Goal: Task Accomplishment & Management: Manage account settings

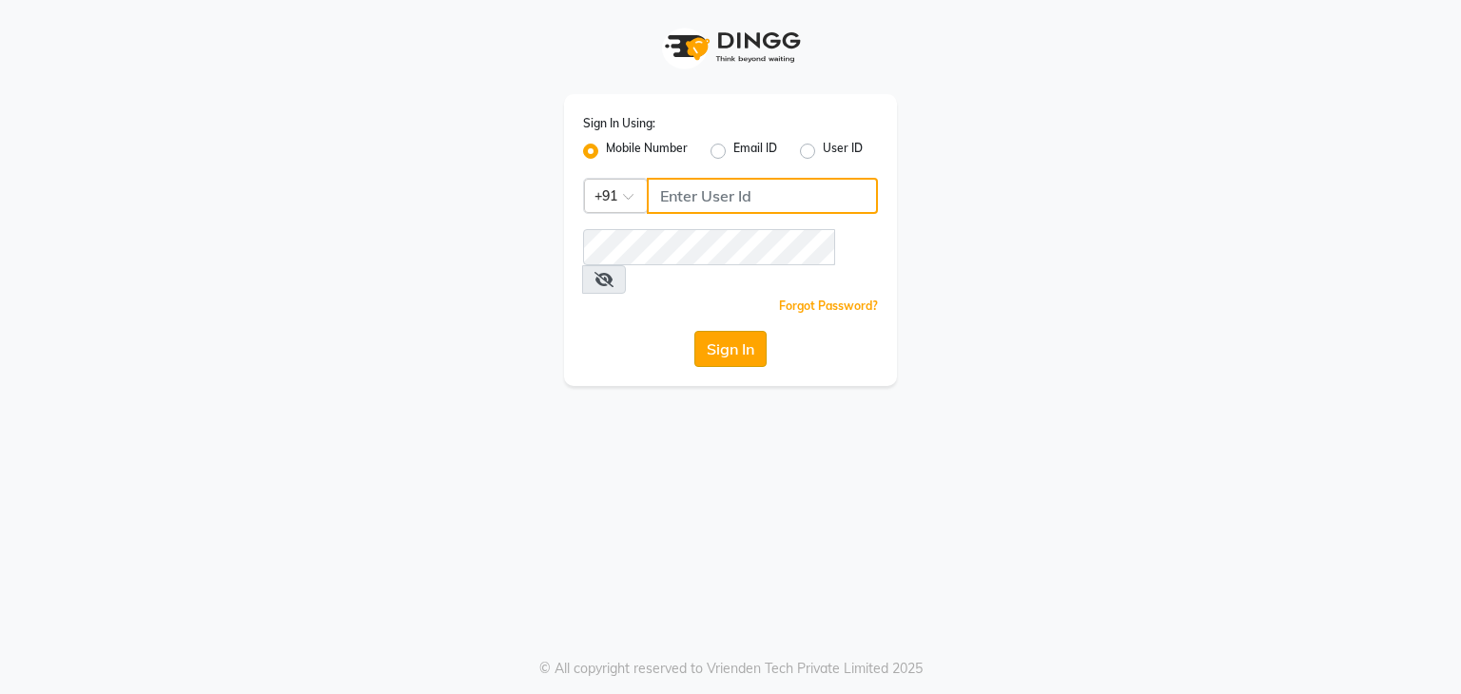
type input "9822634533"
click at [724, 331] on button "Sign In" at bounding box center [730, 349] width 72 height 36
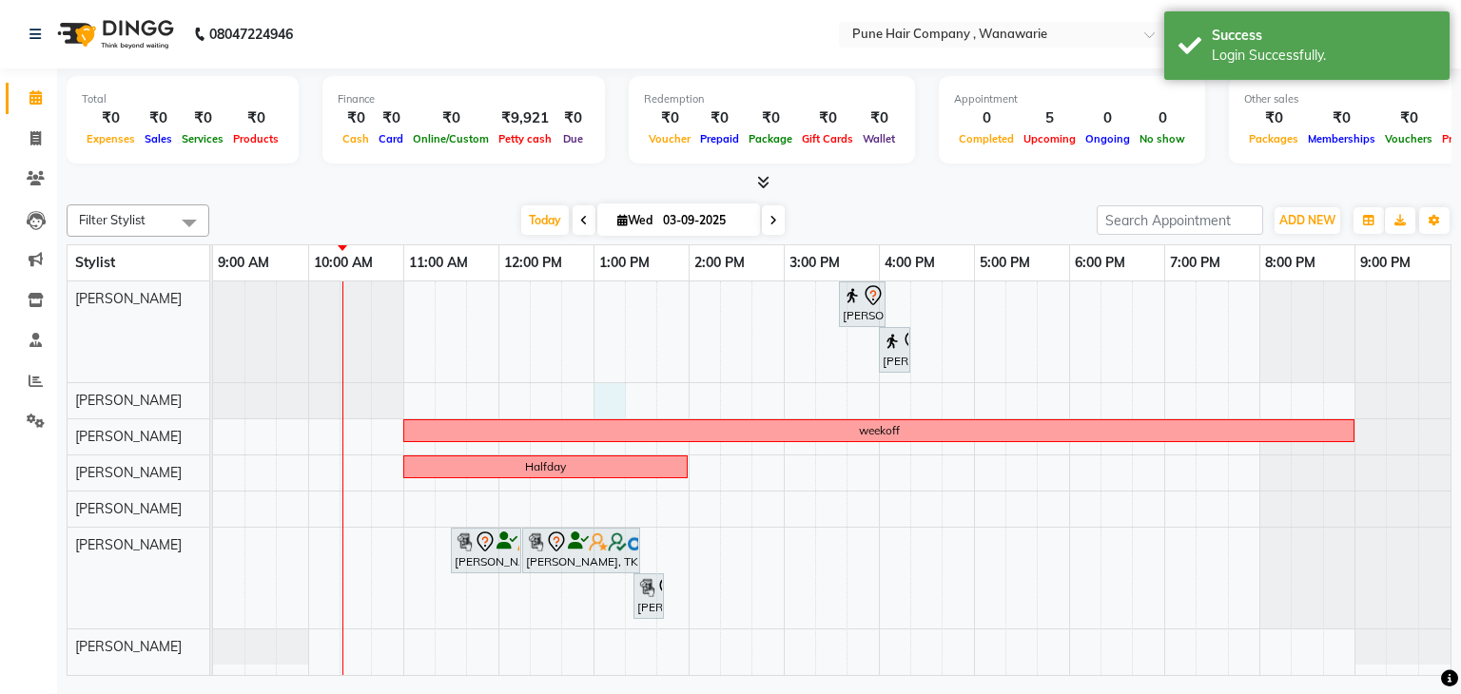
click at [620, 382] on div "[PERSON_NAME], TK01, 03:35 PM-04:05 PM, BlowDry Medium [GEOGRAPHIC_DATA][PERSON…" at bounding box center [832, 479] width 1238 height 395
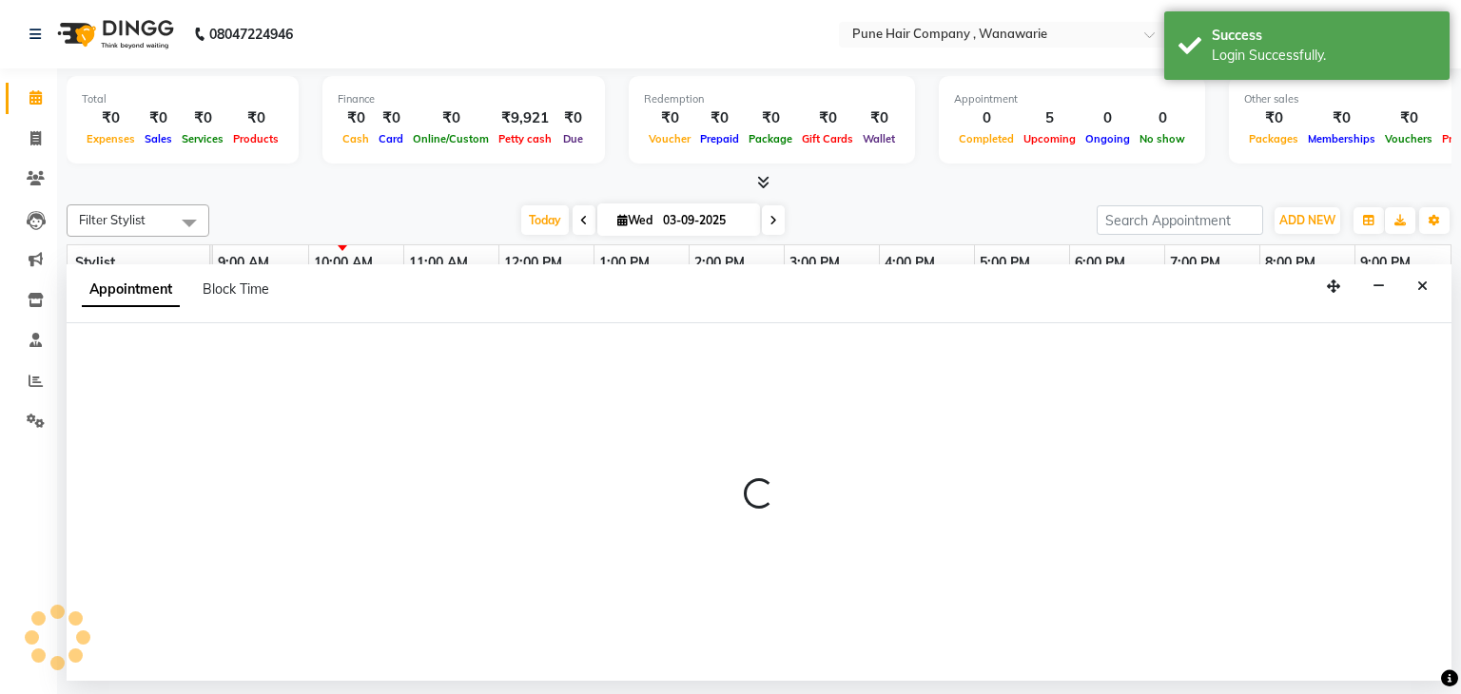
select select "74578"
select select "780"
select select "tentative"
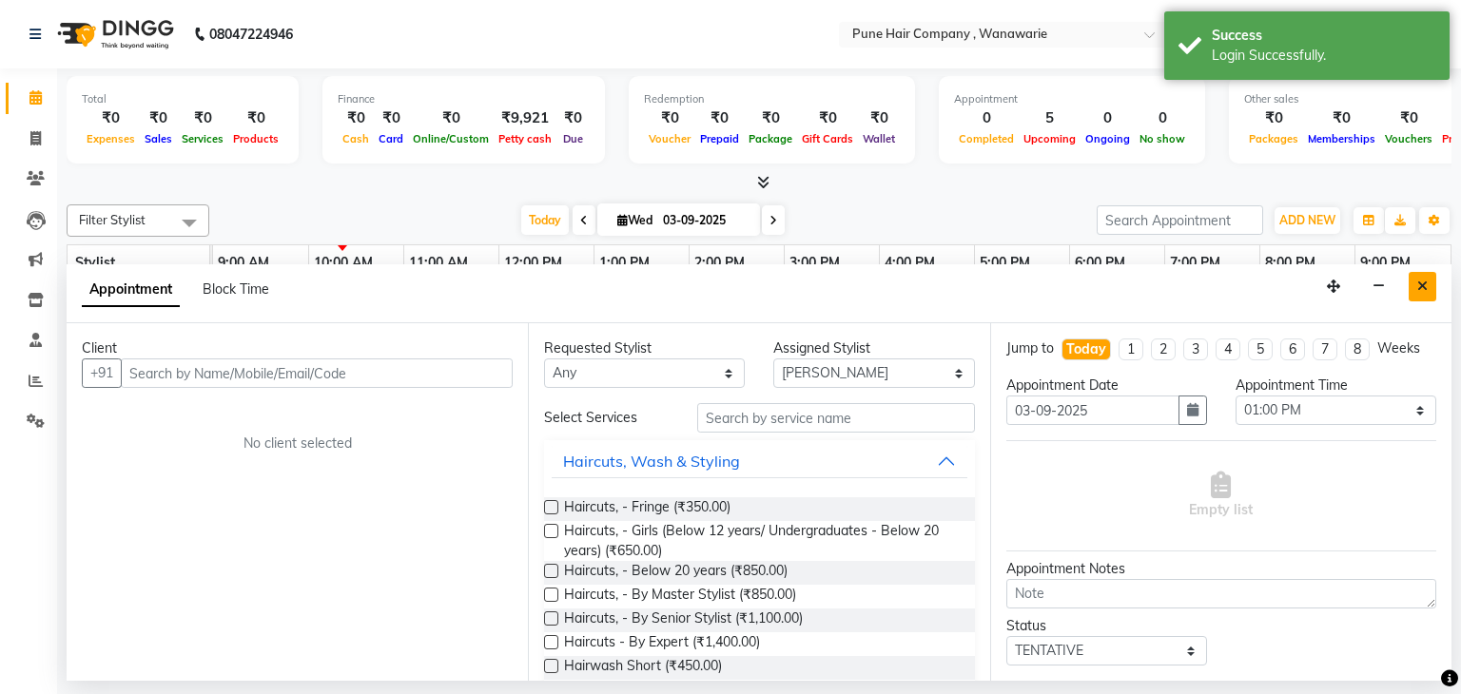
click at [1418, 283] on icon "Close" at bounding box center [1422, 286] width 10 height 13
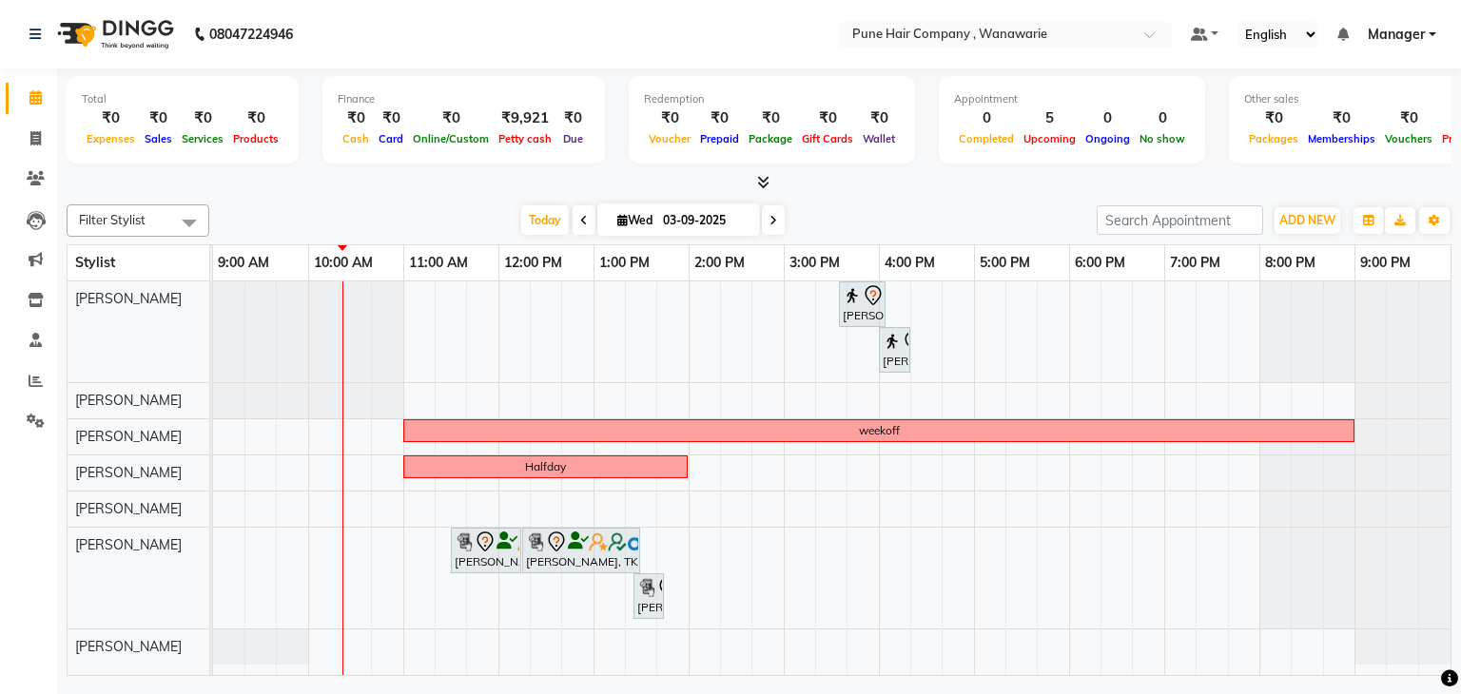
click at [770, 215] on icon at bounding box center [774, 220] width 8 height 11
type input "[DATE]"
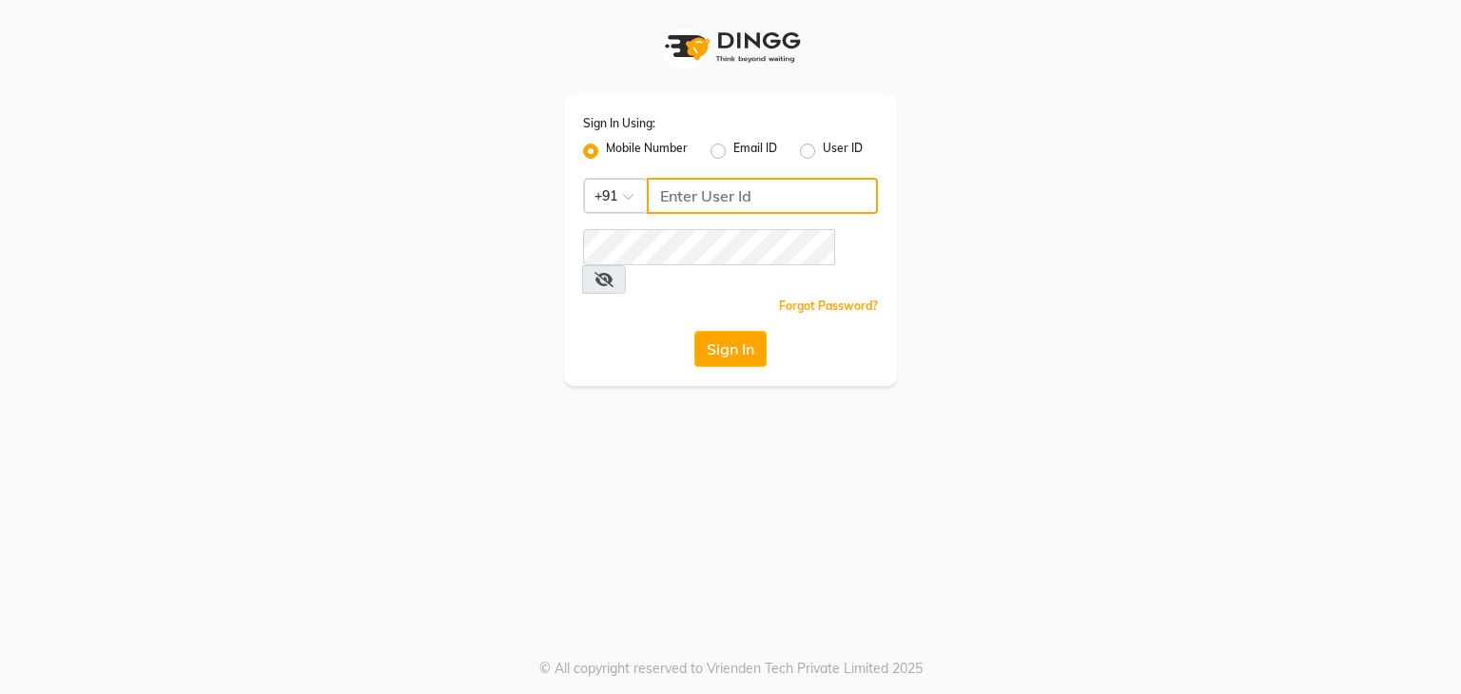
type input "9822634533"
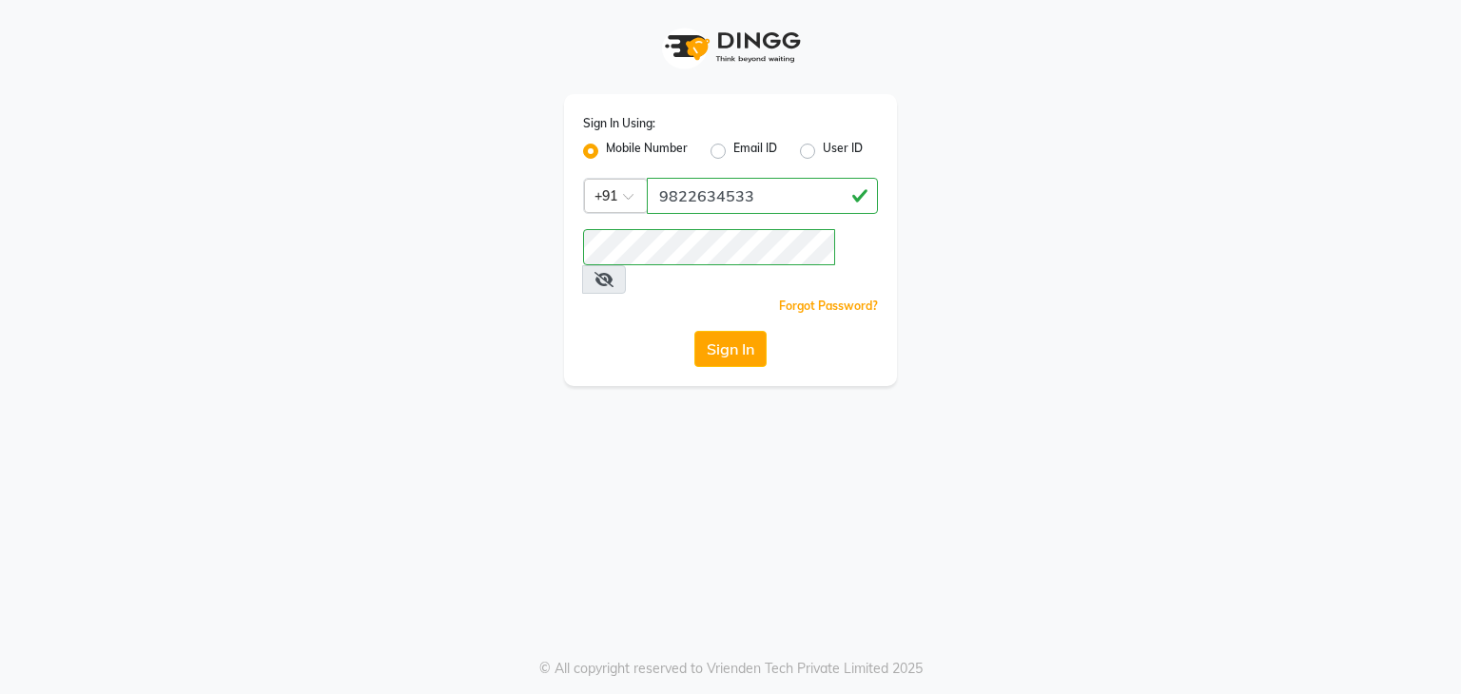
click at [692, 331] on div "Sign In" at bounding box center [730, 349] width 295 height 36
click at [724, 331] on button "Sign In" at bounding box center [730, 349] width 72 height 36
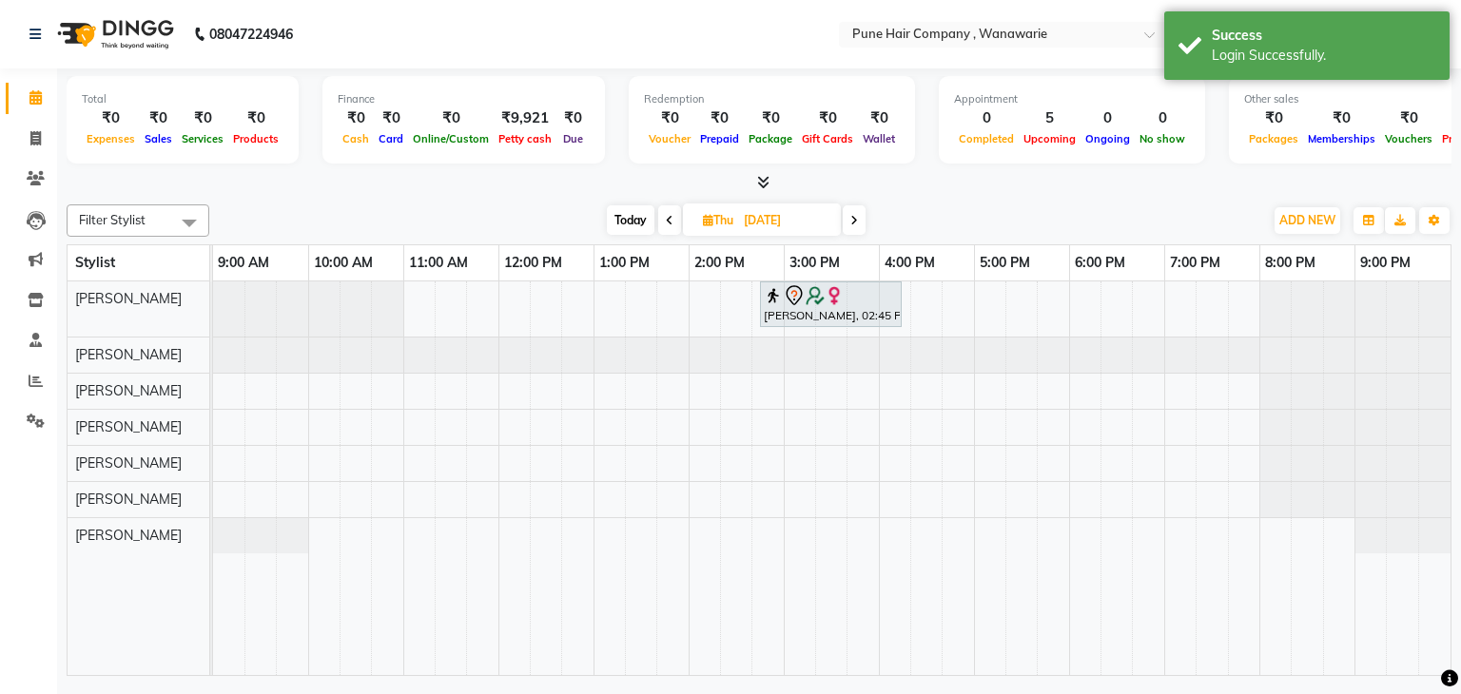
click at [616, 214] on span "Today" at bounding box center [631, 219] width 48 height 29
type input "03-09-2025"
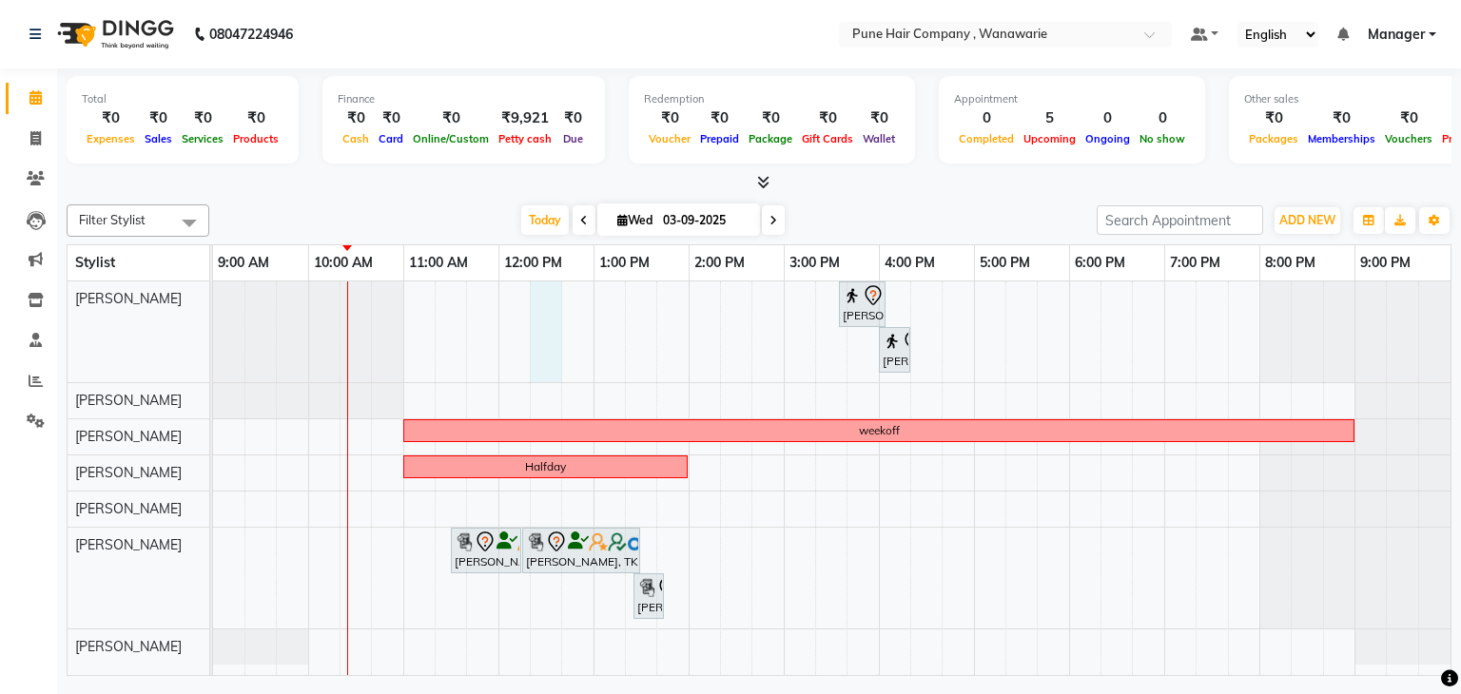
click at [548, 300] on div "[PERSON_NAME], TK01, 03:35 PM-04:05 PM, BlowDry Medium [GEOGRAPHIC_DATA][PERSON…" at bounding box center [832, 479] width 1238 height 395
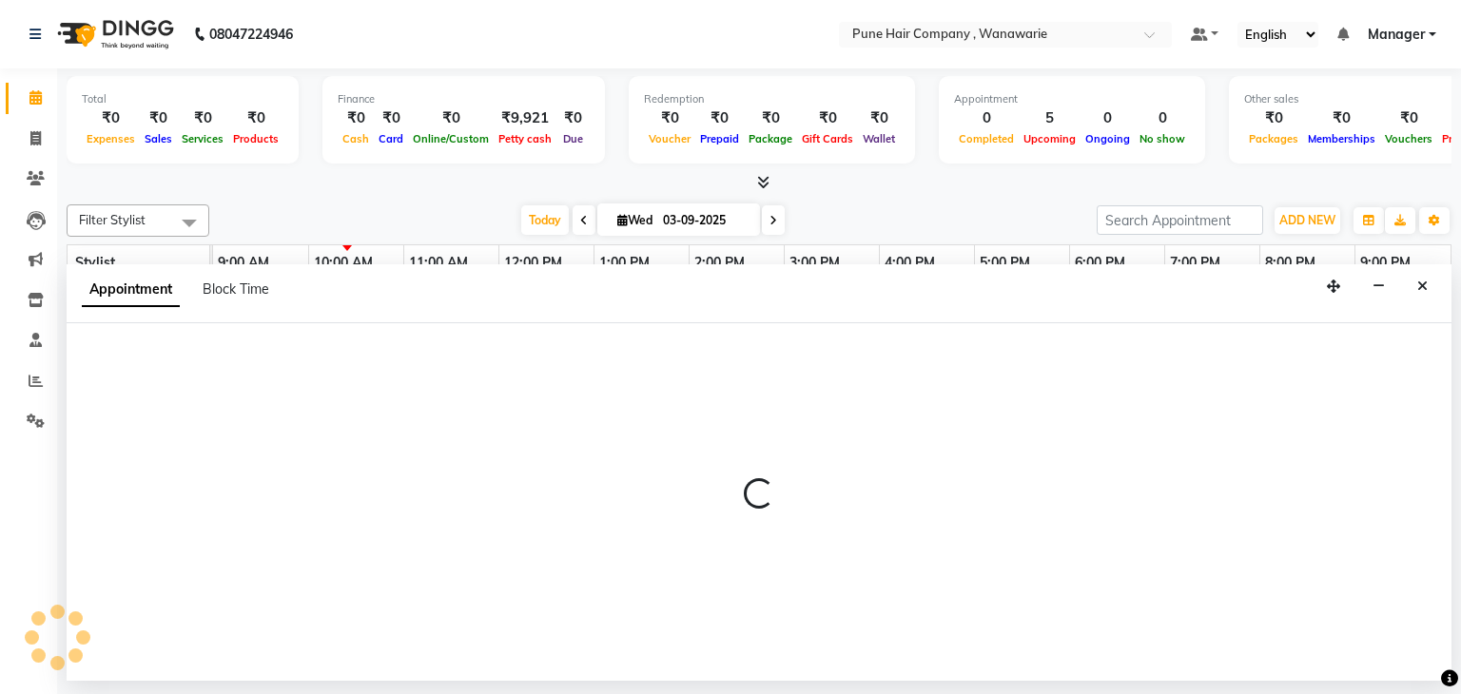
select select "74577"
select select "735"
select select "tentative"
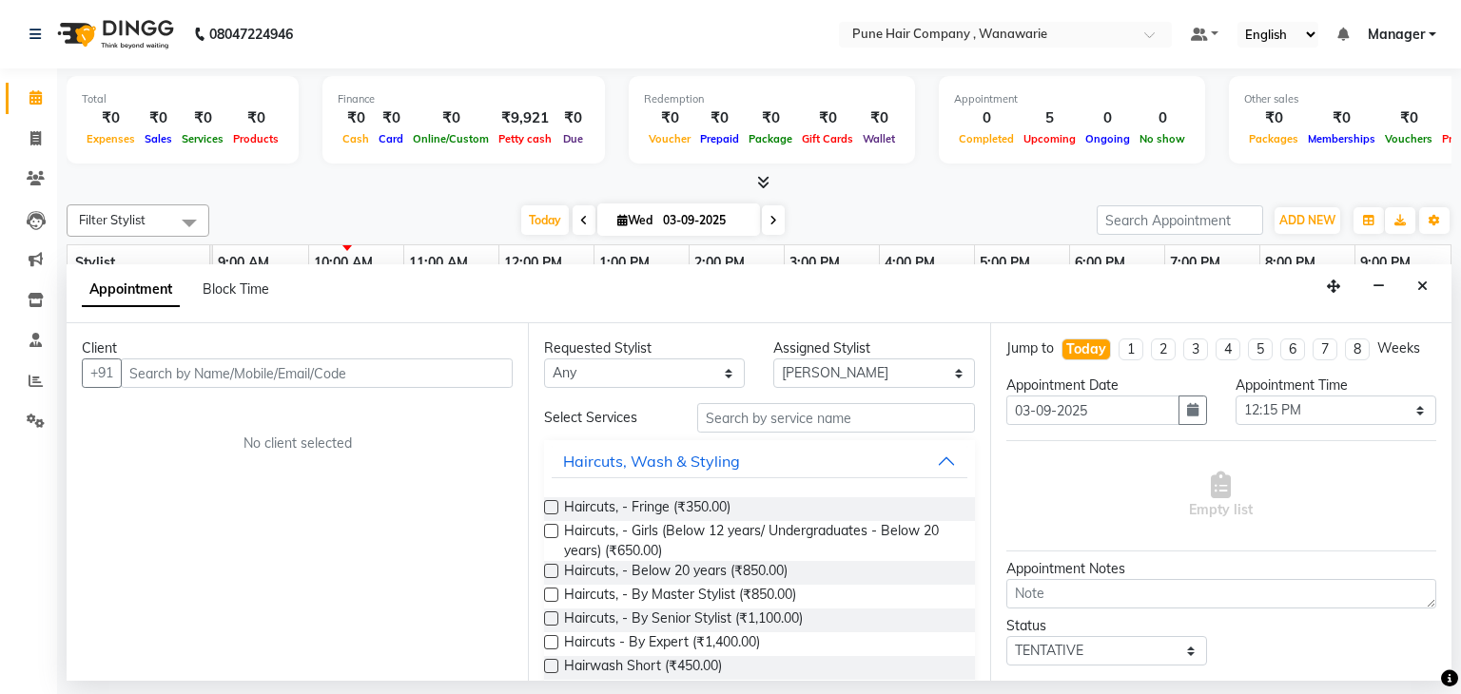
click at [319, 372] on input "text" at bounding box center [317, 373] width 392 height 29
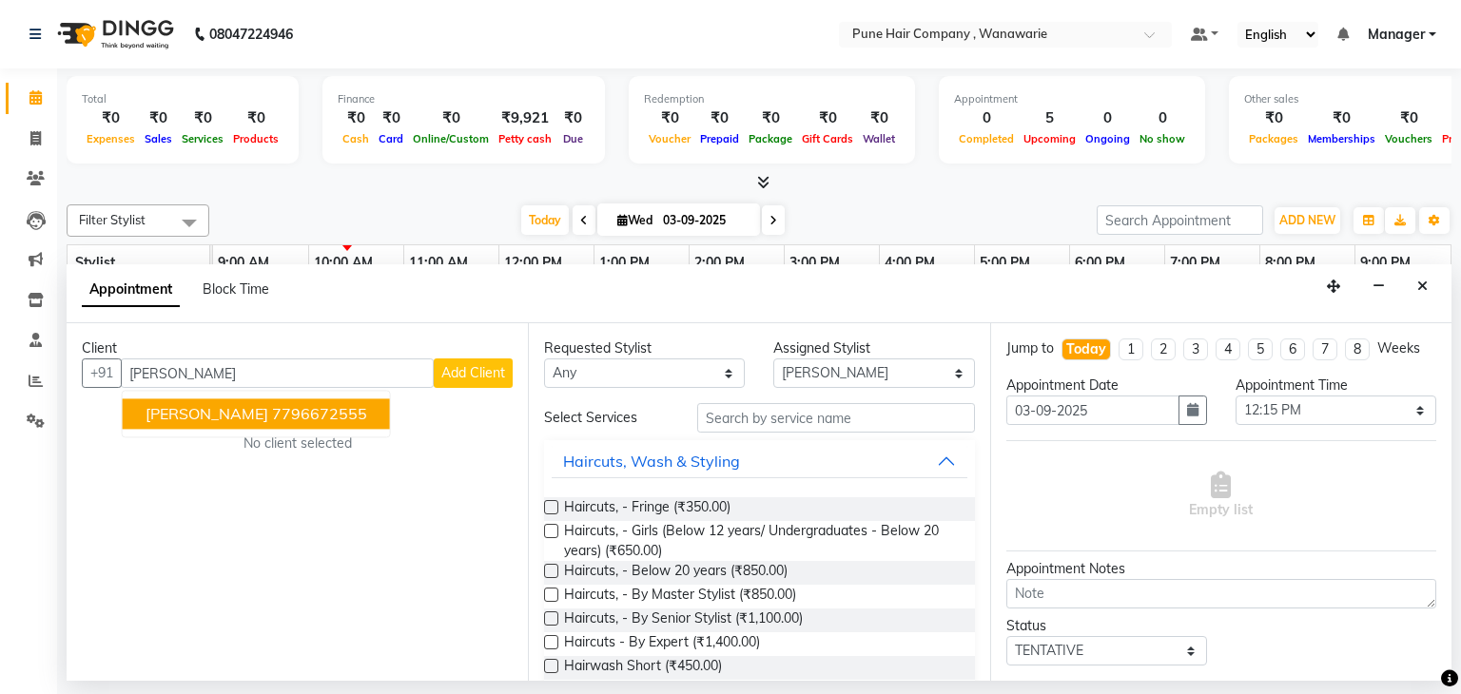
click at [272, 420] on ngb-highlight "7796672555" at bounding box center [319, 414] width 95 height 19
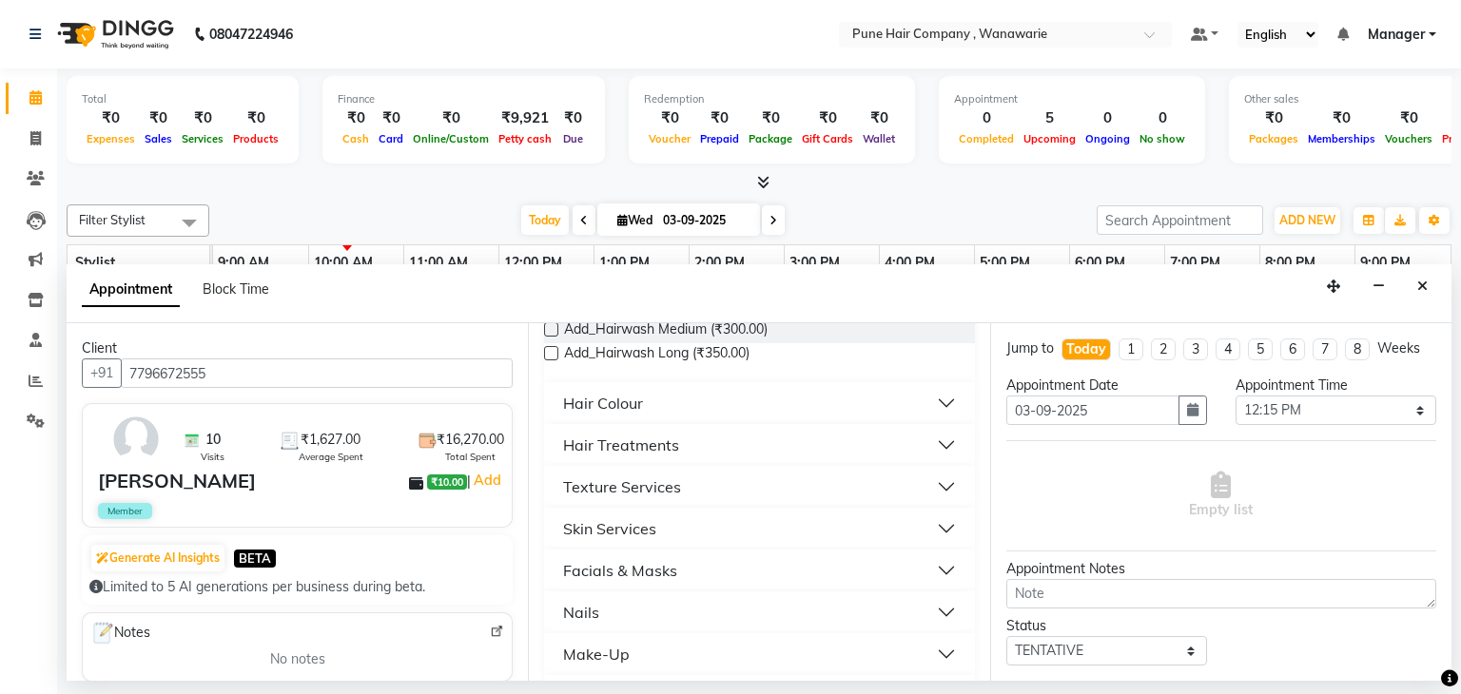
scroll to position [628, 0]
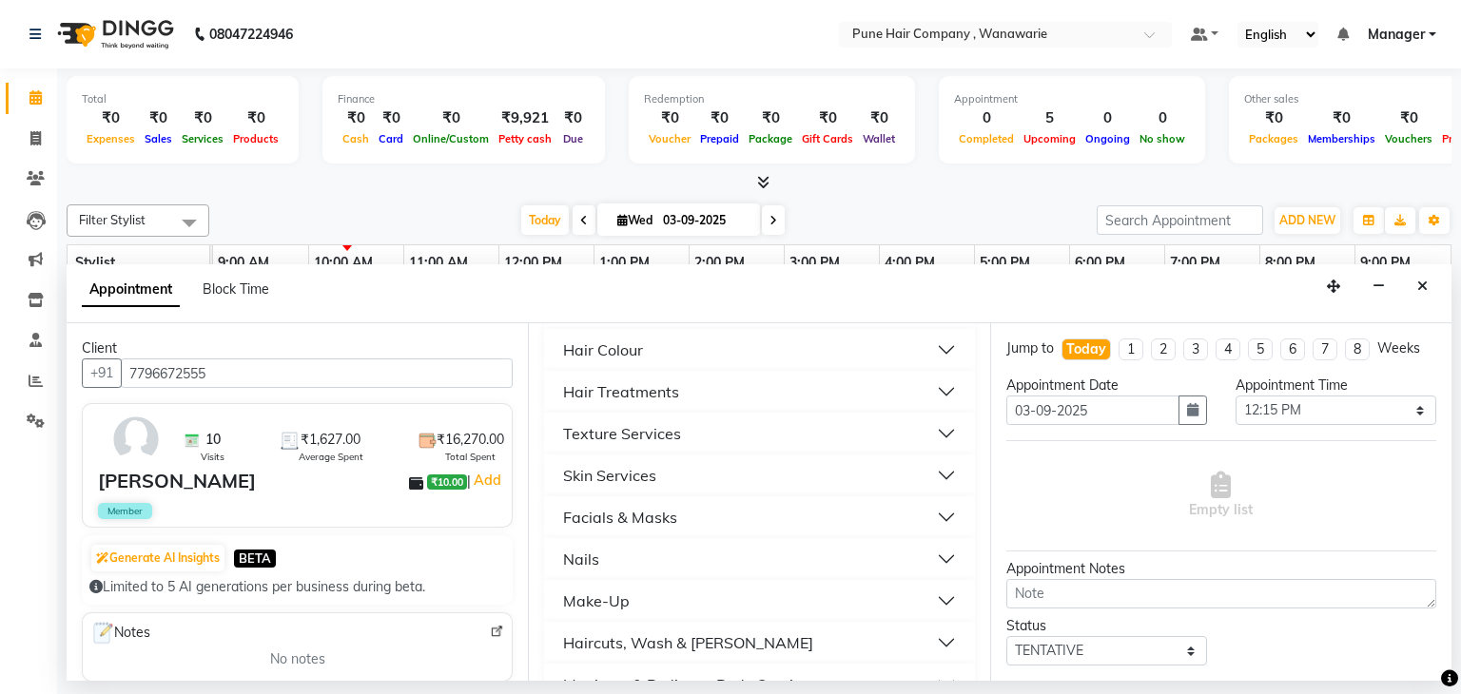
type input "7796672555"
click at [696, 404] on button "Hair Treatments" at bounding box center [759, 392] width 415 height 34
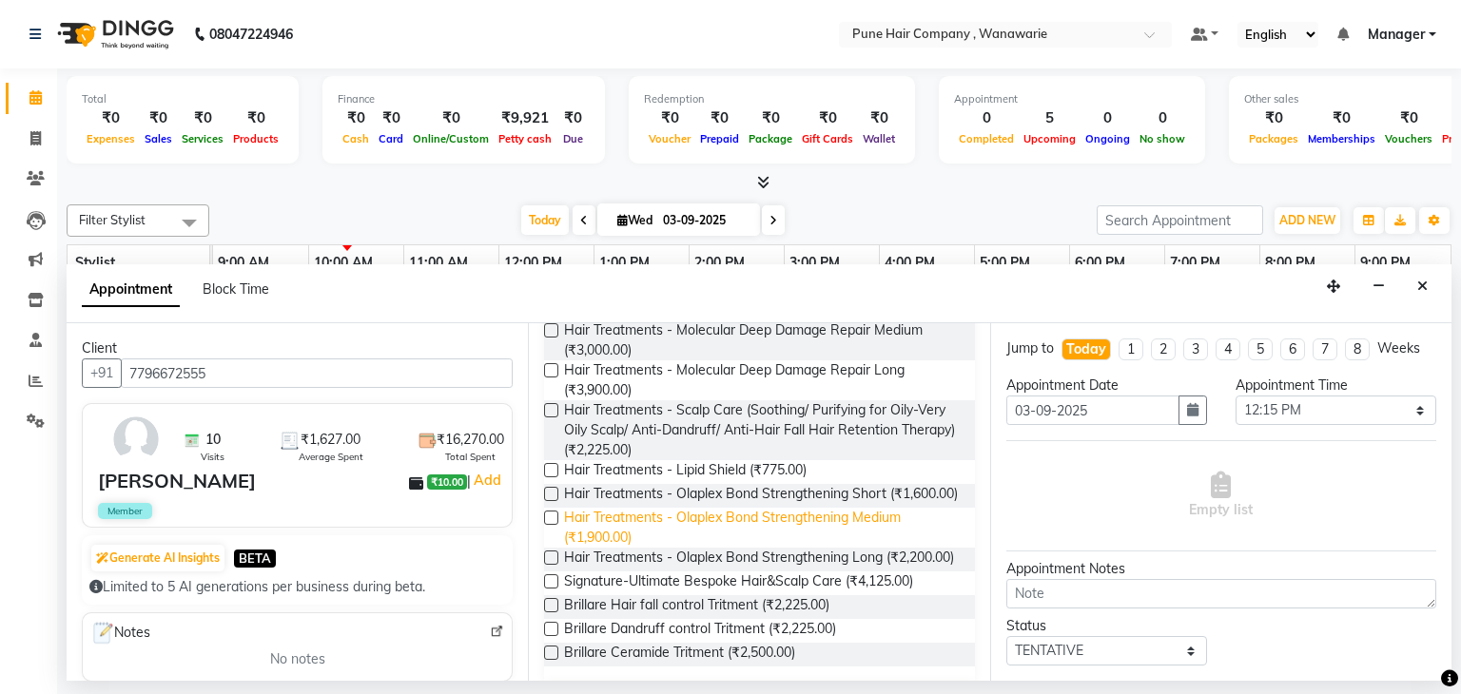
scroll to position [1039, 0]
click at [760, 532] on span "Hair Treatments - Olaplex Bond Strengthening Medium (₹1,900.00)" at bounding box center [761, 528] width 395 height 40
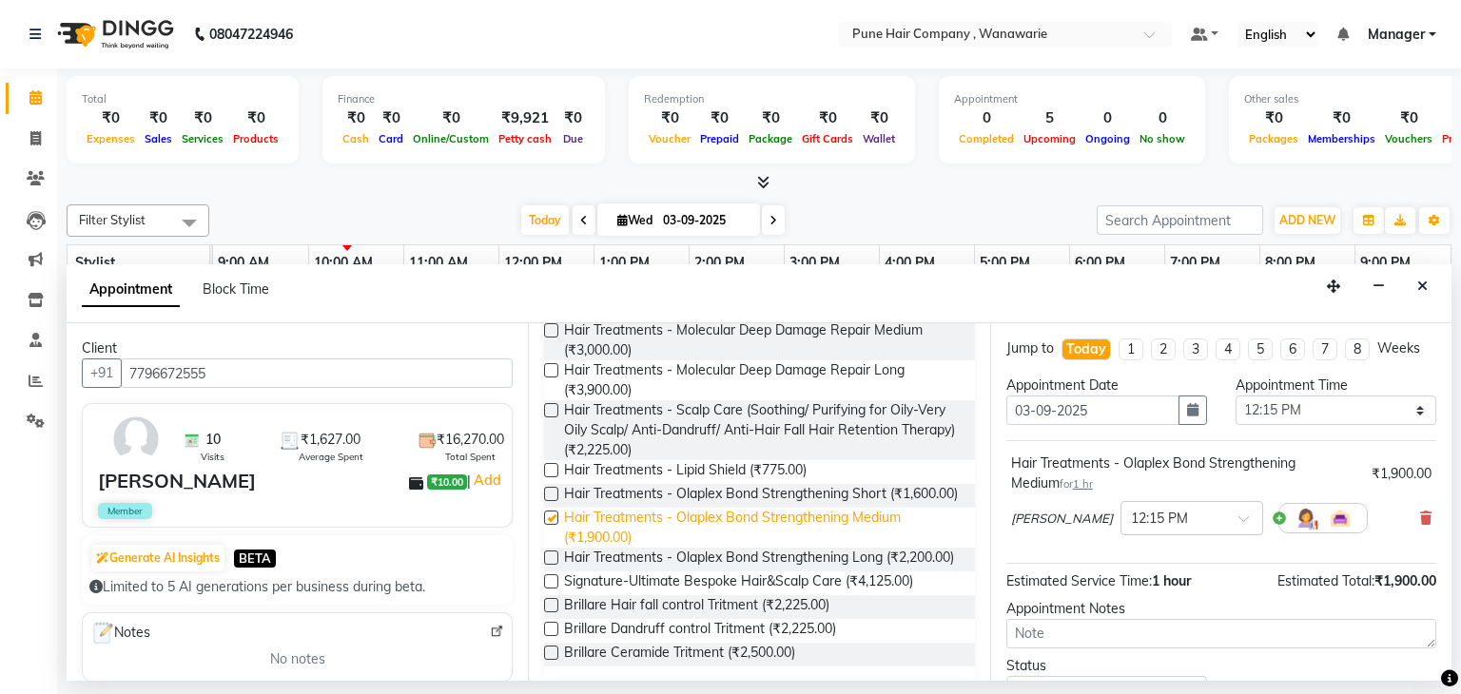
checkbox input "false"
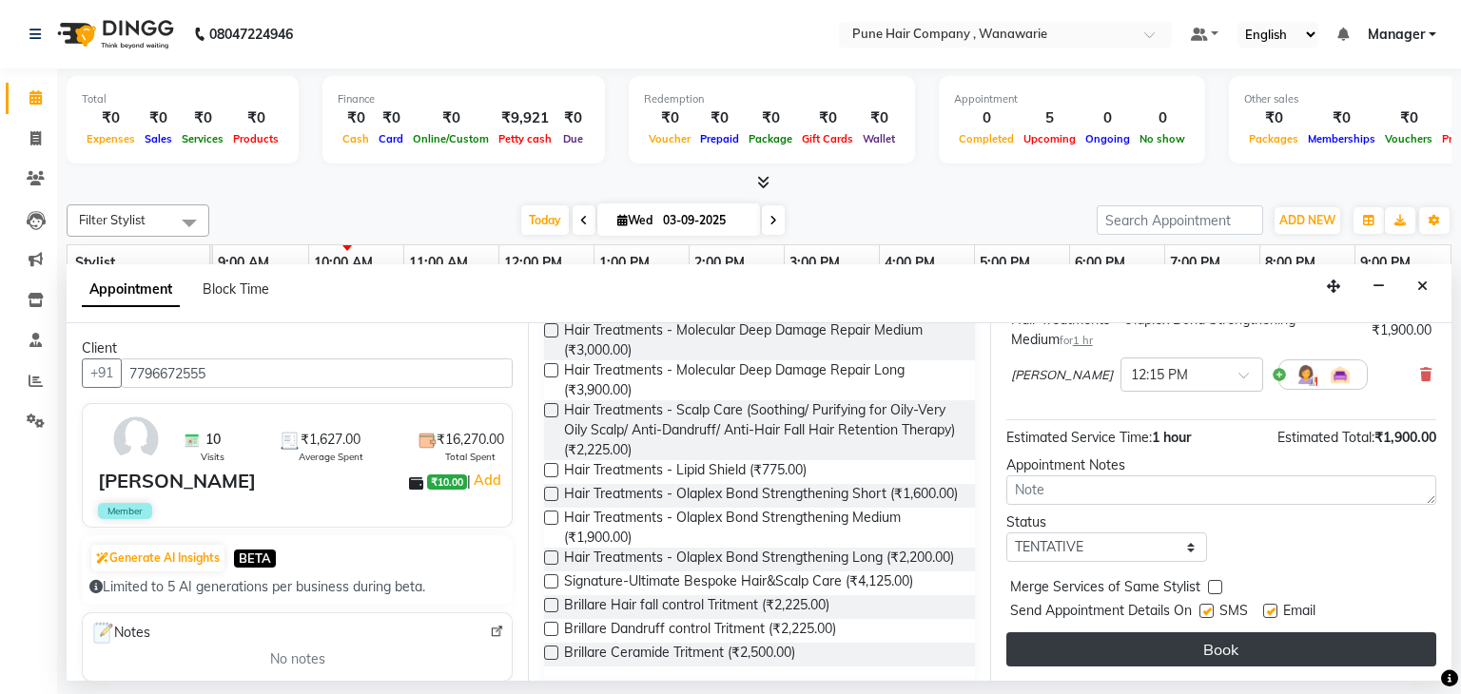
click at [1163, 644] on button "Book" at bounding box center [1222, 650] width 430 height 34
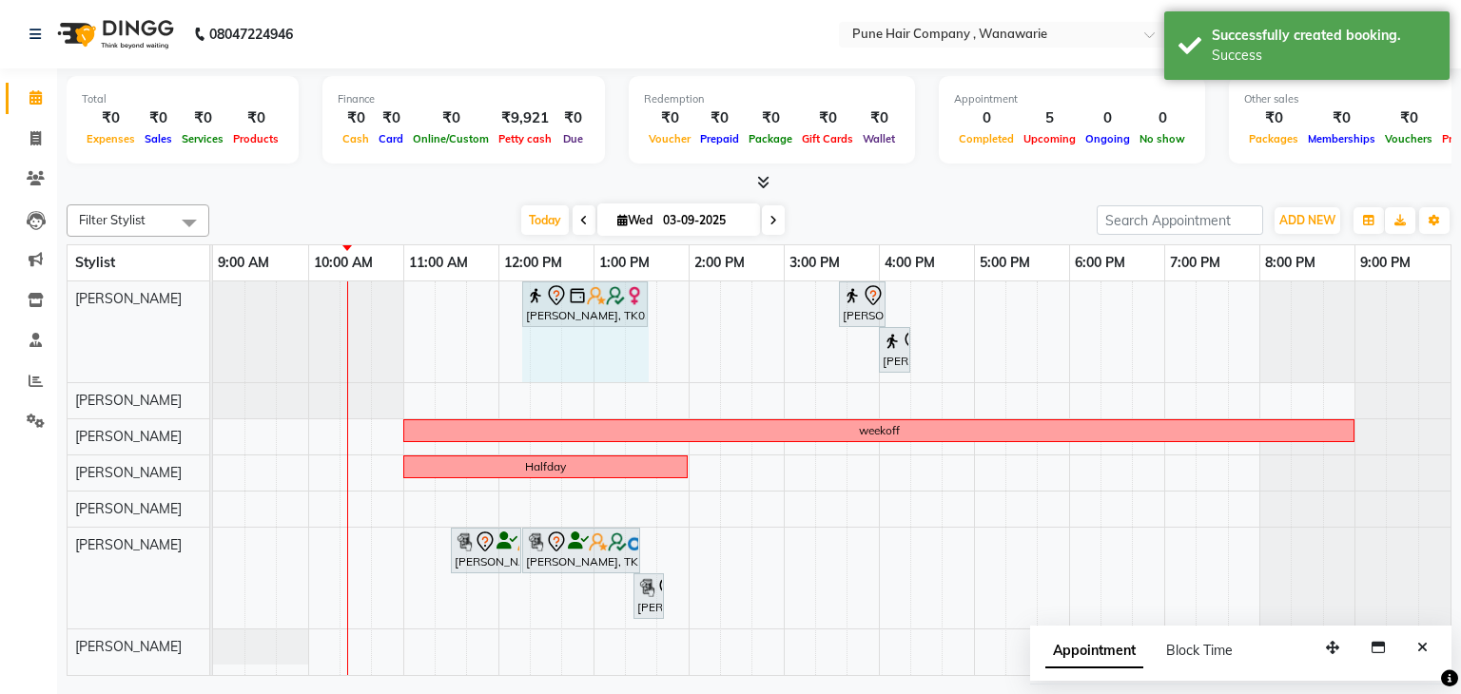
drag, startPoint x: 612, startPoint y: 304, endPoint x: 654, endPoint y: 302, distance: 42.0
click at [654, 302] on div "Manjusha Mulik, TK03, 12:15 PM-01:15 PM, Hair Treatments - Olaplex Bond Strengt…" at bounding box center [832, 479] width 1238 height 395
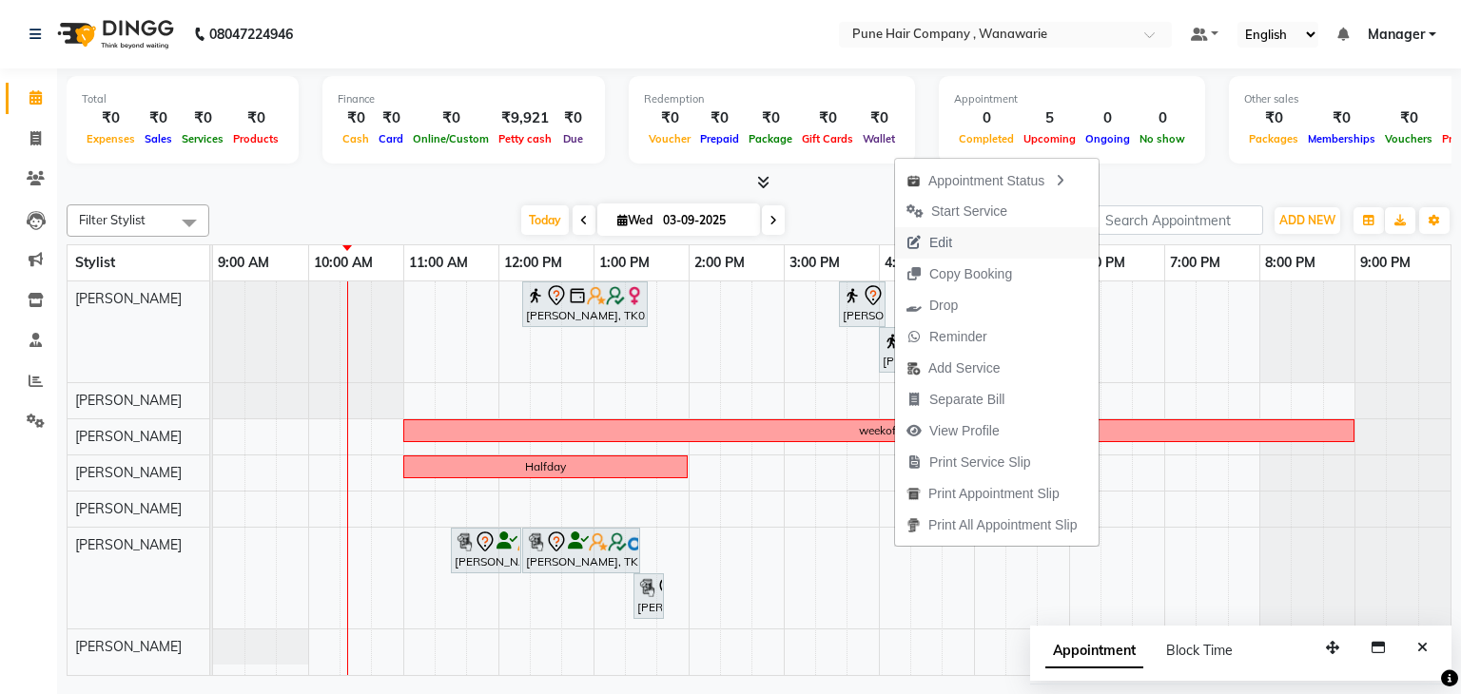
click at [963, 250] on span "Edit" at bounding box center [929, 242] width 68 height 31
select select "tentative"
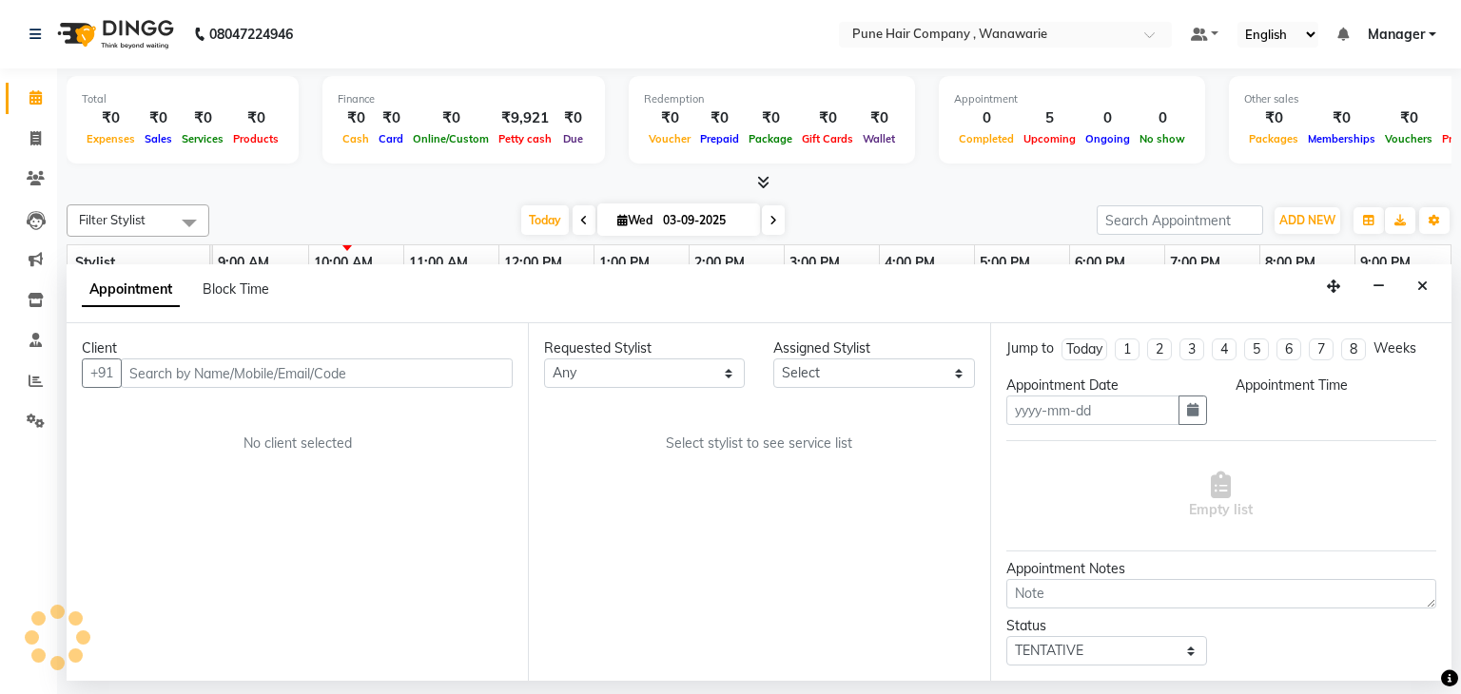
type input "03-09-2025"
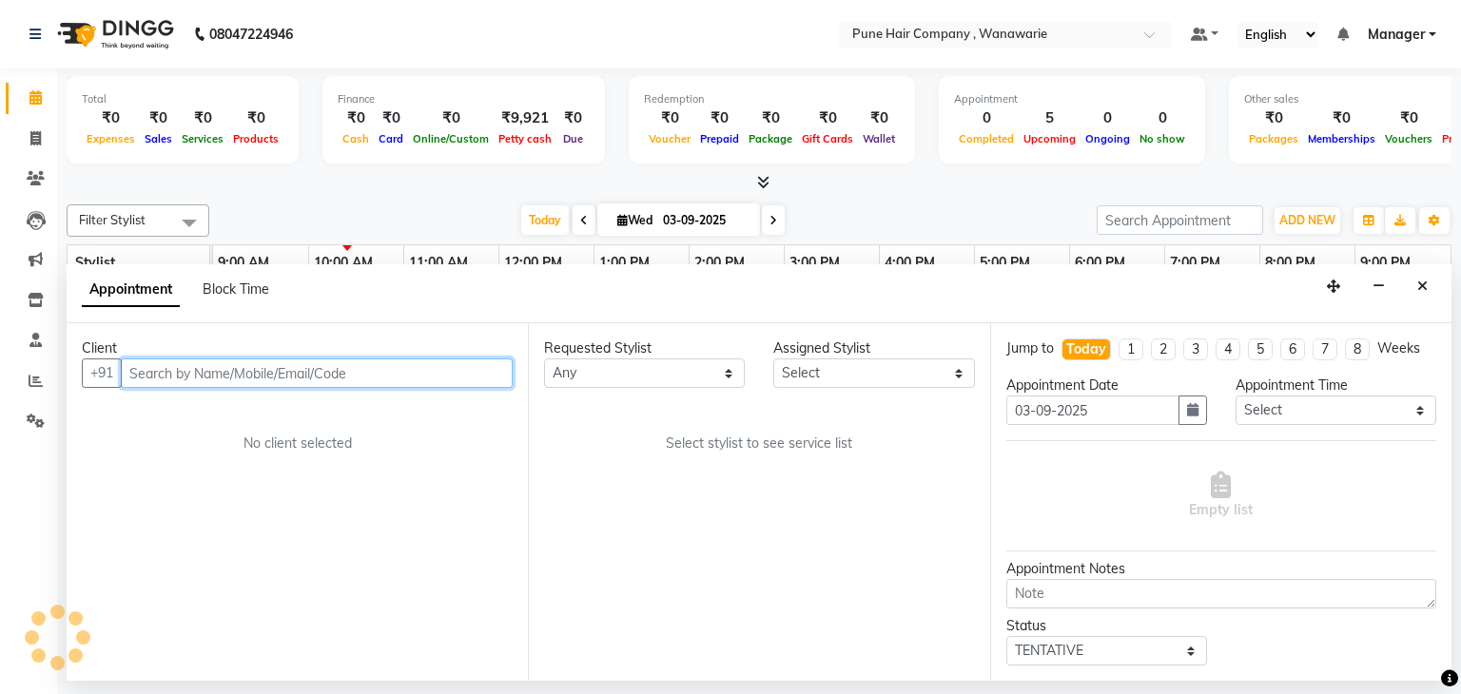
select select "74577"
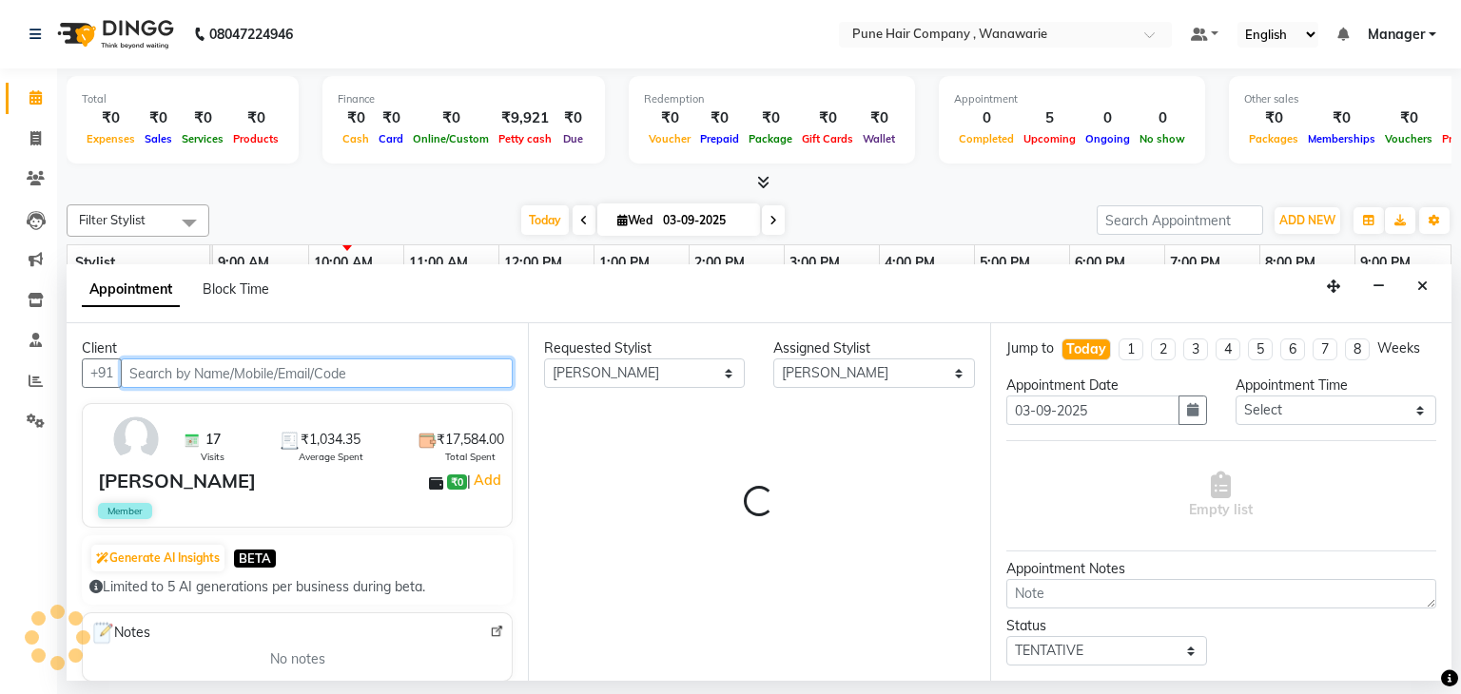
select select "4060"
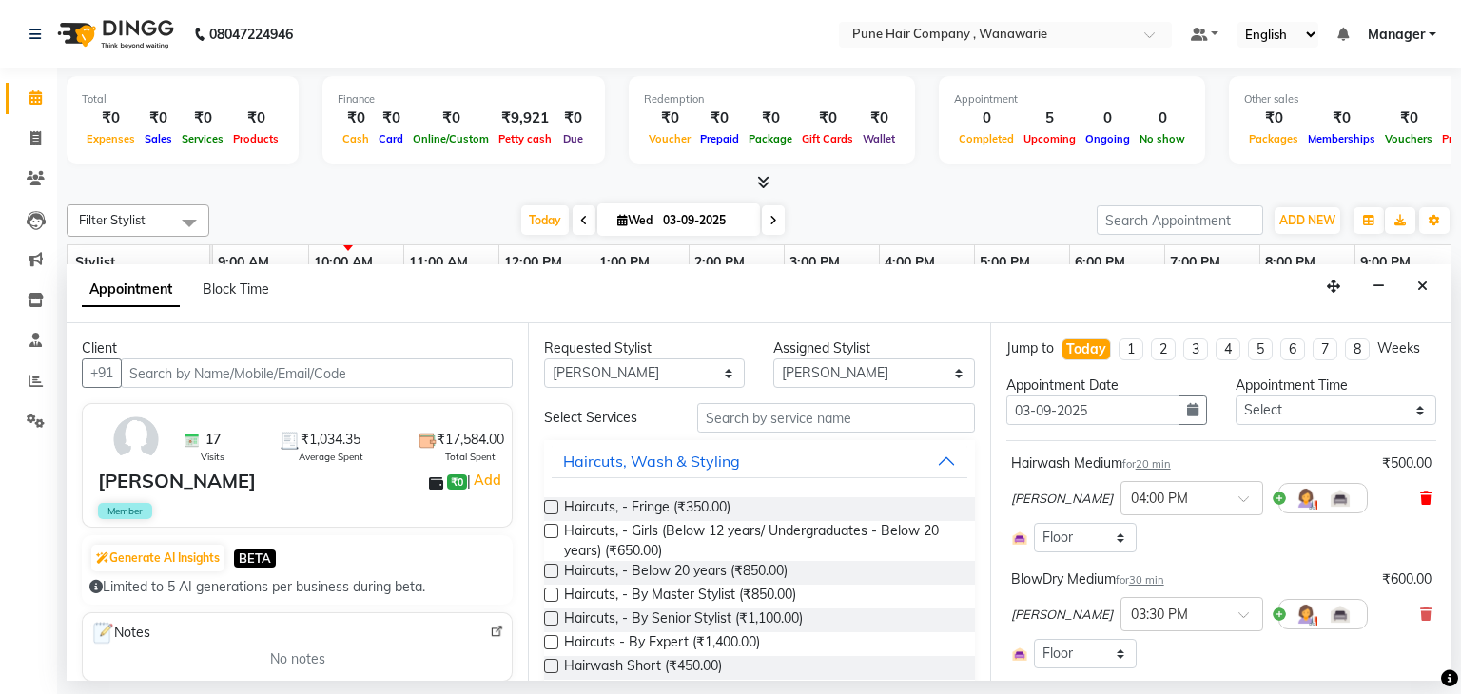
click at [1420, 495] on icon at bounding box center [1425, 498] width 11 height 13
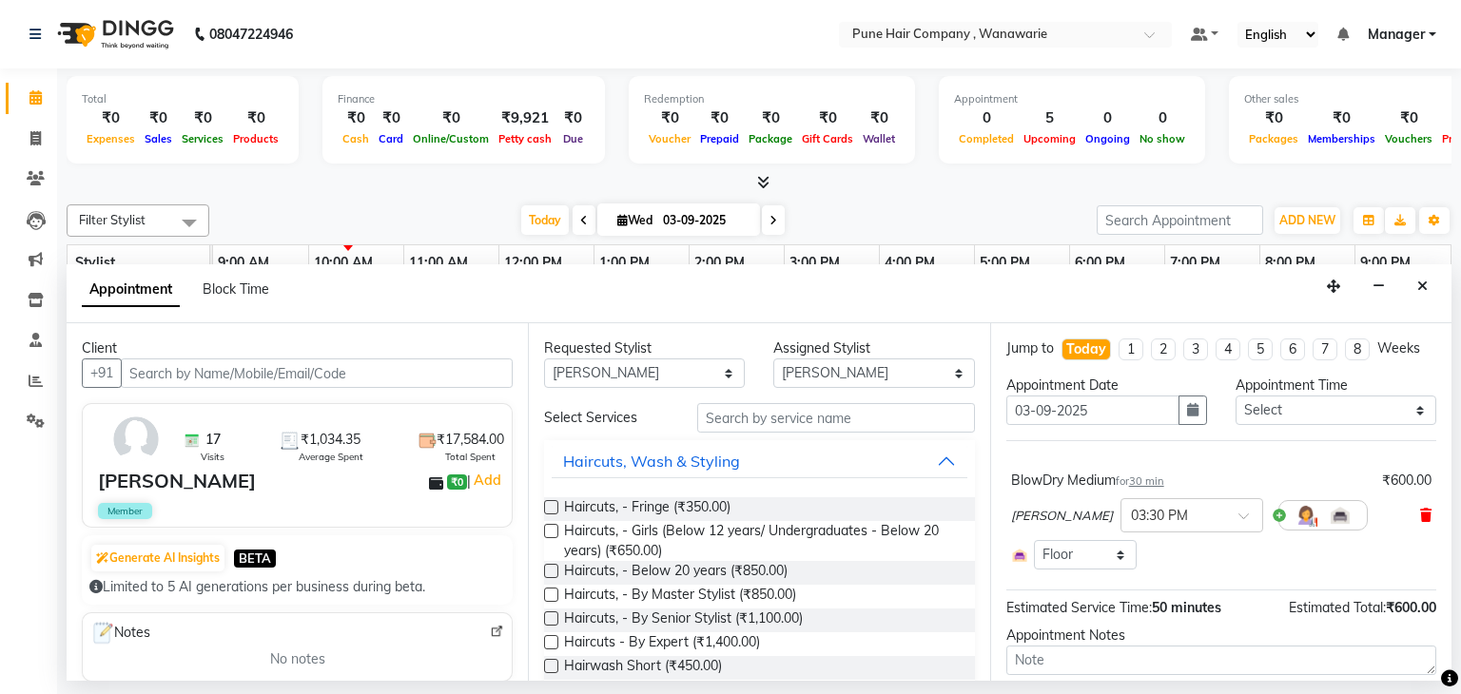
click at [1420, 518] on icon at bounding box center [1425, 515] width 11 height 13
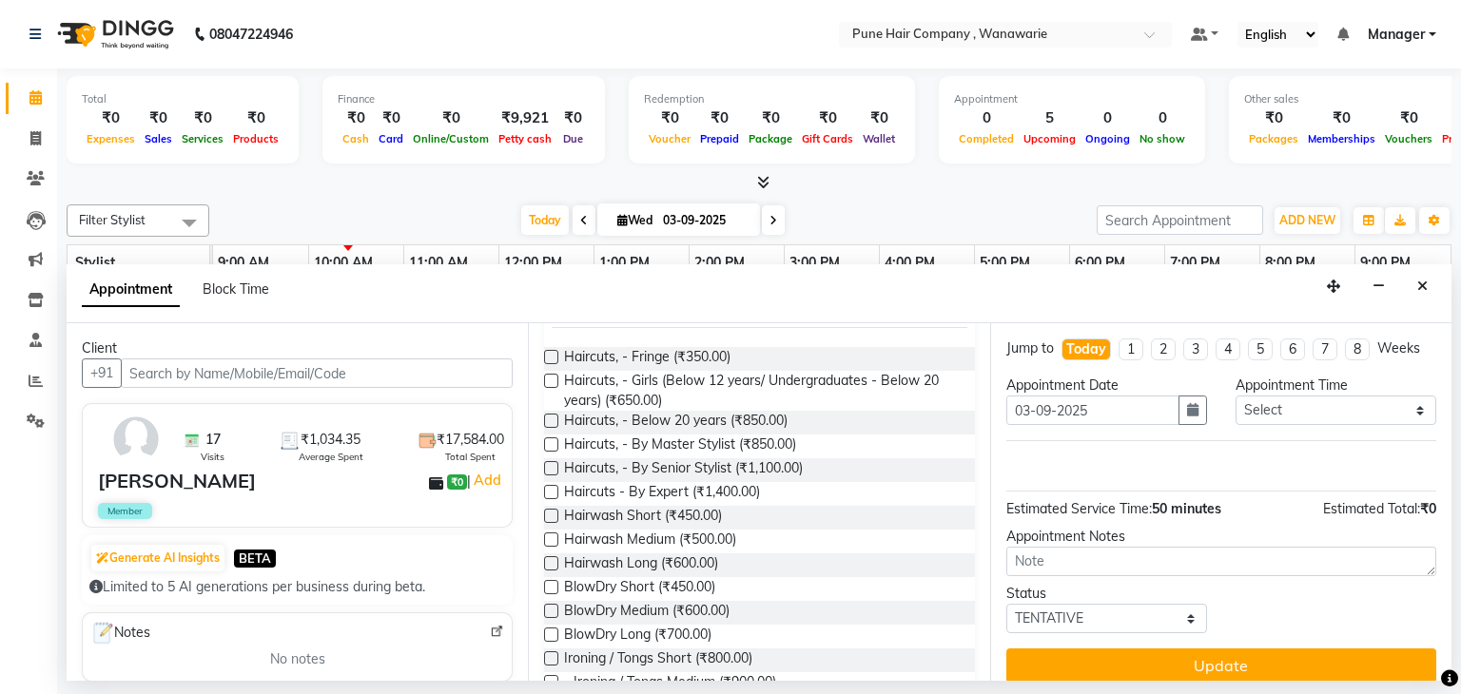
scroll to position [164, 0]
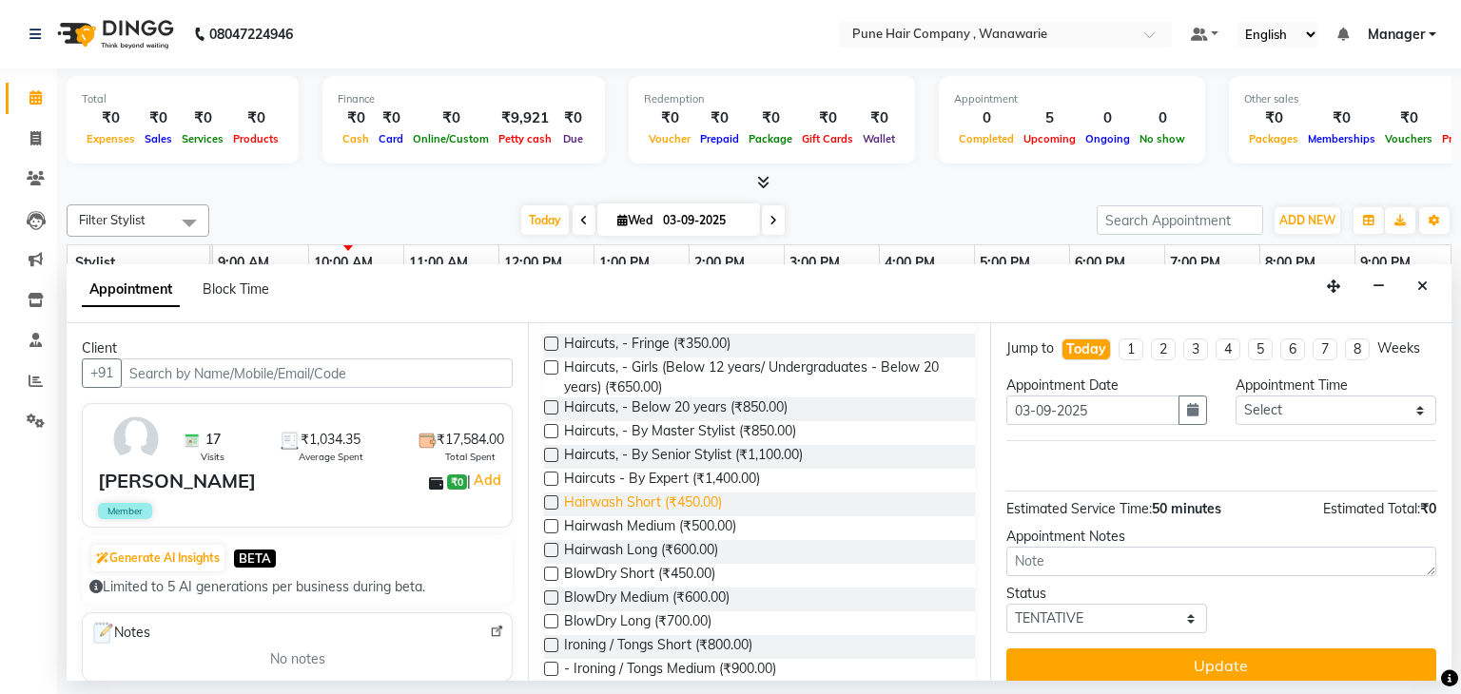
click at [667, 507] on span "Hairwash Short (₹450.00)" at bounding box center [643, 505] width 158 height 24
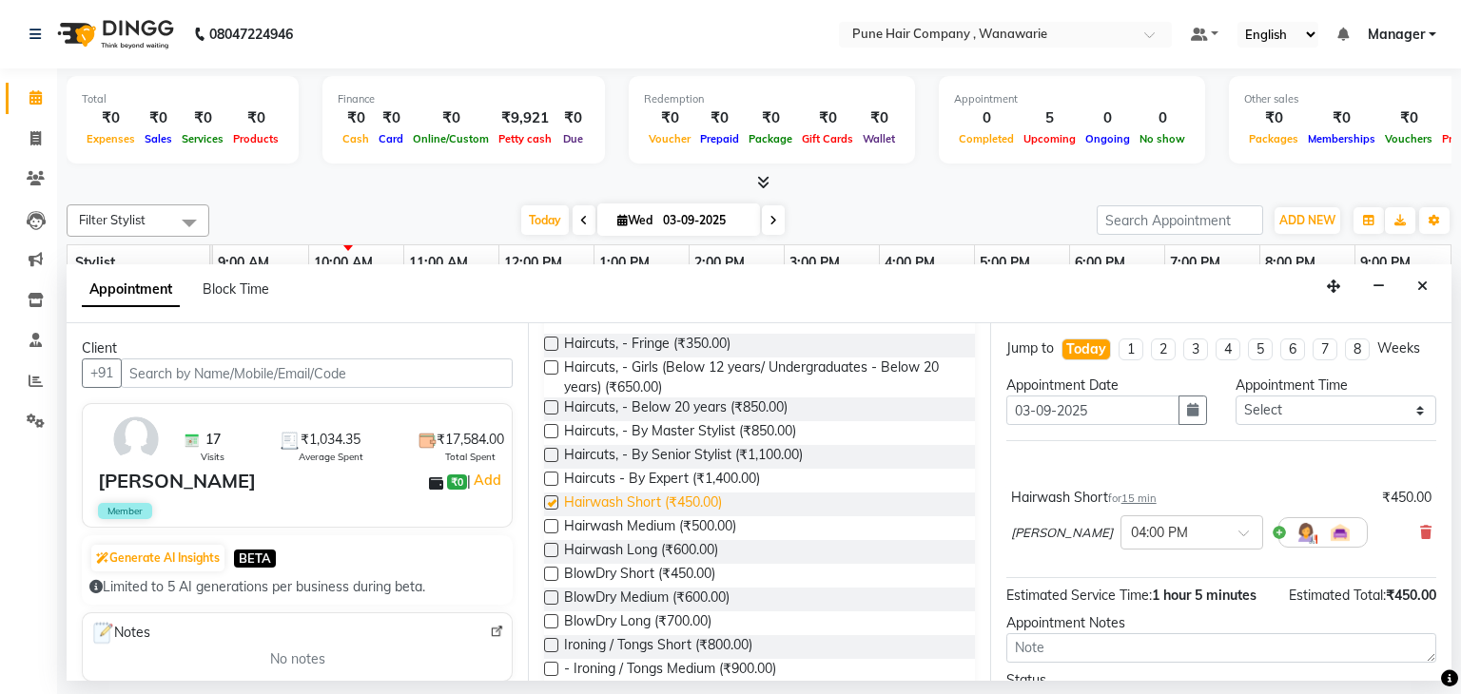
checkbox input "false"
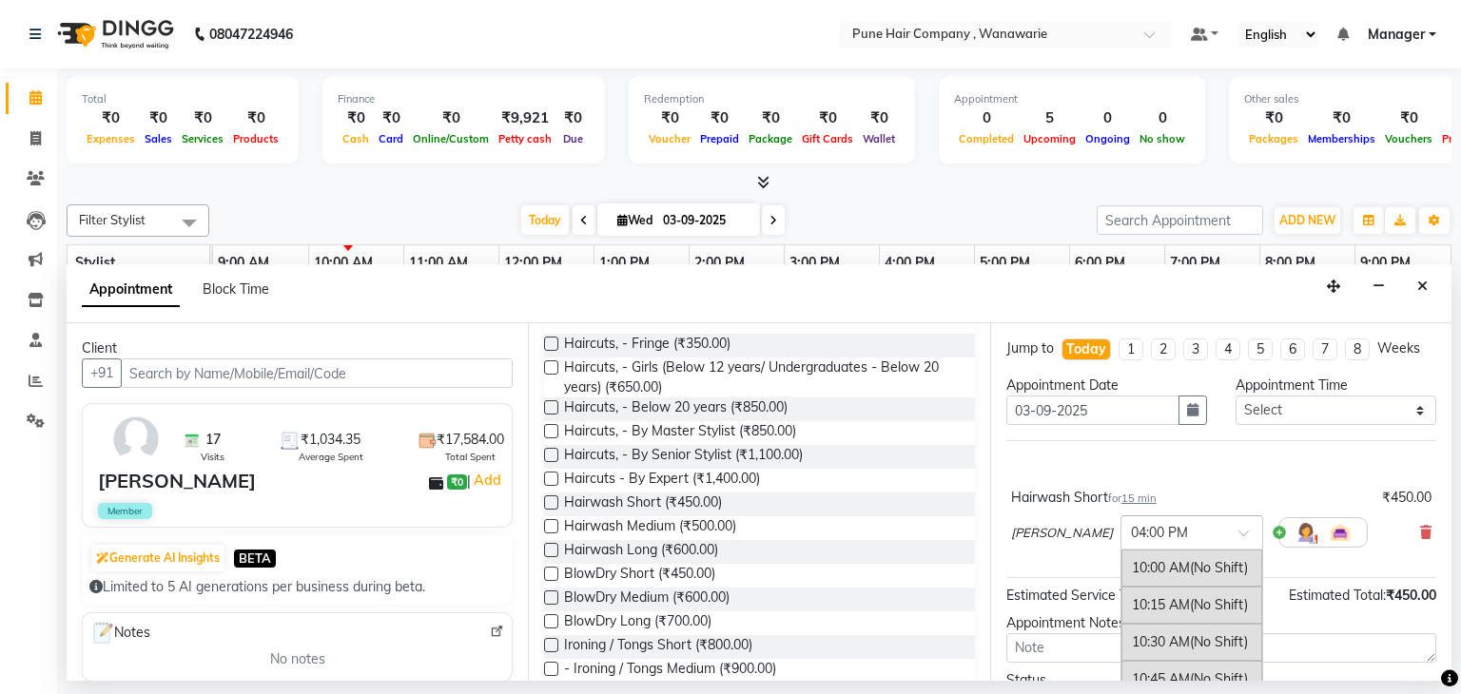
click at [1210, 530] on div at bounding box center [1192, 531] width 141 height 20
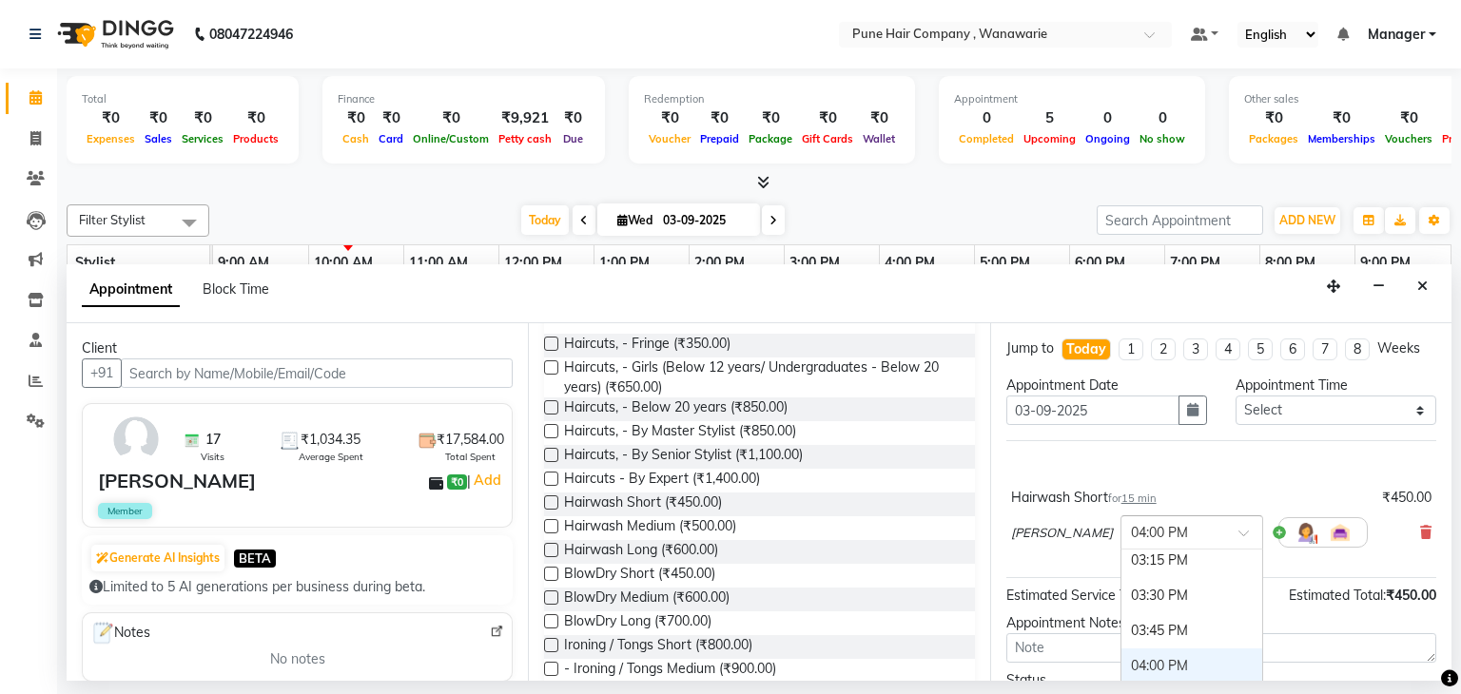
scroll to position [750, 0]
click at [1142, 612] on div "03:30 PM" at bounding box center [1192, 611] width 141 height 35
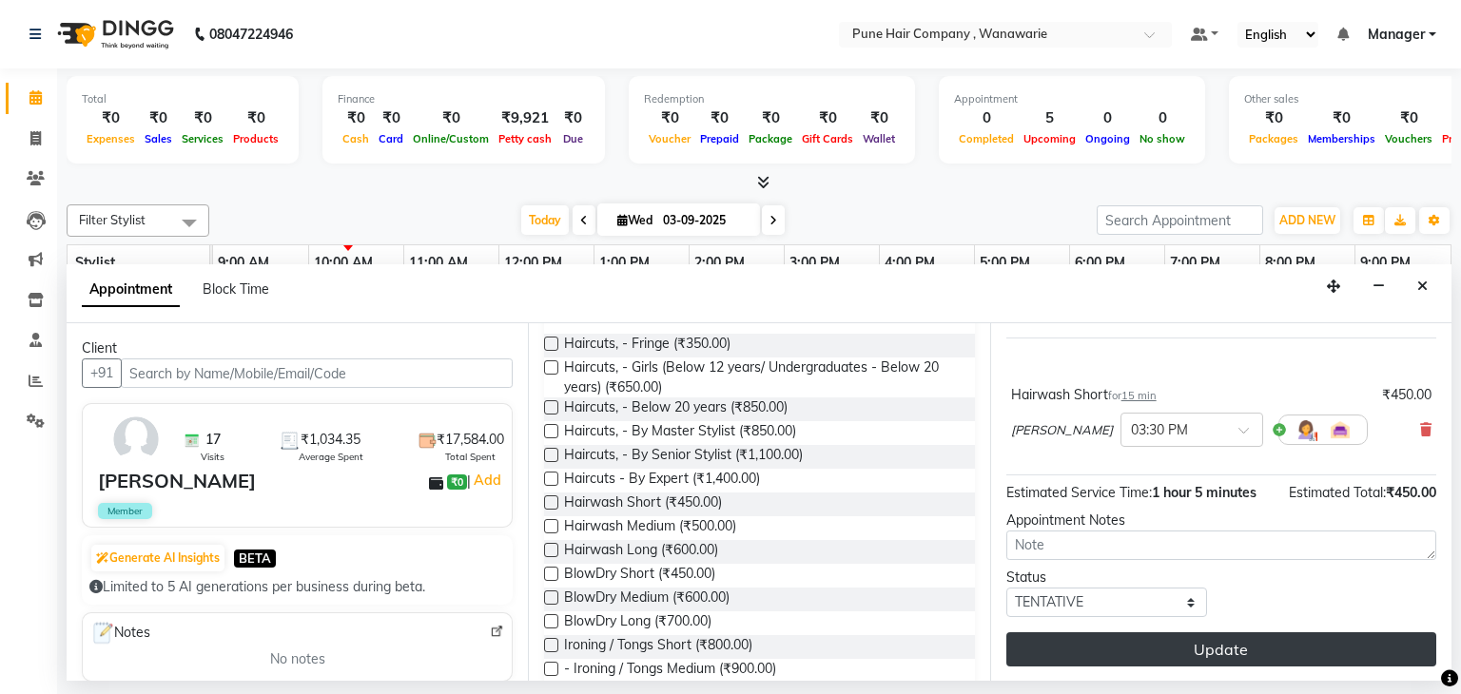
click at [1143, 637] on button "Update" at bounding box center [1222, 650] width 430 height 34
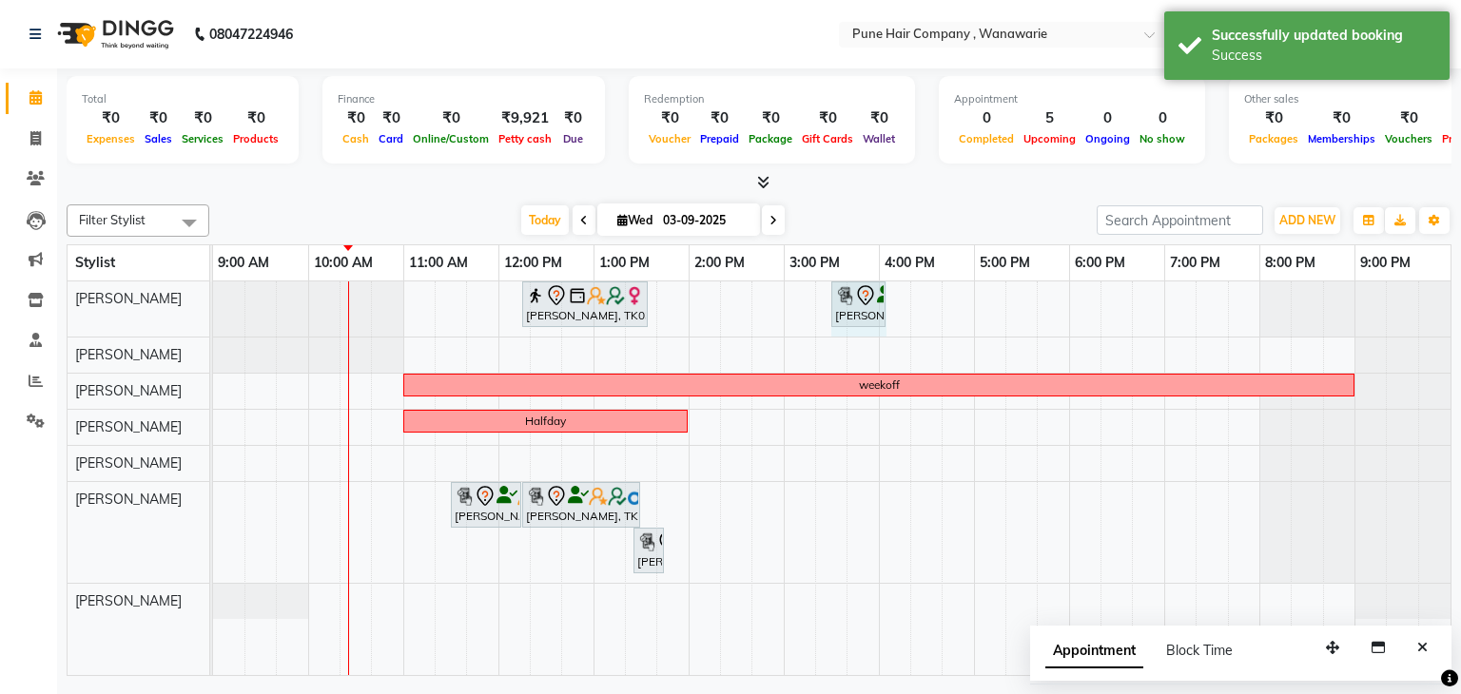
drag, startPoint x: 861, startPoint y: 295, endPoint x: 882, endPoint y: 294, distance: 21.0
click at [213, 294] on div "Manjusha Mulik, TK03, 12:15 PM-01:35 PM, Hair Treatments - Olaplex Bond Strengt…" at bounding box center [213, 309] width 0 height 55
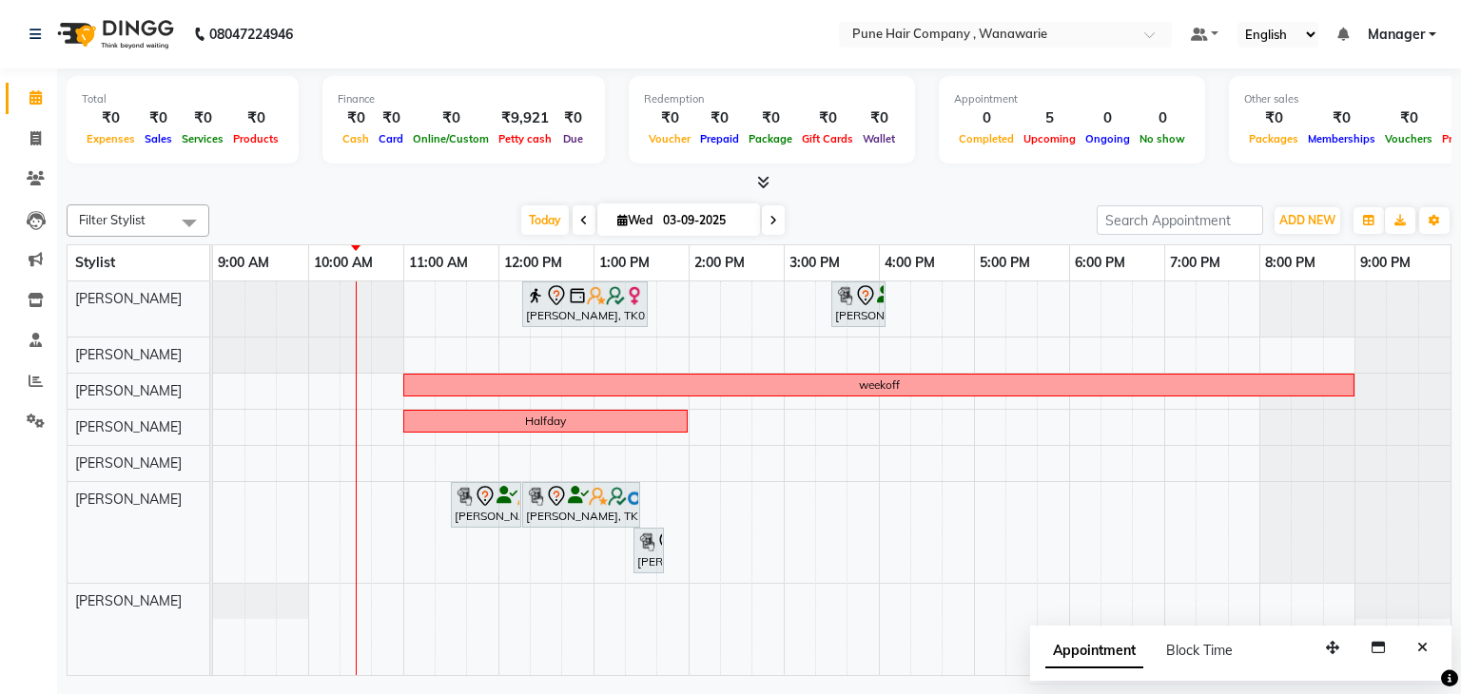
click at [773, 210] on span at bounding box center [773, 219] width 23 height 29
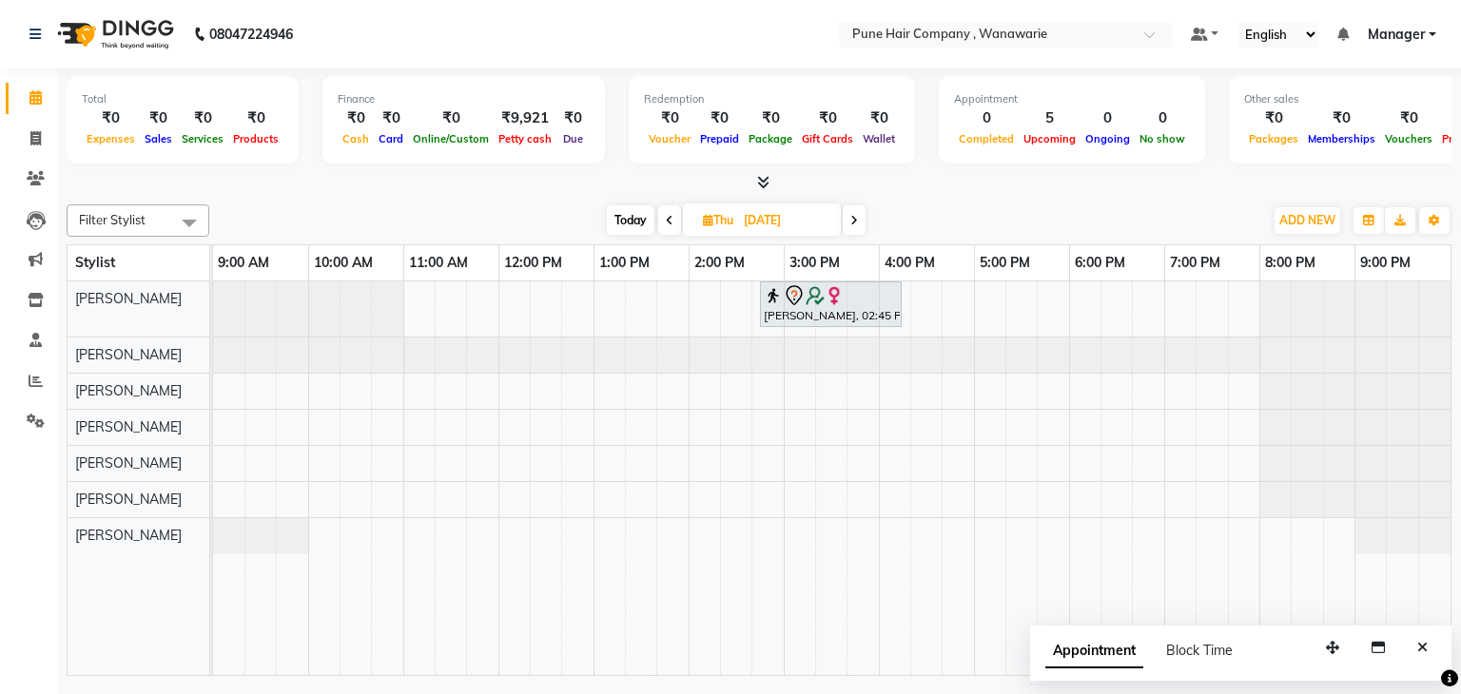
click at [855, 224] on icon at bounding box center [854, 220] width 8 height 11
type input "05-09-2025"
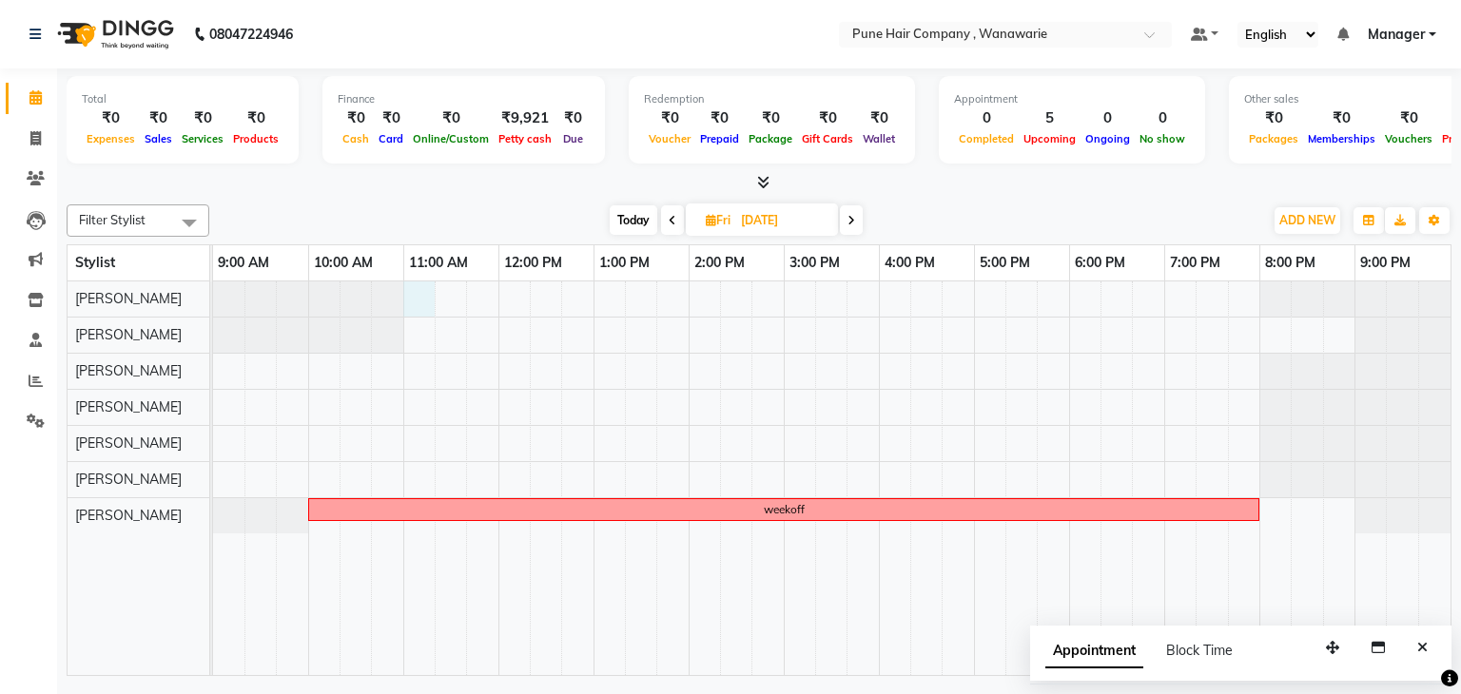
click at [411, 291] on div "weekoff" at bounding box center [832, 479] width 1238 height 395
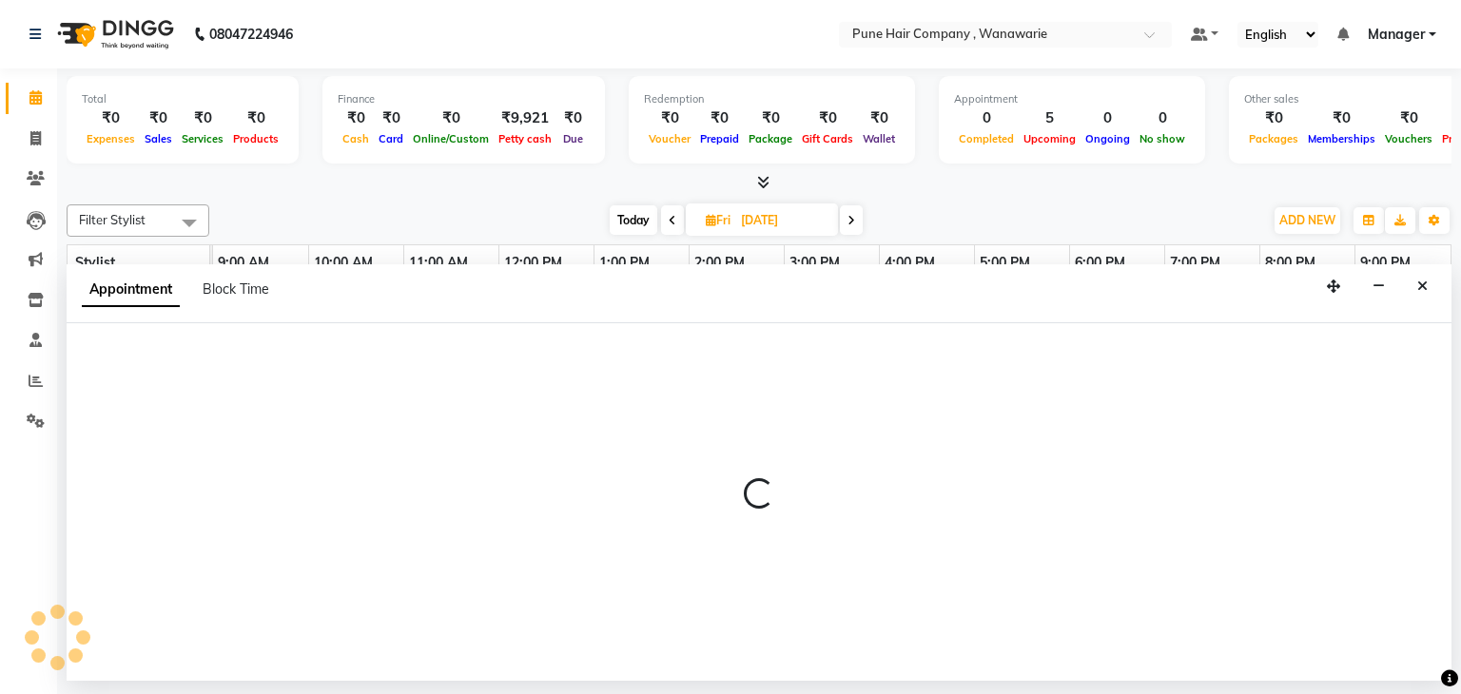
select select "74577"
select select "660"
select select "tentative"
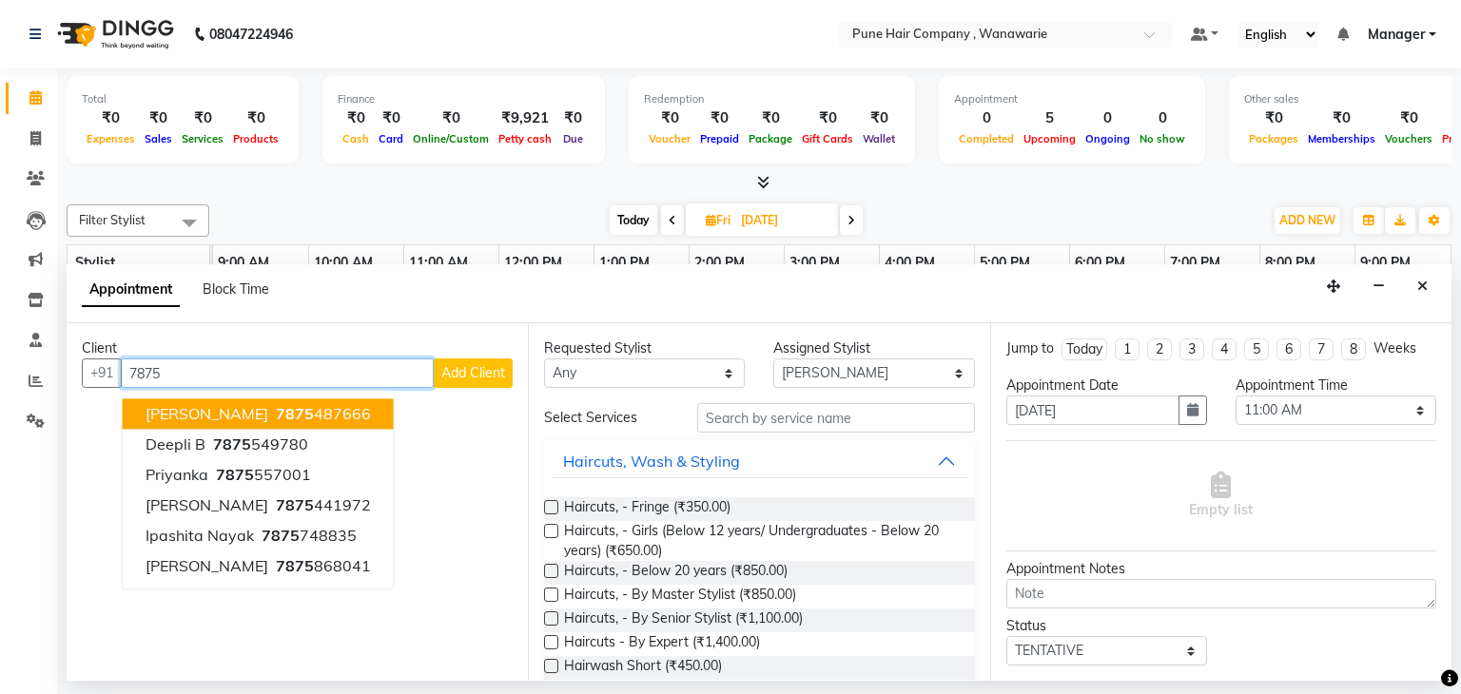
click at [276, 420] on span "7875" at bounding box center [295, 414] width 38 height 19
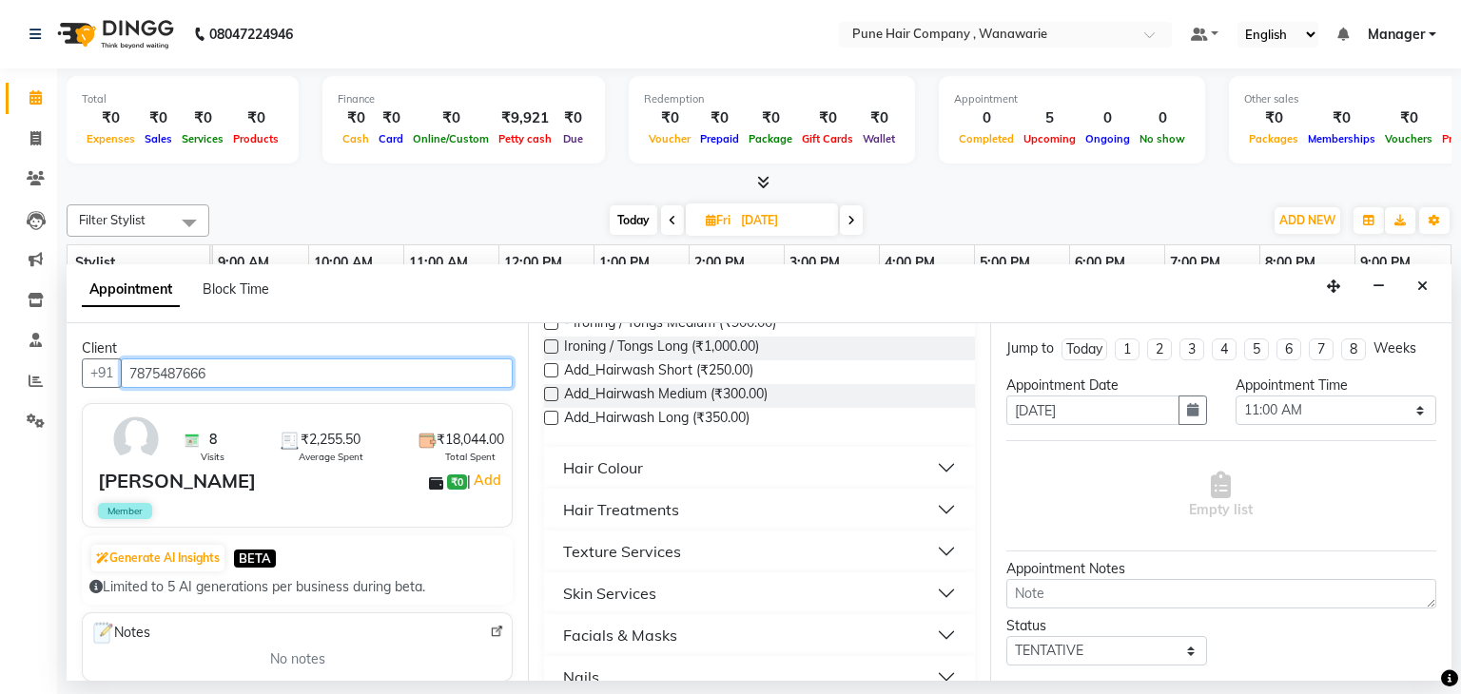
scroll to position [508, 0]
type input "7875487666"
click at [628, 460] on div "Hair Colour" at bounding box center [603, 470] width 80 height 23
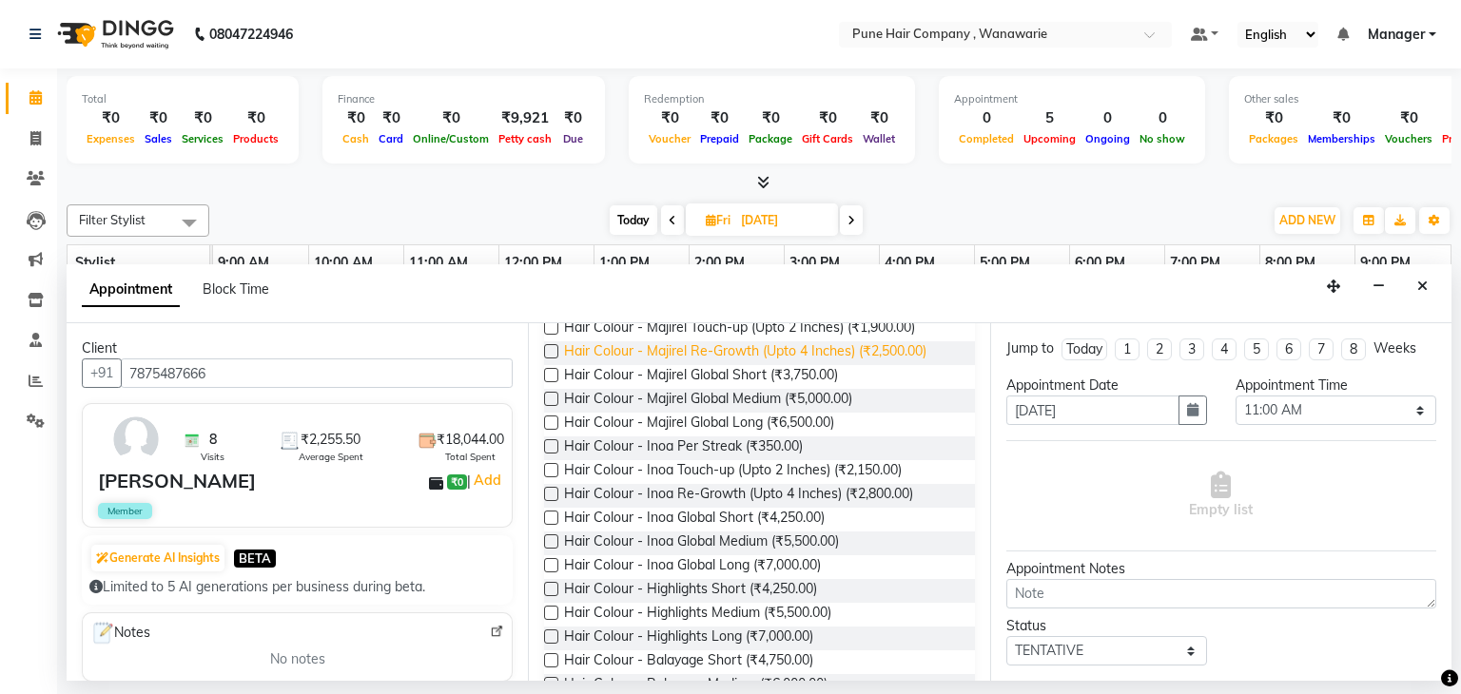
scroll to position [740, 0]
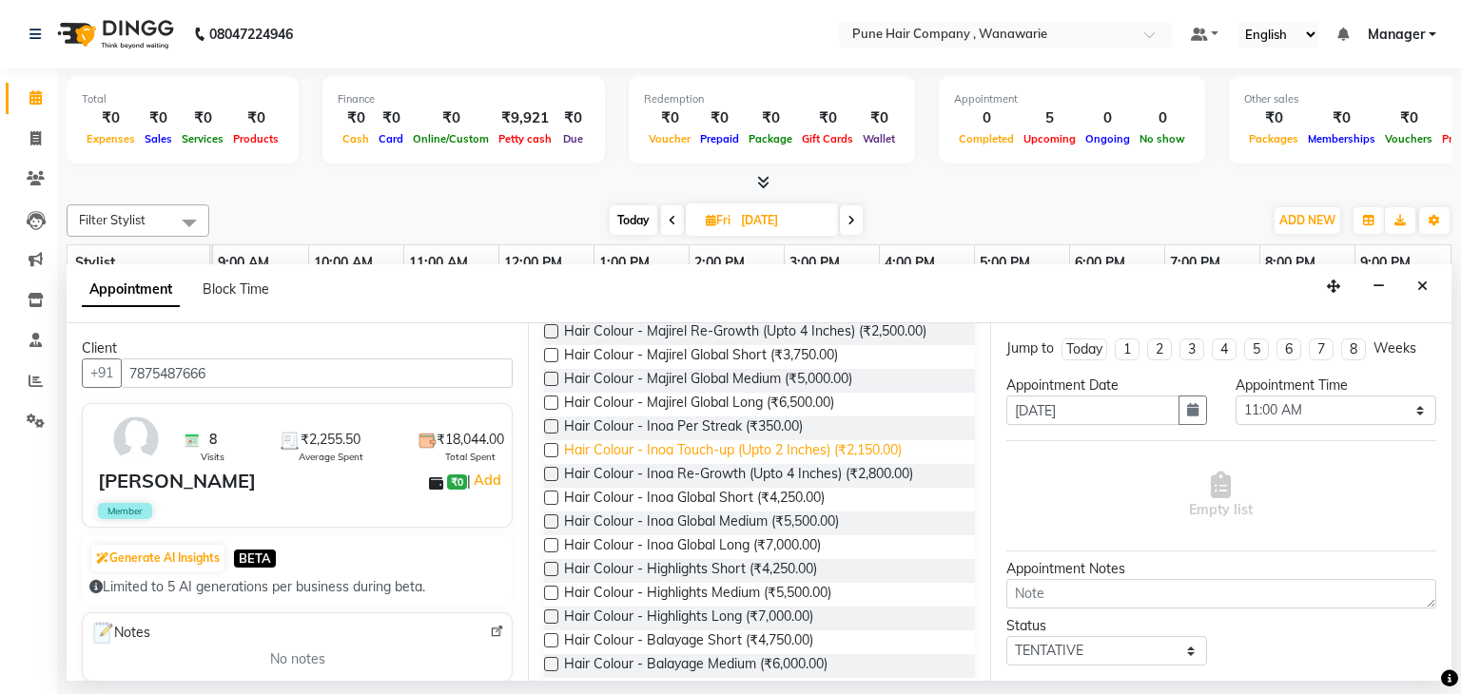
click at [755, 446] on span "Hair Colour - Inoa Touch-up (Upto 2 Inches) (₹2,150.00)" at bounding box center [733, 452] width 338 height 24
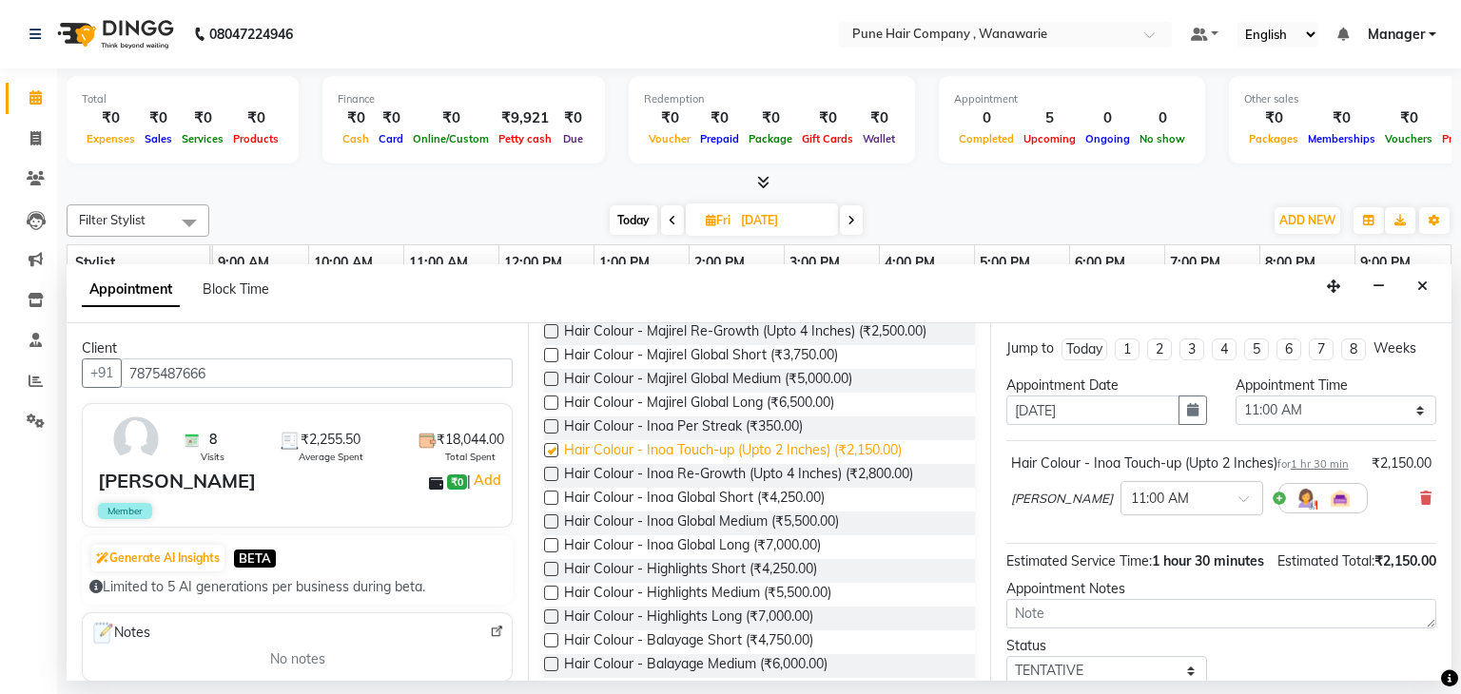
checkbox input "false"
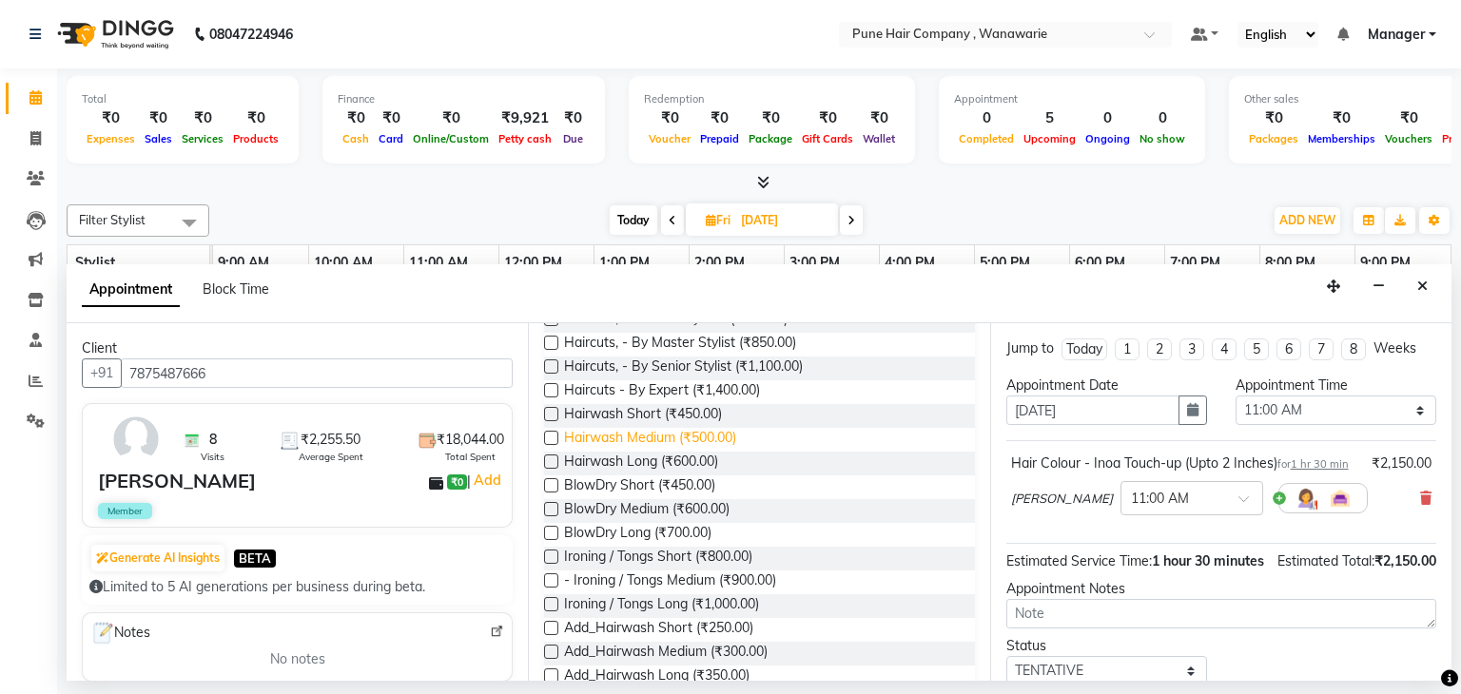
scroll to position [266, 0]
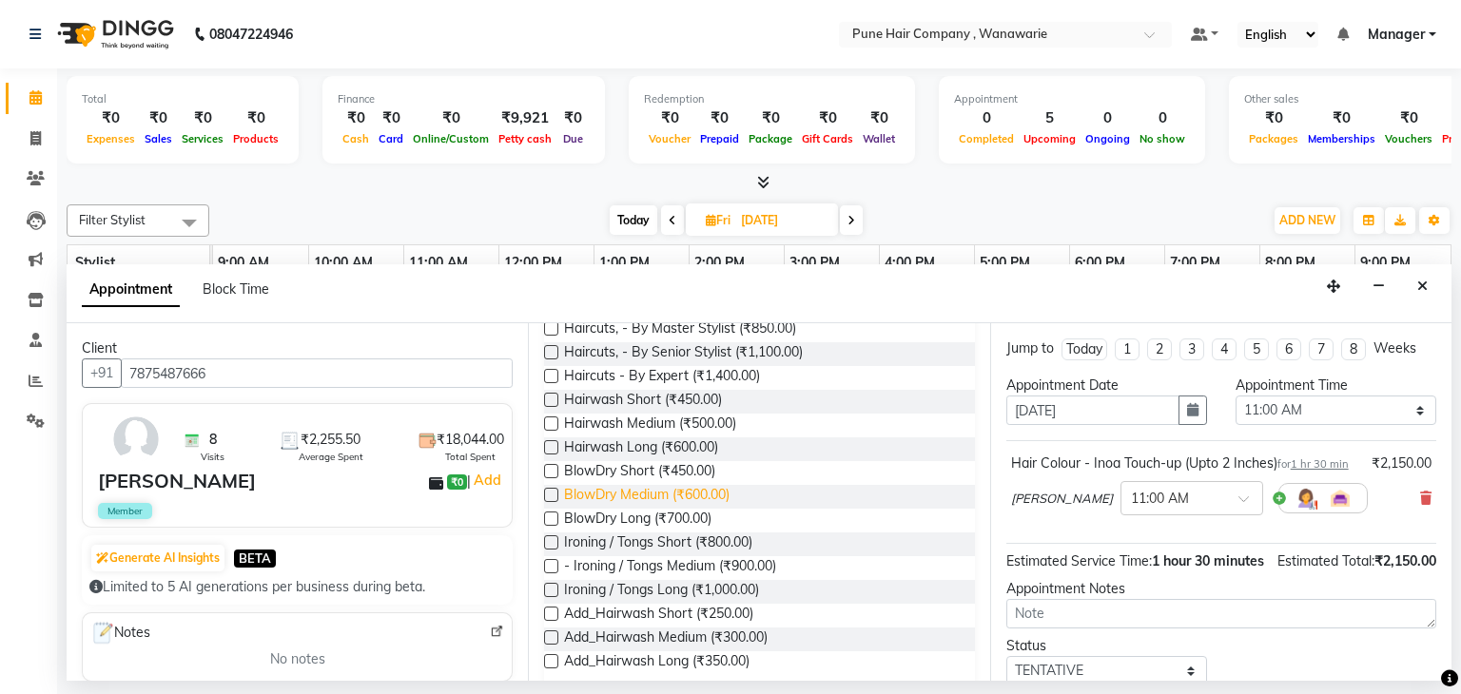
click at [666, 496] on span "BlowDry Medium (₹600.00)" at bounding box center [647, 497] width 166 height 24
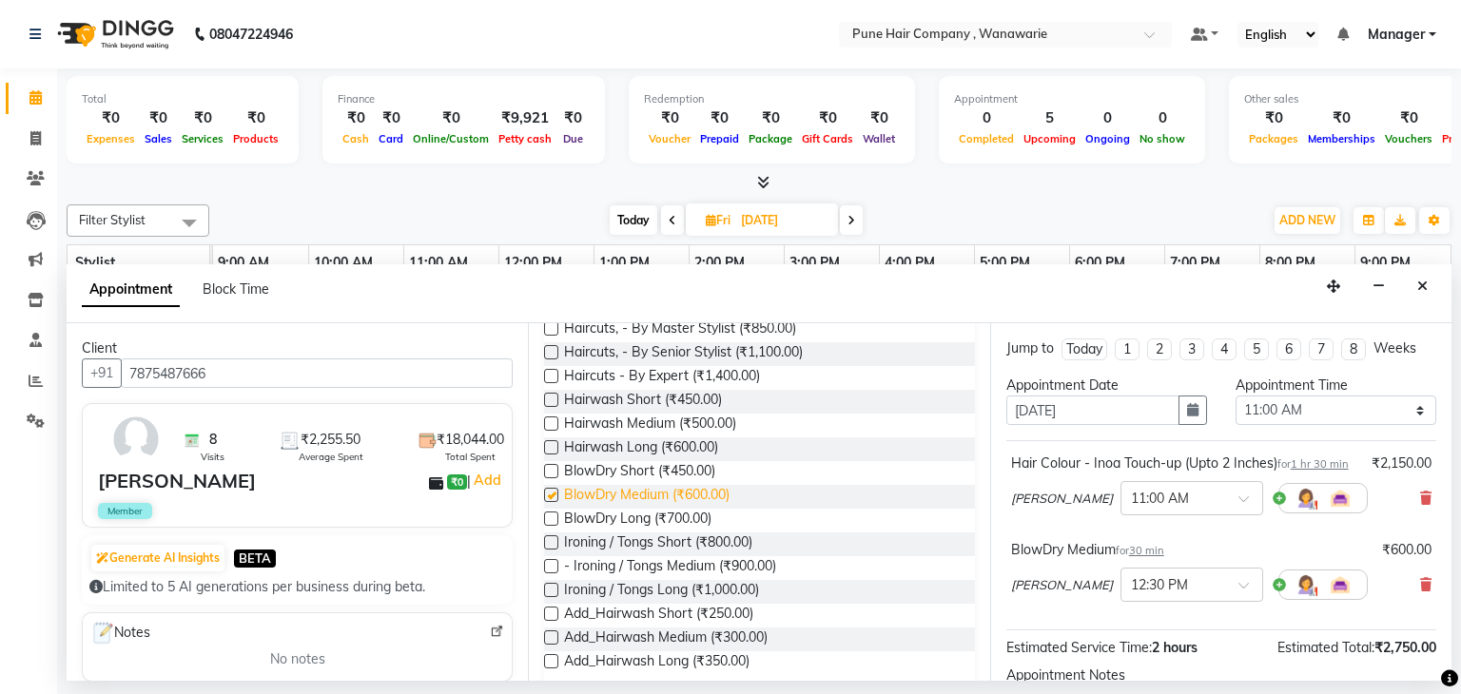
checkbox input "false"
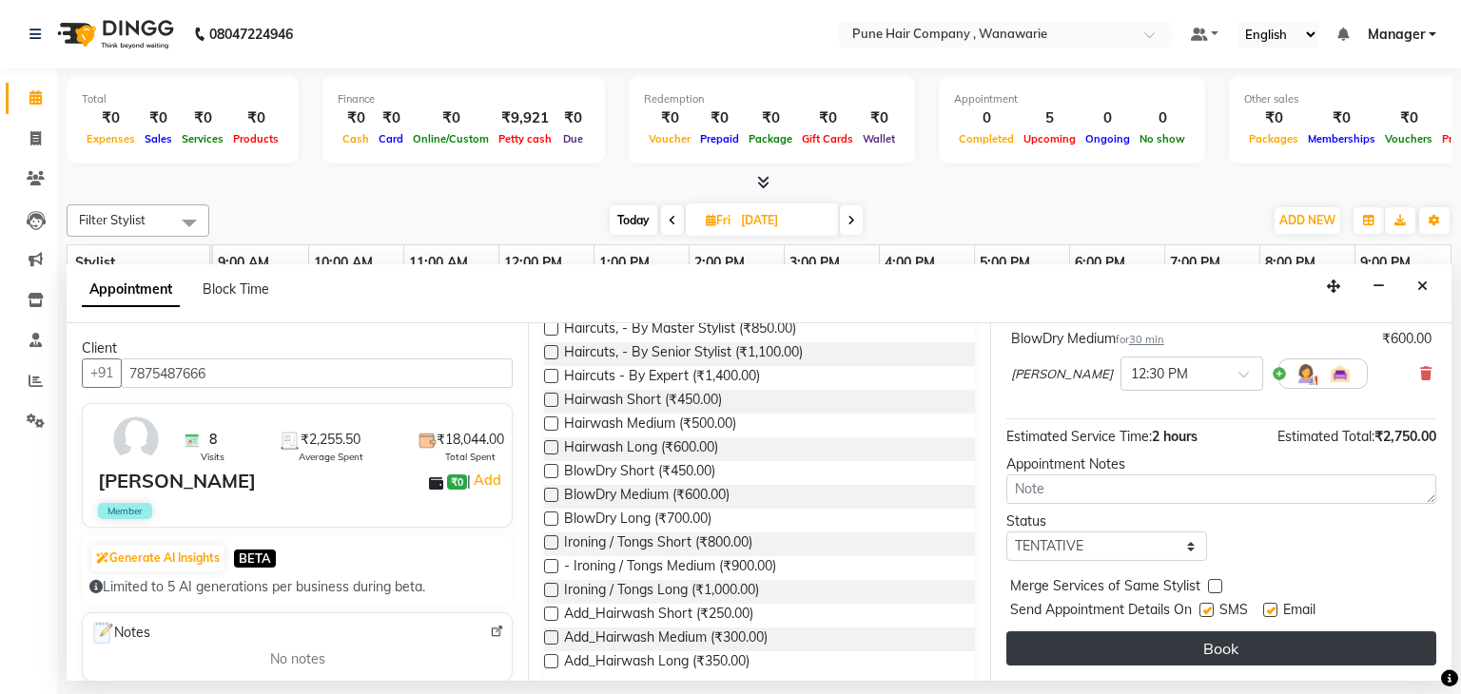
click at [1140, 647] on button "Book" at bounding box center [1222, 649] width 430 height 34
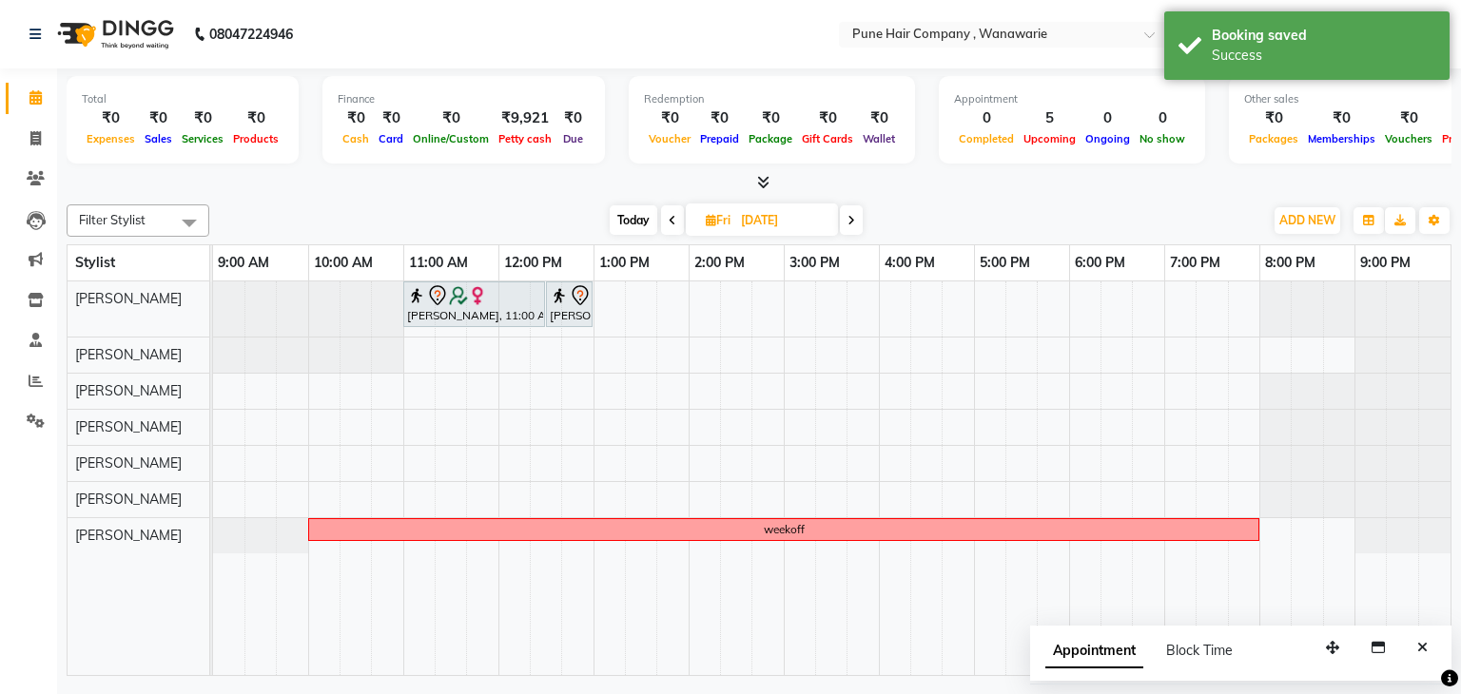
click at [669, 215] on icon at bounding box center [673, 220] width 8 height 11
type input "[DATE]"
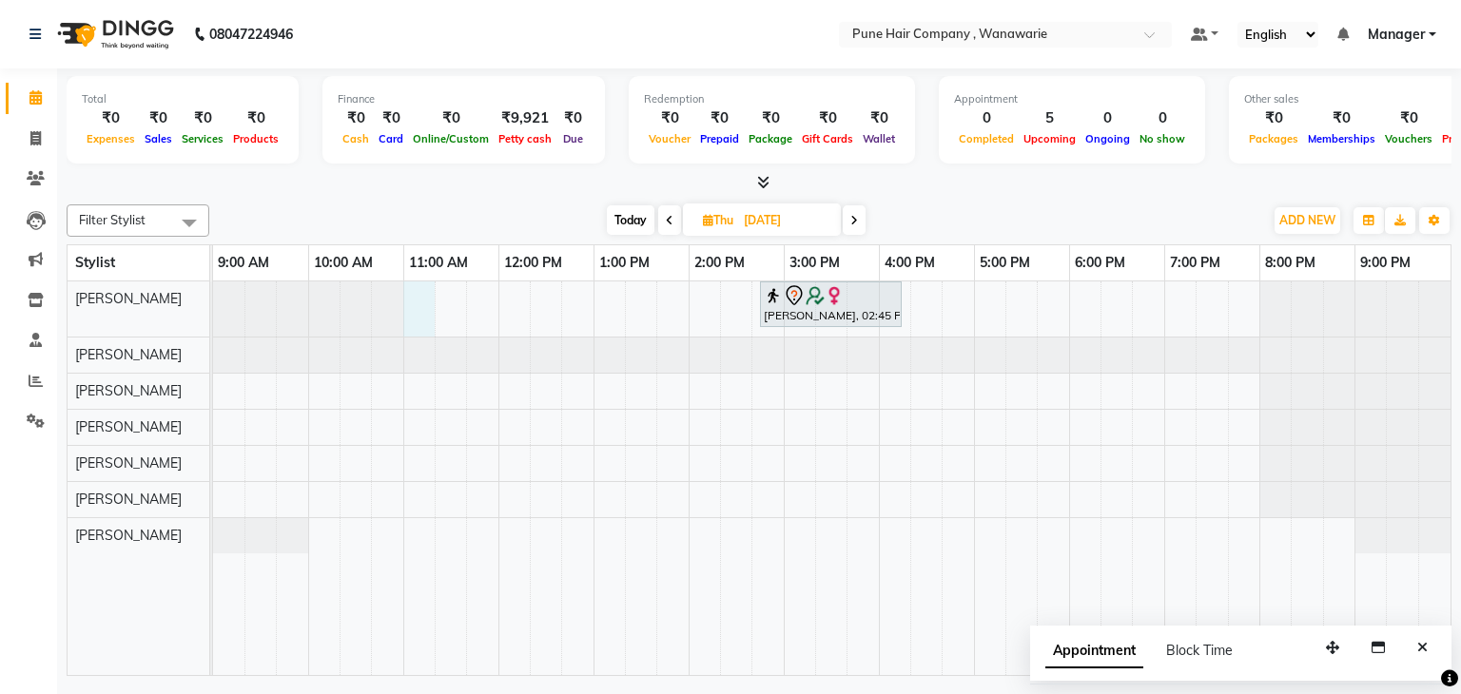
click at [407, 292] on div "[PERSON_NAME], 02:45 PM-04:15 PM, Hair Colour - Inoa Touch-up (Upto 2 Inches)" at bounding box center [832, 479] width 1238 height 395
select select "74577"
select select "660"
select select "tentative"
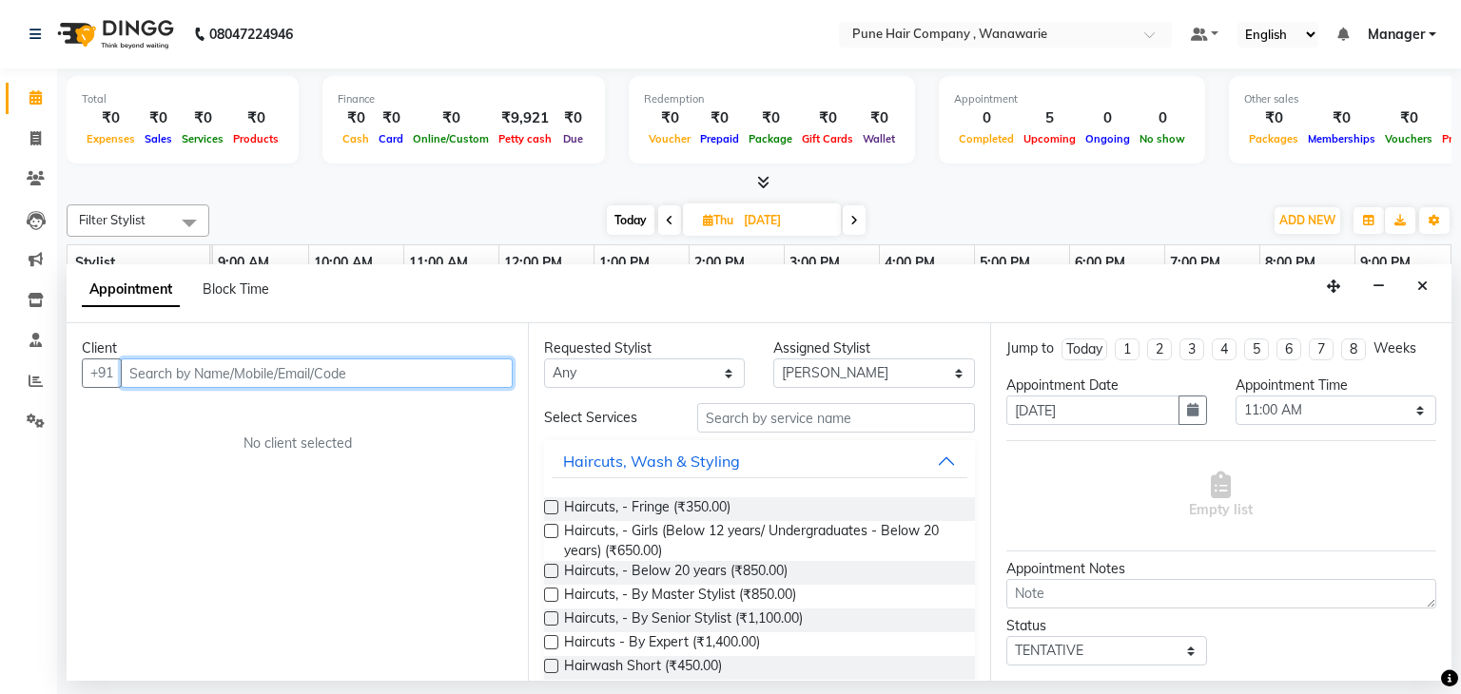
click at [393, 362] on input "text" at bounding box center [317, 373] width 392 height 29
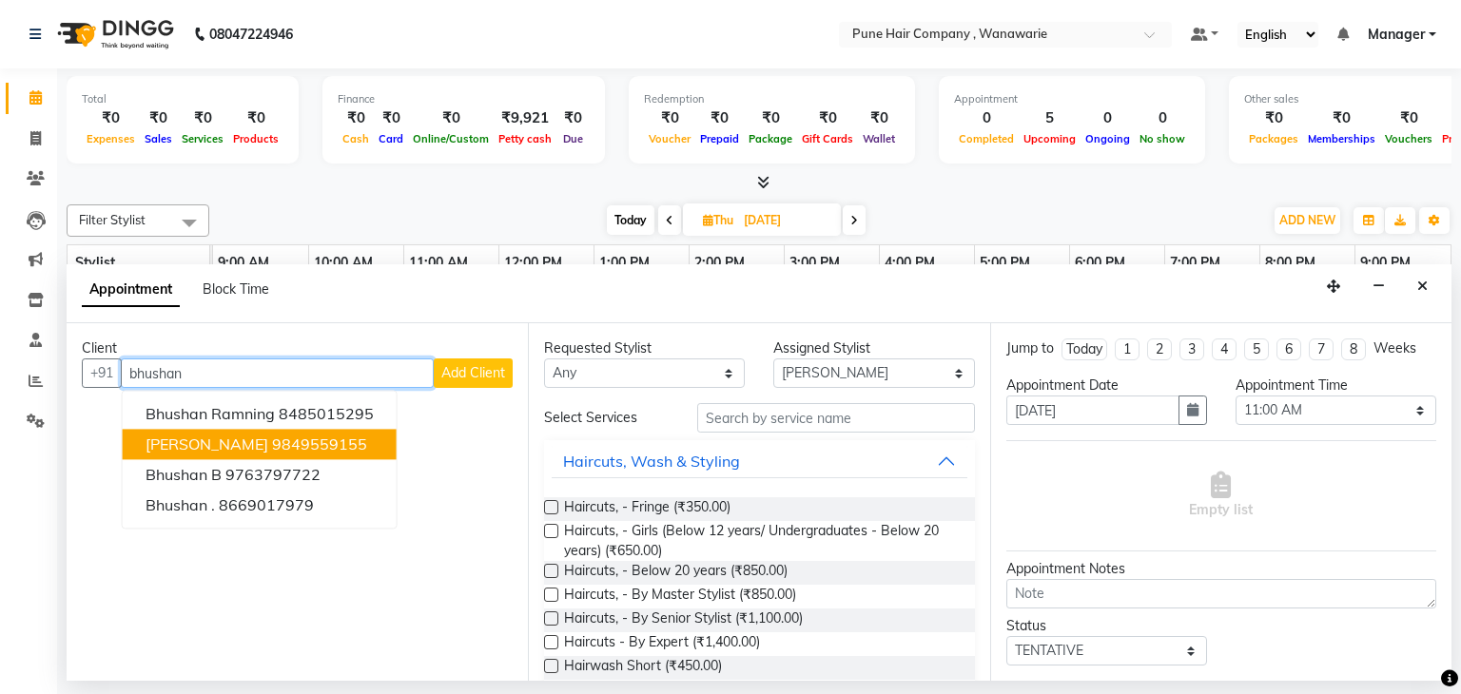
click at [305, 444] on ngb-highlight "9849559155" at bounding box center [319, 445] width 95 height 19
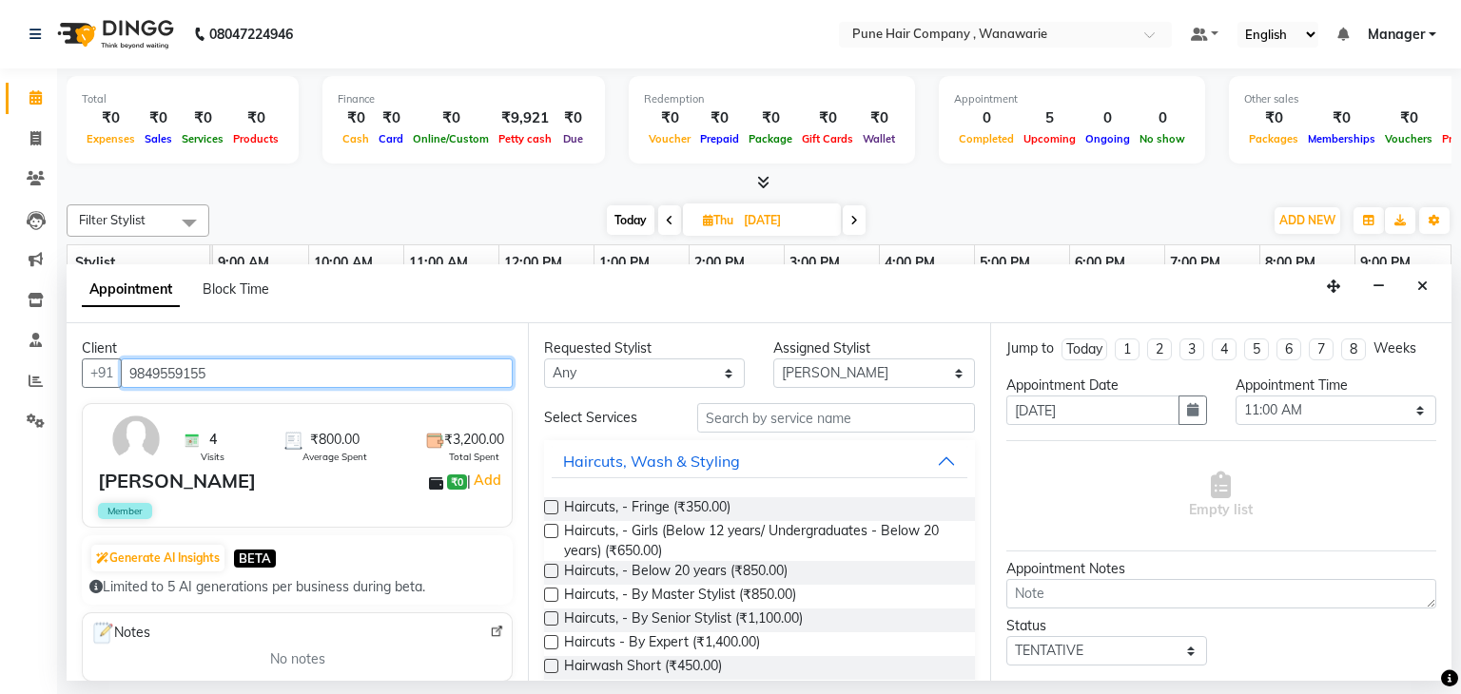
type input "9849559155"
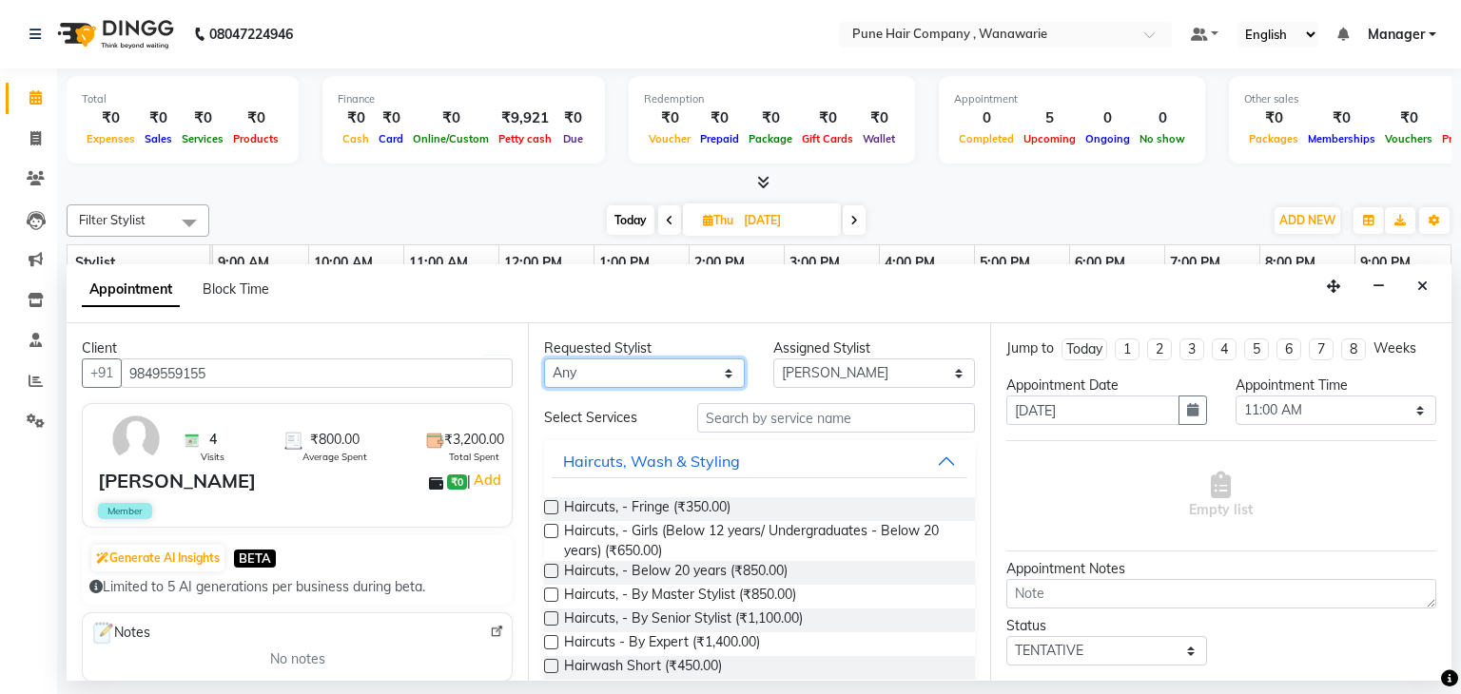
click at [704, 376] on select "Any Faisal shaikh Kasturi bhandari Manoj Zambre Nasim Shaikh Prasad wagh Ranjee…" at bounding box center [644, 373] width 201 height 29
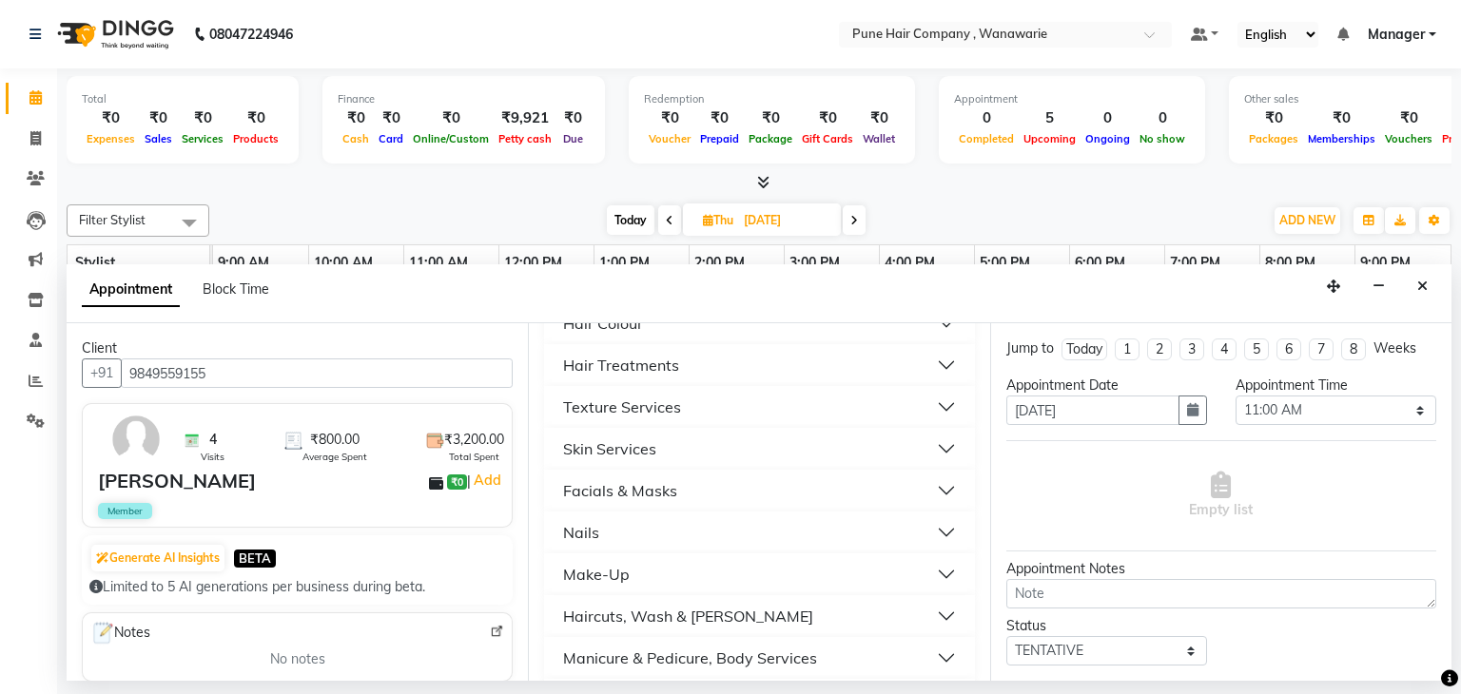
scroll to position [709, 0]
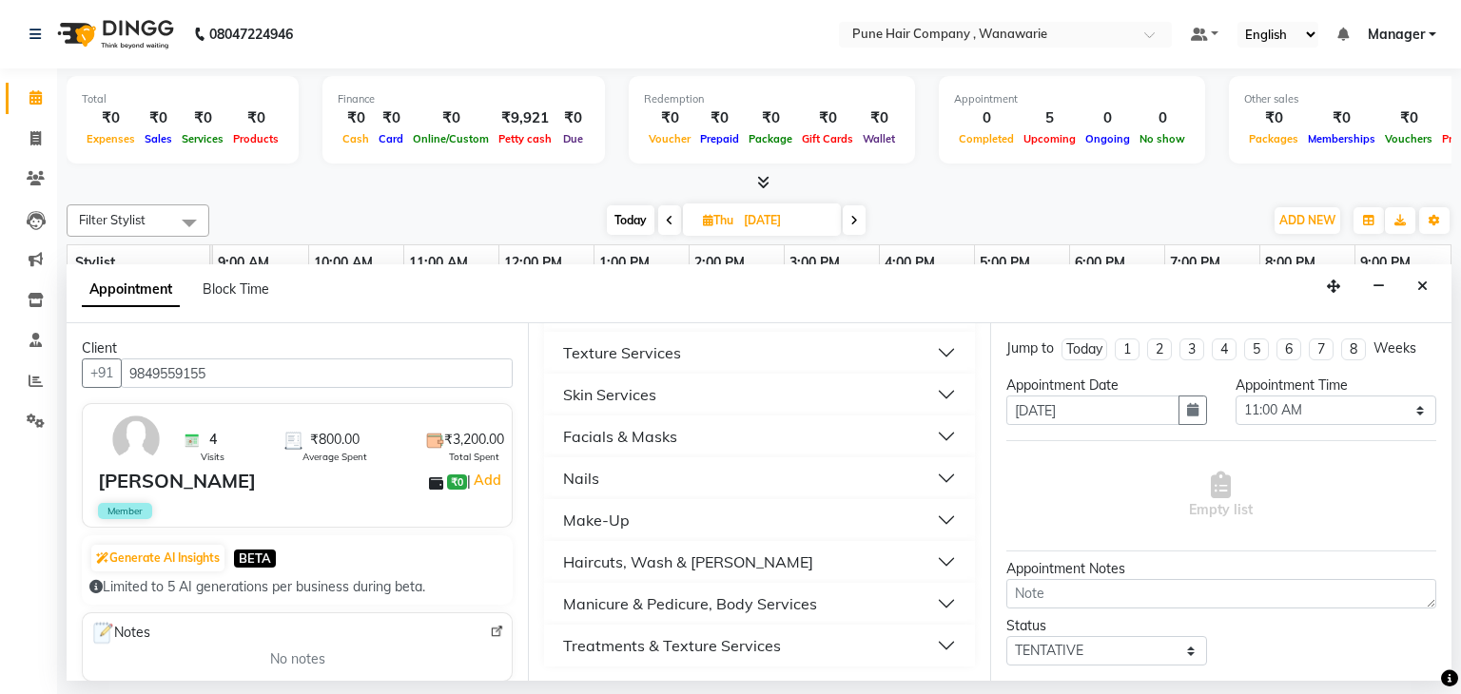
click at [695, 556] on div "Haircuts, Wash & [PERSON_NAME]" at bounding box center [688, 562] width 250 height 23
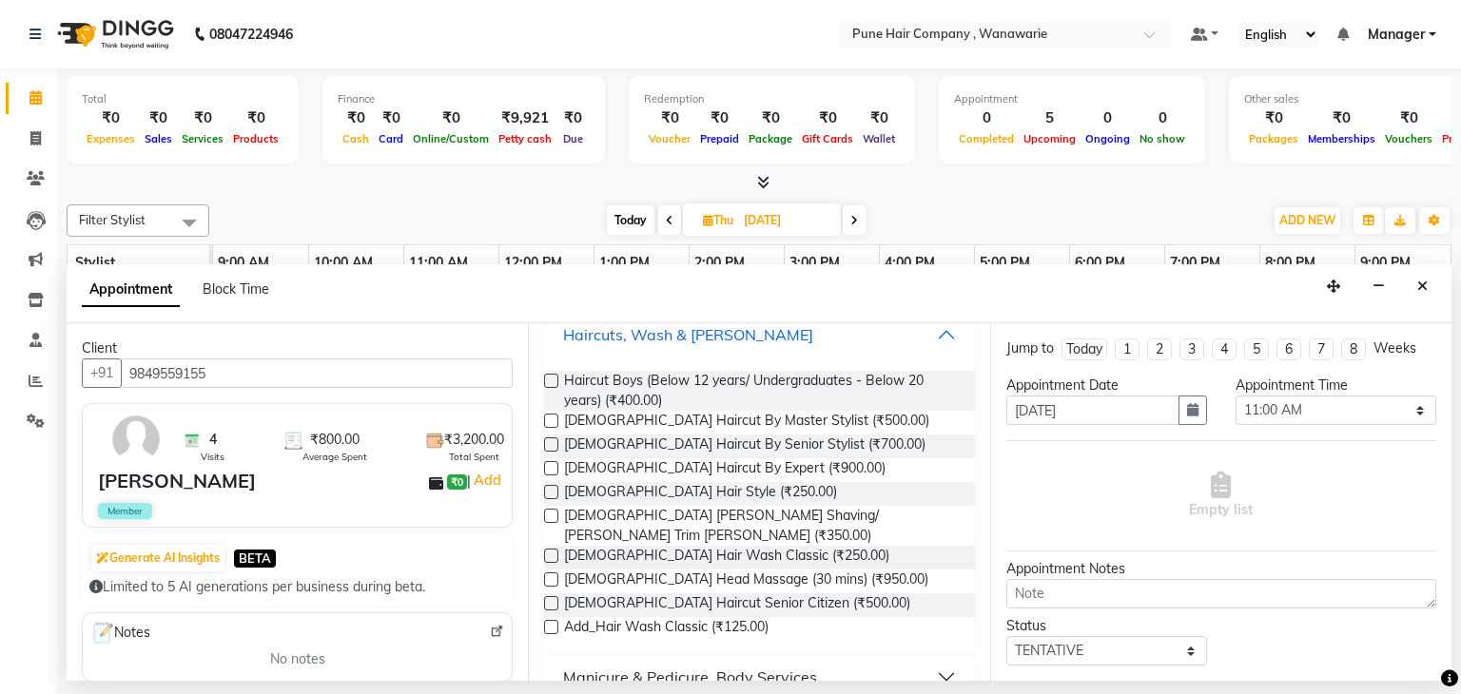
scroll to position [944, 0]
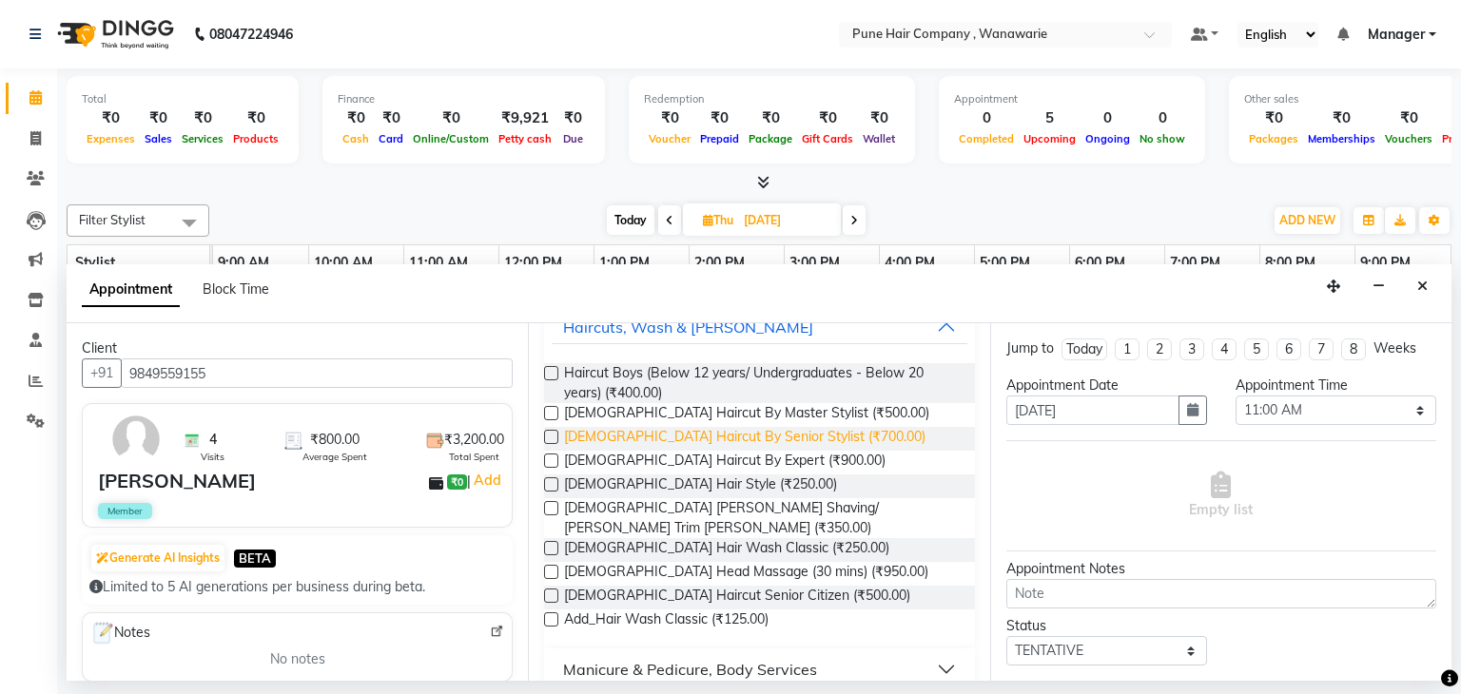
click at [757, 440] on span "Male Haircut By Senior Stylist (₹700.00)" at bounding box center [745, 439] width 362 height 24
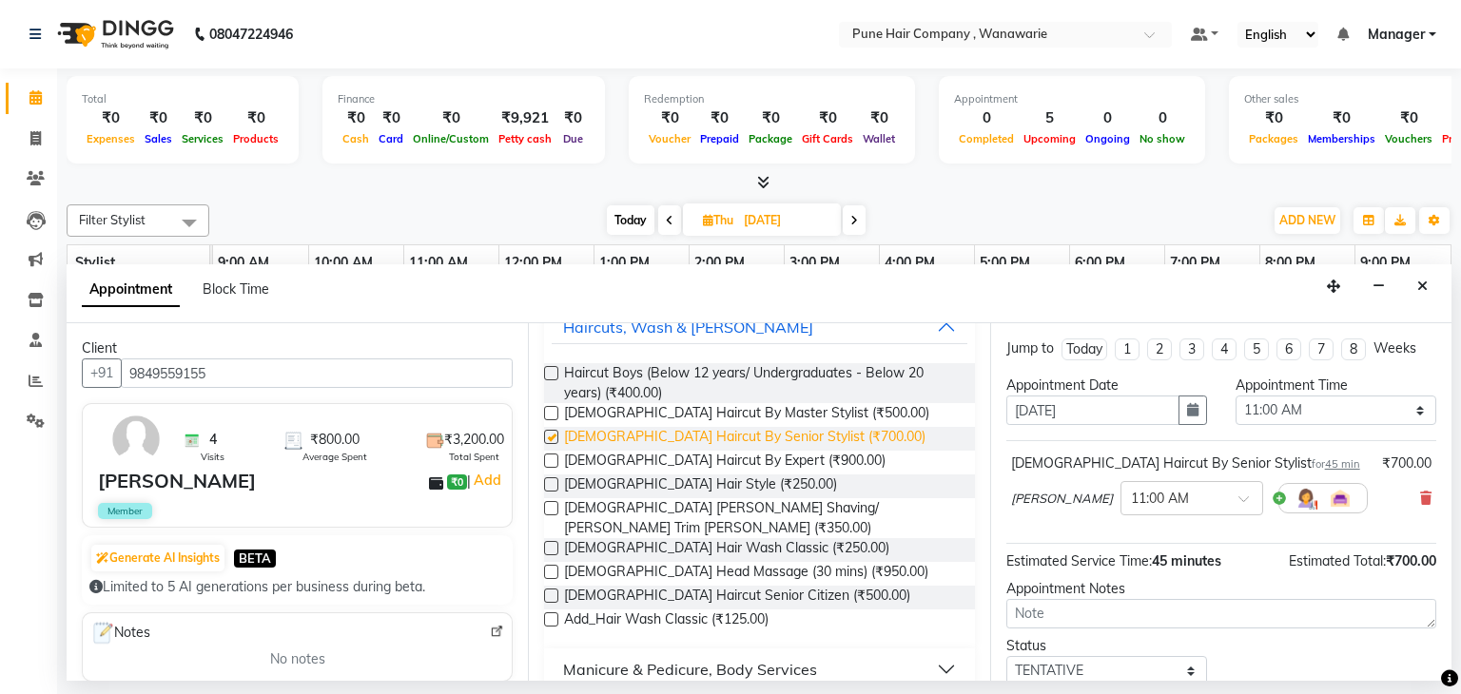
checkbox input "false"
click at [1239, 495] on span at bounding box center [1251, 505] width 24 height 20
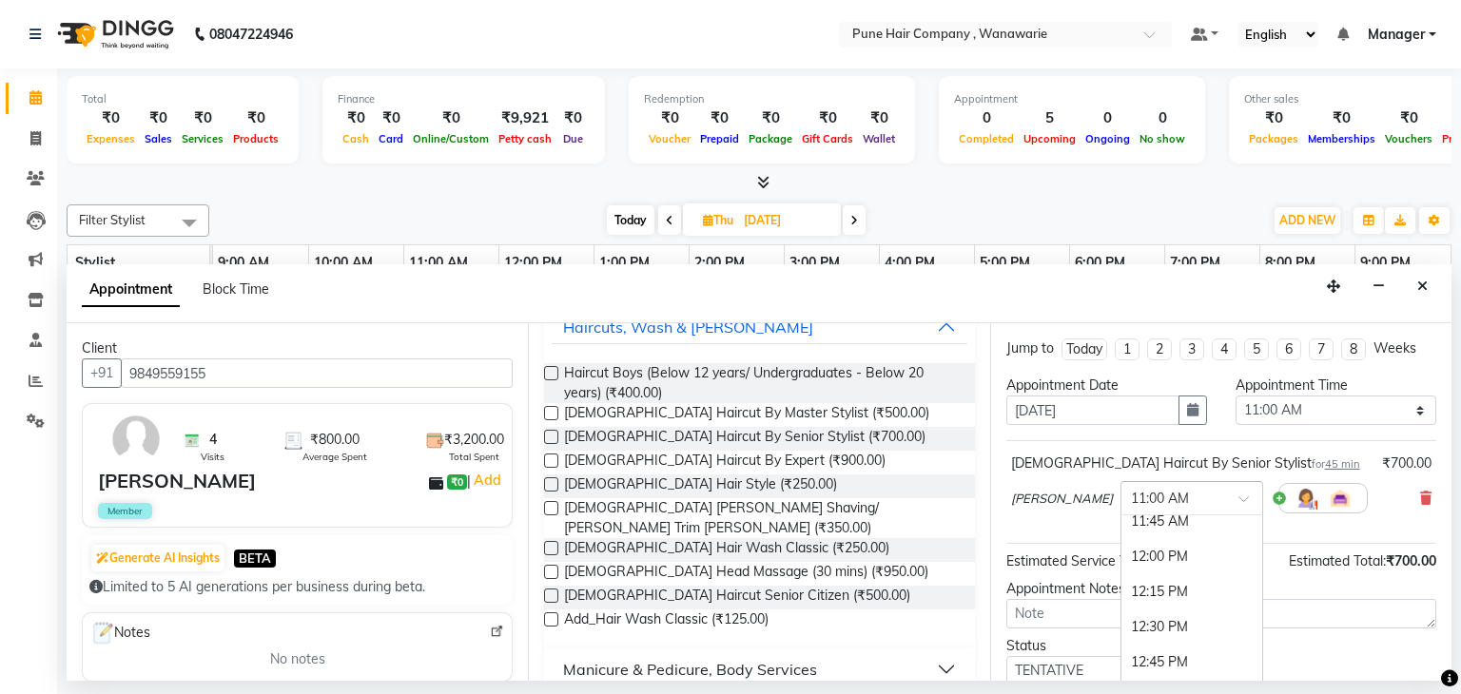
scroll to position [266, 0]
click at [1126, 554] on div "12:00 PM" at bounding box center [1192, 555] width 141 height 35
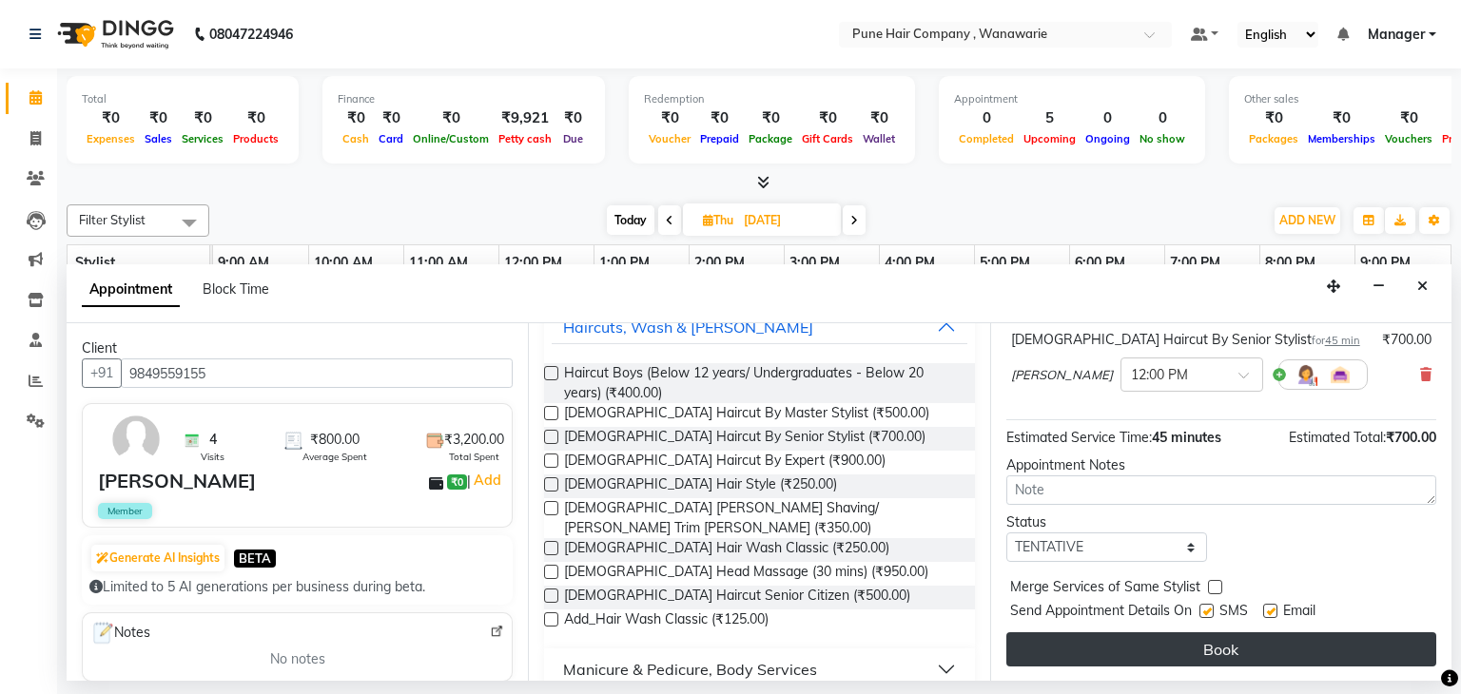
click at [1123, 644] on button "Book" at bounding box center [1222, 650] width 430 height 34
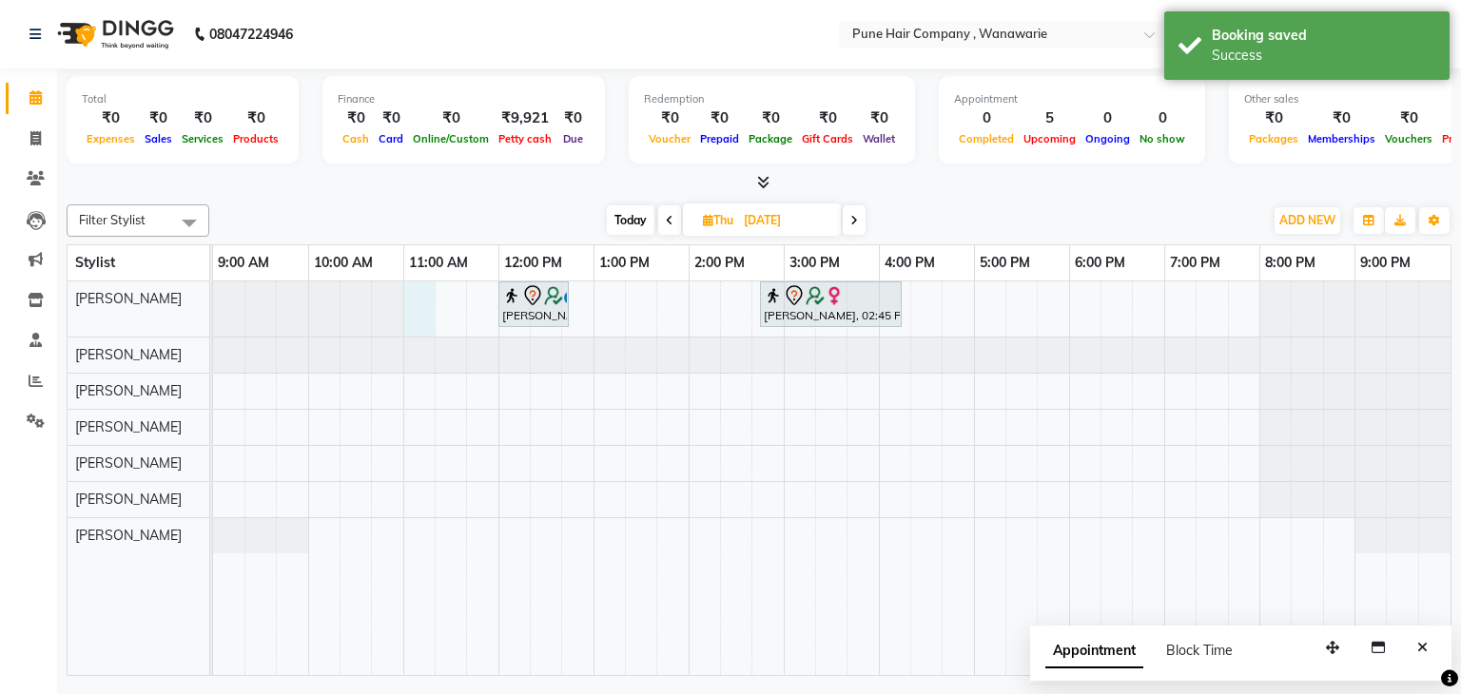
click at [409, 287] on div "Bhushan Desai, 12:00 PM-12:45 PM, Male Haircut By Senior Stylist Rita Chadha, 0…" at bounding box center [832, 479] width 1238 height 395
select select "74577"
select select "660"
select select "tentative"
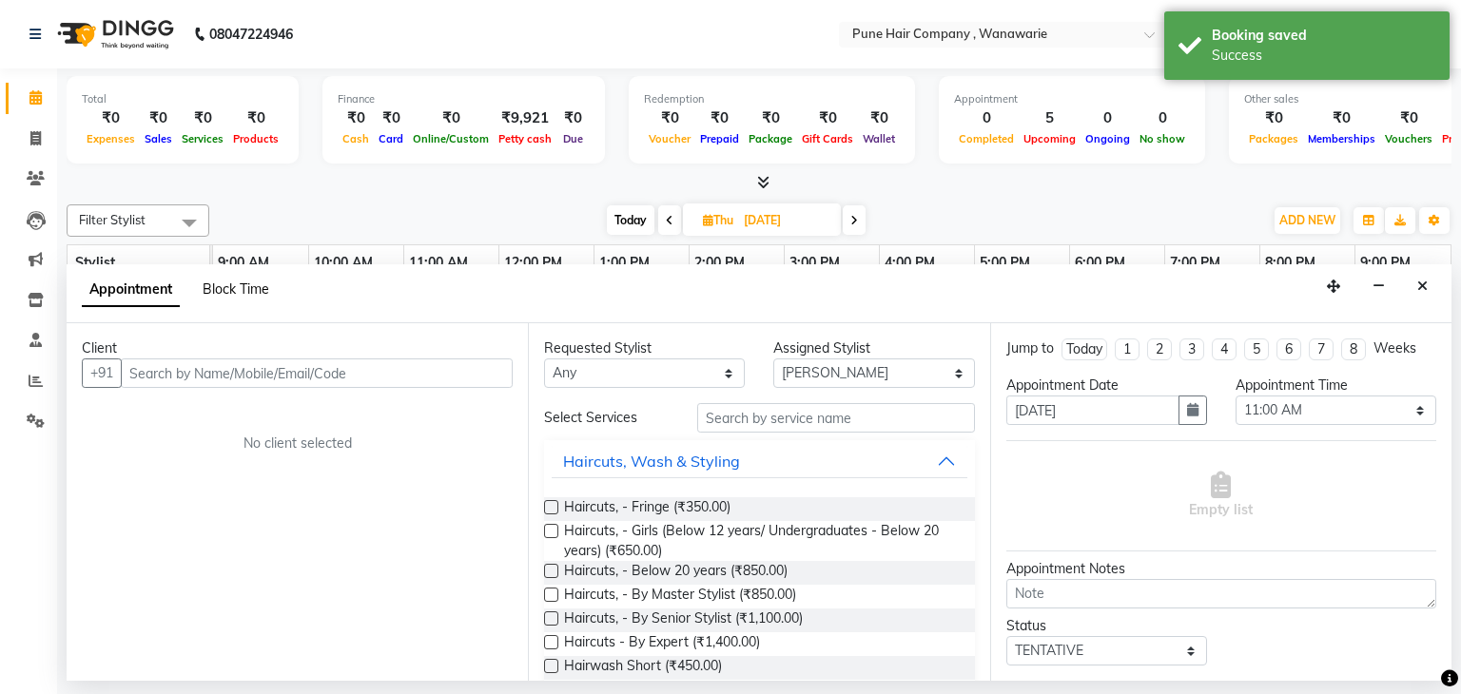
click at [250, 287] on span "Block Time" at bounding box center [236, 289] width 67 height 17
select select "74577"
select select "660"
select select "675"
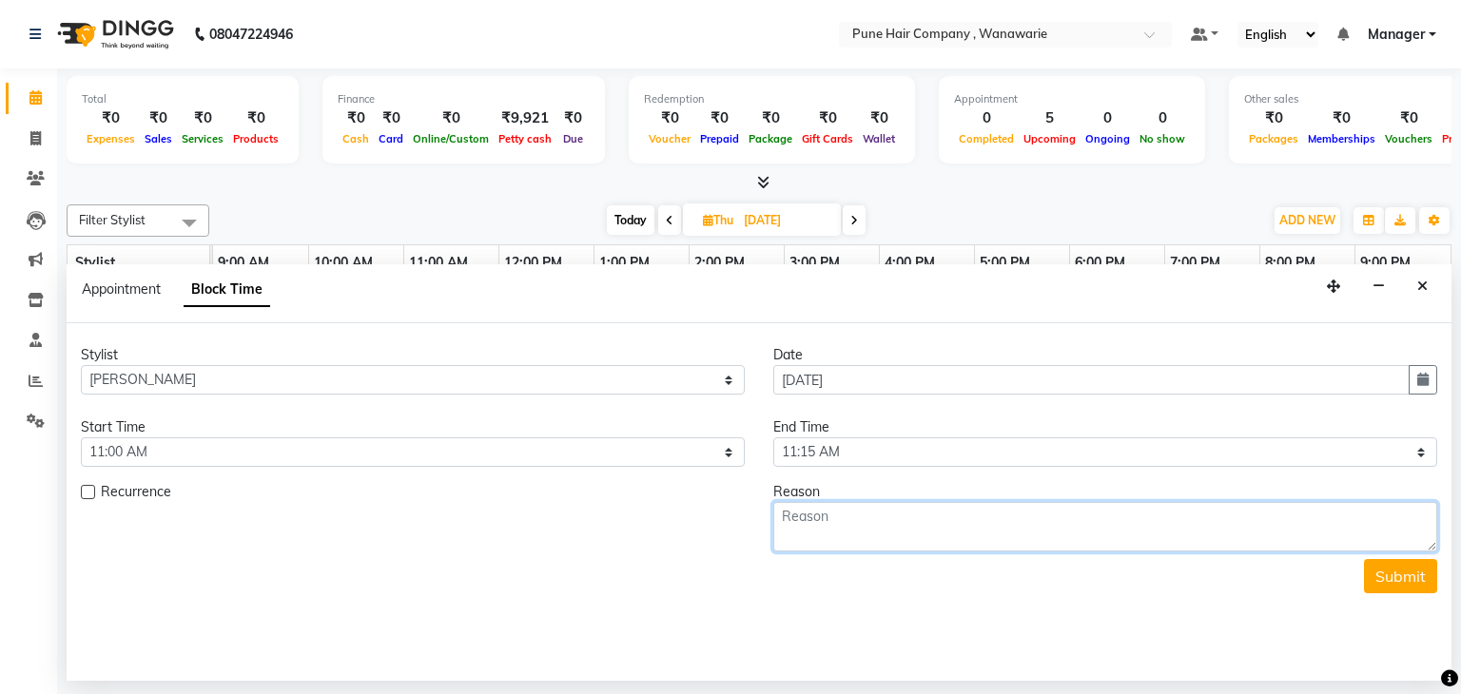
click at [864, 534] on textarea at bounding box center [1105, 526] width 664 height 49
type textarea "let"
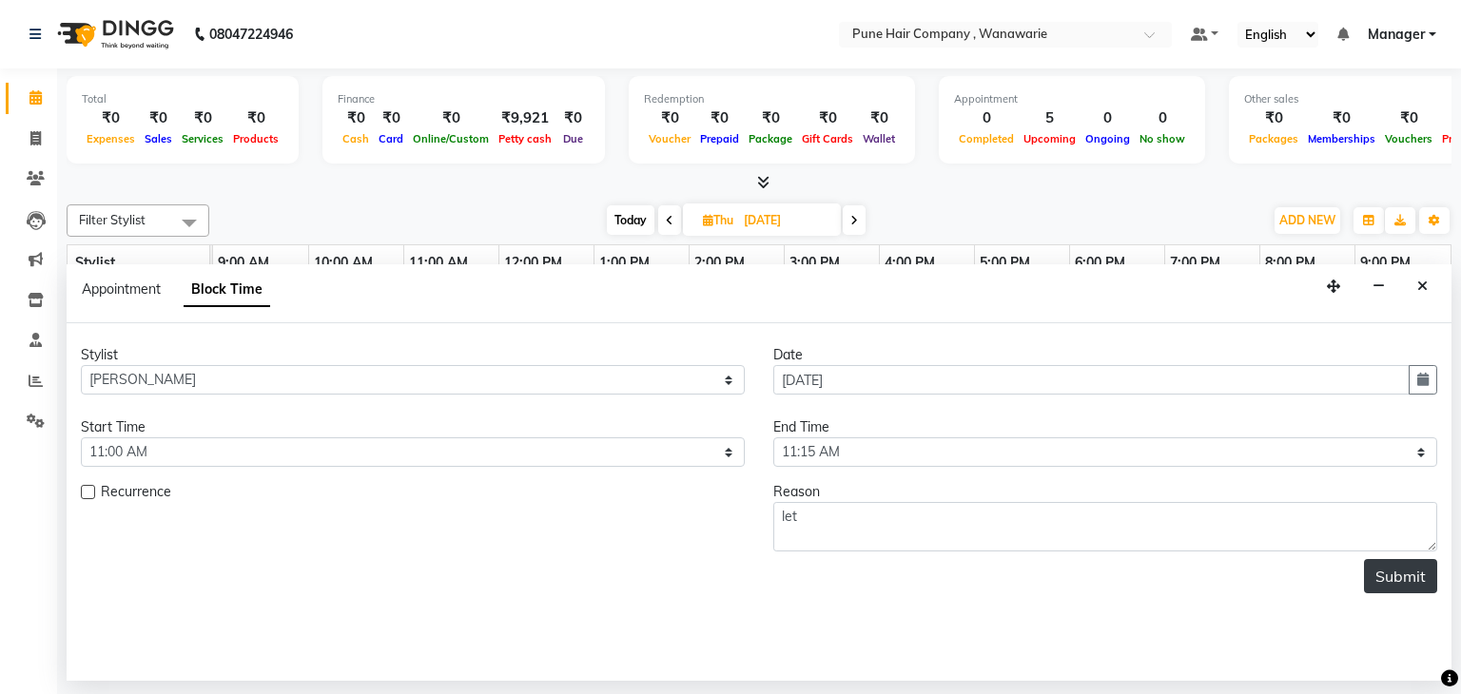
click at [1411, 577] on button "Submit" at bounding box center [1400, 576] width 73 height 34
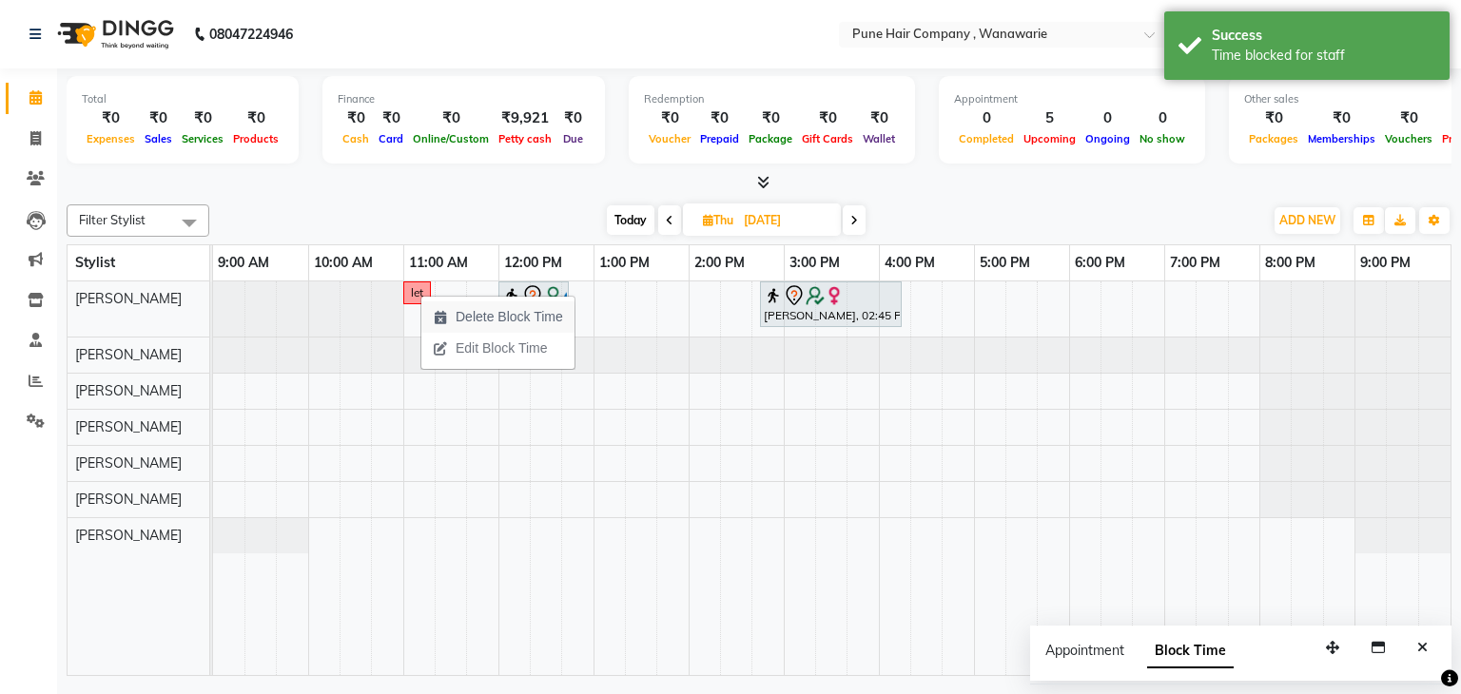
click at [460, 313] on span "Delete Block Time" at bounding box center [510, 317] width 108 height 20
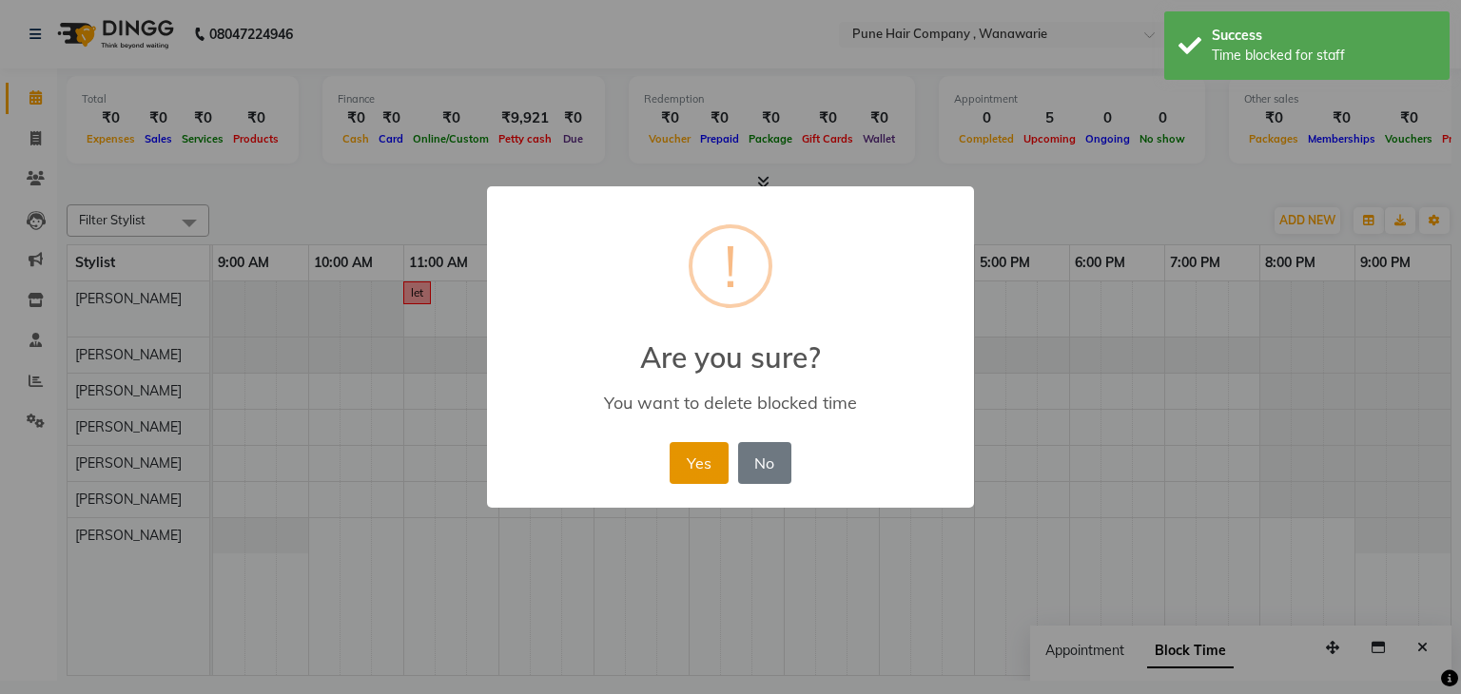
click at [708, 468] on button "Yes" at bounding box center [699, 463] width 58 height 42
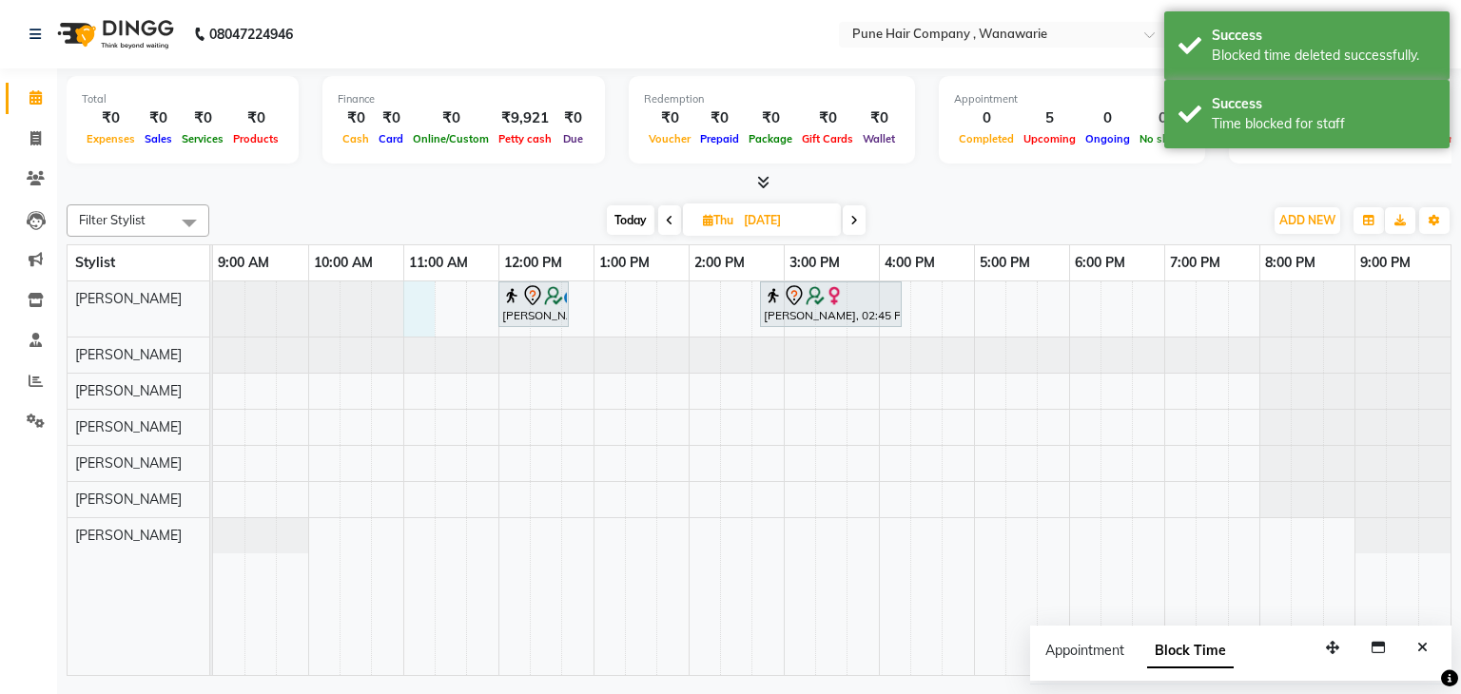
click at [407, 291] on div "Bhushan Desai, 12:00 PM-12:45 PM, Male Haircut By Senior Stylist Rita Chadha, 0…" at bounding box center [832, 479] width 1238 height 395
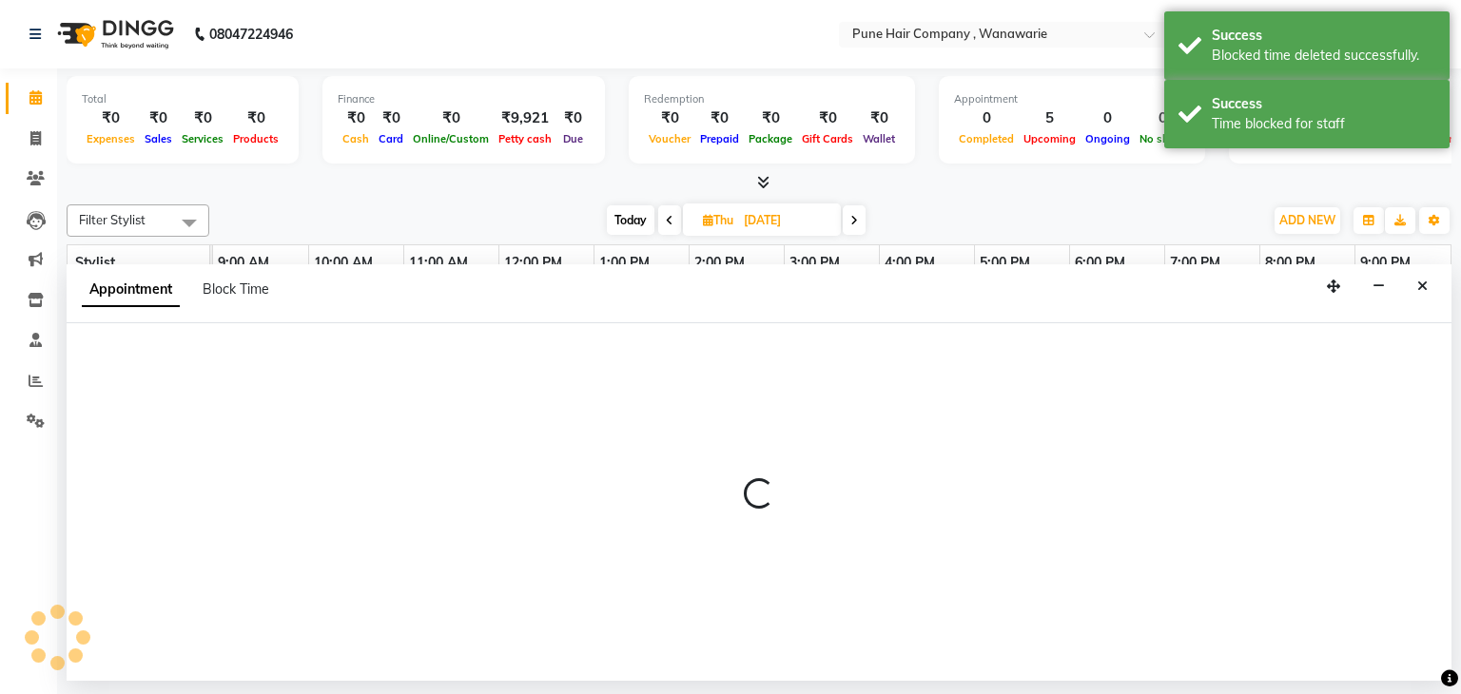
select select "74577"
select select "tentative"
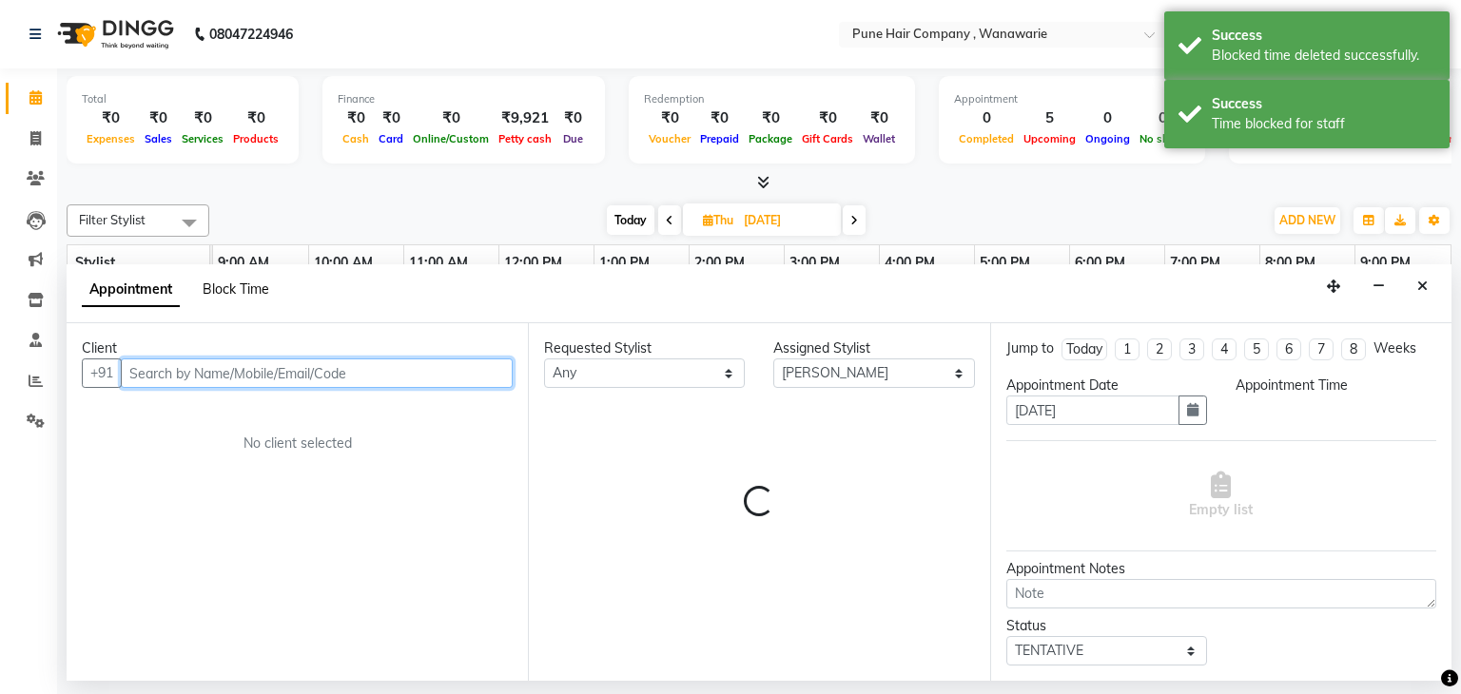
select select "660"
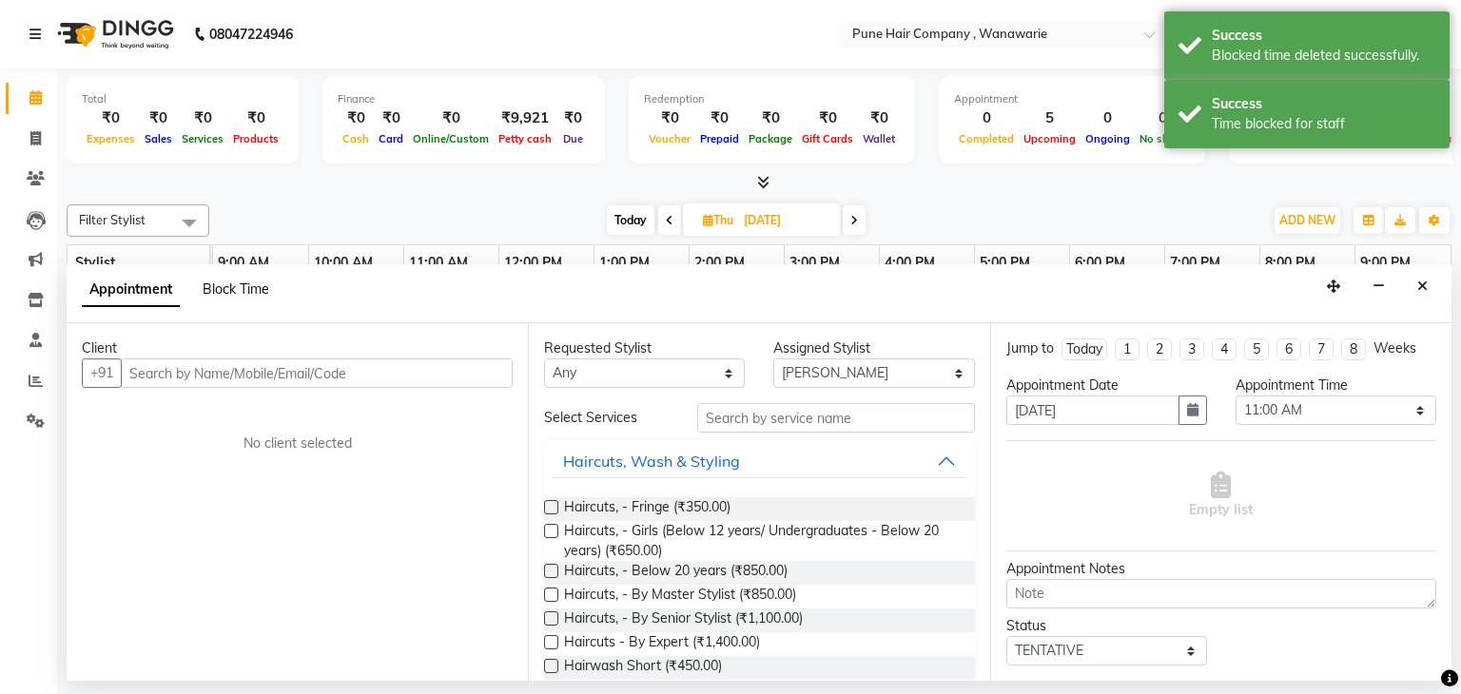
click at [224, 290] on span "Block Time" at bounding box center [236, 289] width 67 height 17
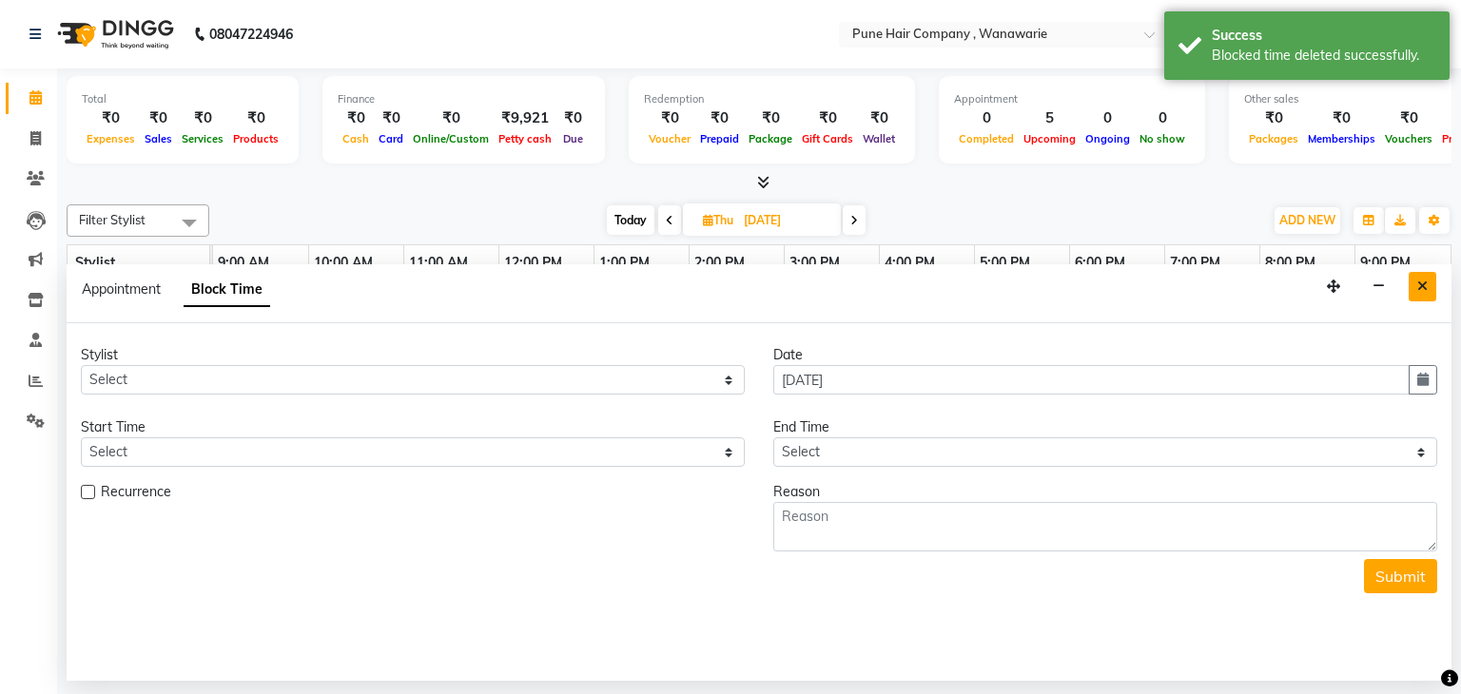
click at [1431, 283] on button "Close" at bounding box center [1423, 286] width 28 height 29
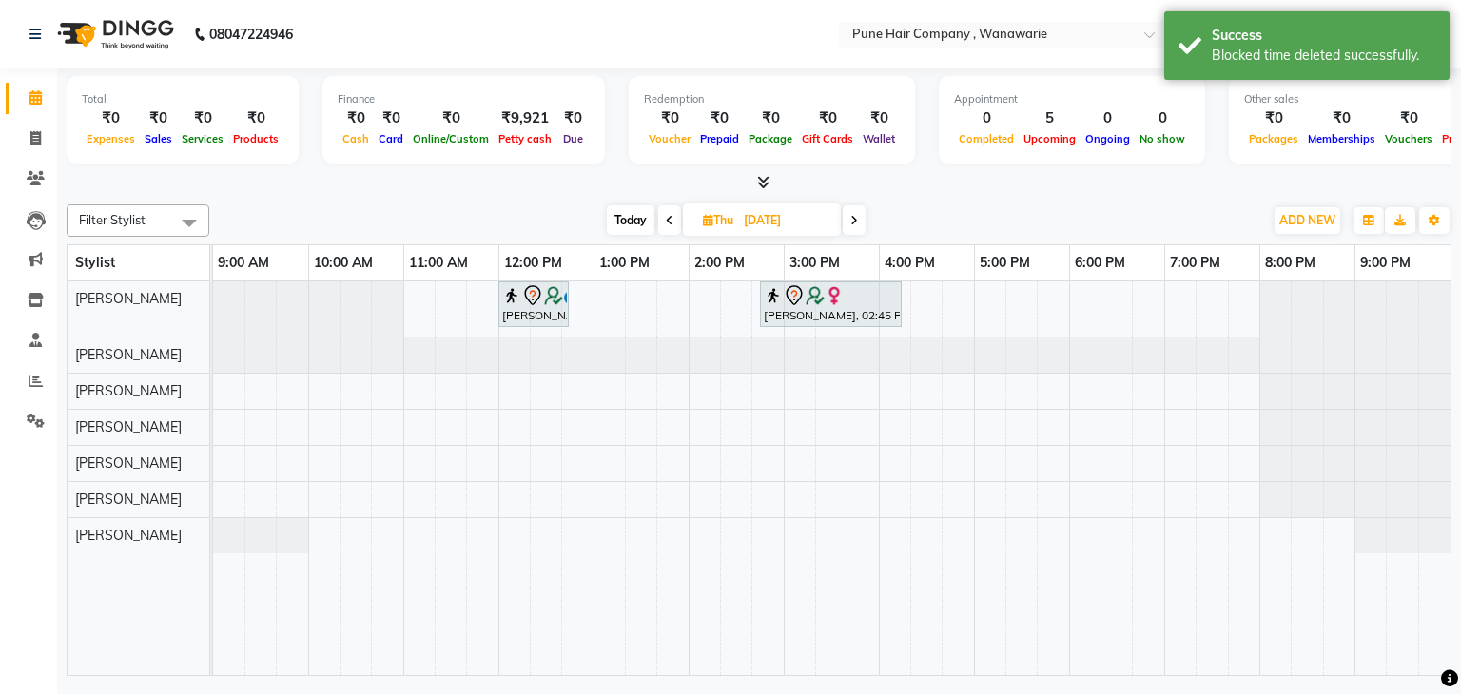
click at [409, 287] on div "Bhushan Desai, 12:00 PM-12:45 PM, Male Haircut By Senior Stylist Rita Chadha, 0…" at bounding box center [832, 479] width 1238 height 395
select select "74577"
select select "tentative"
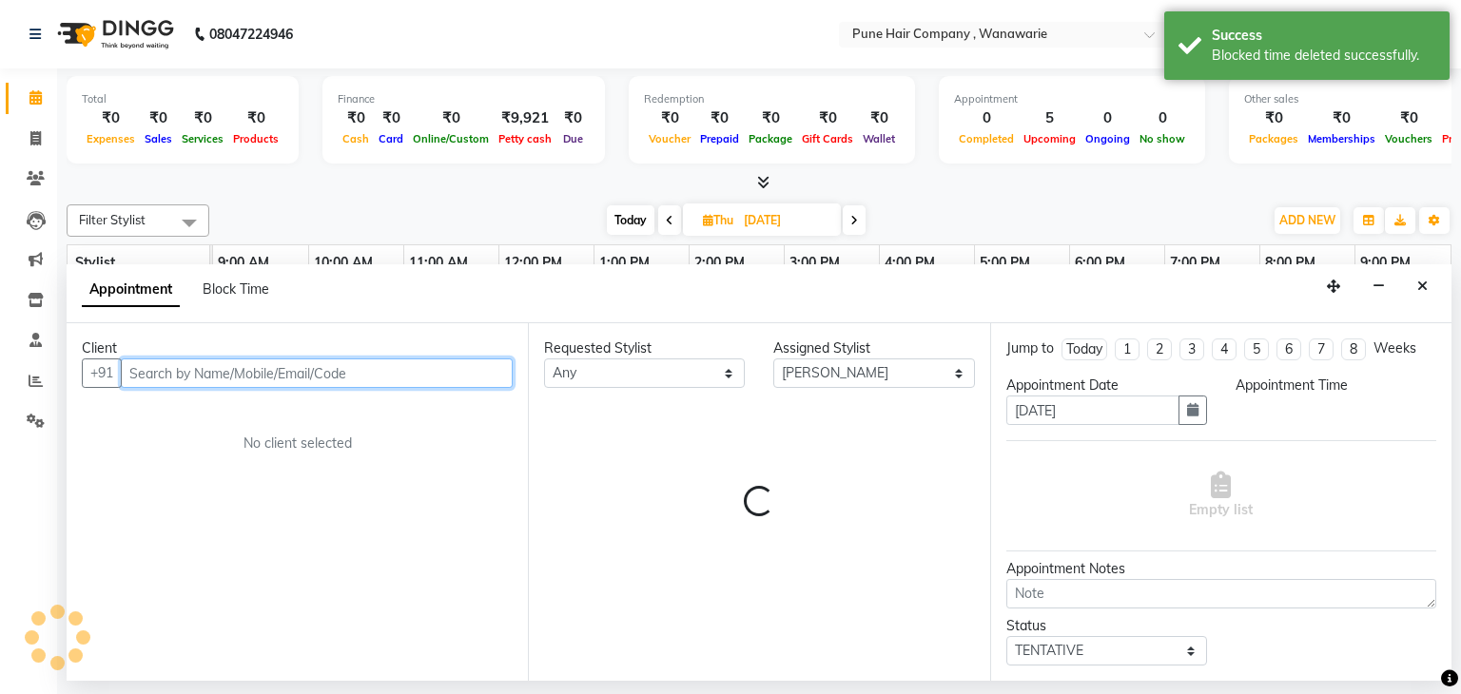
select select "660"
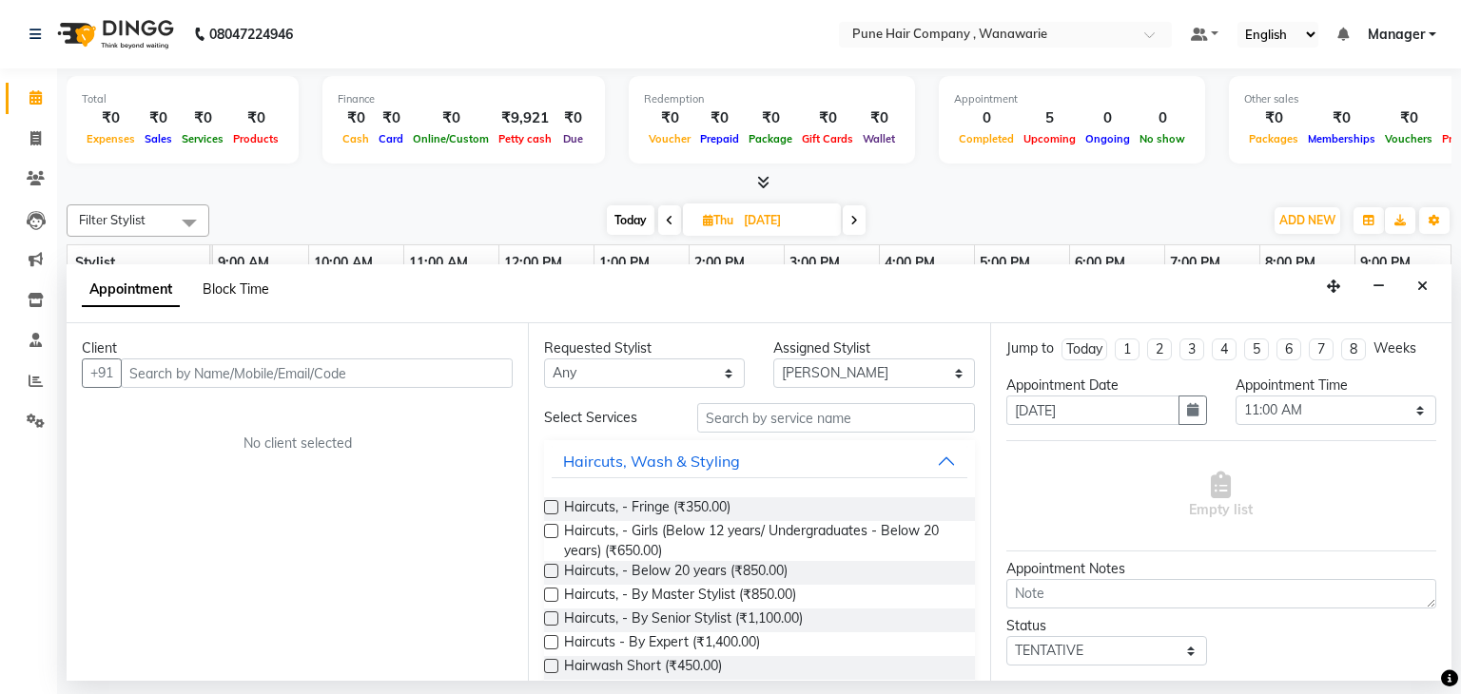
click at [233, 282] on span "Block Time" at bounding box center [236, 289] width 67 height 17
select select "74577"
select select "660"
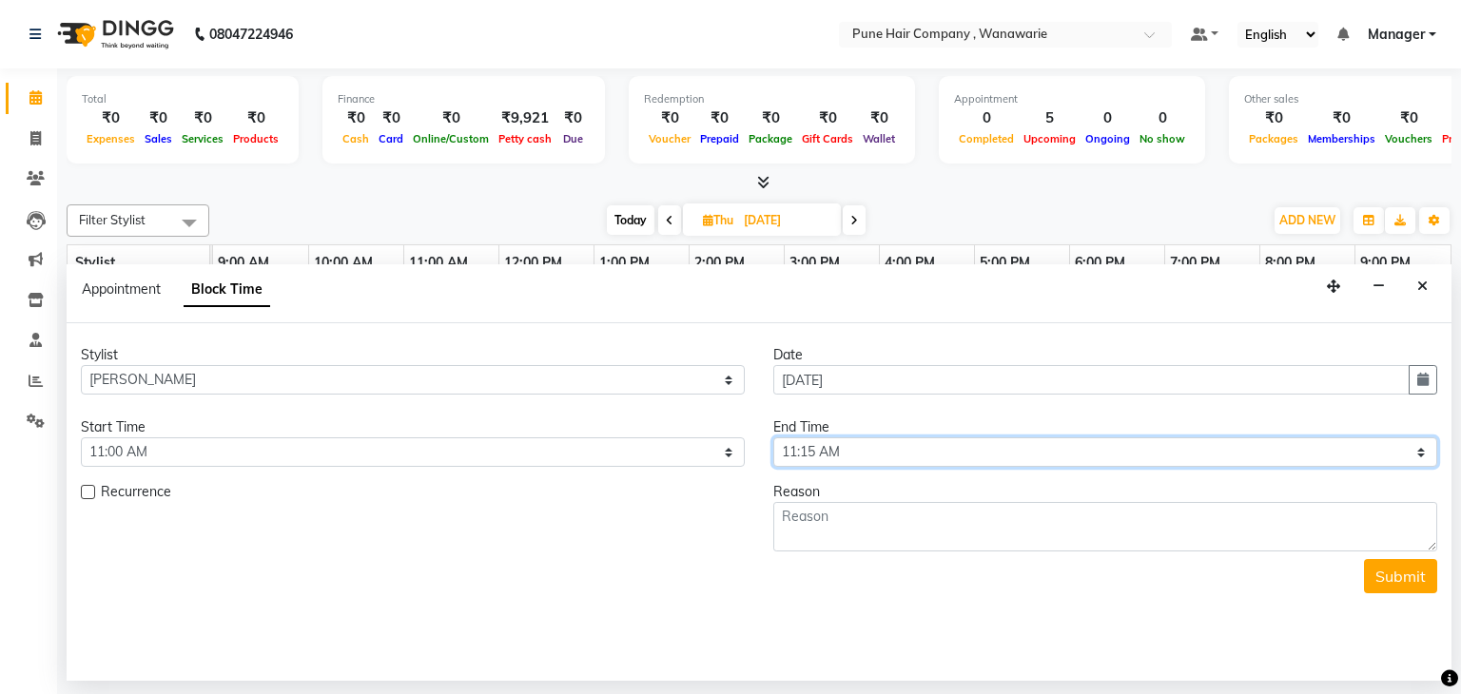
click at [810, 452] on select "Select 10:00 AM 10:15 AM 10:30 AM 10:45 AM 11:00 AM 11:15 AM 11:30 AM 11:45 AM …" at bounding box center [1105, 452] width 664 height 29
select select "720"
click at [773, 438] on select "Select 10:00 AM 10:15 AM 10:30 AM 10:45 AM 11:00 AM 11:15 AM 11:30 AM 11:45 AM …" at bounding box center [1105, 452] width 664 height 29
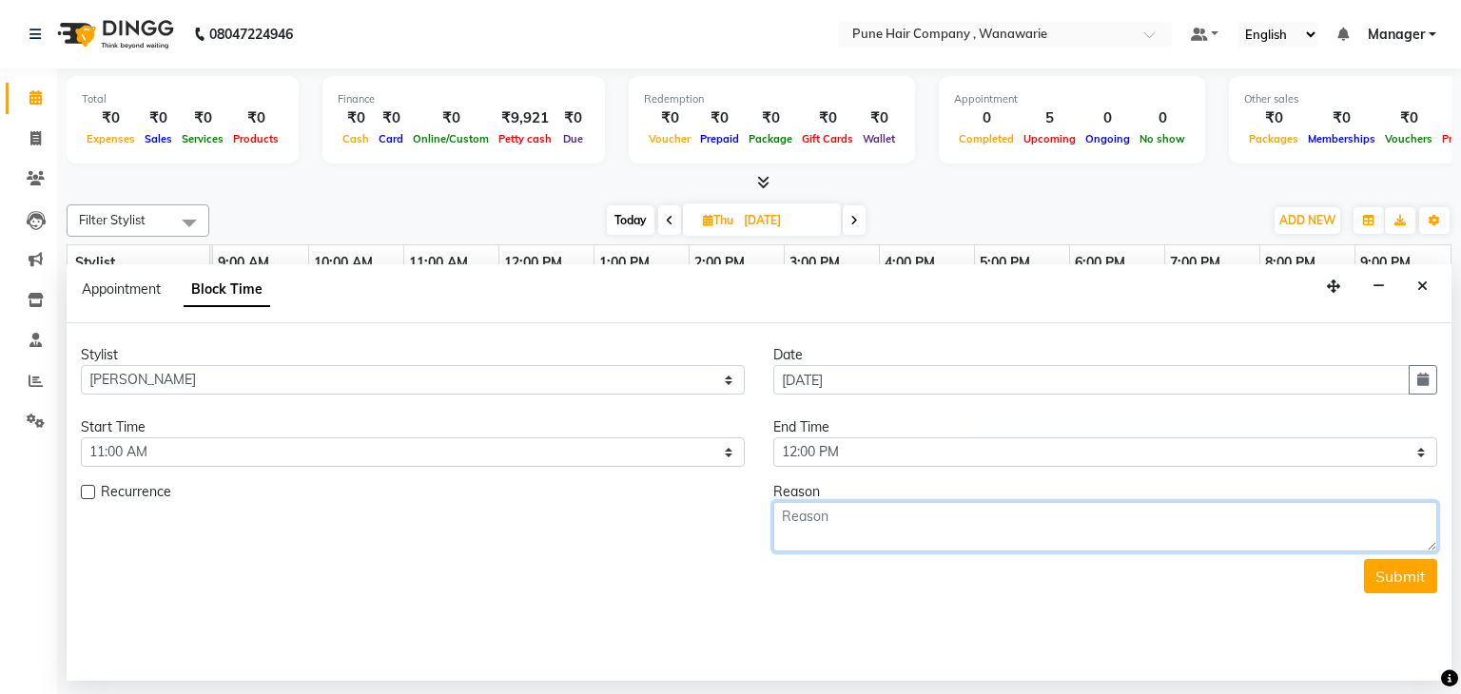
click at [917, 526] on textarea at bounding box center [1105, 526] width 664 height 49
type textarea "let"
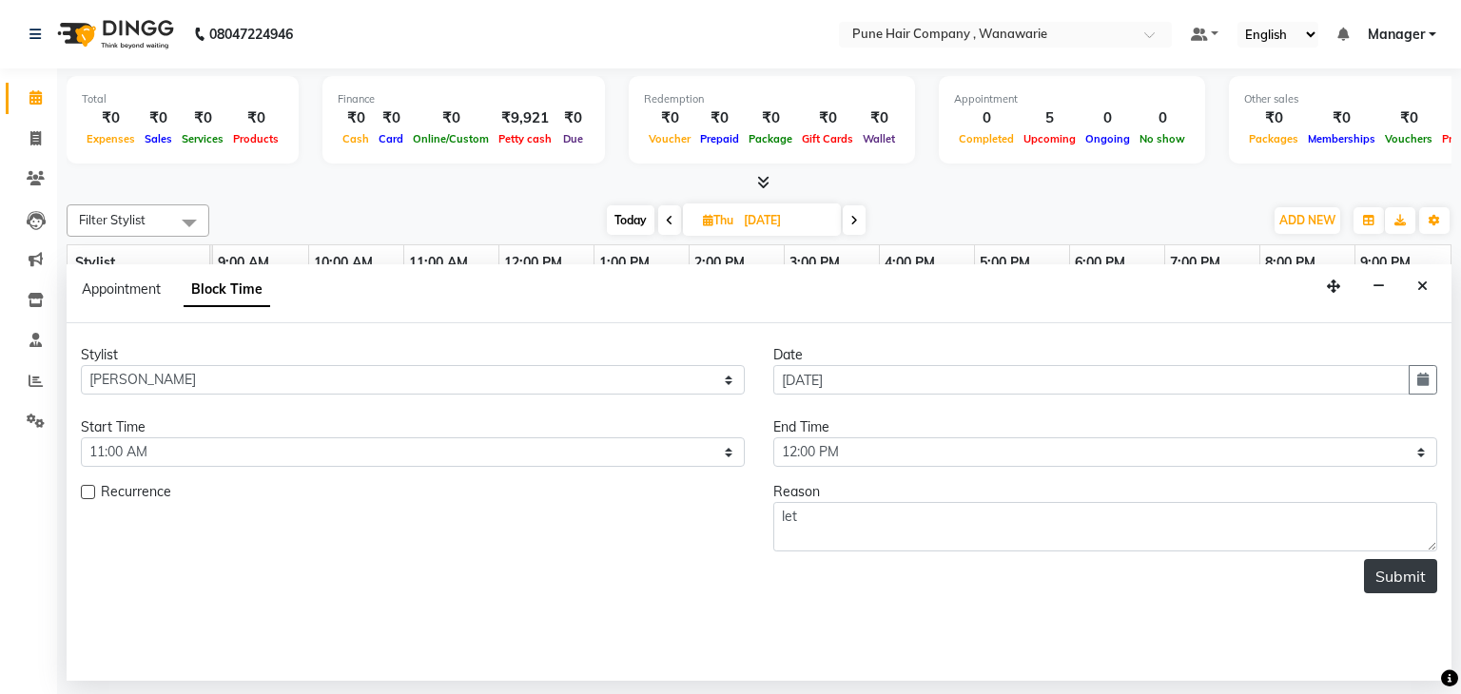
click at [1384, 576] on button "Submit" at bounding box center [1400, 576] width 73 height 34
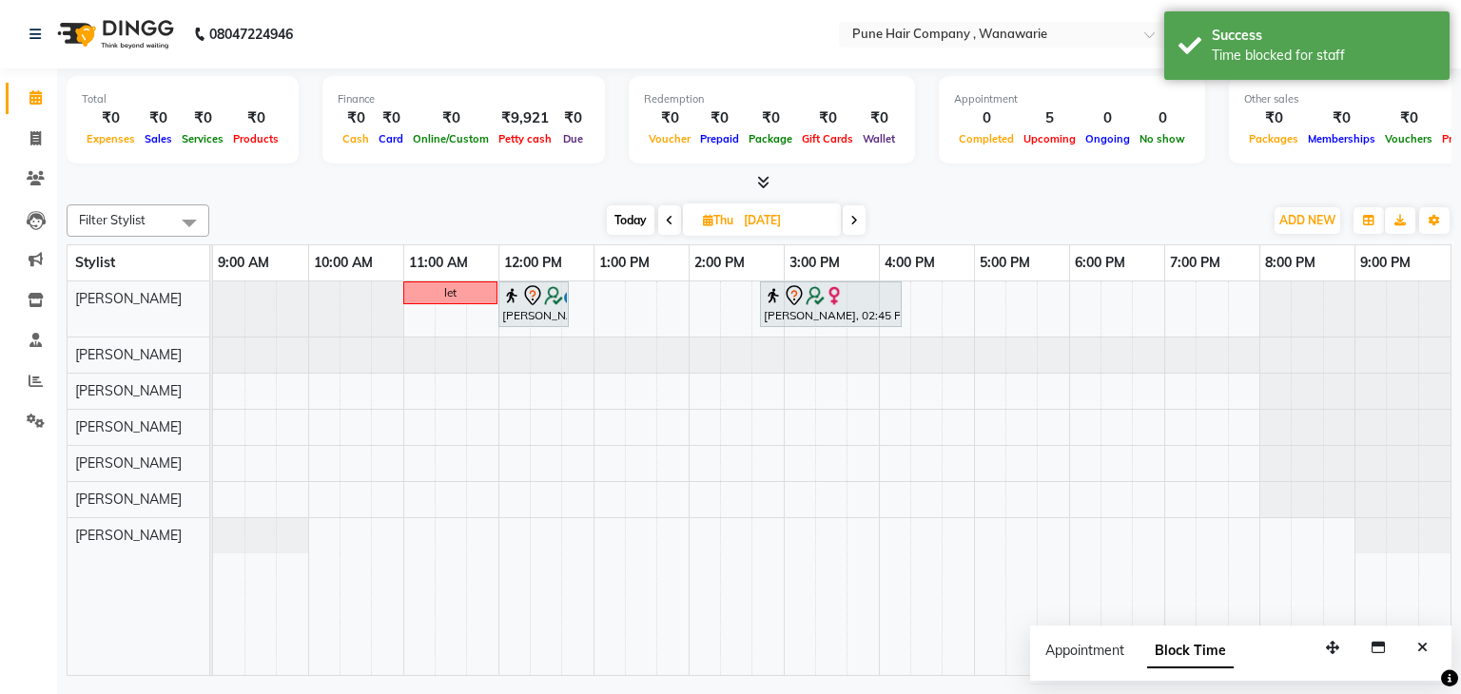
click at [626, 210] on span "Today" at bounding box center [631, 219] width 48 height 29
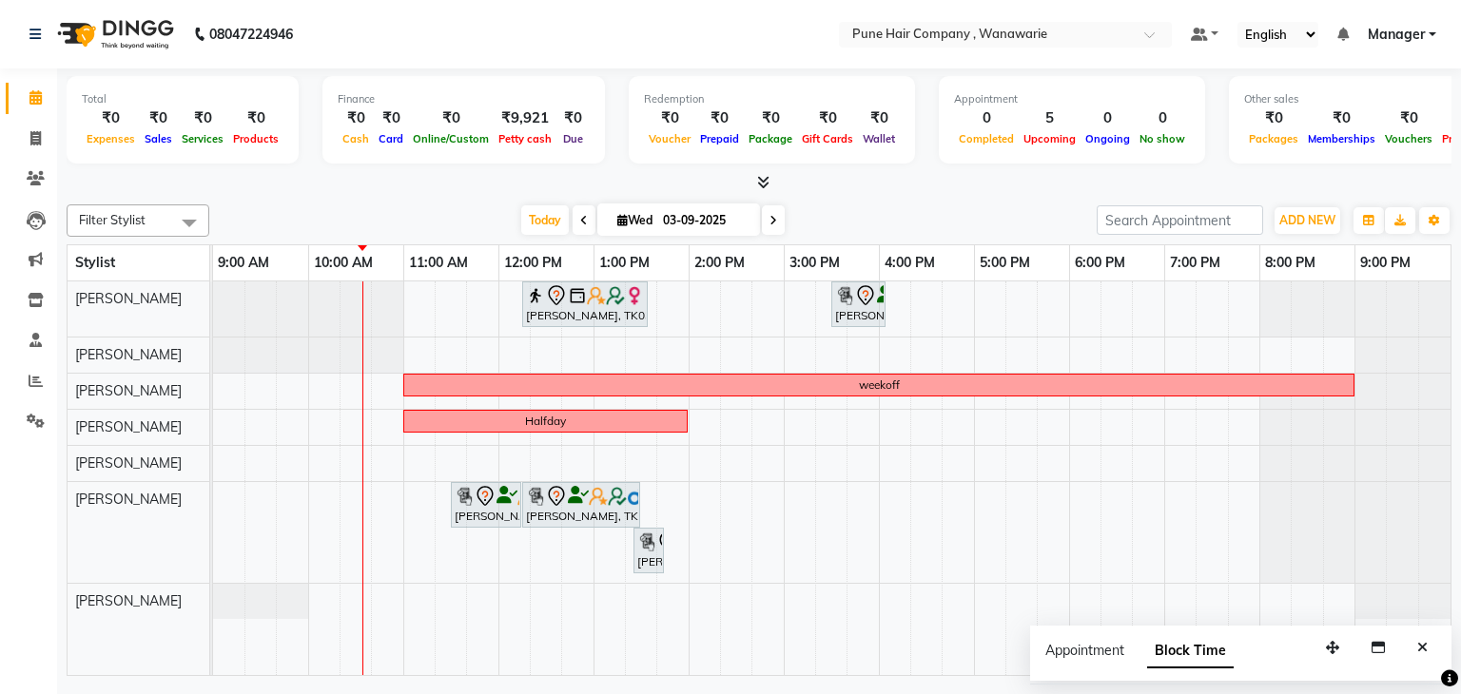
click at [776, 221] on span at bounding box center [773, 219] width 23 height 29
type input "[DATE]"
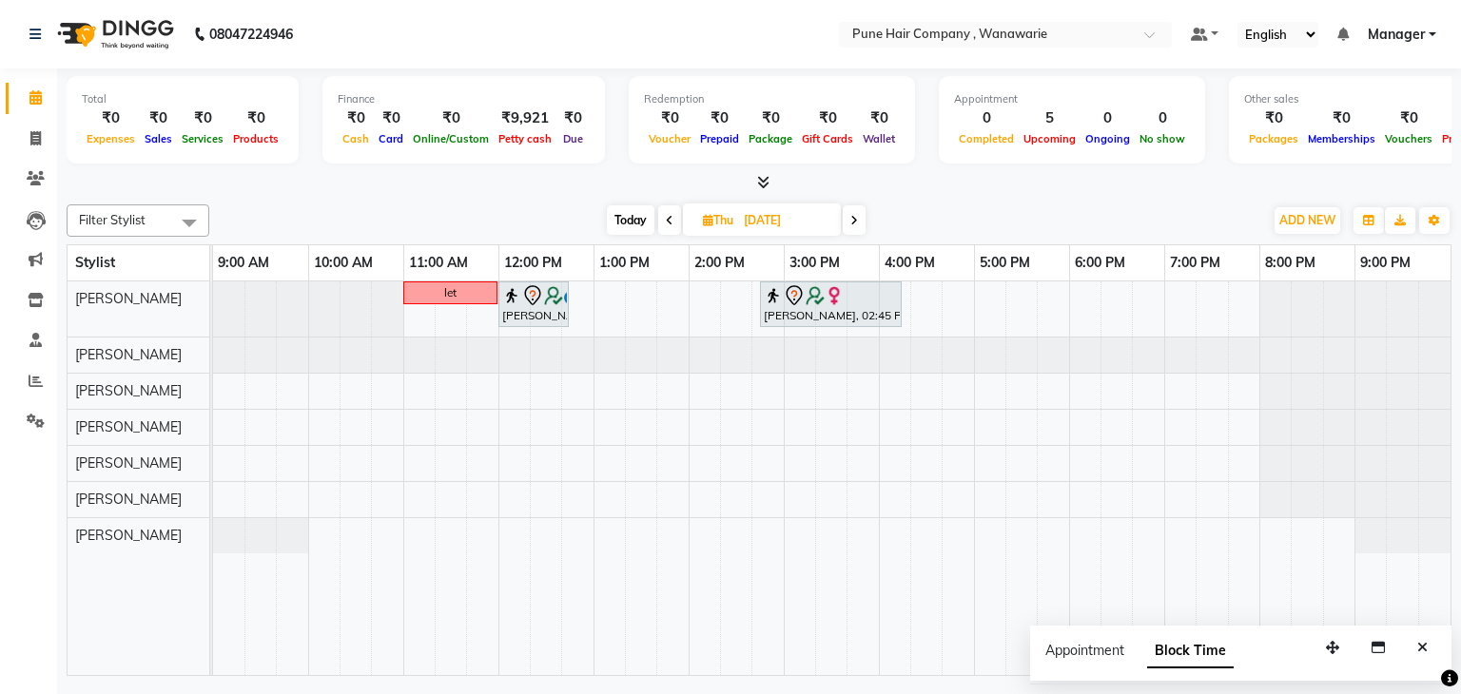
click at [776, 221] on input "[DATE]" at bounding box center [785, 220] width 95 height 29
select select "9"
select select "2025"
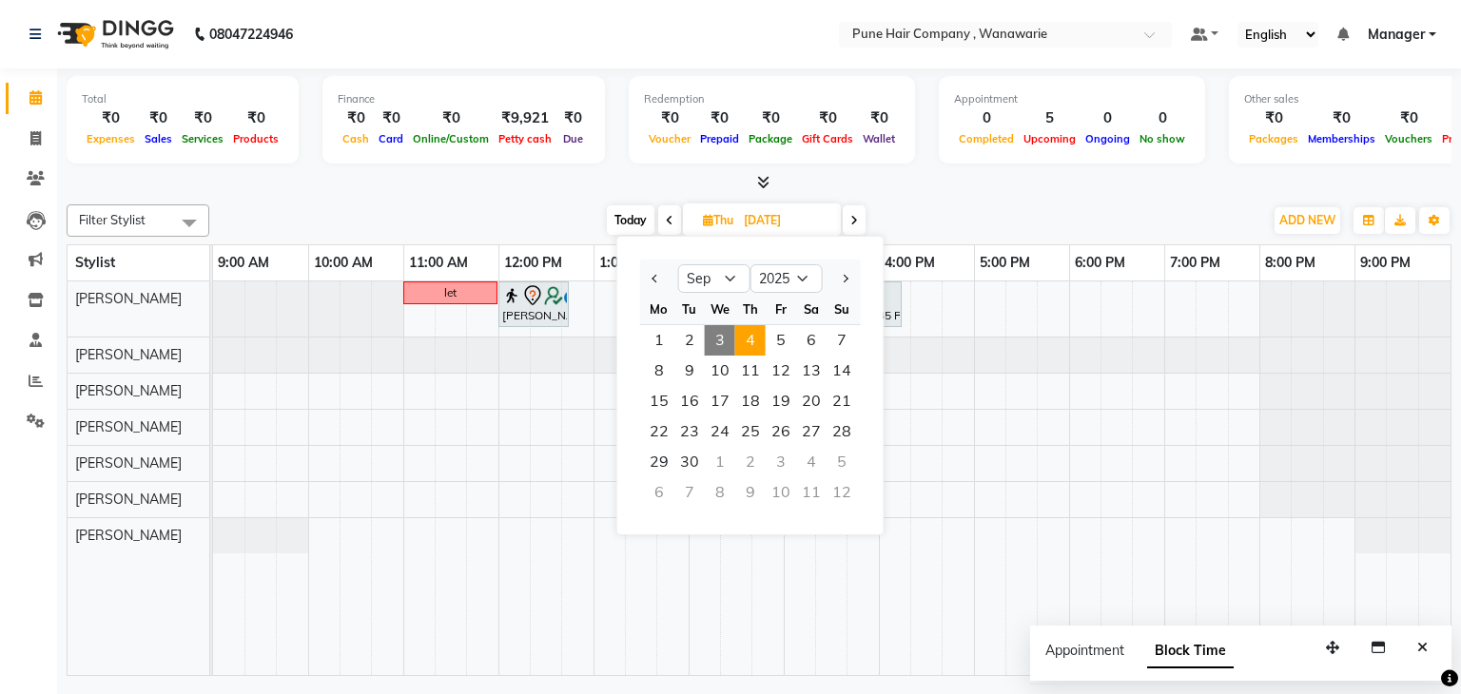
click at [855, 218] on icon at bounding box center [854, 220] width 8 height 11
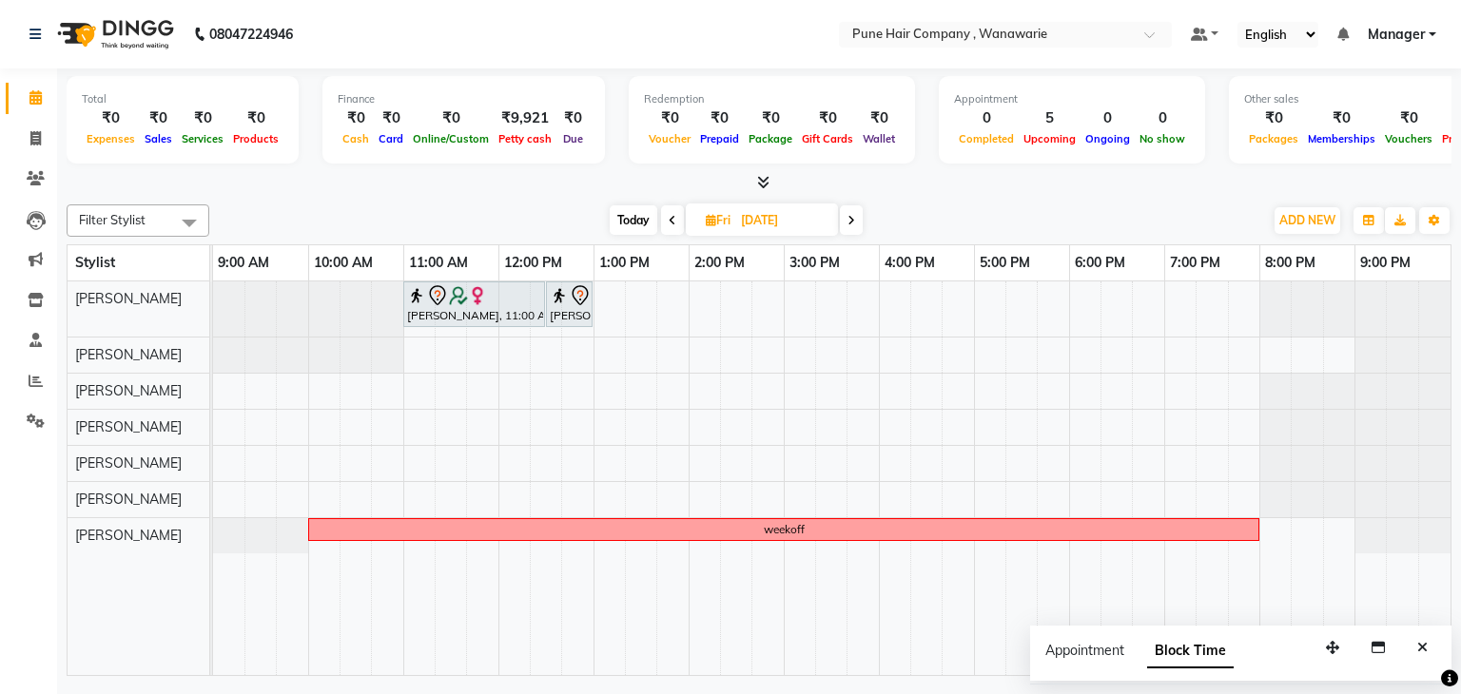
click at [647, 215] on span "Today" at bounding box center [634, 219] width 48 height 29
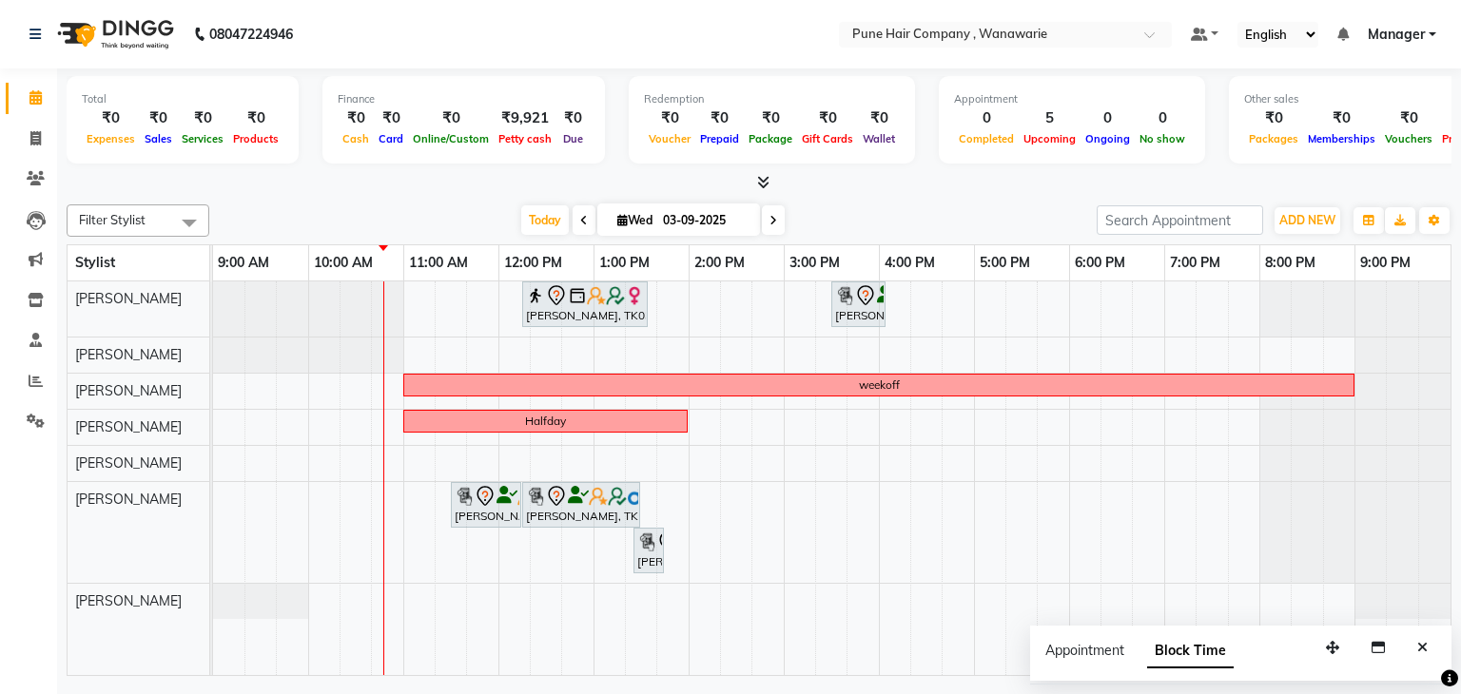
click at [774, 215] on icon at bounding box center [774, 220] width 8 height 11
type input "[DATE]"
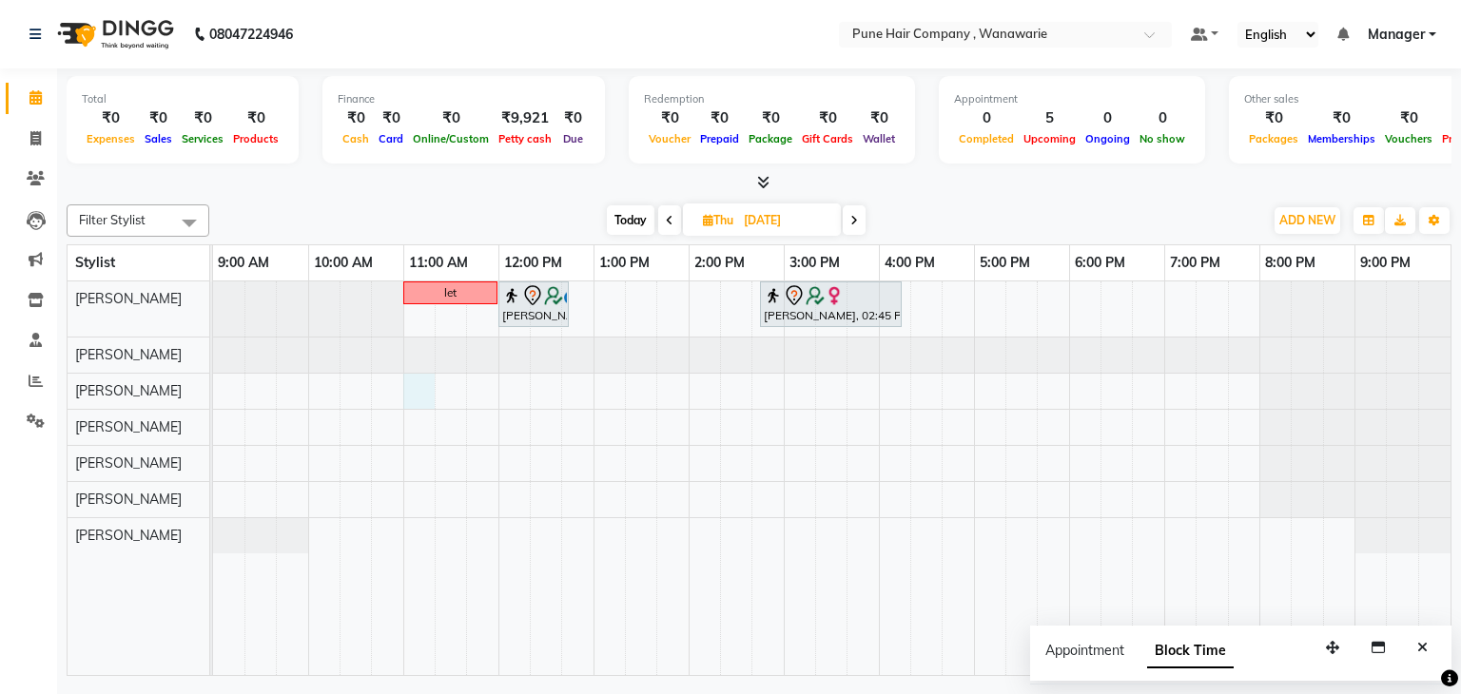
click at [419, 394] on div "let Bhushan Desai, 12:00 PM-12:45 PM, Male Haircut By Senior Stylist Rita Chadh…" at bounding box center [832, 479] width 1238 height 395
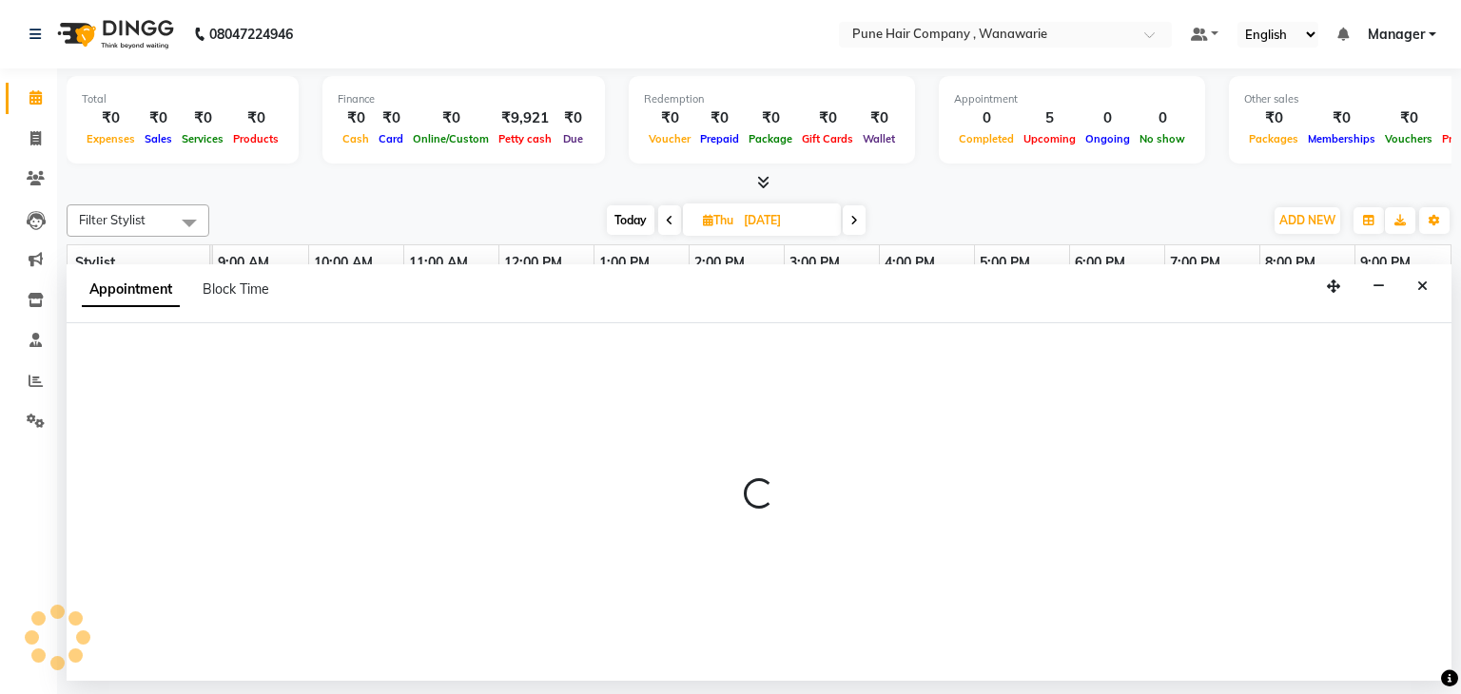
select select "74579"
select select "660"
select select "tentative"
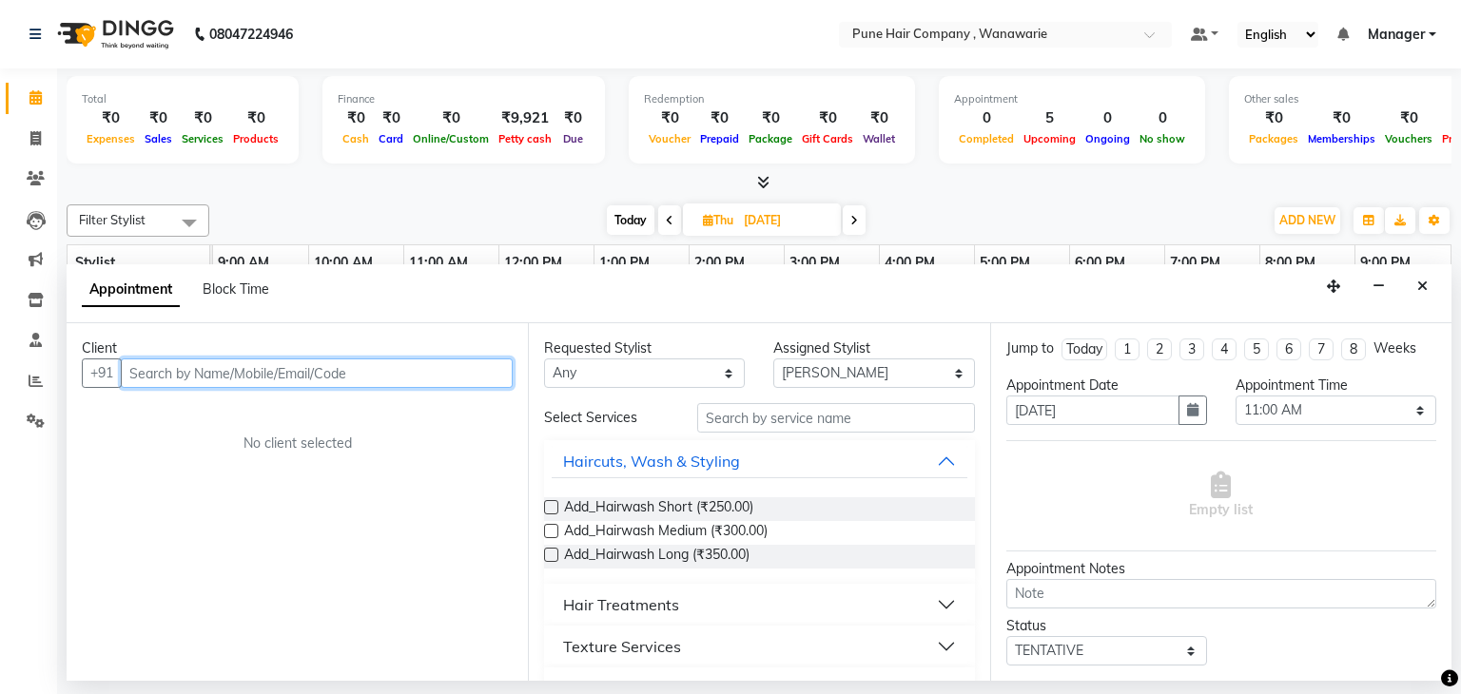
click at [306, 379] on input "text" at bounding box center [317, 373] width 392 height 29
click at [181, 379] on input "text" at bounding box center [317, 373] width 392 height 29
click at [233, 381] on input "8696" at bounding box center [277, 373] width 313 height 29
type input "8"
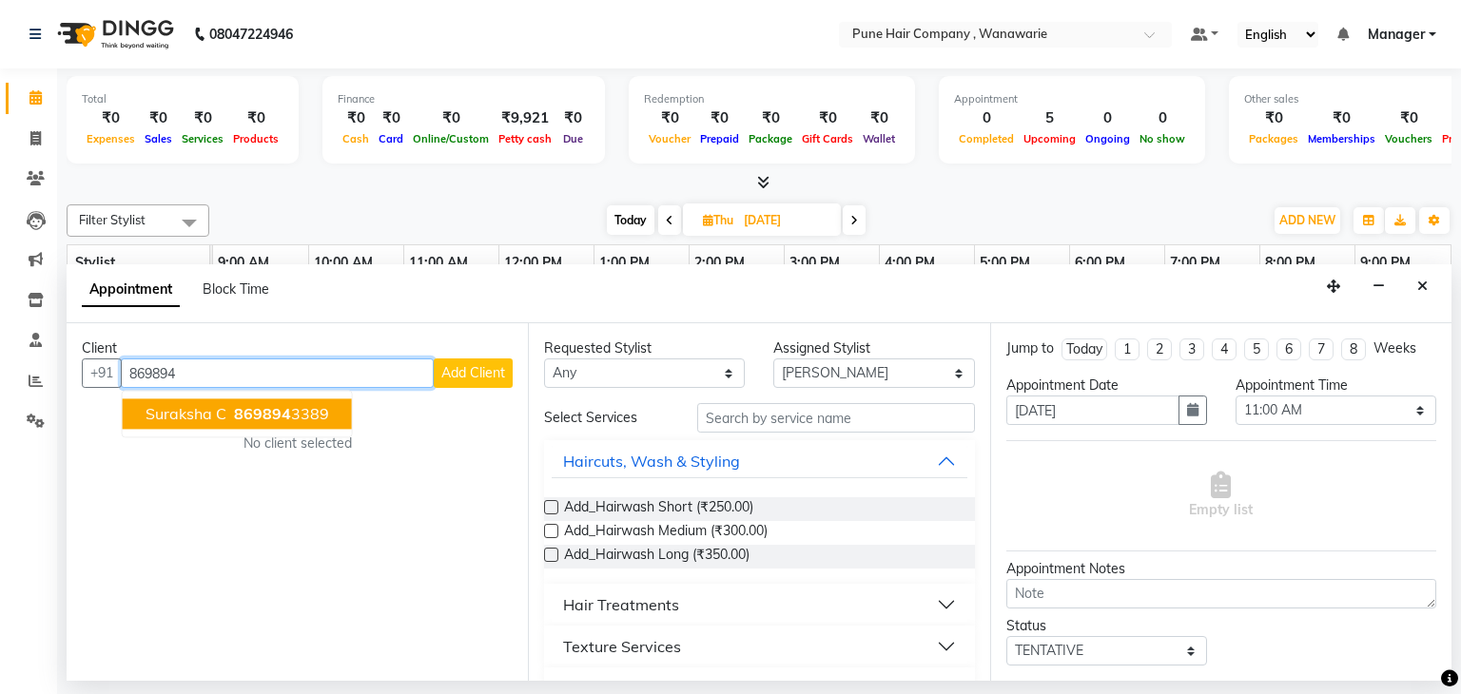
click at [209, 410] on span "Suraksha C" at bounding box center [186, 414] width 81 height 19
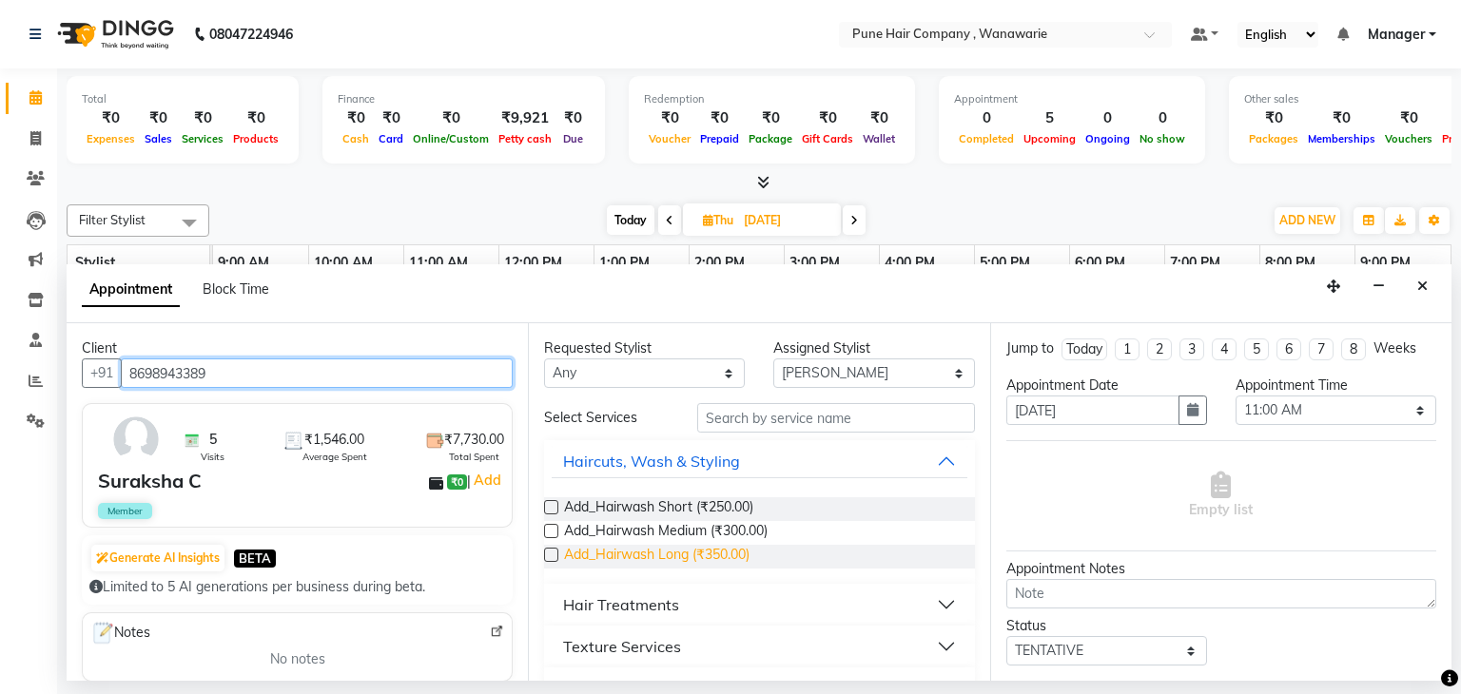
scroll to position [280, 0]
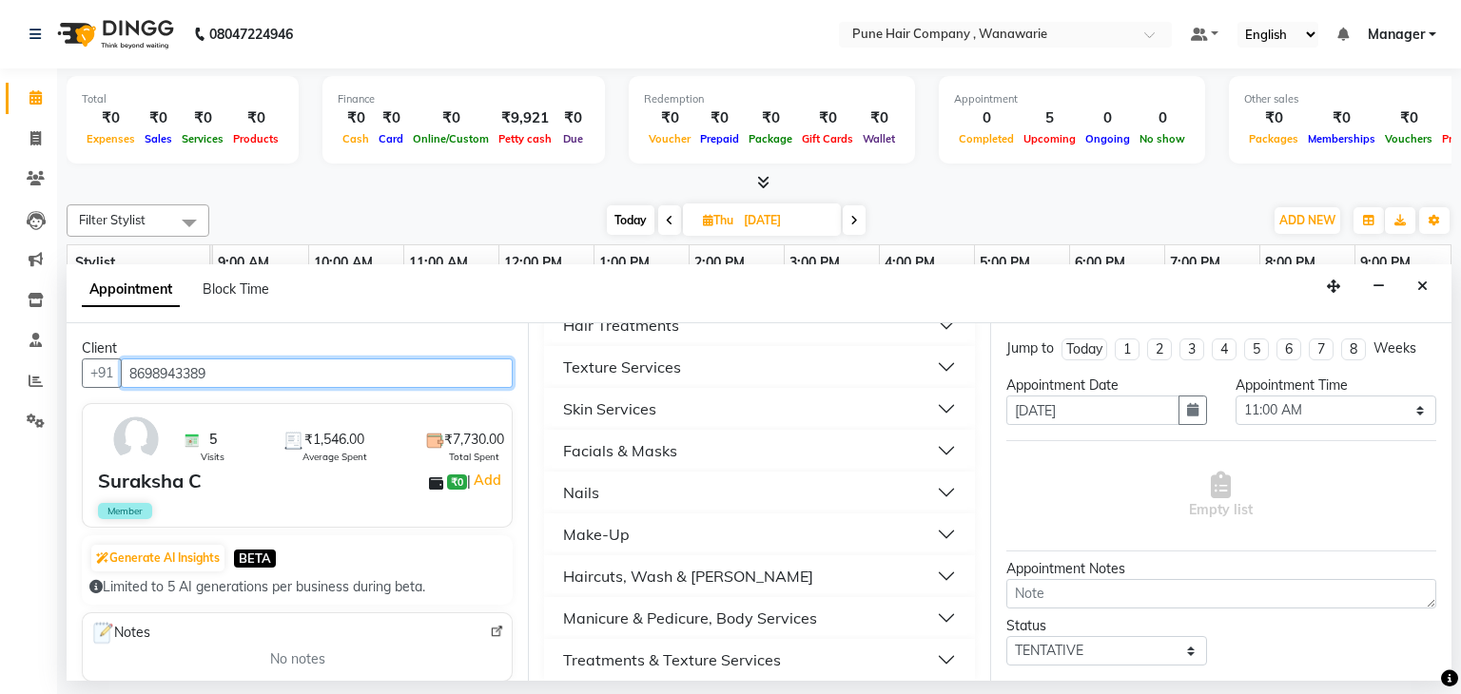
type input "8698943389"
click at [650, 422] on button "Skin Services" at bounding box center [759, 409] width 415 height 34
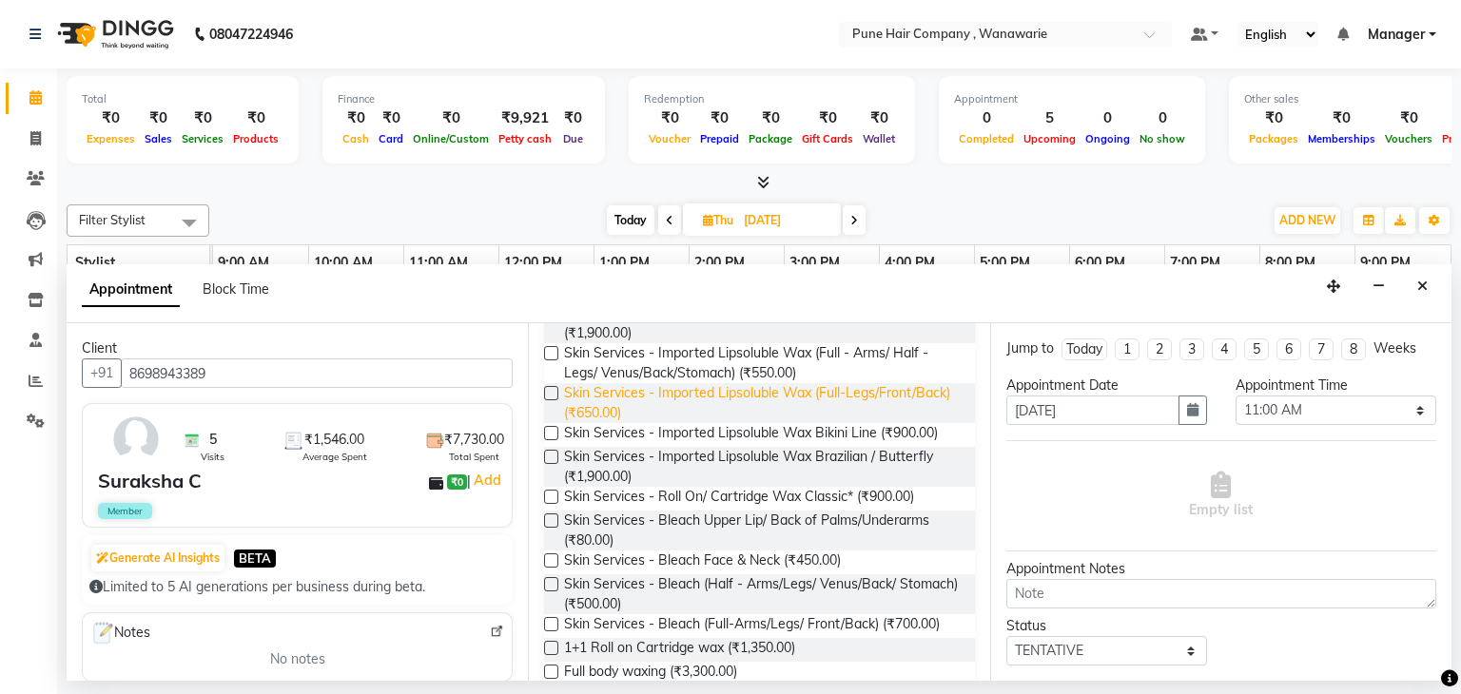
scroll to position [616, 0]
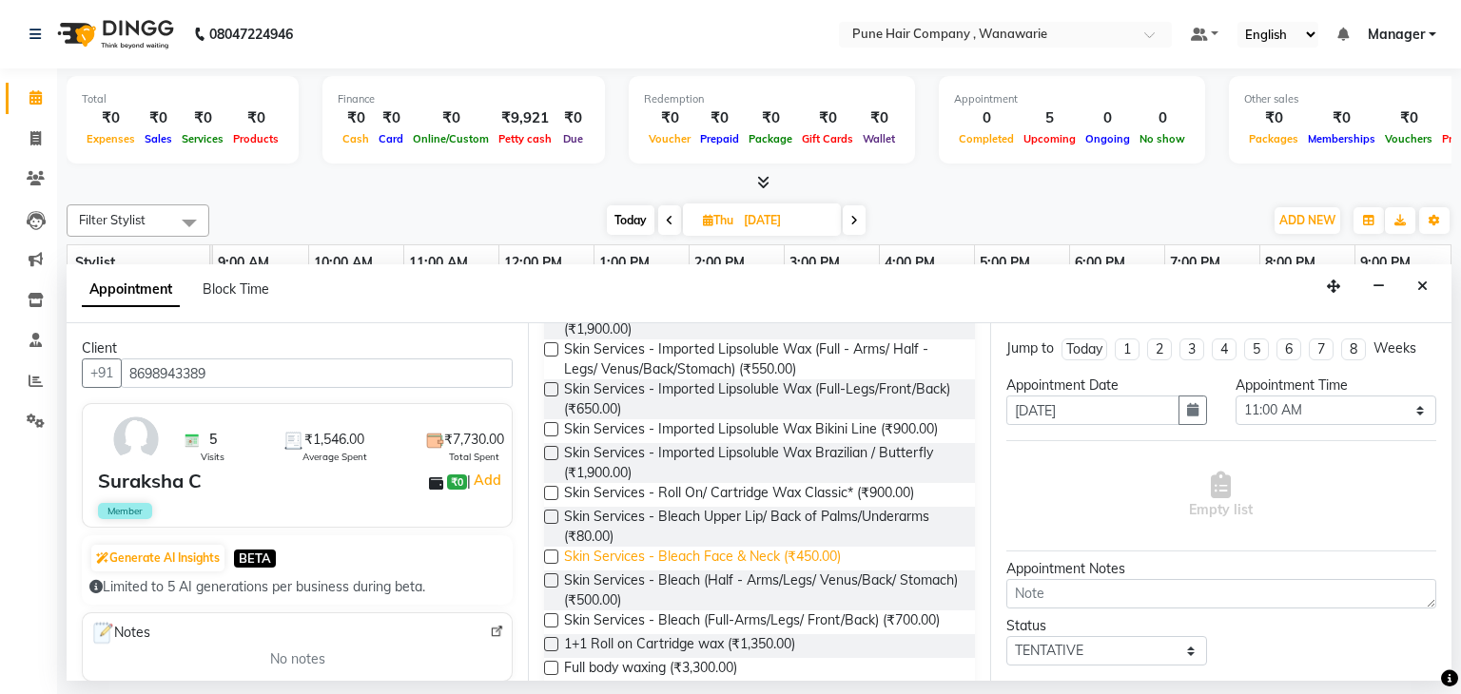
click at [718, 557] on span "Skin Services - Bleach Face & Neck (₹450.00)" at bounding box center [702, 559] width 277 height 24
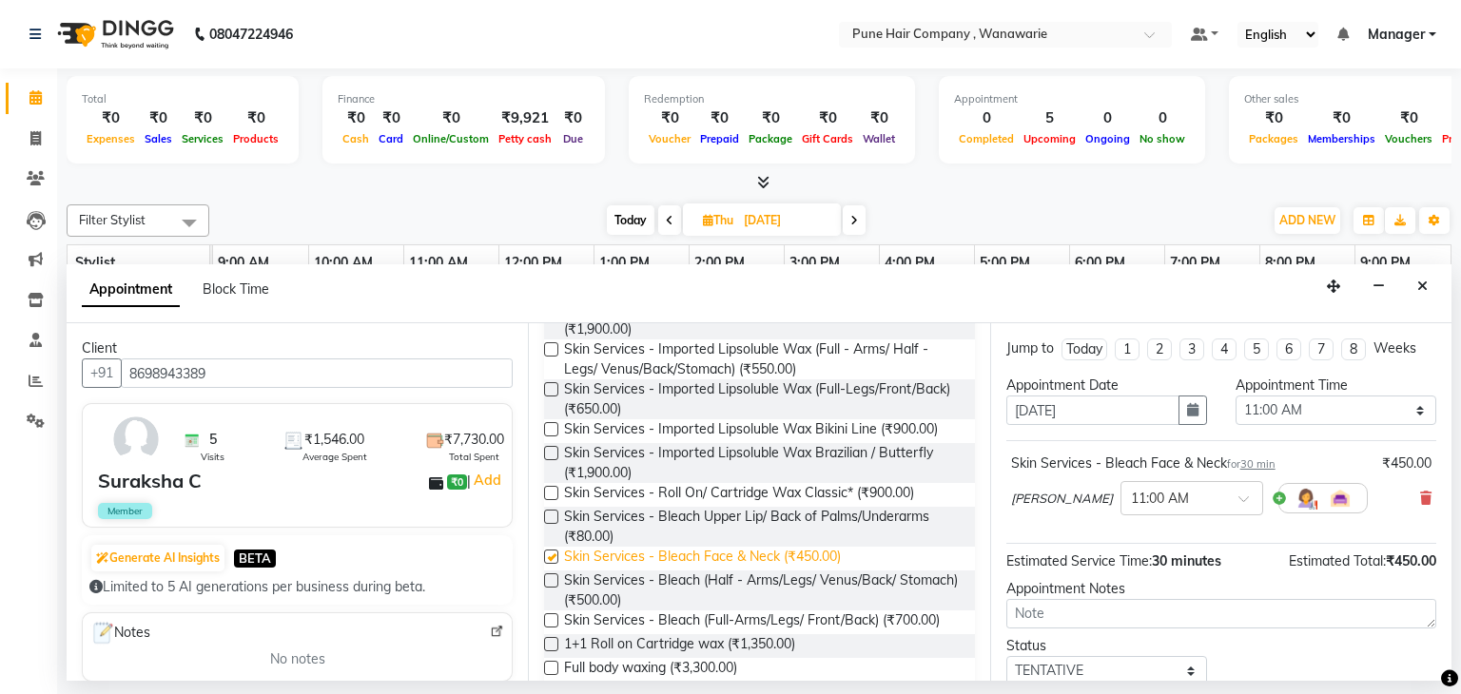
checkbox input "false"
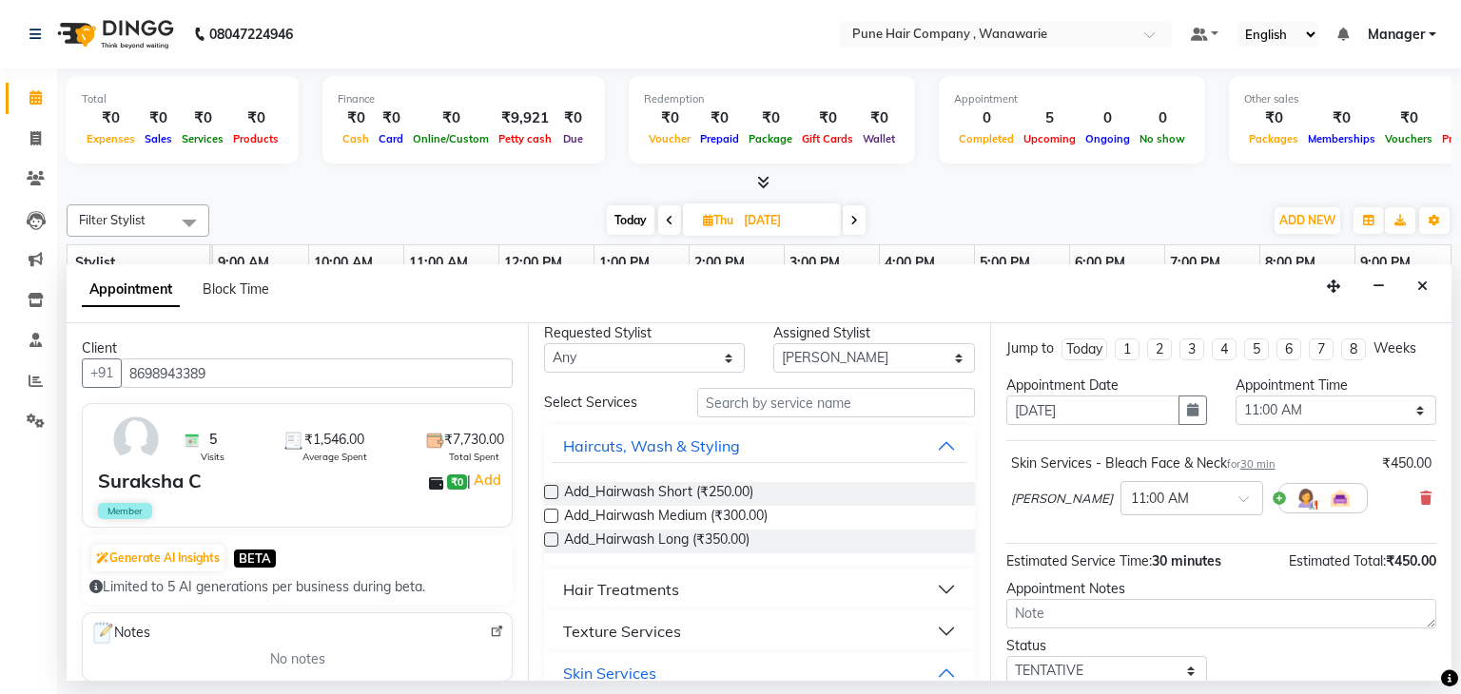
scroll to position [0, 0]
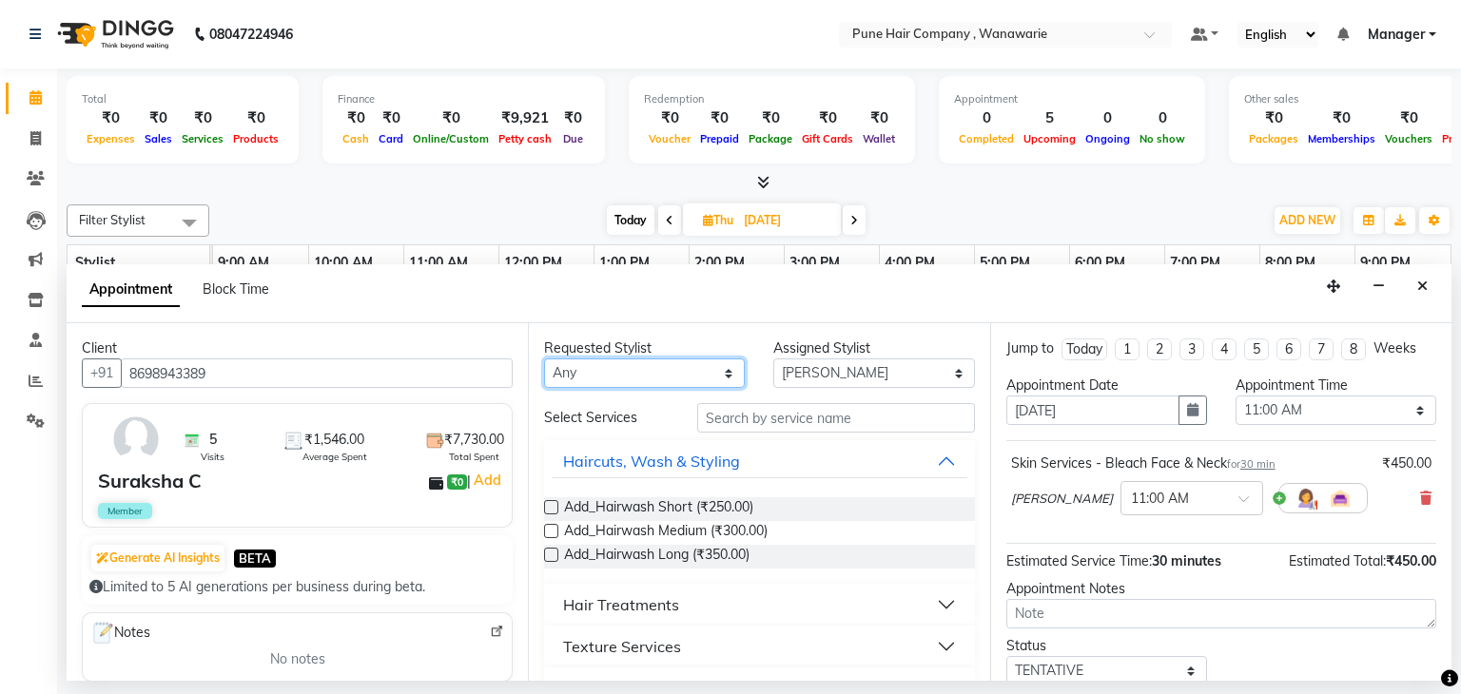
click at [648, 368] on select "Any Faisal shaikh Kasturi bhandari Manoj Zambre Nasim Shaikh Prasad wagh Ranjee…" at bounding box center [644, 373] width 201 height 29
select select "79314"
click at [544, 359] on select "Any Faisal shaikh Kasturi bhandari Manoj Zambre Nasim Shaikh Prasad wagh Ranjee…" at bounding box center [644, 373] width 201 height 29
select select "79314"
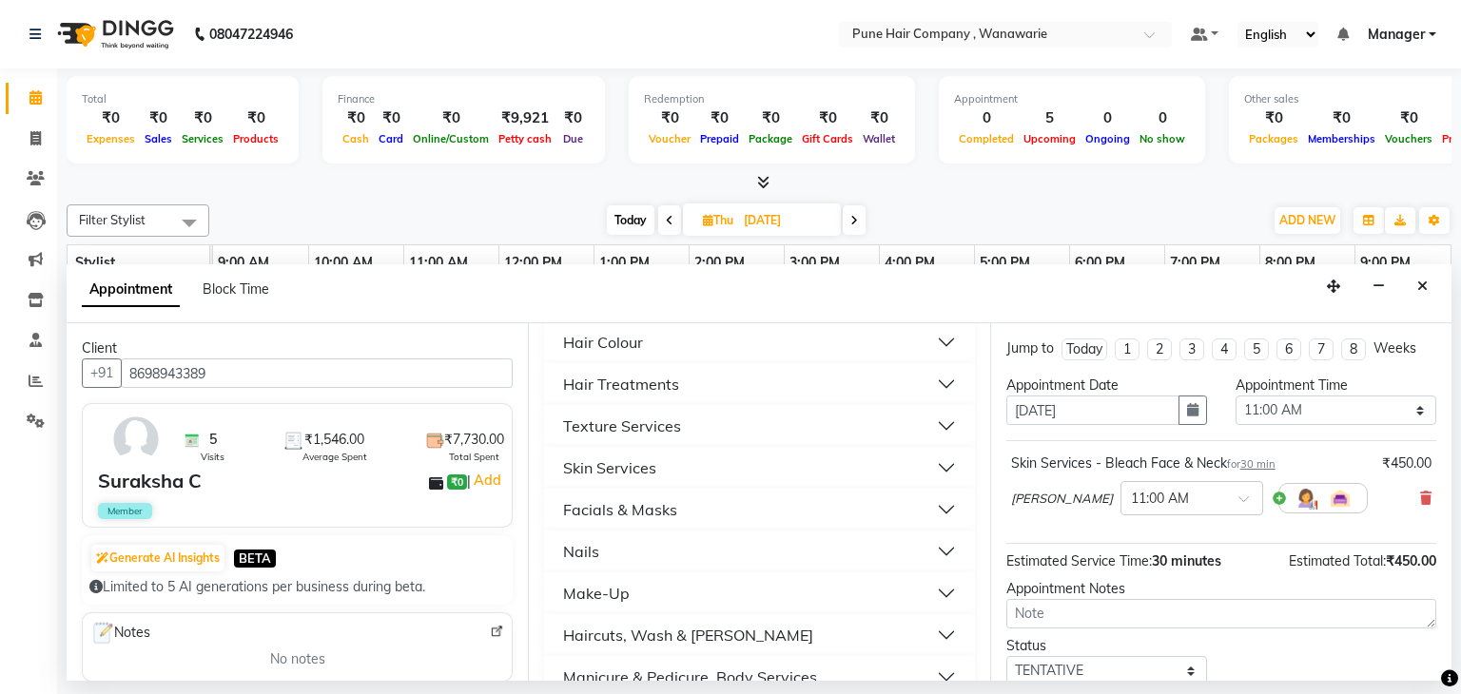
scroll to position [709, 0]
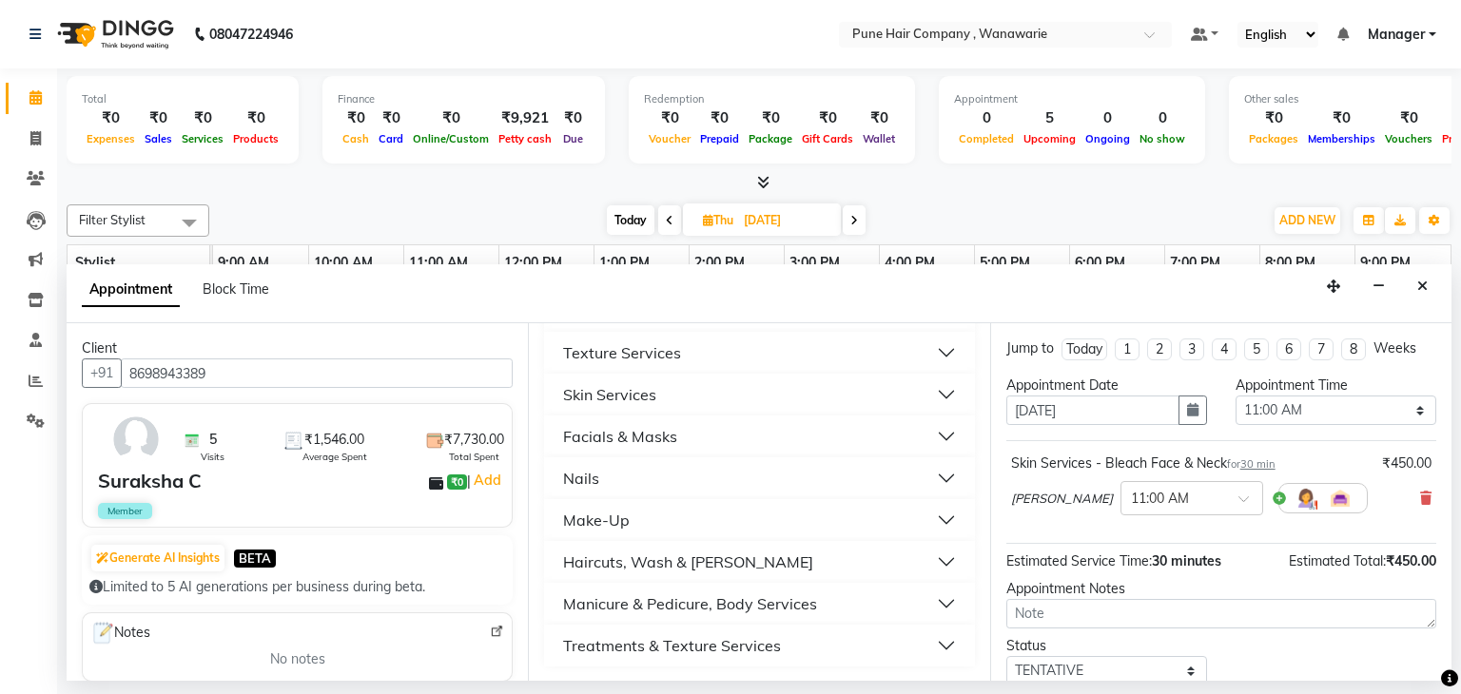
click at [598, 475] on button "Nails" at bounding box center [759, 478] width 415 height 34
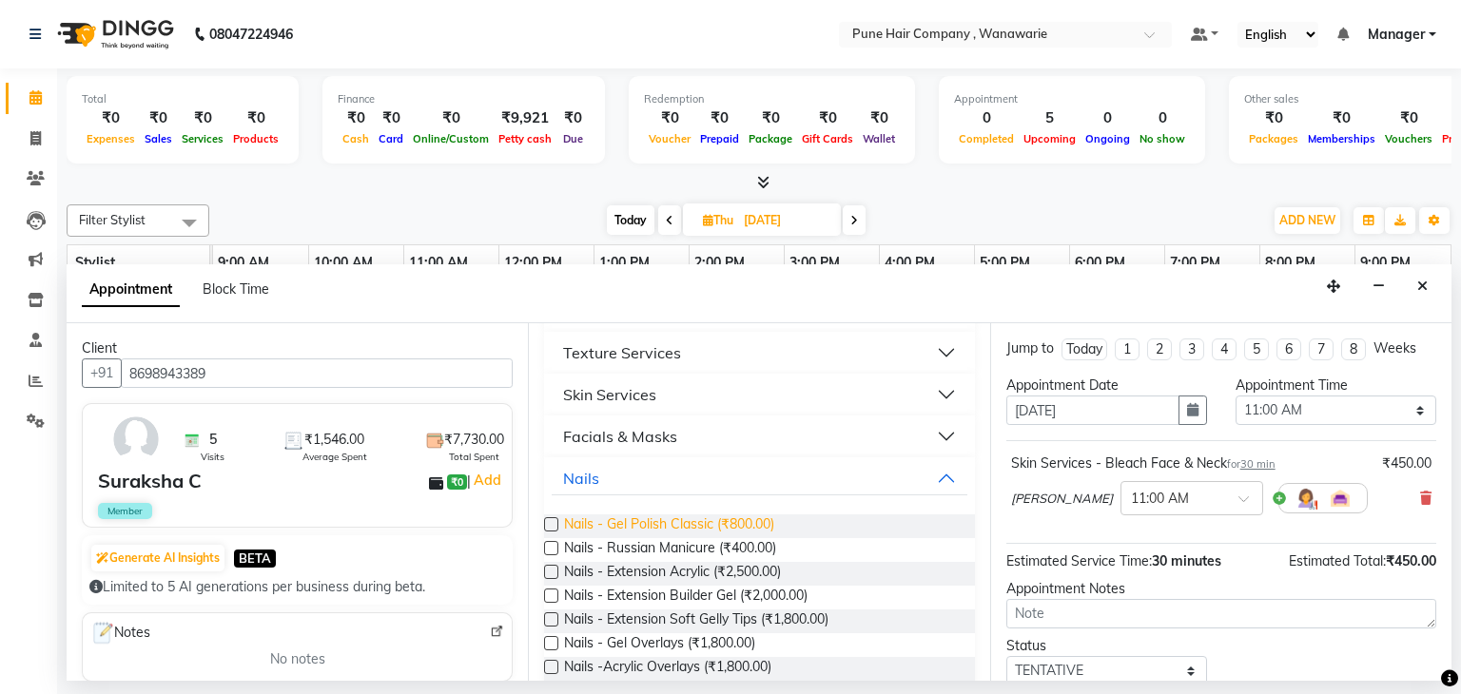
click at [686, 524] on span "Nails - Gel Polish Classic (₹800.00)" at bounding box center [669, 527] width 210 height 24
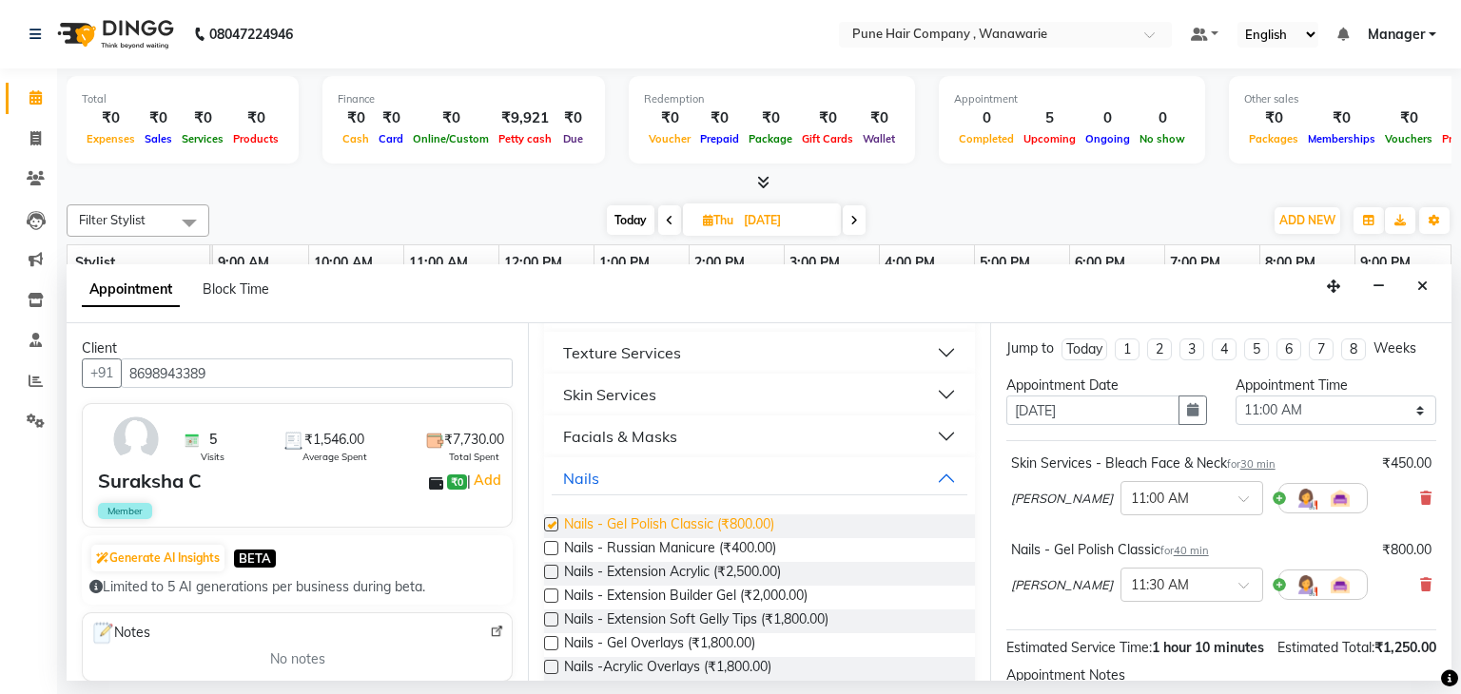
checkbox input "false"
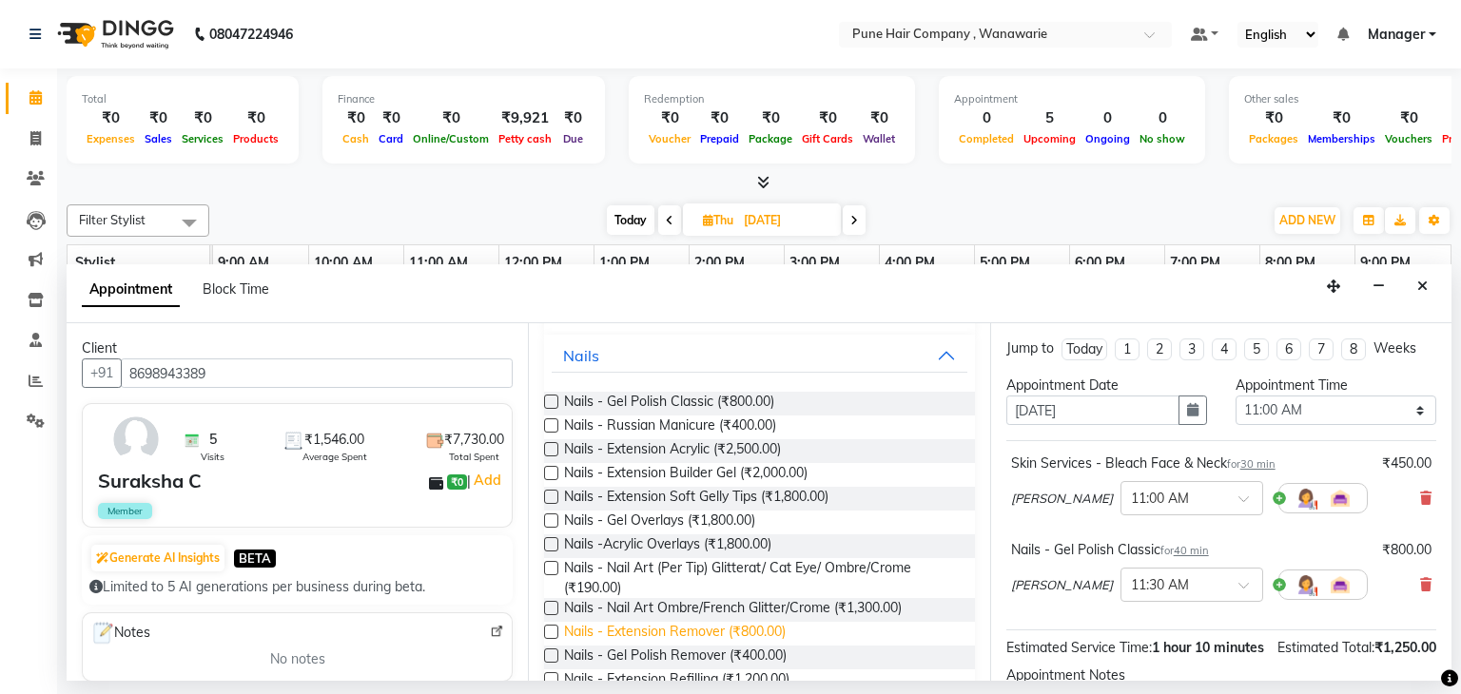
scroll to position [860, 0]
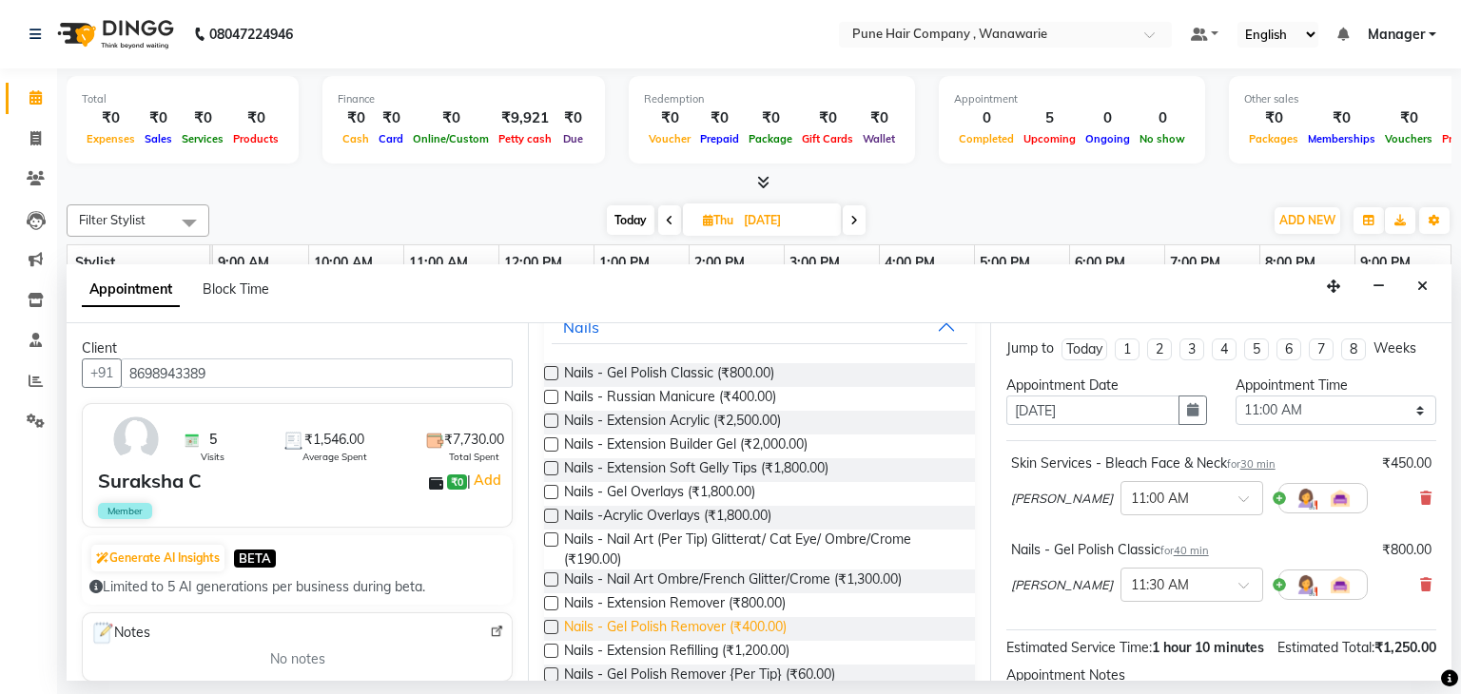
click at [685, 631] on span "Nails - Gel Polish Remover (₹400.00)" at bounding box center [675, 629] width 223 height 24
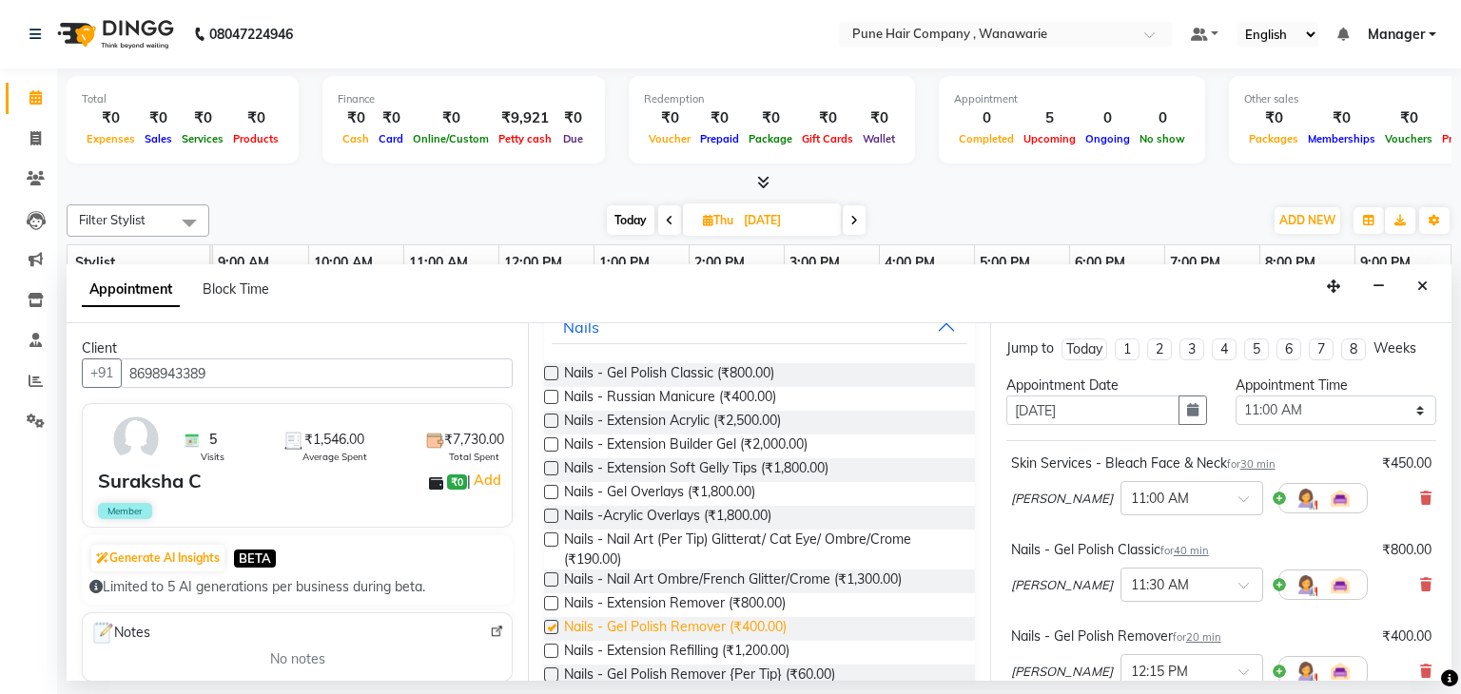
checkbox input "false"
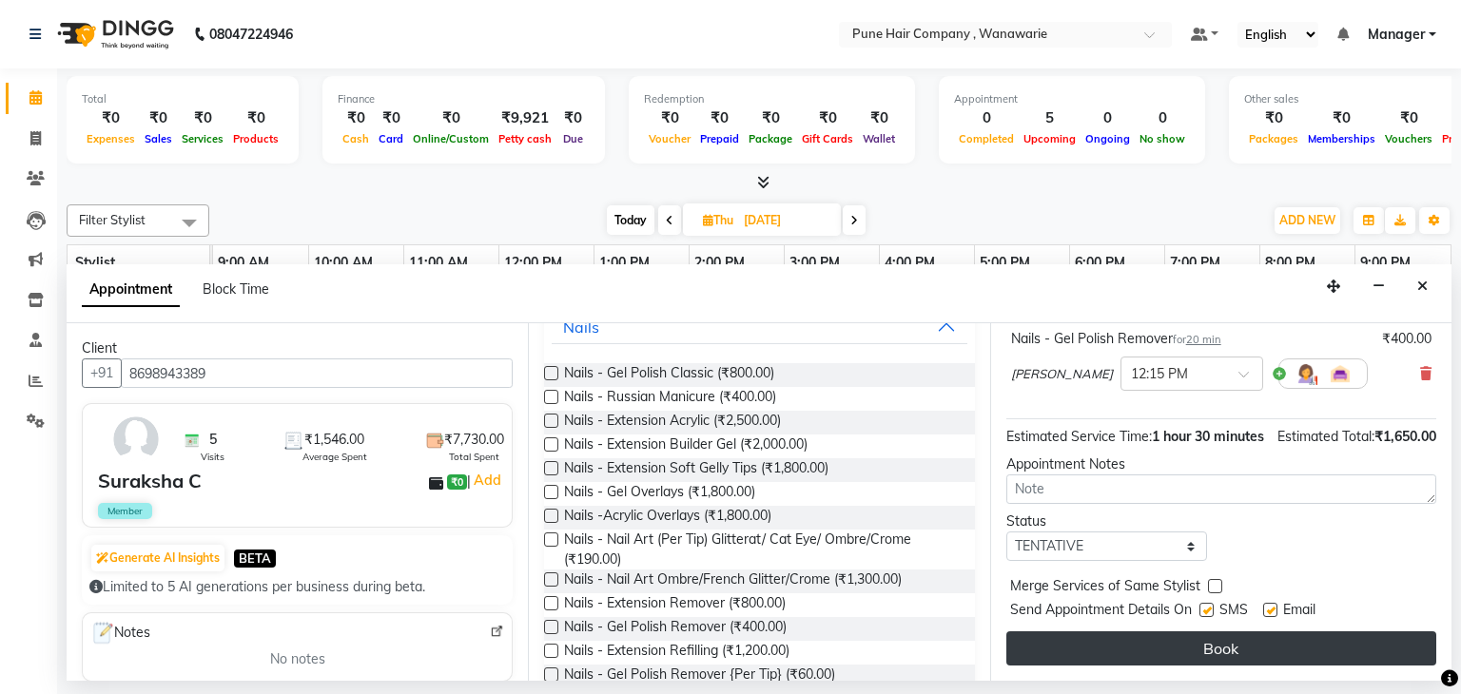
click at [1115, 650] on button "Book" at bounding box center [1222, 649] width 430 height 34
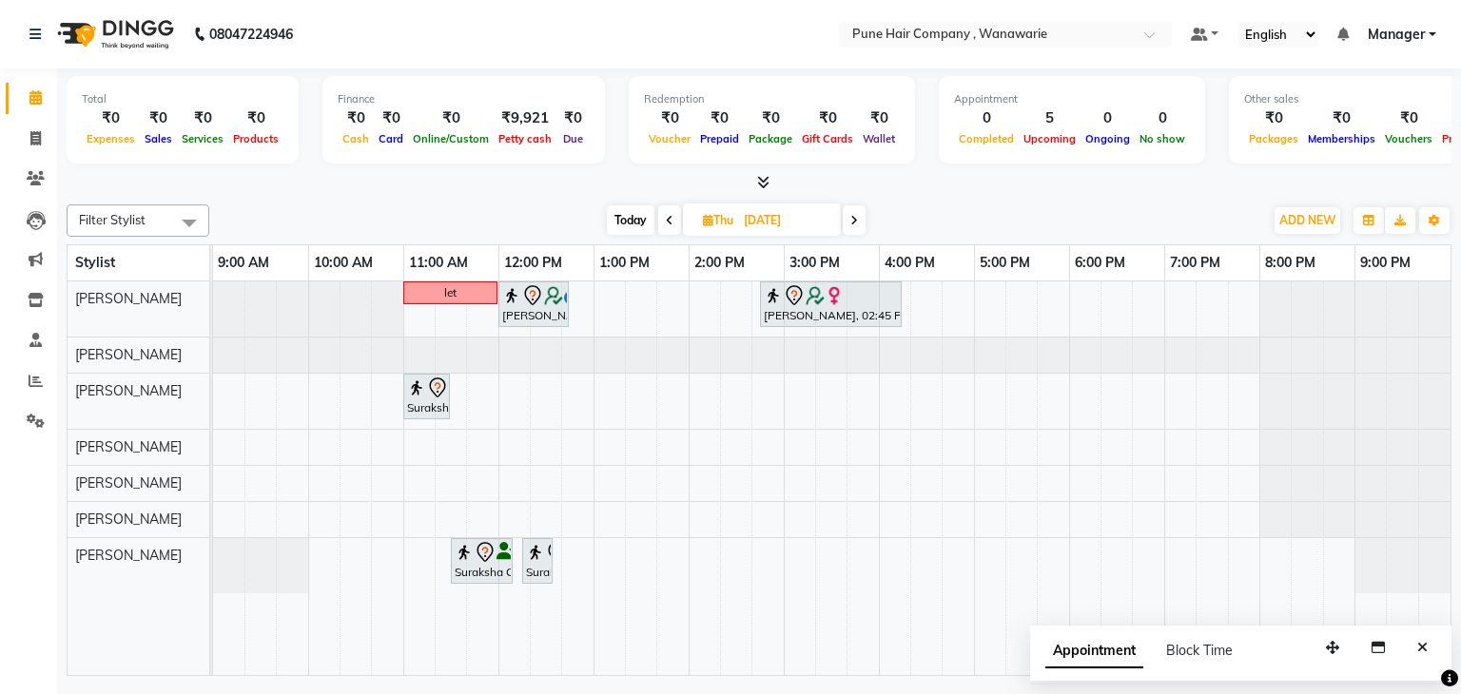
click at [628, 217] on span "Today" at bounding box center [631, 219] width 48 height 29
type input "03-09-2025"
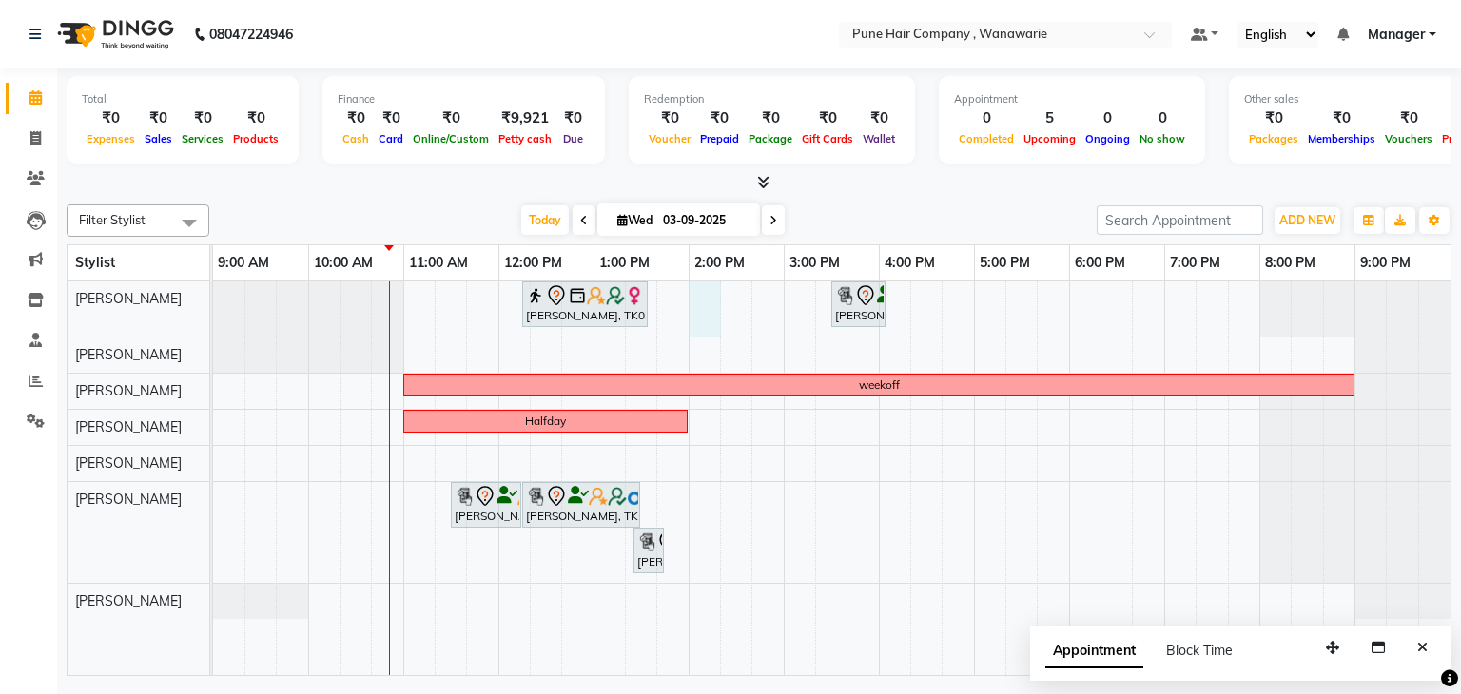
click at [704, 309] on div "Manjusha Mulik, TK03, 12:15 PM-01:35 PM, Hair Treatments - Olaplex Bond Strengt…" at bounding box center [832, 479] width 1238 height 395
select select "74577"
select select "840"
select select "tentative"
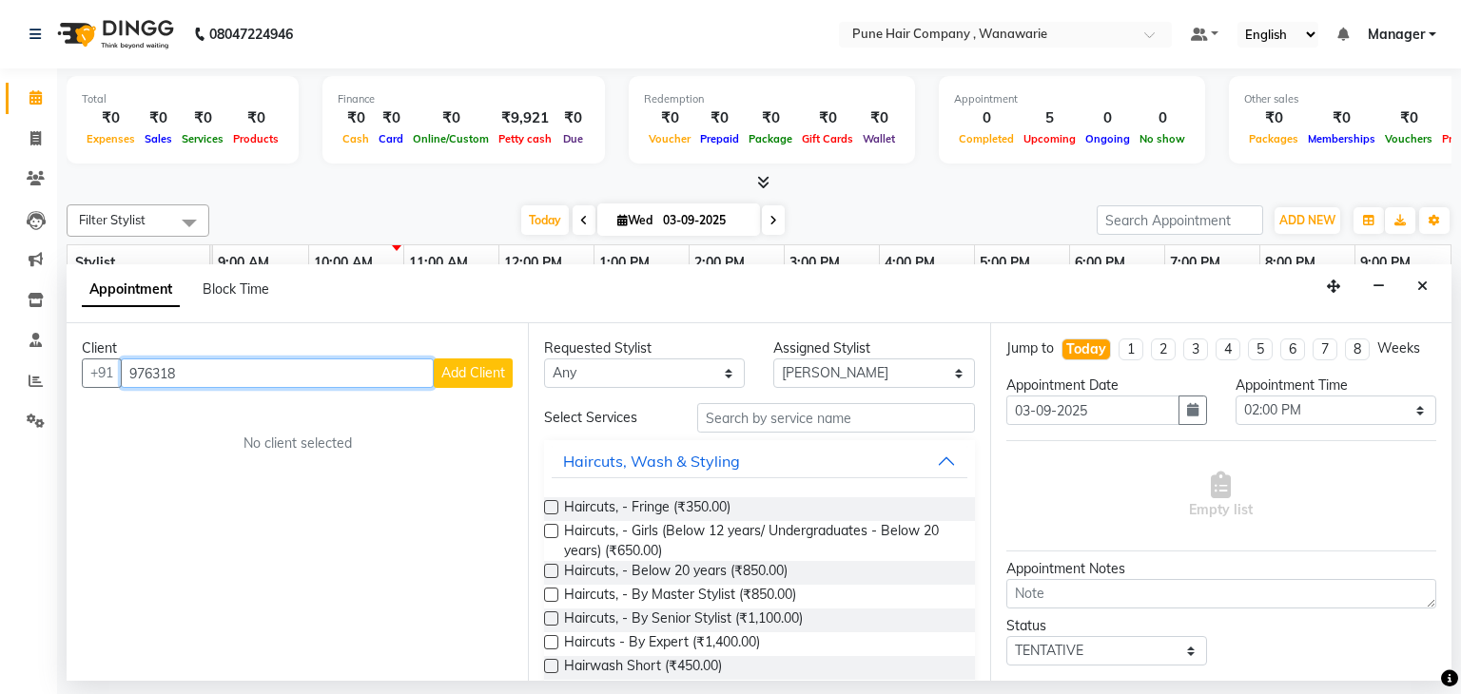
click at [297, 377] on input "976318" at bounding box center [277, 373] width 313 height 29
type input "9"
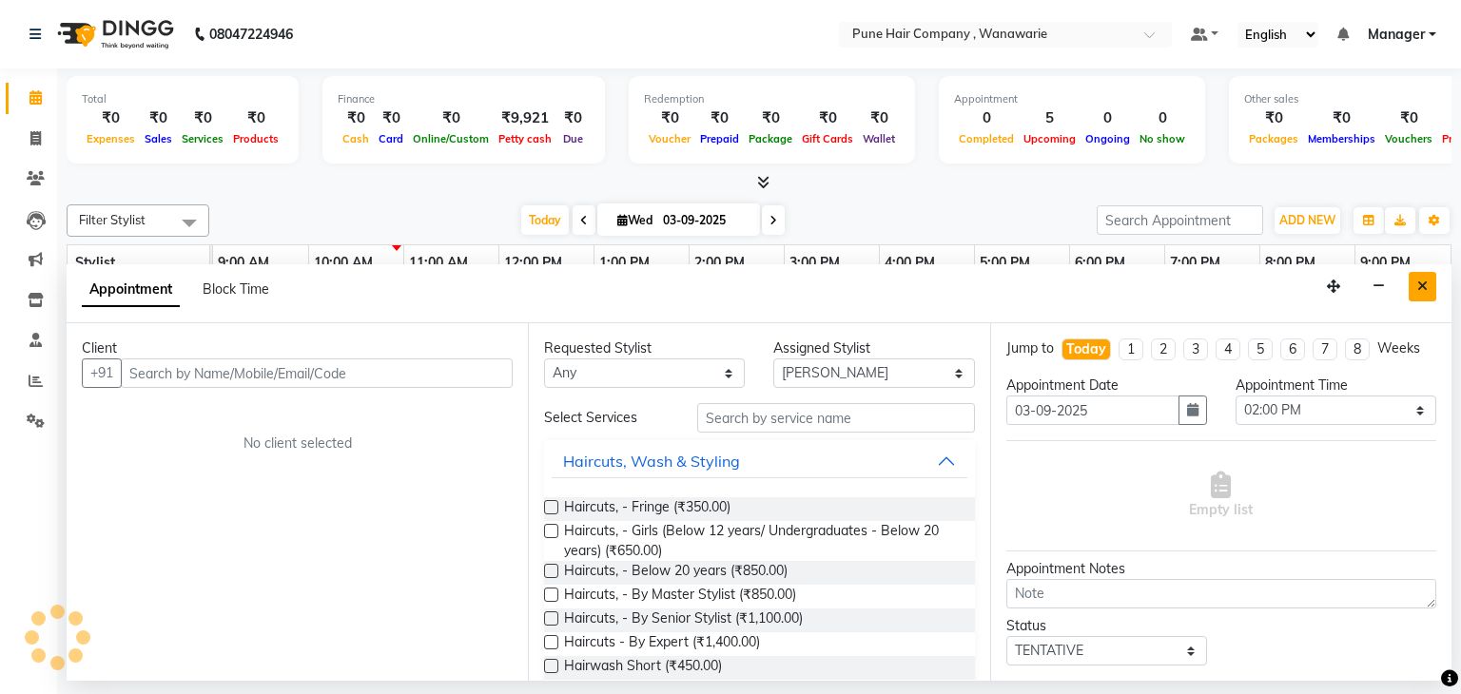
click at [1409, 284] on button "Close" at bounding box center [1423, 286] width 28 height 29
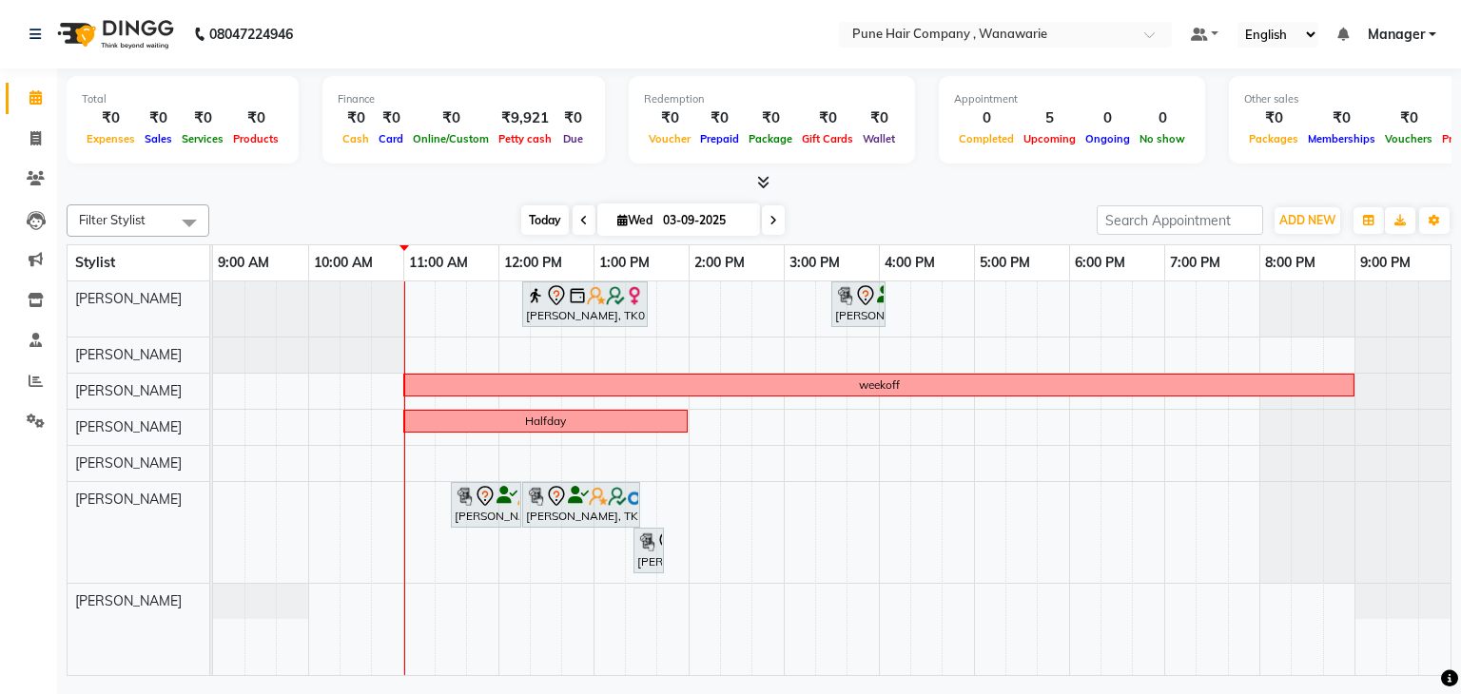
click at [536, 223] on span "Today" at bounding box center [545, 219] width 48 height 29
click at [771, 218] on icon at bounding box center [774, 220] width 8 height 11
type input "[DATE]"
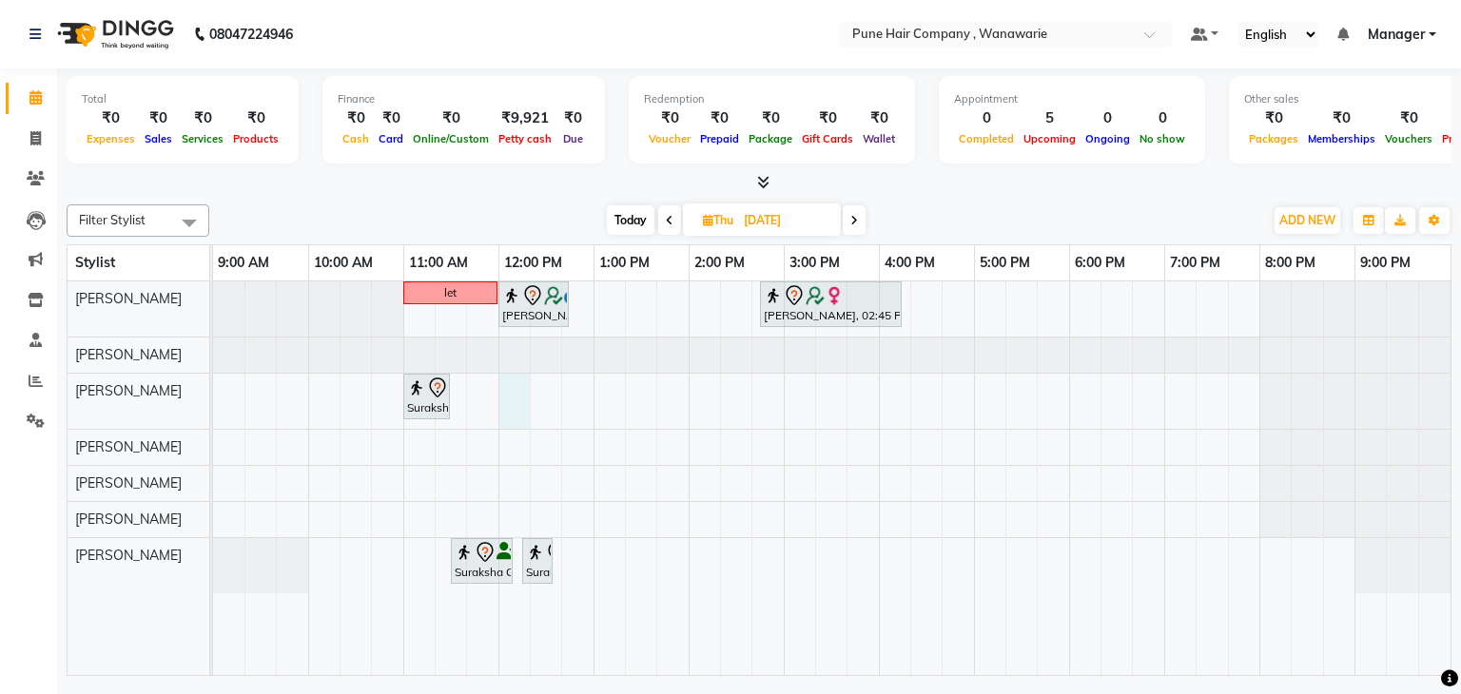
click at [502, 393] on div "let Bhushan Desai, 12:00 PM-12:45 PM, Male Haircut By Senior Stylist Rita Chadh…" at bounding box center [832, 479] width 1238 height 395
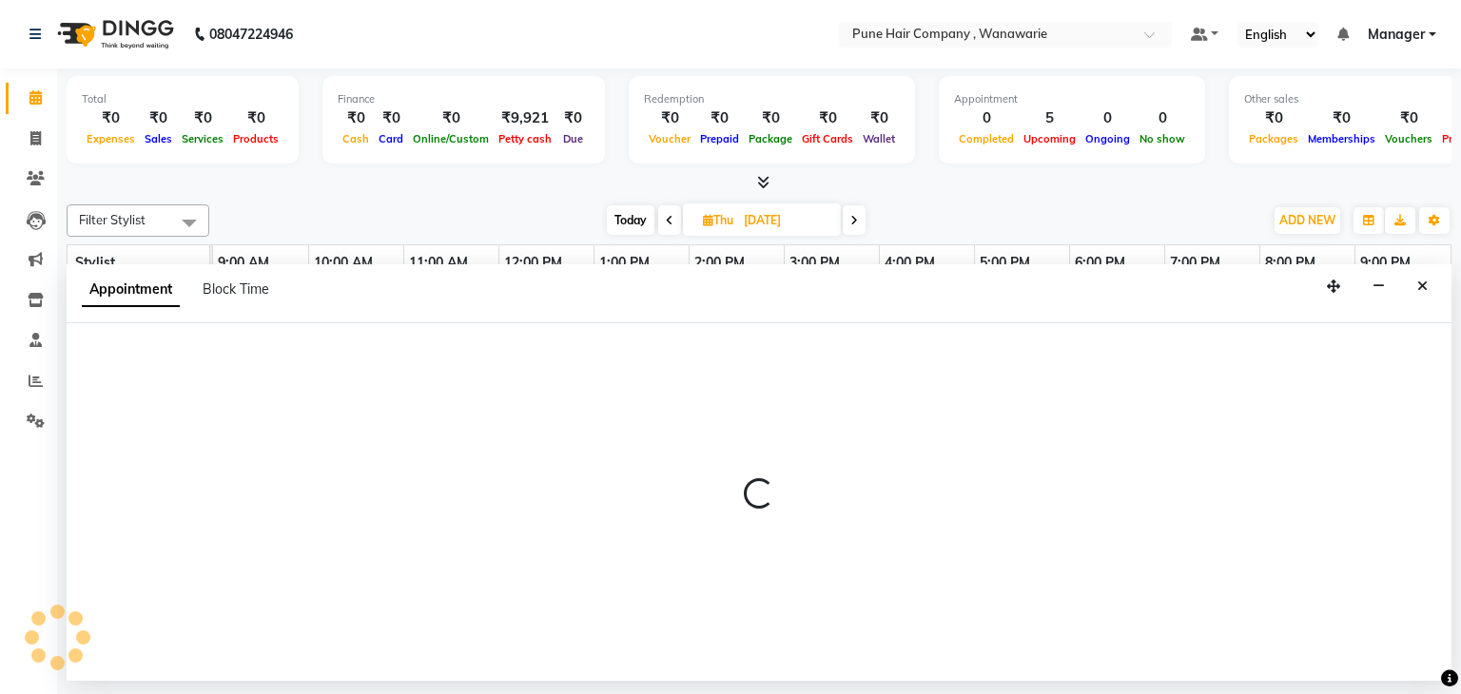
select select "74579"
select select "tentative"
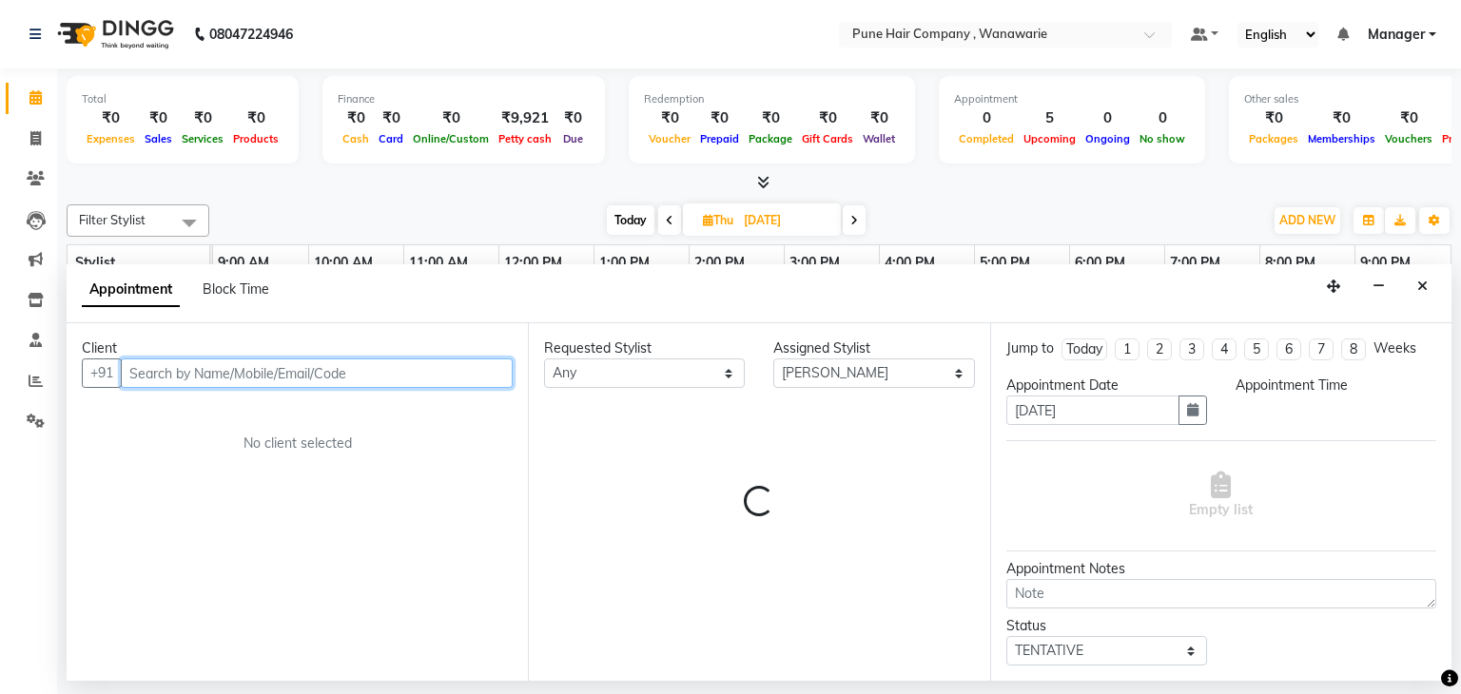
select select "720"
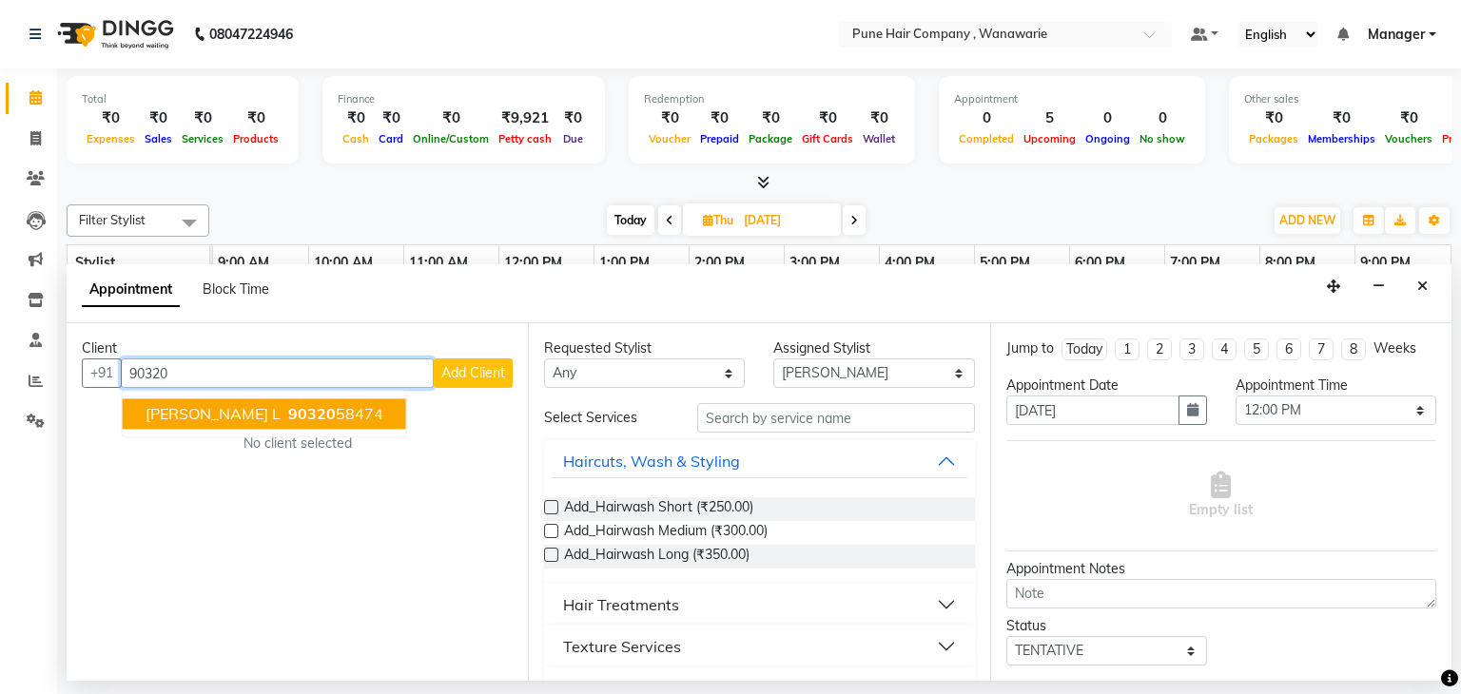
click at [205, 412] on span "Sushma L" at bounding box center [213, 414] width 135 height 19
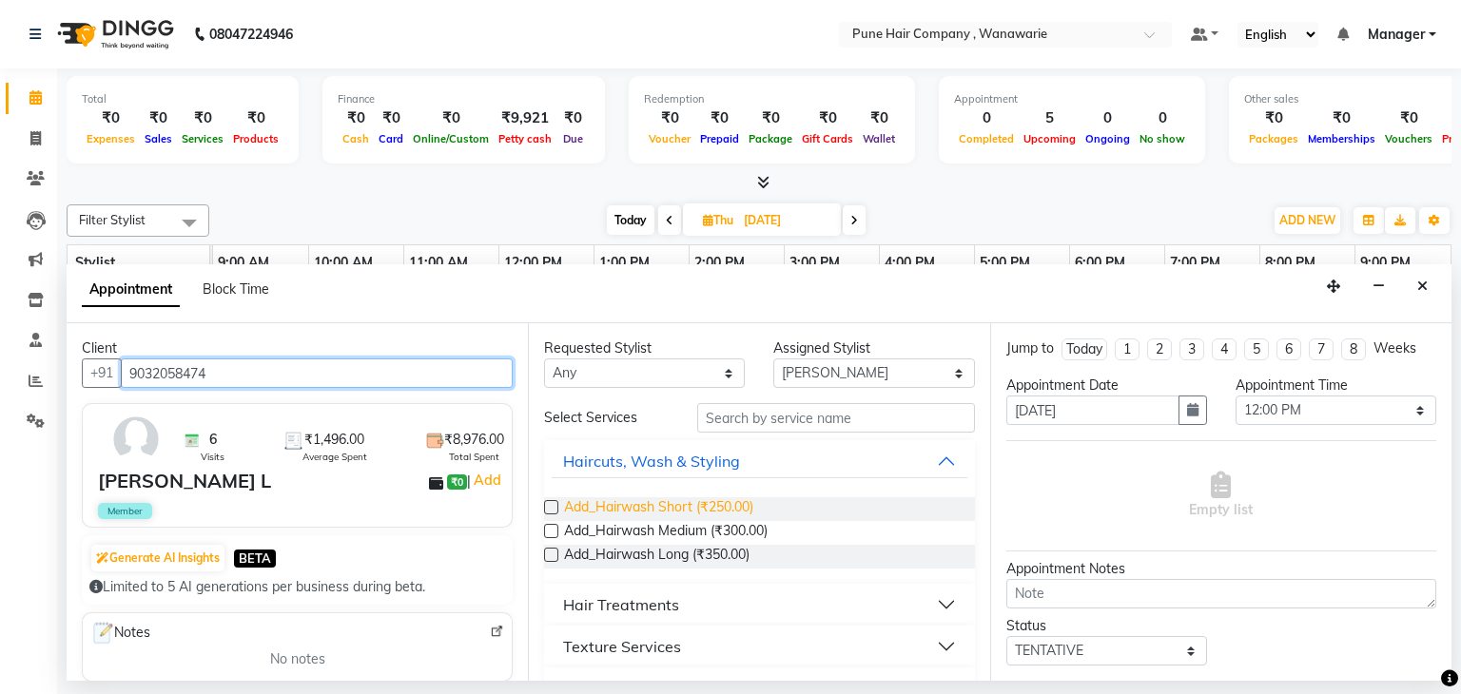
scroll to position [294, 0]
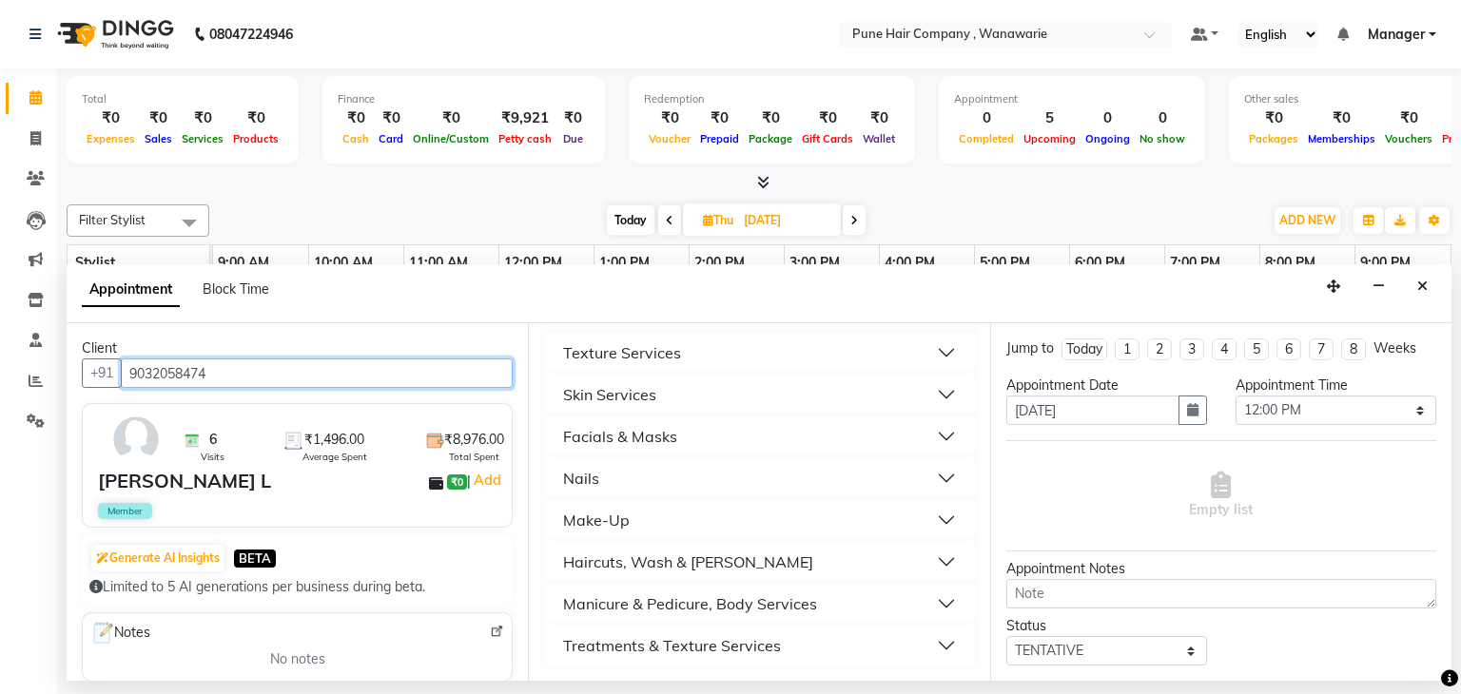
type input "9032058474"
click at [629, 401] on div "Skin Services" at bounding box center [609, 394] width 93 height 23
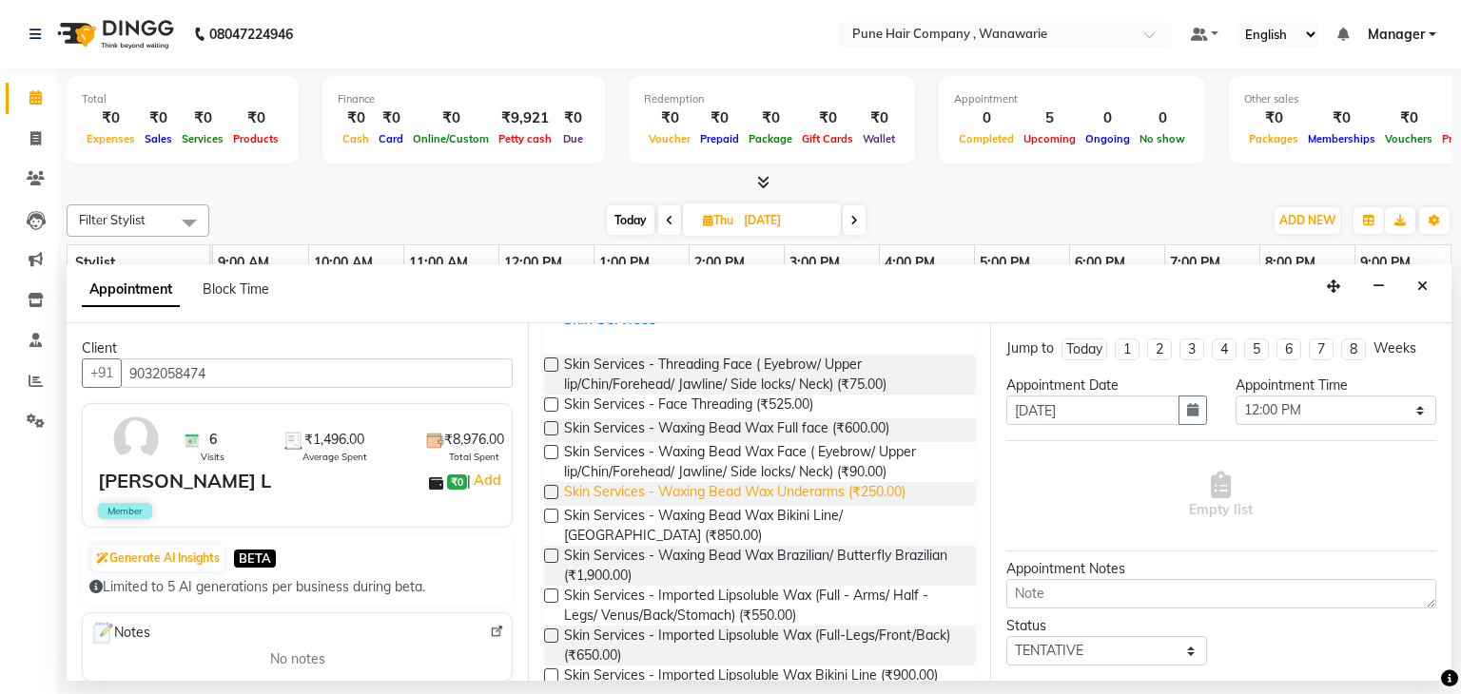
scroll to position [373, 0]
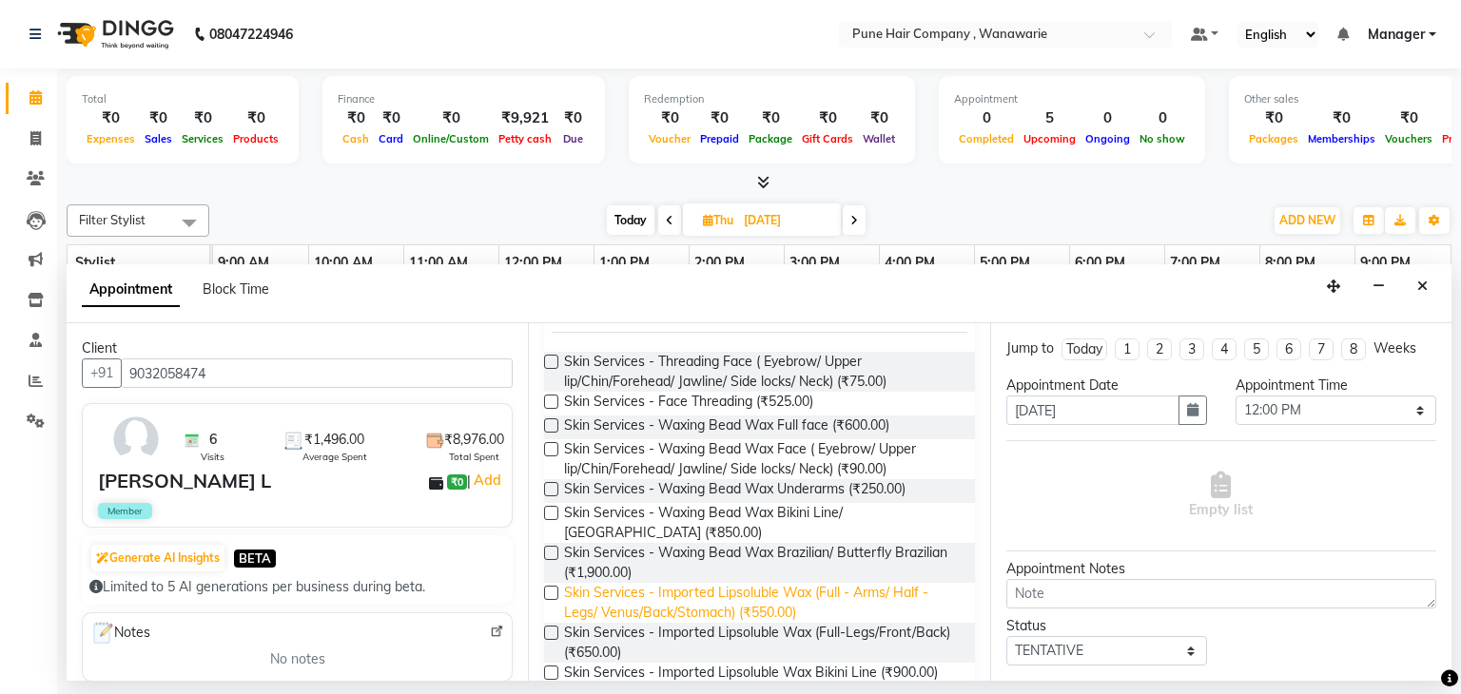
click at [792, 601] on span "Skin Services - Imported Lipsoluble Wax (Full - Arms/ Half - Legs/ Venus/Back/S…" at bounding box center [761, 603] width 395 height 40
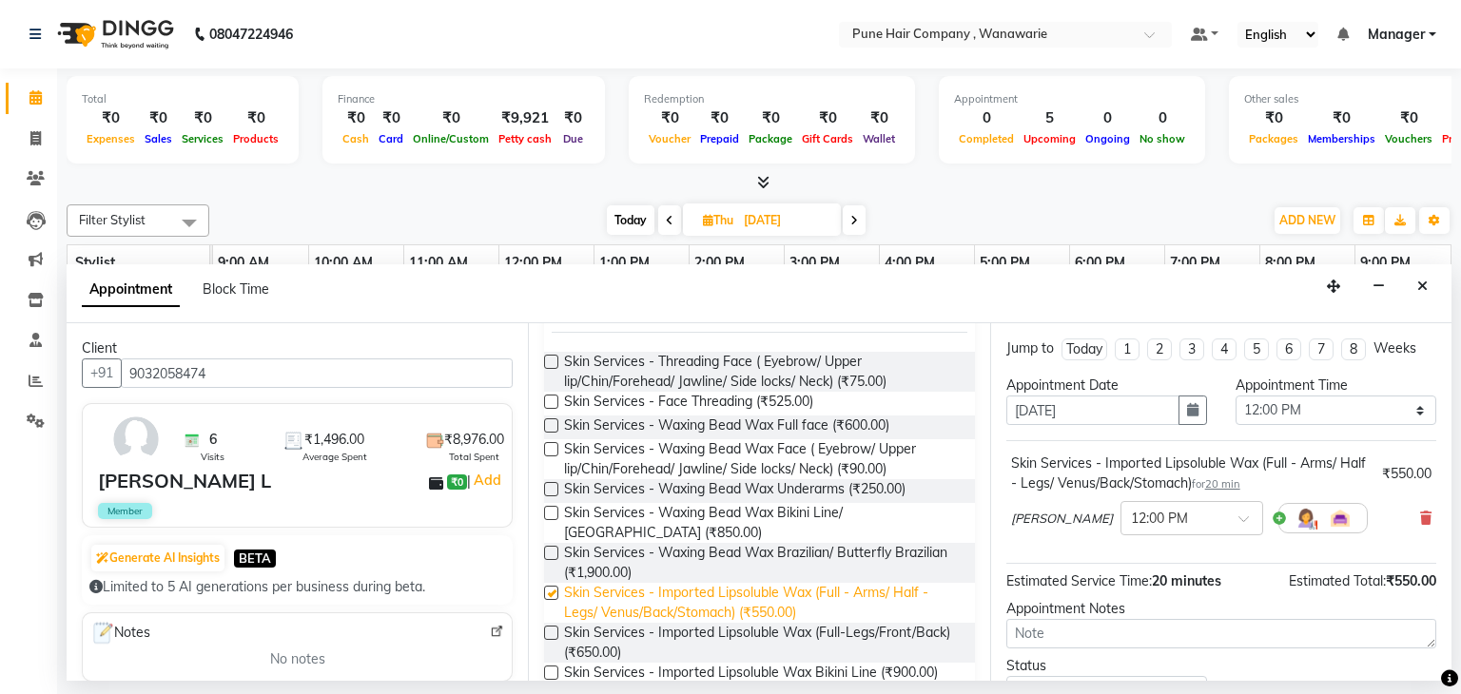
checkbox input "false"
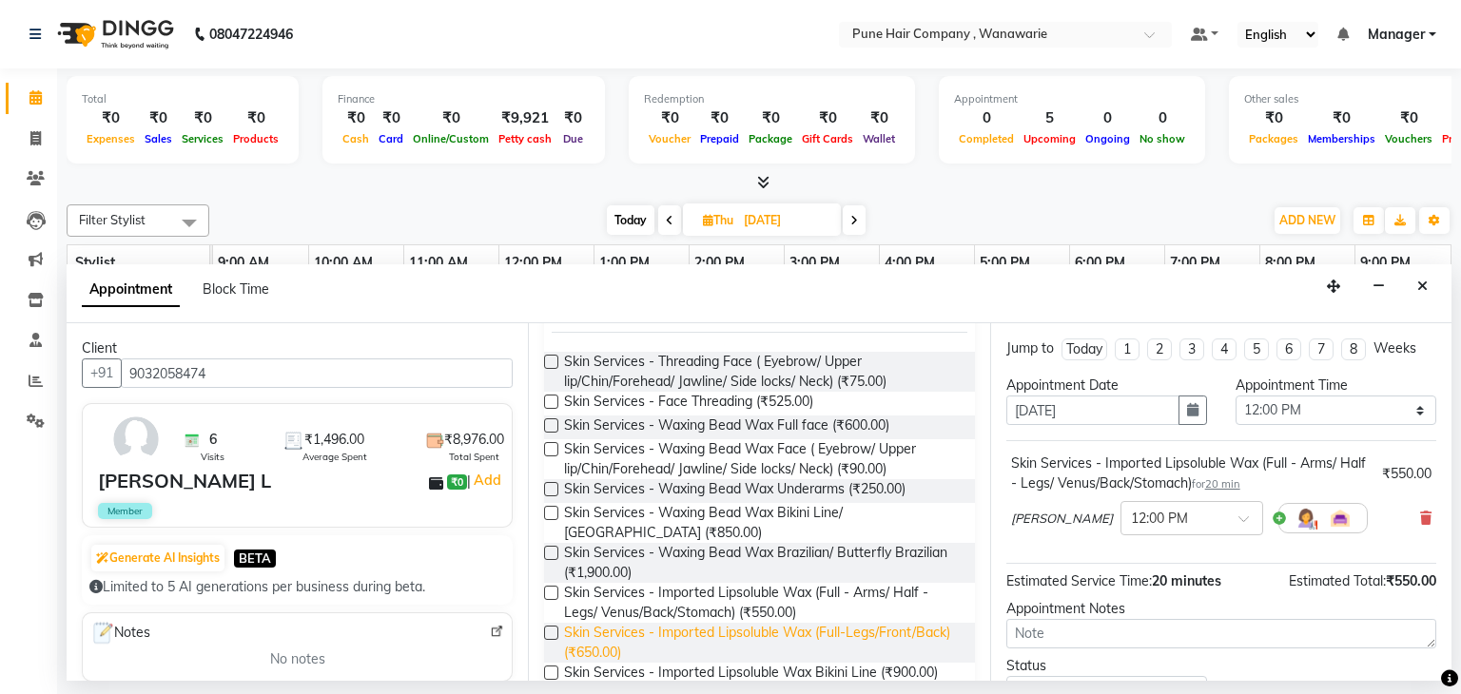
click at [761, 624] on span "Skin Services - Imported Lipsoluble Wax (Full-Legs/Front/Back) (₹650.00)" at bounding box center [761, 643] width 395 height 40
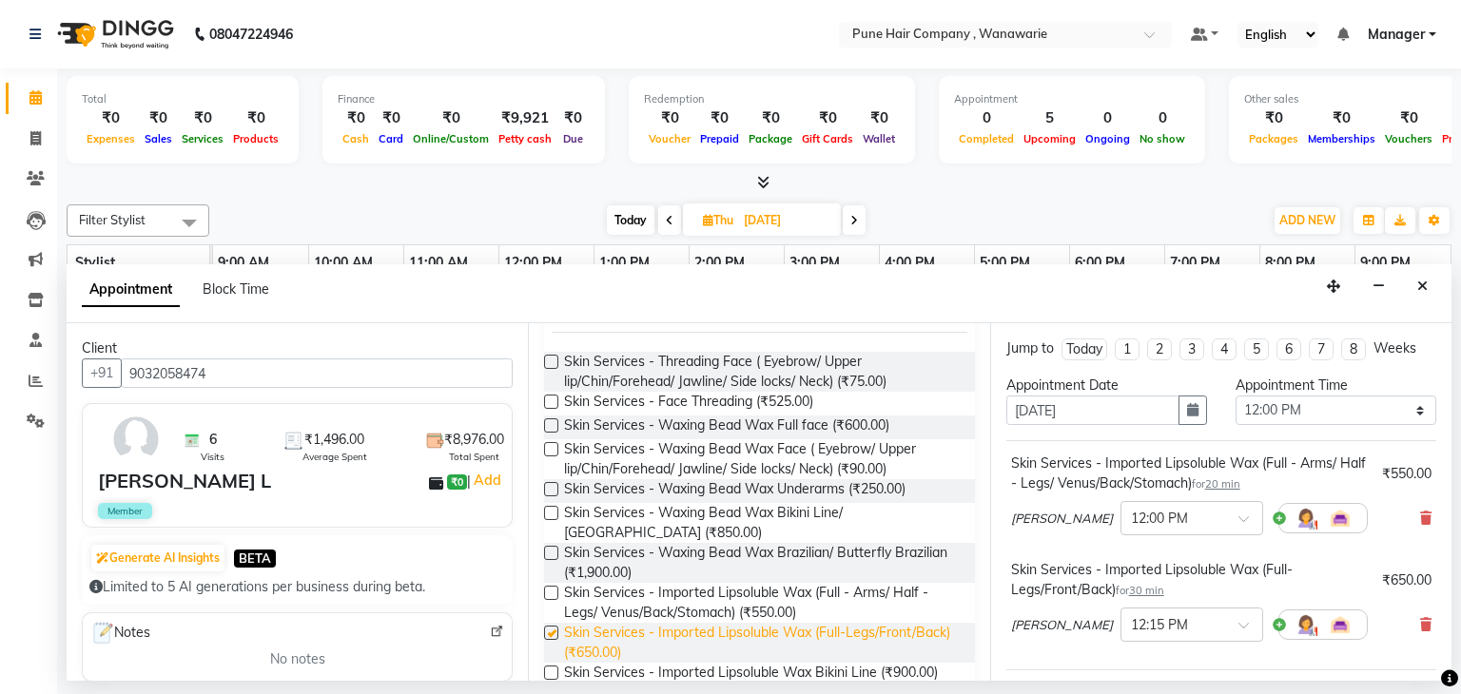
checkbox input "false"
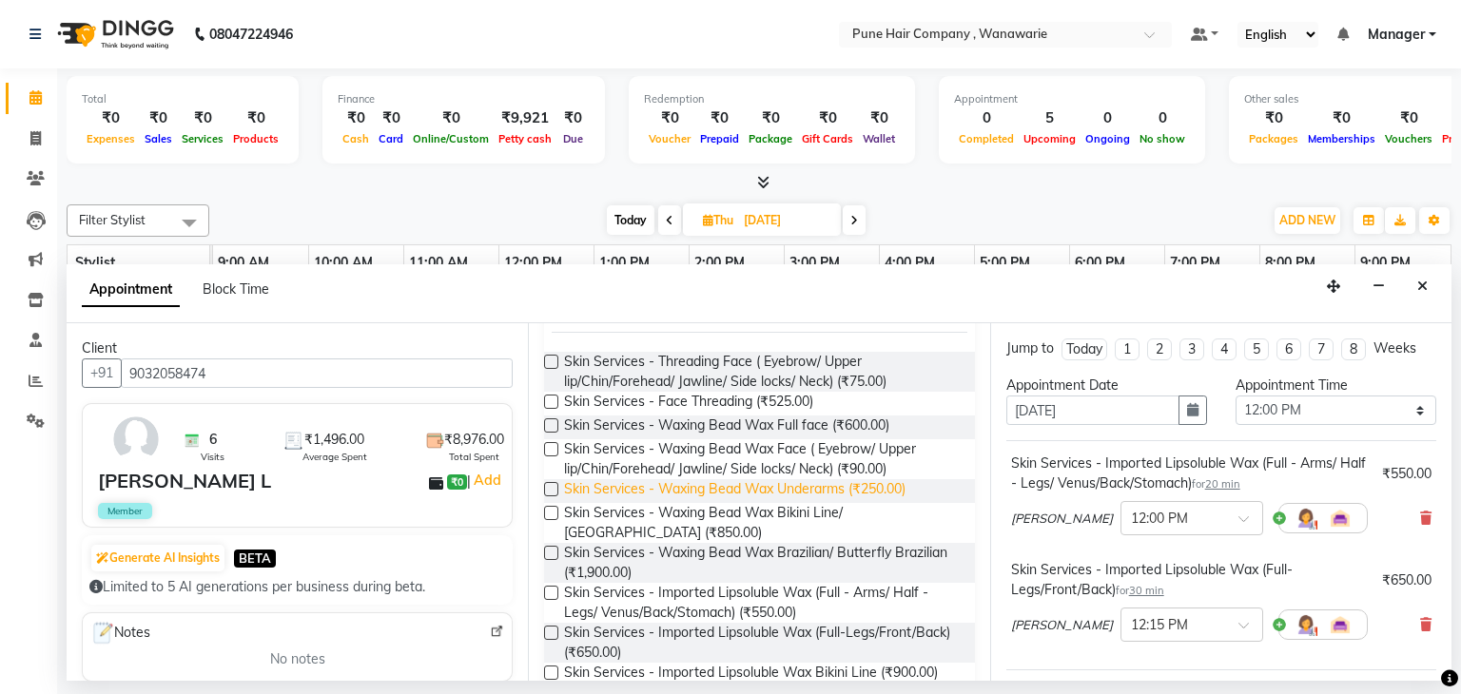
click at [772, 496] on span "Skin Services - Waxing Bead Wax Underarms (₹250.00)" at bounding box center [735, 491] width 342 height 24
checkbox input "false"
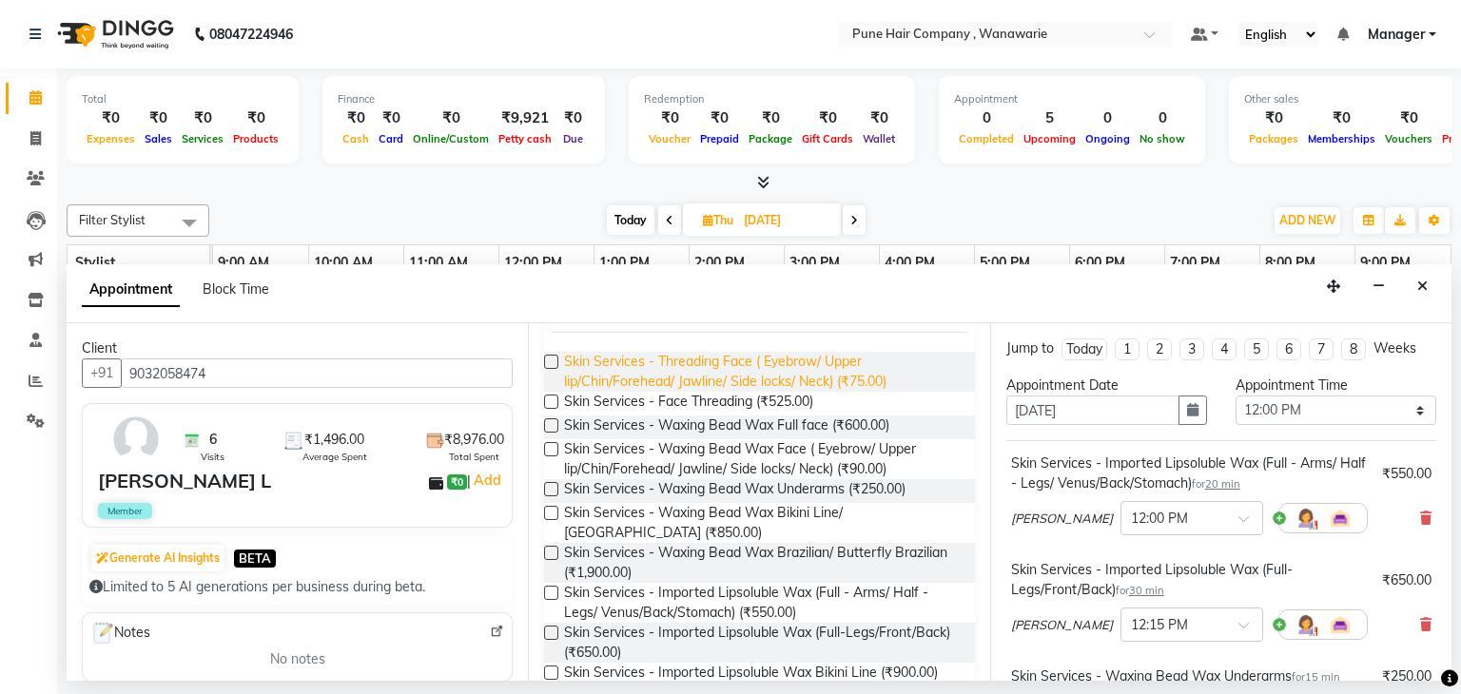
click at [741, 372] on span "Skin Services - Threading Face ( Eyebrow/ Upper lip/Chin/Forehead/ Jawline/ Sid…" at bounding box center [761, 372] width 395 height 40
checkbox input "false"
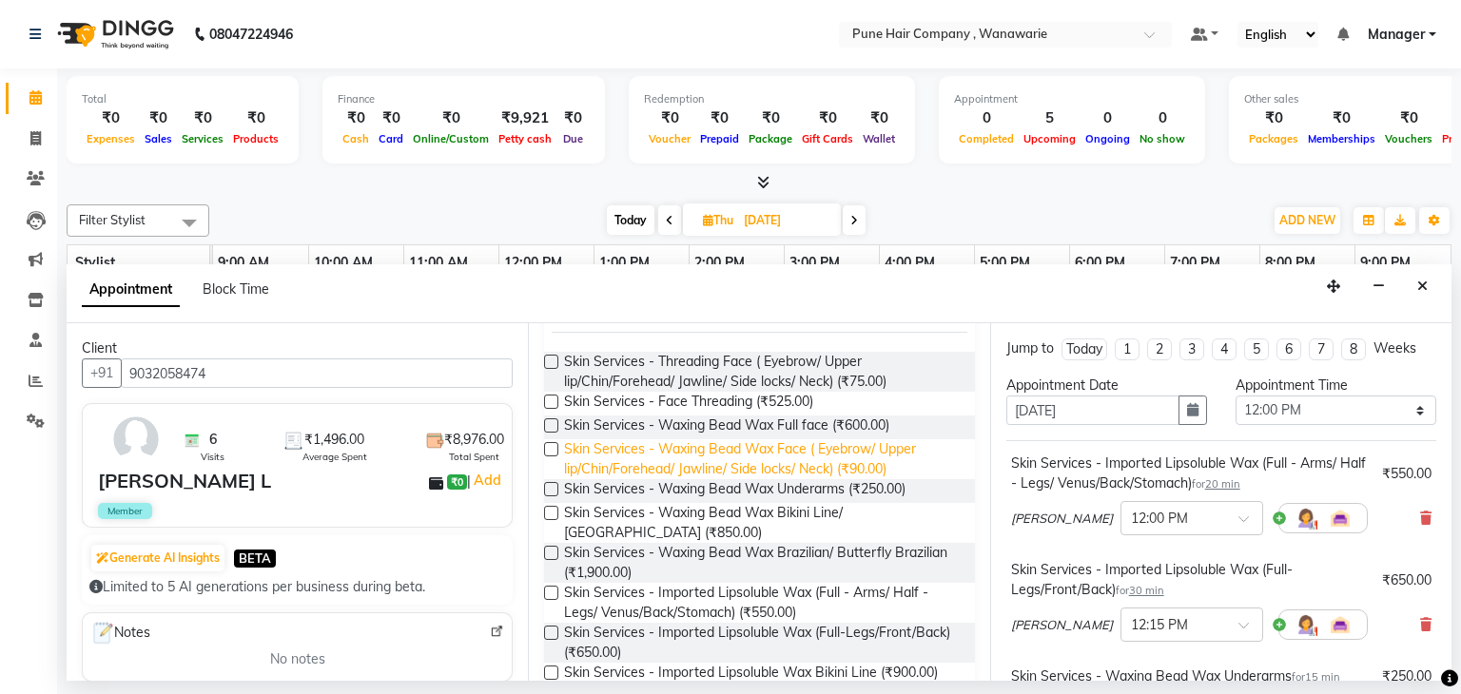
click at [700, 453] on span "Skin Services - Waxing Bead Wax Face ( Eyebrow/ Upper lip/Chin/Forehead/ Jawlin…" at bounding box center [761, 460] width 395 height 40
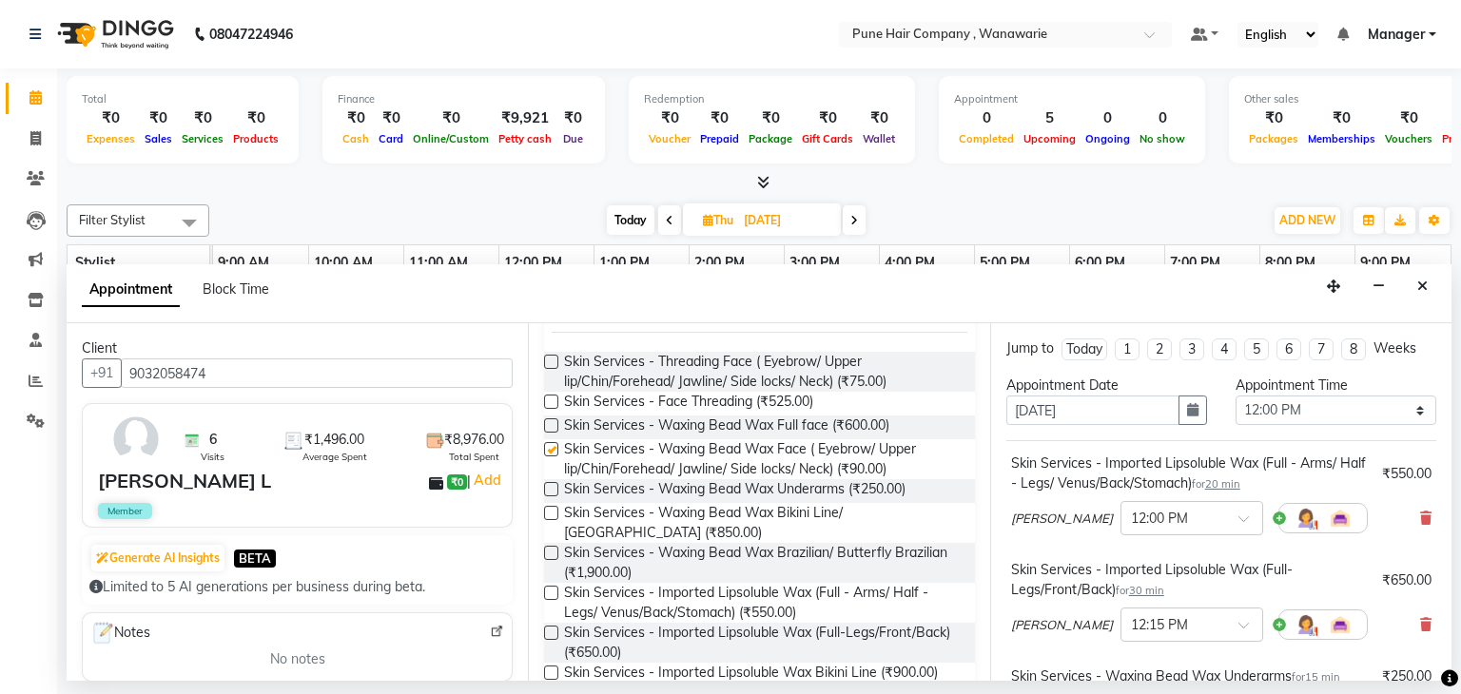
checkbox input "false"
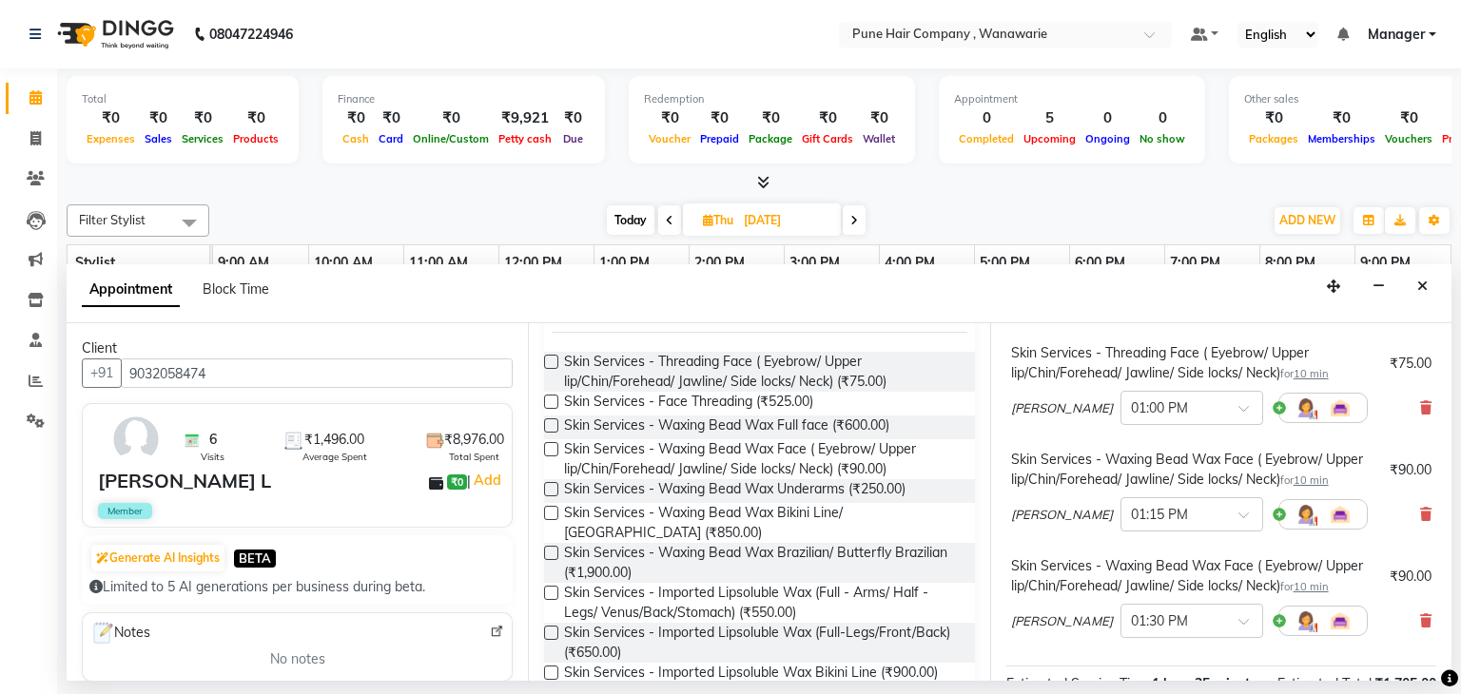
scroll to position [676, 0]
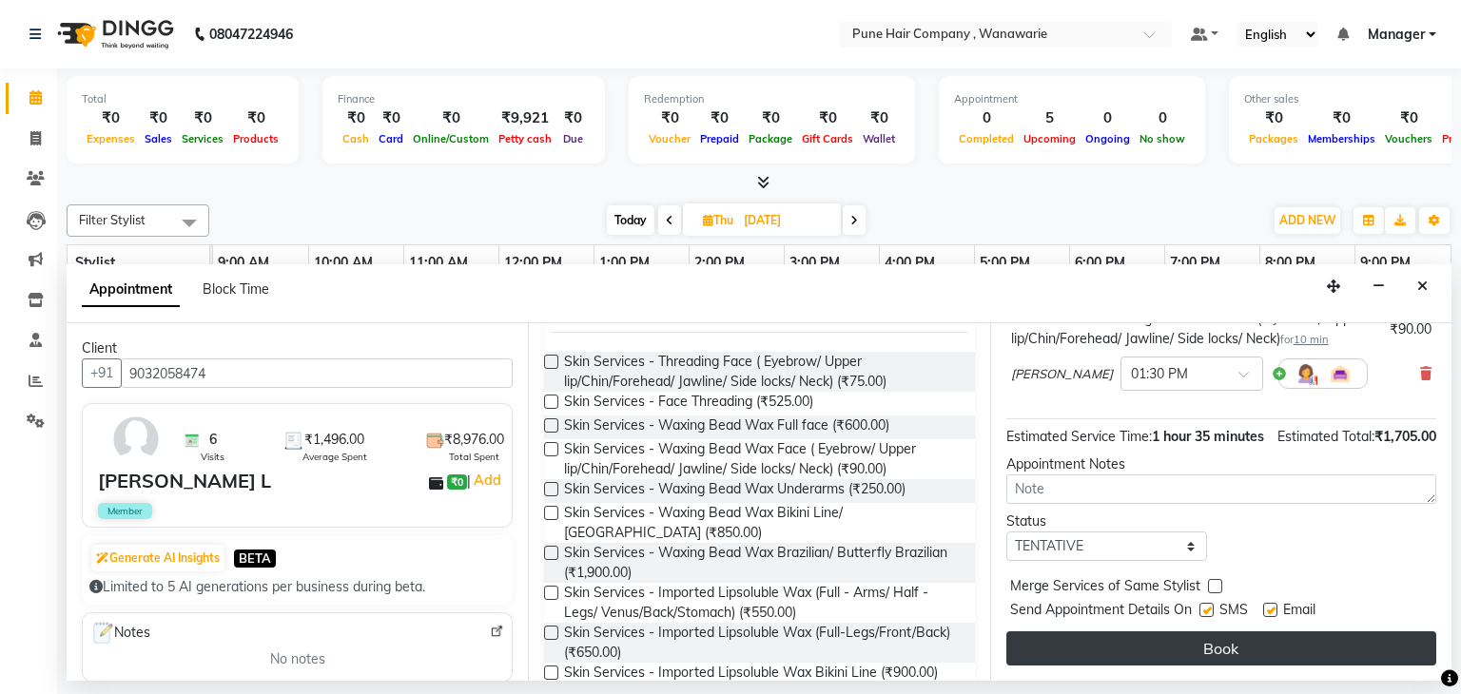
click at [1153, 659] on button "Book" at bounding box center [1222, 649] width 430 height 34
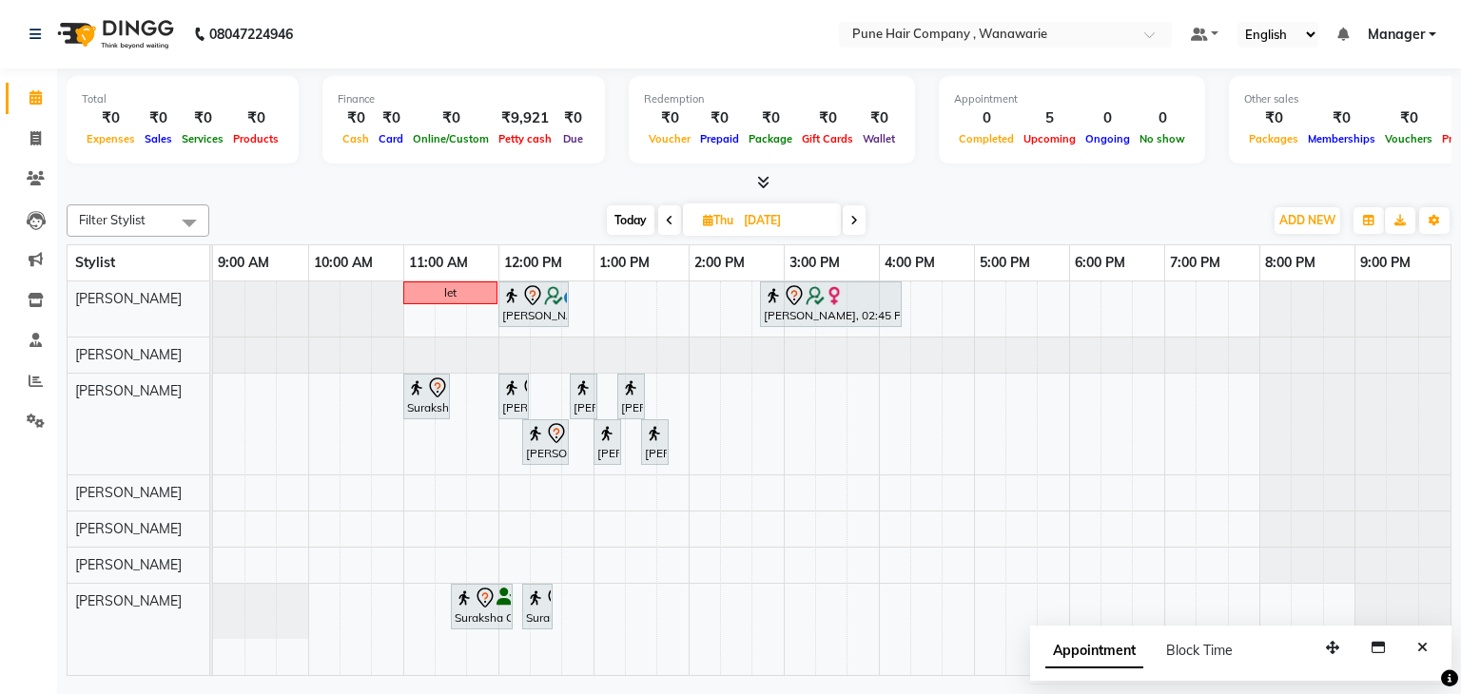
click at [628, 212] on span "Today" at bounding box center [631, 219] width 48 height 29
type input "03-09-2025"
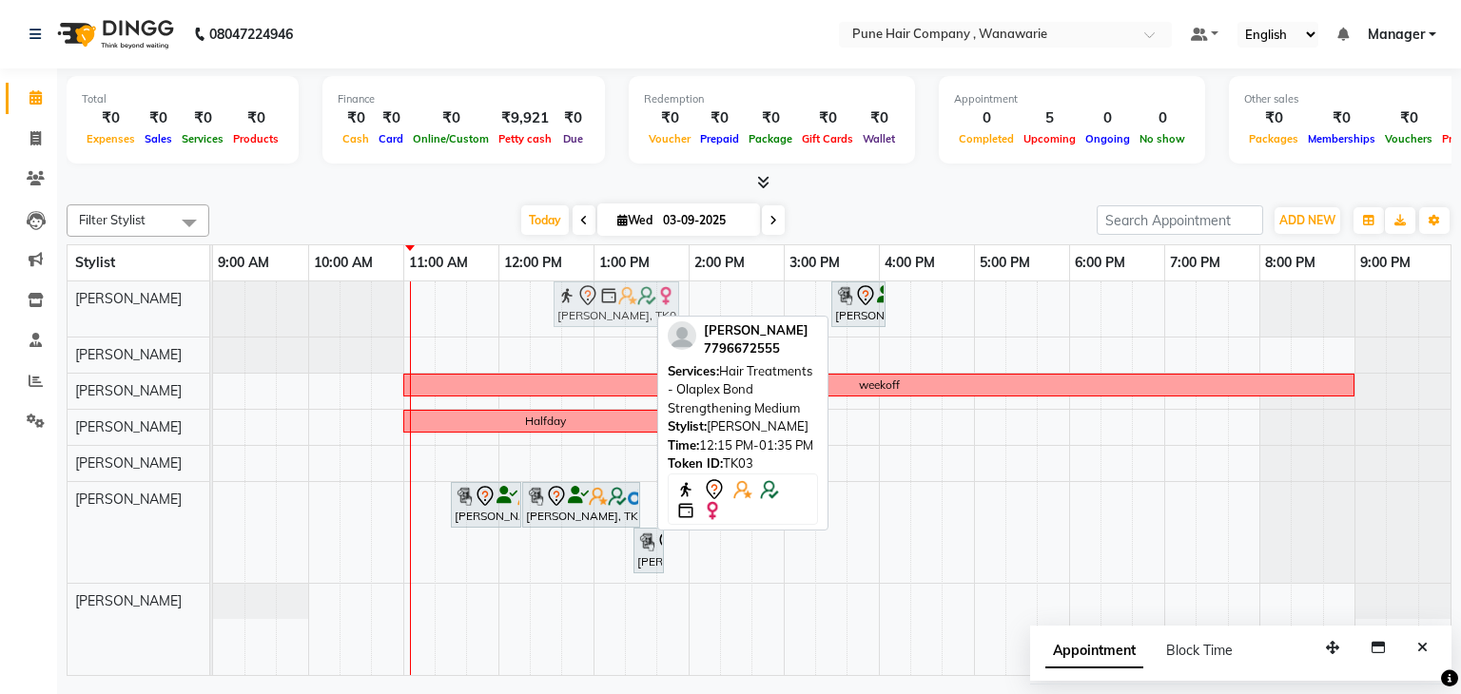
drag, startPoint x: 555, startPoint y: 302, endPoint x: 587, endPoint y: 304, distance: 32.5
click at [213, 304] on div "Manjusha Mulik, TK03, 12:15 PM-01:35 PM, Hair Treatments - Olaplex Bond Strengt…" at bounding box center [213, 309] width 0 height 55
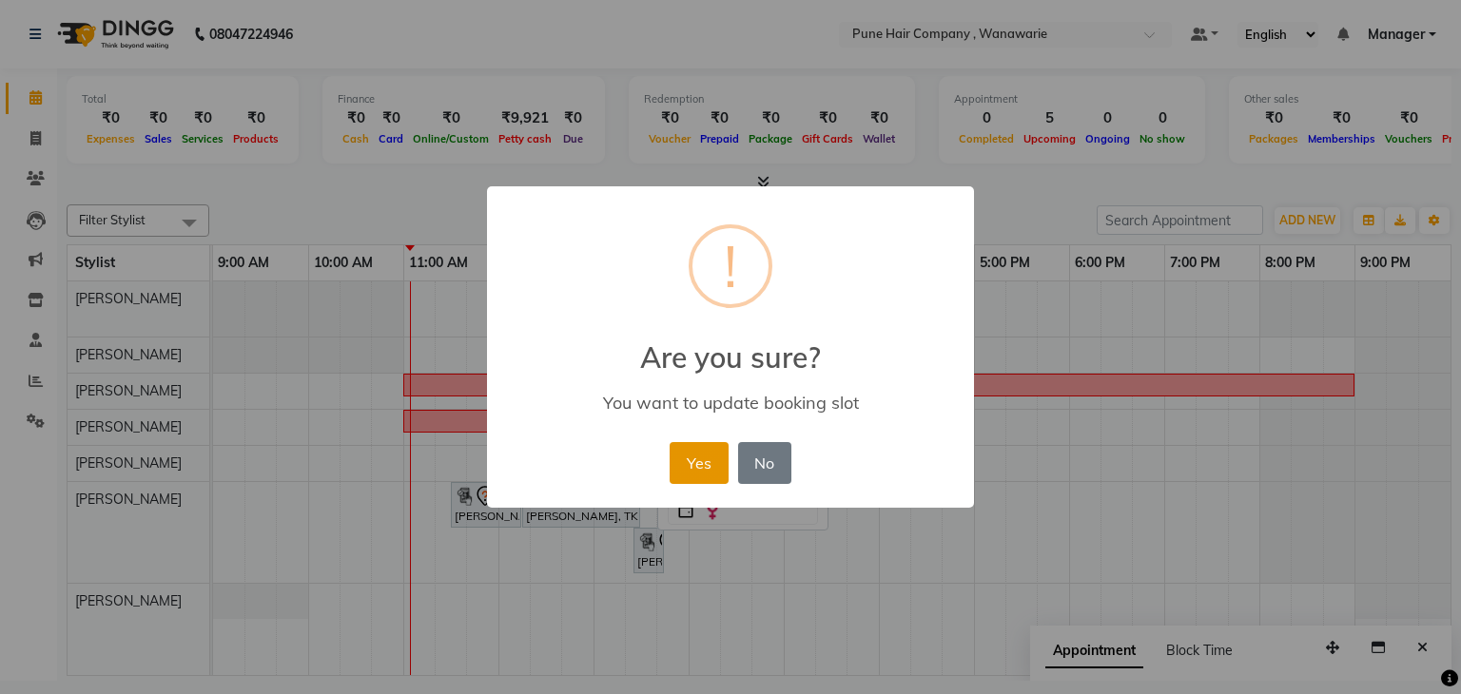
click at [700, 457] on button "Yes" at bounding box center [699, 463] width 58 height 42
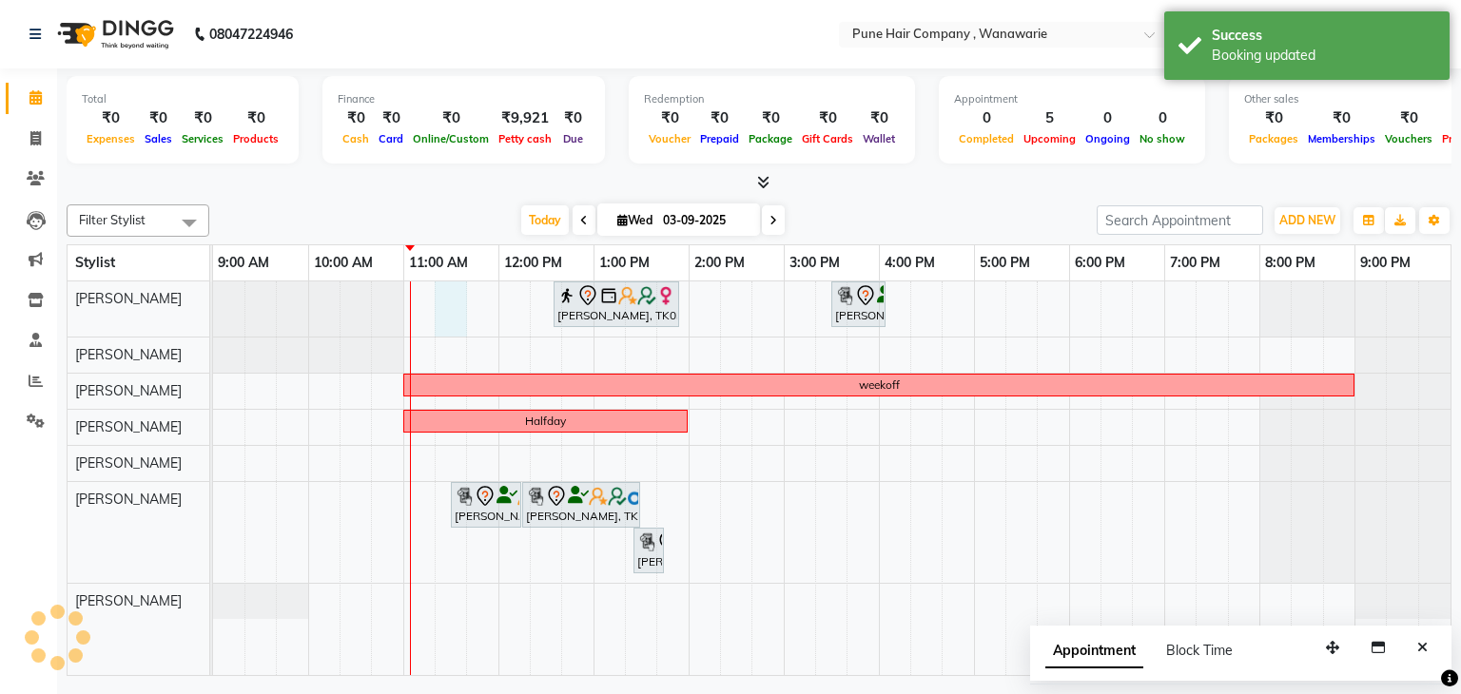
click at [450, 302] on div "Manjusha Mulik, TK03, 12:15 PM-01:35 PM, Hair Treatments - Olaplex Bond Strengt…" at bounding box center [832, 479] width 1238 height 395
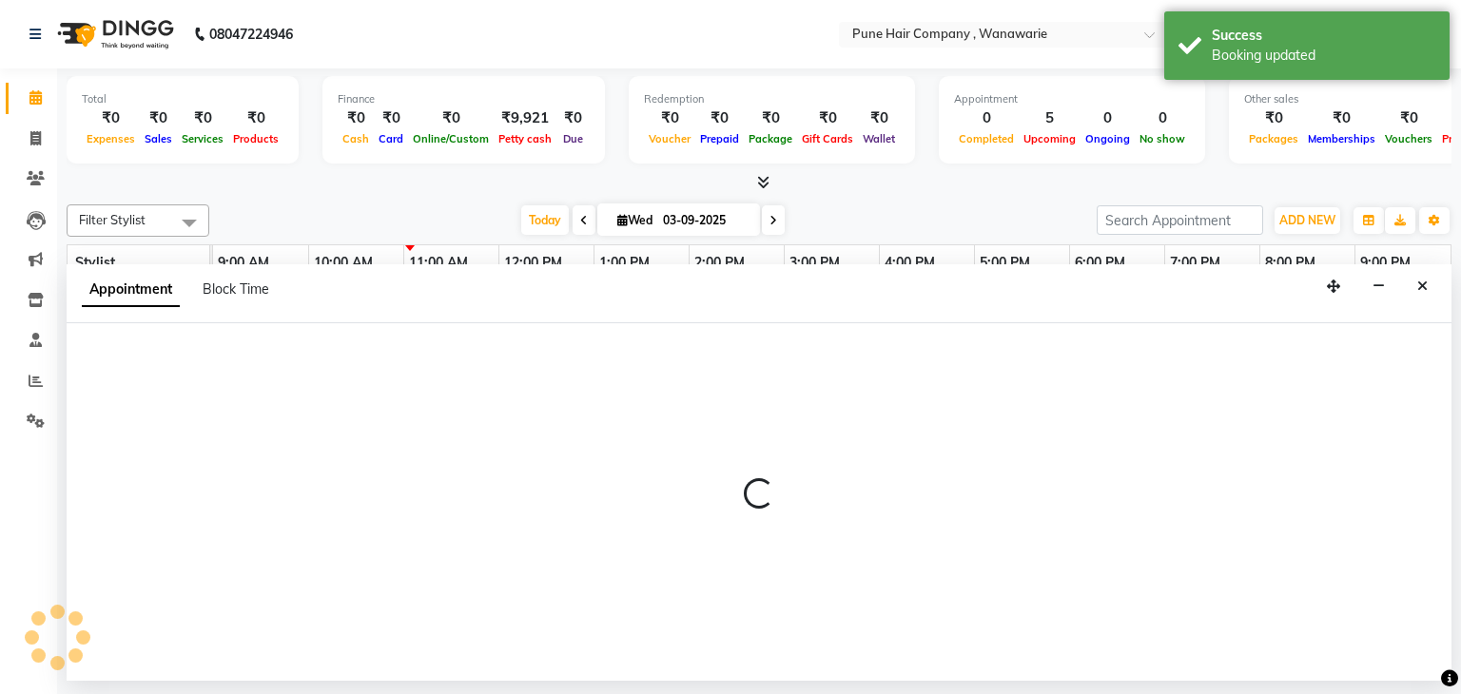
select select "74577"
select select "tentative"
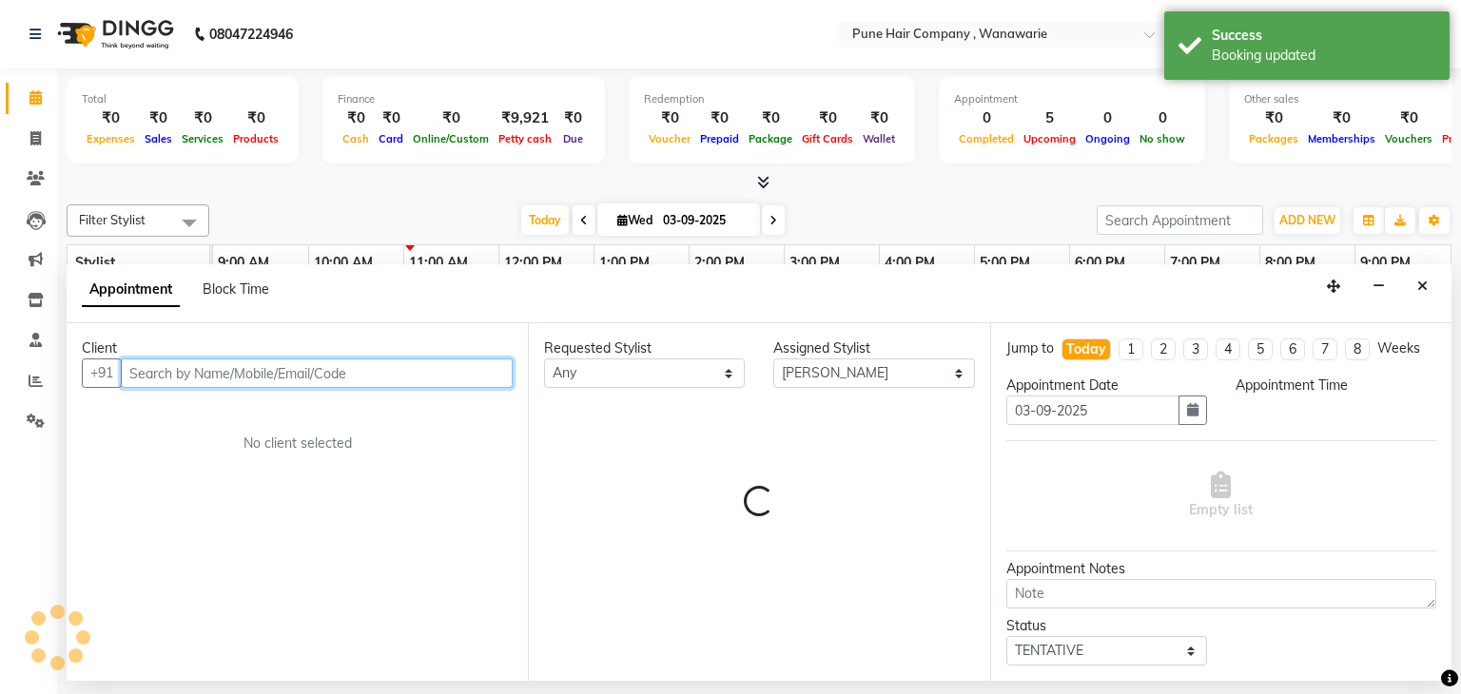
select select "675"
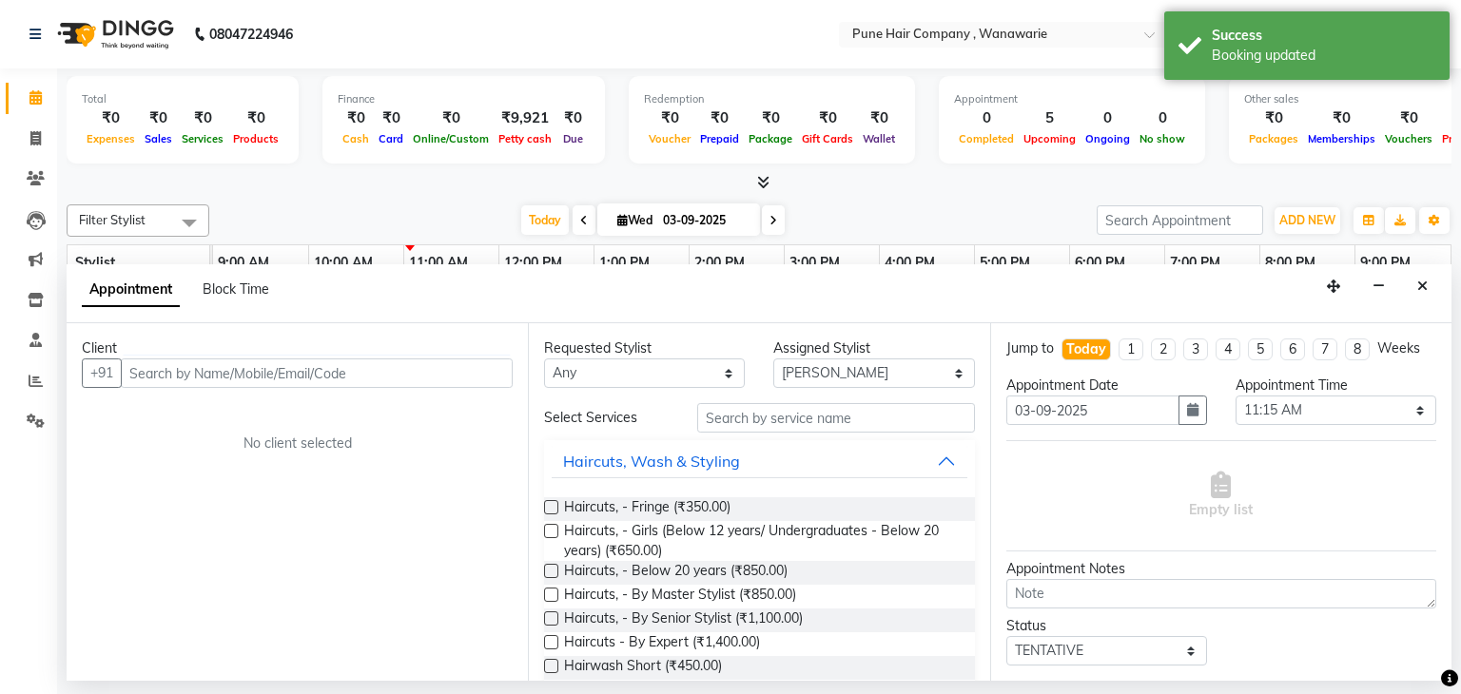
click at [263, 354] on div "Client" at bounding box center [297, 349] width 431 height 20
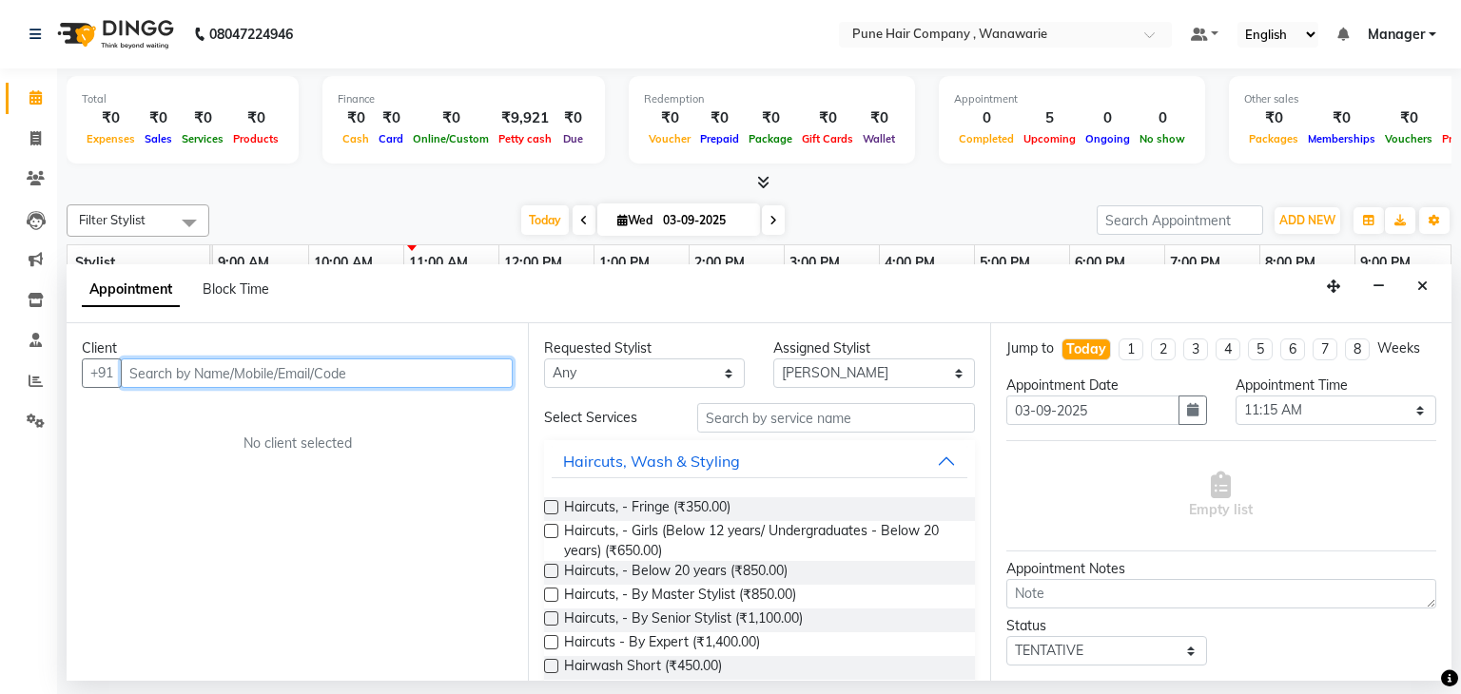
click at [268, 378] on input "text" at bounding box center [317, 373] width 392 height 29
type input "9763180123"
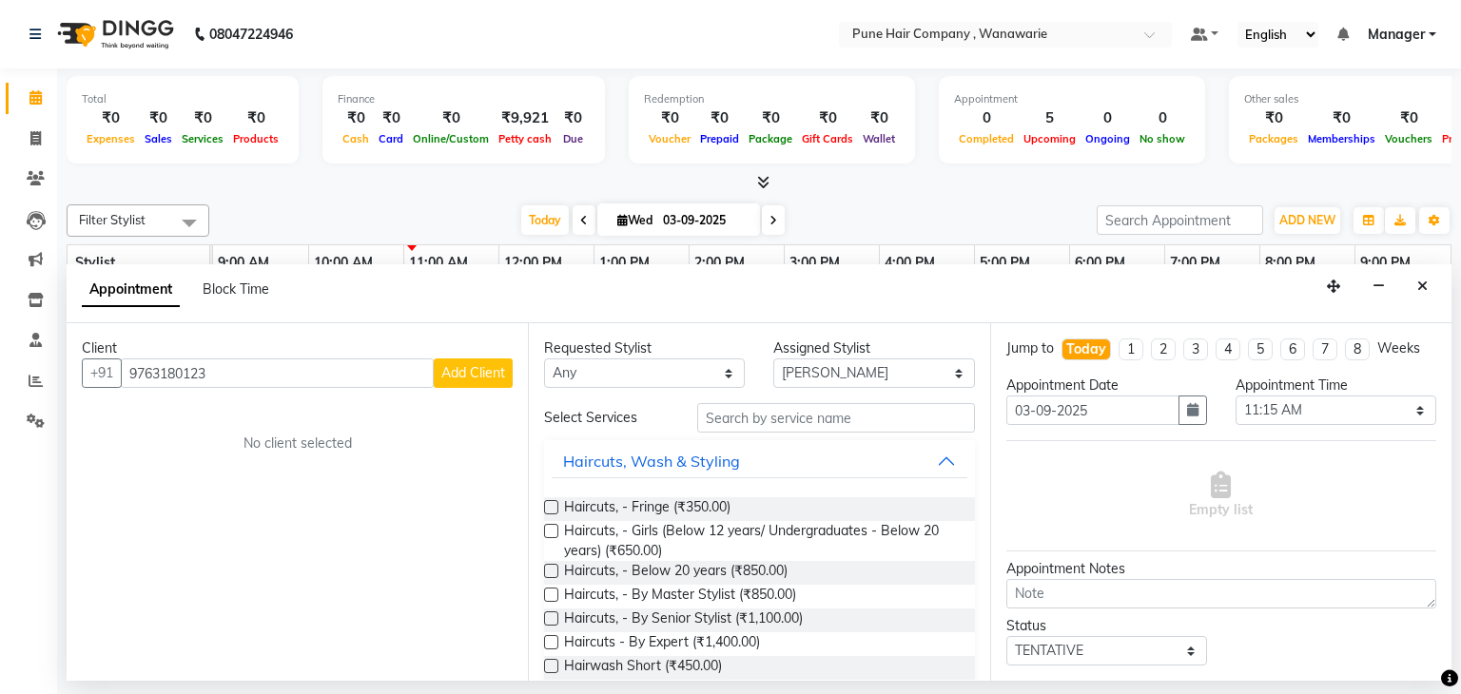
click at [480, 377] on span "Add Client" at bounding box center [473, 372] width 64 height 17
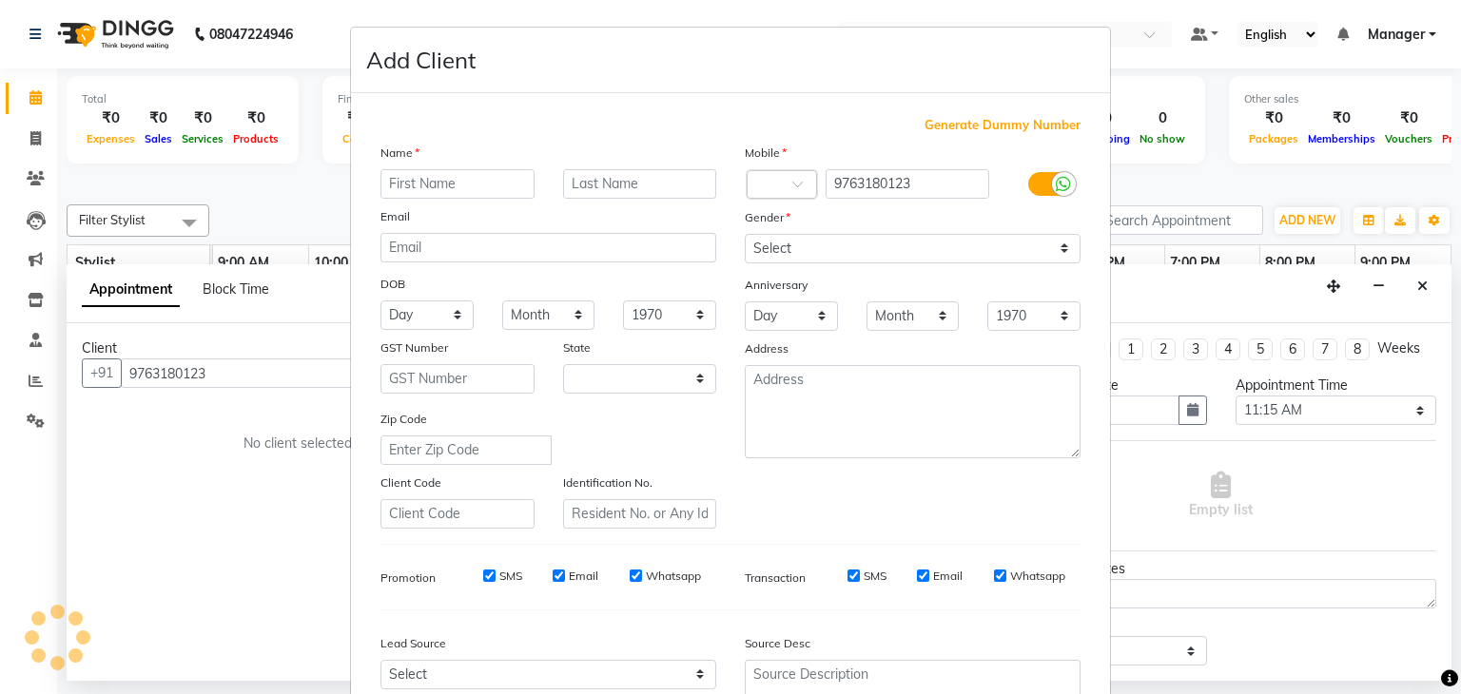
select select "22"
type input "Philomena"
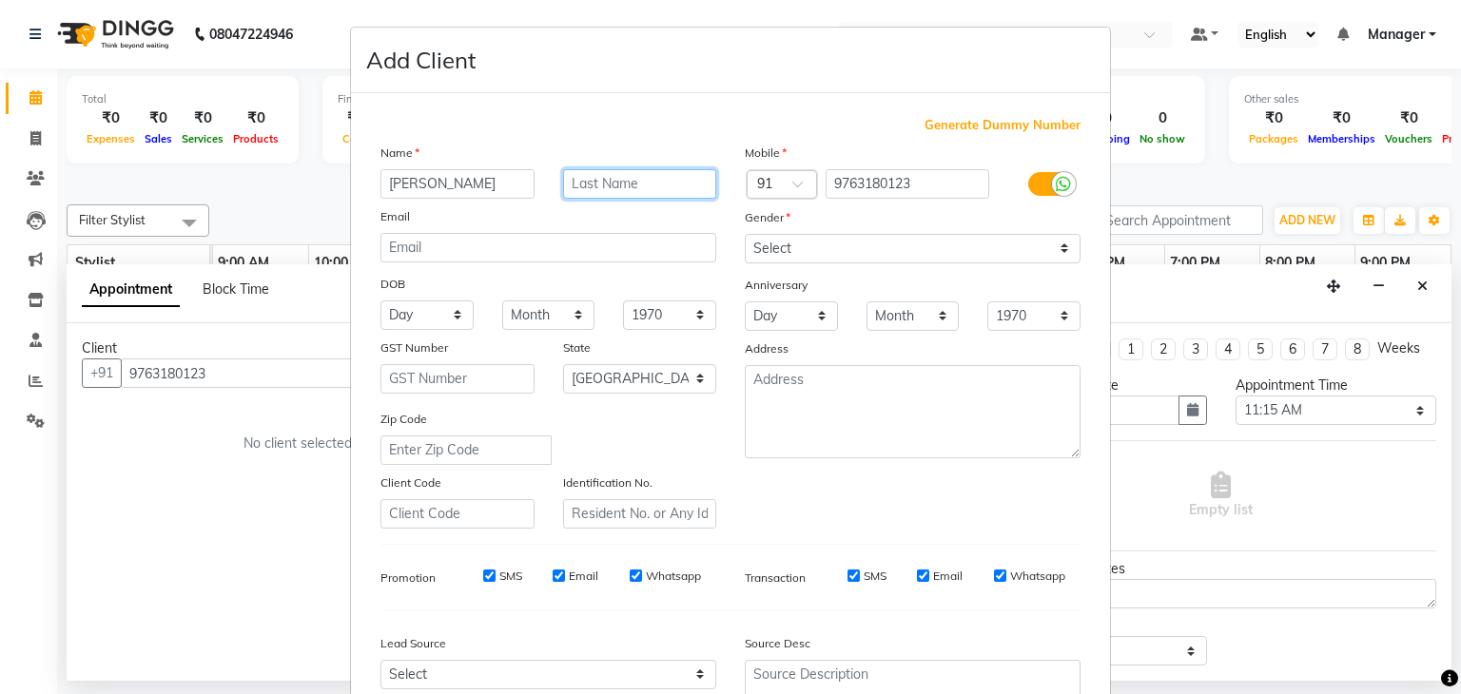
click at [639, 184] on input "text" at bounding box center [640, 183] width 154 height 29
type input "Mendonsa"
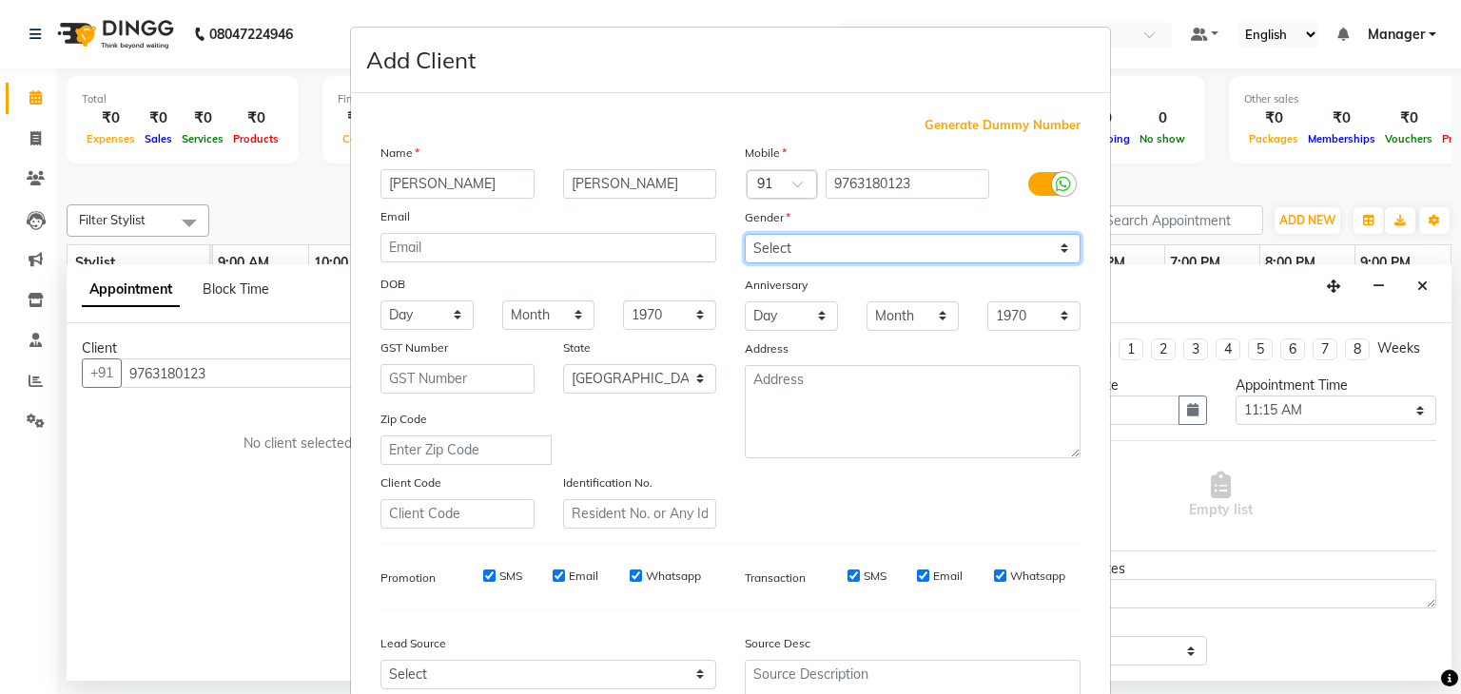
click at [837, 252] on select "Select Male Female Other Prefer Not To Say" at bounding box center [913, 248] width 336 height 29
select select "female"
click at [745, 235] on select "Select Male Female Other Prefer Not To Say" at bounding box center [913, 248] width 336 height 29
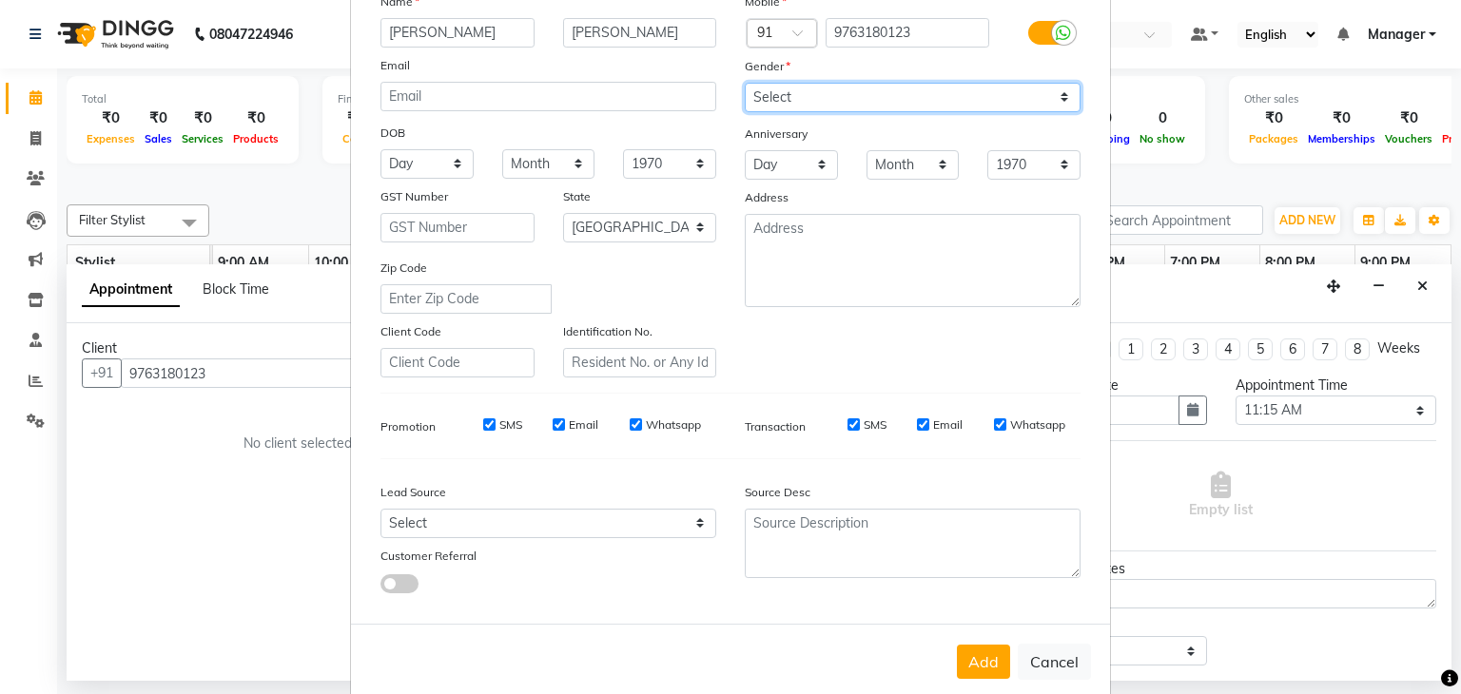
scroll to position [193, 0]
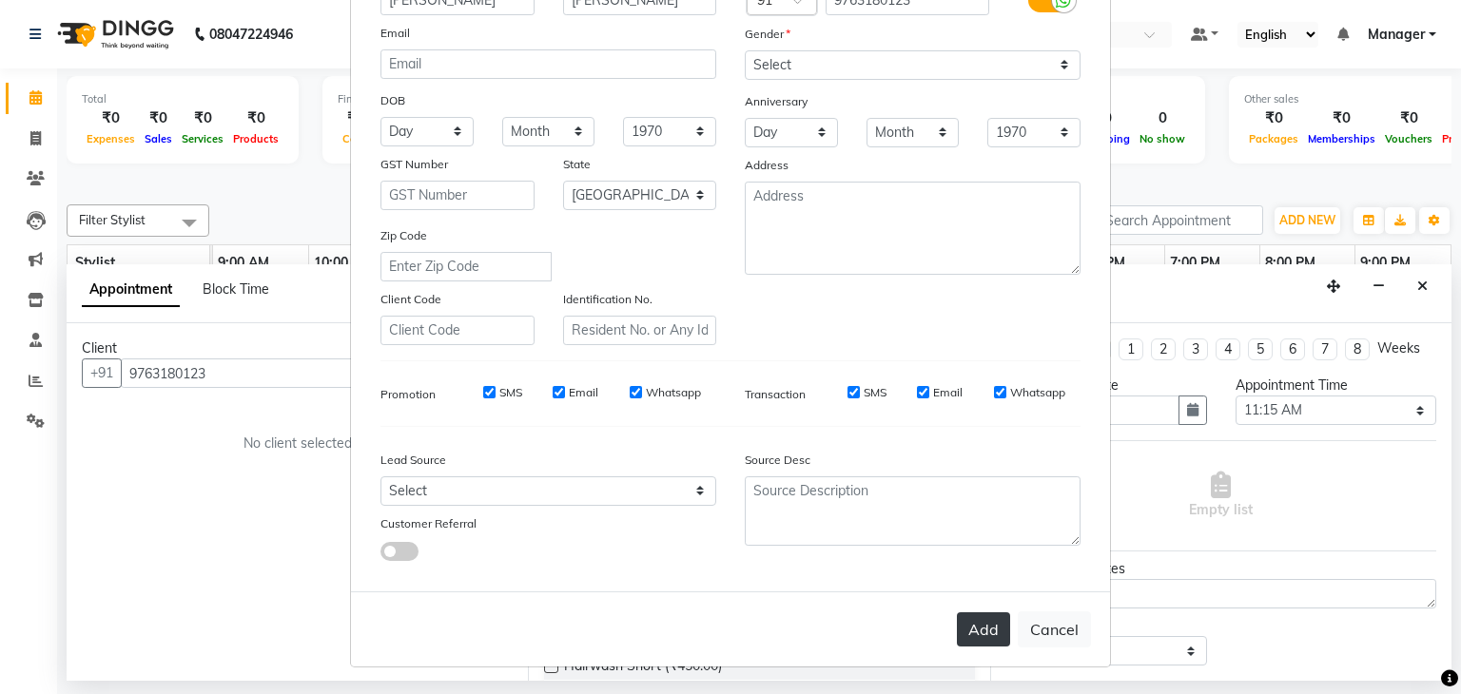
click at [957, 632] on button "Add" at bounding box center [983, 630] width 53 height 34
select select
select select "null"
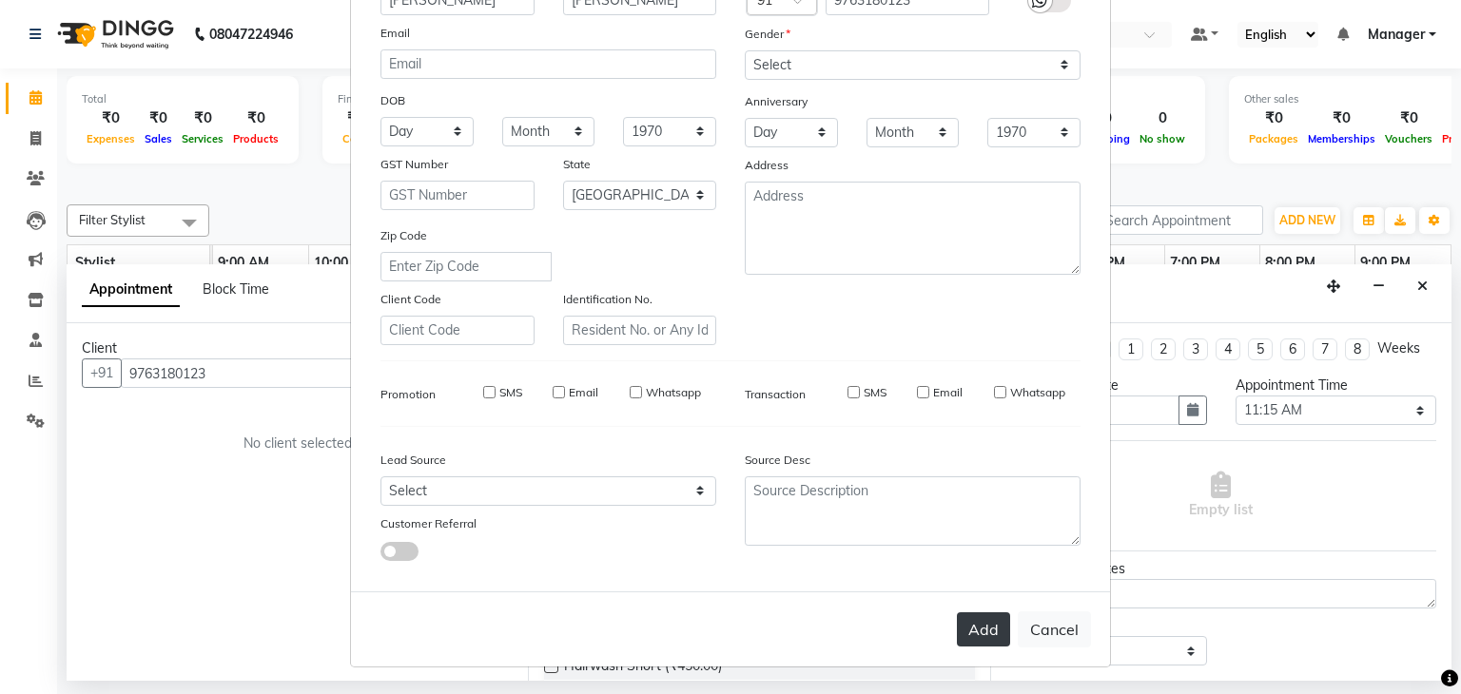
select select
checkbox input "false"
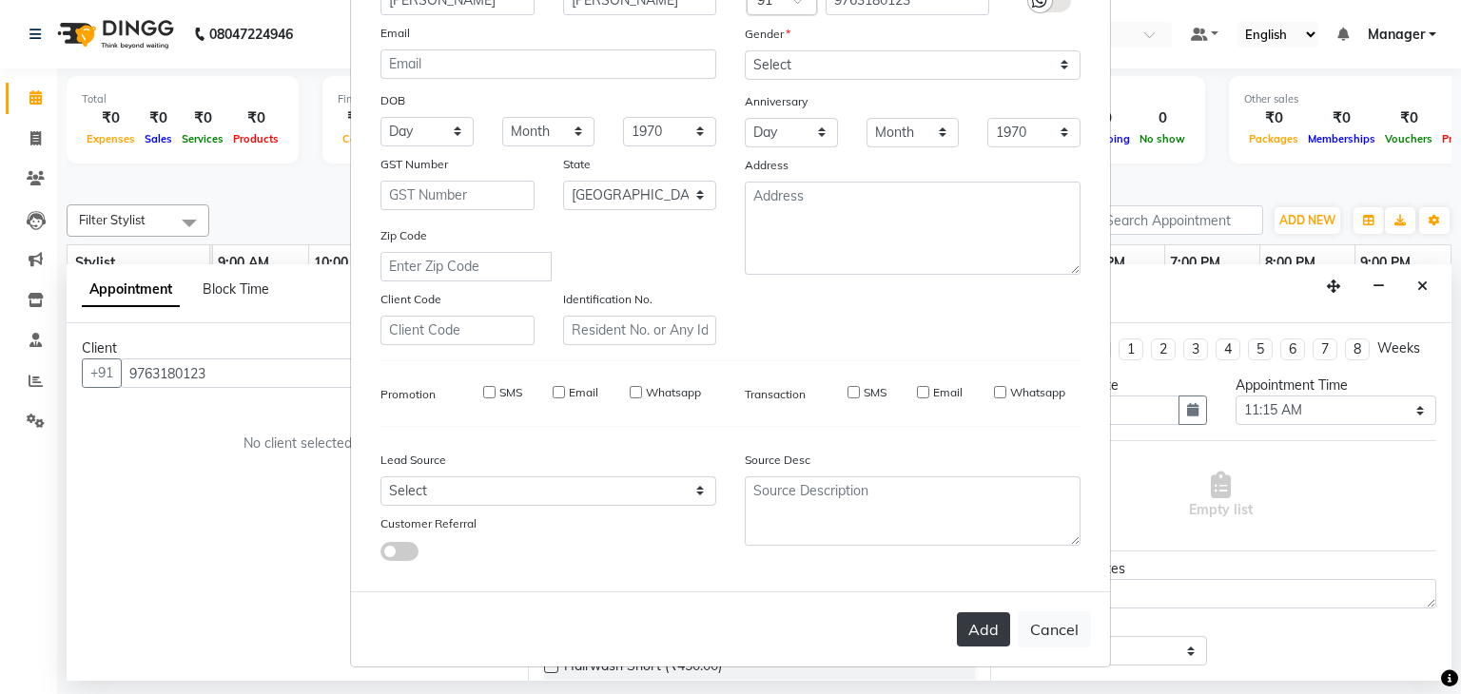
checkbox input "false"
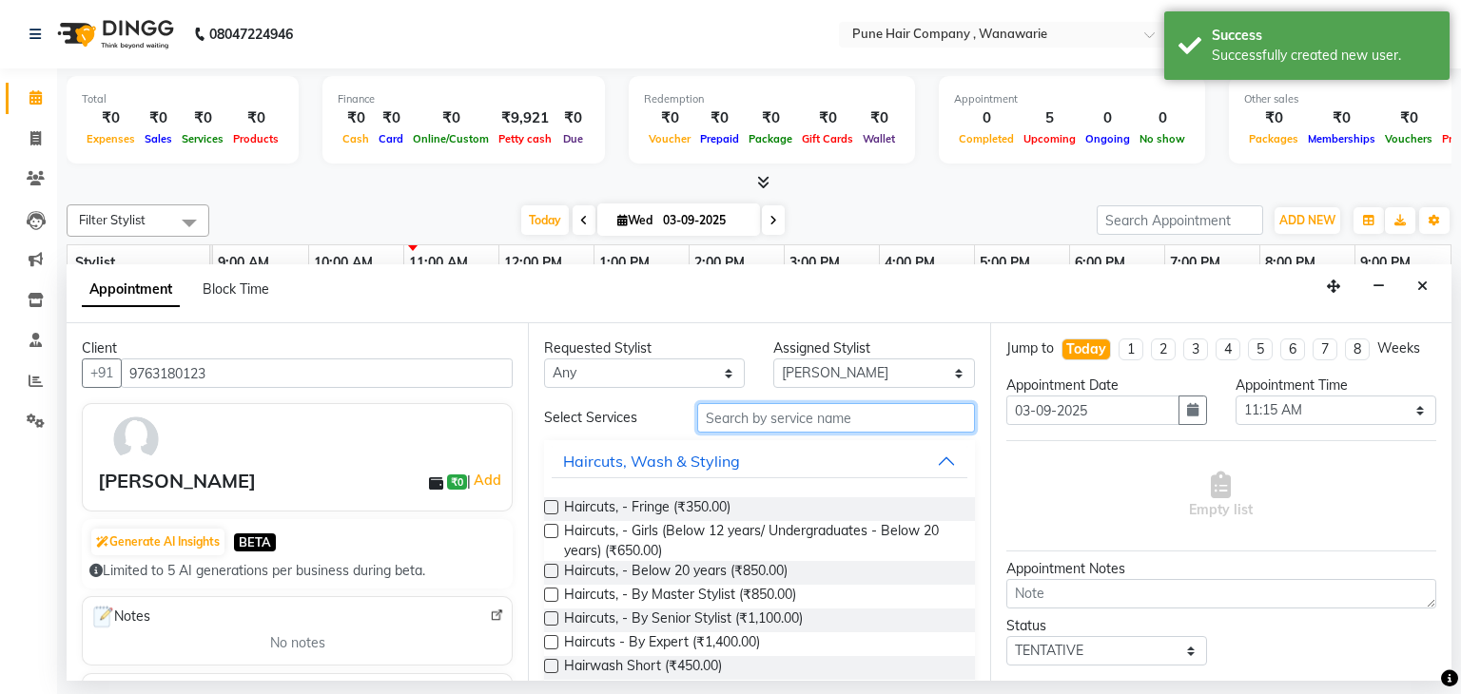
click at [797, 422] on input "text" at bounding box center [836, 417] width 278 height 29
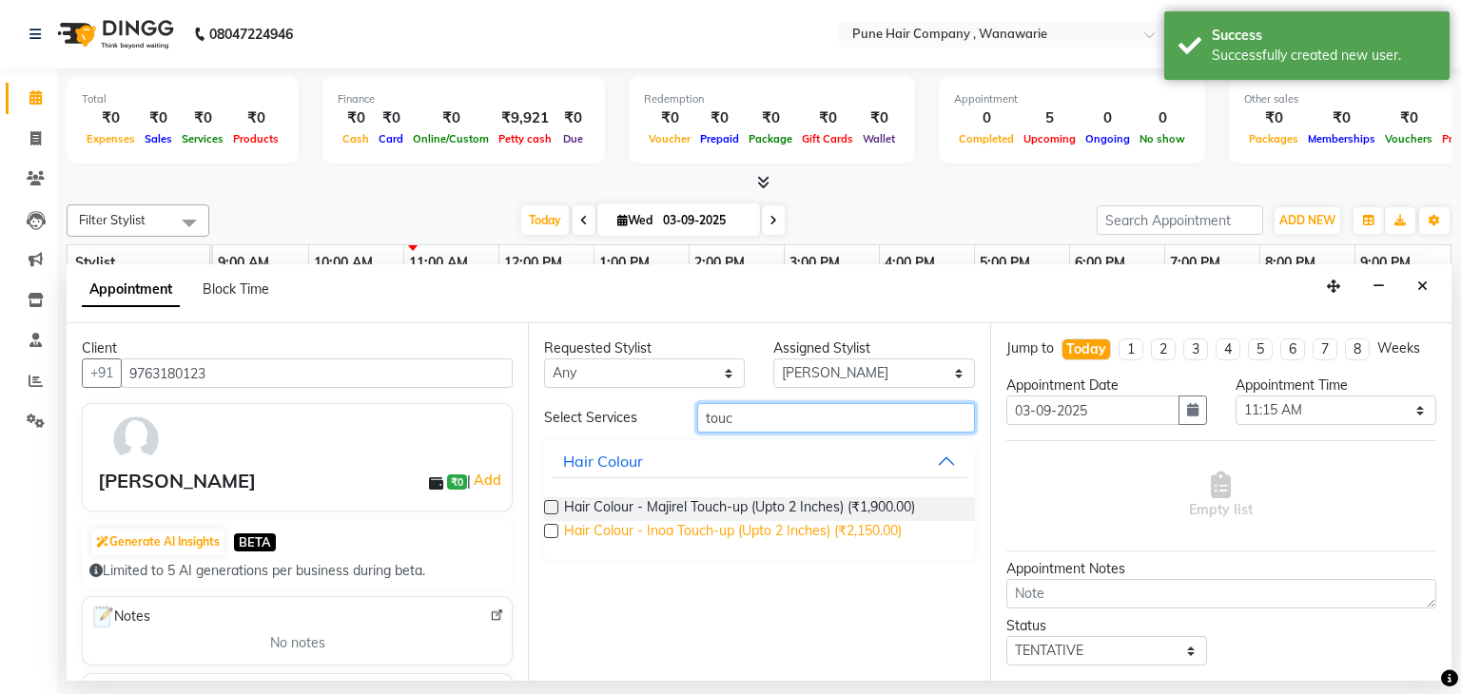
type input "touc"
click at [700, 534] on span "Hair Colour - Inoa Touch-up (Upto 2 Inches) (₹2,150.00)" at bounding box center [733, 533] width 338 height 24
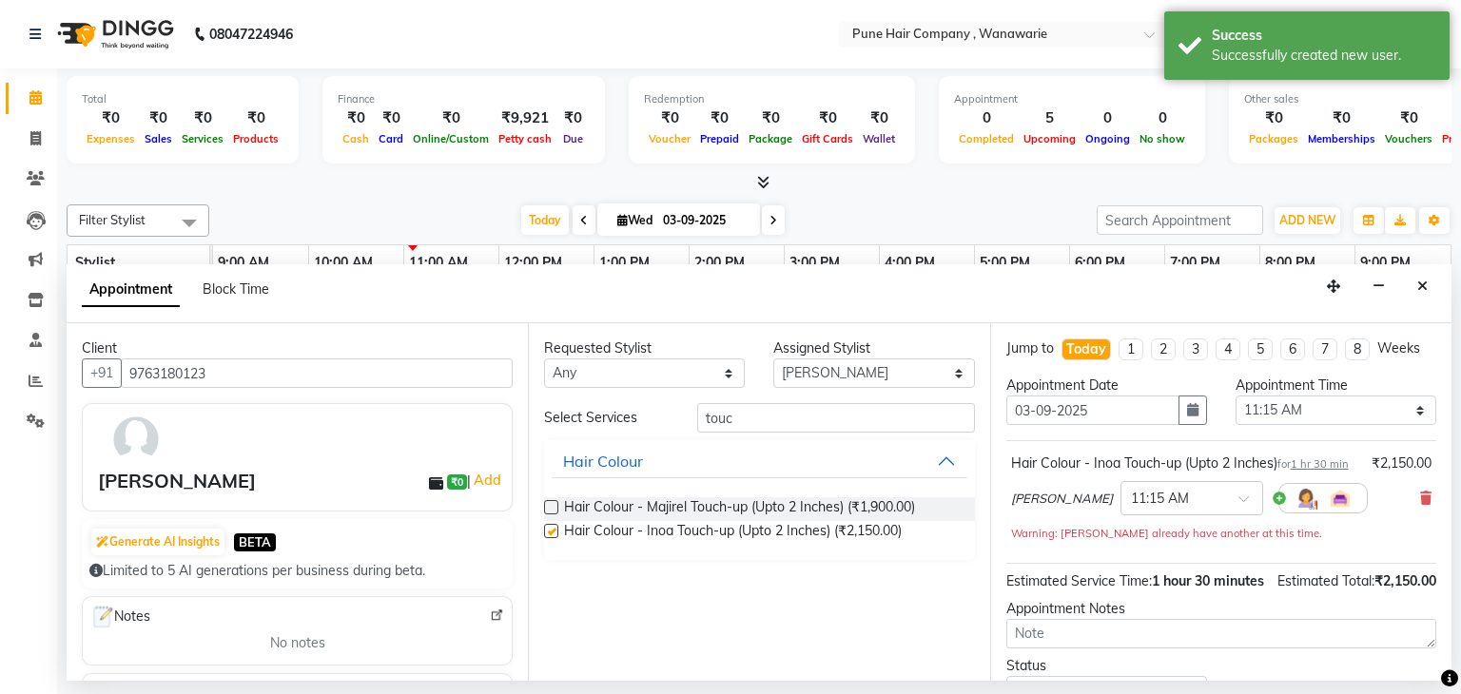
checkbox input "false"
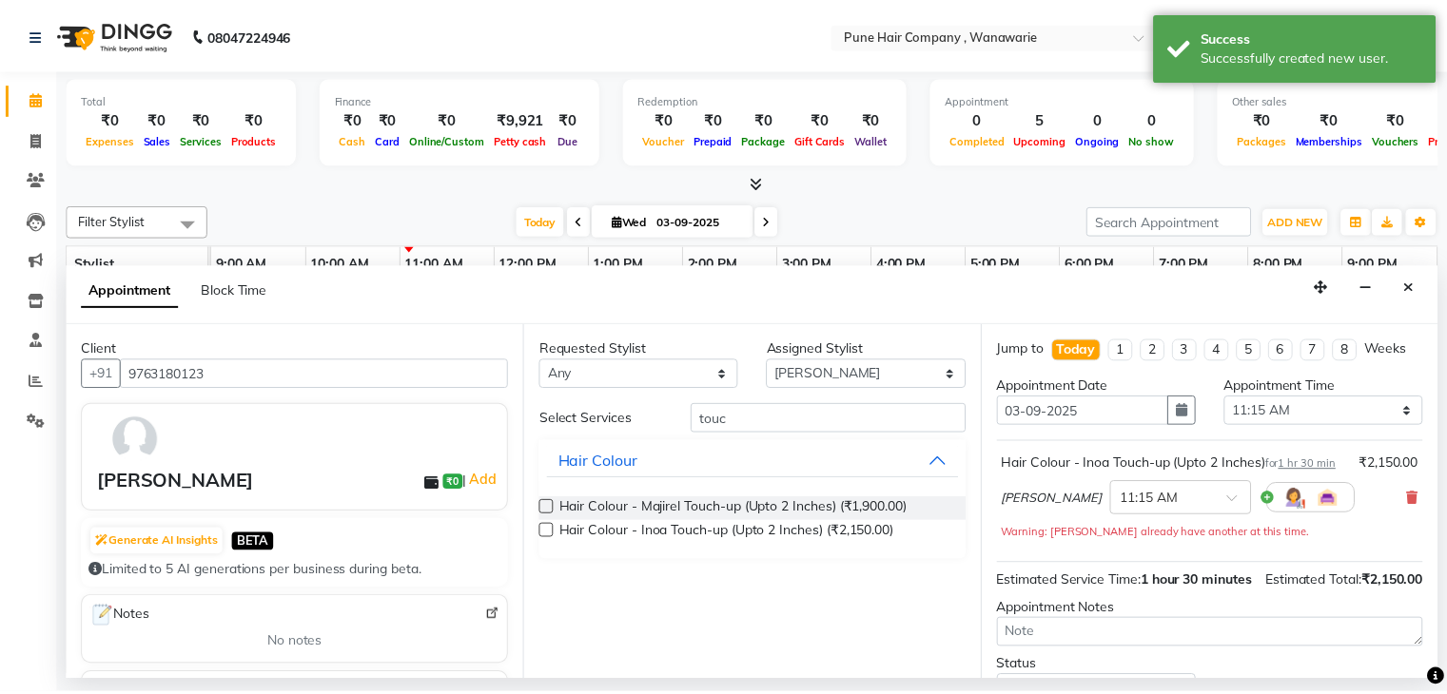
scroll to position [183, 0]
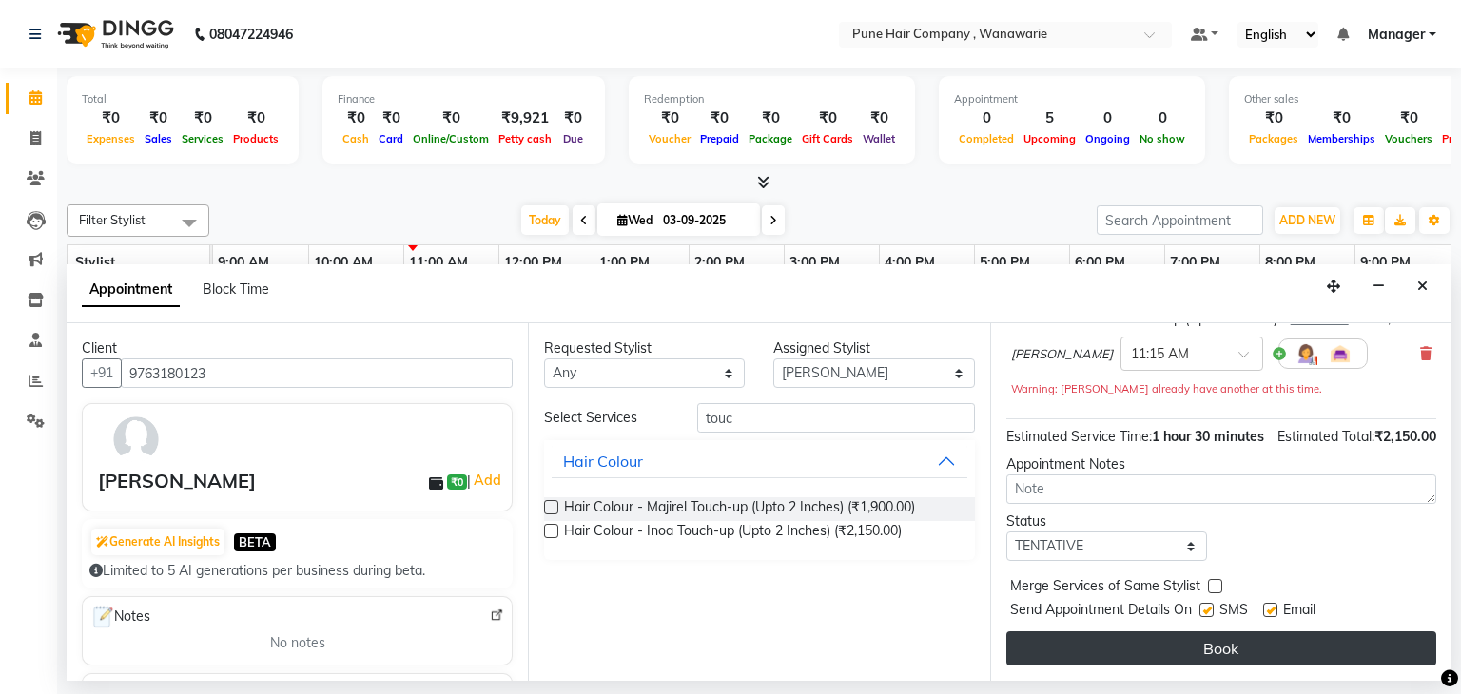
click at [1171, 635] on button "Book" at bounding box center [1222, 649] width 430 height 34
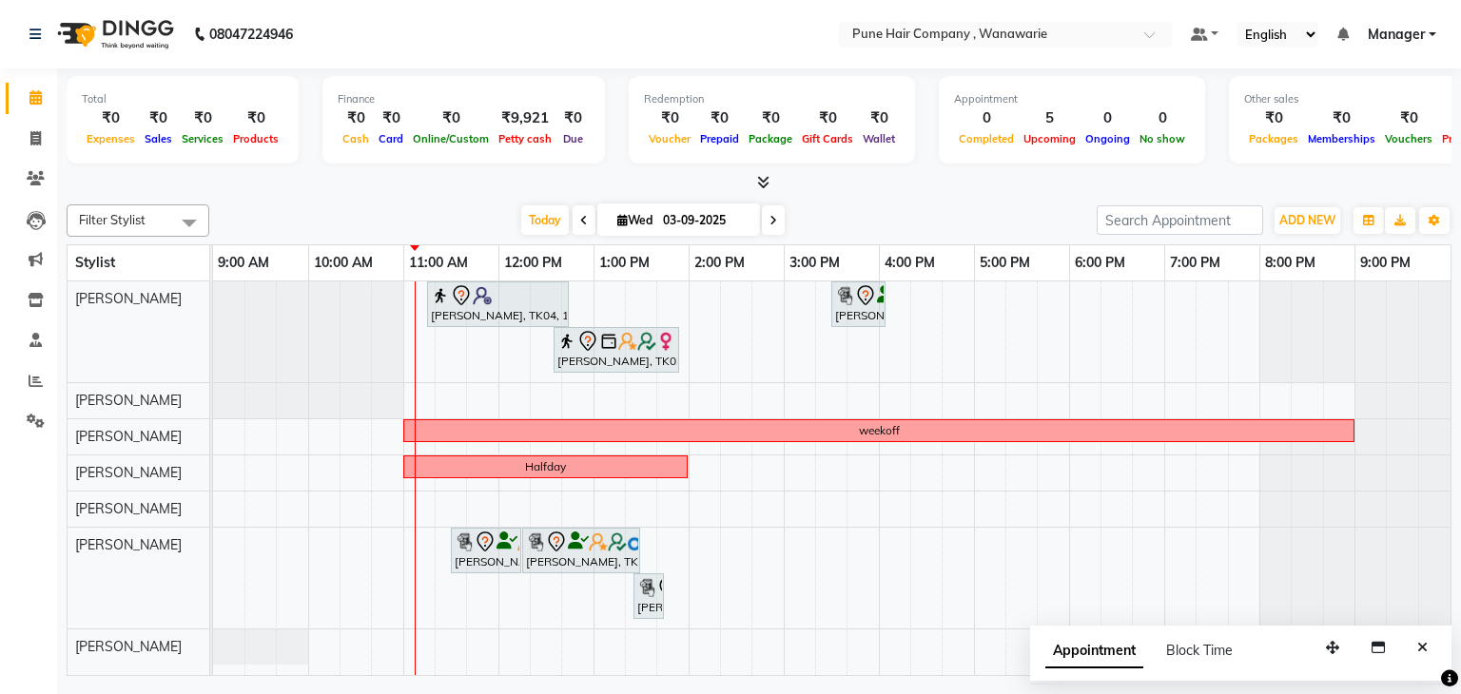
click at [771, 220] on icon at bounding box center [774, 220] width 8 height 11
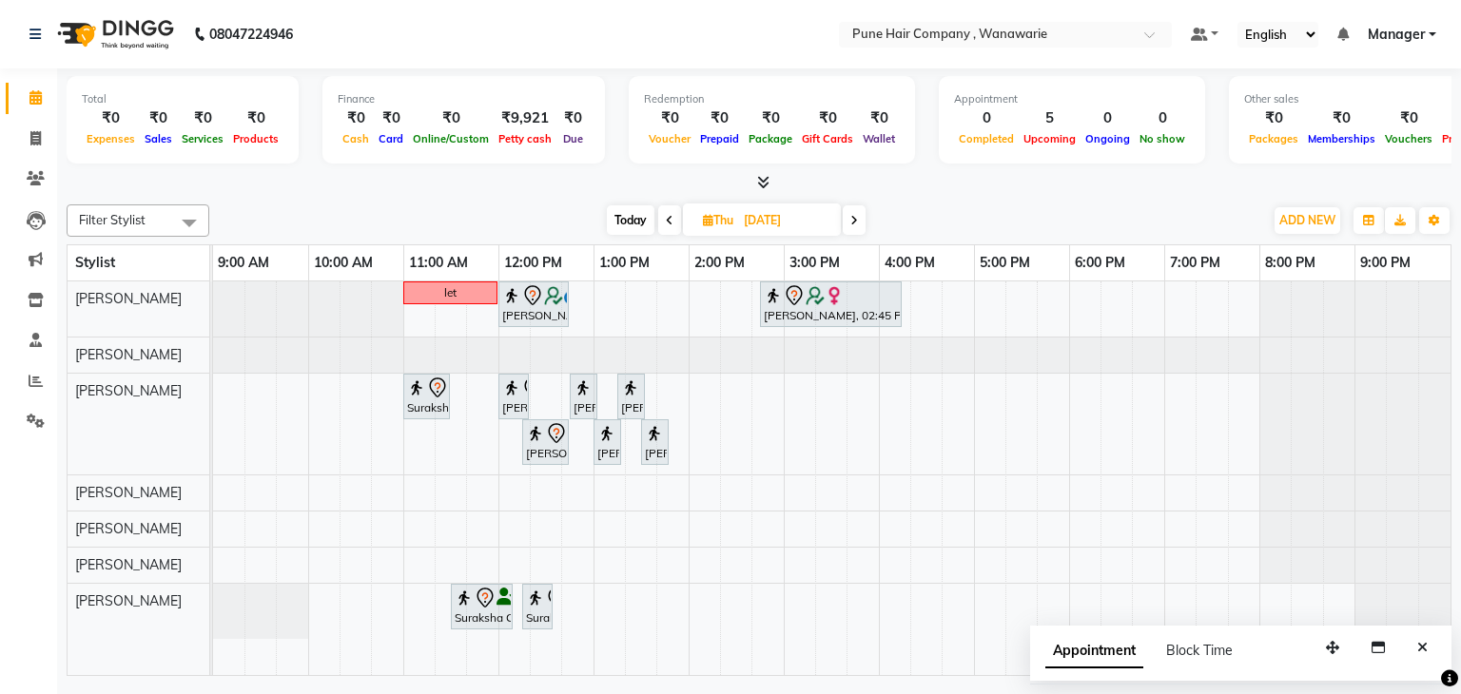
click at [619, 215] on span "Today" at bounding box center [631, 219] width 48 height 29
type input "03-09-2025"
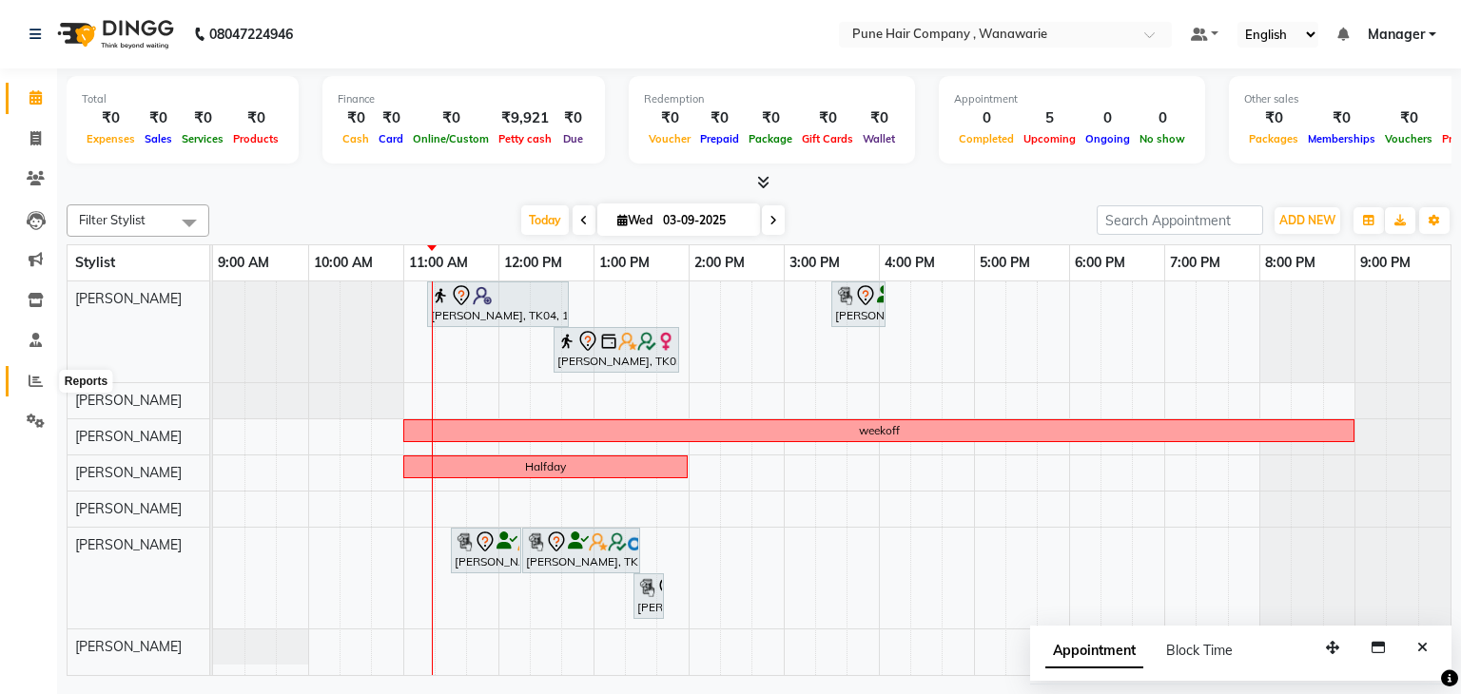
click at [32, 385] on icon at bounding box center [36, 381] width 14 height 14
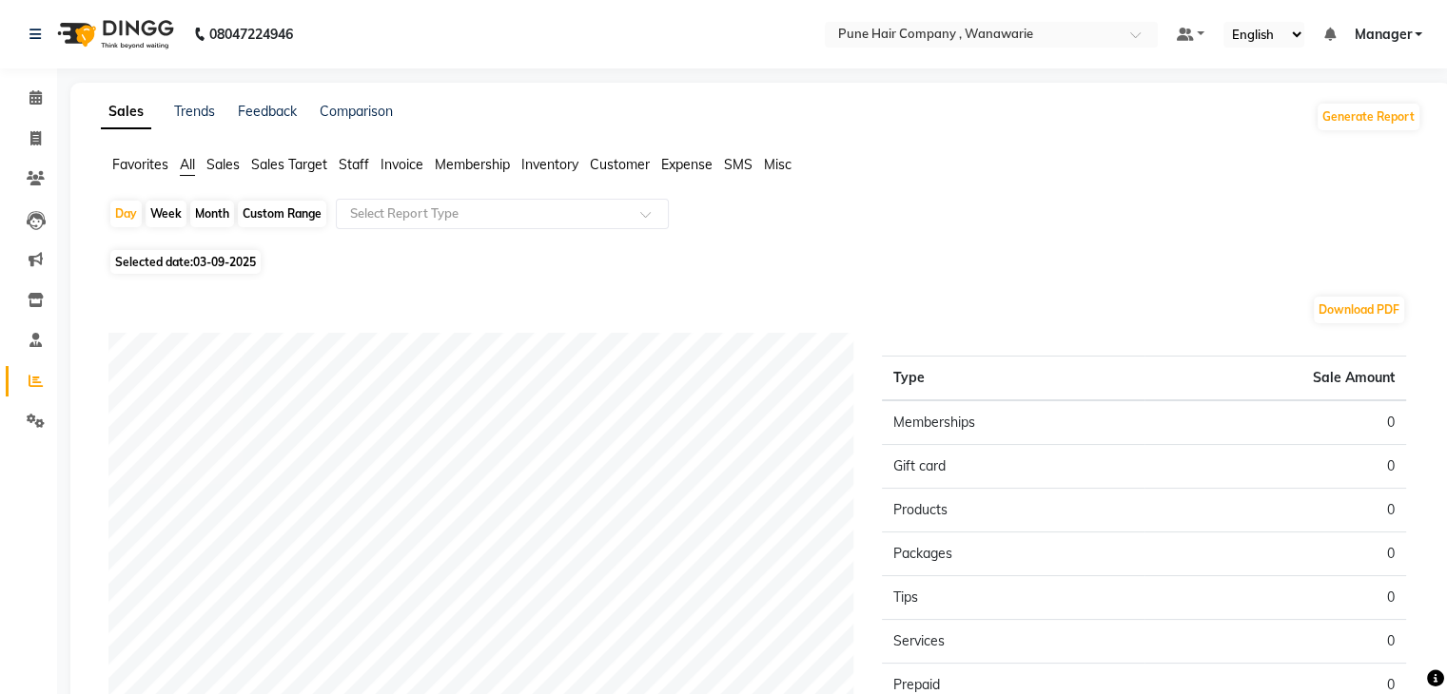
click at [207, 214] on div "Month" at bounding box center [212, 214] width 44 height 27
select select "9"
select select "2025"
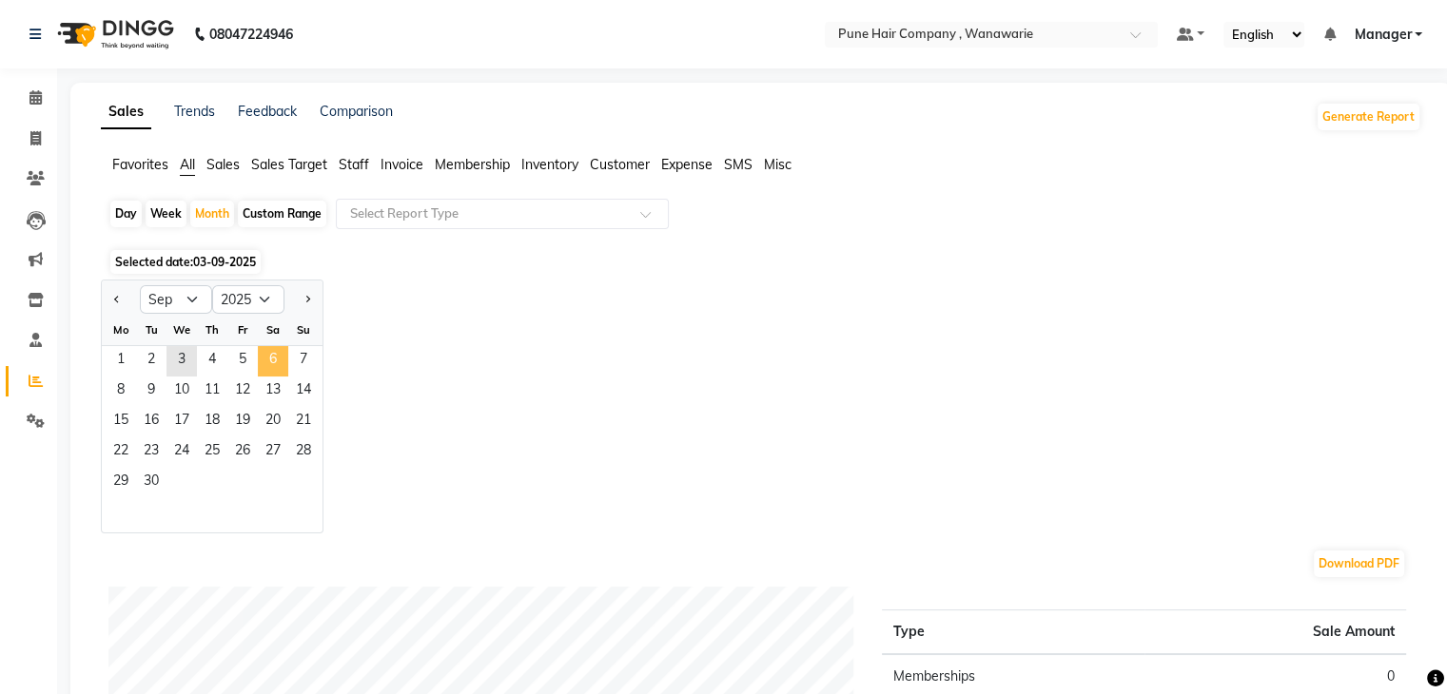
click at [260, 373] on span "6" at bounding box center [273, 361] width 30 height 30
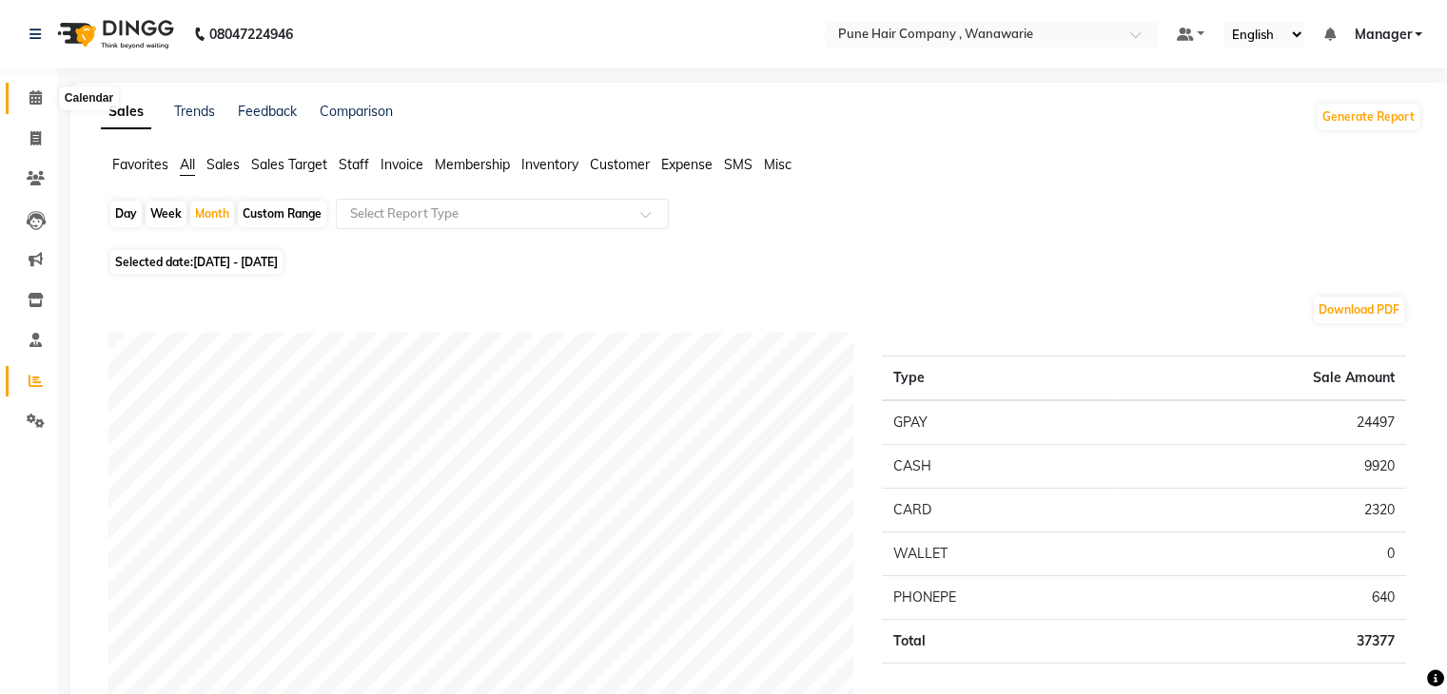
click at [31, 106] on span at bounding box center [35, 99] width 33 height 22
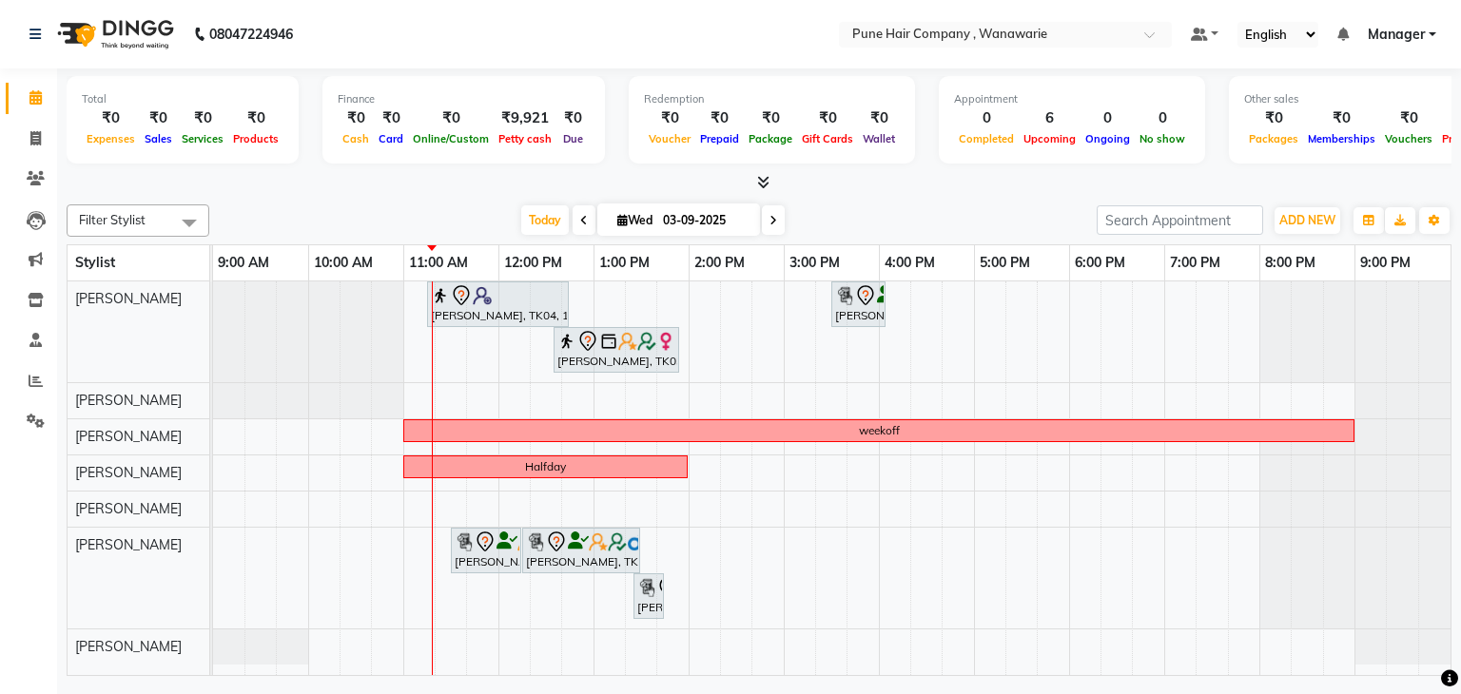
click at [580, 219] on icon at bounding box center [584, 220] width 8 height 11
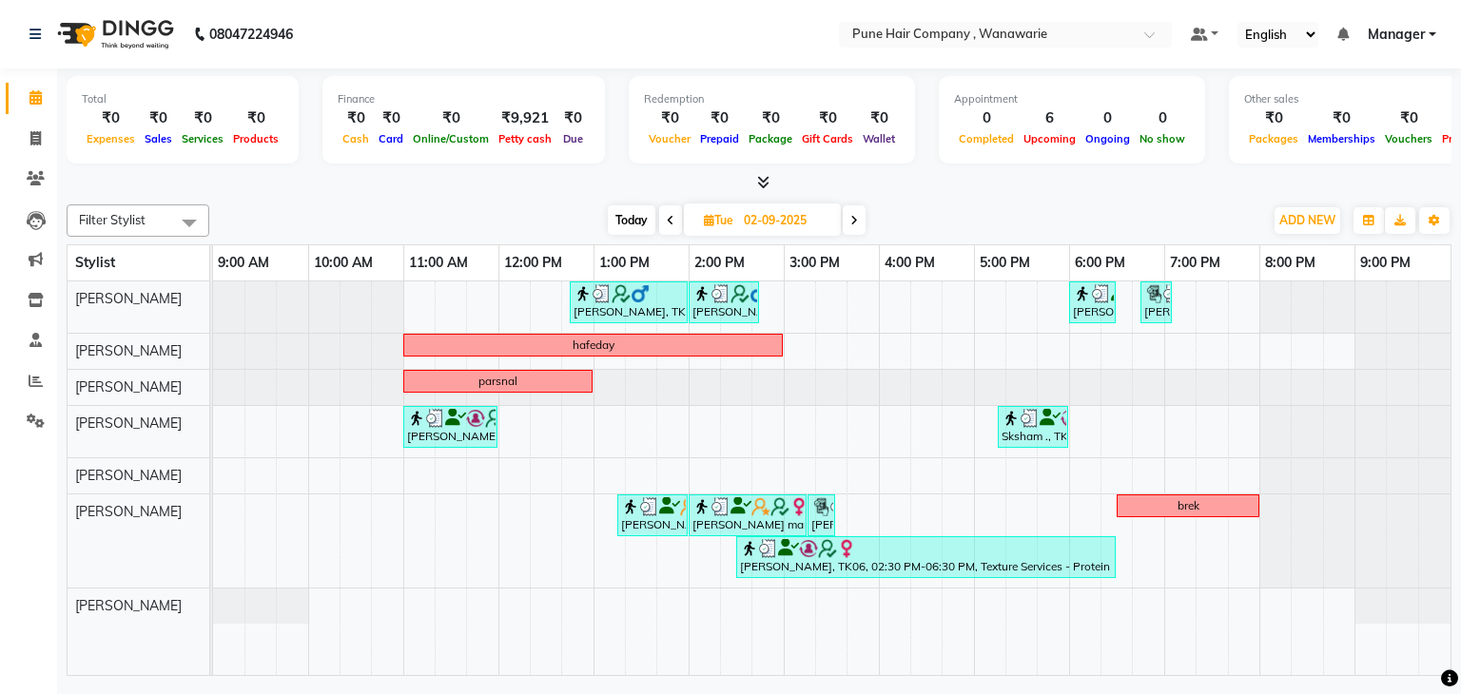
click at [667, 215] on icon at bounding box center [671, 220] width 8 height 11
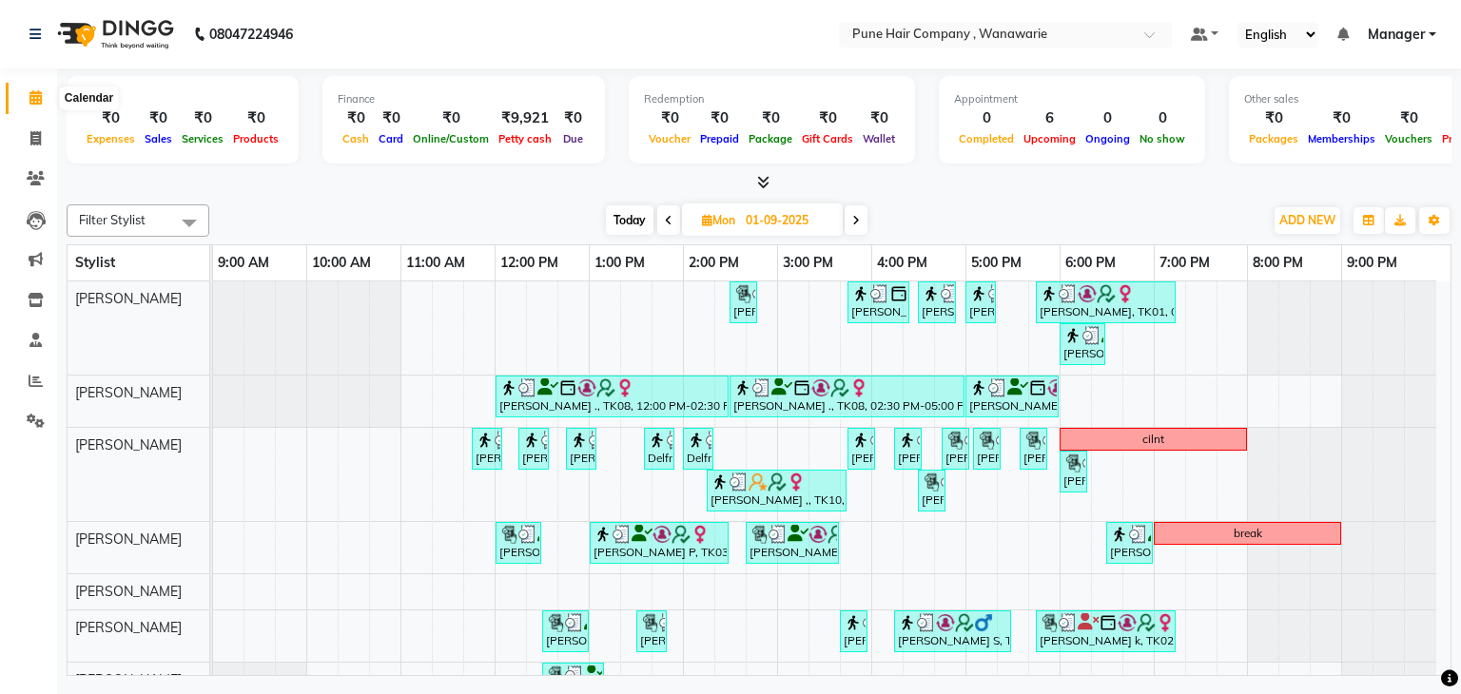
click at [36, 94] on icon at bounding box center [35, 97] width 12 height 14
click at [35, 104] on icon at bounding box center [35, 97] width 12 height 14
click at [634, 219] on span "Today" at bounding box center [630, 219] width 48 height 29
type input "03-09-2025"
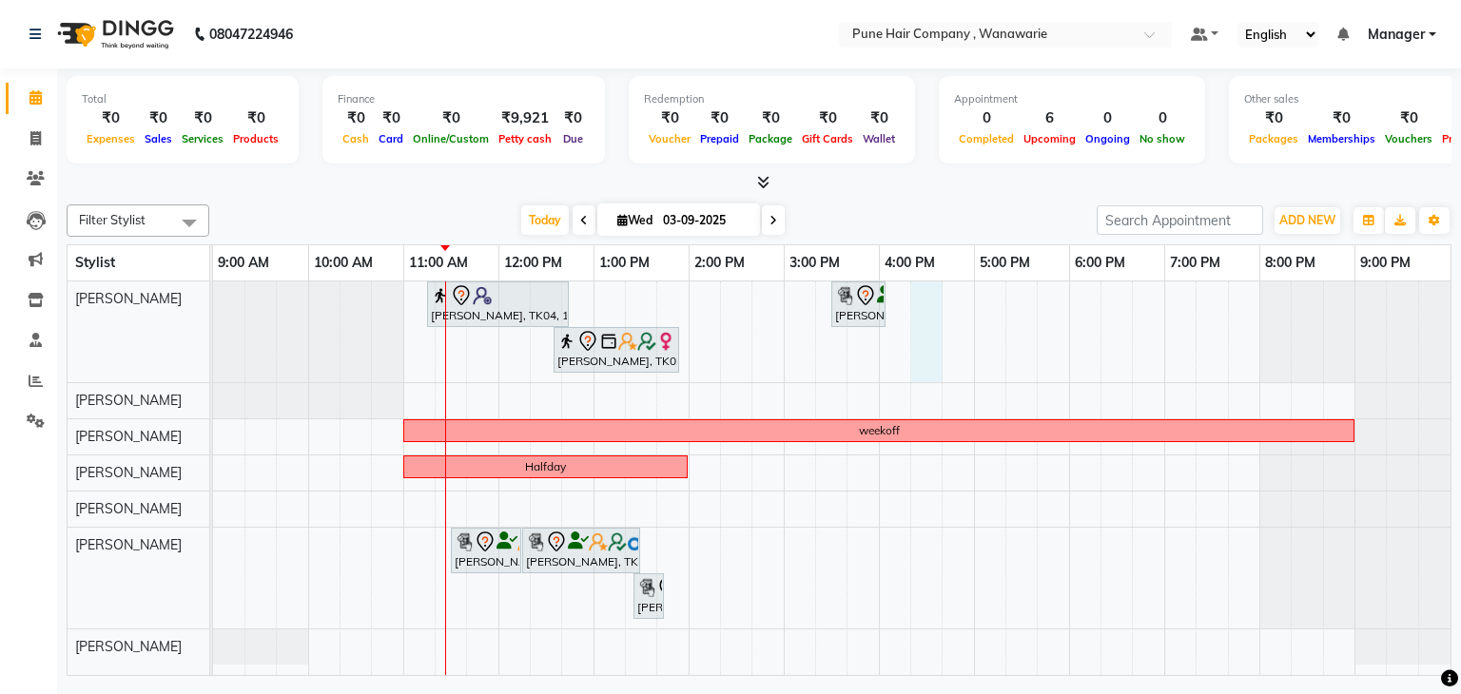
click at [933, 287] on div "Philomena Mendonsa, TK04, 11:15 AM-12:45 PM, Hair Colour - Inoa Touch-up (Upto …" at bounding box center [832, 479] width 1238 height 395
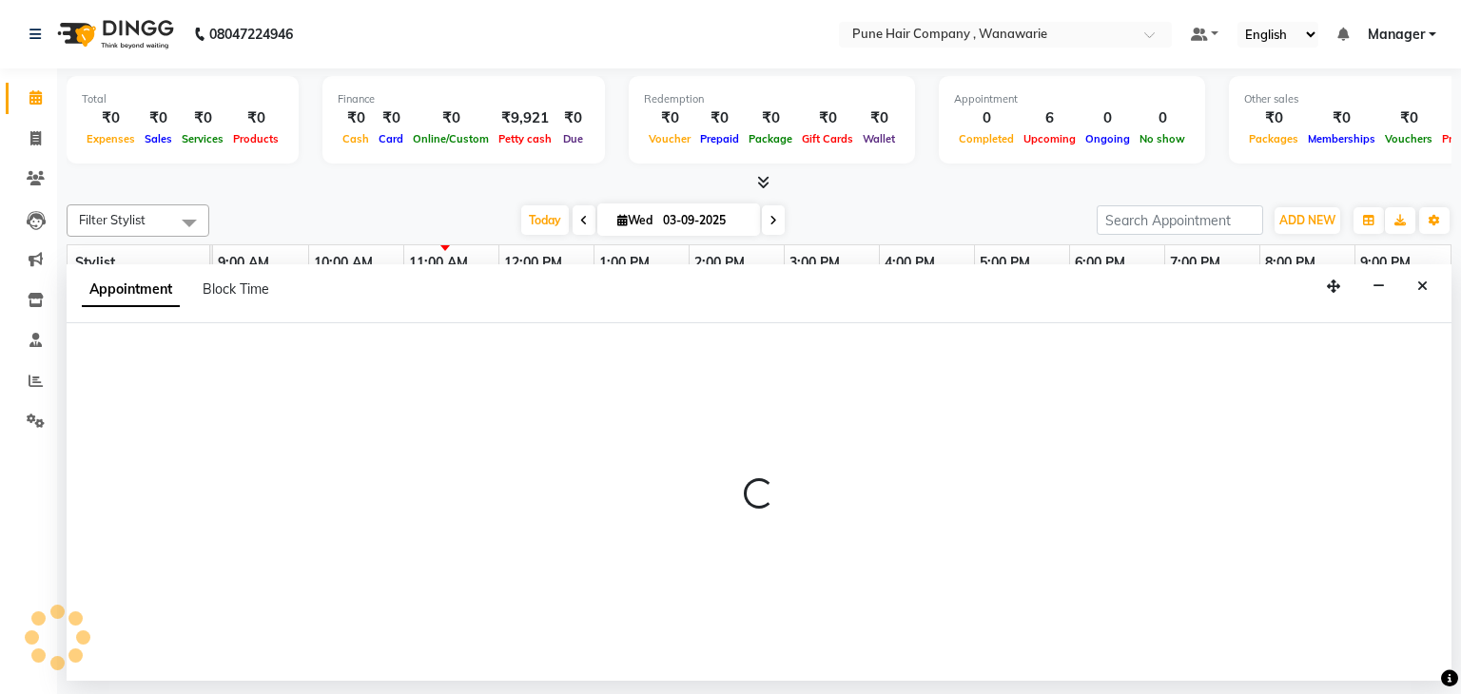
select select "74577"
select select "975"
select select "tentative"
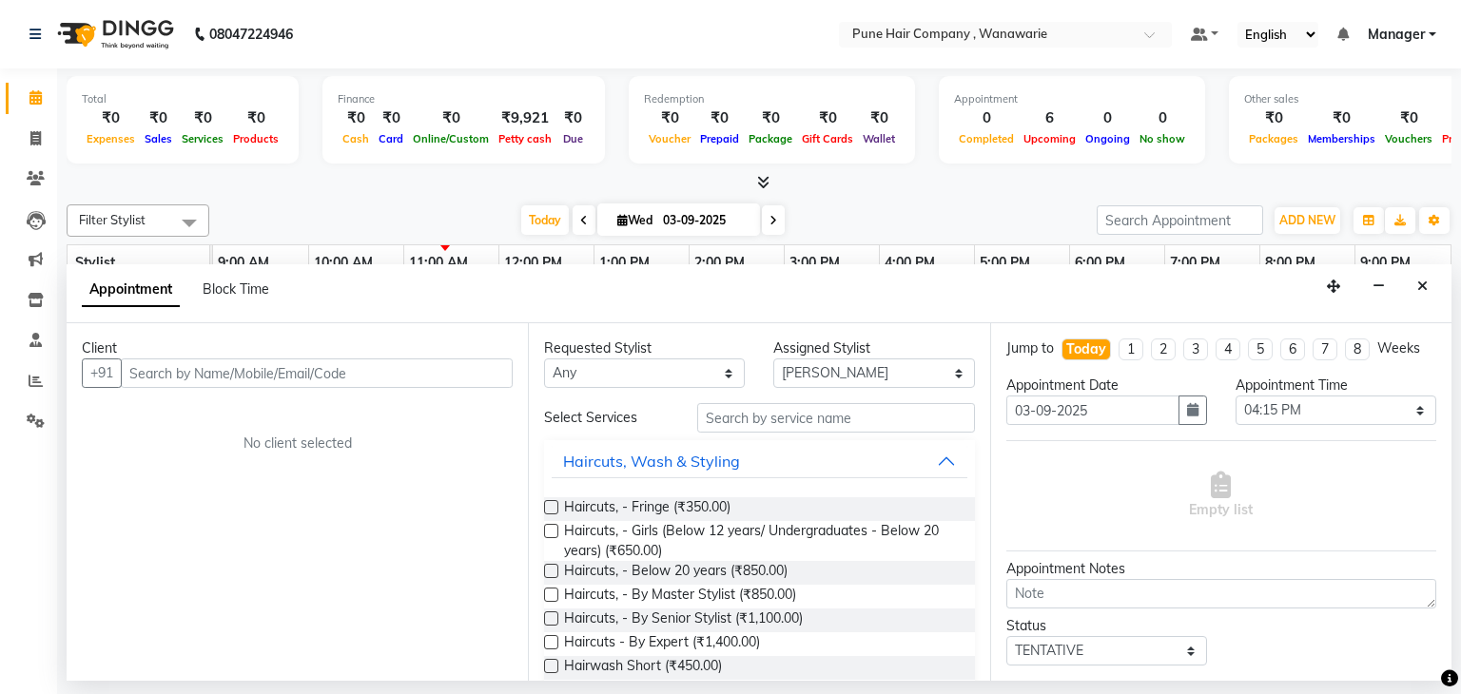
click at [379, 366] on input "text" at bounding box center [317, 373] width 392 height 29
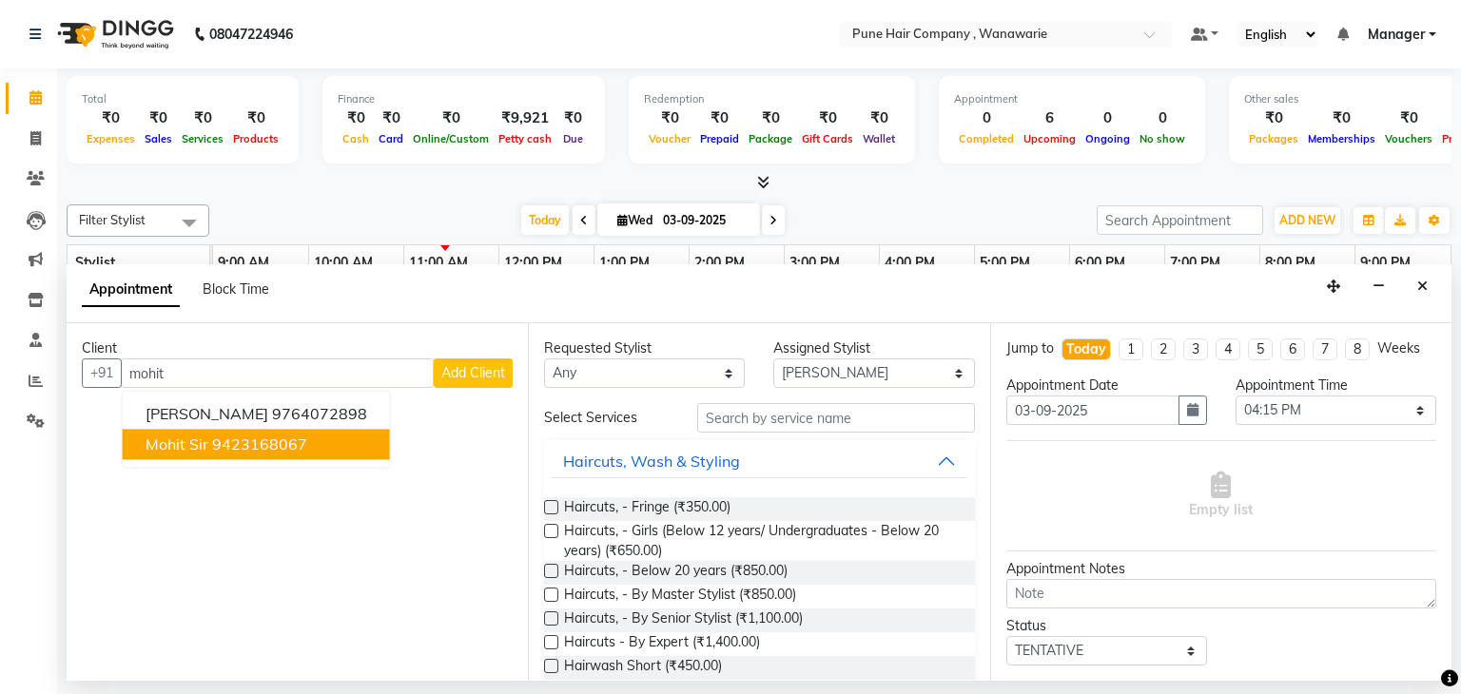
click at [245, 446] on ngb-highlight "9423168067" at bounding box center [259, 445] width 95 height 19
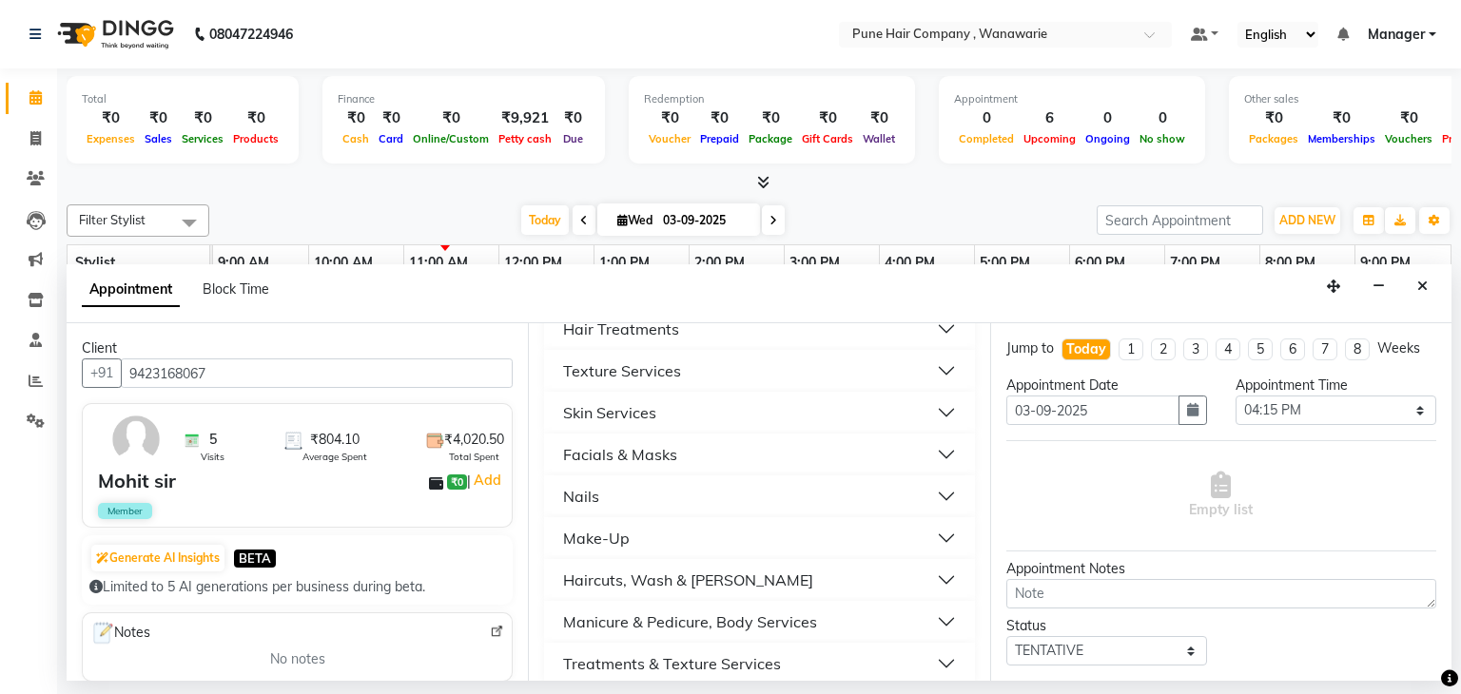
scroll to position [709, 0]
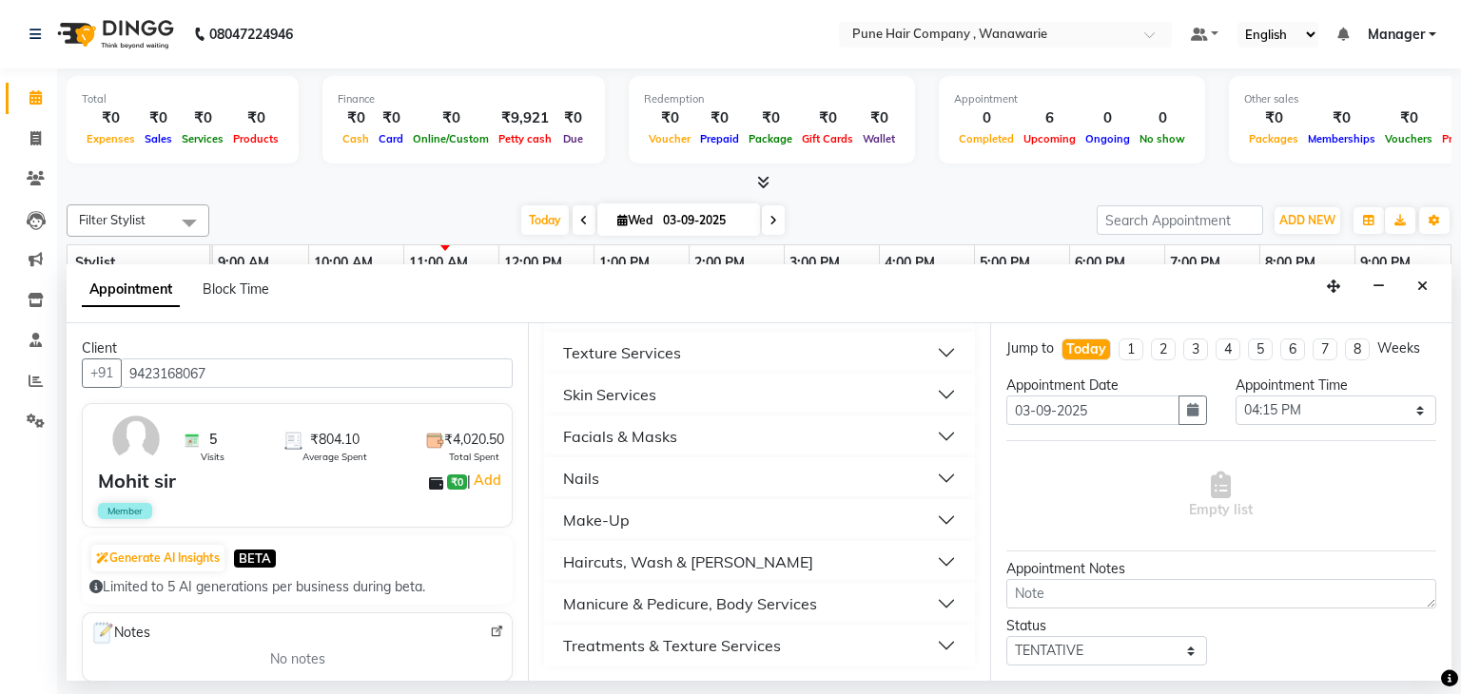
type input "9423168067"
click at [670, 561] on div "Haircuts, Wash & [PERSON_NAME]" at bounding box center [688, 562] width 250 height 23
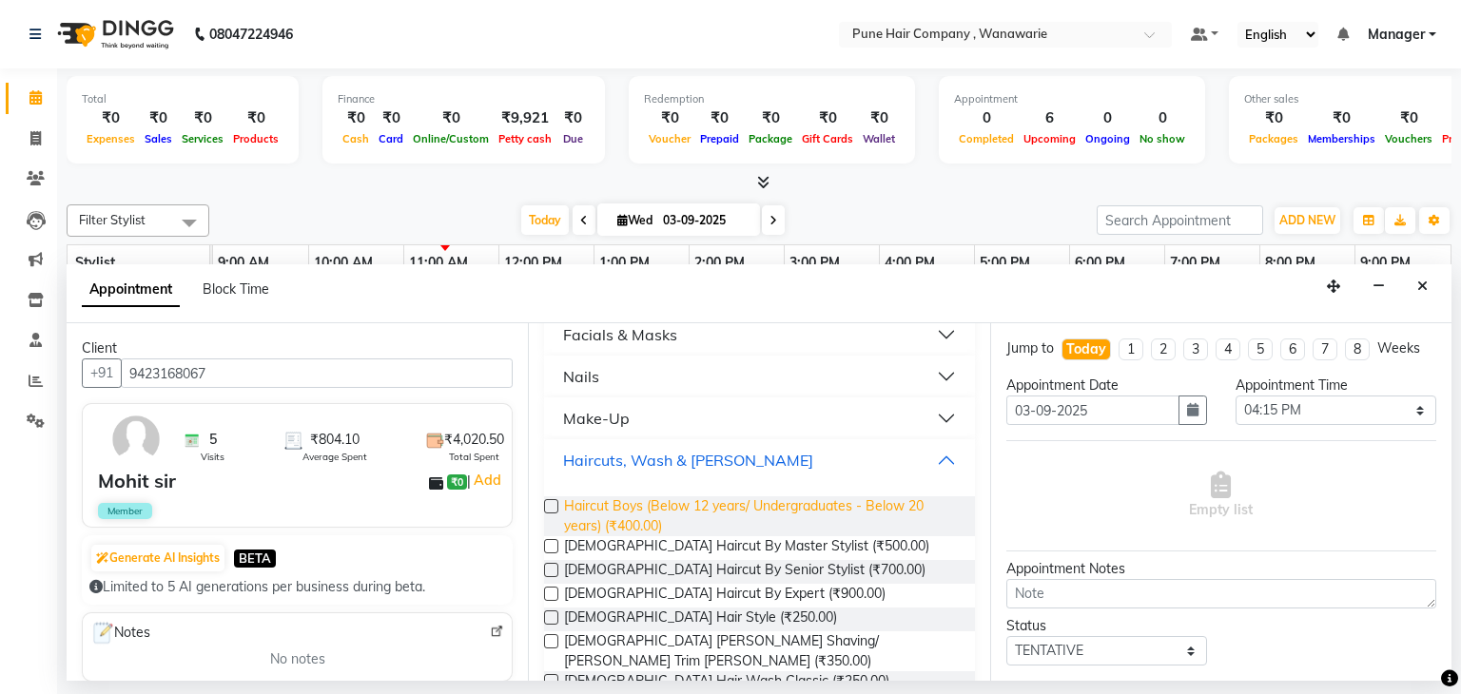
scroll to position [811, 0]
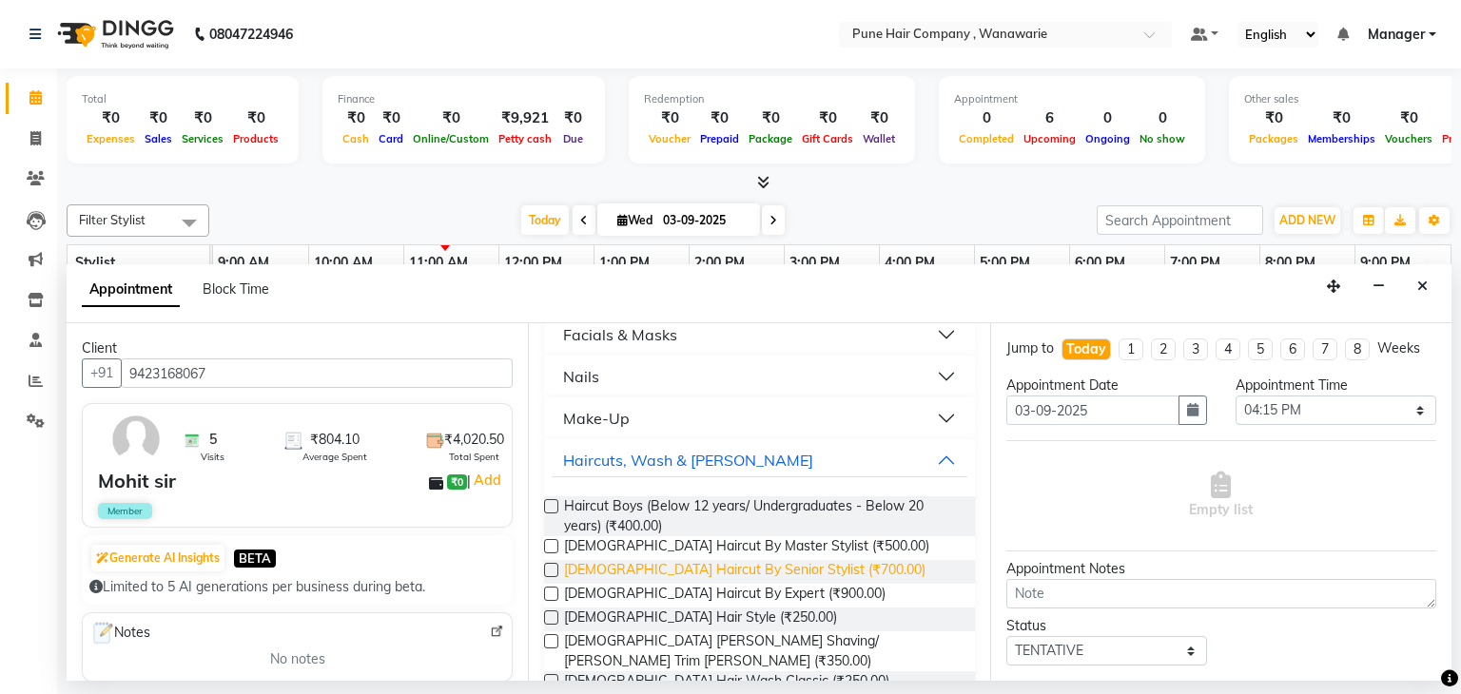
click at [692, 572] on span "Male Haircut By Senior Stylist (₹700.00)" at bounding box center [745, 572] width 362 height 24
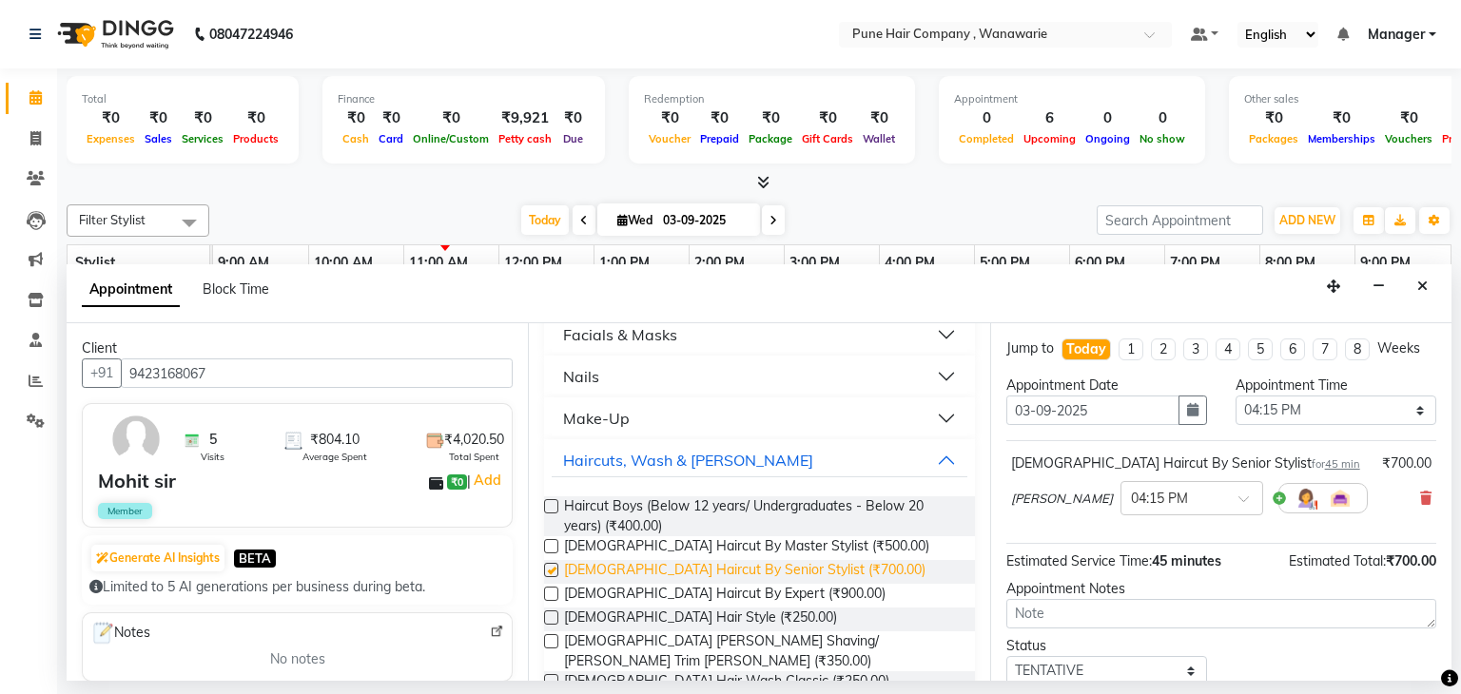
checkbox input "false"
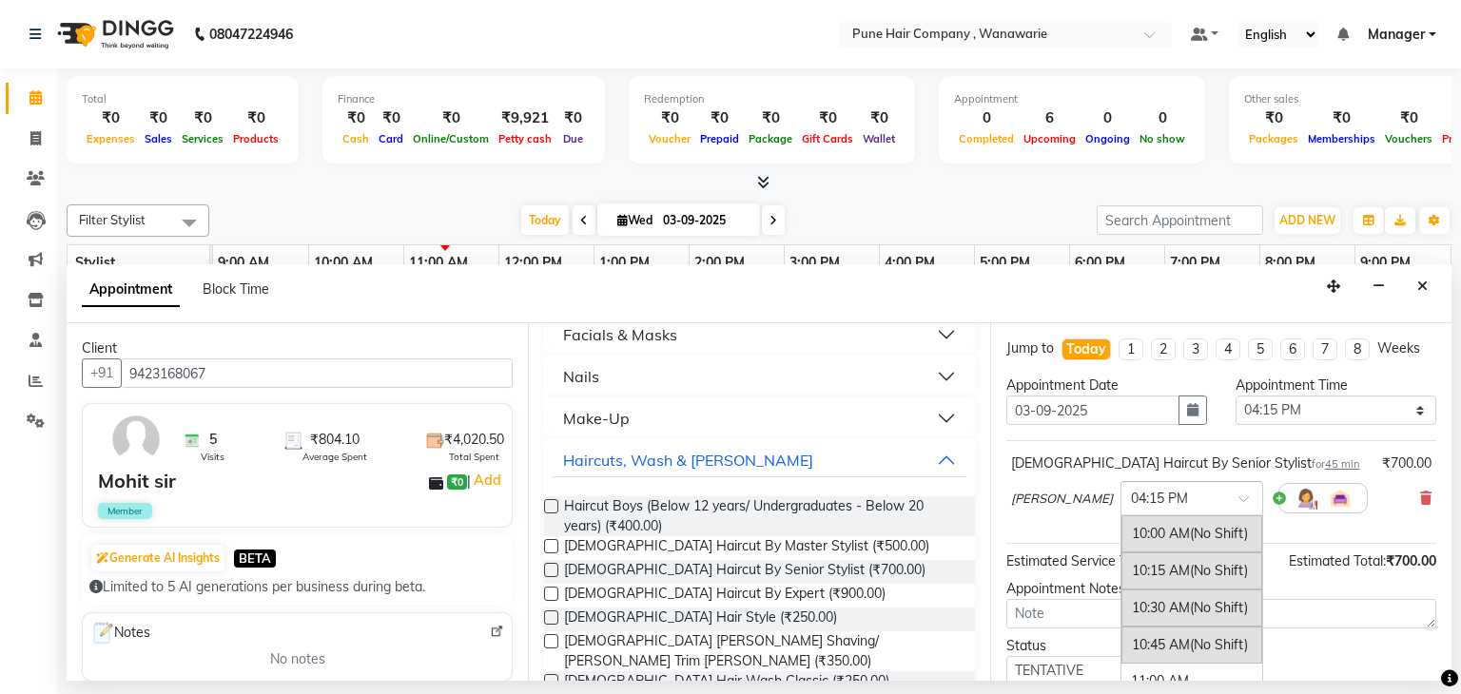
click at [1201, 497] on div at bounding box center [1192, 497] width 141 height 20
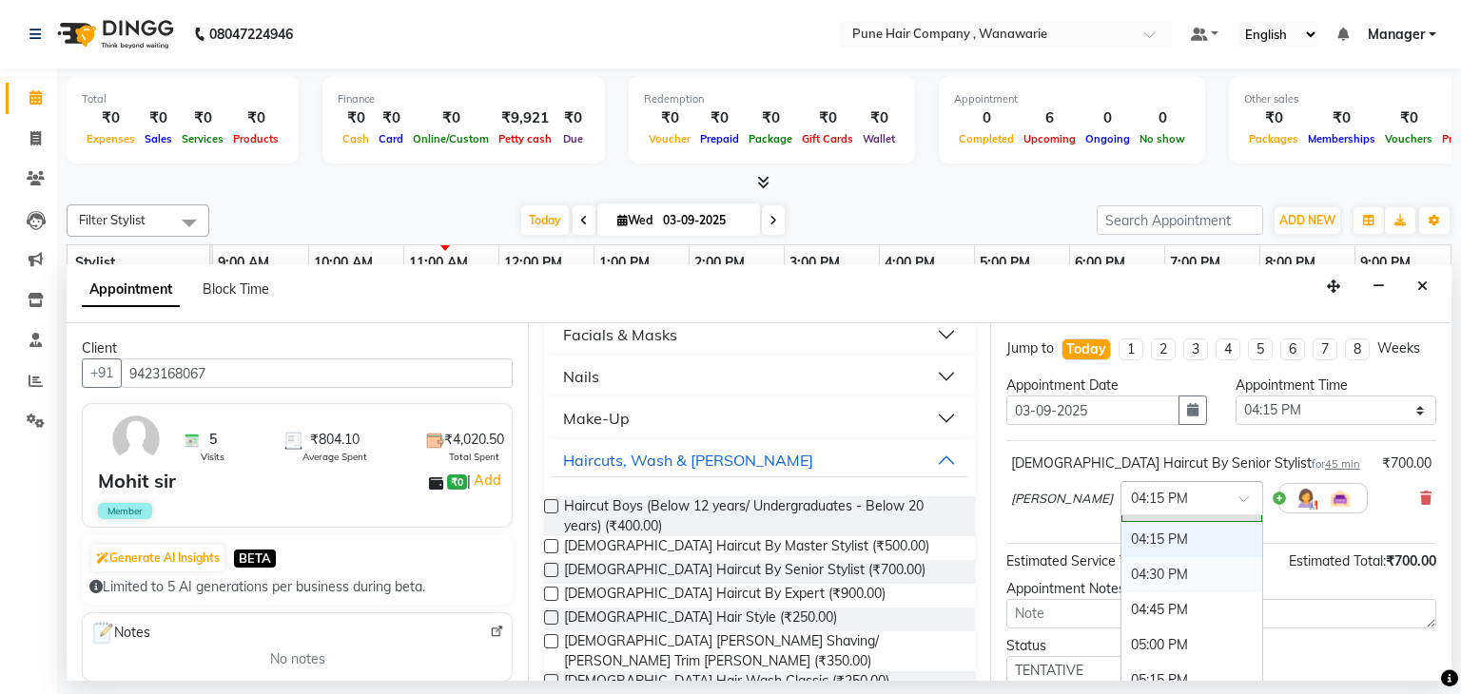
click at [1124, 560] on div "04:30 PM" at bounding box center [1192, 574] width 141 height 35
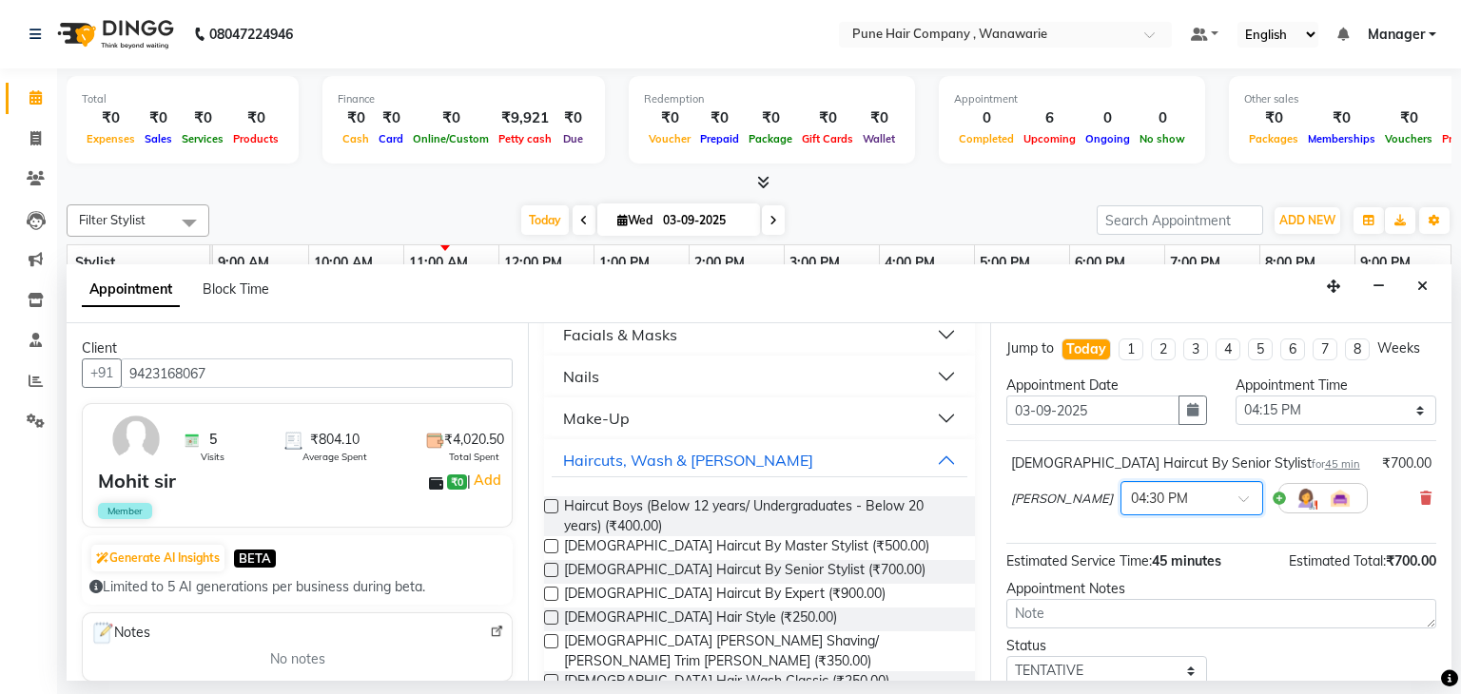
scroll to position [124, 0]
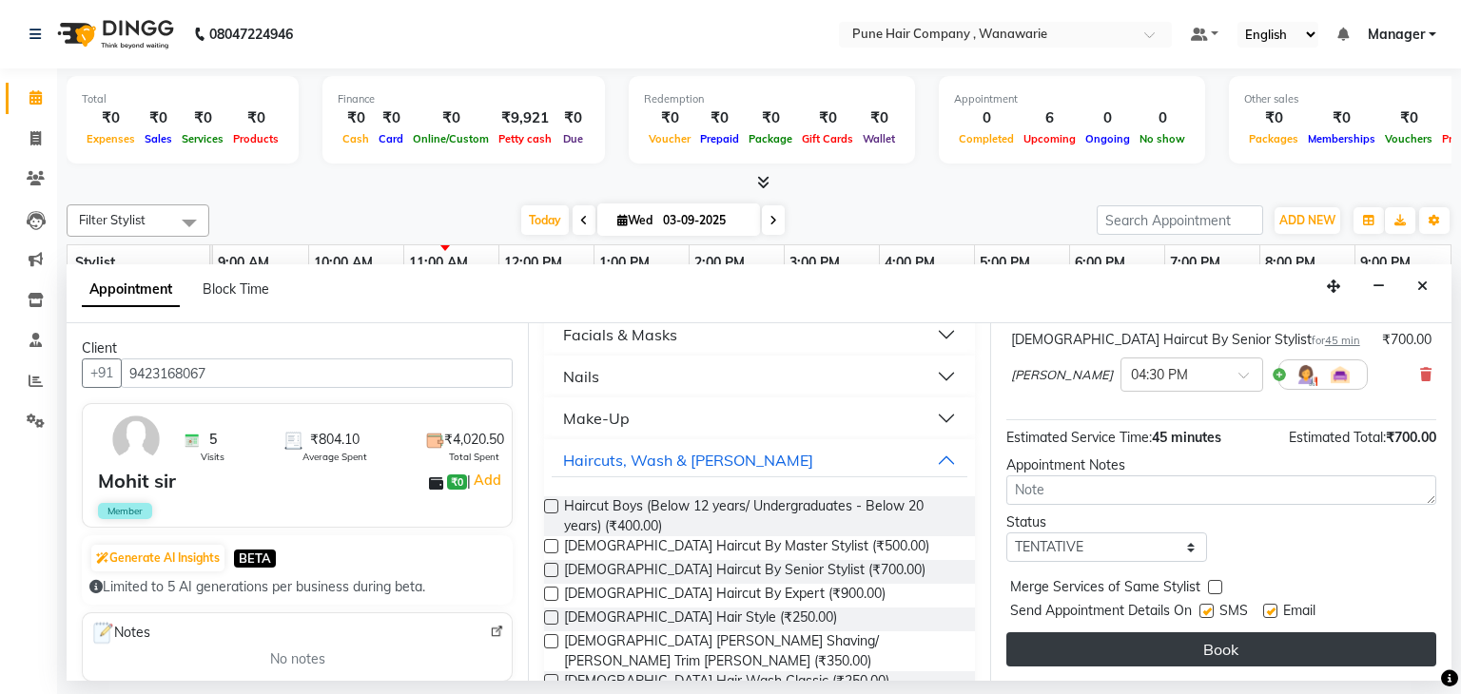
click at [1105, 661] on button "Book" at bounding box center [1222, 650] width 430 height 34
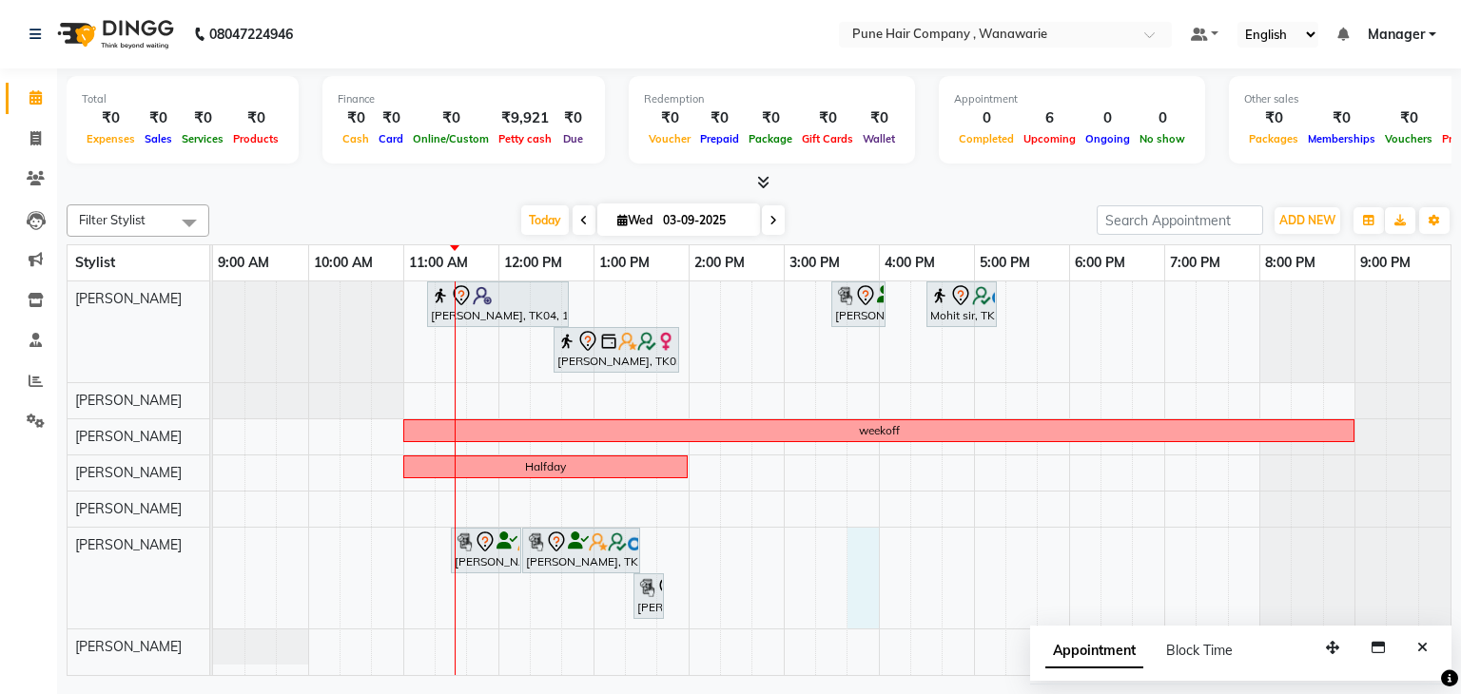
click at [879, 539] on td at bounding box center [894, 479] width 31 height 395
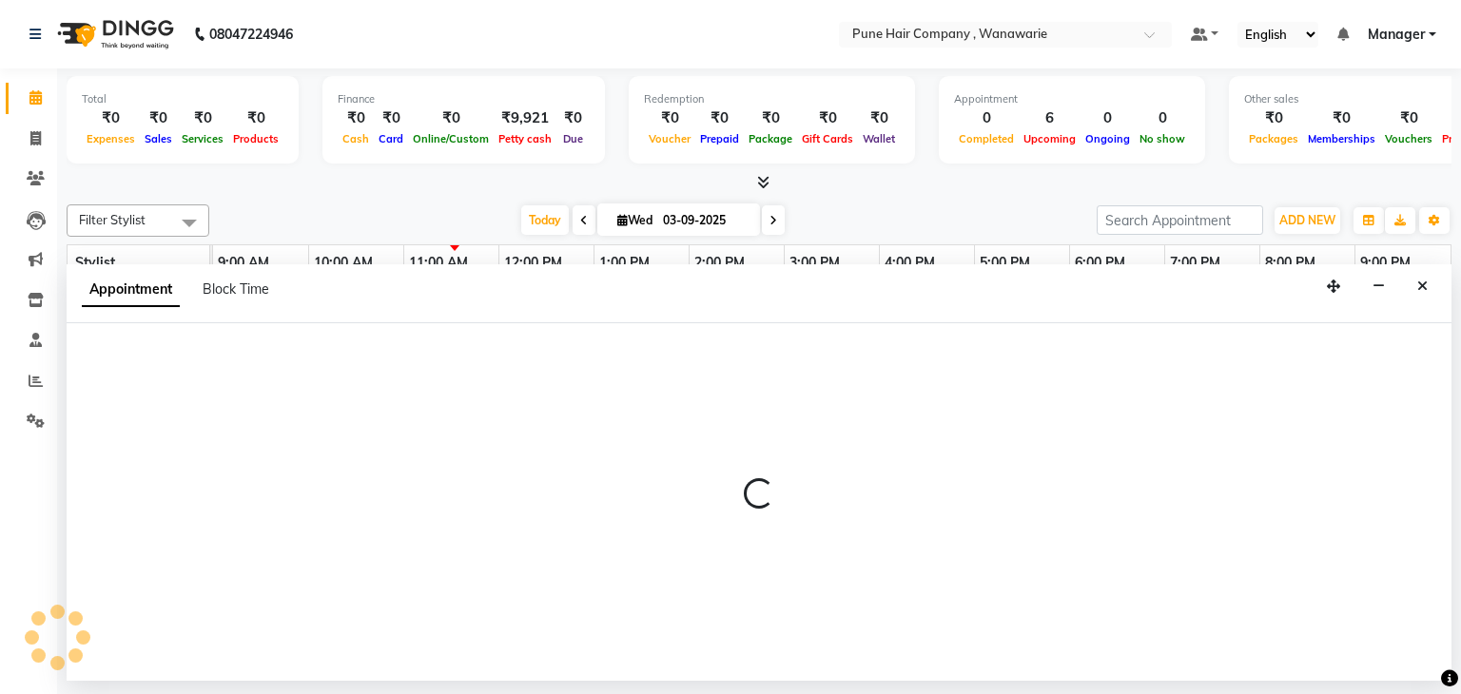
select select "74603"
select select "tentative"
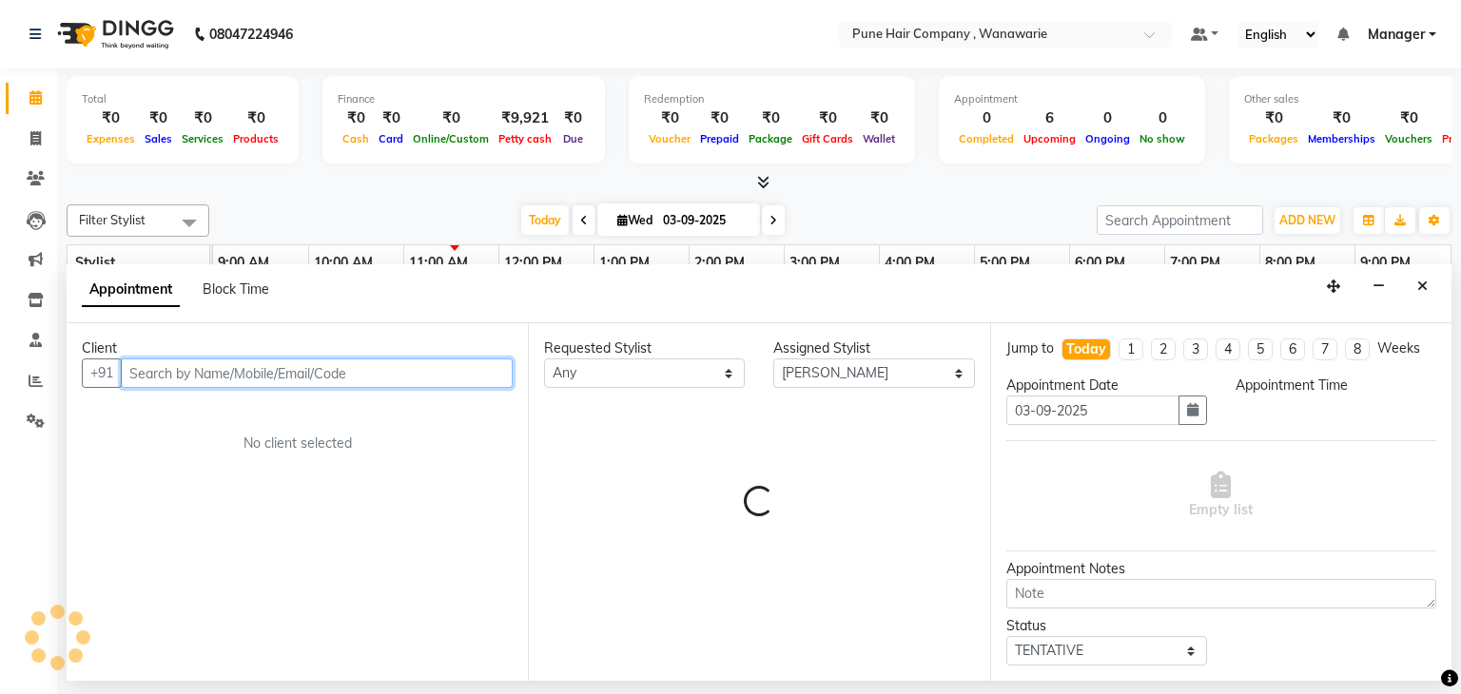
select select "945"
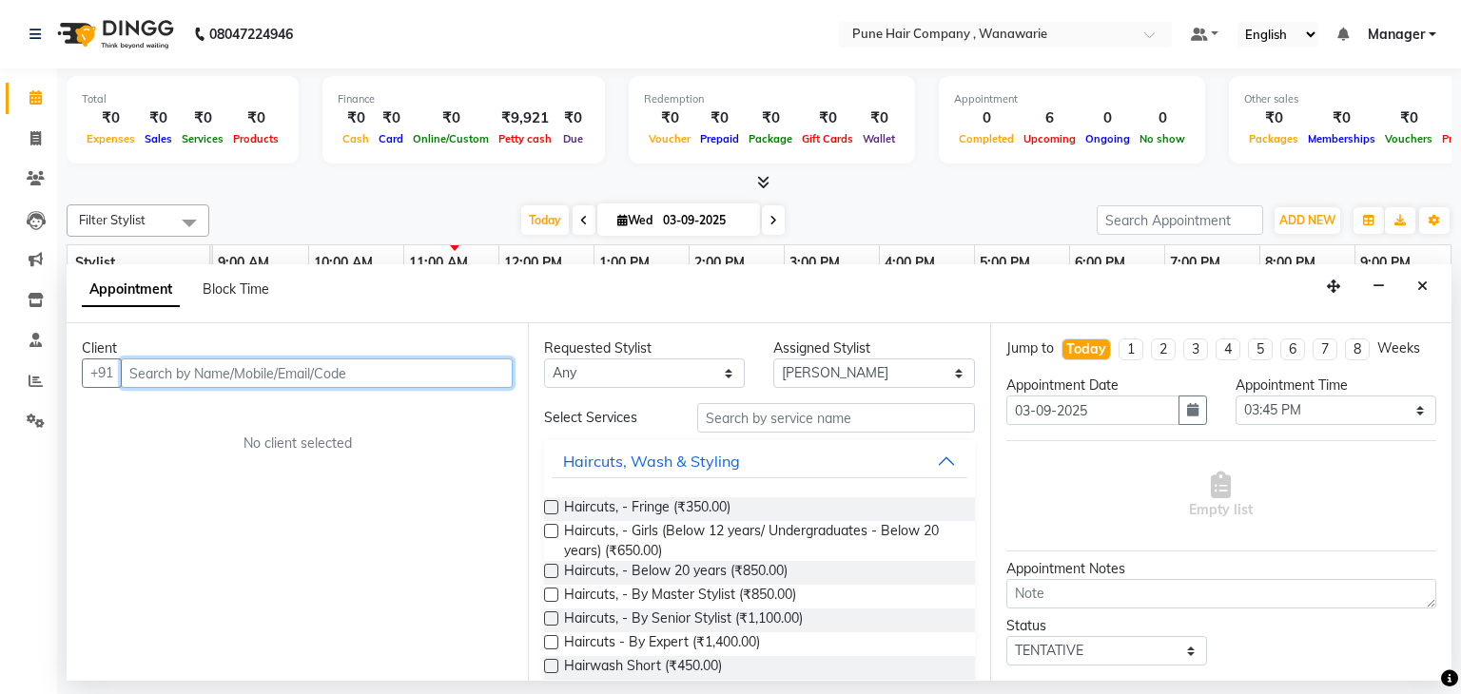
click at [407, 372] on input "text" at bounding box center [317, 373] width 392 height 29
type input "ru"
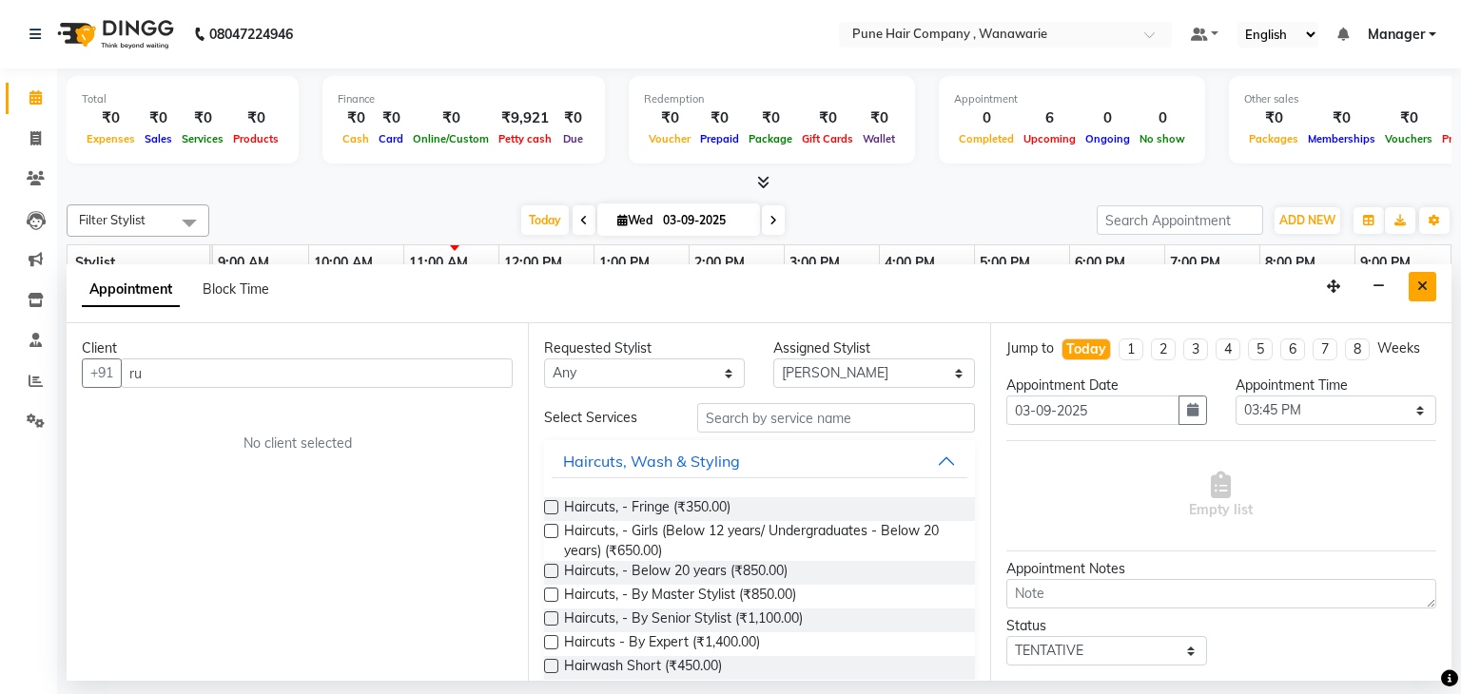
click at [1421, 286] on icon "Close" at bounding box center [1422, 286] width 10 height 13
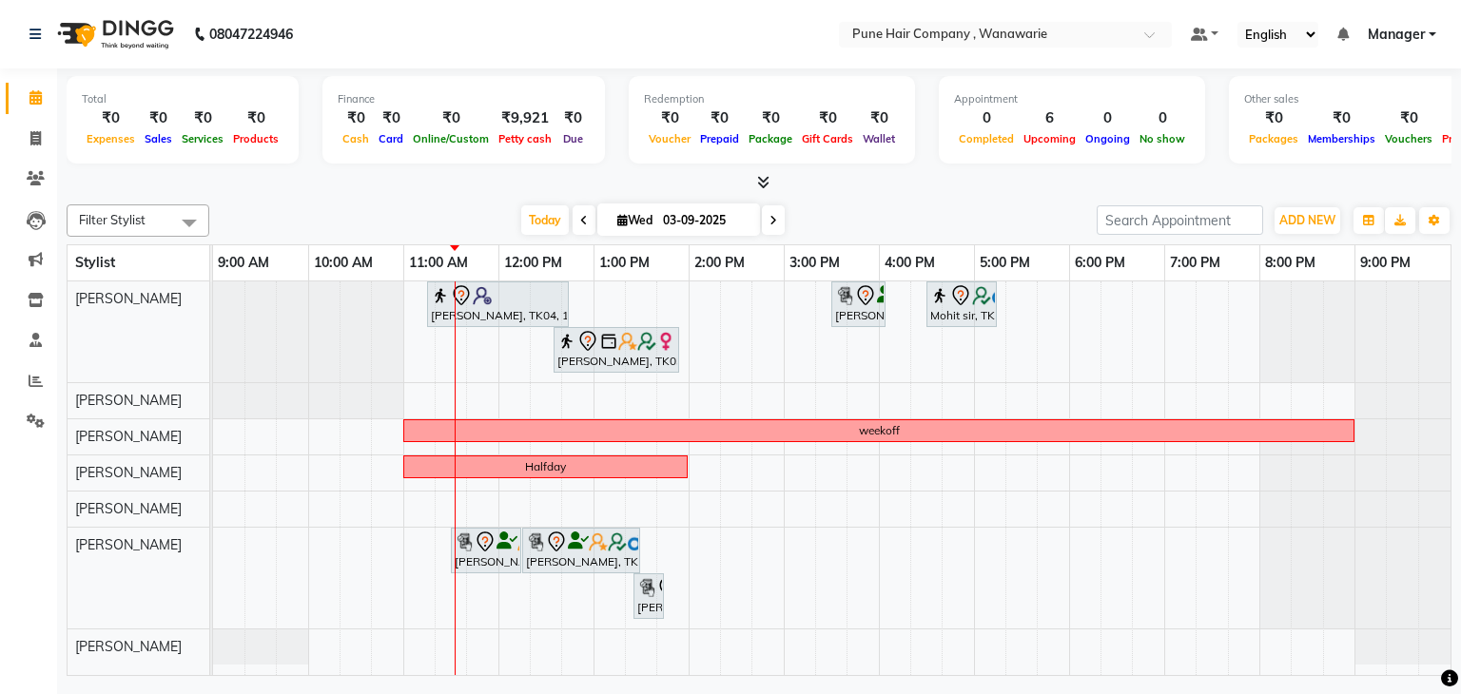
click at [617, 214] on icon at bounding box center [622, 220] width 10 height 12
select select "9"
select select "2025"
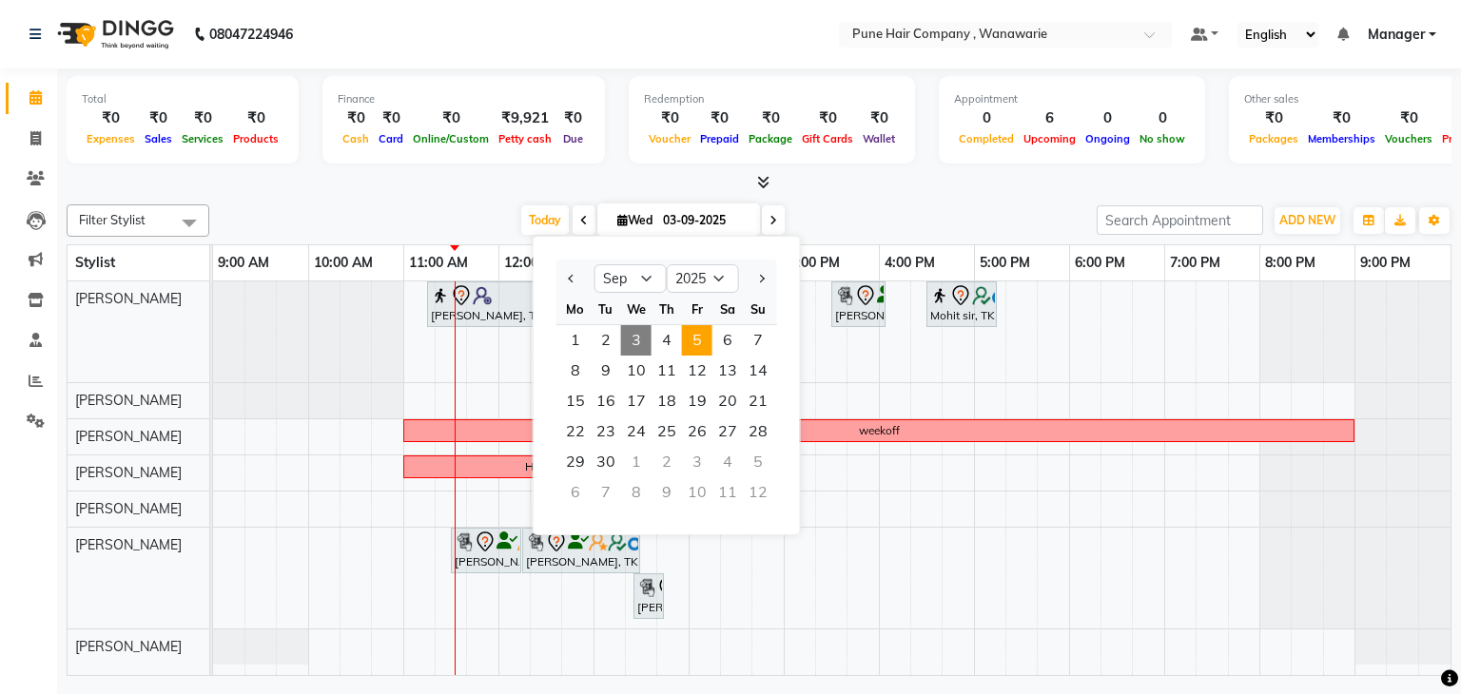
click at [702, 342] on span "5" at bounding box center [697, 340] width 30 height 30
type input "05-09-2025"
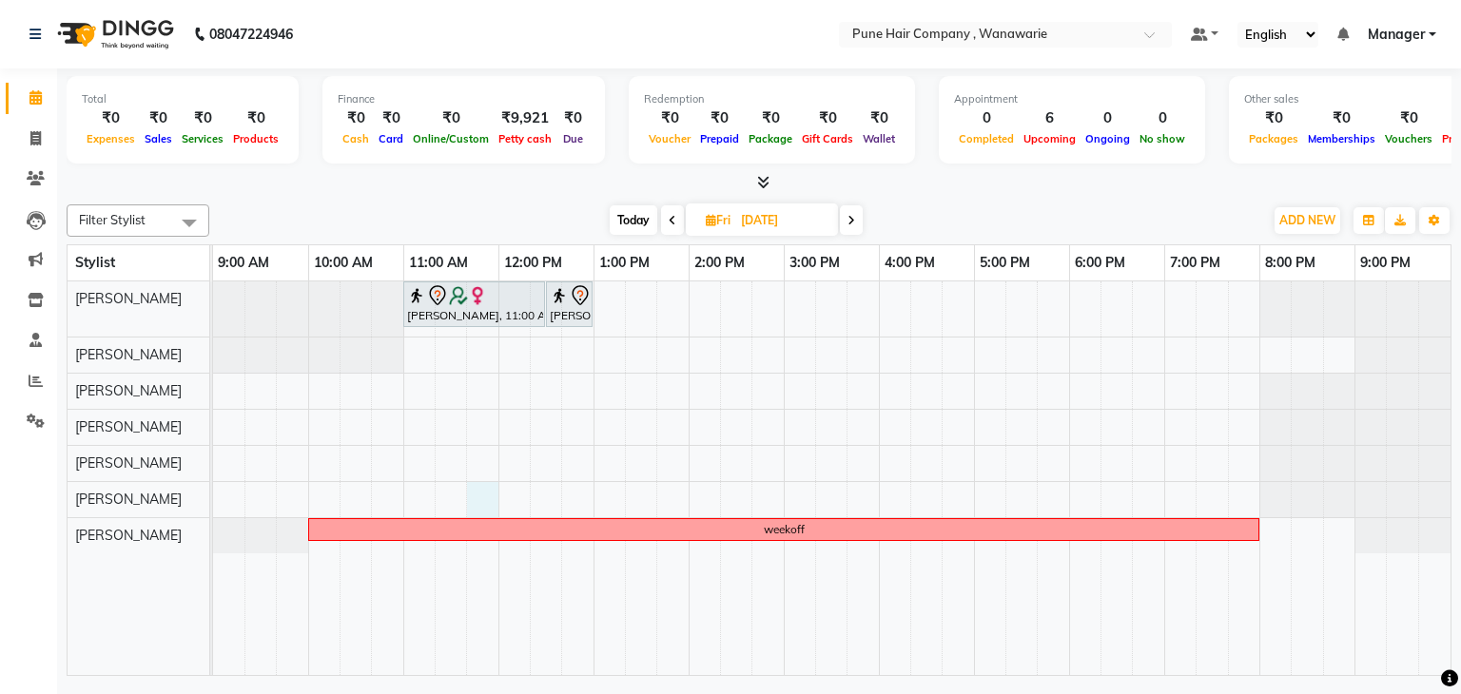
click at [468, 482] on div "Neeta Desai, 11:00 AM-12:30 PM, Hair Colour - Inoa Touch-up (Upto 2 Inches) Nee…" at bounding box center [832, 479] width 1238 height 395
select select "74603"
select select "705"
select select "tentative"
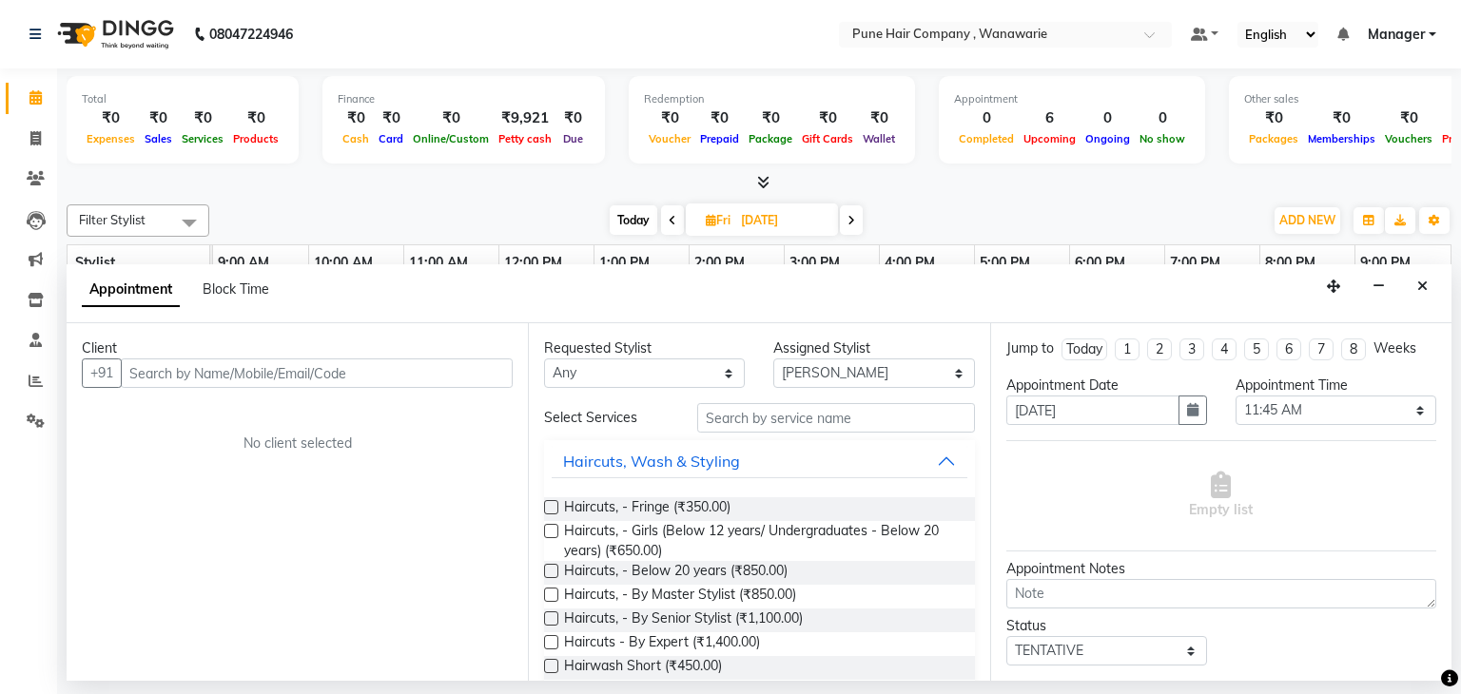
click at [372, 373] on input "text" at bounding box center [317, 373] width 392 height 29
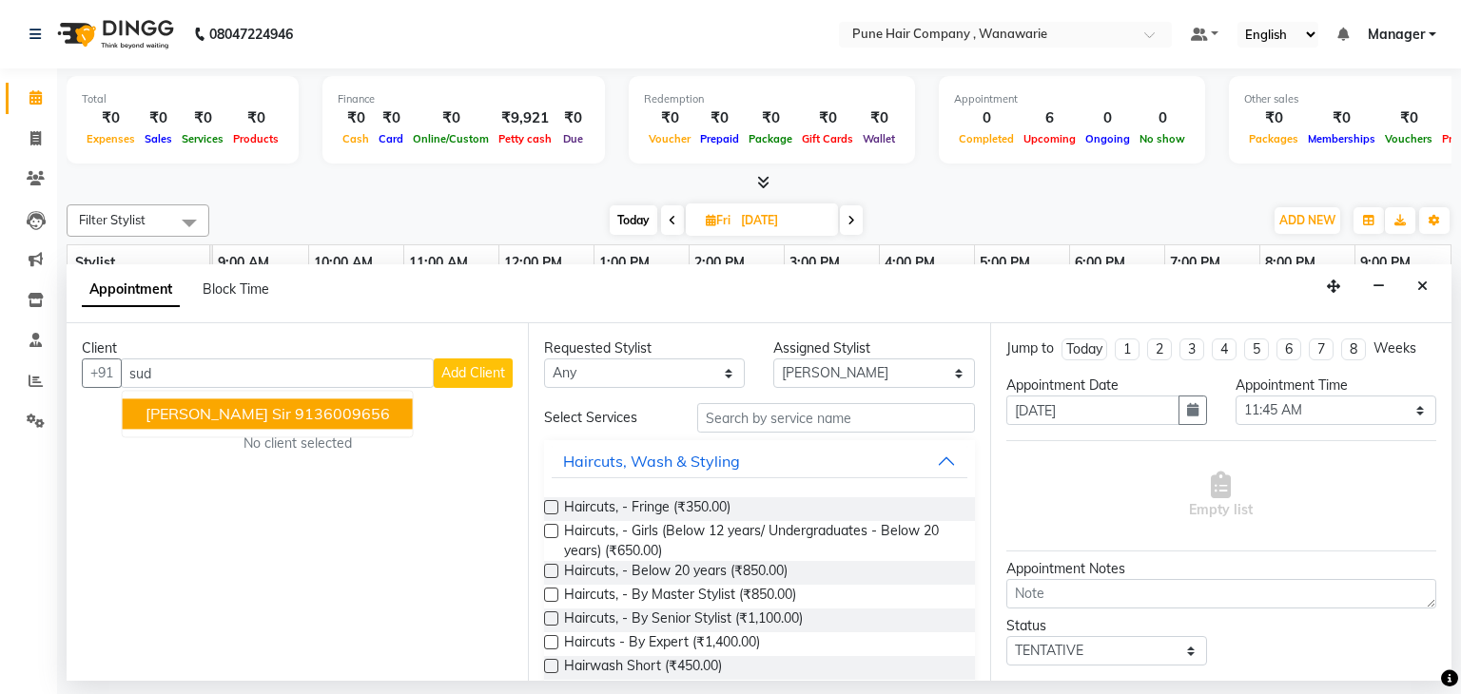
click at [312, 413] on button "Sudip sir 9136009656" at bounding box center [268, 415] width 290 height 30
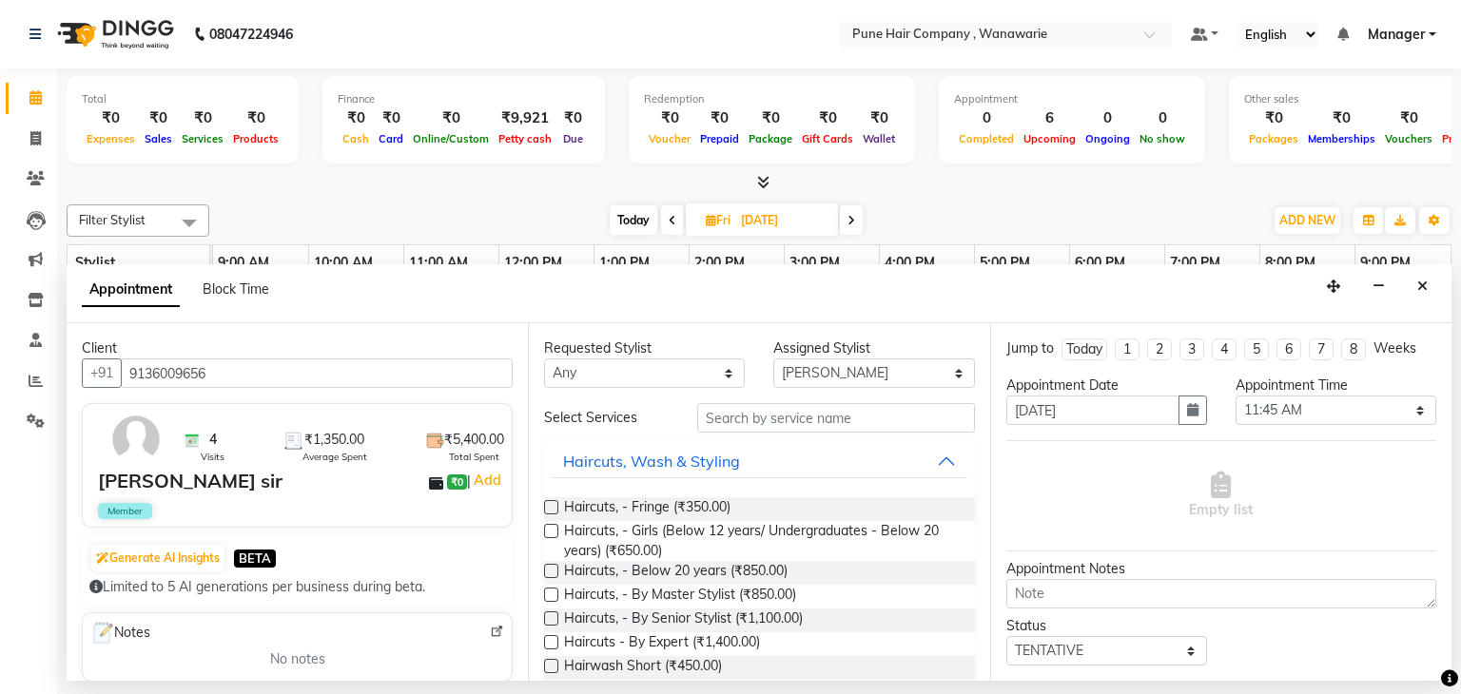
type input "9136009656"
click at [603, 374] on select "Any Faisal shaikh Kasturi bhandari Manoj Zambre Nasim Shaikh Prasad wagh Ranjee…" at bounding box center [644, 373] width 201 height 29
select select "74603"
click at [544, 359] on select "Any Faisal shaikh Kasturi bhandari Manoj Zambre Nasim Shaikh Prasad wagh Ranjee…" at bounding box center [644, 373] width 201 height 29
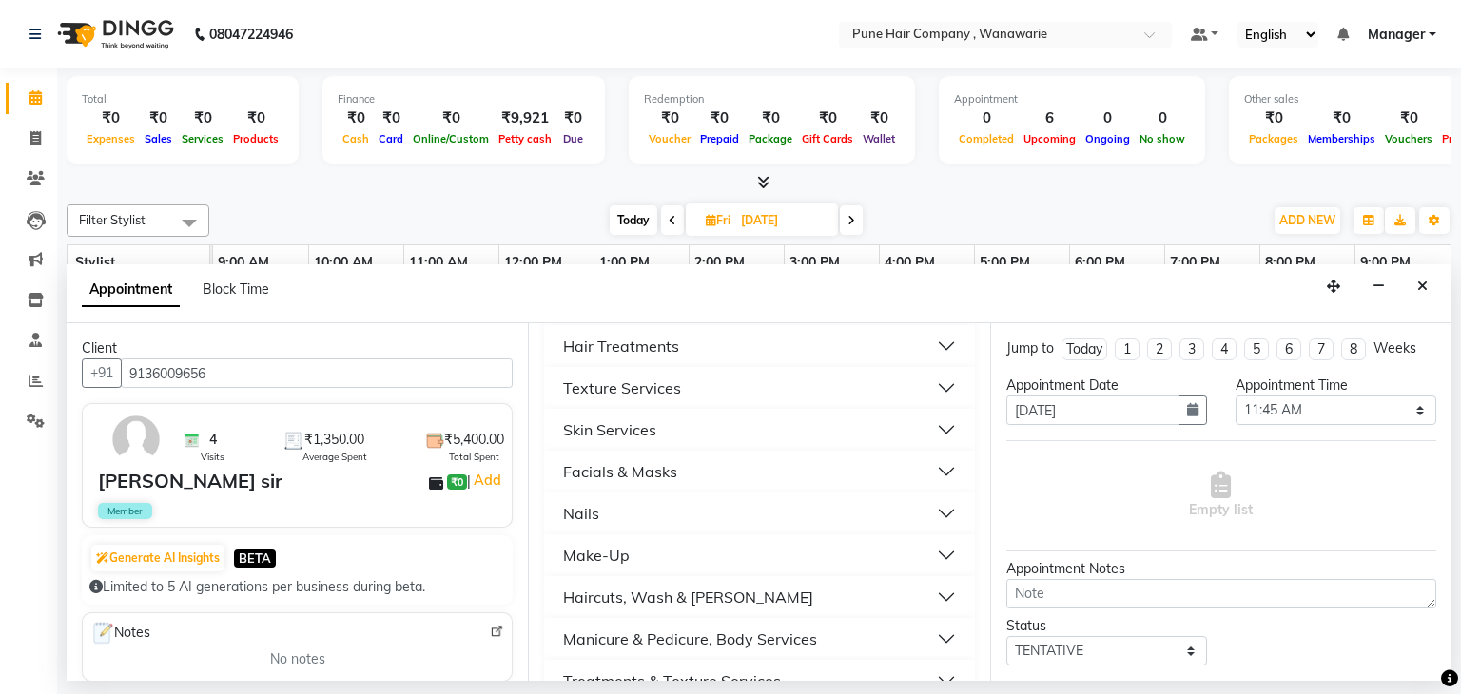
scroll to position [709, 0]
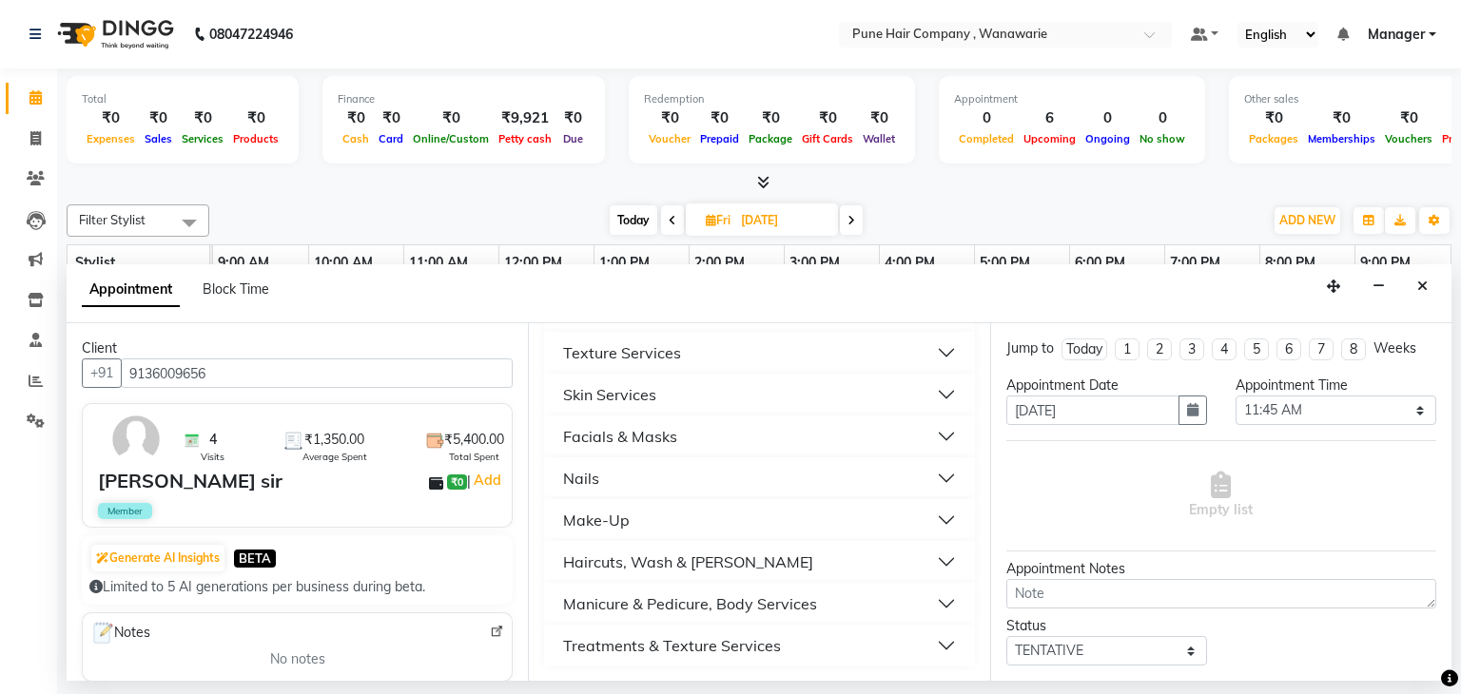
click at [691, 559] on div "Haircuts, Wash & [PERSON_NAME]" at bounding box center [688, 562] width 250 height 23
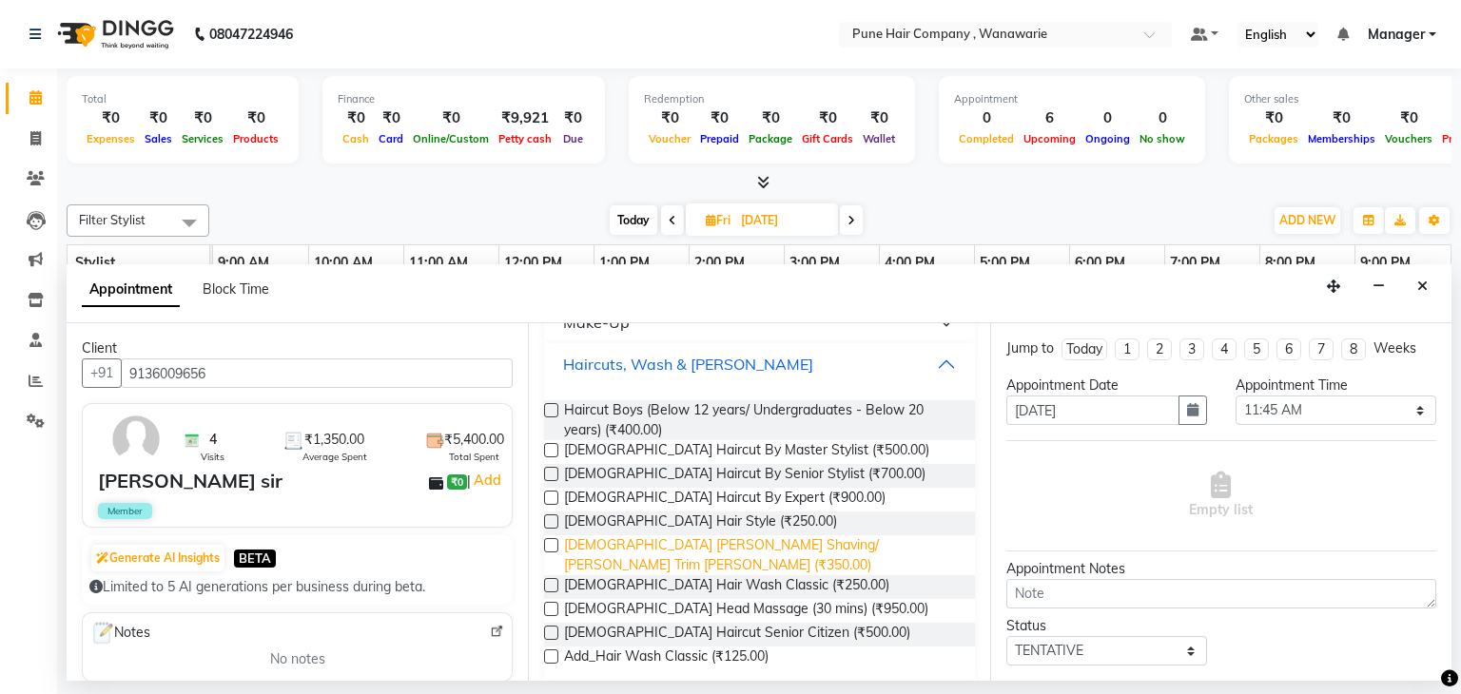
scroll to position [912, 0]
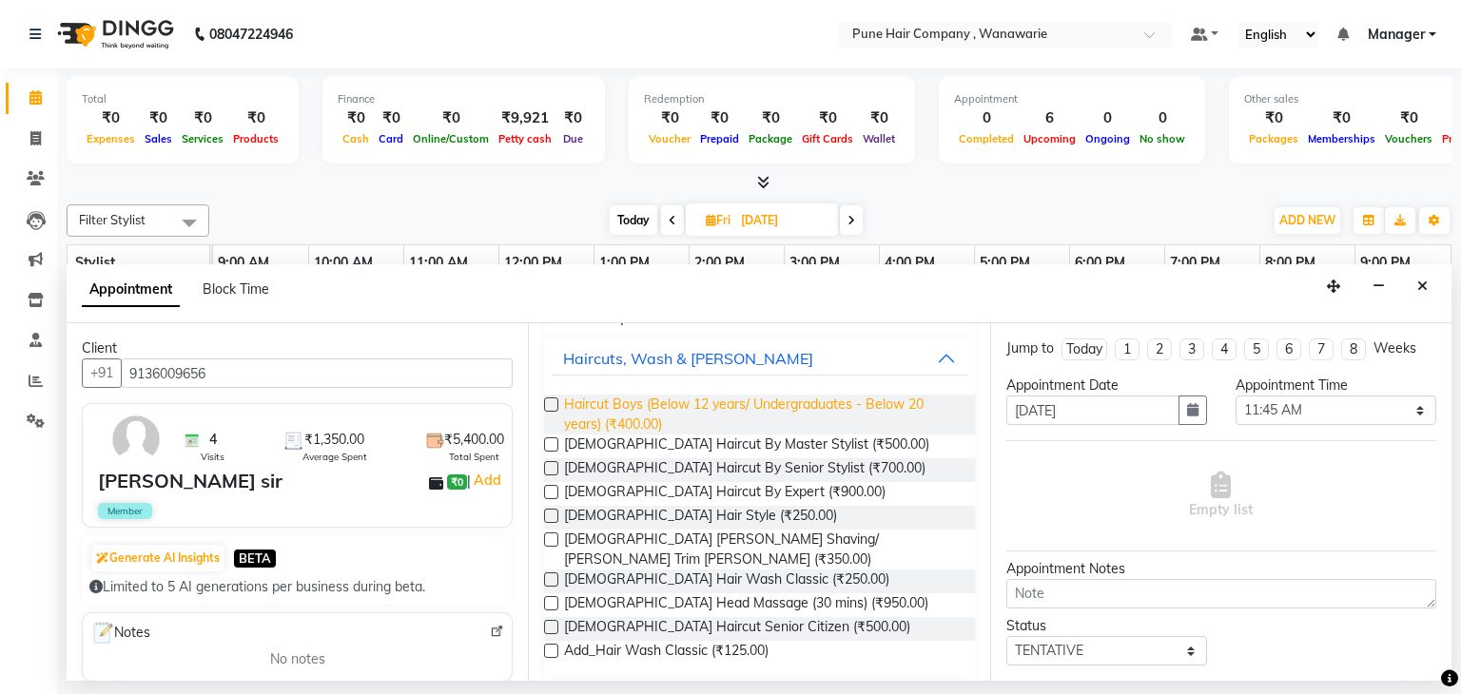
click at [635, 406] on span "Haircut Boys (Below 12 years/ Undergraduates - Below 20 years) (₹400.00)" at bounding box center [761, 415] width 395 height 40
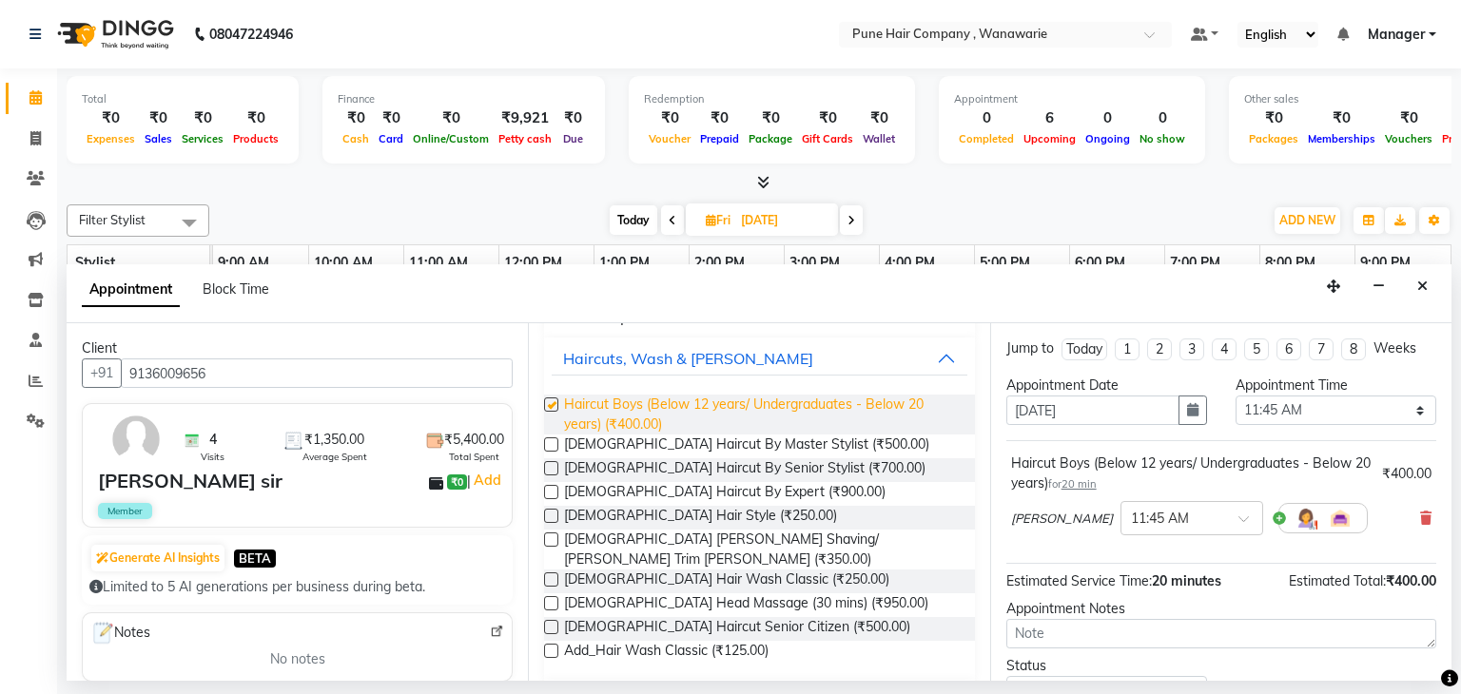
checkbox input "false"
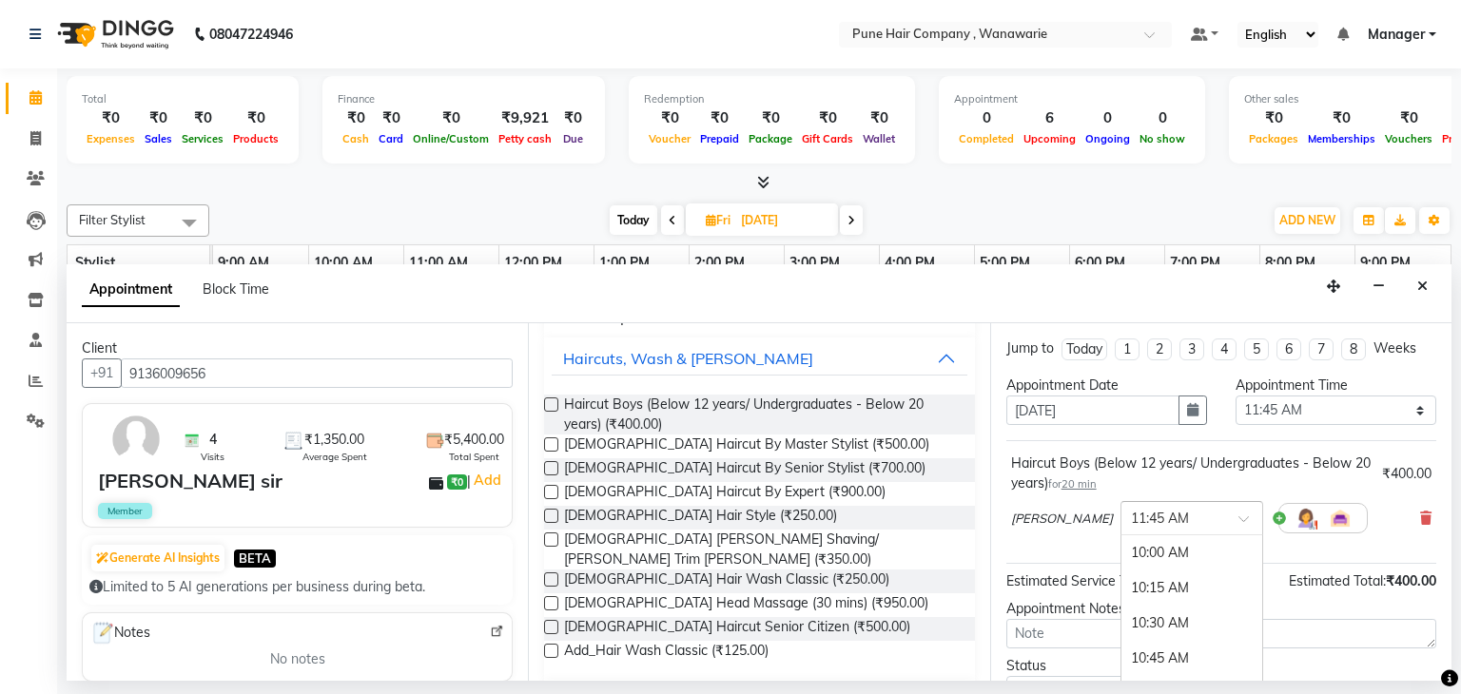
click at [1220, 510] on div at bounding box center [1192, 517] width 141 height 20
click at [1147, 655] on div "12:30 PM" at bounding box center [1192, 658] width 141 height 35
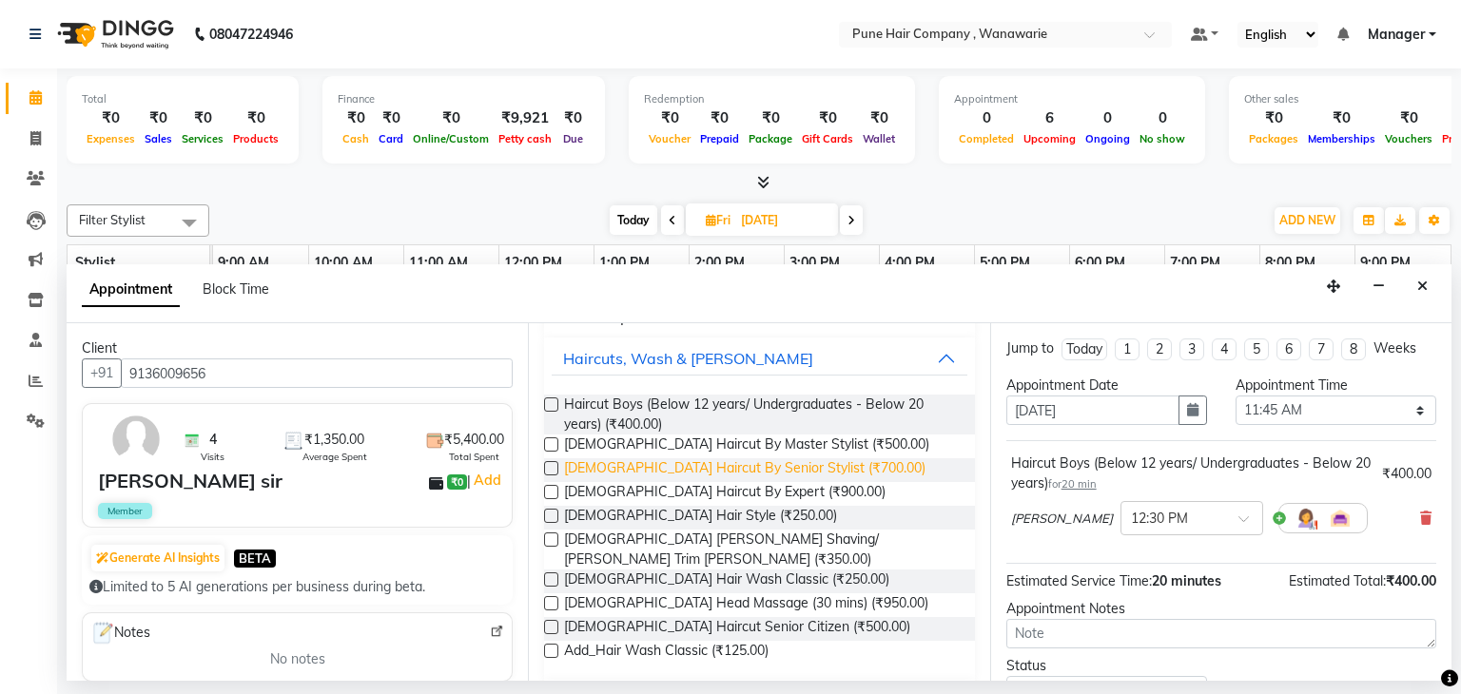
click at [700, 473] on span "Male Haircut By Senior Stylist (₹700.00)" at bounding box center [745, 471] width 362 height 24
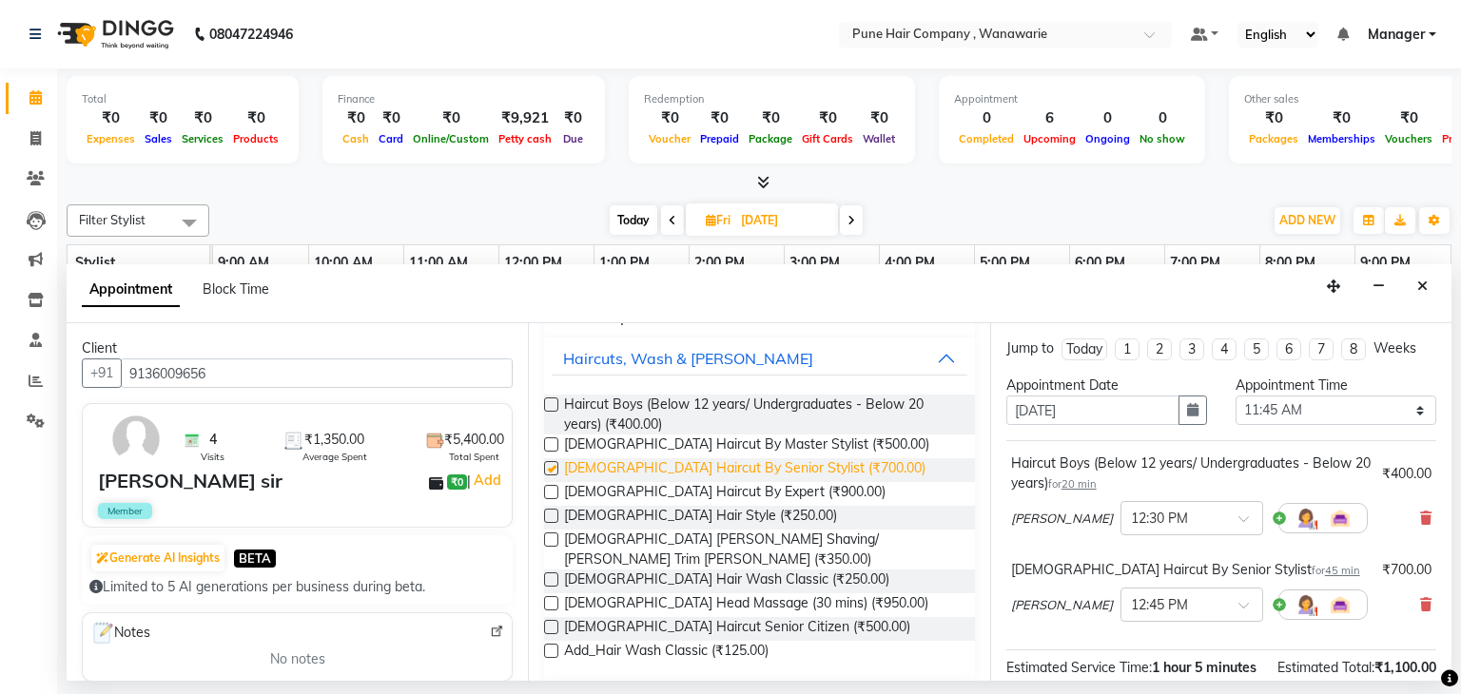
checkbox input "false"
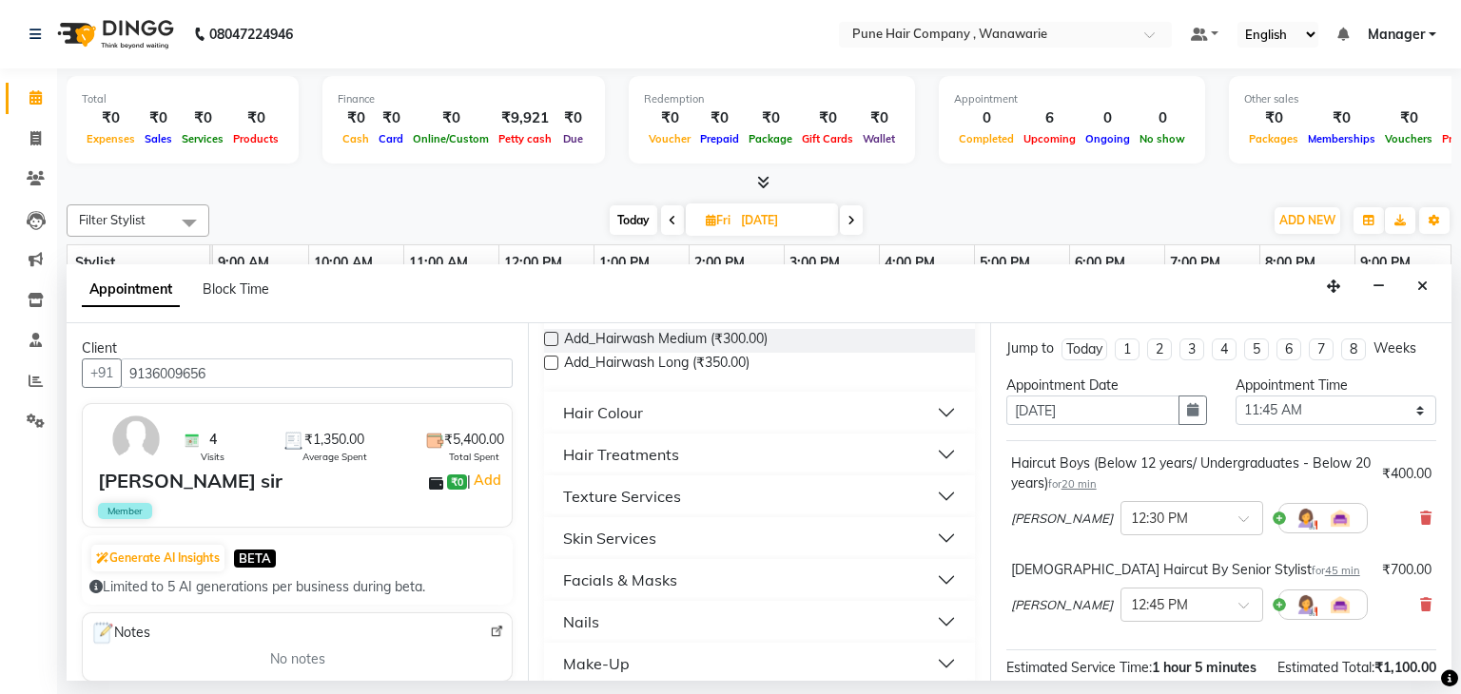
scroll to position [577, 0]
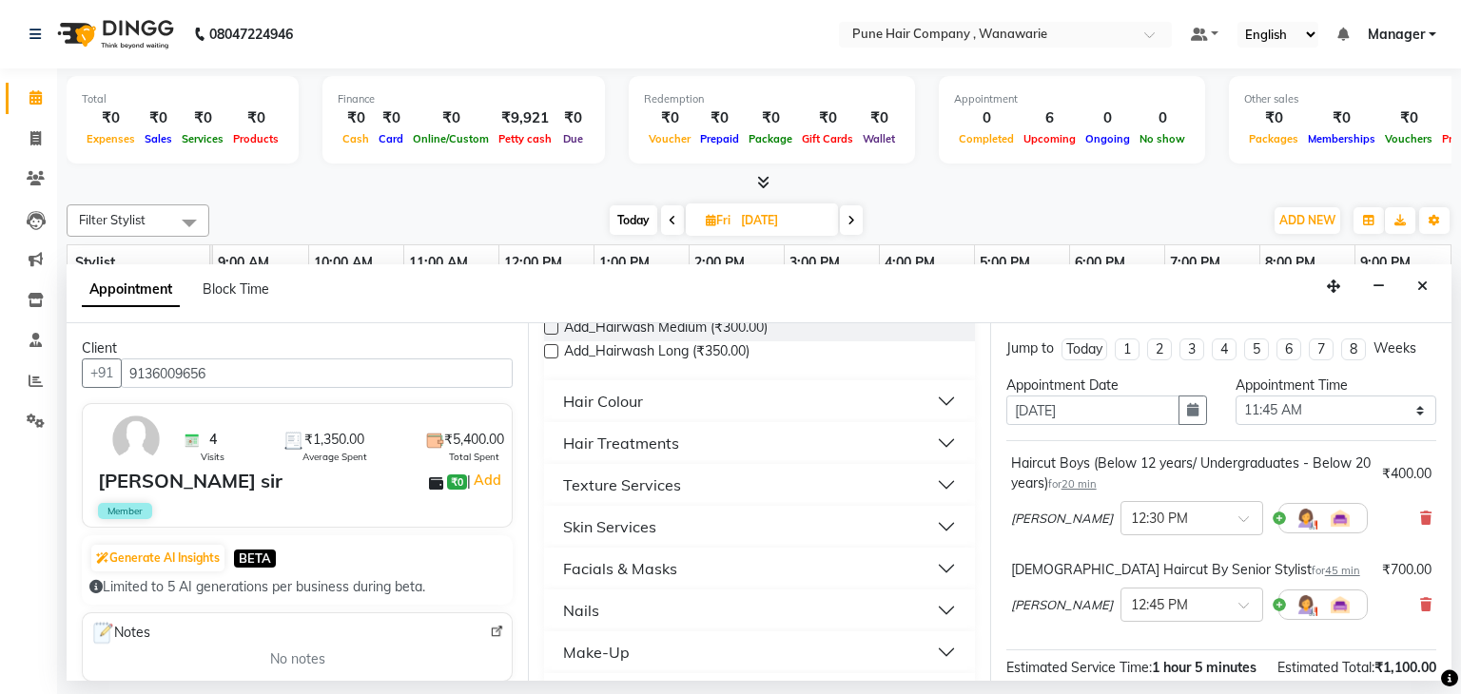
click at [707, 400] on button "Hair Colour" at bounding box center [759, 401] width 415 height 34
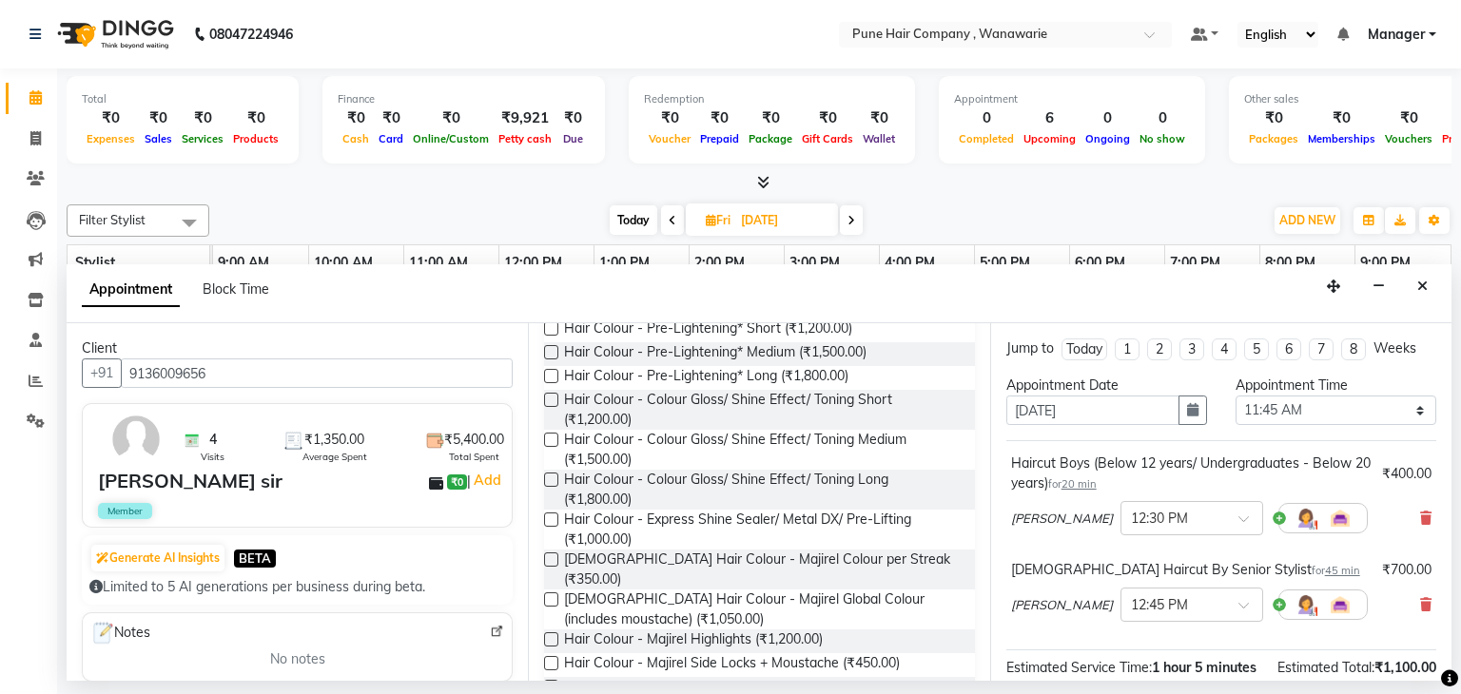
scroll to position [1362, 0]
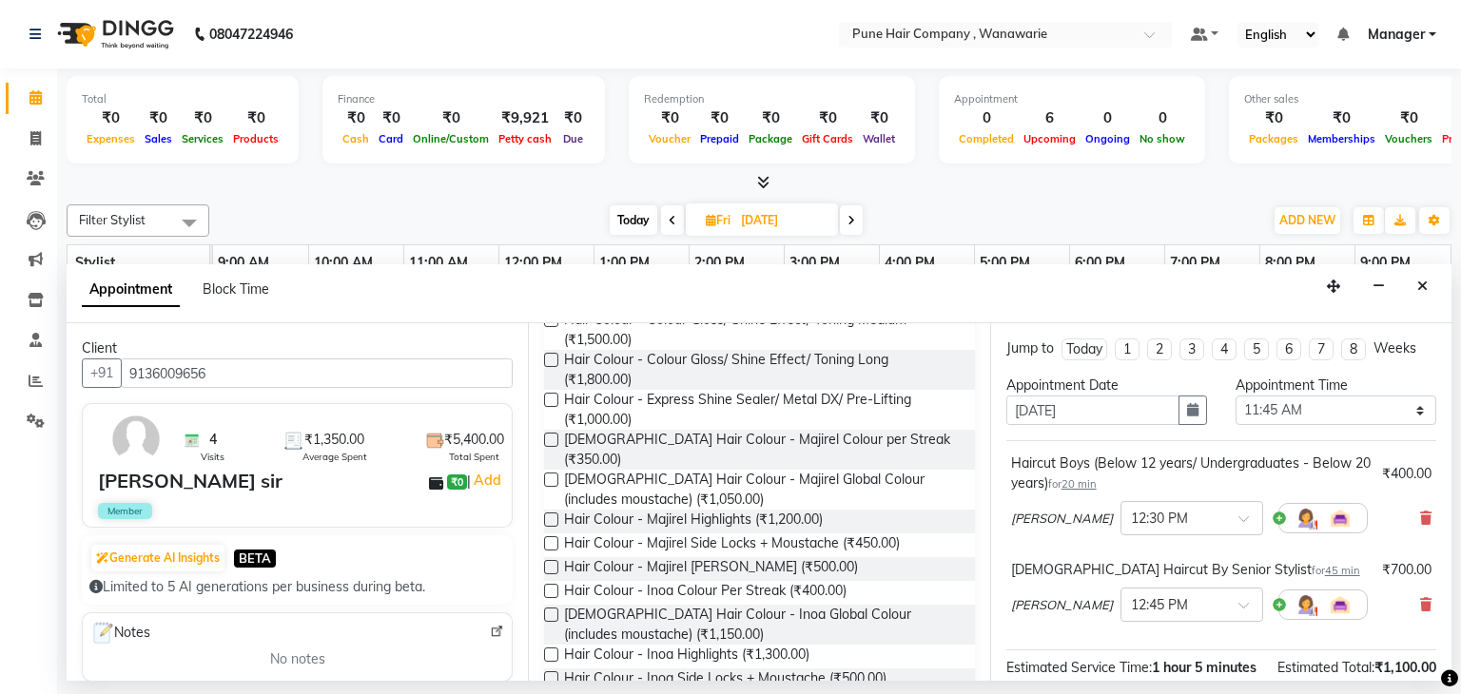
click at [542, 598] on div "Requested Stylist Any Faisal shaikh Kasturi bhandari Manoj Zambre Nasim Shaikh …" at bounding box center [758, 502] width 461 height 358
click at [550, 608] on label at bounding box center [551, 615] width 14 height 14
click at [550, 611] on input "checkbox" at bounding box center [550, 617] width 12 height 12
checkbox input "false"
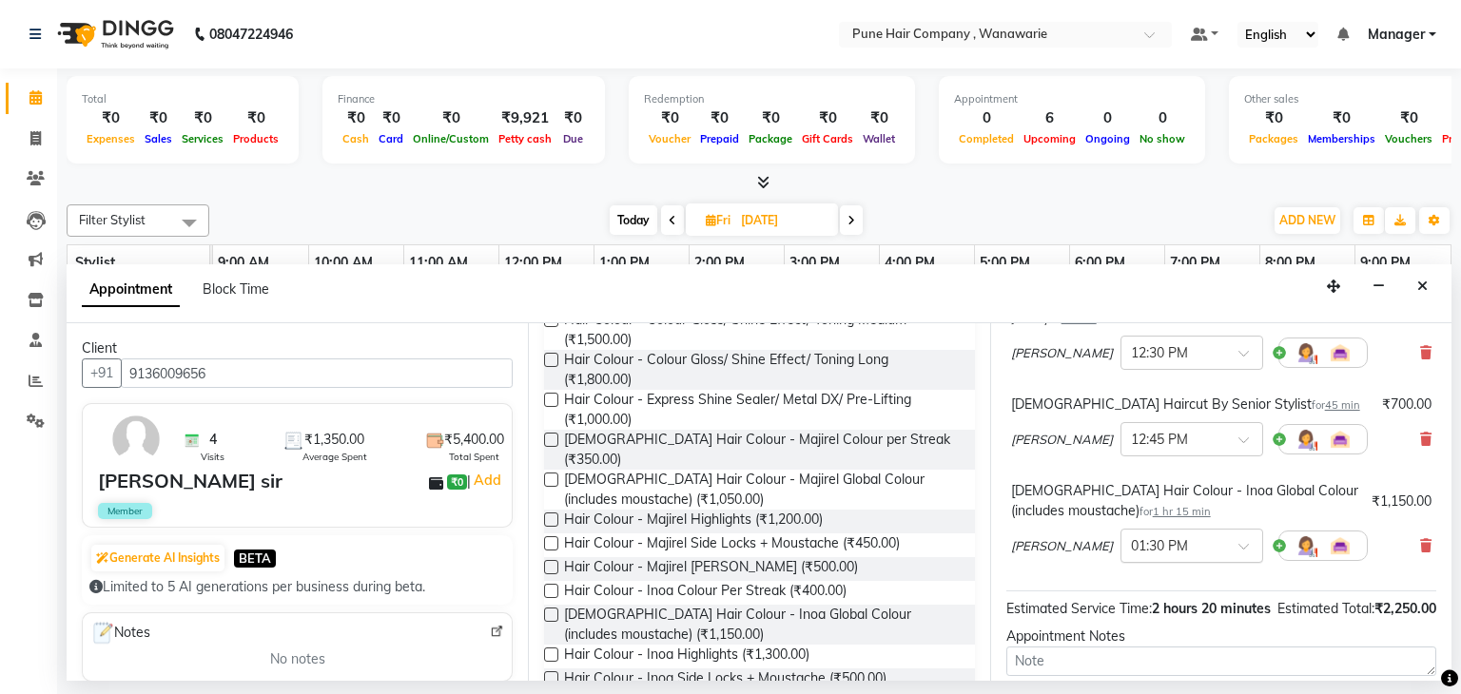
scroll to position [160, 0]
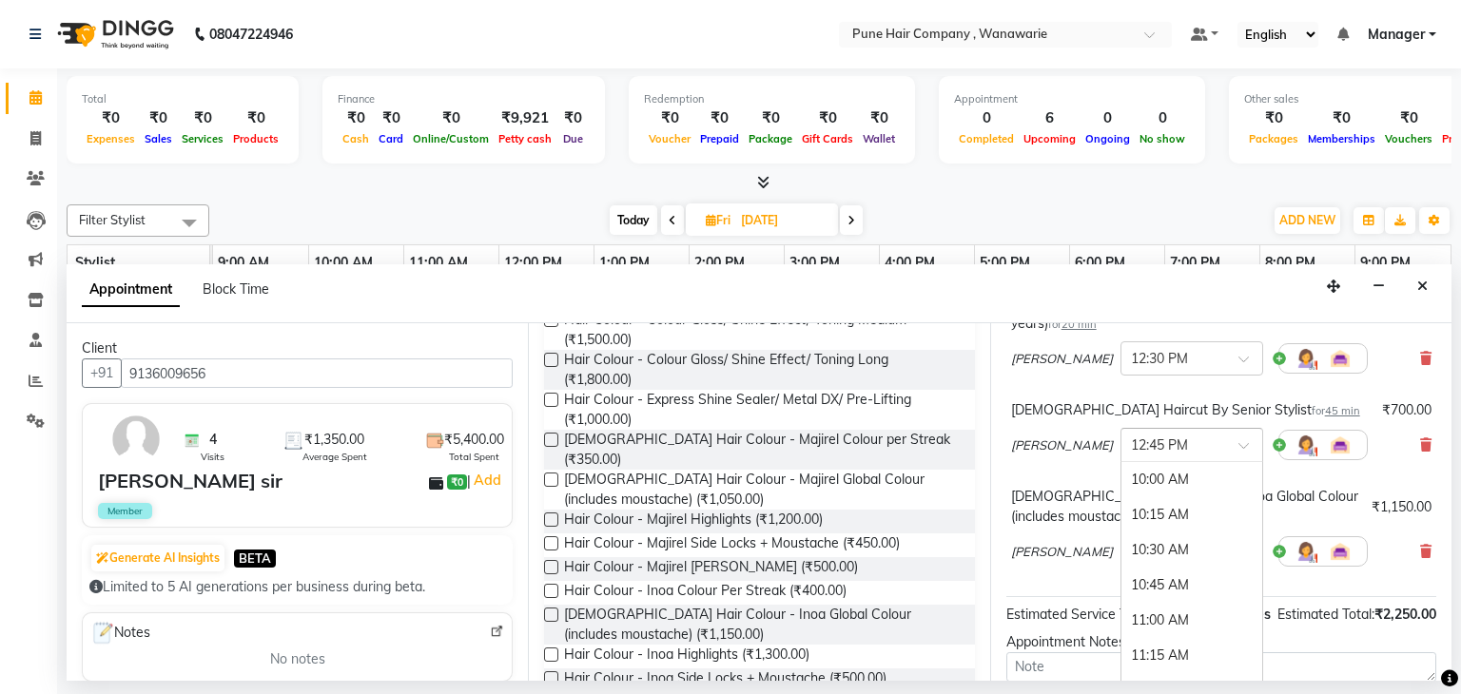
click at [1210, 435] on div at bounding box center [1192, 444] width 141 height 20
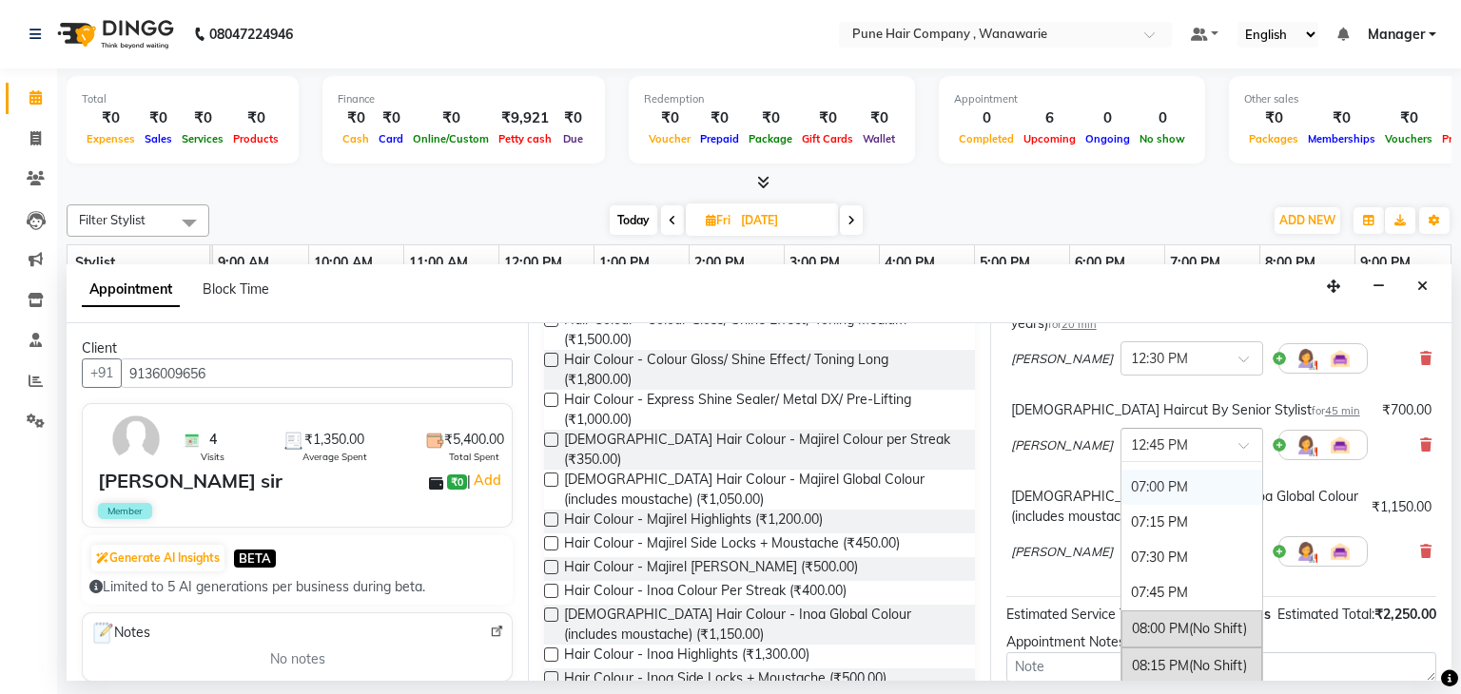
click at [1122, 477] on div "07:00 PM" at bounding box center [1192, 487] width 141 height 35
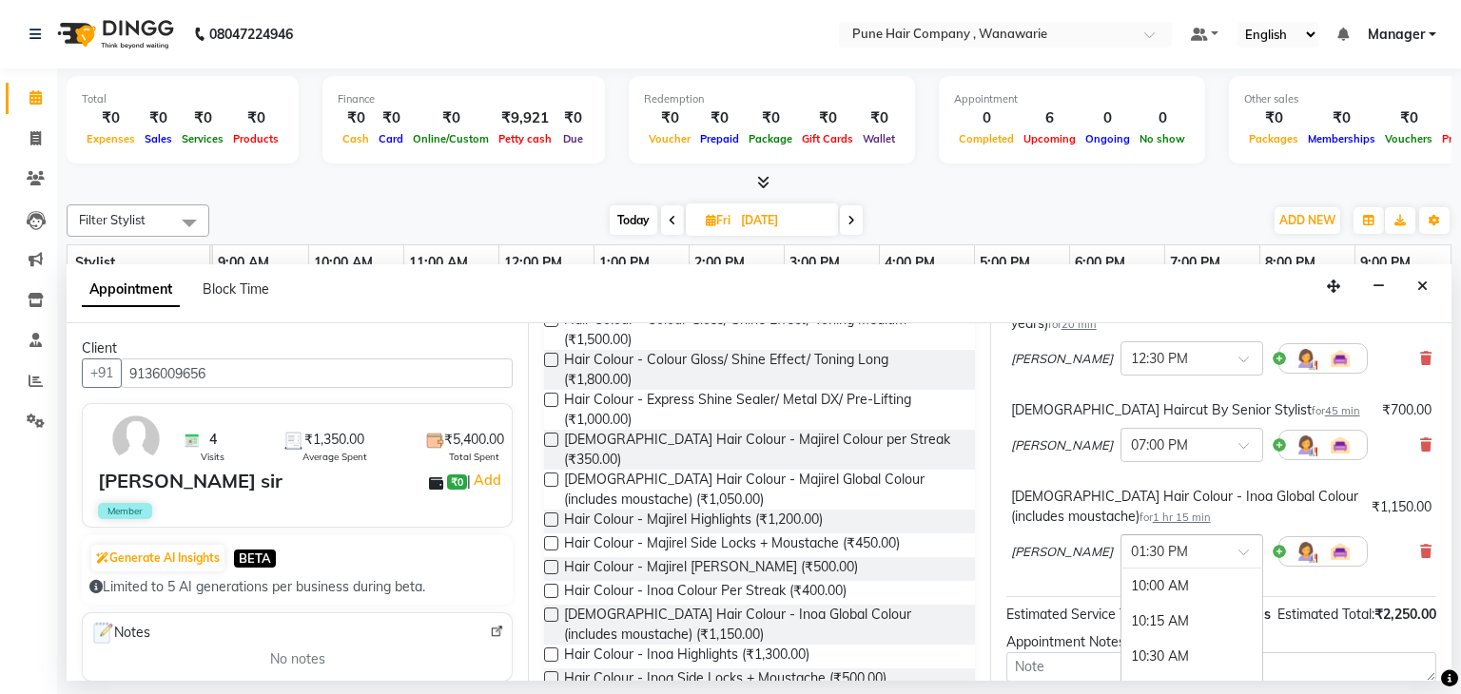
click at [1198, 553] on div at bounding box center [1192, 550] width 141 height 20
click at [1149, 601] on div "07:30 PM" at bounding box center [1192, 593] width 141 height 35
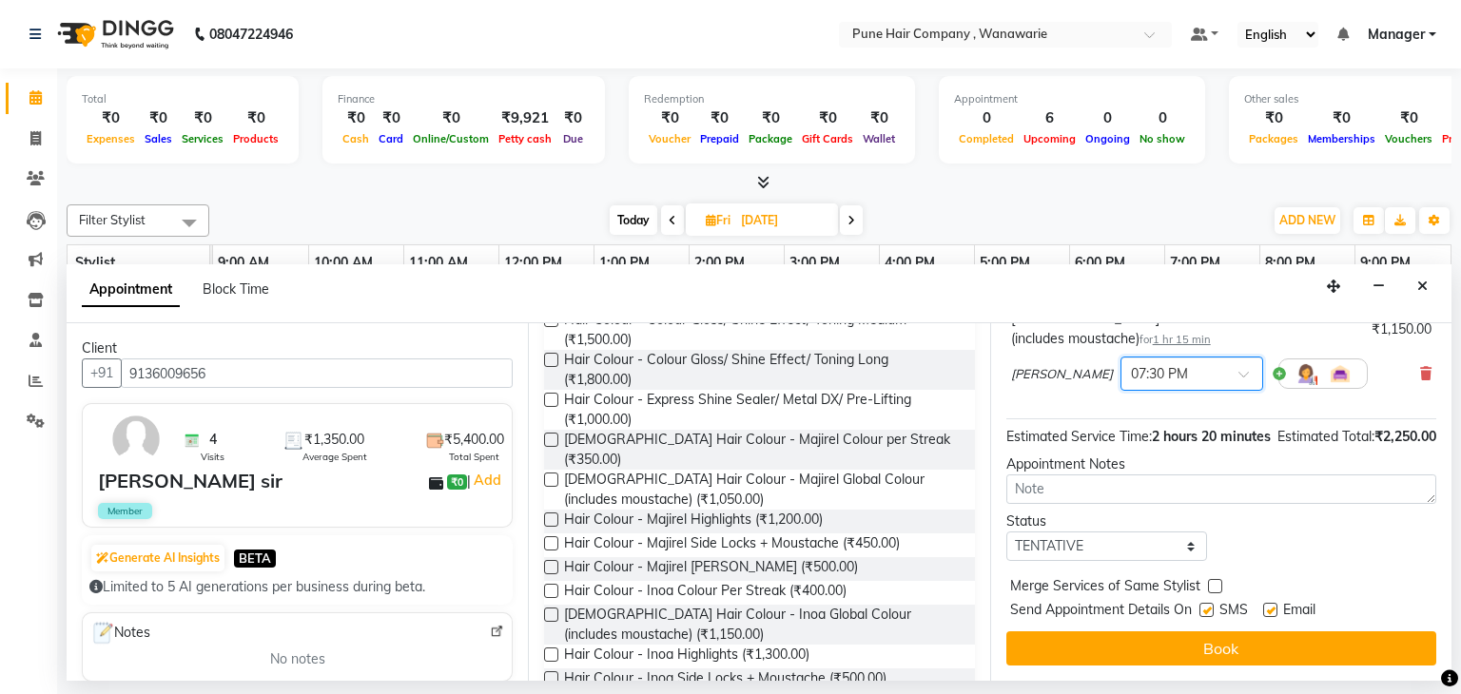
scroll to position [357, 0]
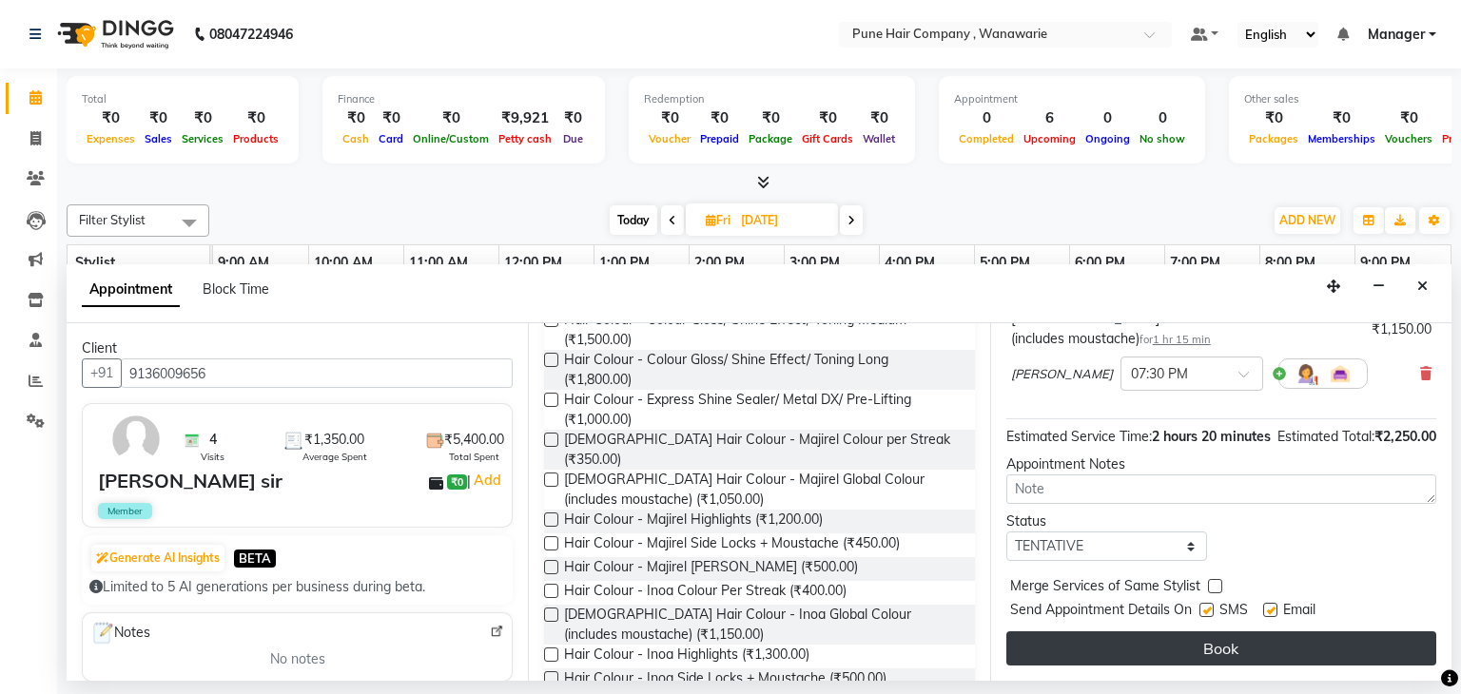
click at [1189, 643] on button "Book" at bounding box center [1222, 649] width 430 height 34
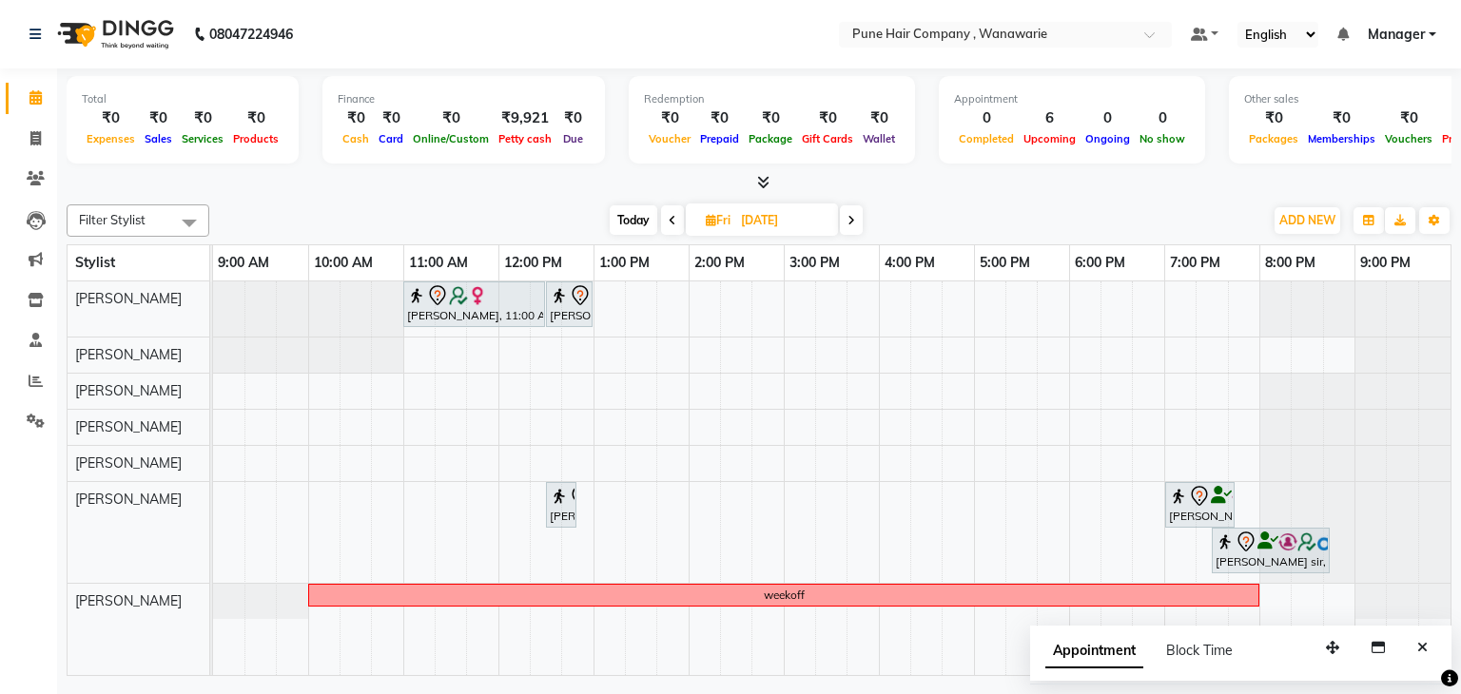
click at [643, 215] on span "Today" at bounding box center [634, 219] width 48 height 29
type input "03-09-2025"
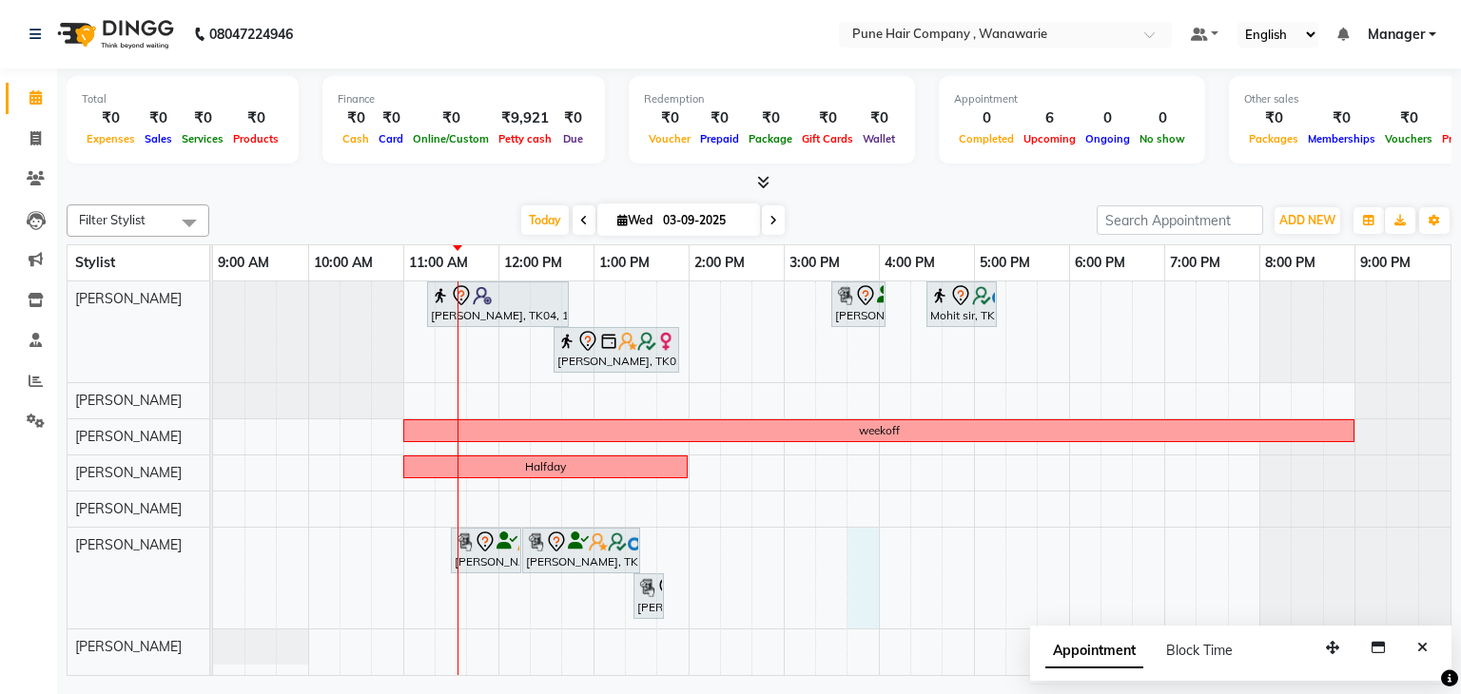
click at [879, 534] on td at bounding box center [894, 479] width 31 height 395
select select "74603"
select select "tentative"
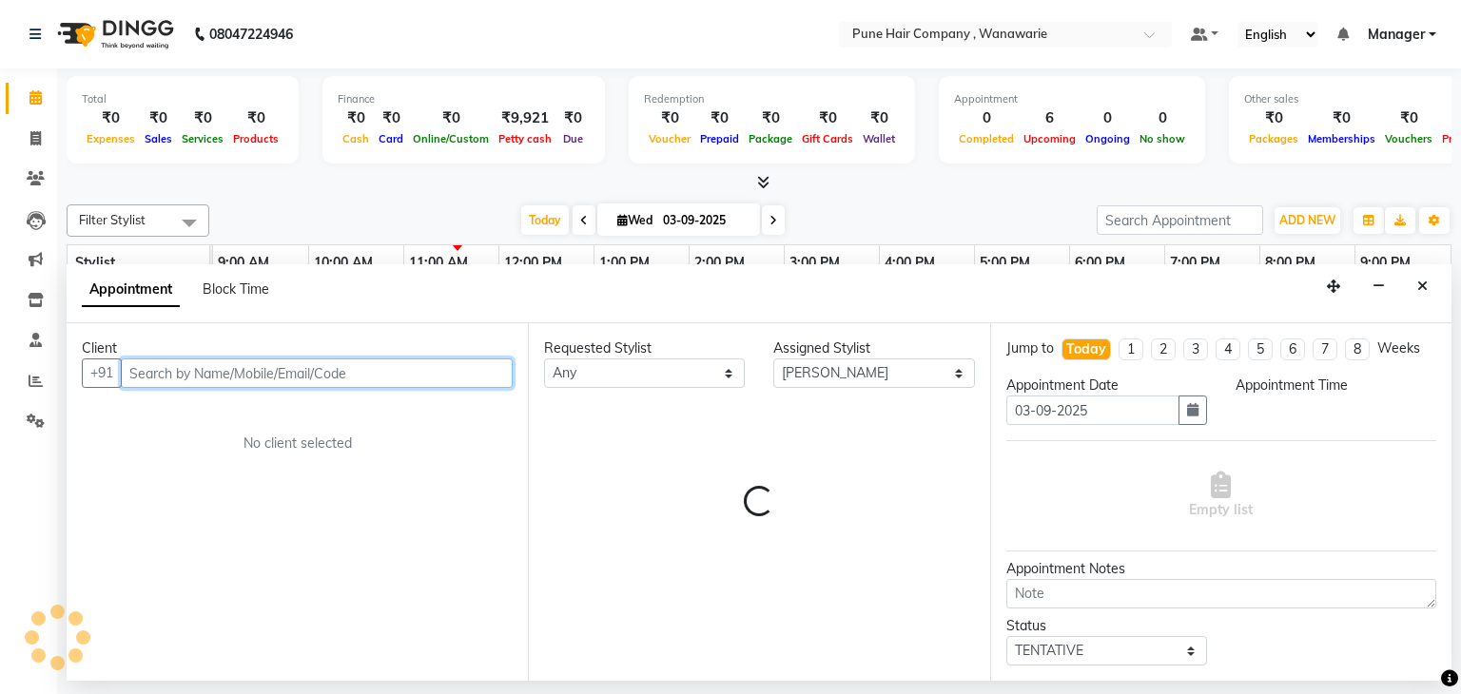
select select "945"
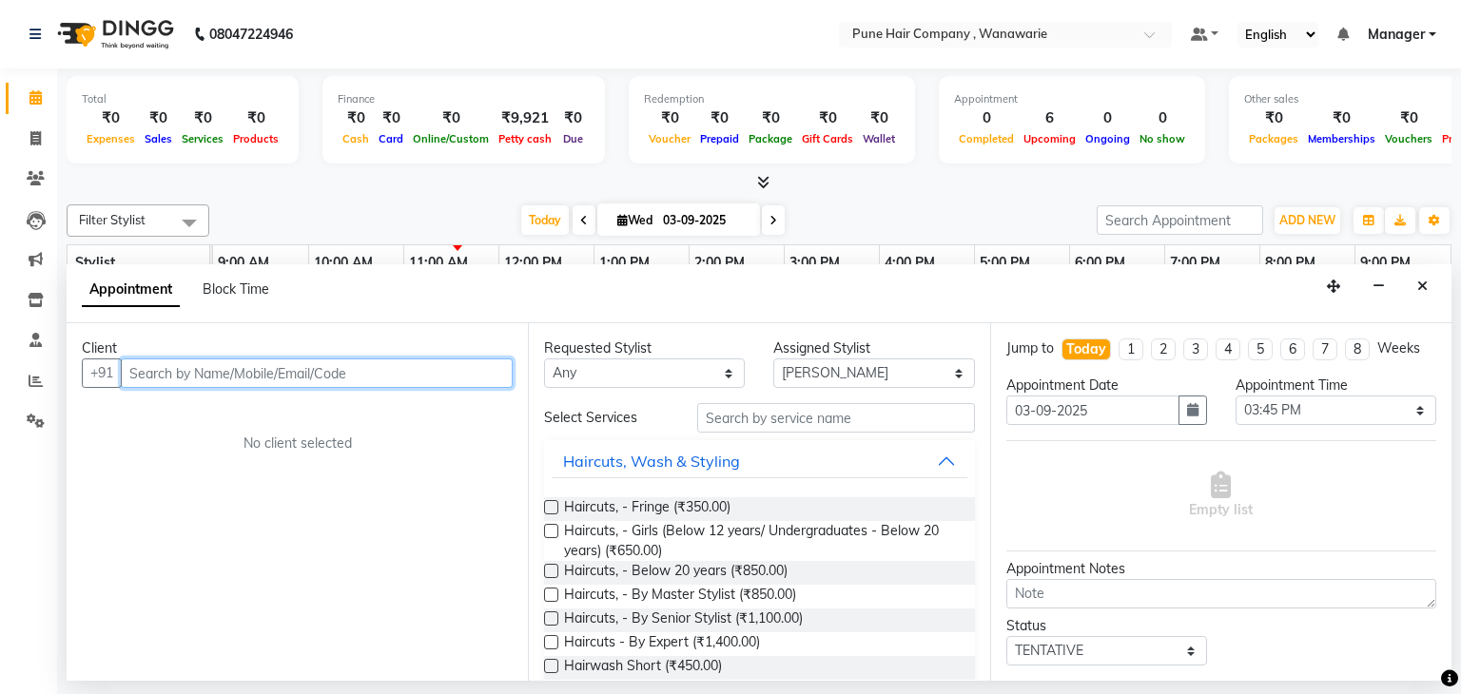
click at [347, 381] on input "text" at bounding box center [317, 373] width 392 height 29
type input "r"
type input "R"
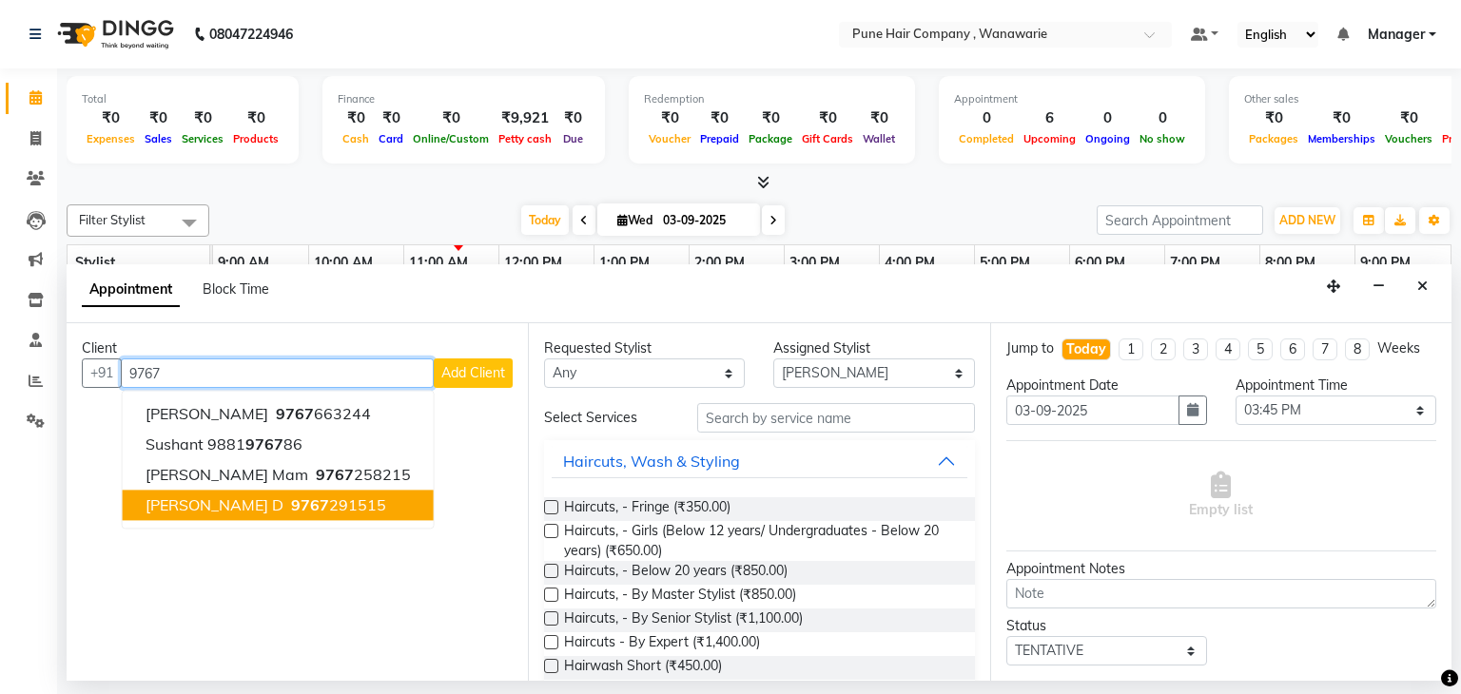
click at [304, 500] on ngb-highlight "9767 291515" at bounding box center [336, 506] width 99 height 19
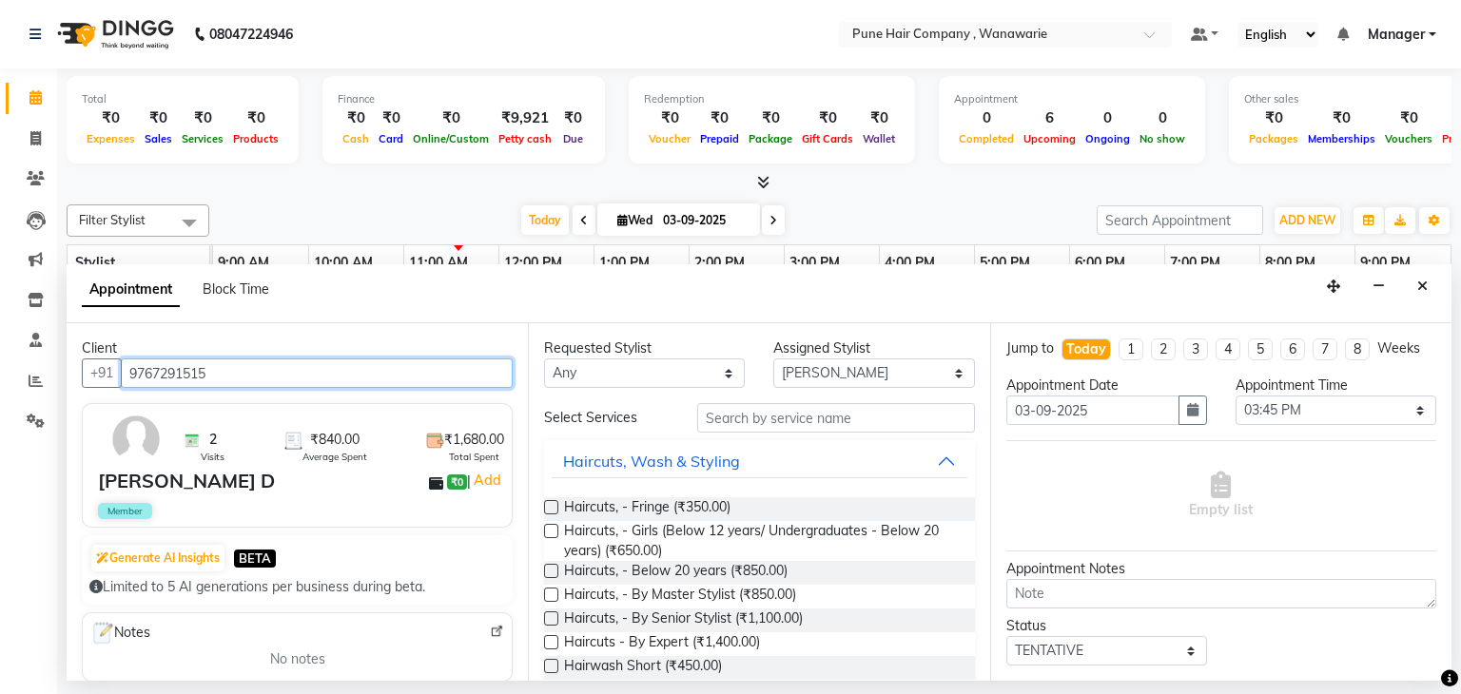
type input "9767291515"
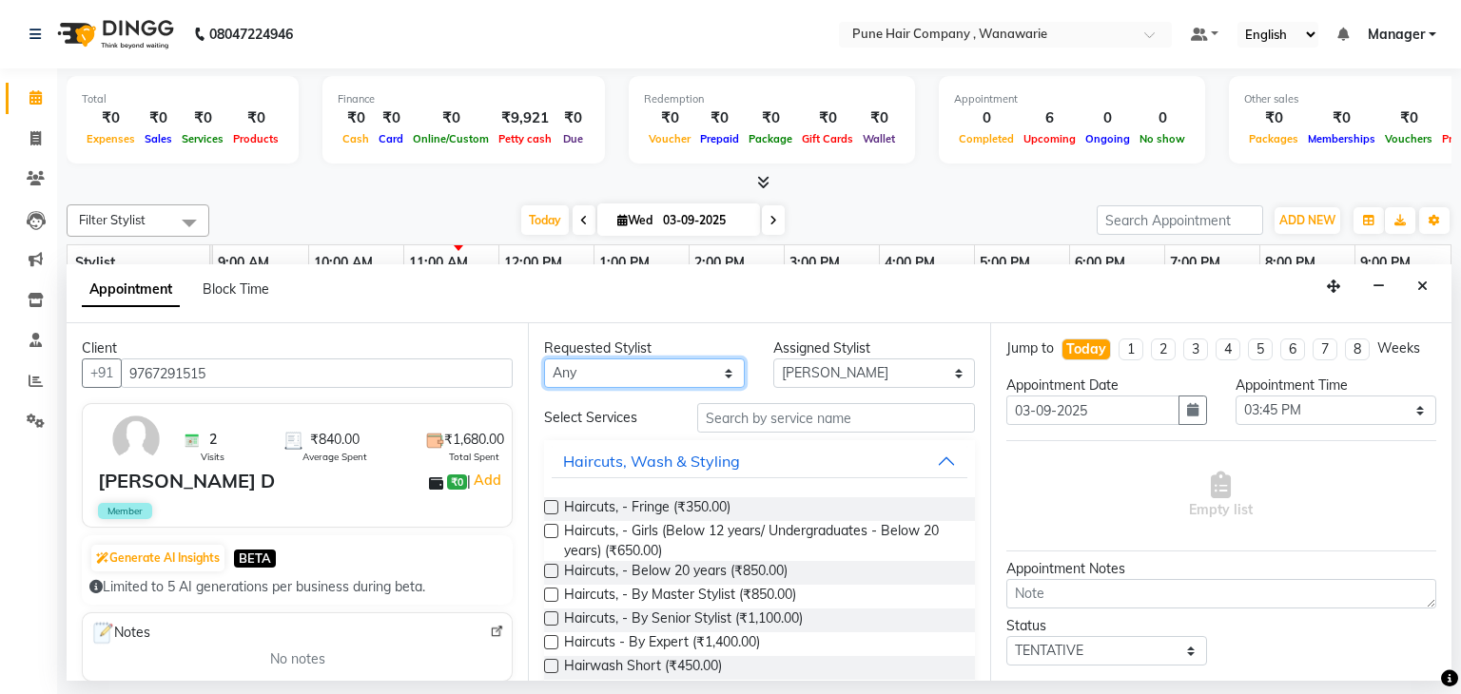
click at [699, 370] on select "Any Faisal shaikh Kasturi bhandari Manoj Zambre Nasim Shaikh Prasad wagh Ranjee…" at bounding box center [644, 373] width 201 height 29
select select "74603"
click at [544, 359] on select "Any Faisal shaikh Kasturi bhandari Manoj Zambre Nasim Shaikh Prasad wagh Ranjee…" at bounding box center [644, 373] width 201 height 29
click at [696, 461] on div "Haircuts, Wash & Styling" at bounding box center [651, 461] width 177 height 23
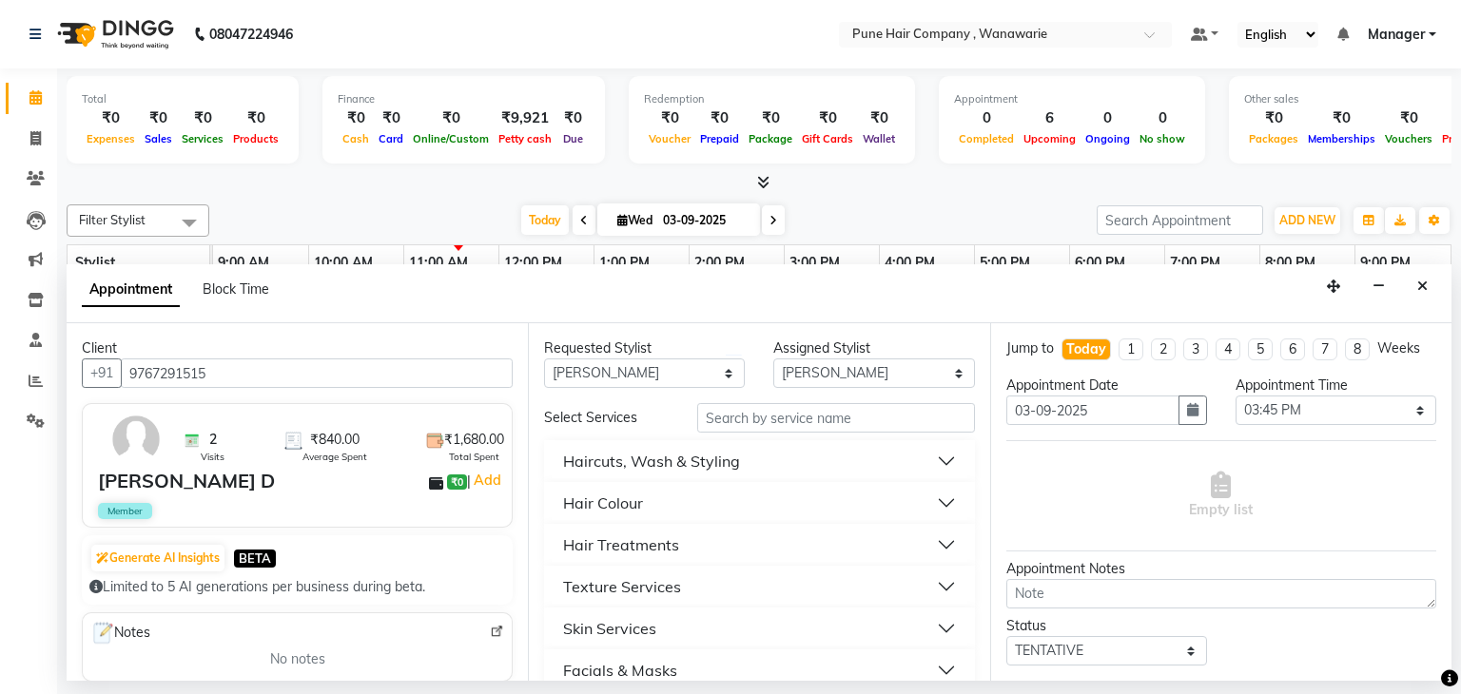
scroll to position [235, 0]
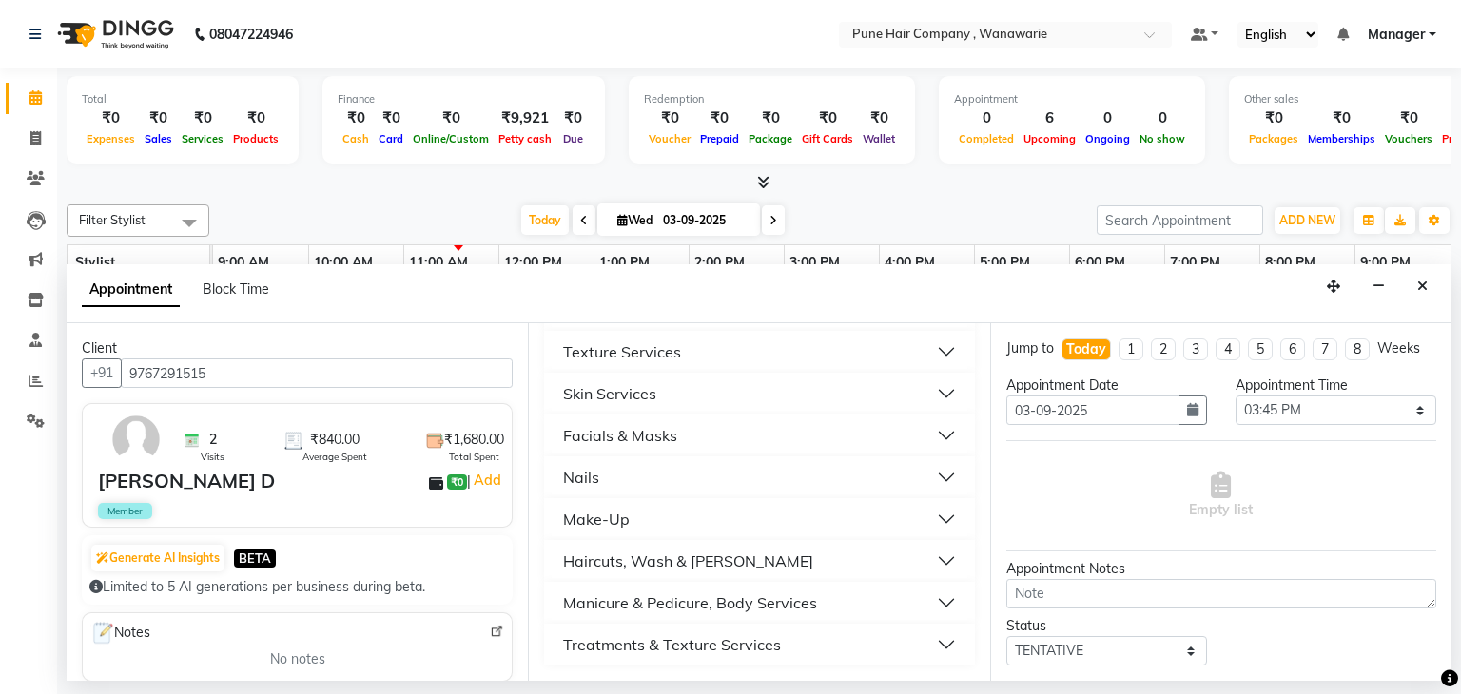
click at [681, 547] on button "Haircuts, Wash & [PERSON_NAME]" at bounding box center [759, 561] width 415 height 34
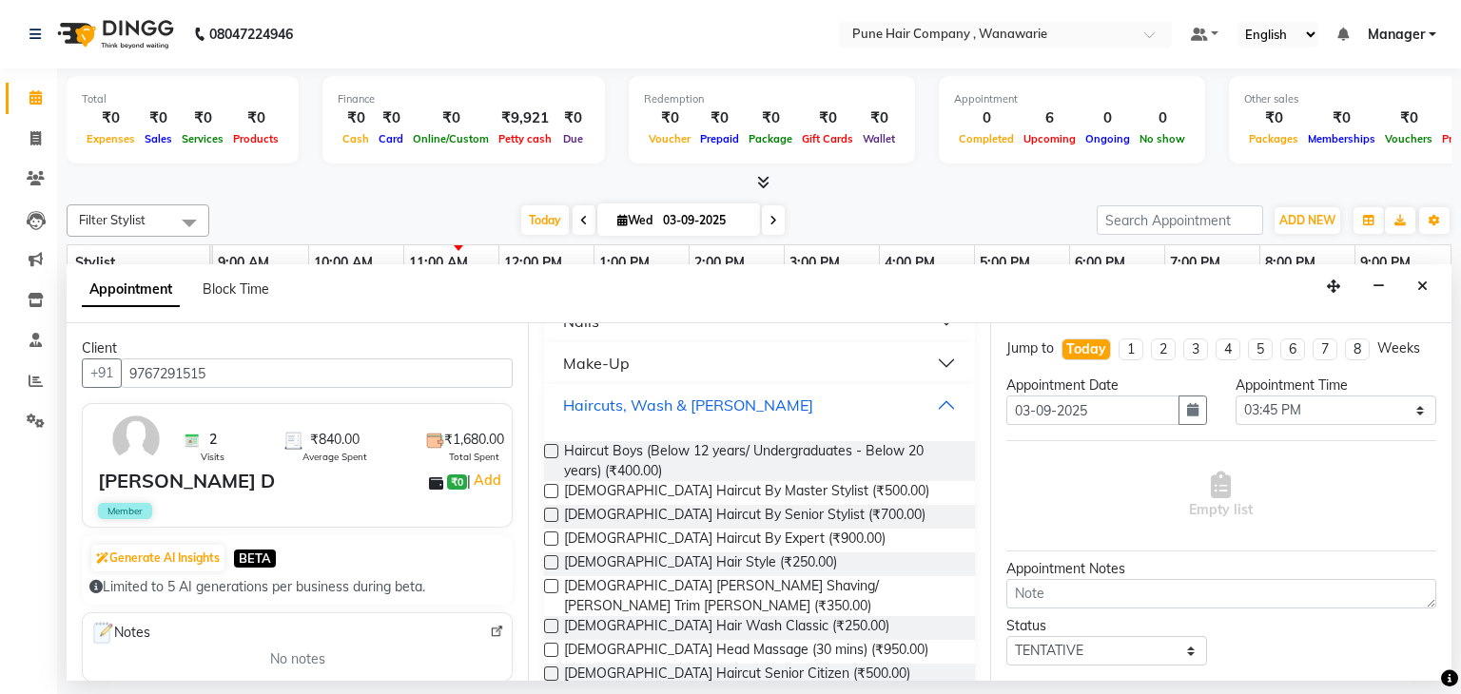
scroll to position [392, 0]
click at [684, 522] on span "Male Haircut By Senior Stylist (₹700.00)" at bounding box center [745, 516] width 362 height 24
checkbox input "false"
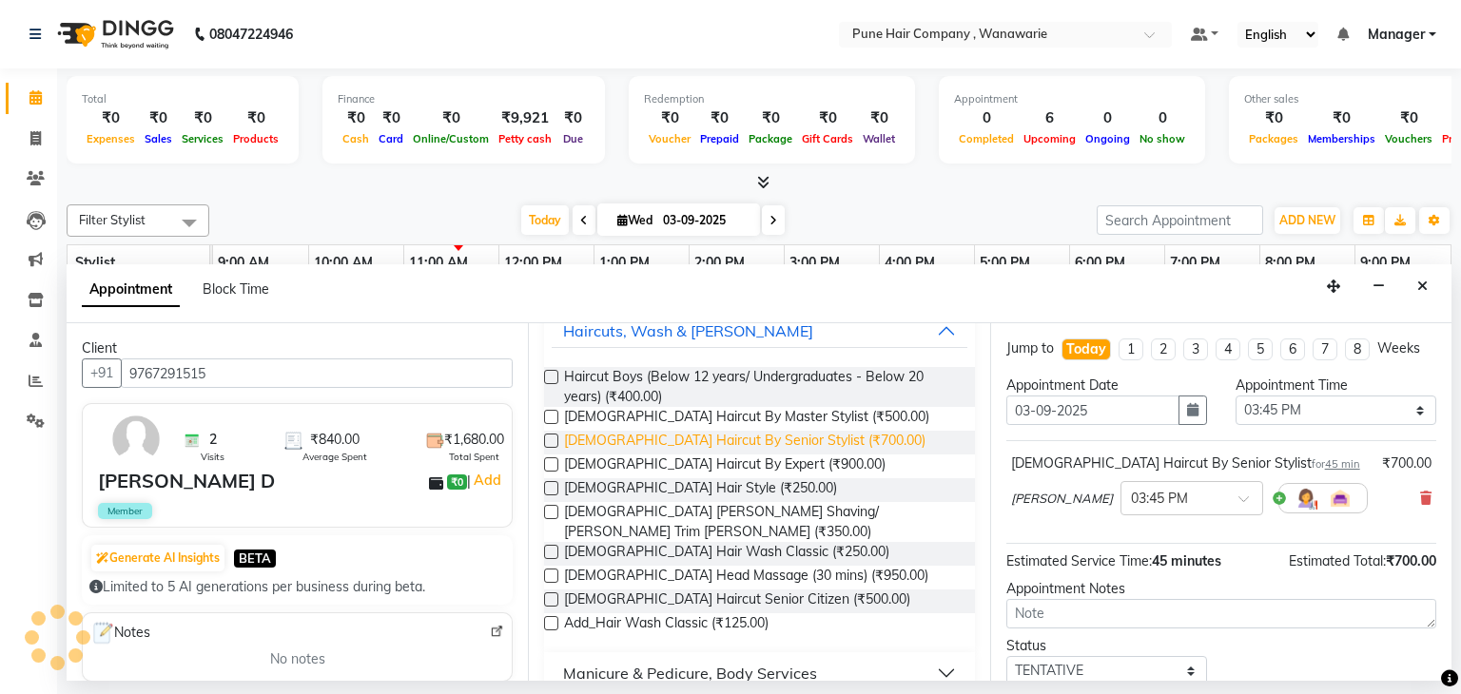
scroll to position [468, 0]
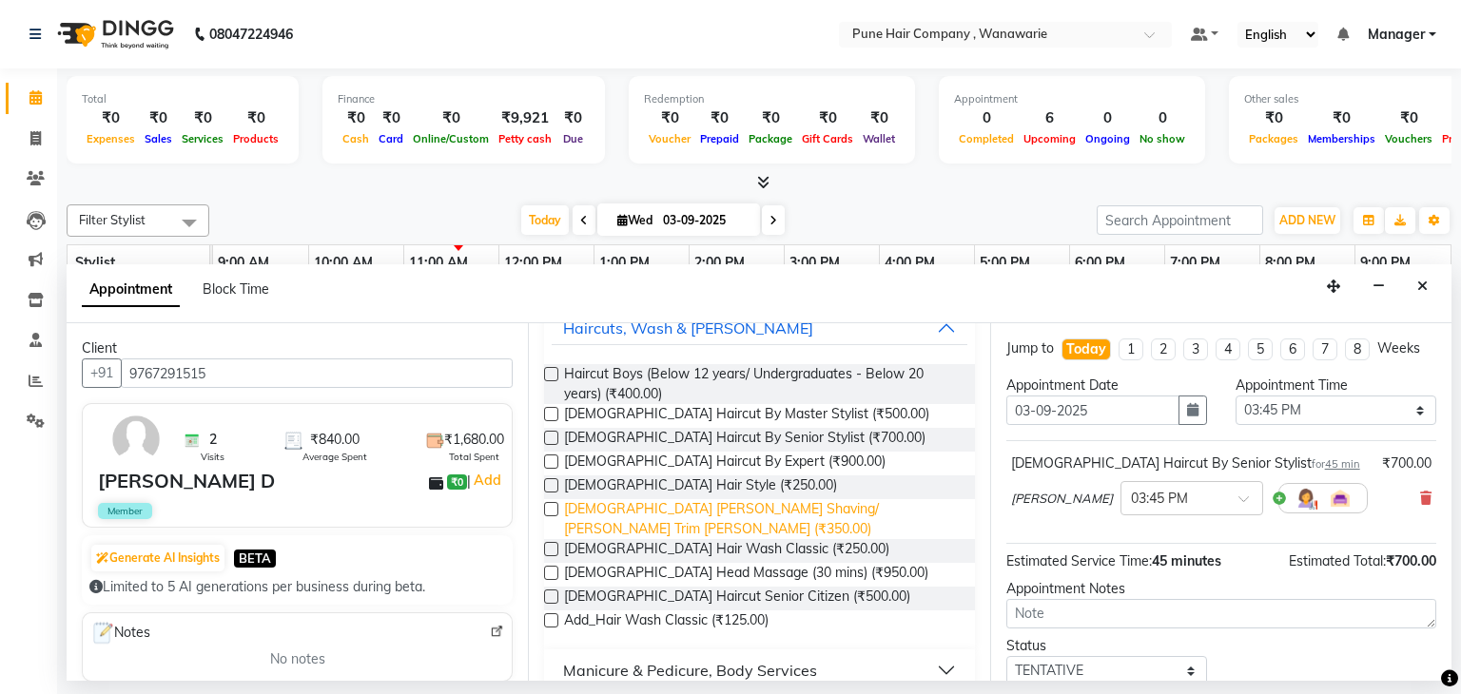
click at [715, 507] on span "Male Beard Shaving/ Beard Trim Beard (₹350.00)" at bounding box center [761, 519] width 395 height 40
checkbox input "false"
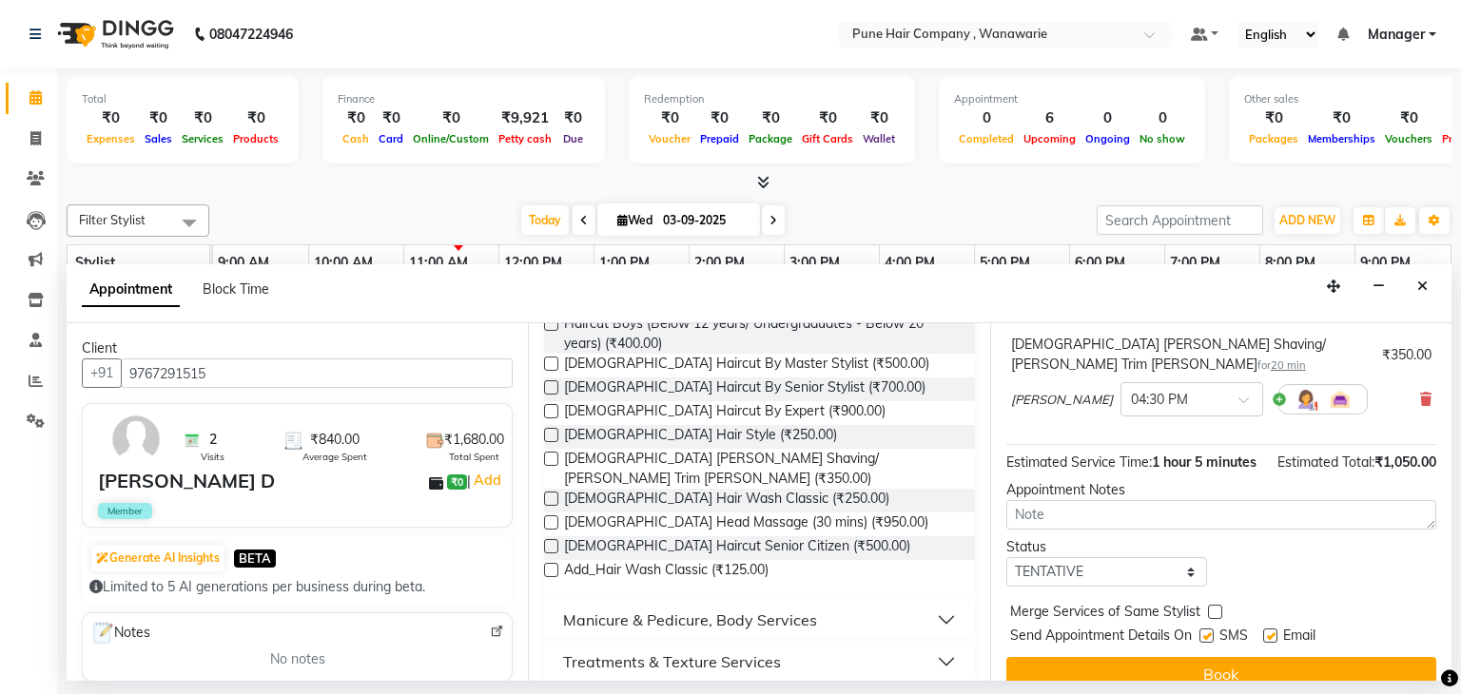
scroll to position [230, 0]
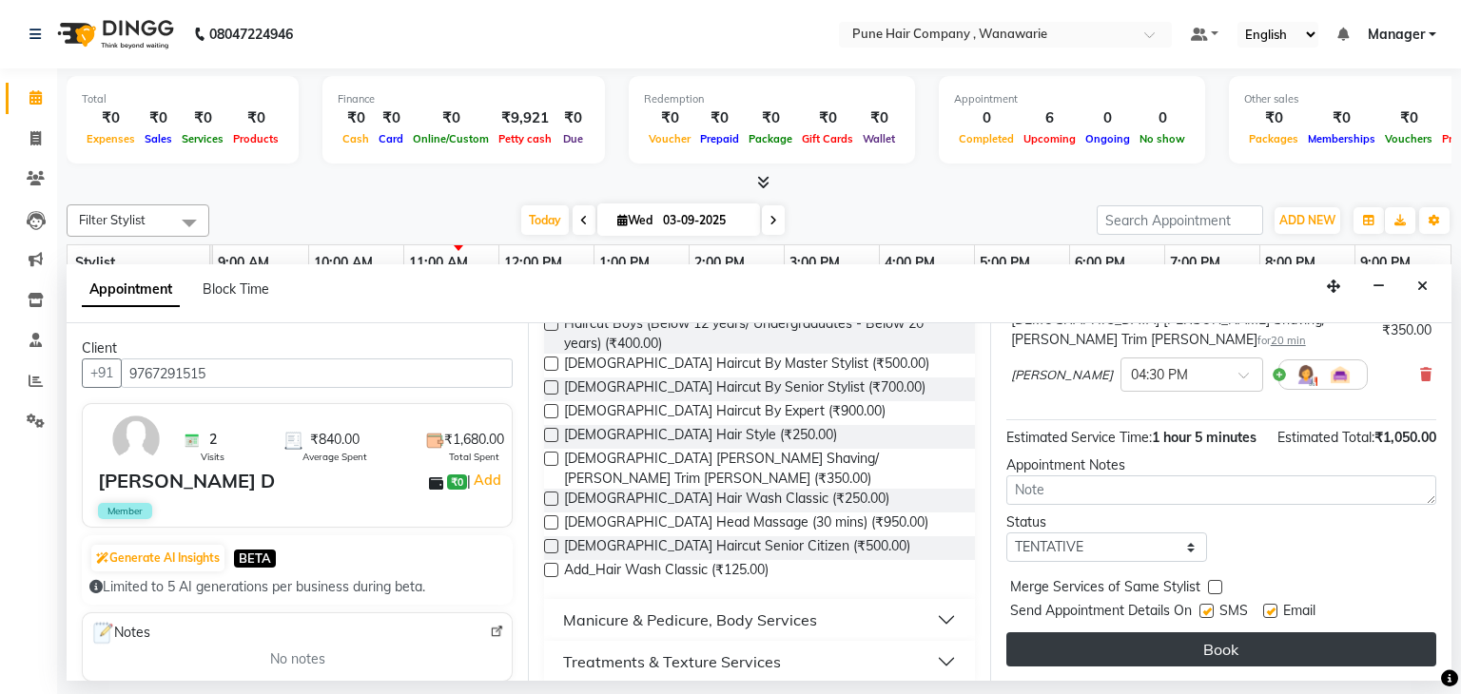
click at [1084, 652] on button "Book" at bounding box center [1222, 650] width 430 height 34
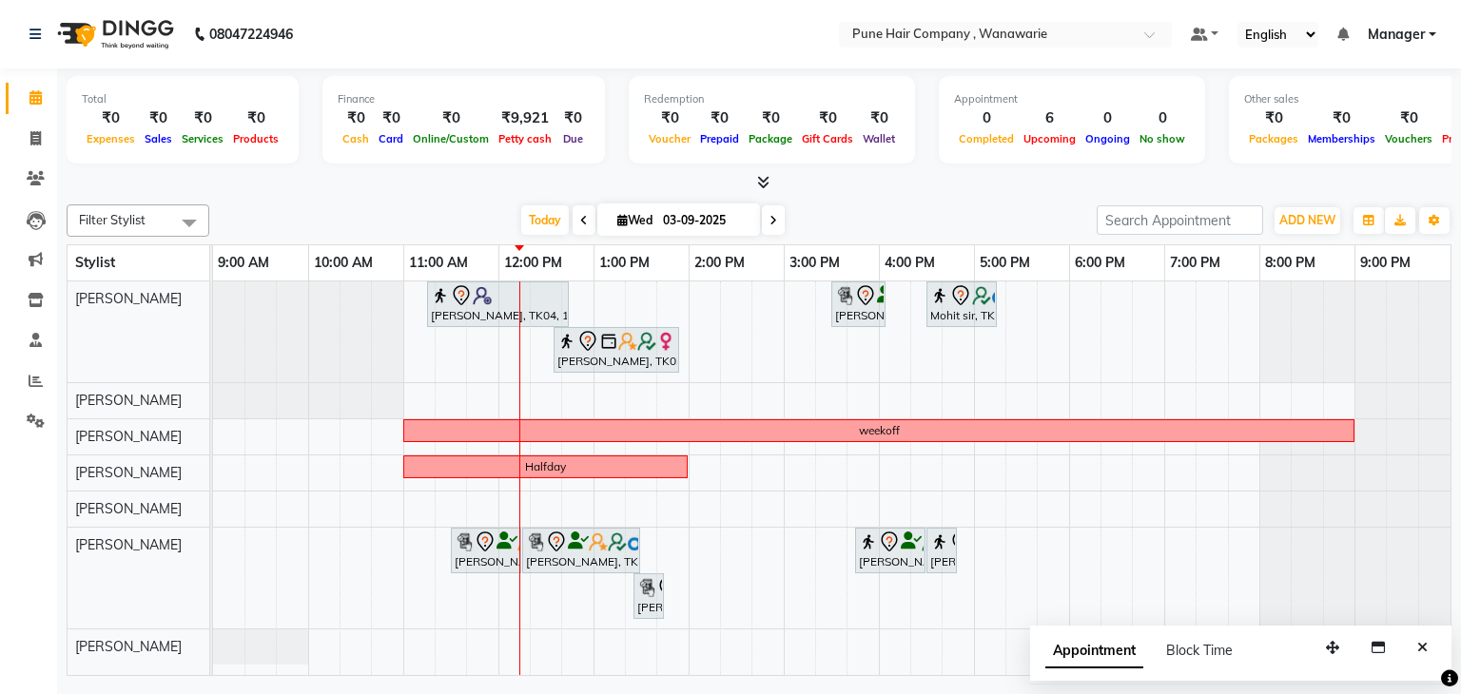
click at [387, 200] on div "Filter Stylist Select All Faisal shaikh Kasturi bhandari Manoj Zambre Nasim Sha…" at bounding box center [759, 436] width 1385 height 479
click at [877, 183] on div at bounding box center [759, 183] width 1385 height 20
click at [409, 198] on div "Filter Stylist Select All Faisal shaikh Kasturi bhandari Manoj Zambre Nasim Sha…" at bounding box center [759, 436] width 1385 height 479
click at [759, 187] on icon at bounding box center [763, 182] width 12 height 14
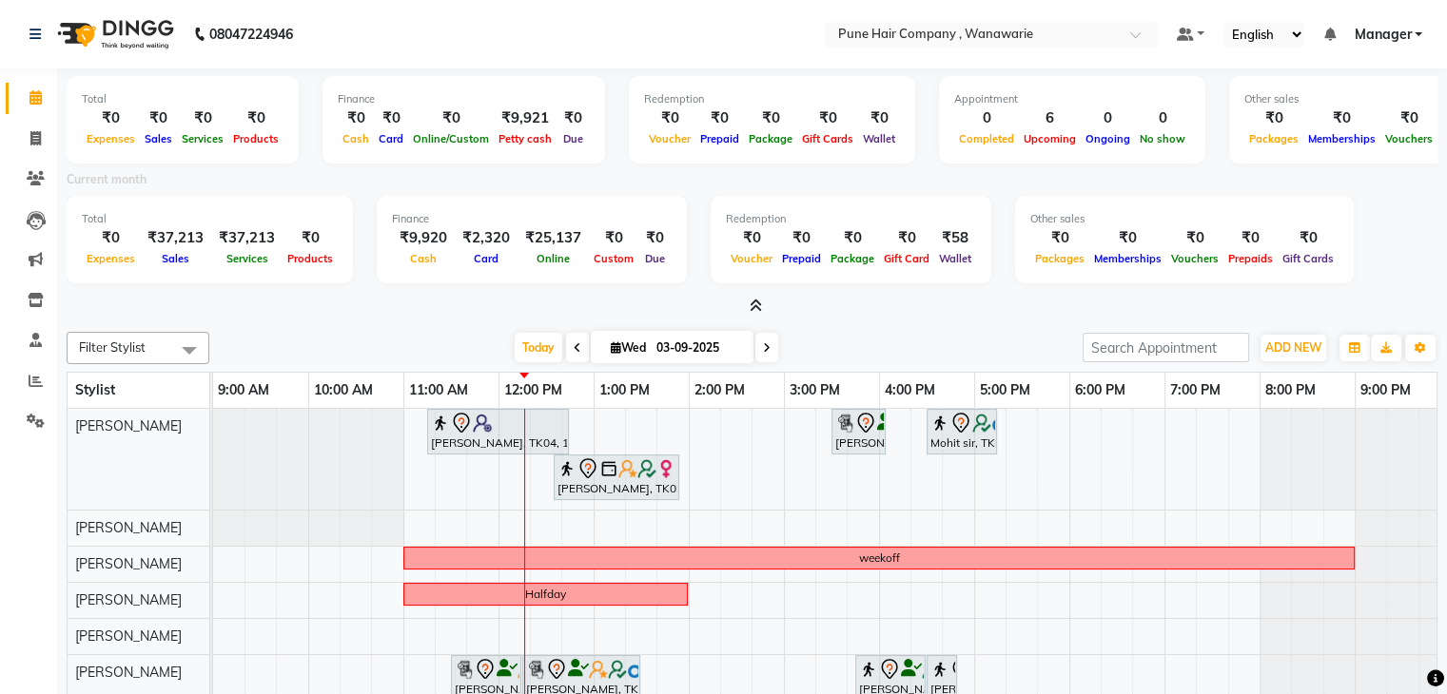
click at [757, 303] on icon at bounding box center [756, 306] width 12 height 14
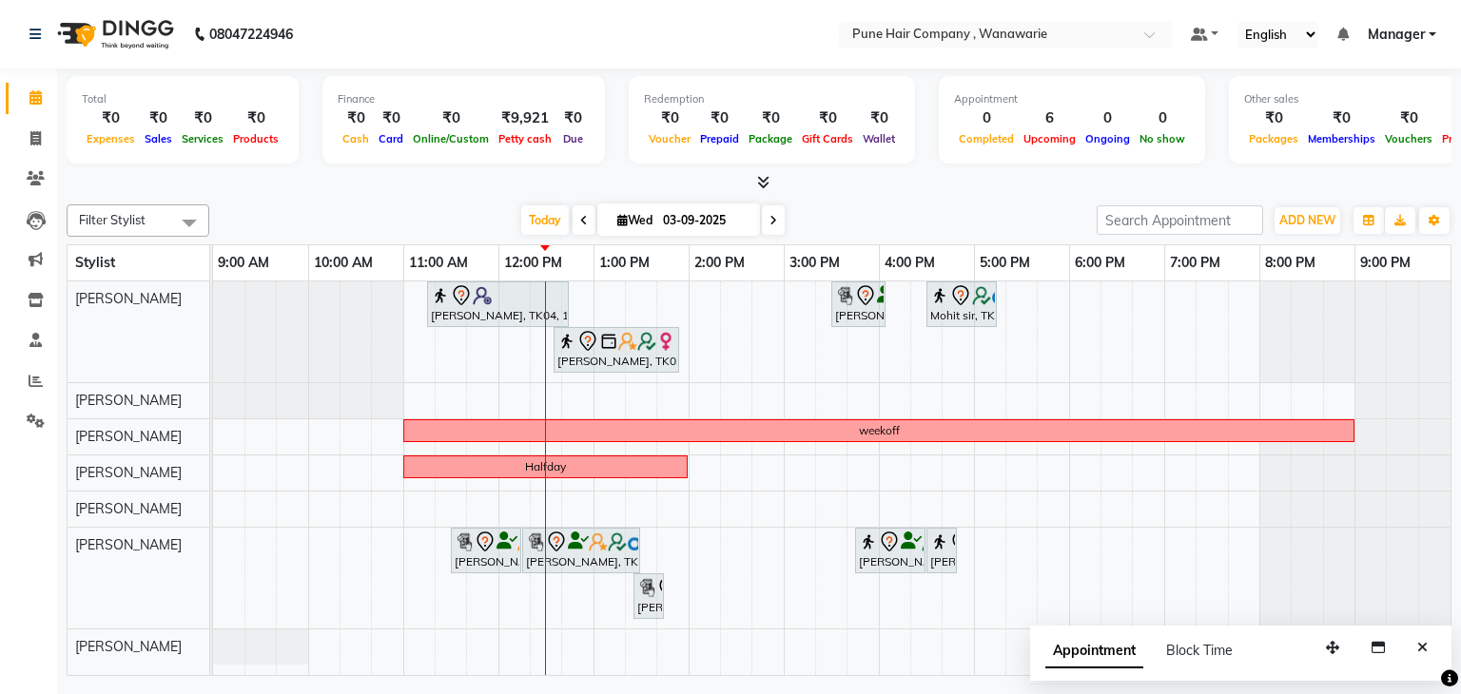
click at [776, 213] on span at bounding box center [773, 219] width 23 height 29
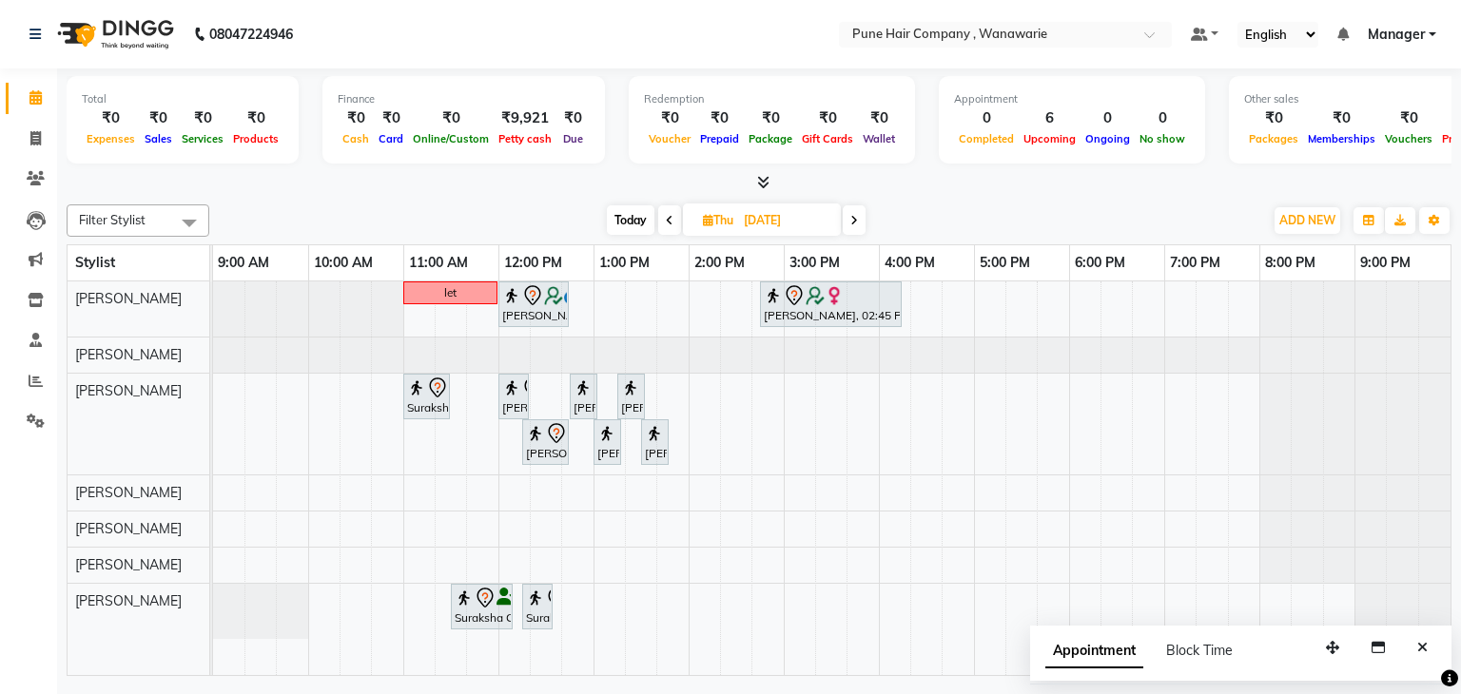
click at [641, 215] on span "Today" at bounding box center [631, 219] width 48 height 29
type input "03-09-2025"
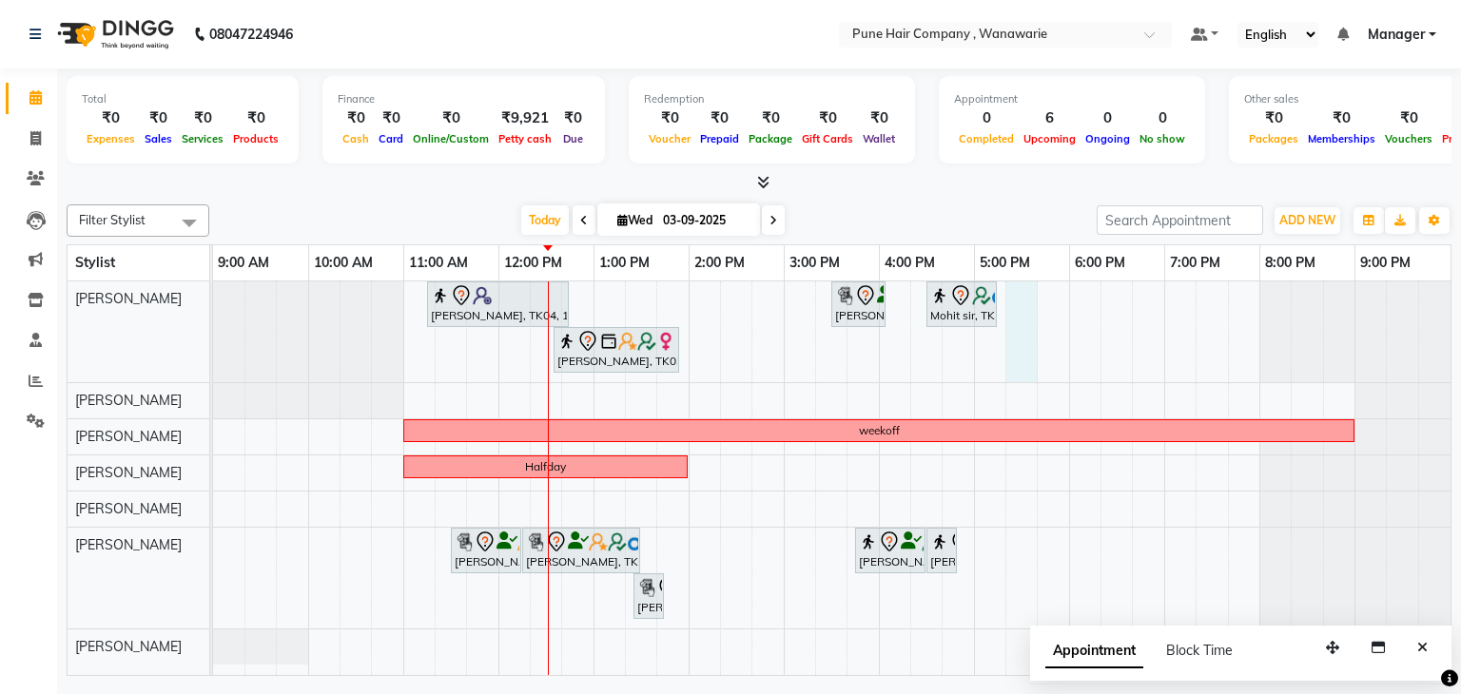
click at [1015, 286] on div "Philomena Mendonsa, TK04, 11:15 AM-12:45 PM, Hair Colour - Inoa Touch-up (Upto …" at bounding box center [832, 479] width 1238 height 395
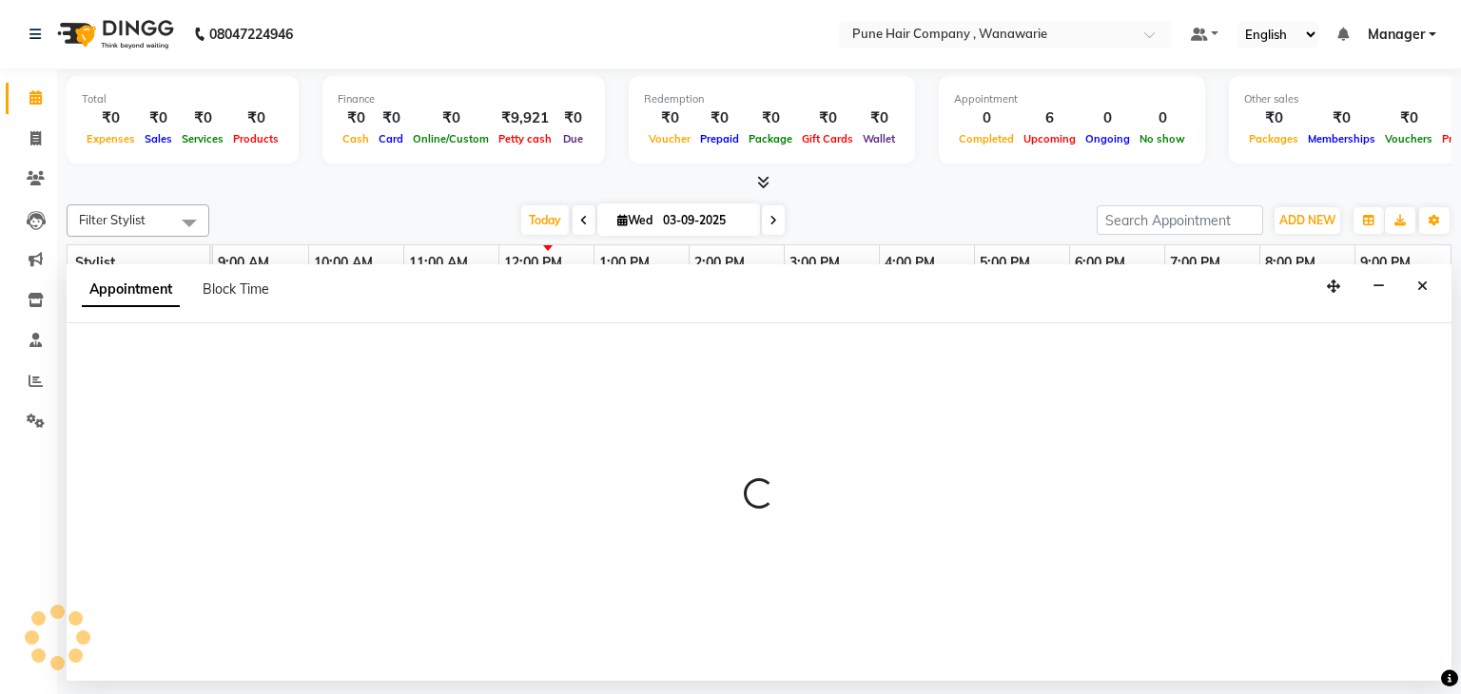
select select "74577"
select select "1035"
select select "tentative"
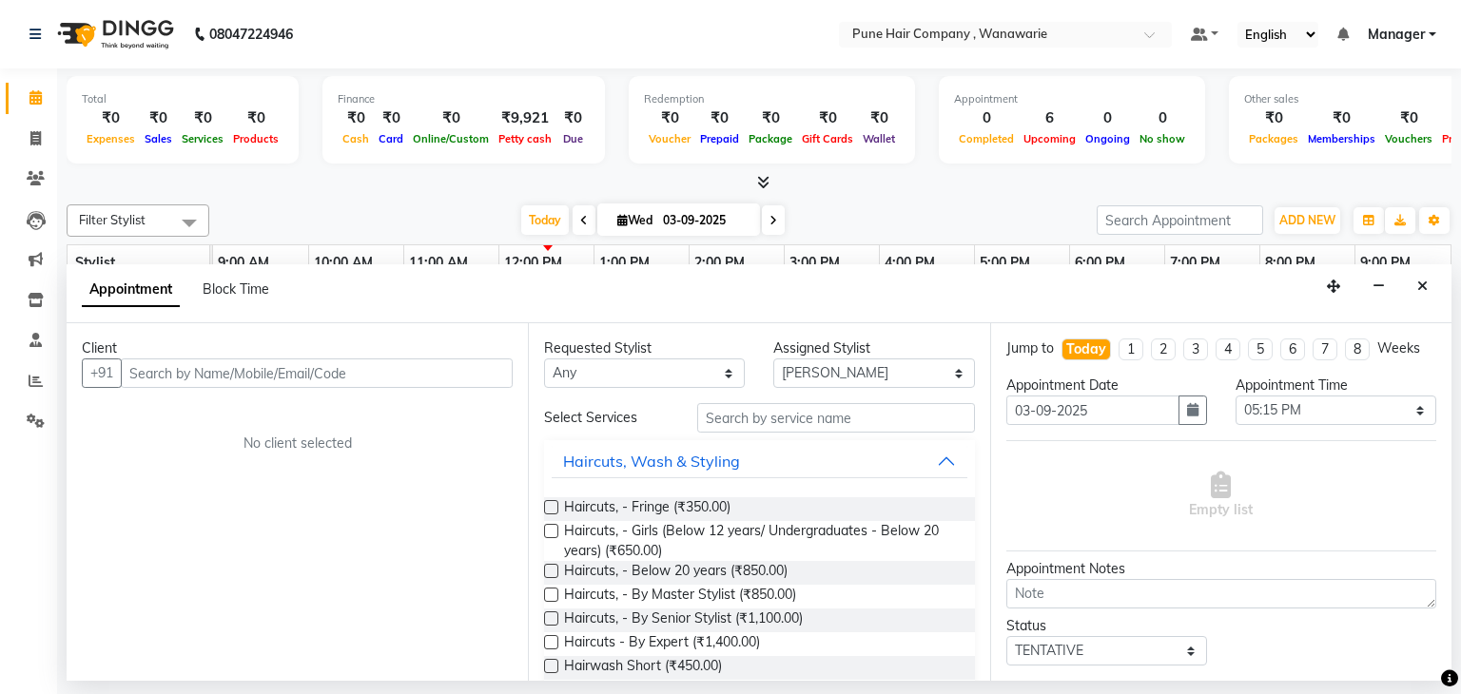
click at [277, 370] on input "text" at bounding box center [317, 373] width 392 height 29
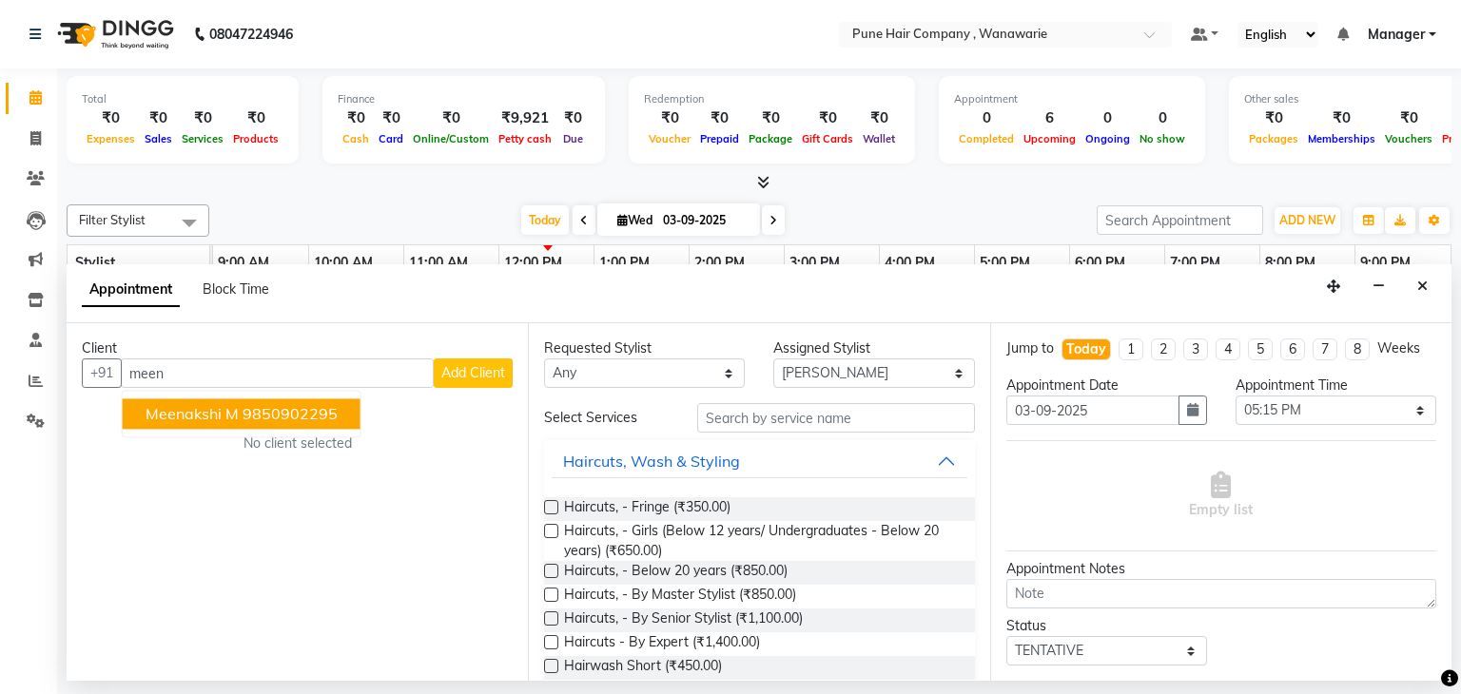
click at [323, 419] on ngb-highlight "9850902295" at bounding box center [290, 414] width 95 height 19
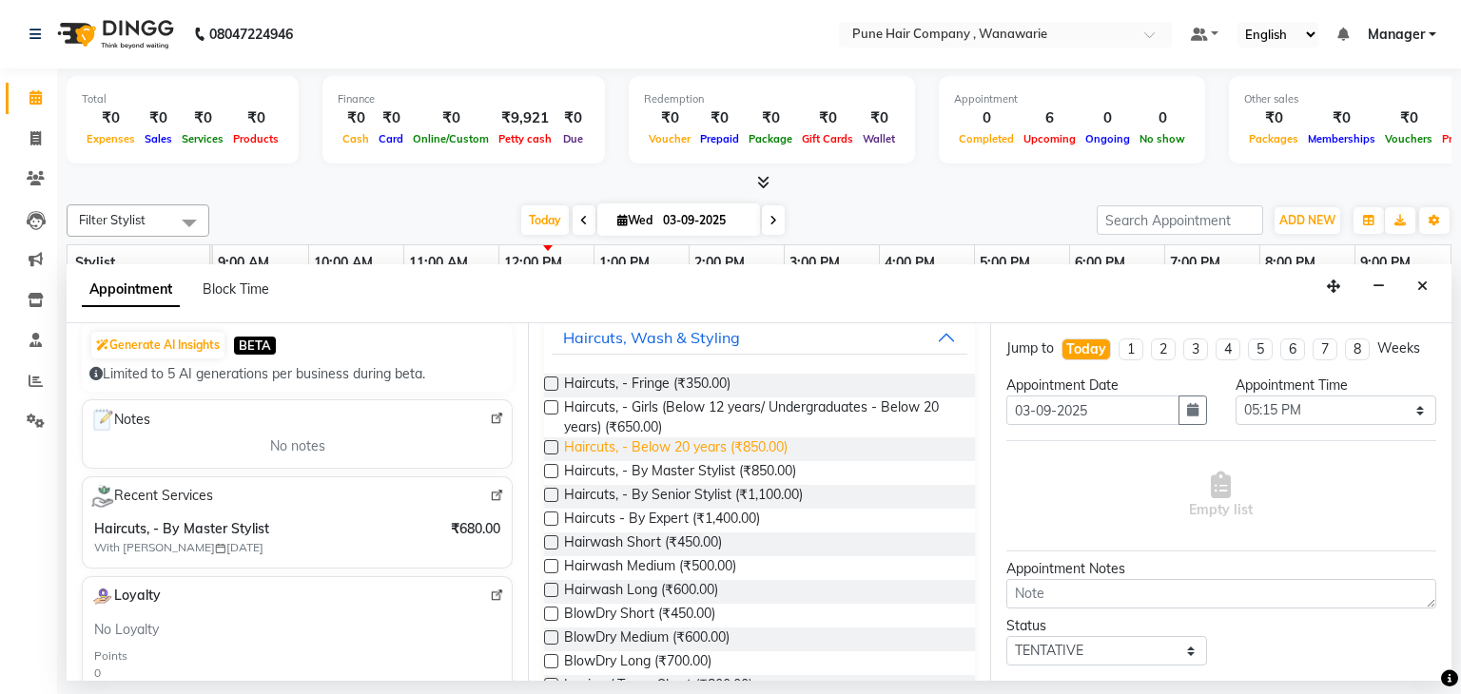
scroll to position [122, 0]
type input "9850902295"
click at [666, 477] on span "Haircuts, - By Master Stylist (₹850.00)" at bounding box center [680, 475] width 232 height 24
checkbox input "false"
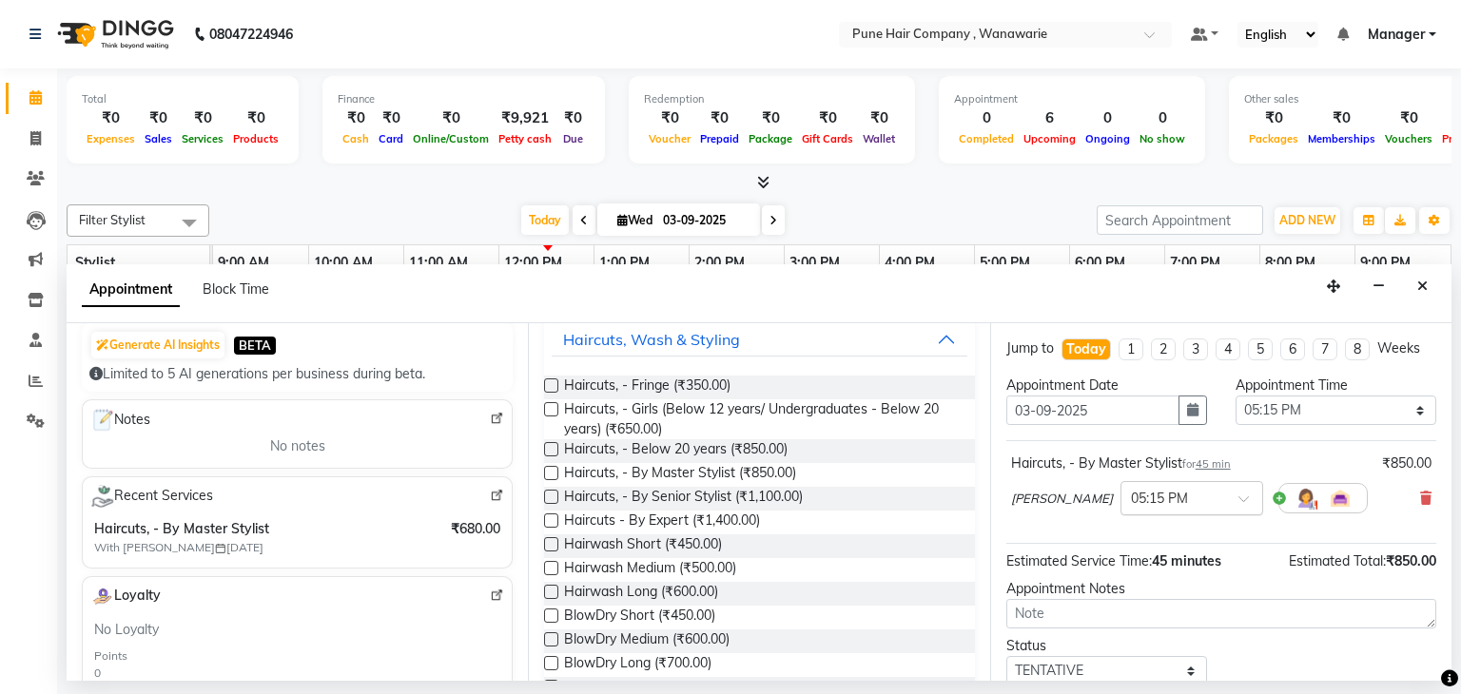
scroll to position [124, 0]
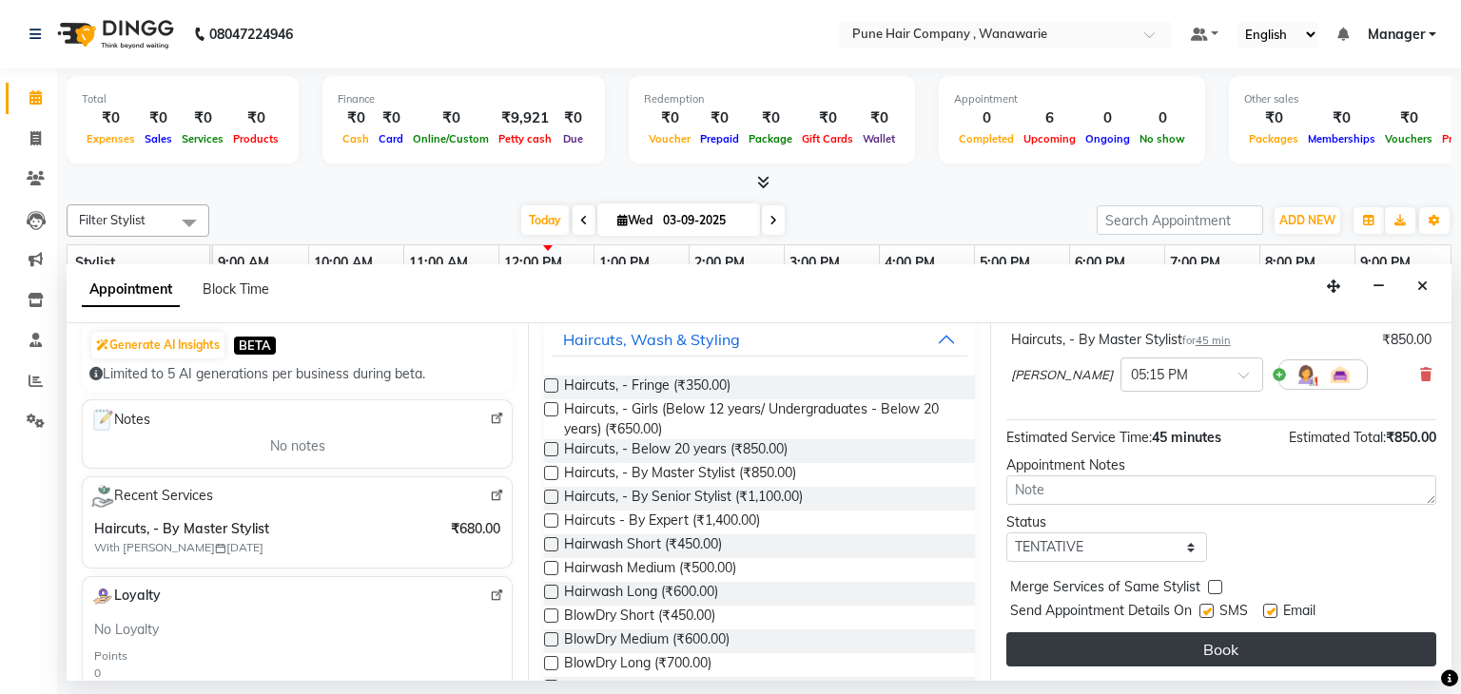
click at [1135, 643] on button "Book" at bounding box center [1222, 650] width 430 height 34
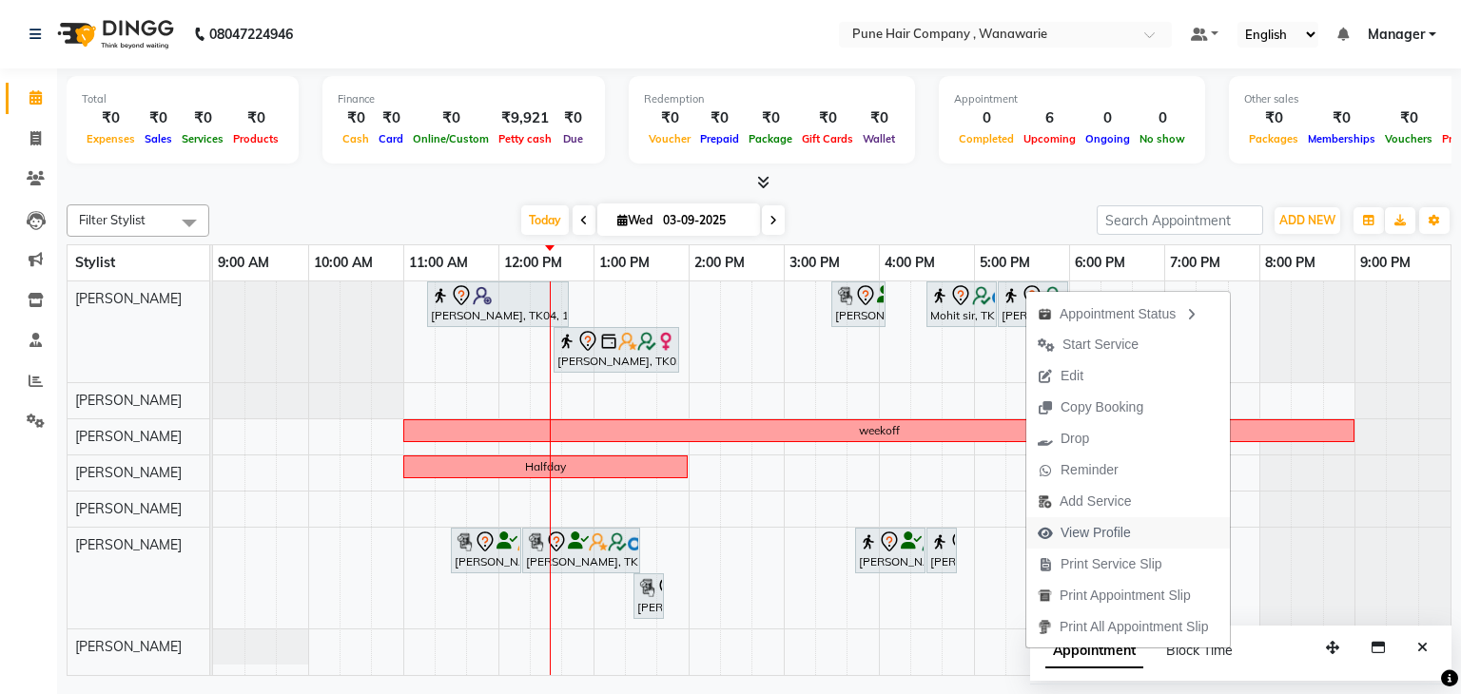
click at [1104, 529] on span "View Profile" at bounding box center [1096, 533] width 70 height 20
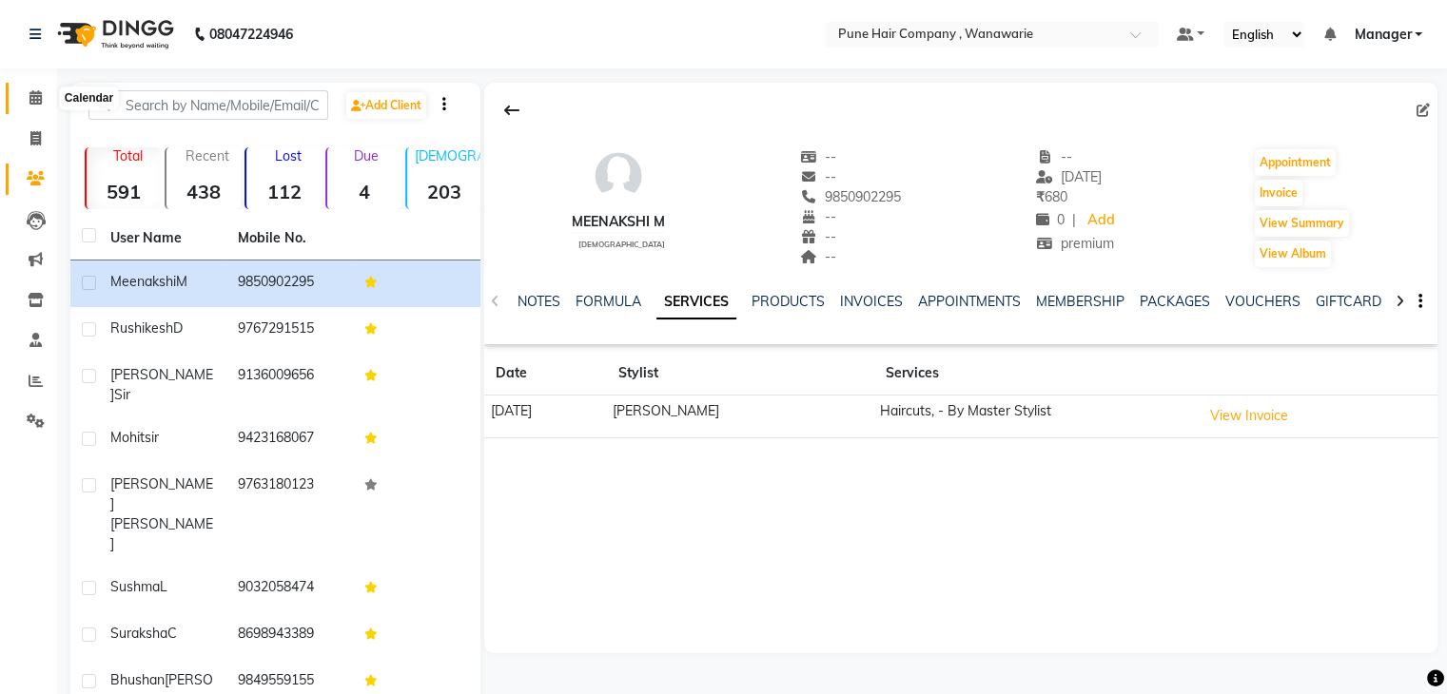
click at [34, 99] on icon at bounding box center [35, 97] width 12 height 14
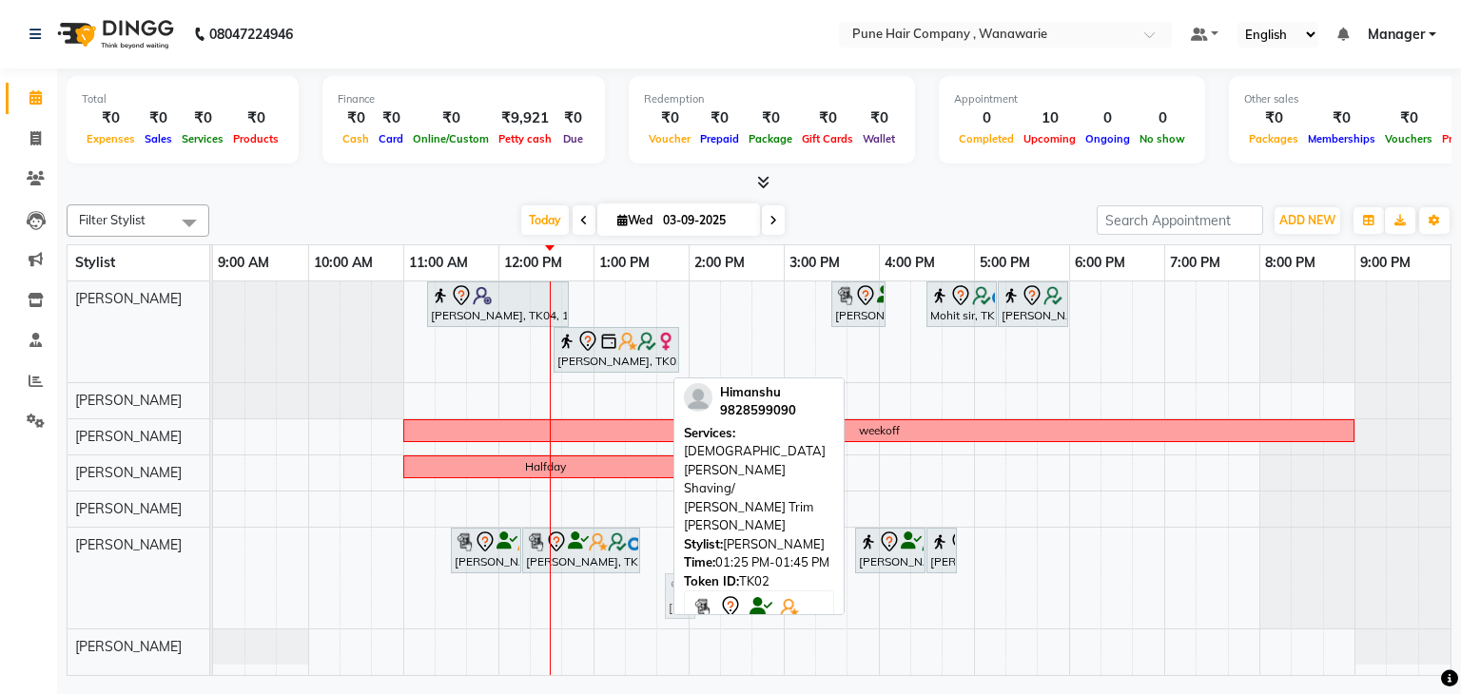
drag, startPoint x: 639, startPoint y: 598, endPoint x: 653, endPoint y: 598, distance: 13.3
click at [653, 598] on div "Philomena Mendonsa, TK04, 11:15 AM-12:45 PM, Hair Colour - Inoa Touch-up (Upto …" at bounding box center [832, 479] width 1238 height 395
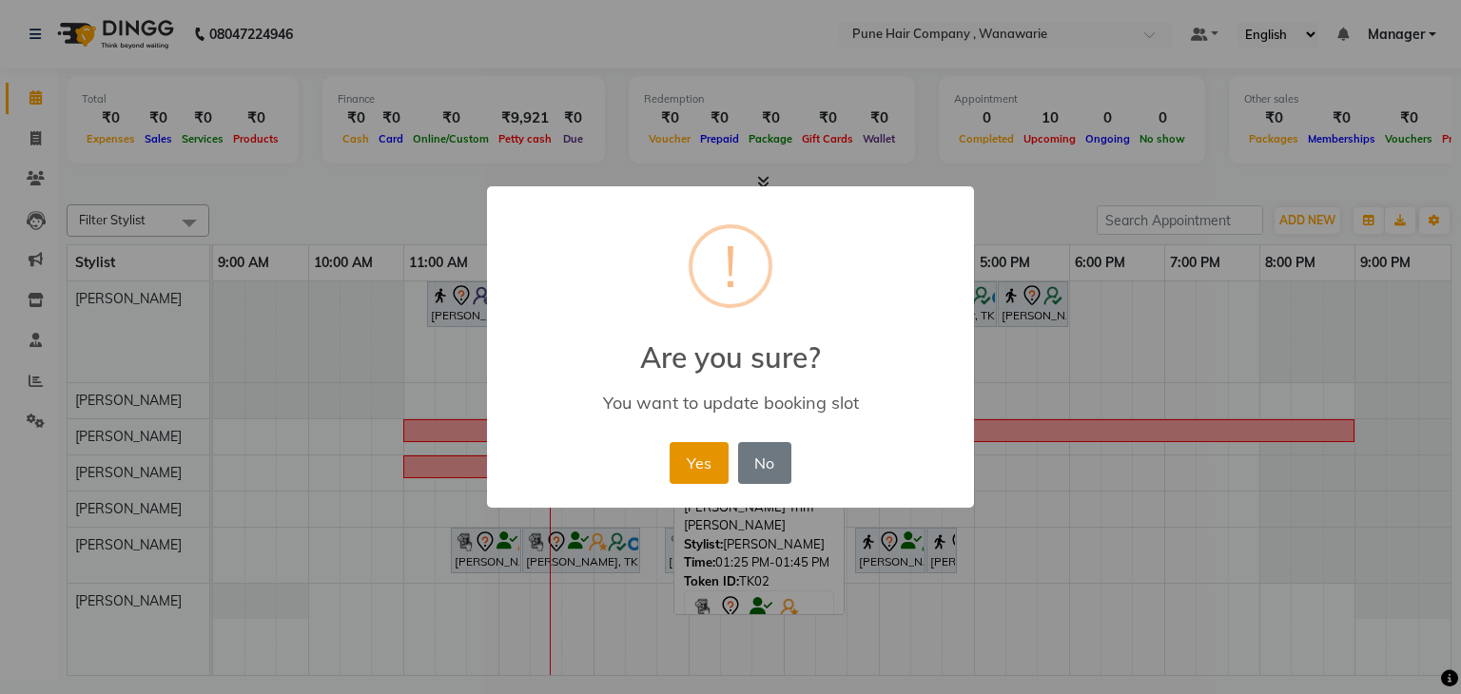
click at [698, 450] on button "Yes" at bounding box center [699, 463] width 58 height 42
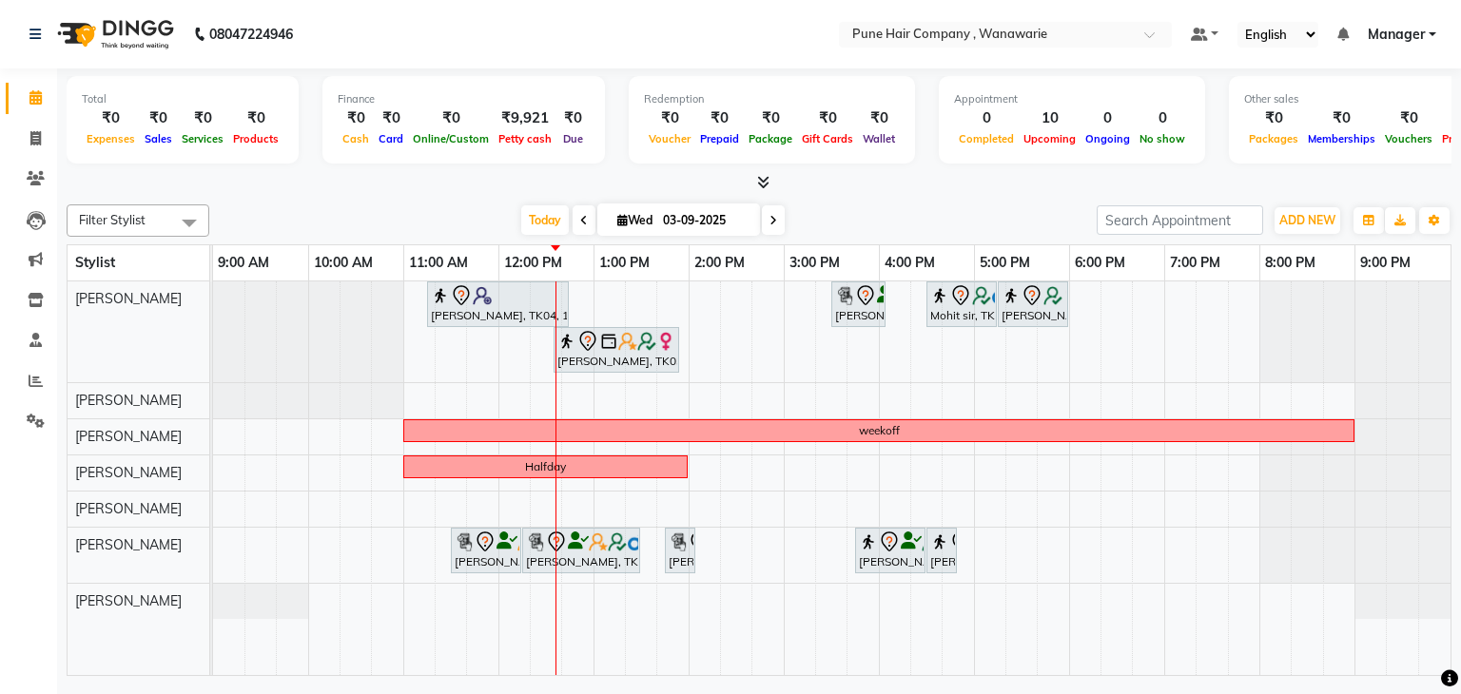
click at [703, 305] on div "Philomena Mendonsa, TK04, 11:15 AM-12:45 PM, Hair Colour - Inoa Touch-up (Upto …" at bounding box center [832, 479] width 1238 height 395
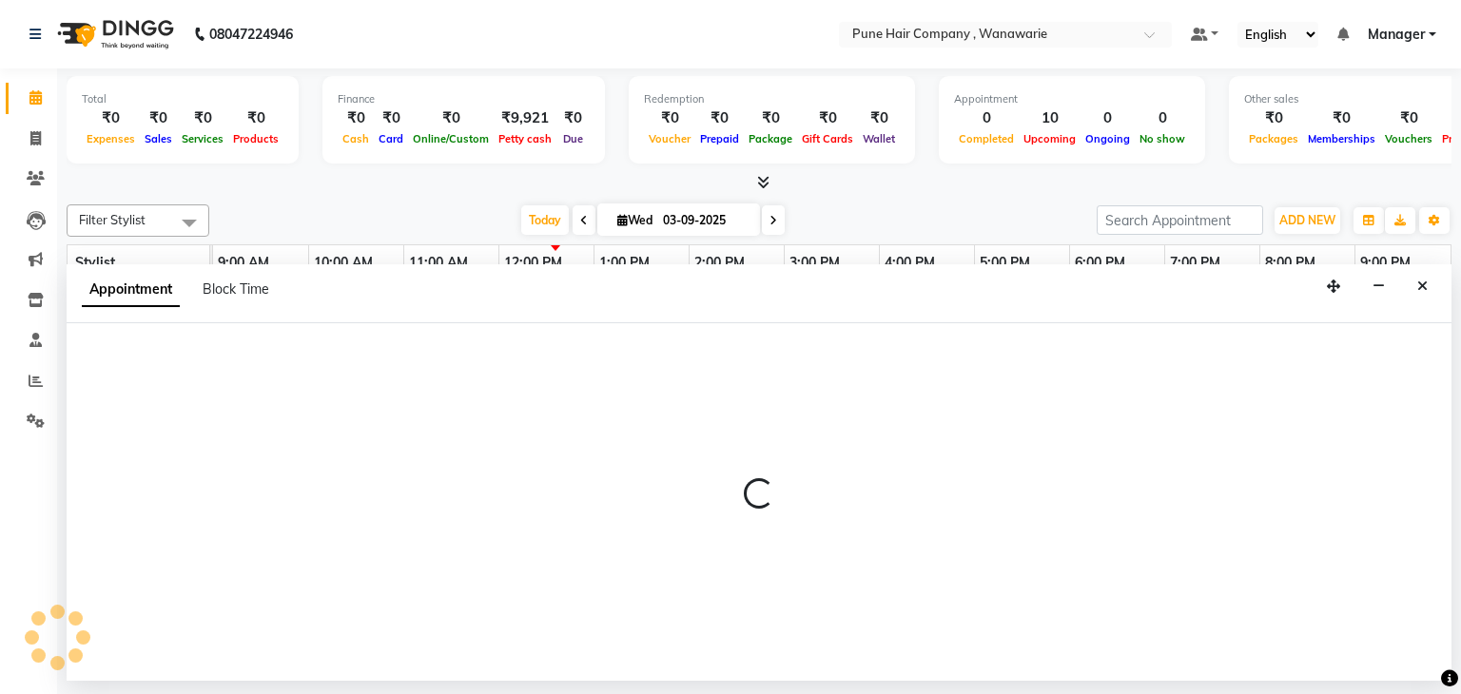
select select "74577"
select select "840"
select select "tentative"
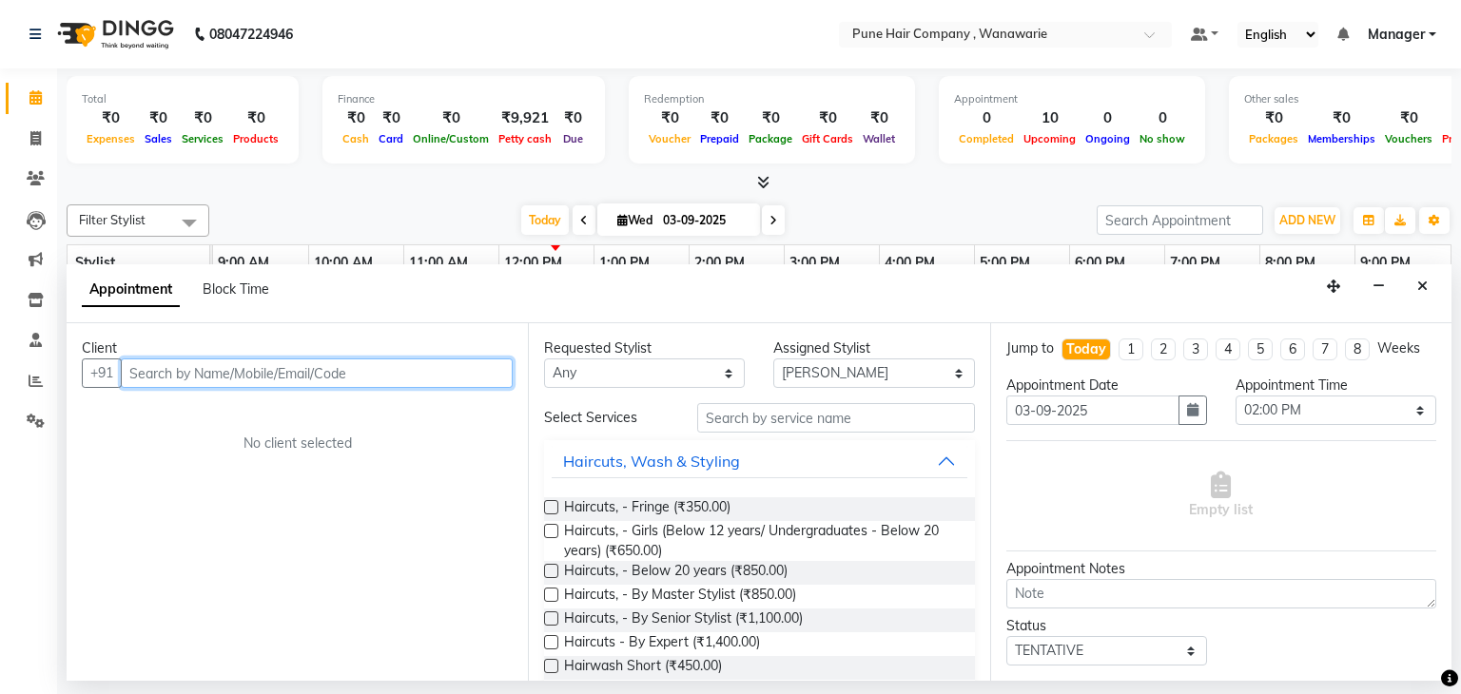
click at [391, 379] on input "text" at bounding box center [317, 373] width 392 height 29
type input "t"
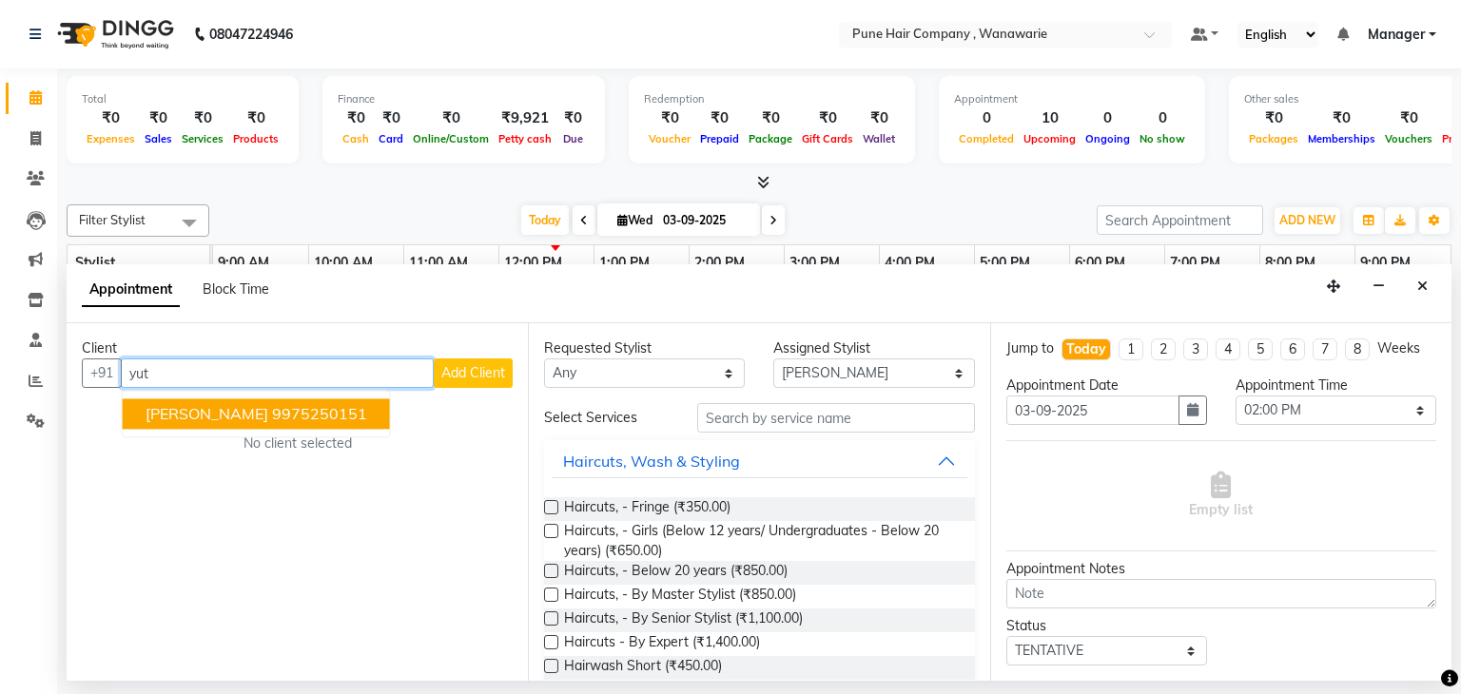
click at [272, 416] on ngb-highlight "9975250151" at bounding box center [319, 414] width 95 height 19
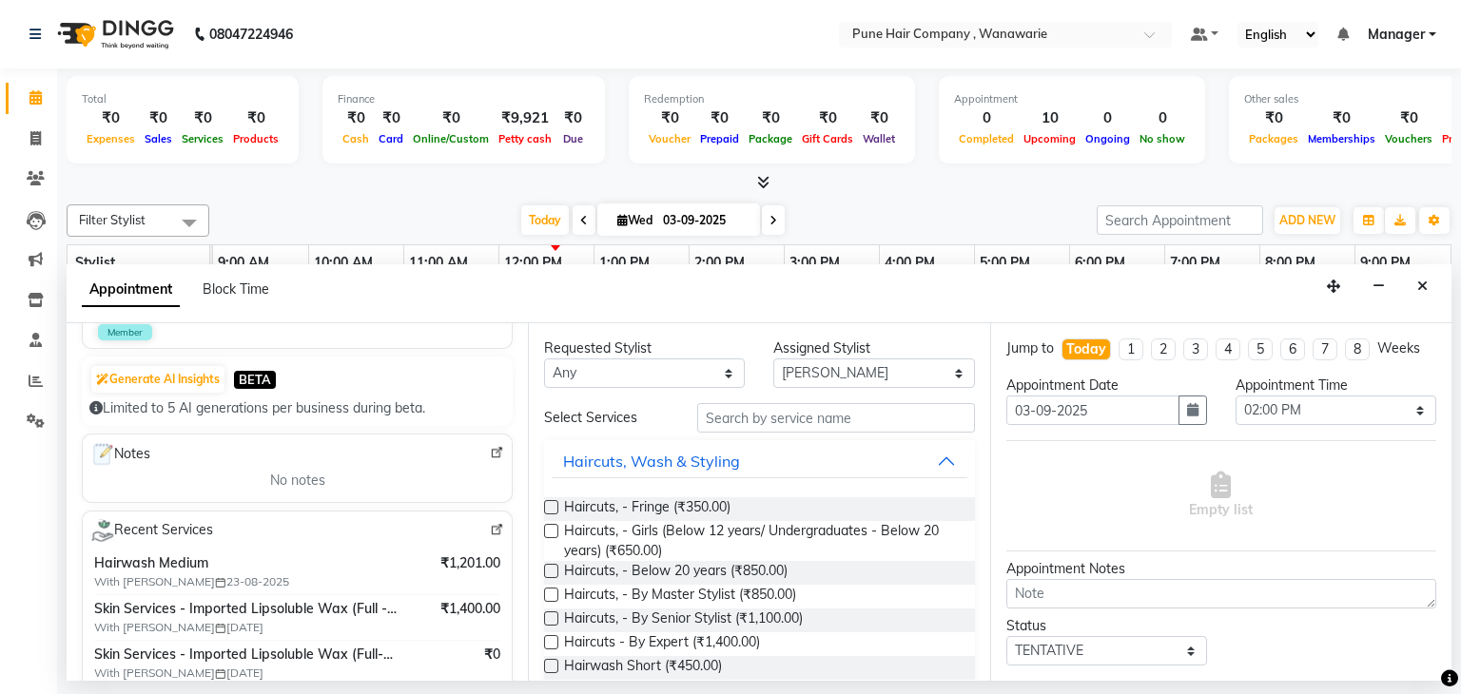
scroll to position [174, 0]
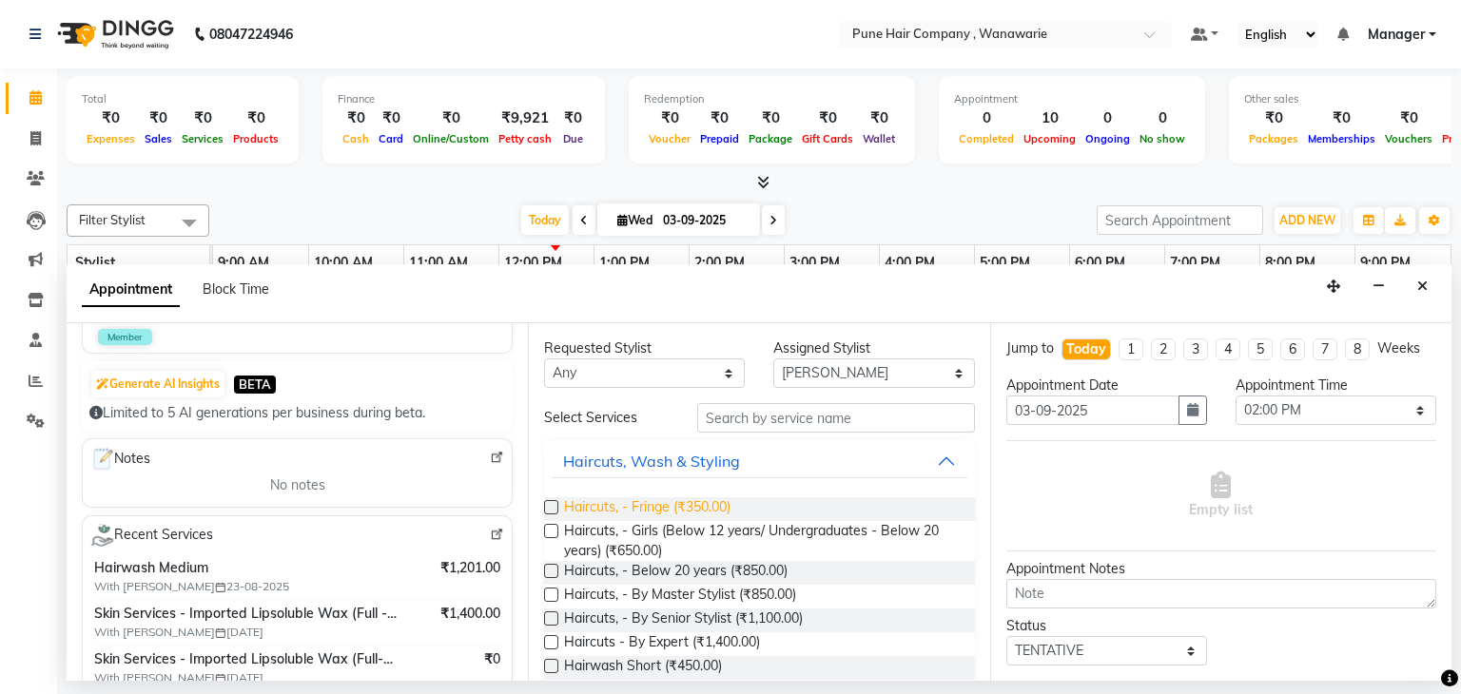
type input "9975250151"
click at [699, 503] on span "Haircuts, - Fringe (₹350.00)" at bounding box center [647, 510] width 166 height 24
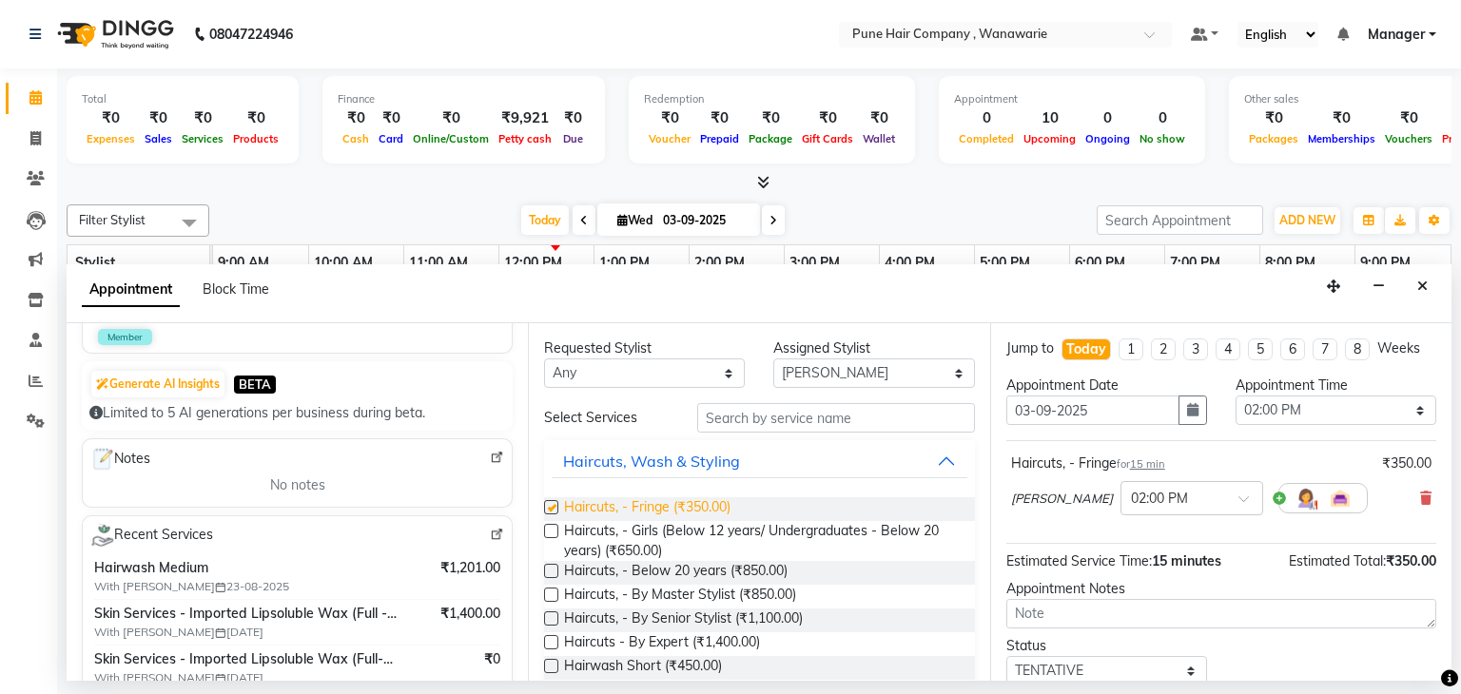
checkbox input "false"
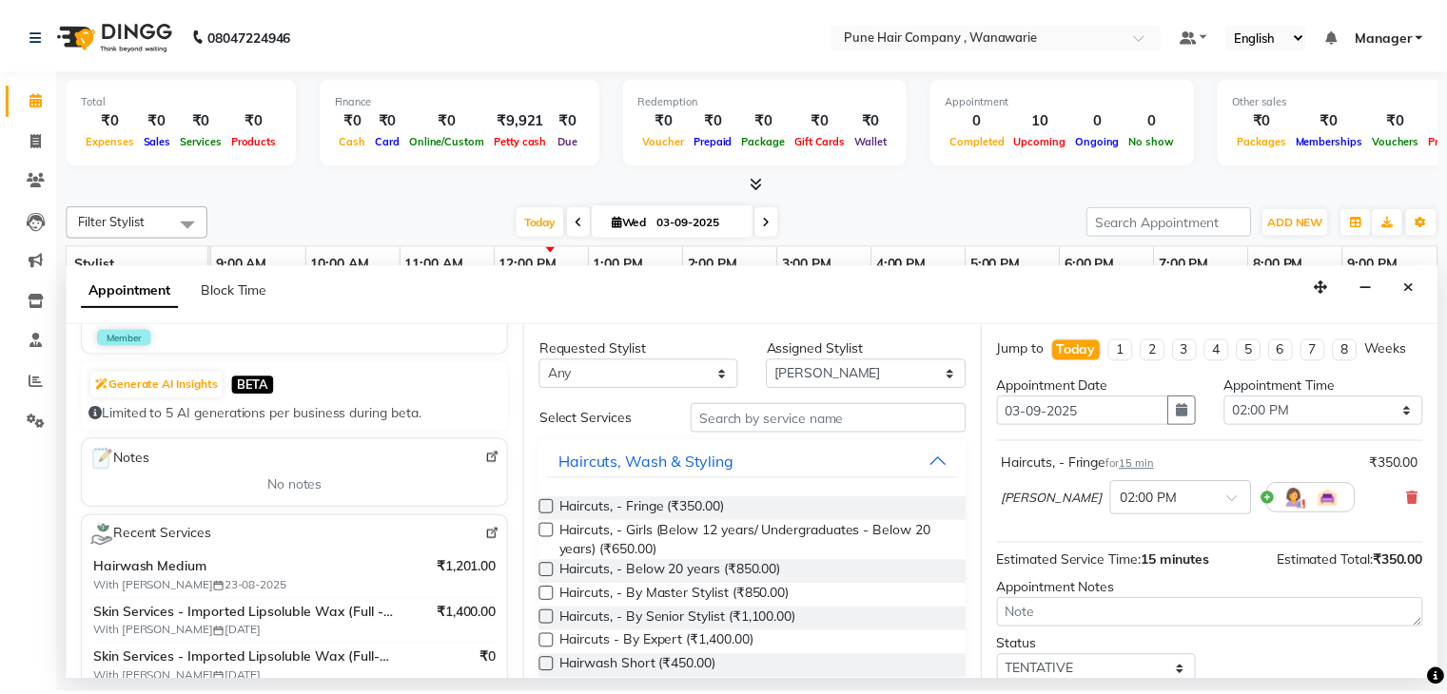
scroll to position [124, 0]
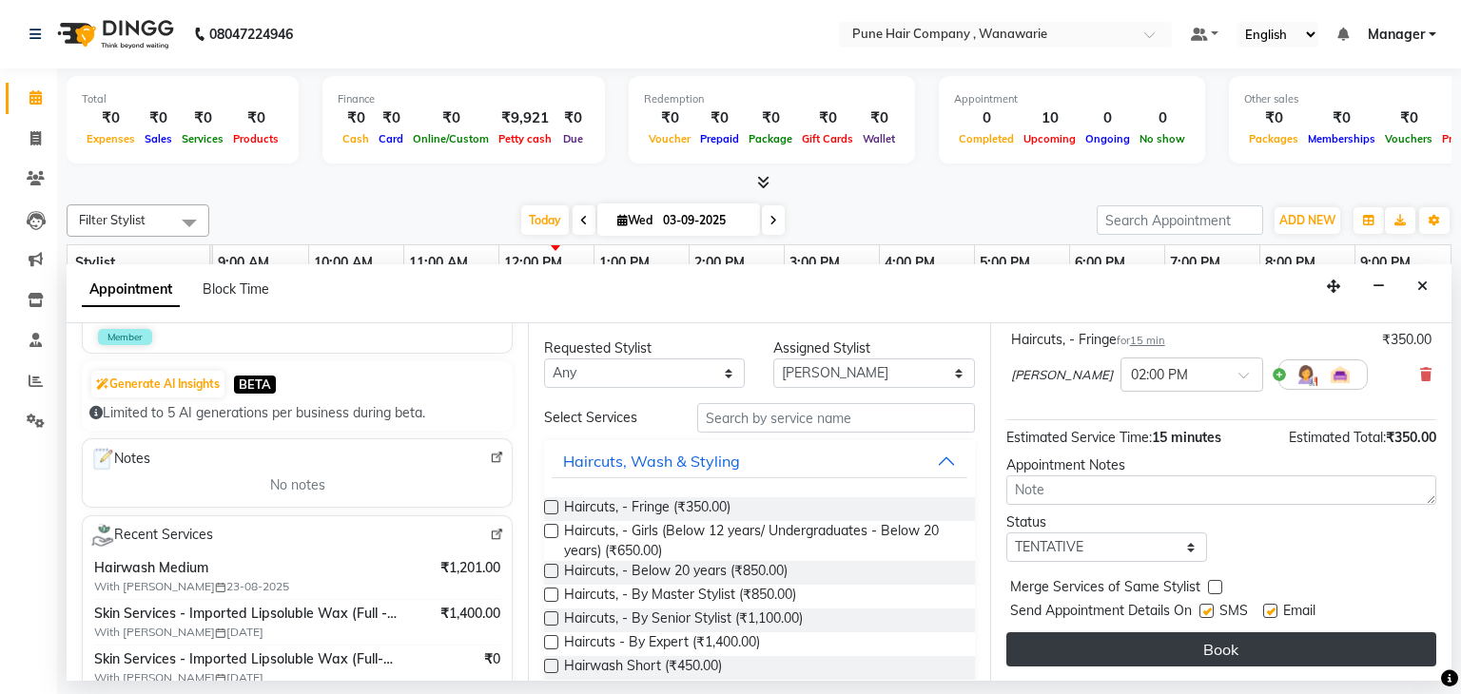
click at [1154, 644] on button "Book" at bounding box center [1222, 650] width 430 height 34
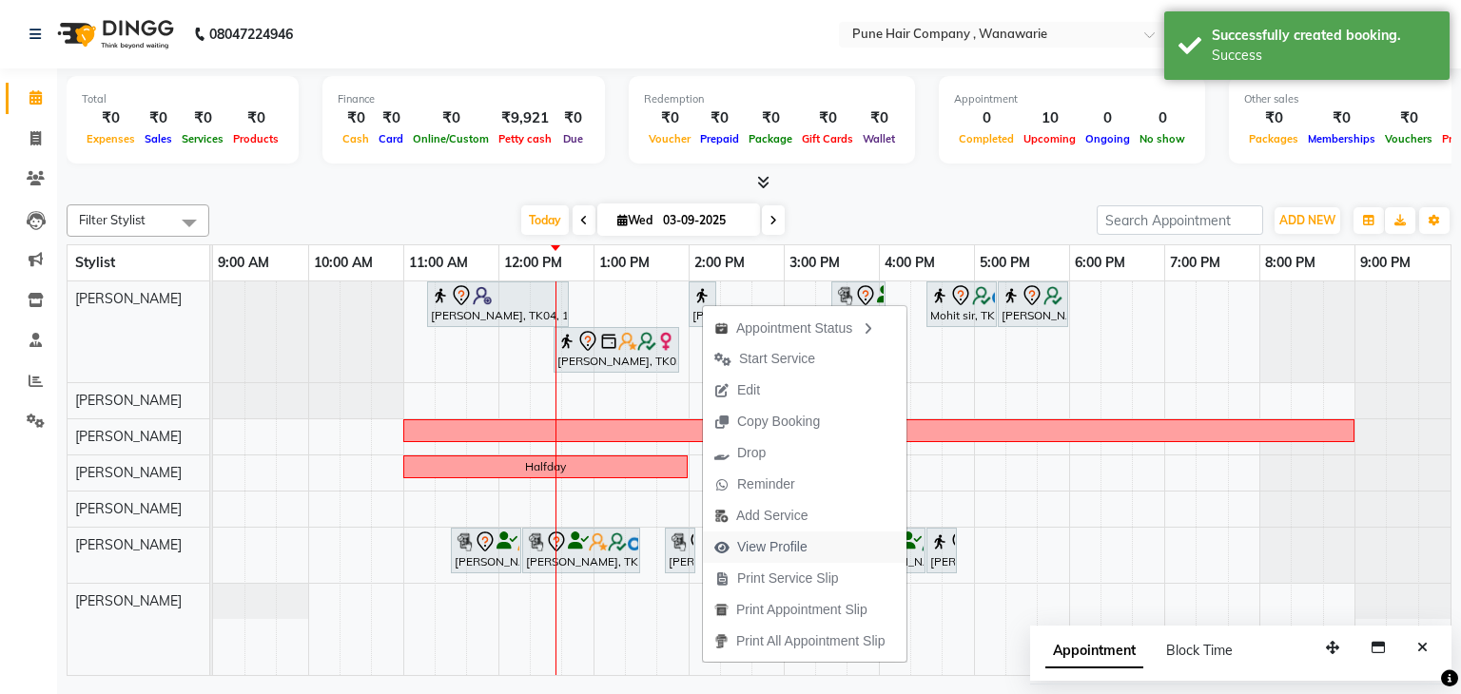
click at [767, 541] on span "View Profile" at bounding box center [772, 548] width 70 height 20
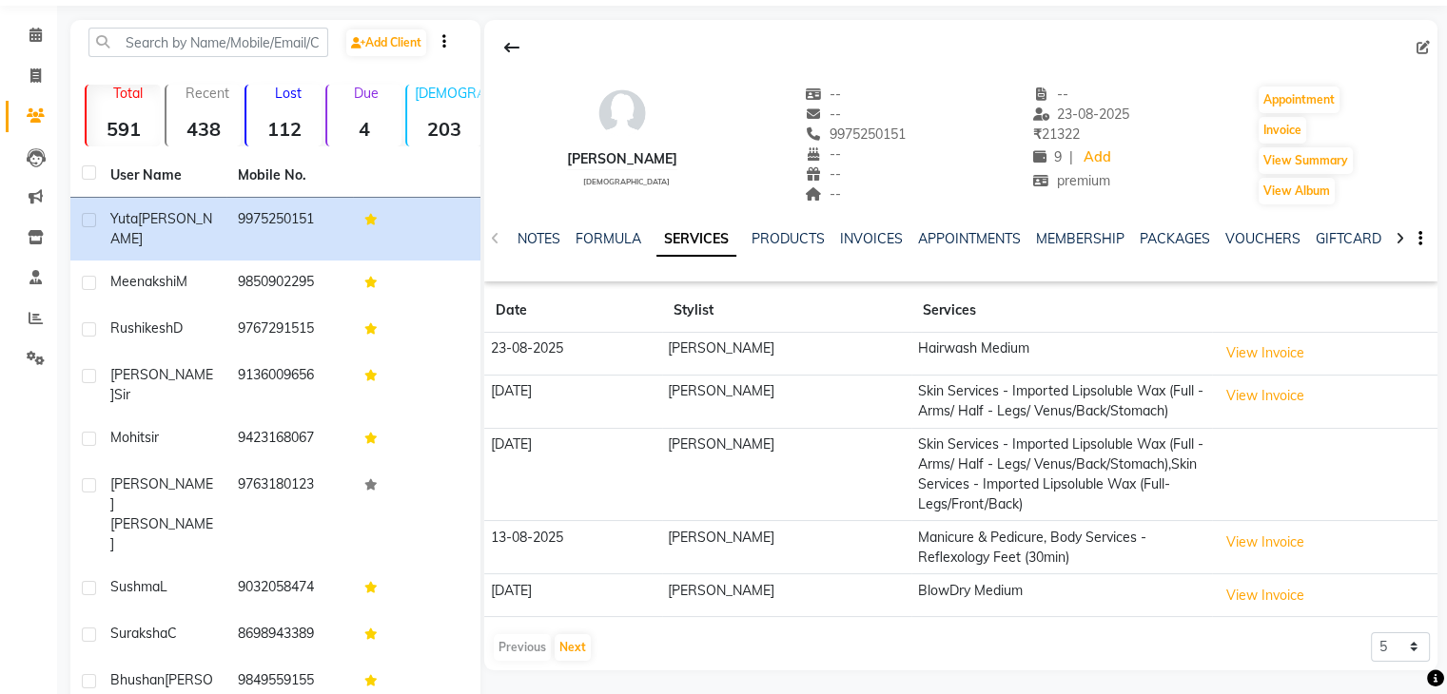
scroll to position [130, 0]
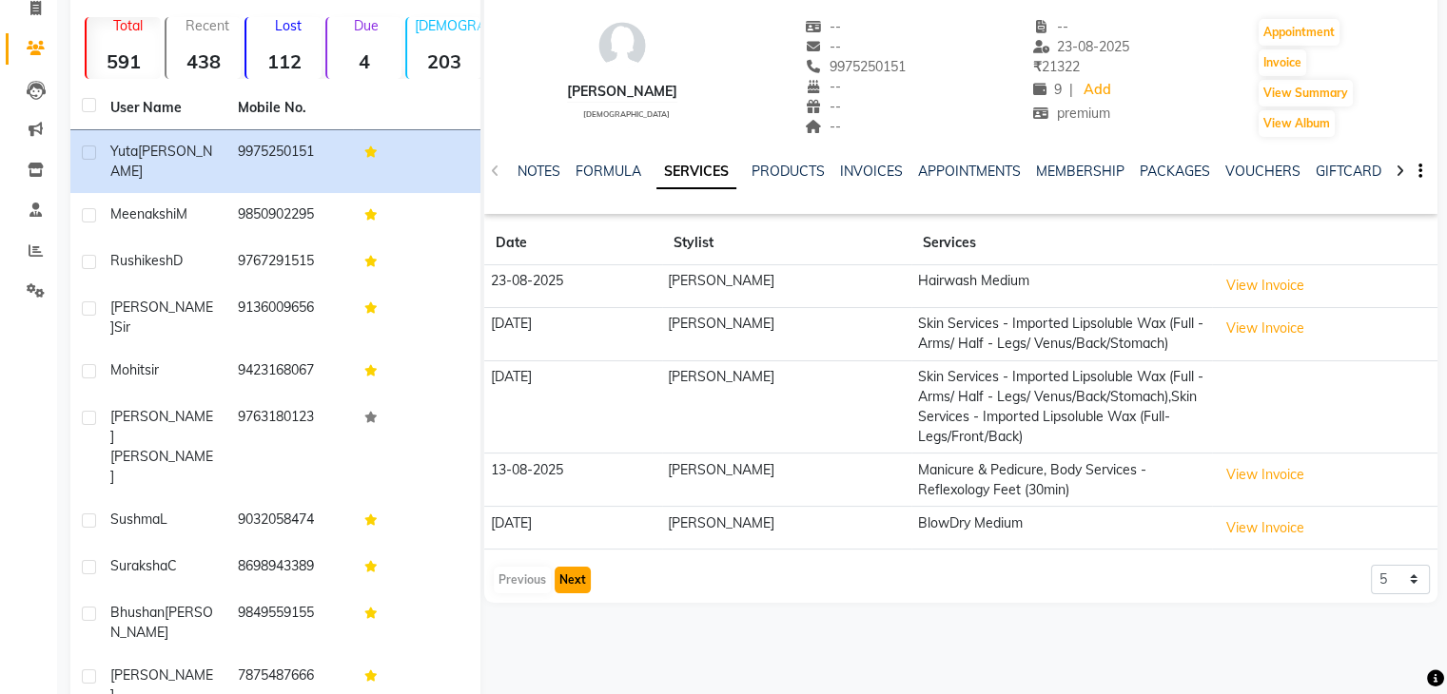
click at [572, 574] on button "Next" at bounding box center [573, 580] width 36 height 27
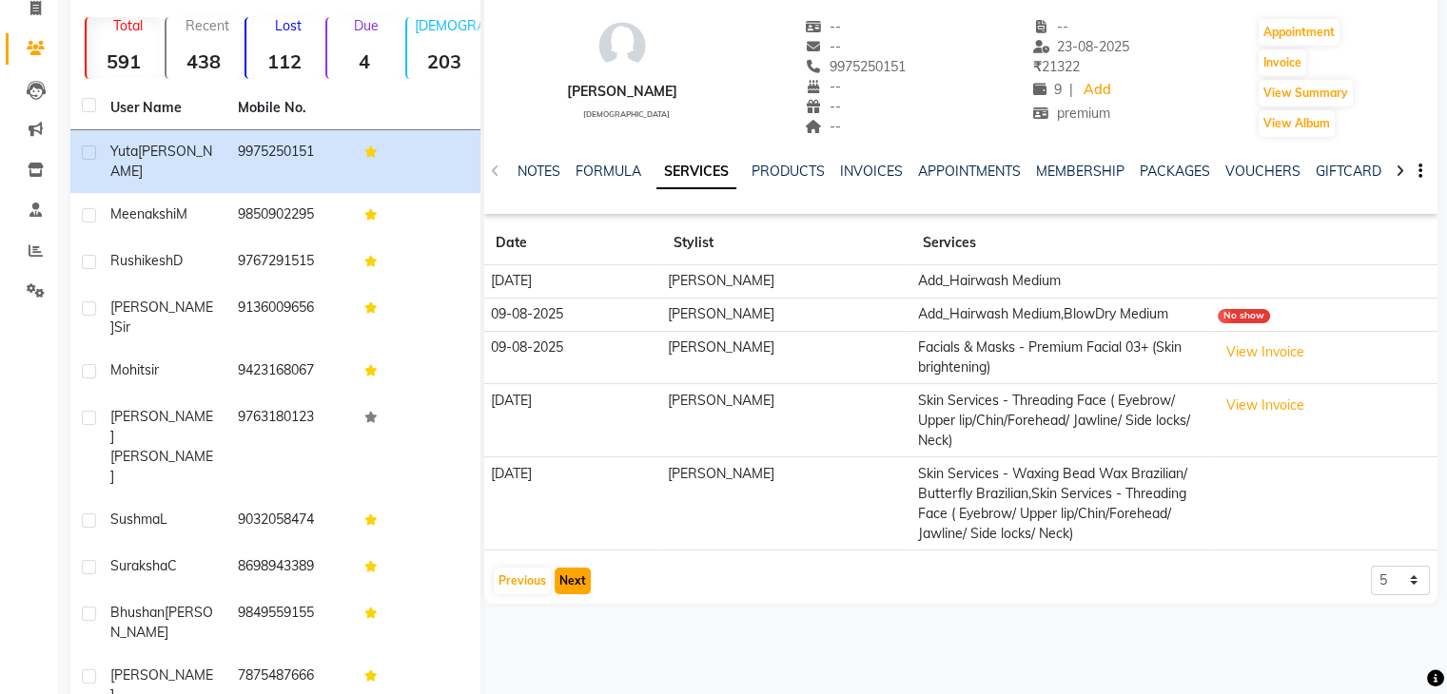
click at [563, 579] on button "Next" at bounding box center [573, 581] width 36 height 27
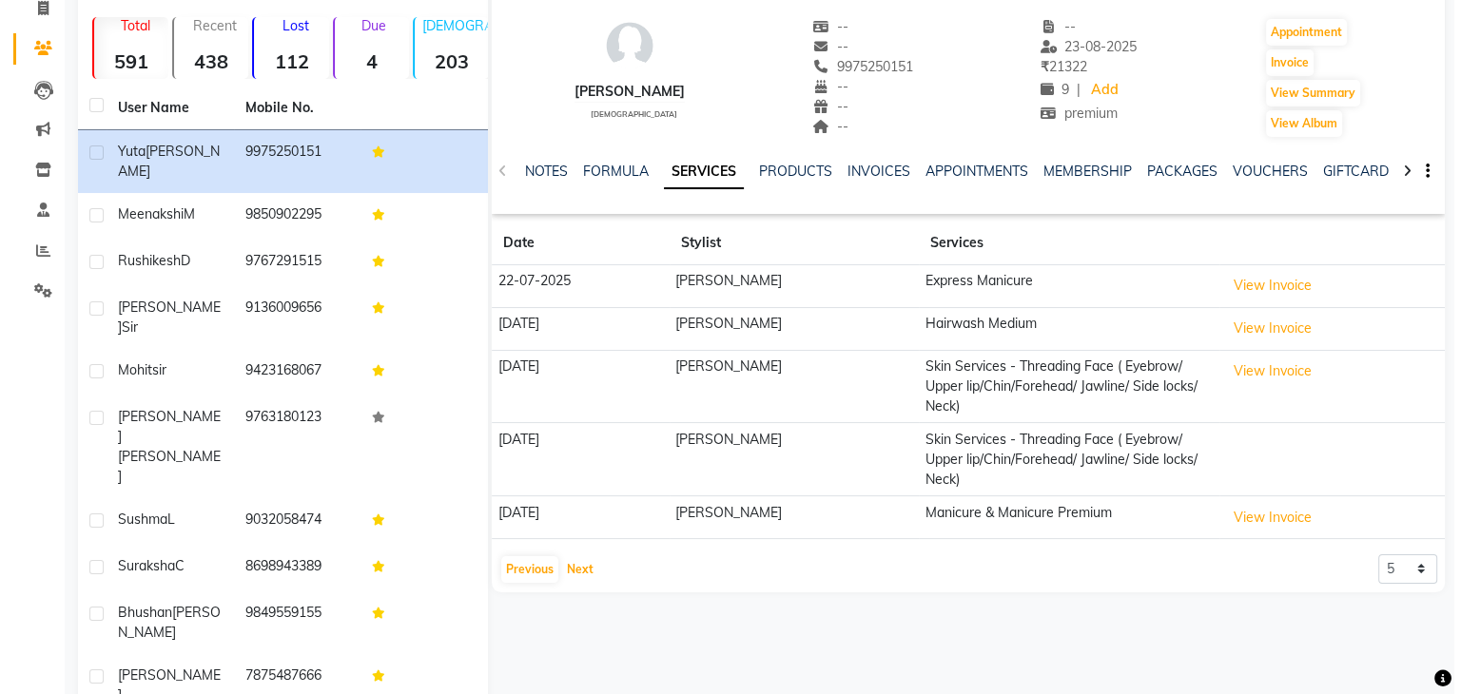
scroll to position [0, 0]
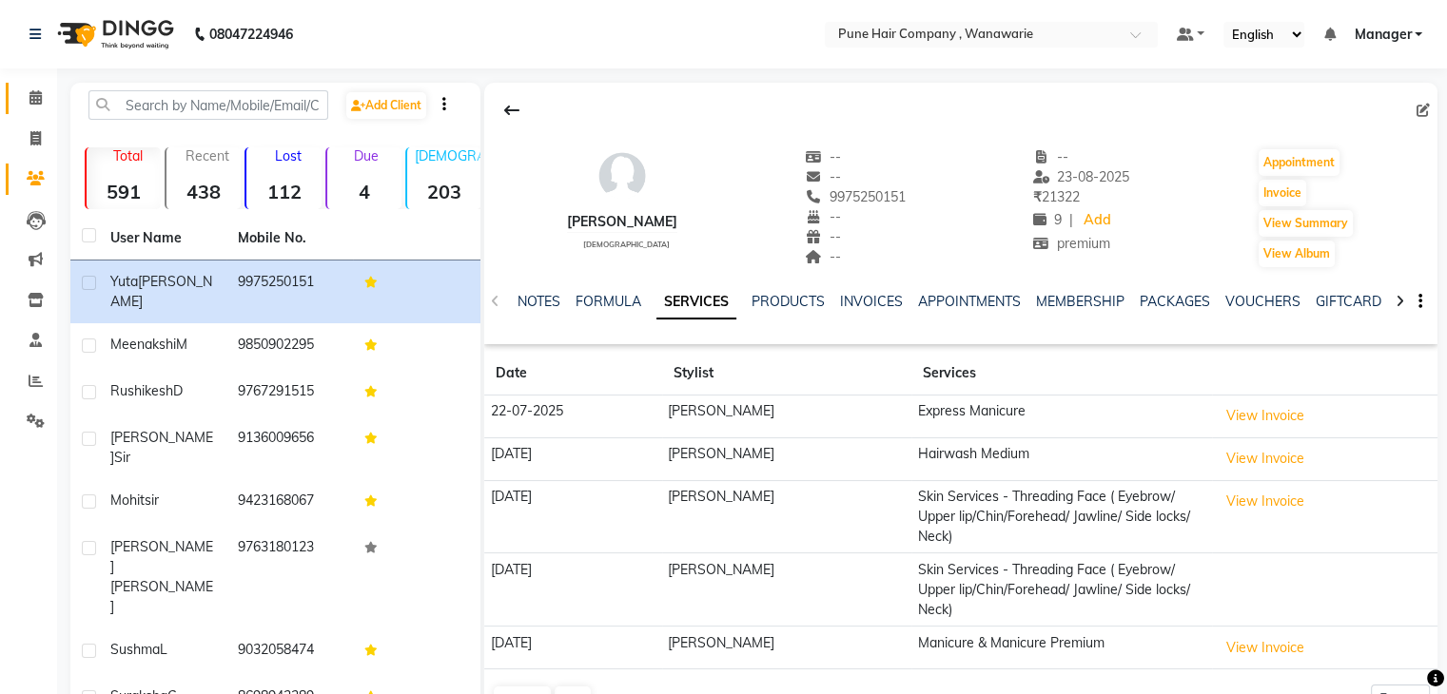
click at [16, 94] on link "Calendar" at bounding box center [29, 98] width 46 height 31
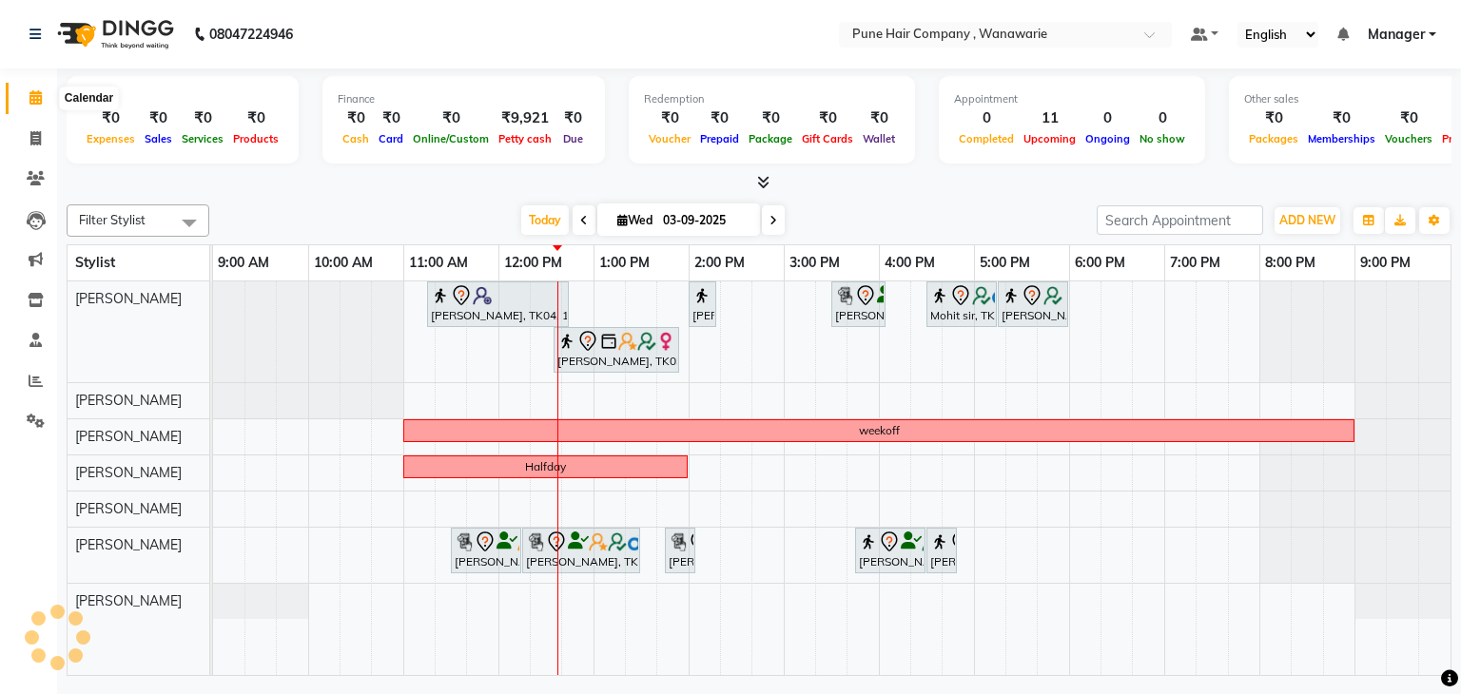
drag, startPoint x: 16, startPoint y: 94, endPoint x: 41, endPoint y: 97, distance: 24.9
click at [41, 97] on link "Calendar" at bounding box center [29, 98] width 46 height 31
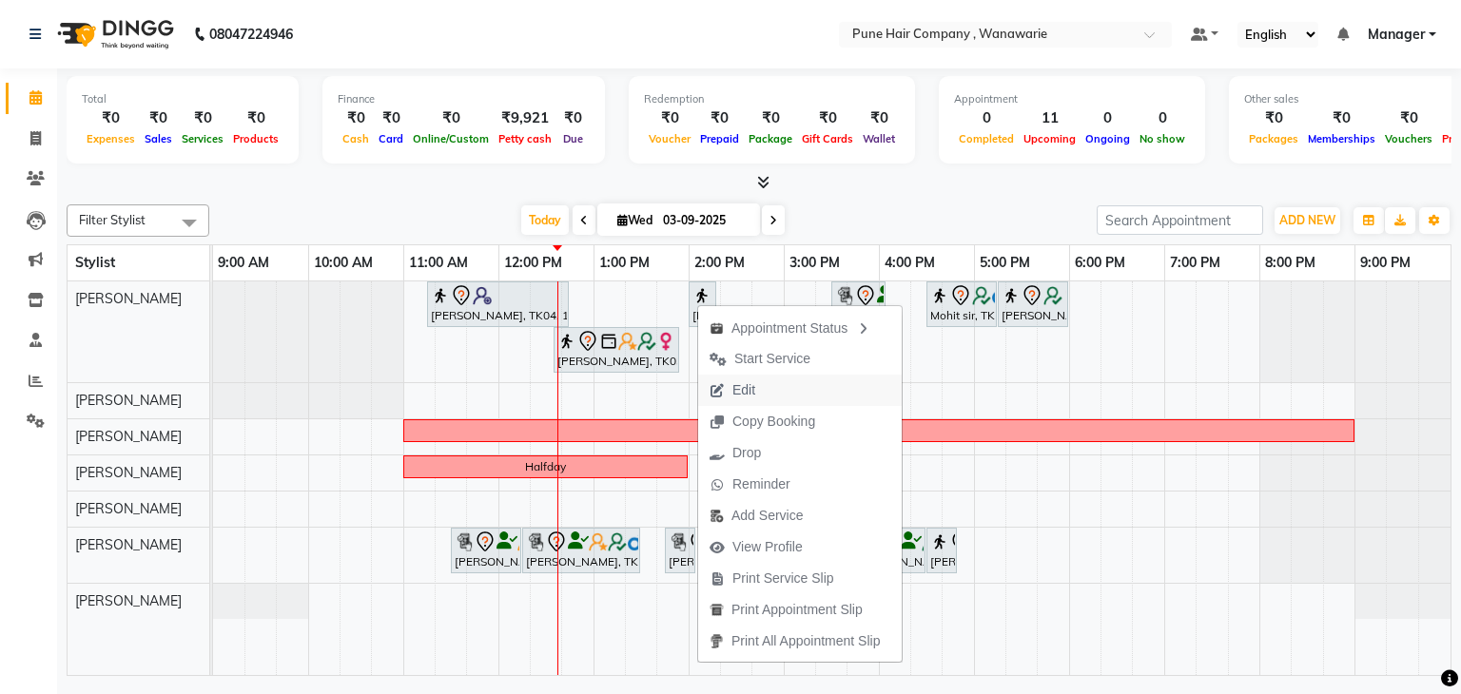
click at [761, 395] on span "Edit" at bounding box center [732, 390] width 68 height 31
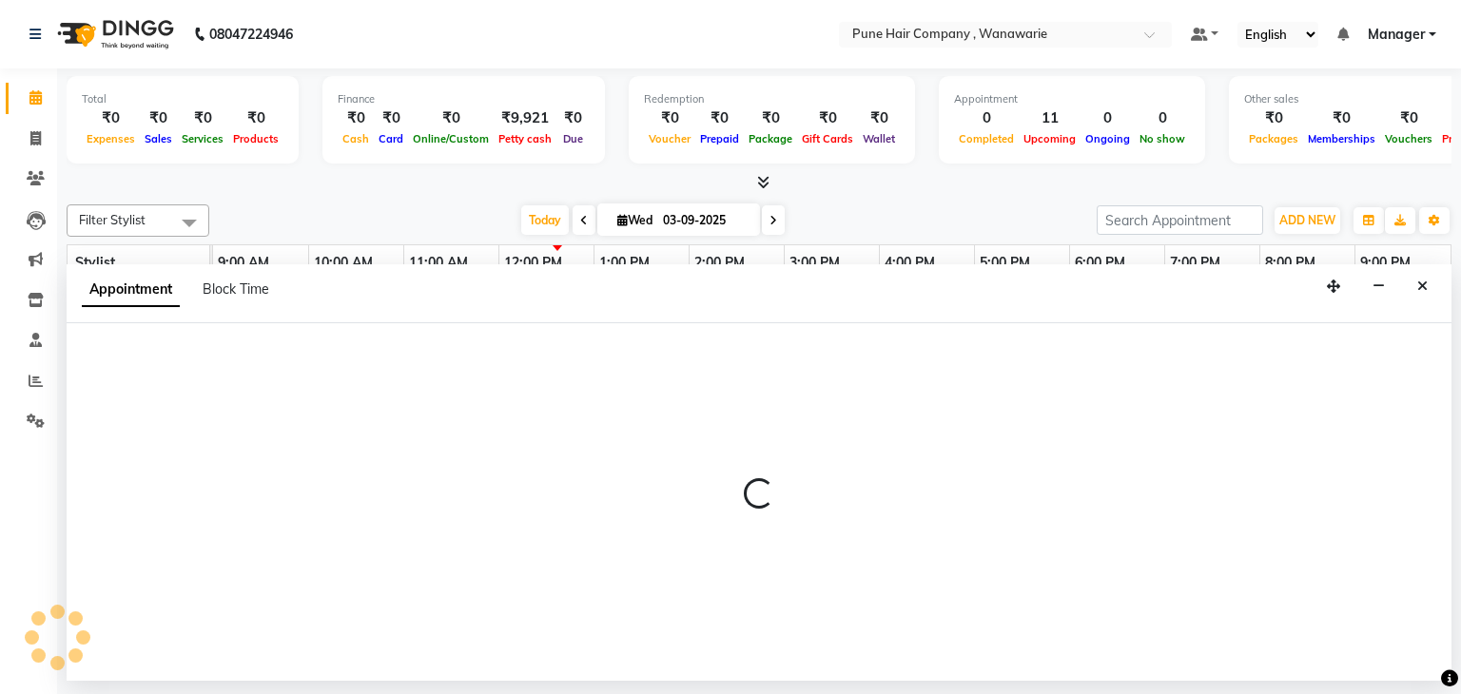
select select "74577"
select select "840"
select select "tentative"
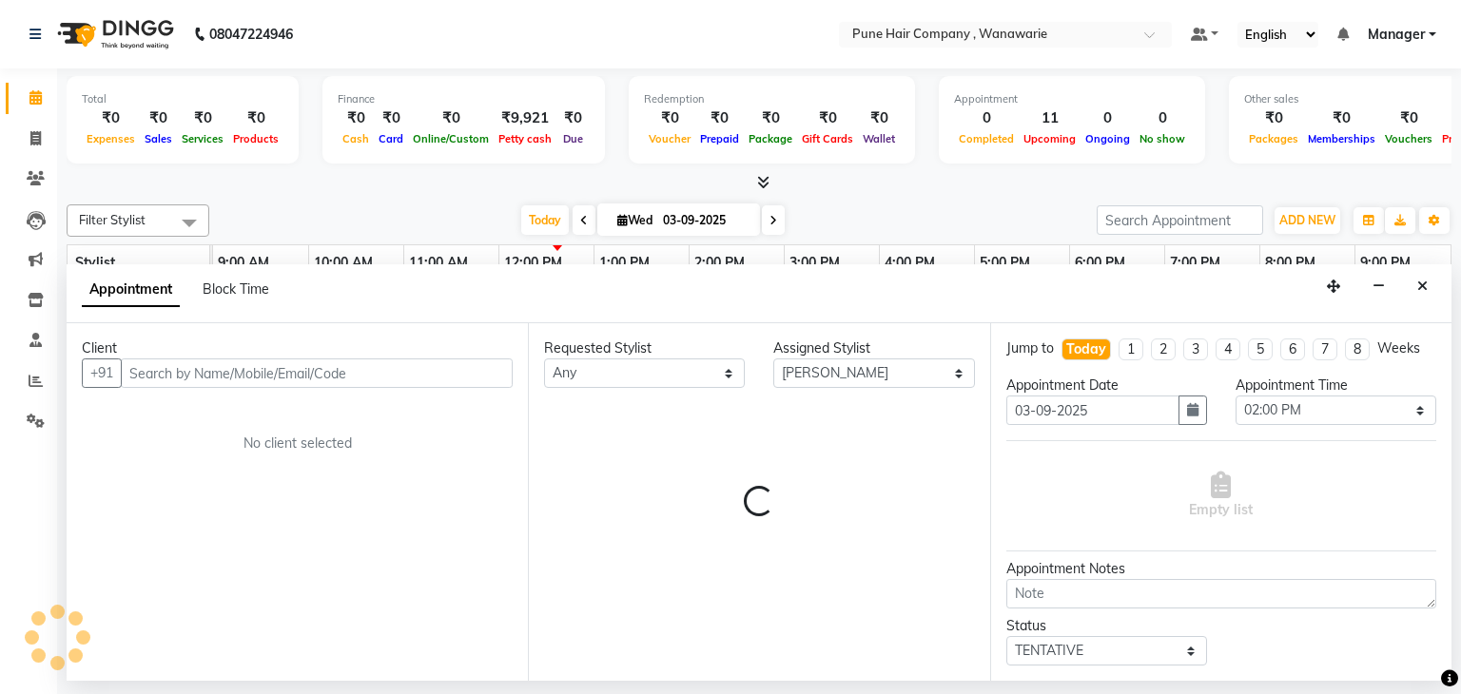
select select "4060"
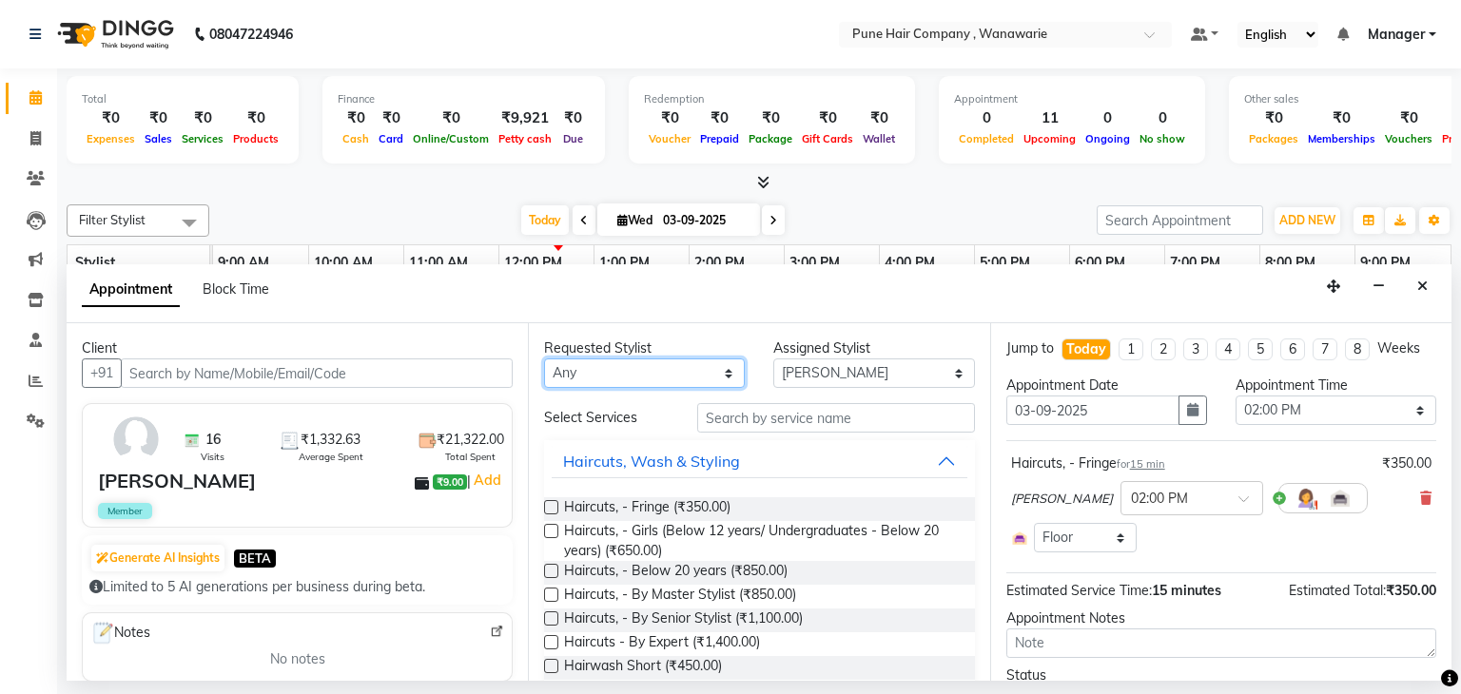
click at [694, 370] on select "Any Faisal shaikh Kasturi bhandari Manoj Zambre Nasim Shaikh Prasad wagh Ranjee…" at bounding box center [644, 373] width 201 height 29
select select "74580"
click at [544, 359] on select "Any Faisal shaikh Kasturi bhandari Manoj Zambre Nasim Shaikh Prasad wagh Ranjee…" at bounding box center [644, 373] width 201 height 29
select select "74580"
click at [1420, 497] on icon at bounding box center [1425, 498] width 11 height 13
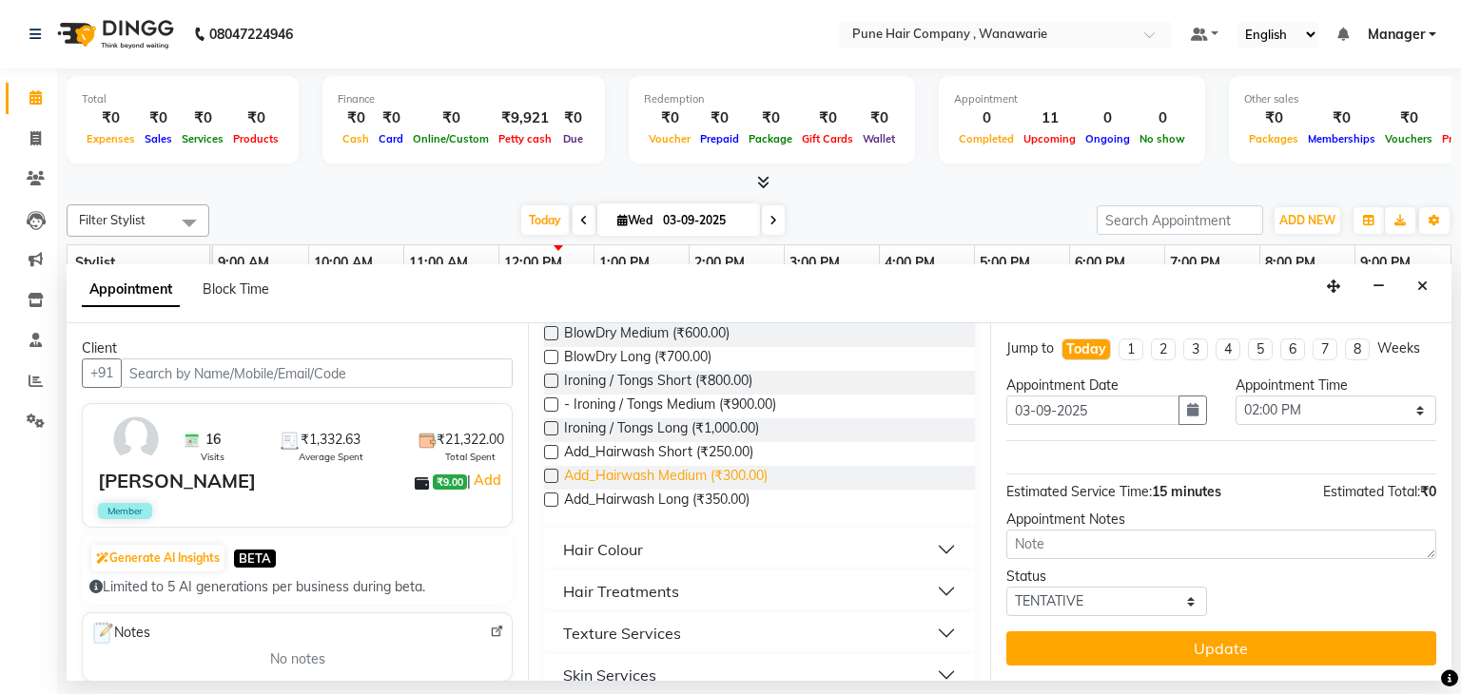
scroll to position [709, 0]
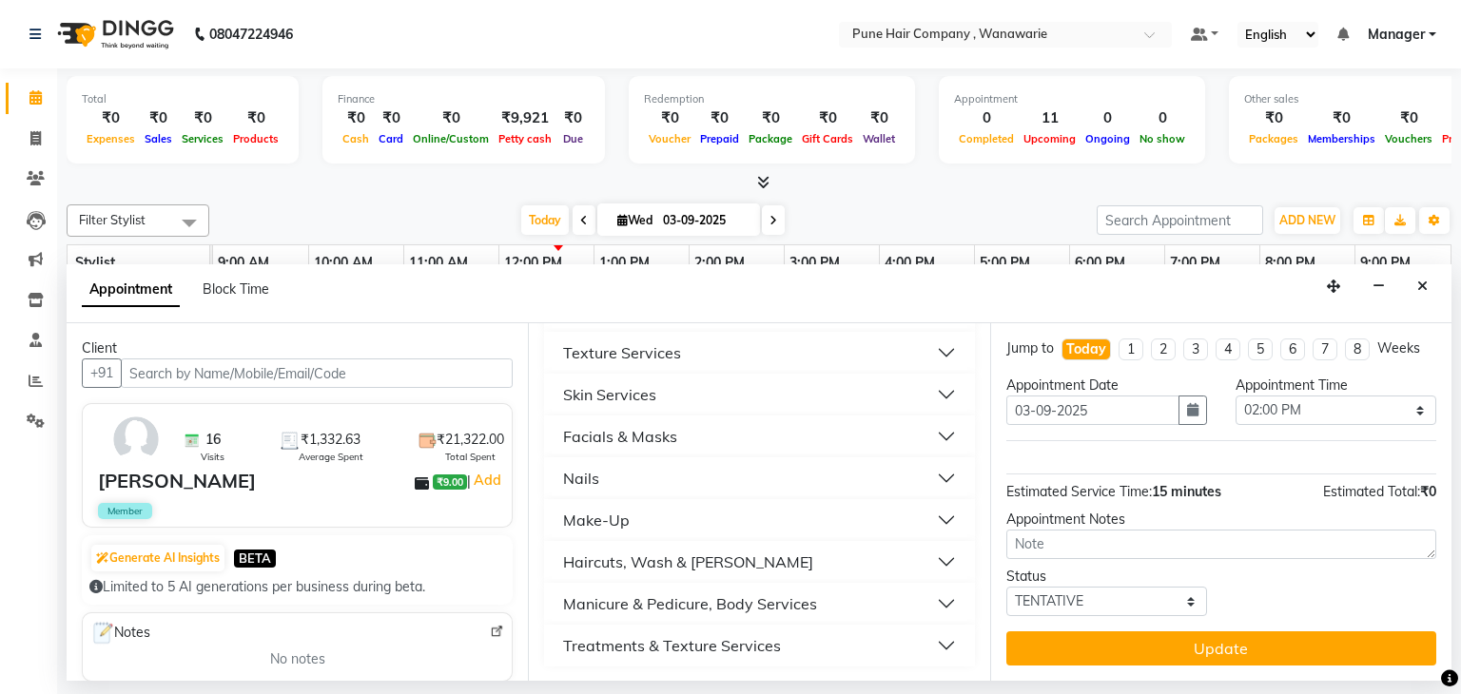
click at [695, 548] on button "Haircuts, Wash & [PERSON_NAME]" at bounding box center [759, 562] width 415 height 34
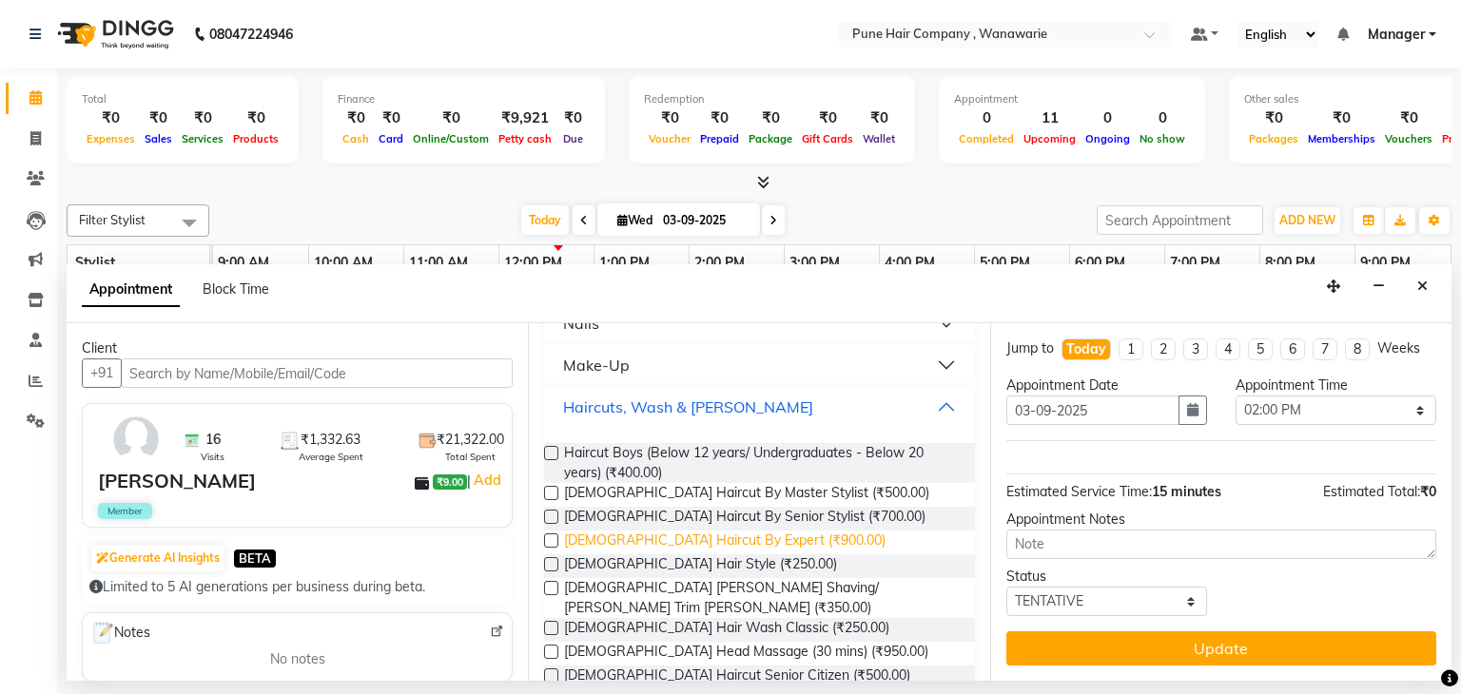
scroll to position [865, 0]
click at [626, 395] on div "Haircuts, Wash & [PERSON_NAME]" at bounding box center [688, 406] width 250 height 23
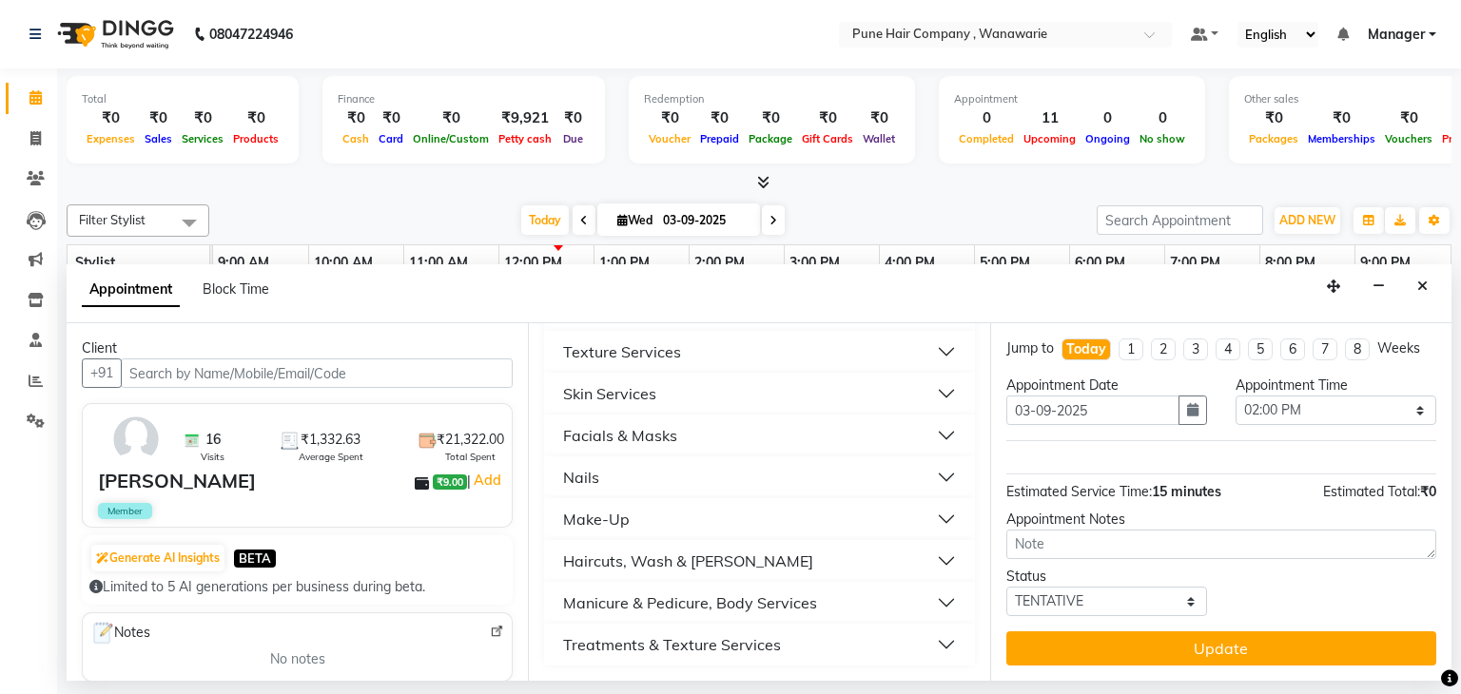
scroll to position [710, 0]
click at [639, 602] on div "Manicure & Pedicure, Body Services" at bounding box center [690, 603] width 254 height 23
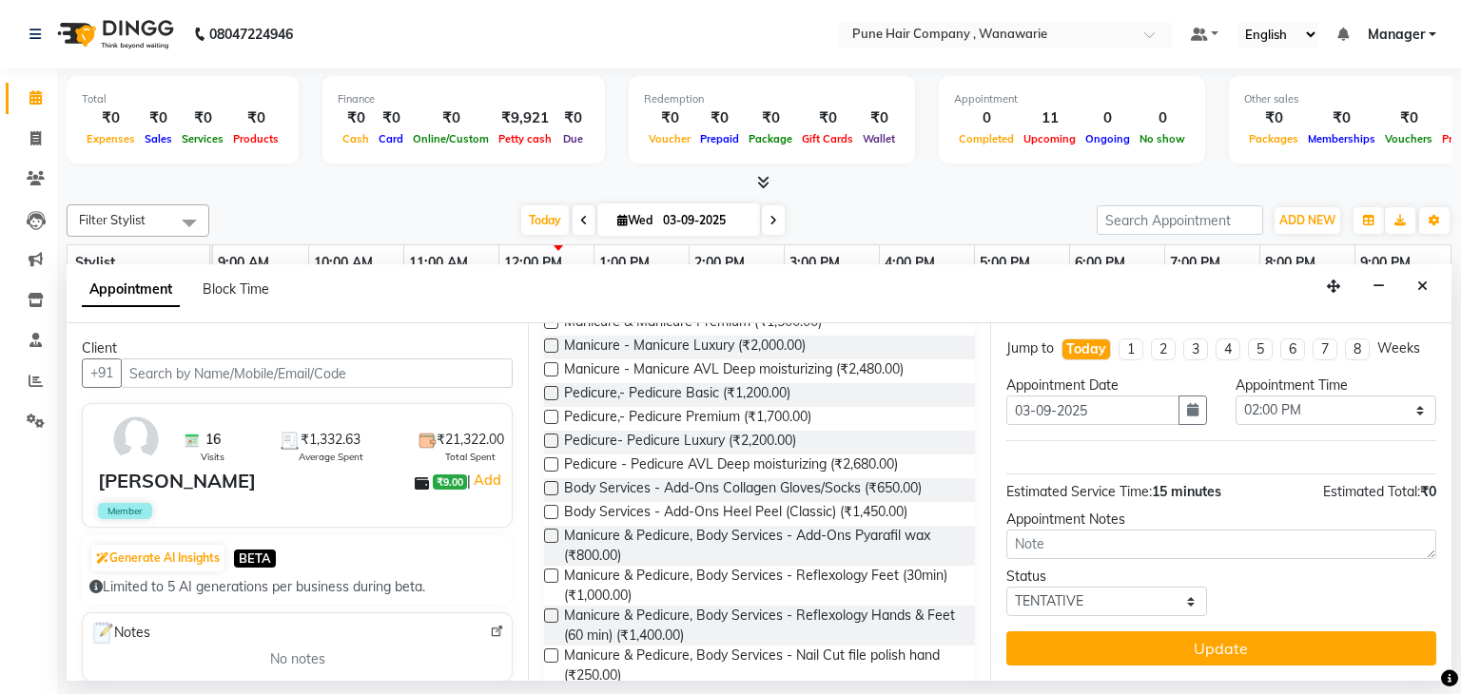
scroll to position [1069, 0]
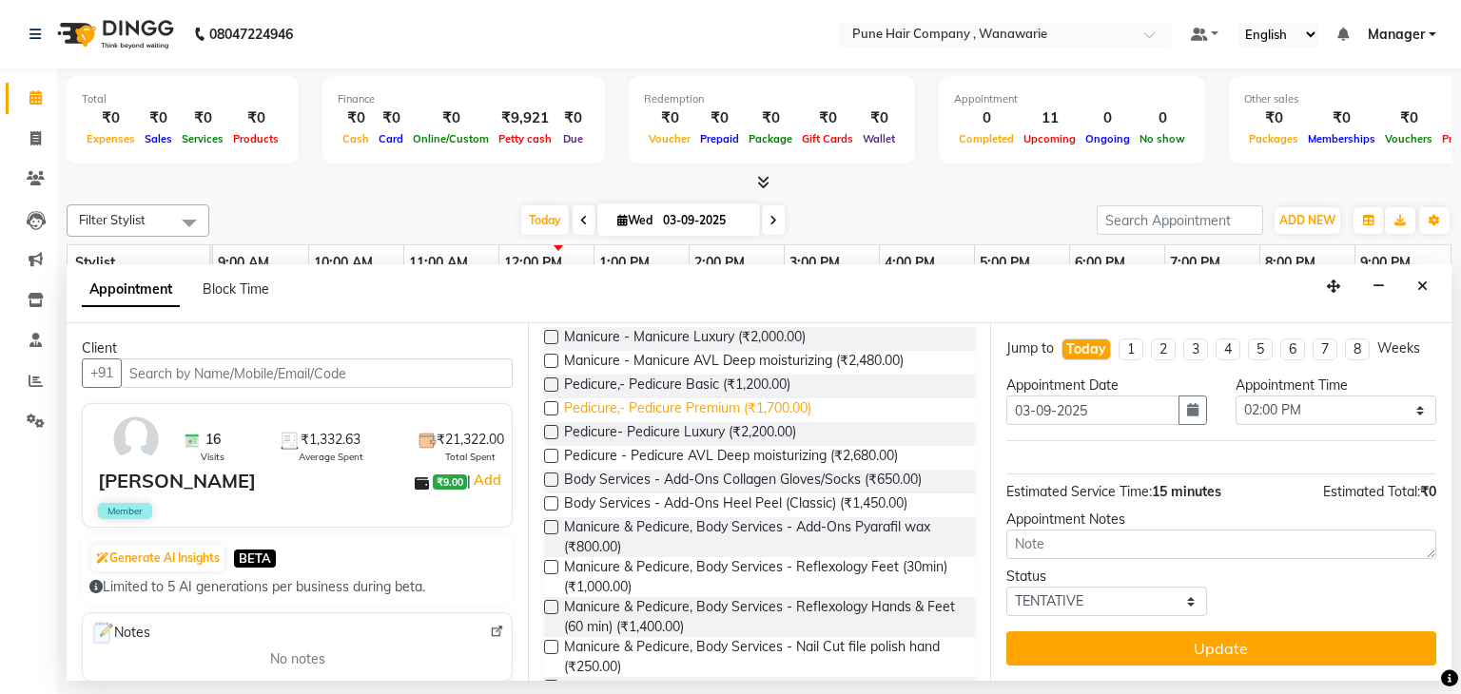
click at [674, 406] on span "Pedicure,- Pedicure Premium (₹1,700.00)" at bounding box center [687, 411] width 247 height 24
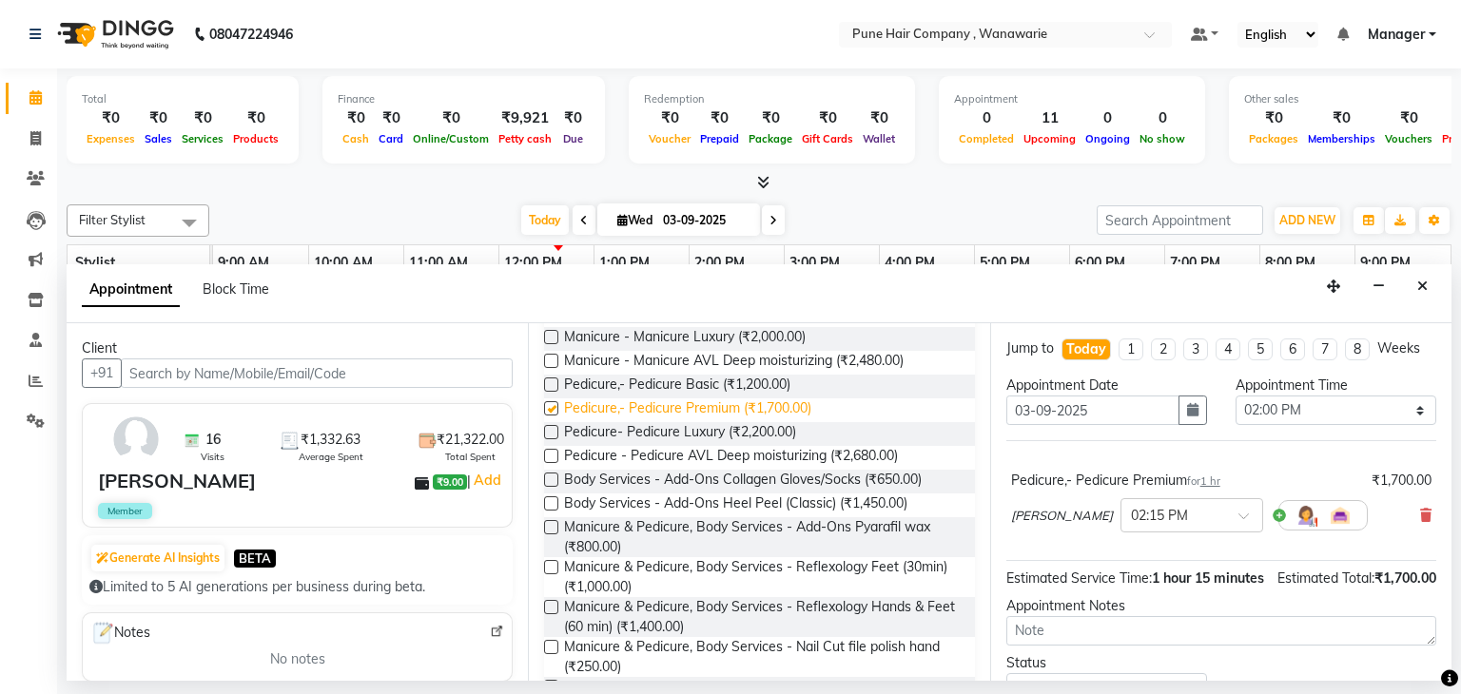
checkbox input "false"
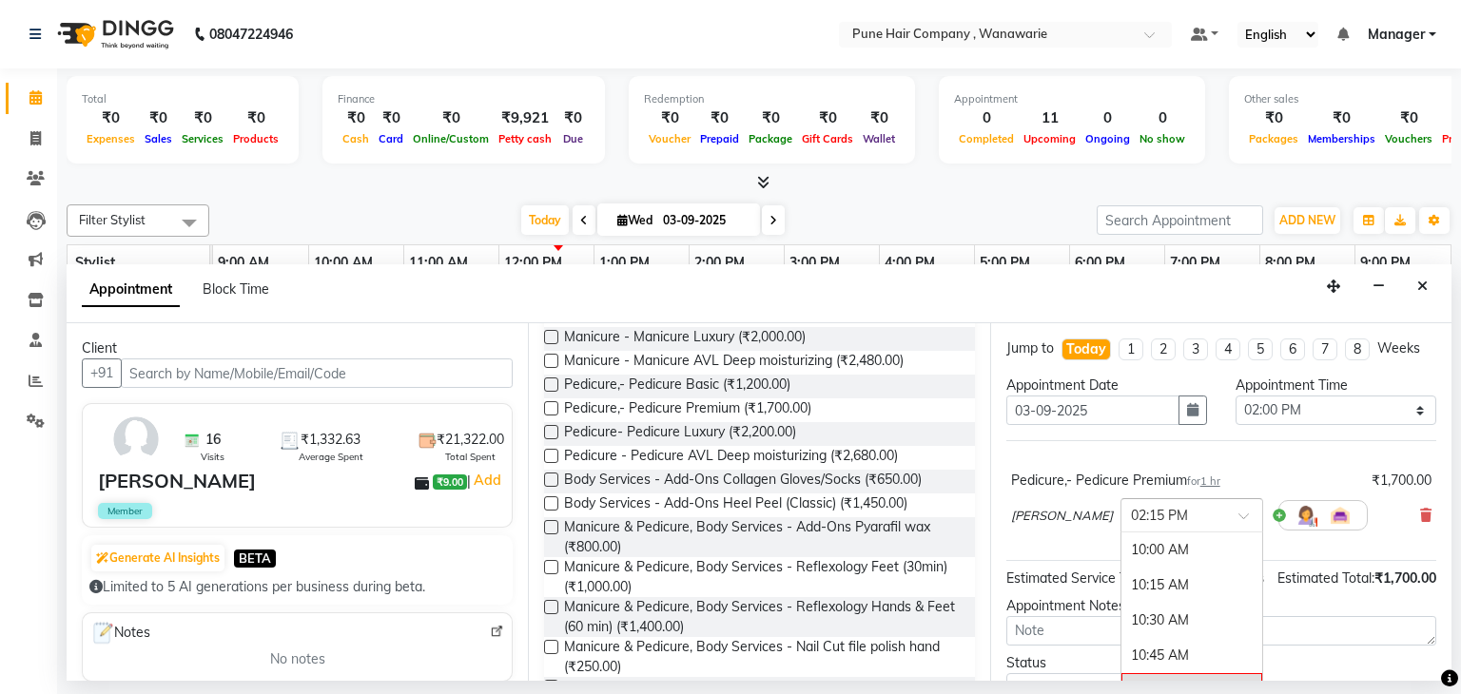
scroll to position [616, 0]
click at [1186, 509] on input "text" at bounding box center [1173, 514] width 84 height 20
click at [1161, 610] on div "04:00 PM" at bounding box center [1192, 611] width 141 height 35
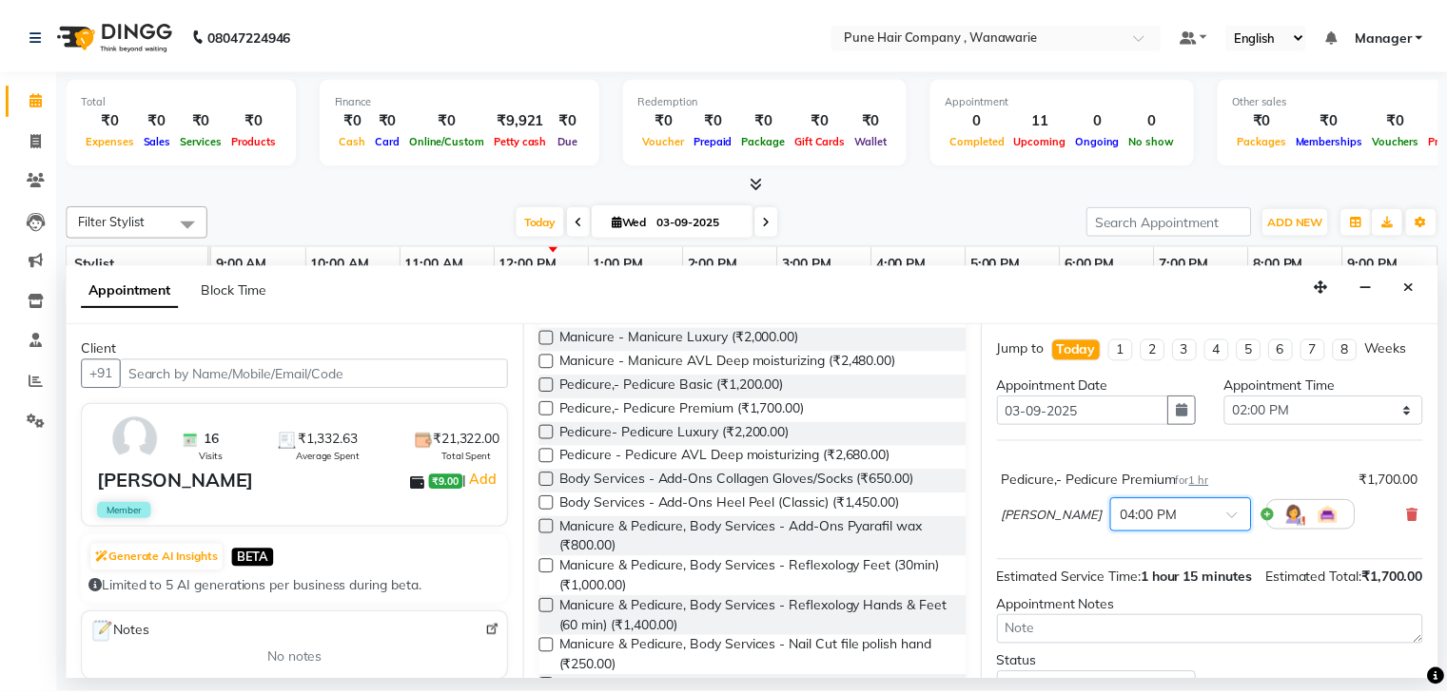
scroll to position [106, 0]
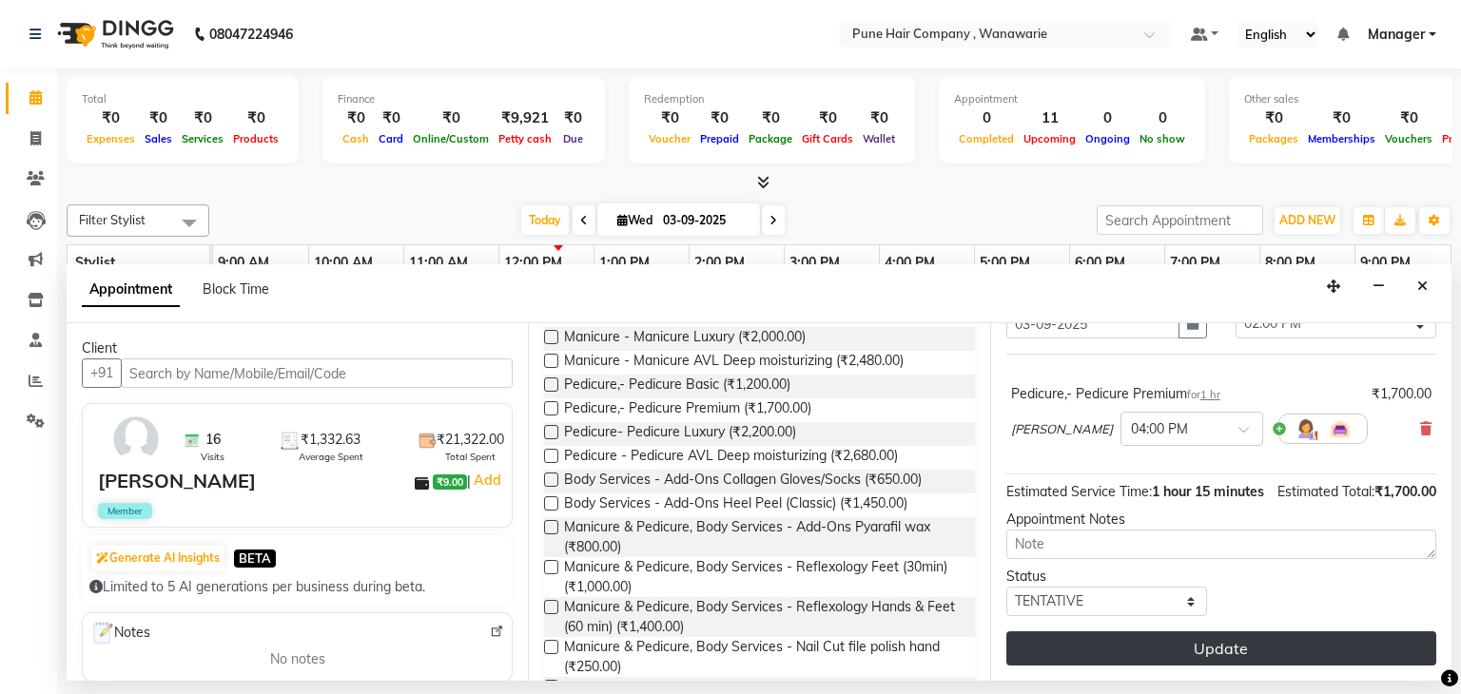
click at [1151, 646] on button "Update" at bounding box center [1222, 649] width 430 height 34
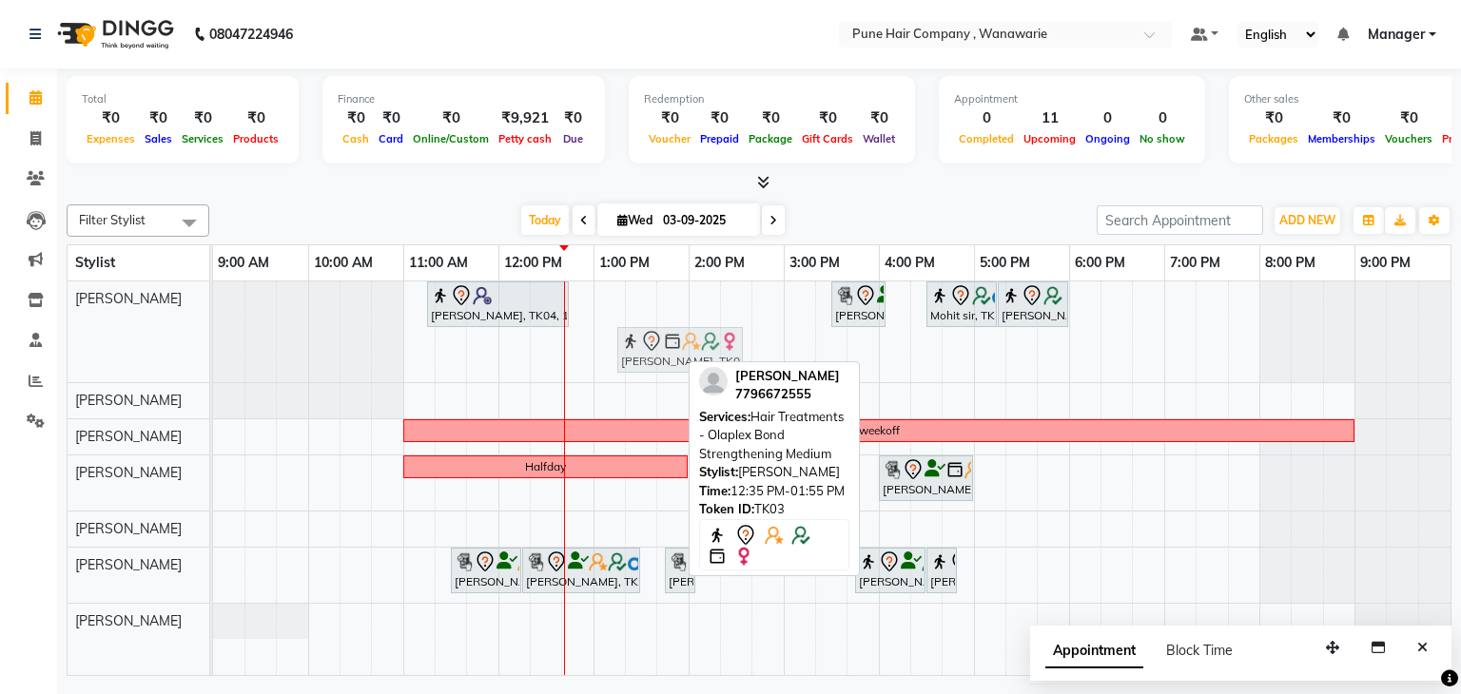
drag, startPoint x: 619, startPoint y: 342, endPoint x: 674, endPoint y: 338, distance: 54.4
click at [213, 338] on div "Philomena Mendonsa, TK04, 11:15 AM-12:45 PM, Hair Colour - Inoa Touch-up (Upto …" at bounding box center [213, 332] width 0 height 101
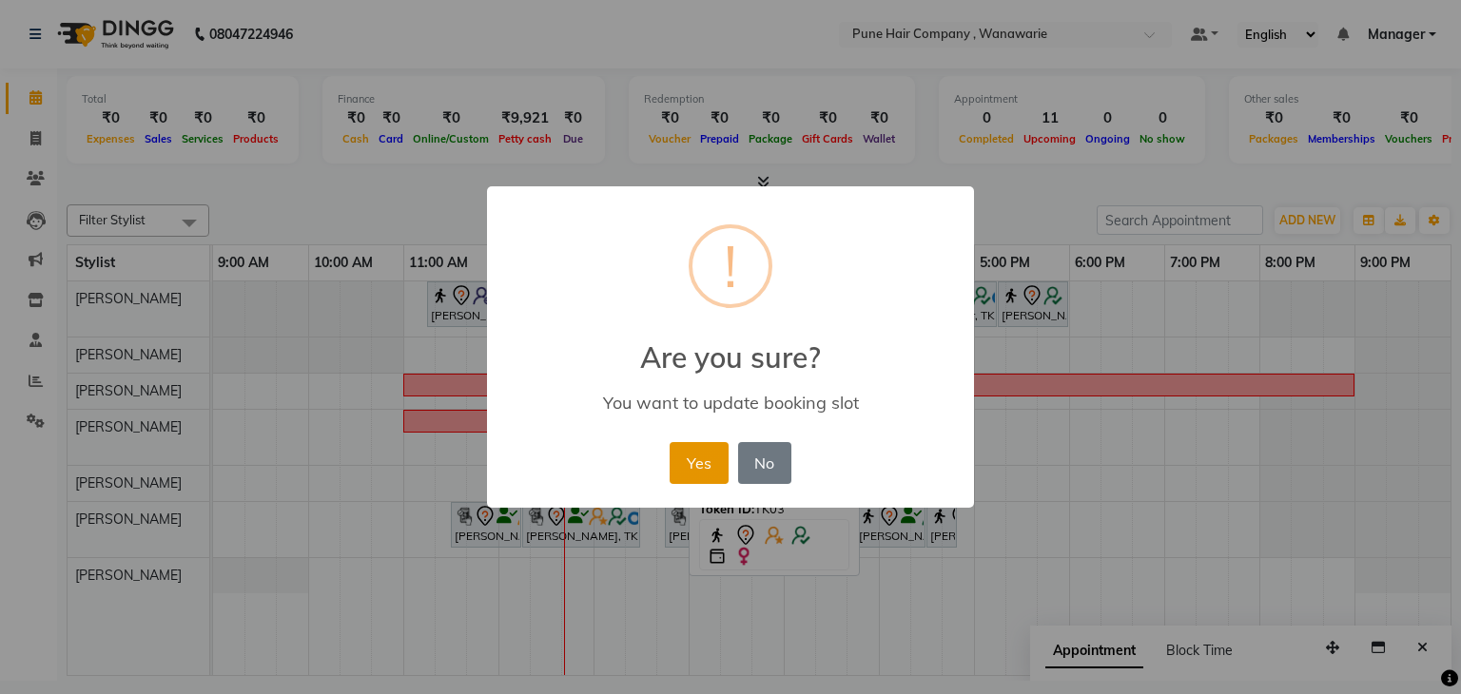
click at [689, 462] on button "Yes" at bounding box center [699, 463] width 58 height 42
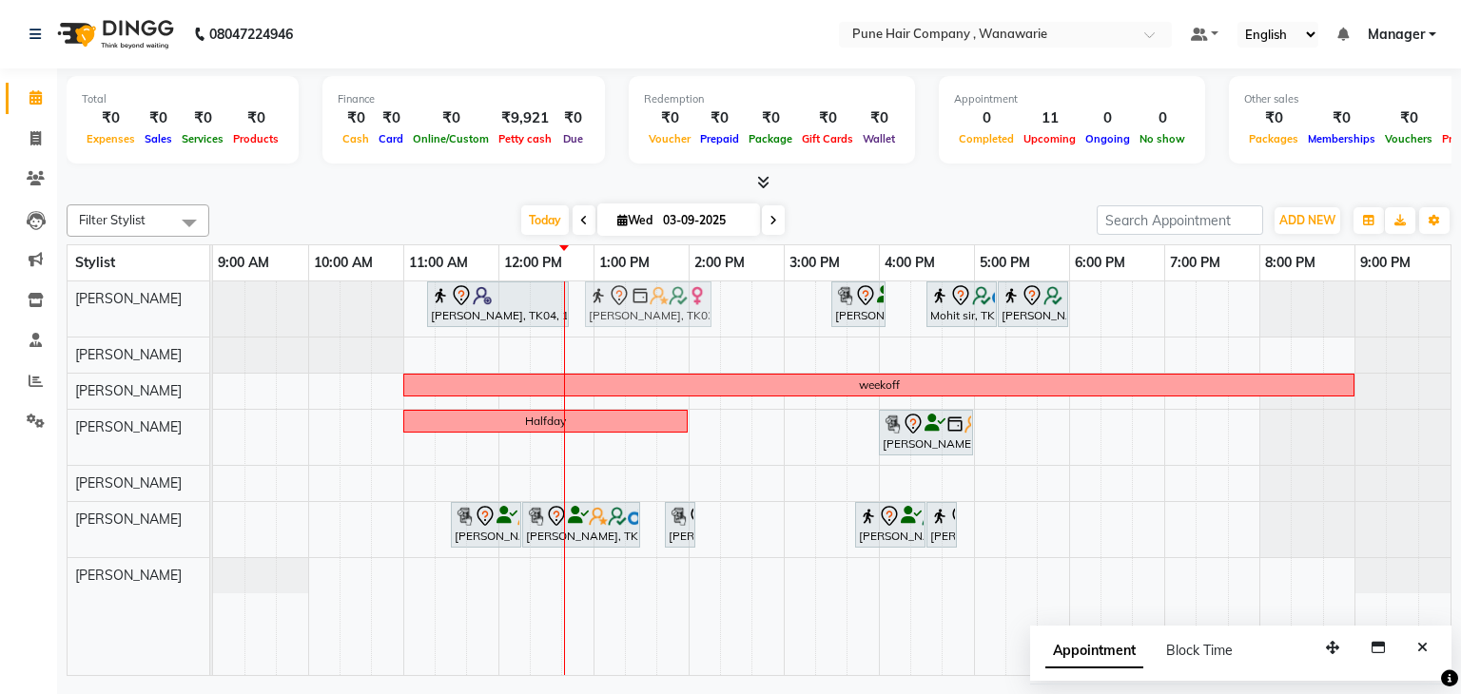
drag, startPoint x: 624, startPoint y: 303, endPoint x: 587, endPoint y: 305, distance: 37.2
click at [213, 305] on div "Philomena Mendonsa, TK04, 11:15 AM-12:45 PM, Hair Colour - Inoa Touch-up (Upto …" at bounding box center [213, 309] width 0 height 55
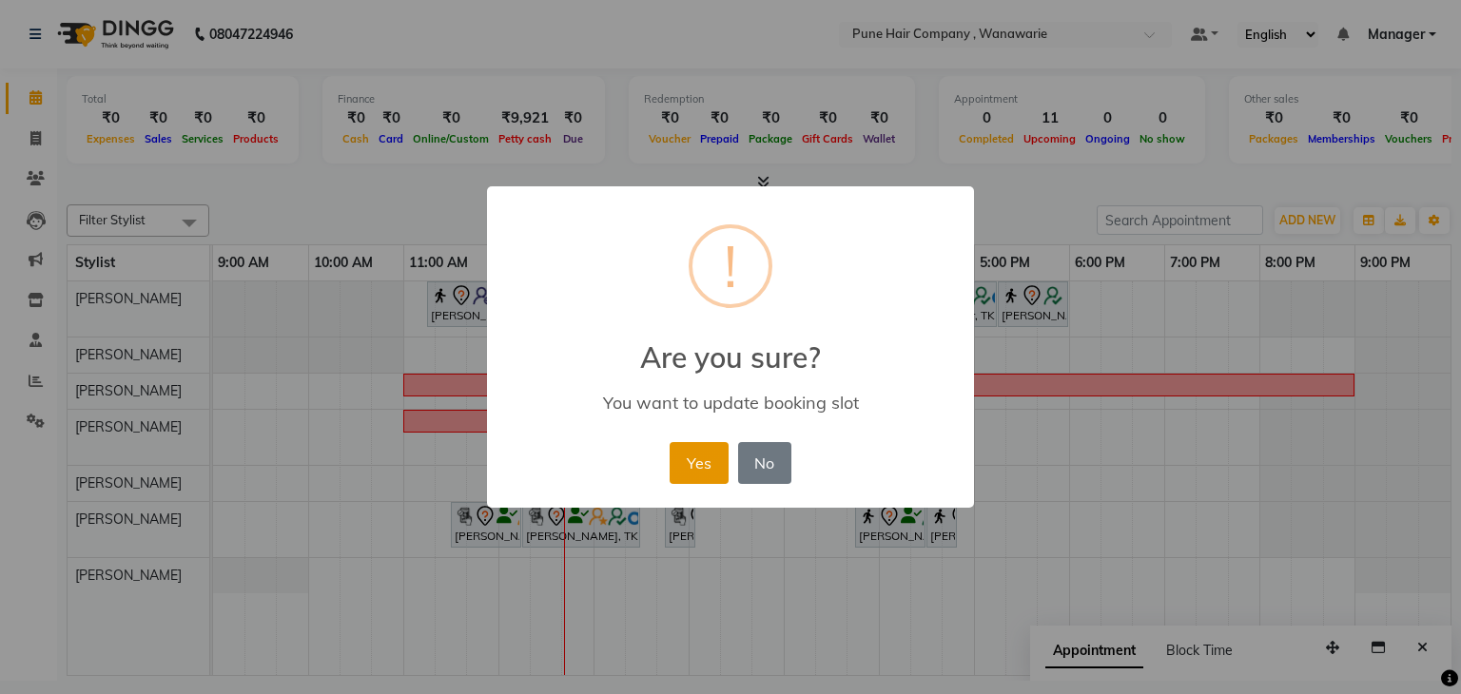
click at [704, 481] on button "Yes" at bounding box center [699, 463] width 58 height 42
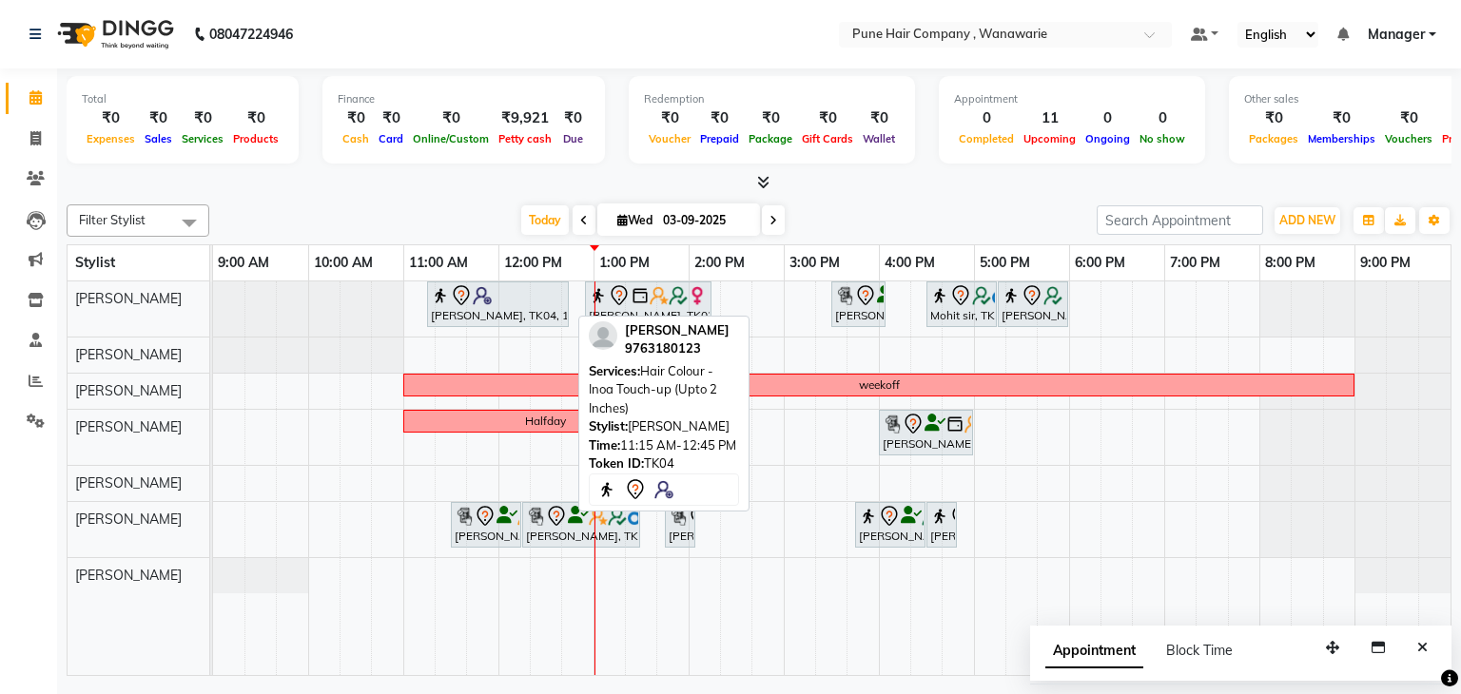
click at [510, 295] on div at bounding box center [498, 295] width 134 height 23
click at [517, 289] on div at bounding box center [498, 295] width 134 height 23
select select "7"
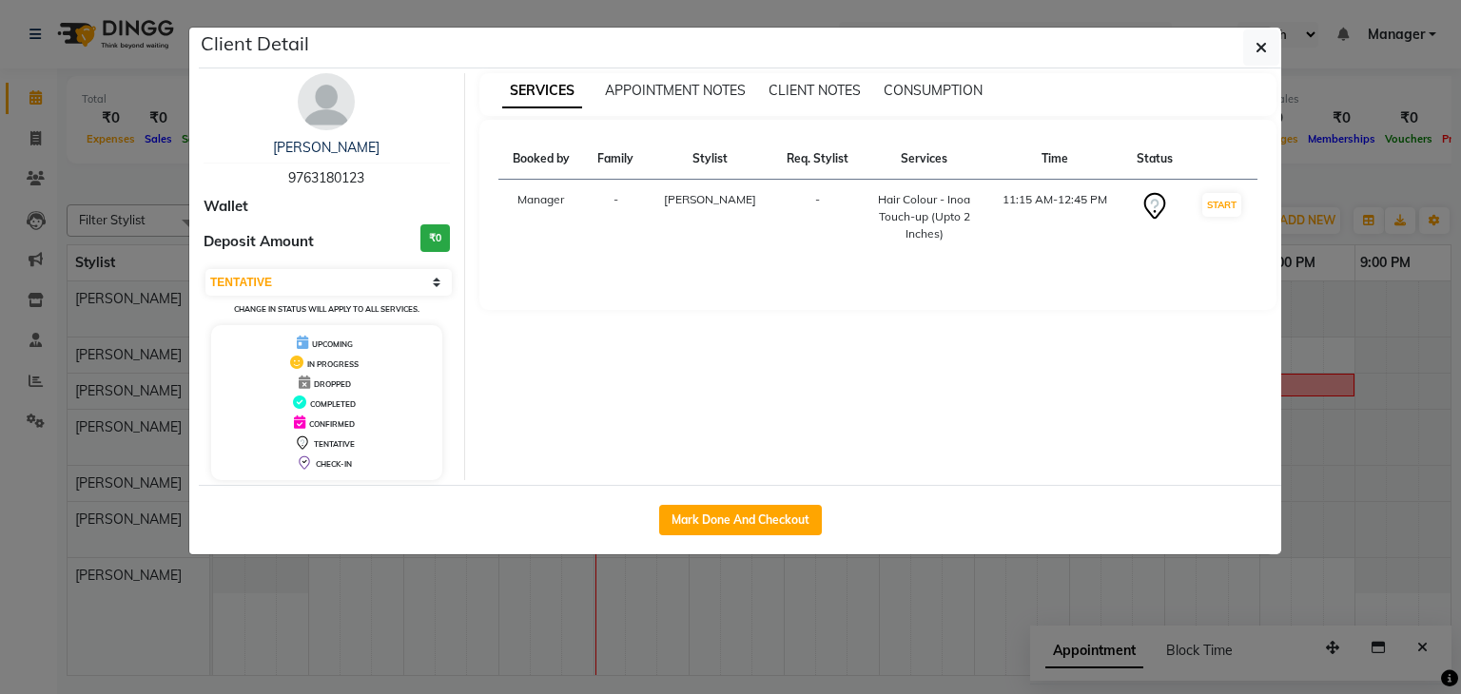
click at [726, 501] on div "Mark Done And Checkout" at bounding box center [740, 519] width 1083 height 69
click at [728, 517] on button "Mark Done And Checkout" at bounding box center [740, 520] width 163 height 30
select select "service"
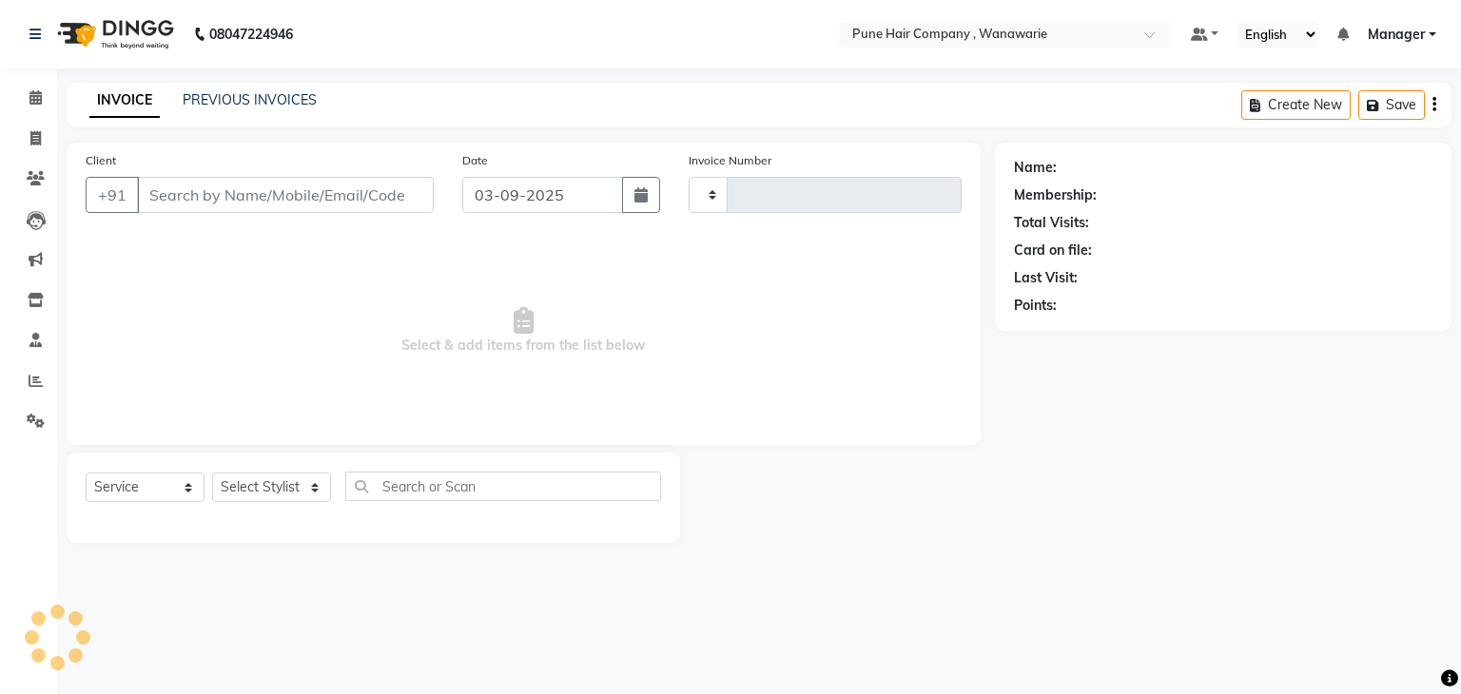
type input "1767"
select select "8072"
type input "9763180123"
select select "74577"
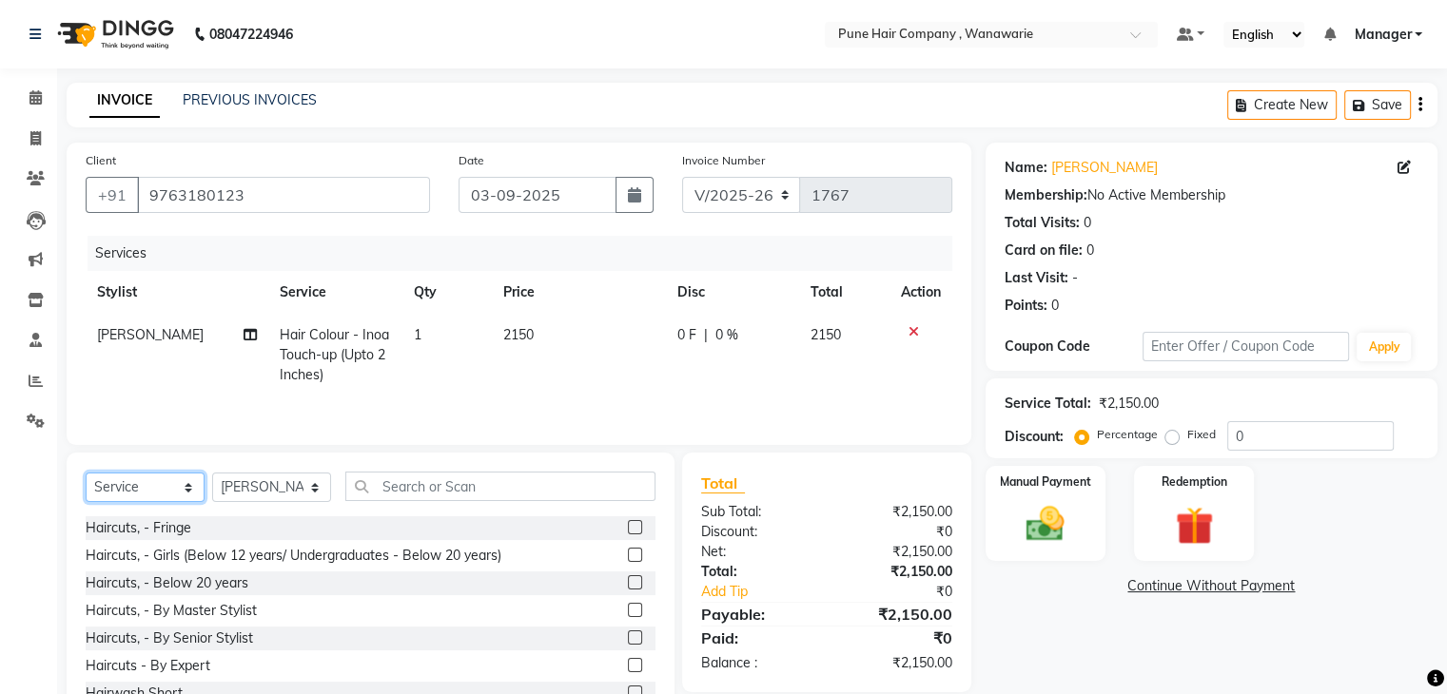
click at [166, 495] on select "Select Service Product Membership Package Voucher Prepaid Gift Card" at bounding box center [145, 487] width 119 height 29
click at [86, 475] on select "Select Service Product Membership Package Voucher Prepaid Gift Card" at bounding box center [145, 487] width 119 height 29
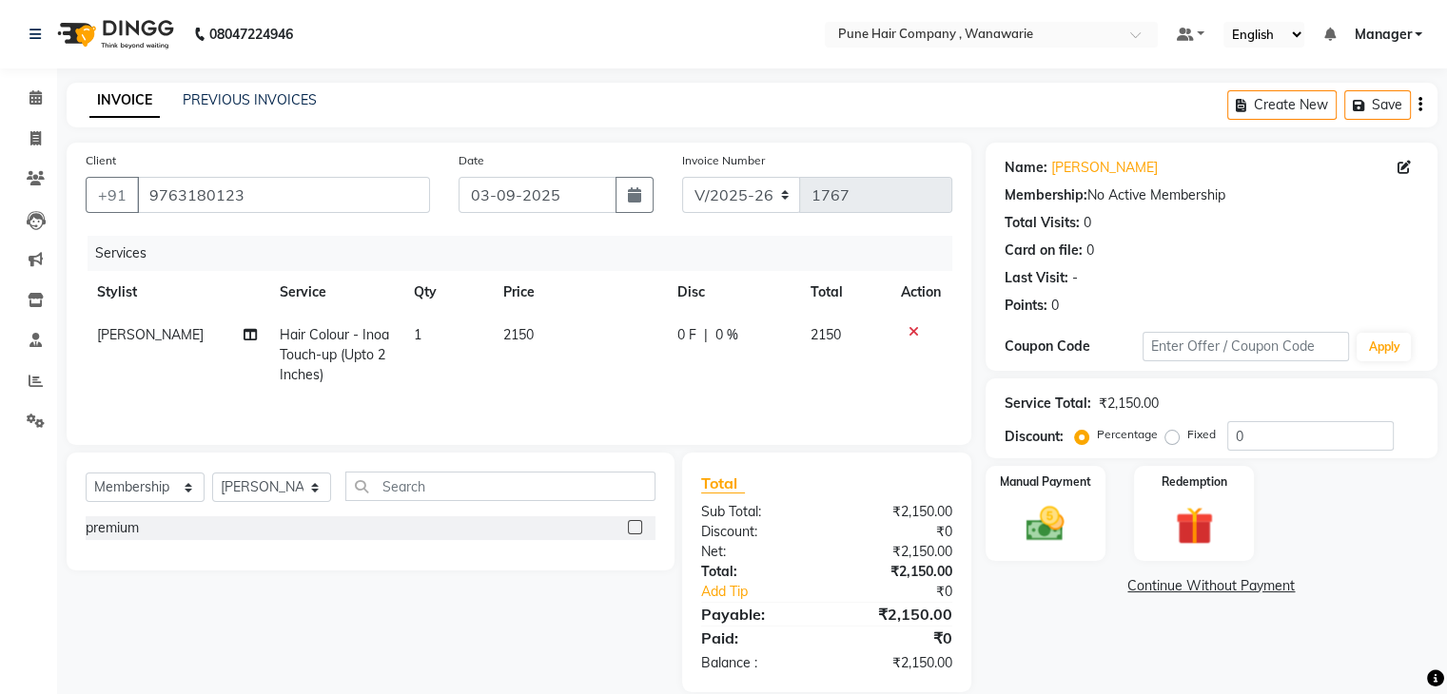
click at [634, 528] on label at bounding box center [635, 527] width 14 height 14
click at [634, 528] on input "checkbox" at bounding box center [634, 528] width 12 height 12
select select "select"
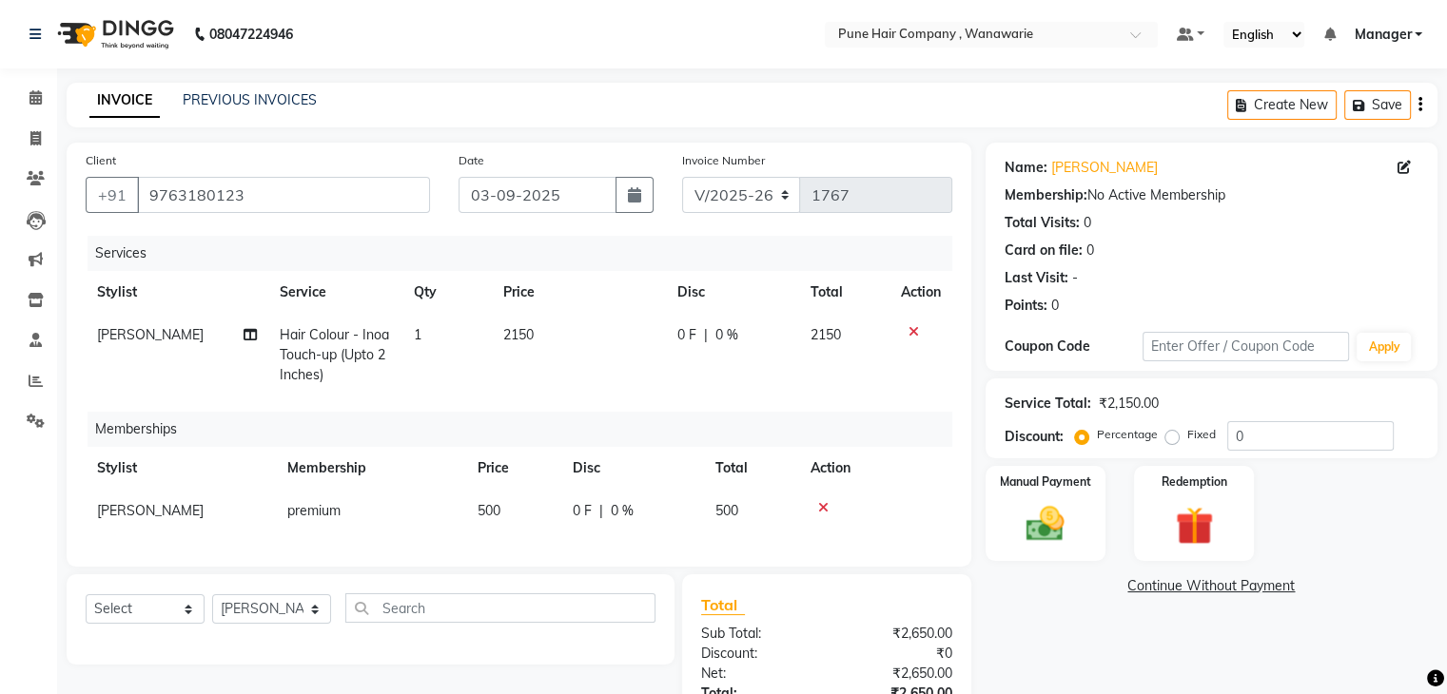
click at [622, 511] on span "0 %" at bounding box center [622, 511] width 23 height 20
select select "74577"
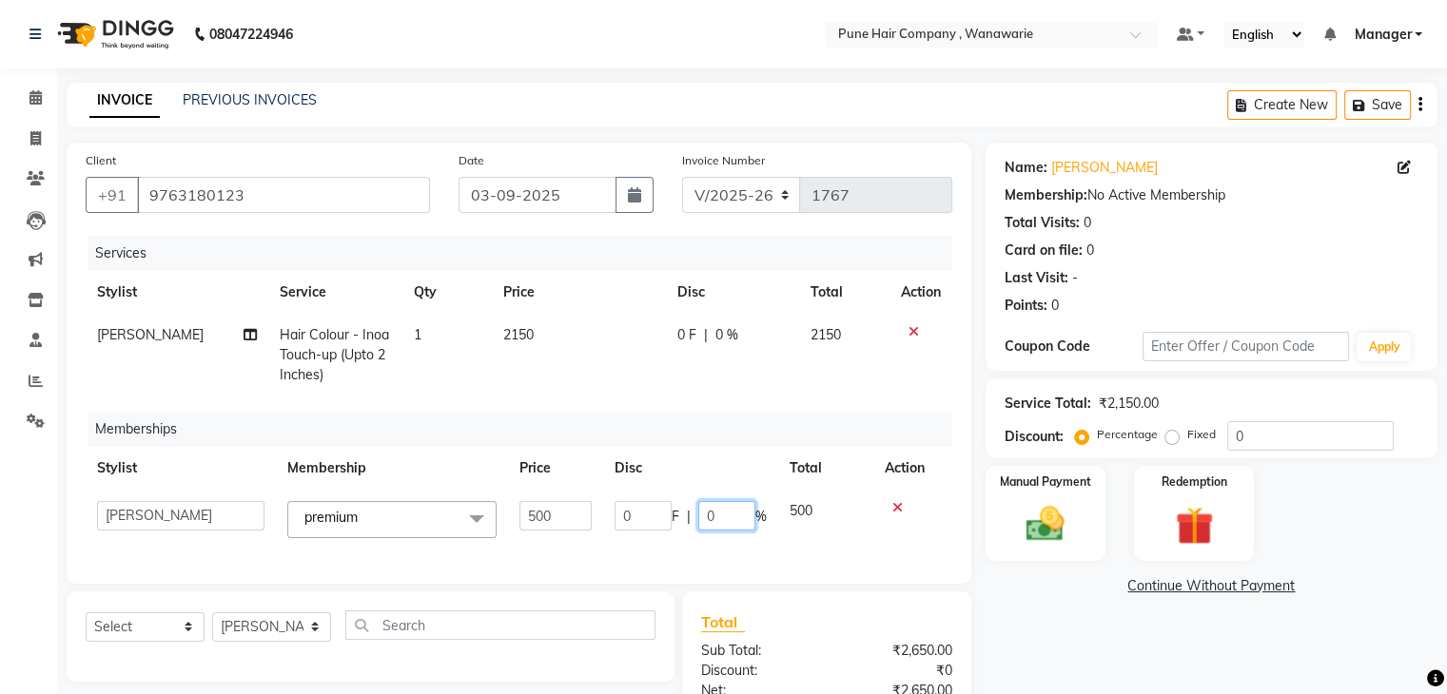
click at [730, 516] on input "0" at bounding box center [726, 515] width 57 height 29
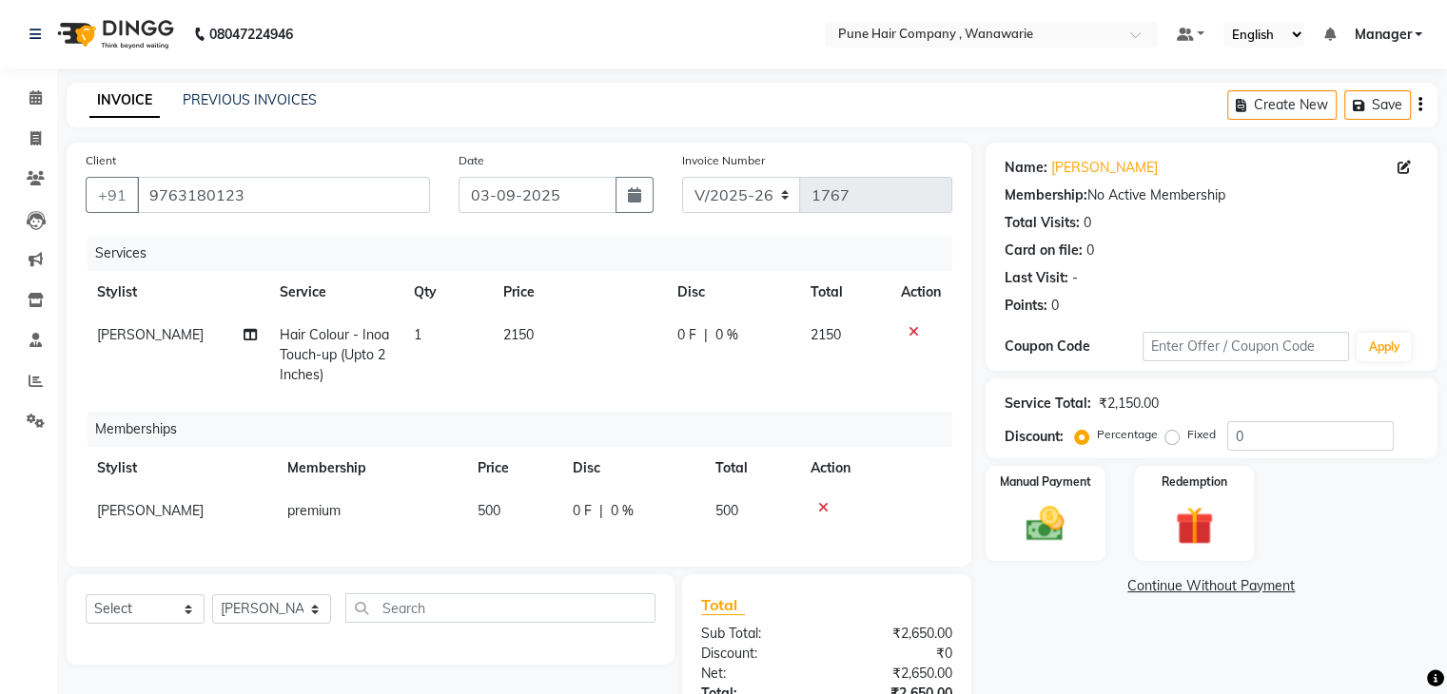
click at [591, 513] on span "0 F" at bounding box center [582, 511] width 19 height 20
select select "74577"
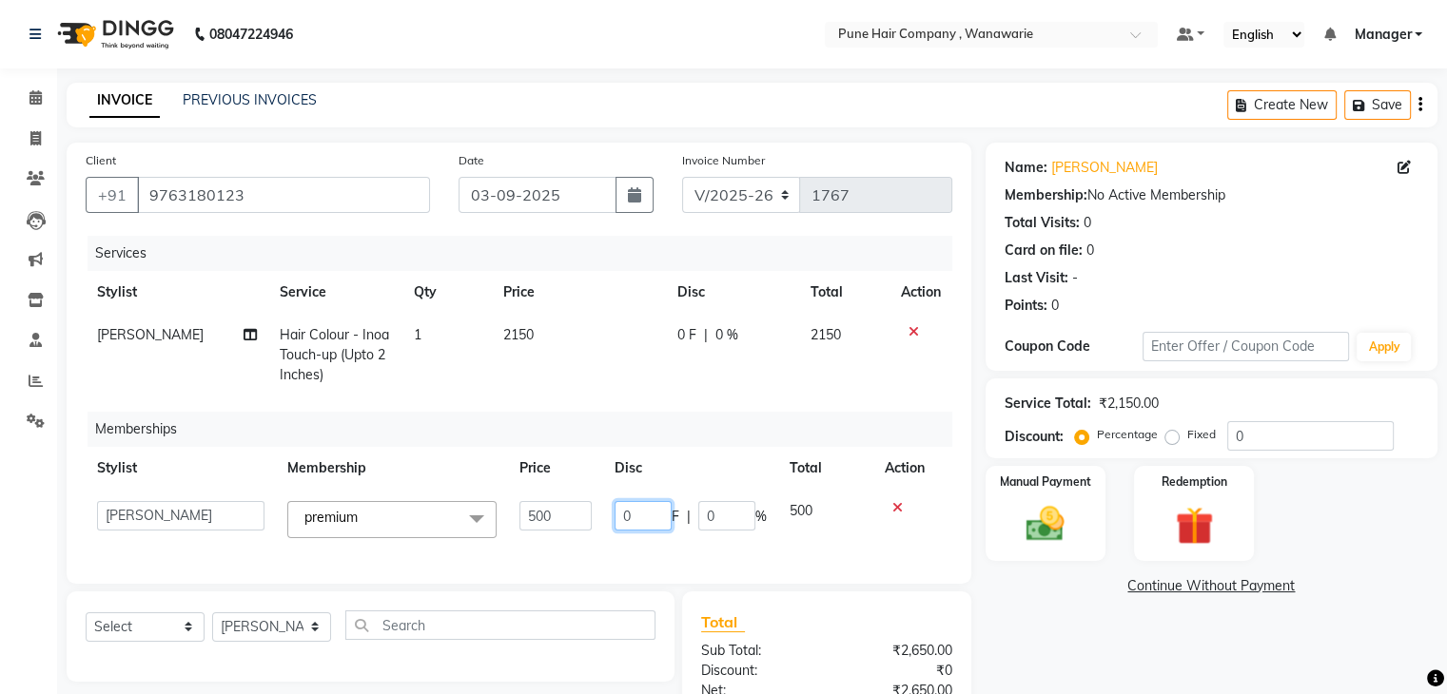
click at [637, 511] on input "0" at bounding box center [643, 515] width 57 height 29
type input "500"
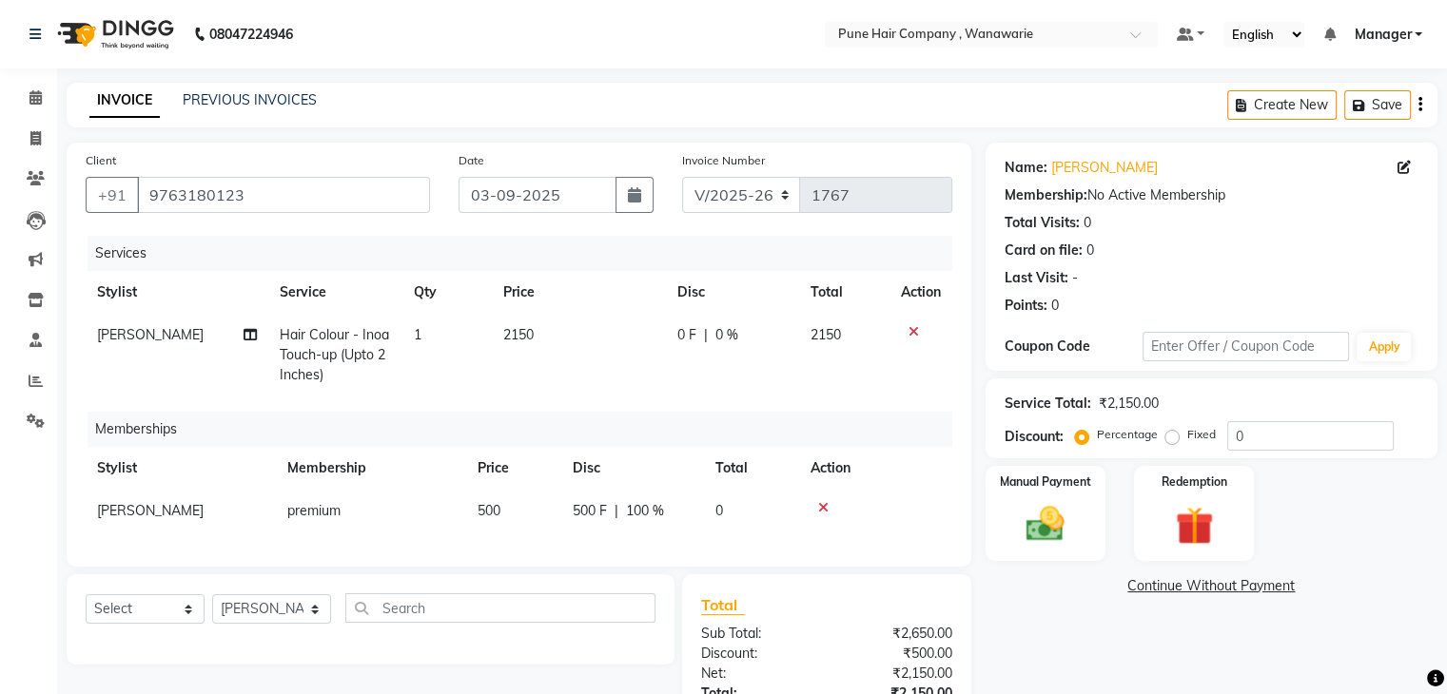
click at [868, 526] on tr "Shriram Raut premium 500 500 F | 100 % 0" at bounding box center [519, 511] width 867 height 43
click at [1259, 441] on input "0" at bounding box center [1310, 435] width 166 height 29
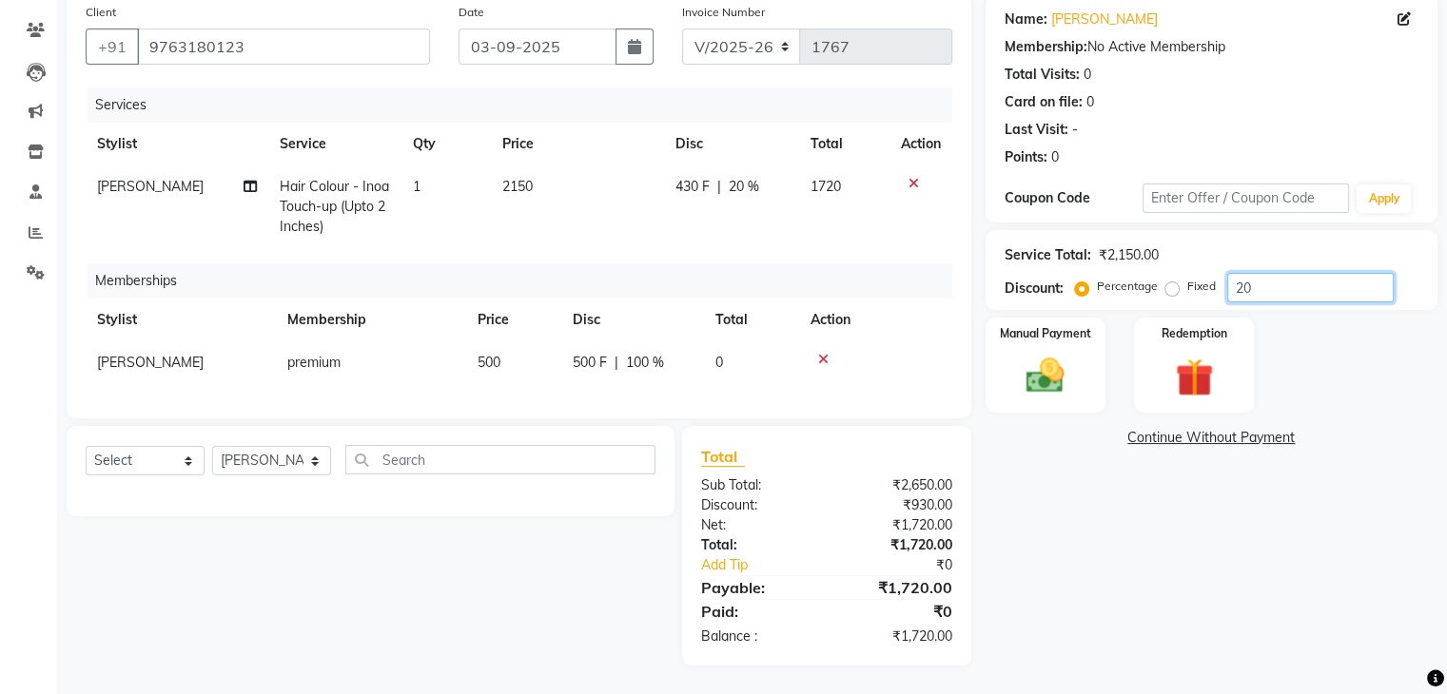
scroll to position [164, 0]
type input "20"
click at [161, 462] on select "Select Service Product Package Voucher Prepaid Gift Card" at bounding box center [145, 460] width 119 height 29
select select "product"
click at [86, 447] on select "Select Service Product Package Voucher Prepaid Gift Card" at bounding box center [145, 460] width 119 height 29
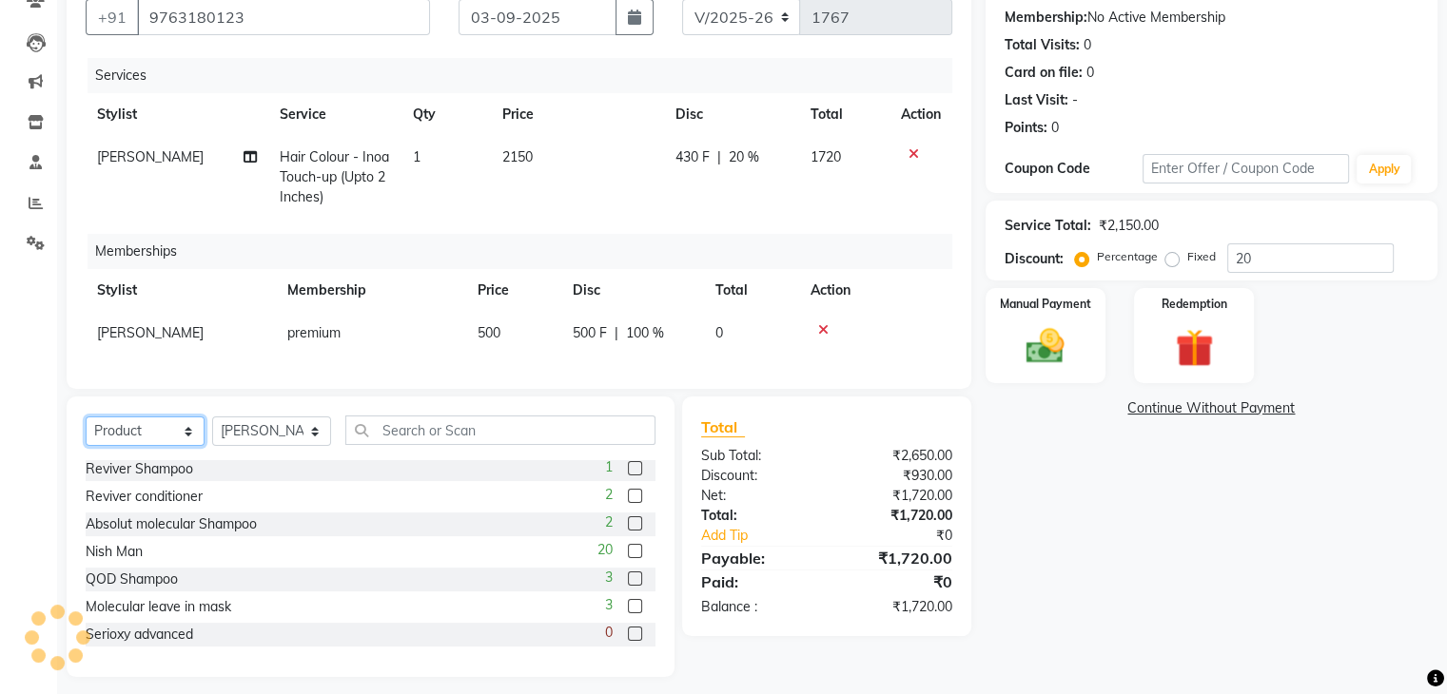
scroll to position [173, 0]
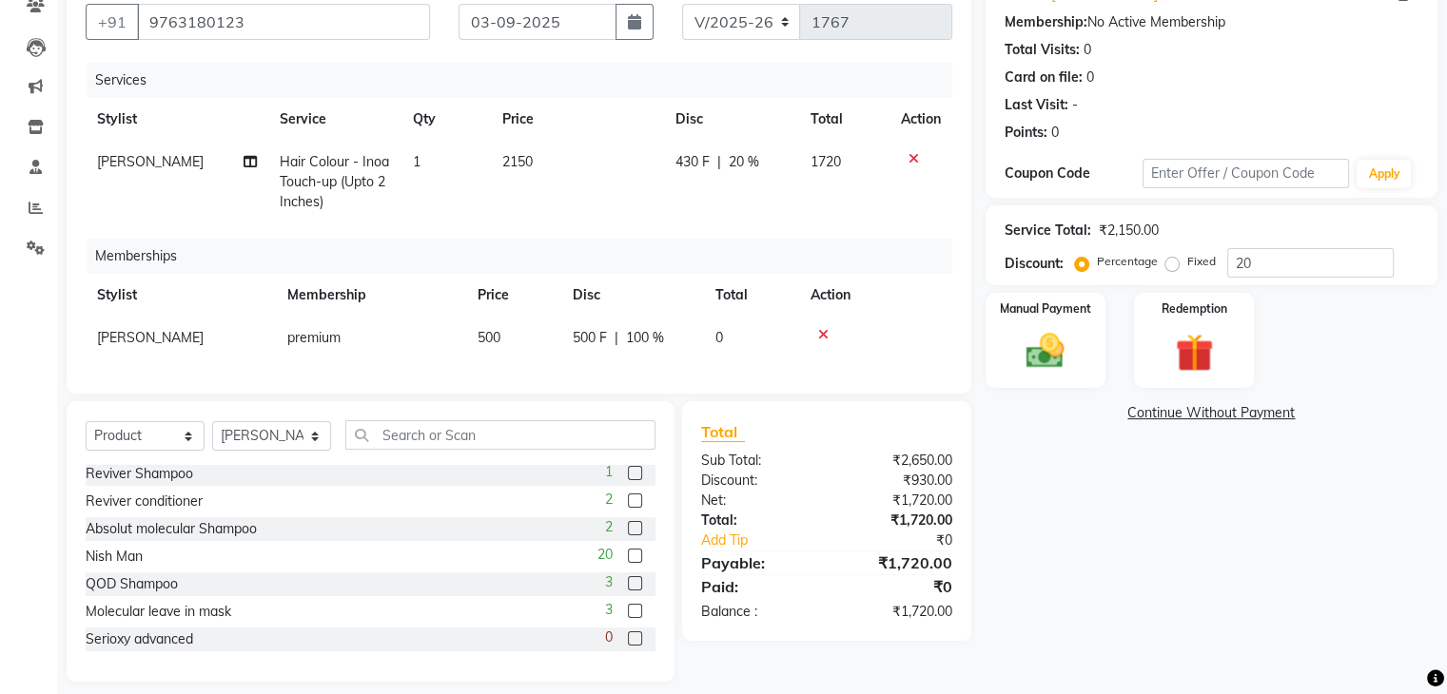
click at [628, 508] on label at bounding box center [635, 501] width 14 height 14
click at [628, 508] on input "checkbox" at bounding box center [634, 502] width 12 height 12
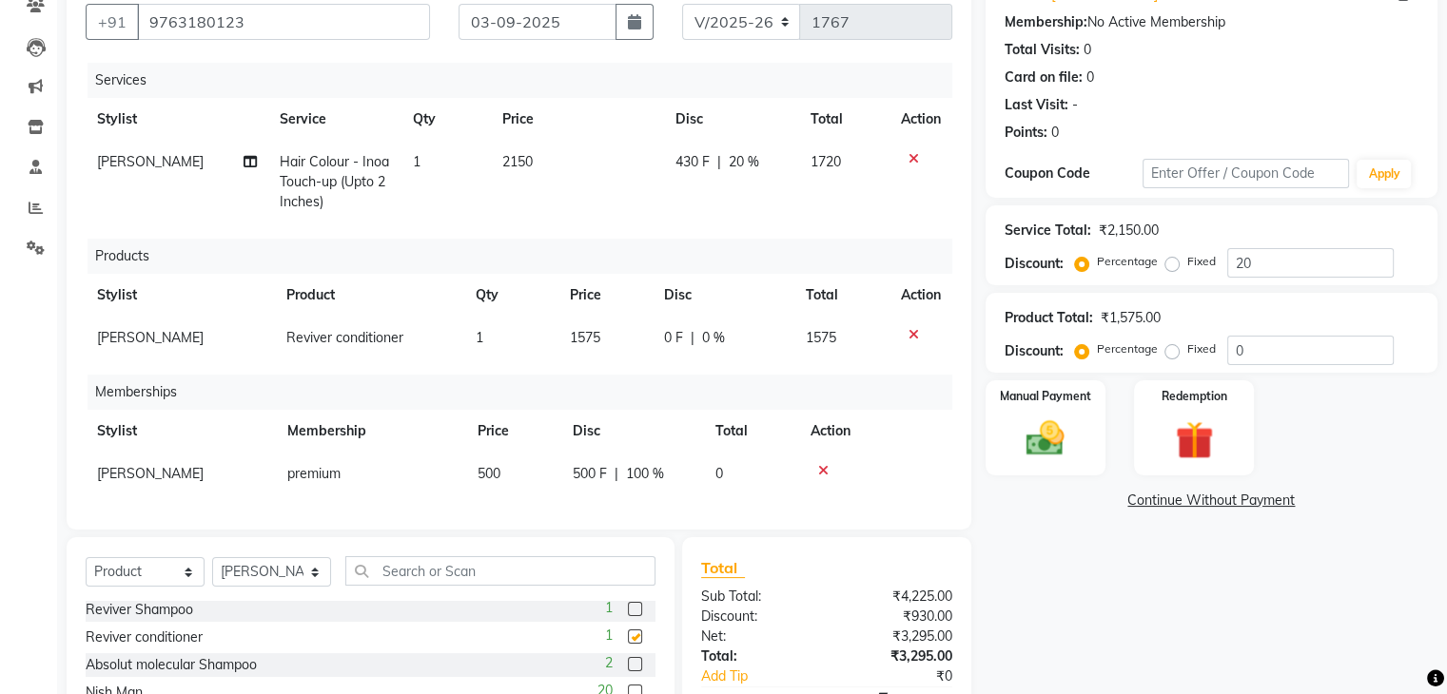
checkbox input "false"
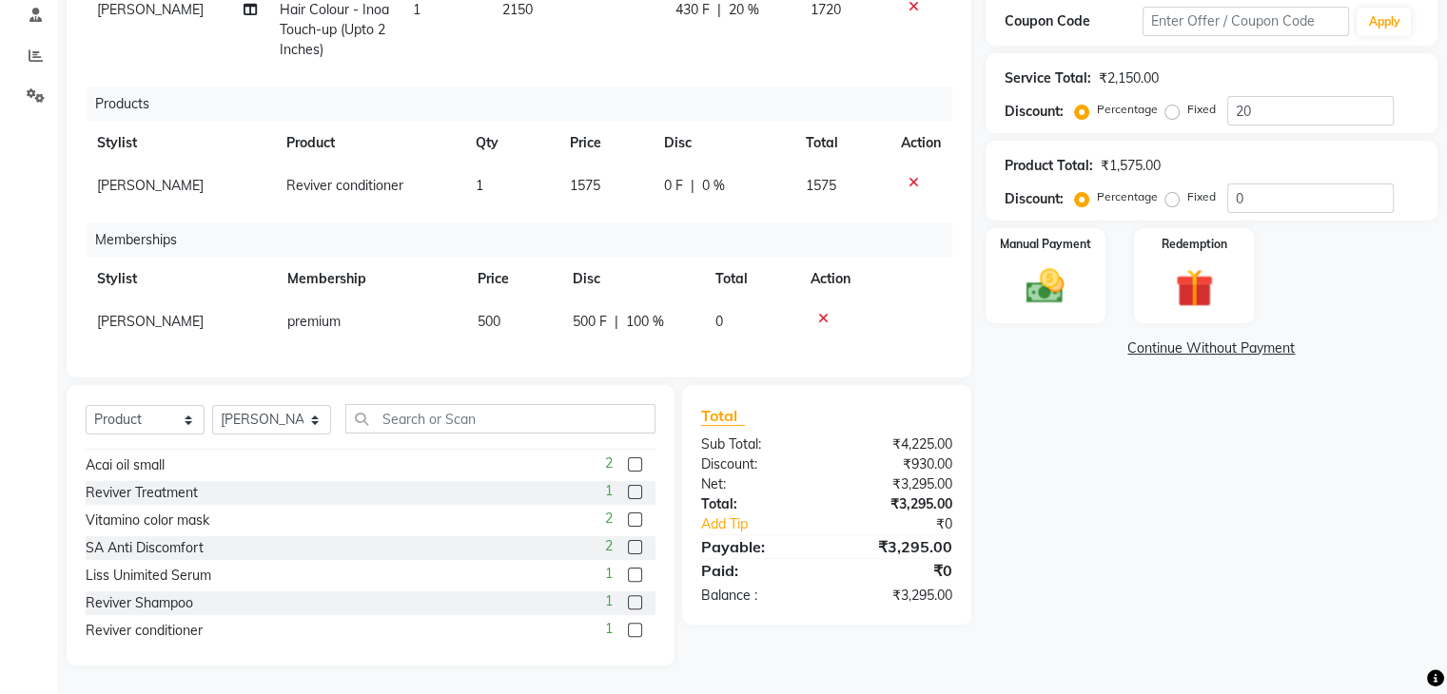
scroll to position [670, 0]
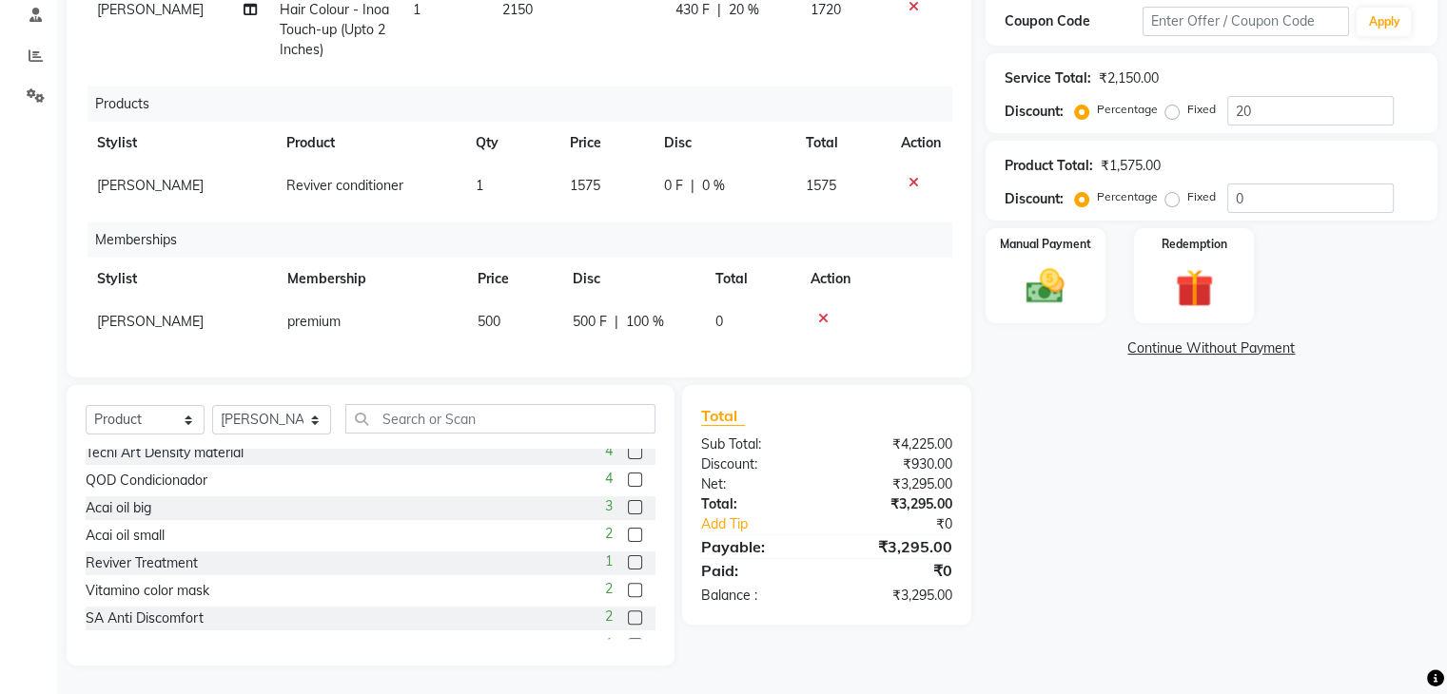
click at [628, 507] on label at bounding box center [635, 507] width 14 height 14
click at [628, 507] on input "checkbox" at bounding box center [634, 508] width 12 height 12
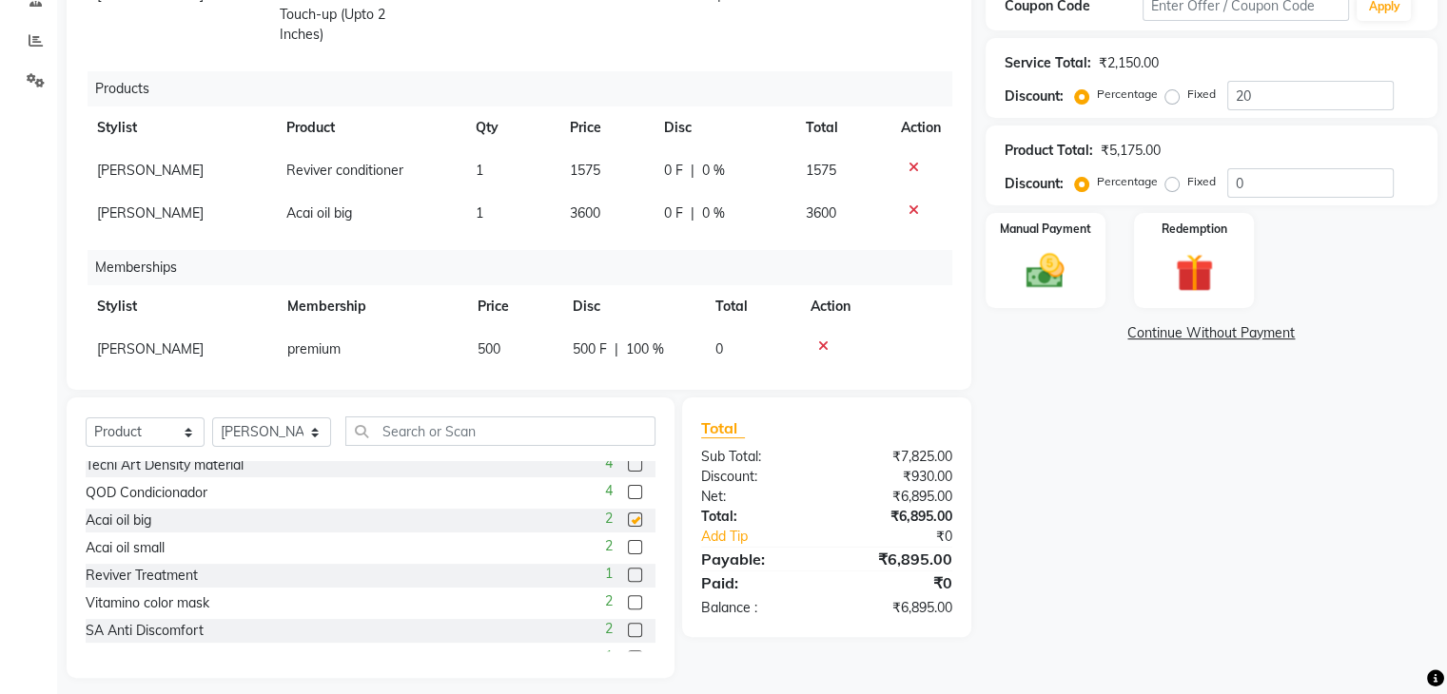
checkbox input "false"
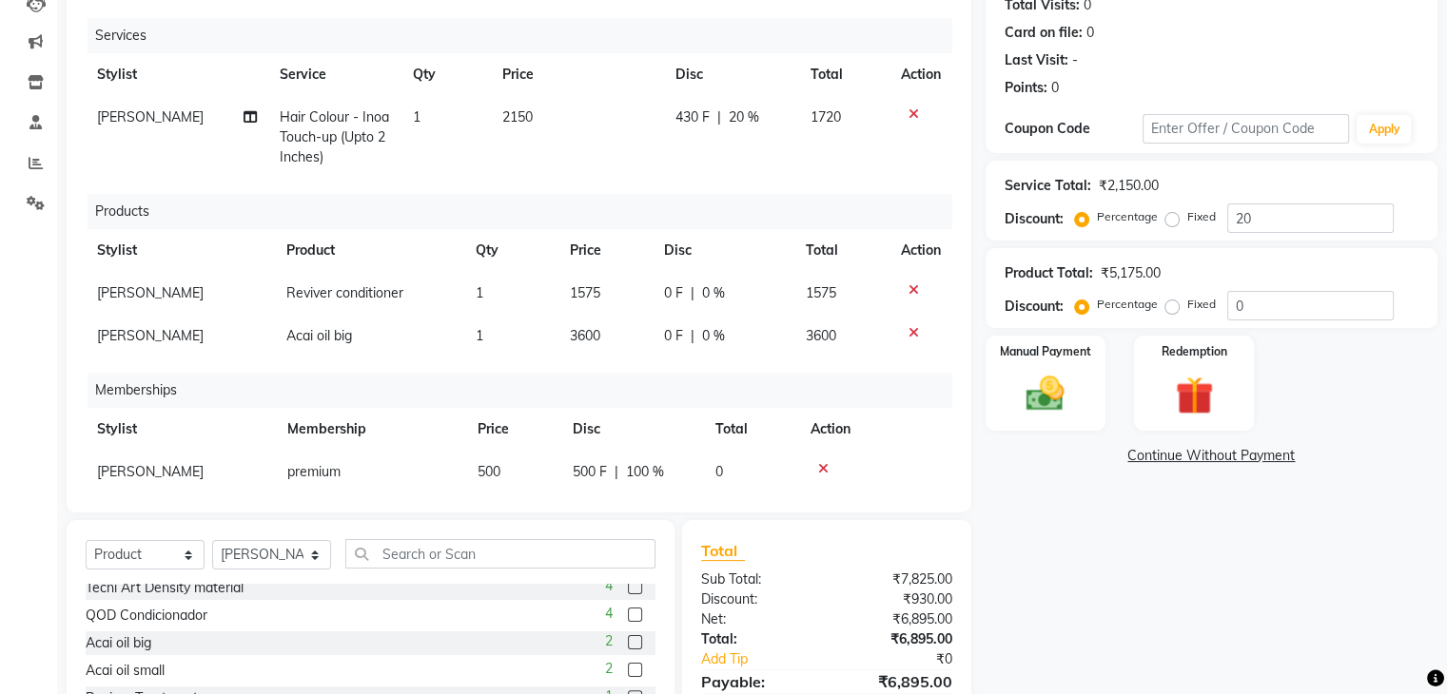
scroll to position [216, 0]
click at [711, 294] on span "0 %" at bounding box center [713, 295] width 23 height 20
select select "74577"
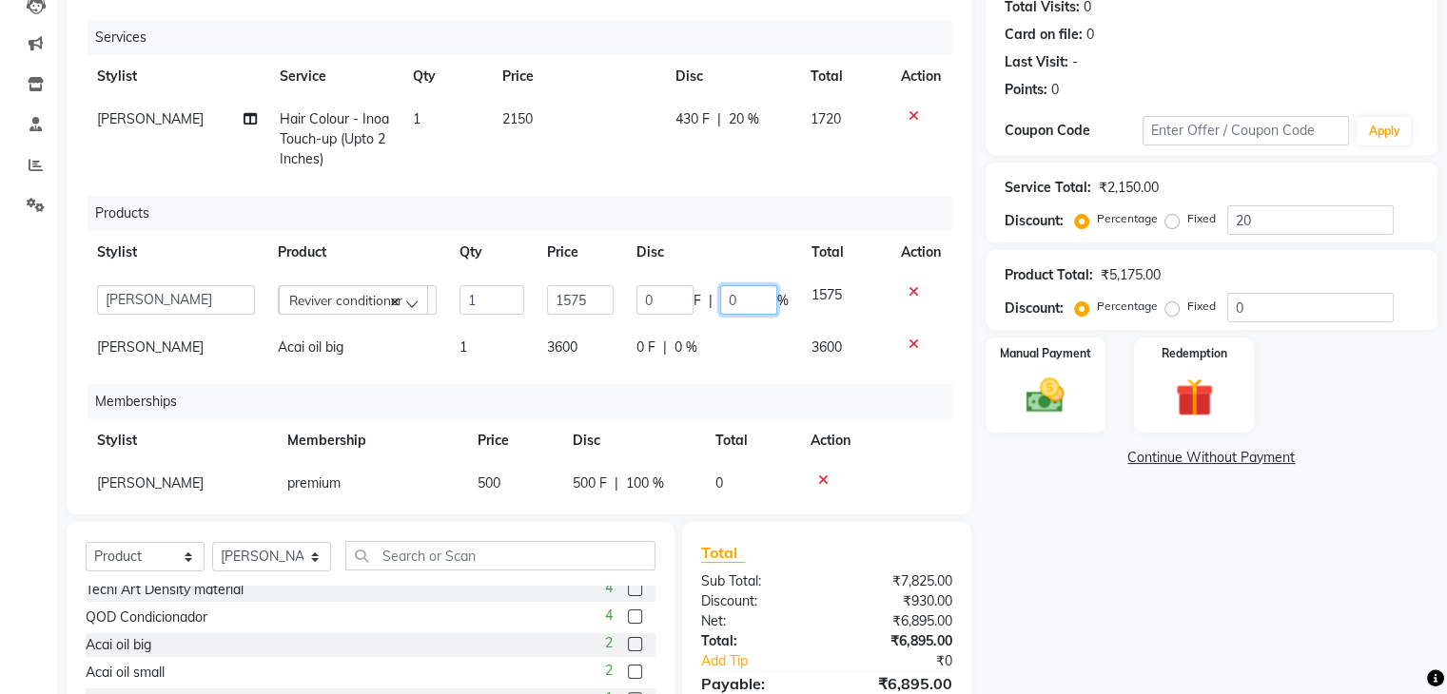
click at [736, 294] on input "0" at bounding box center [748, 299] width 57 height 29
type input "10"
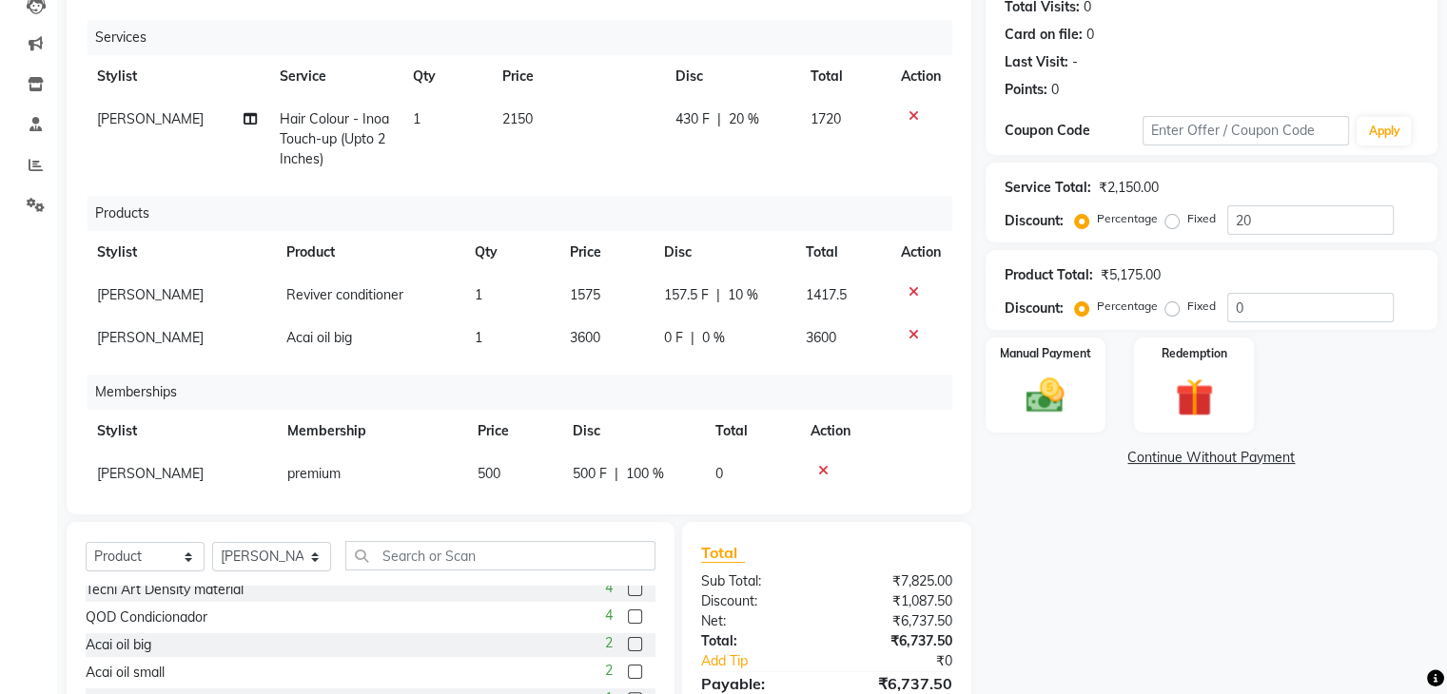
click at [674, 342] on div "0 F | 0 %" at bounding box center [723, 338] width 119 height 20
select select "74577"
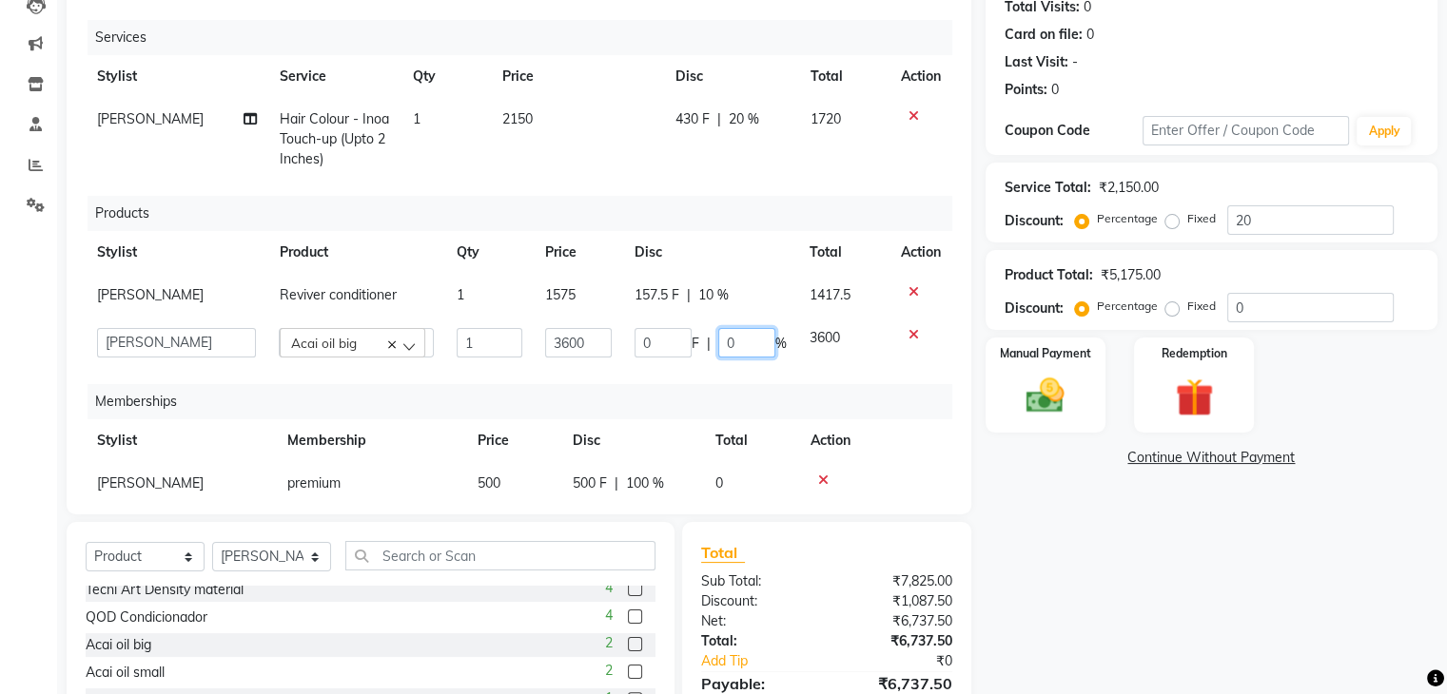
click at [729, 346] on input "0" at bounding box center [746, 342] width 57 height 29
type input "10"
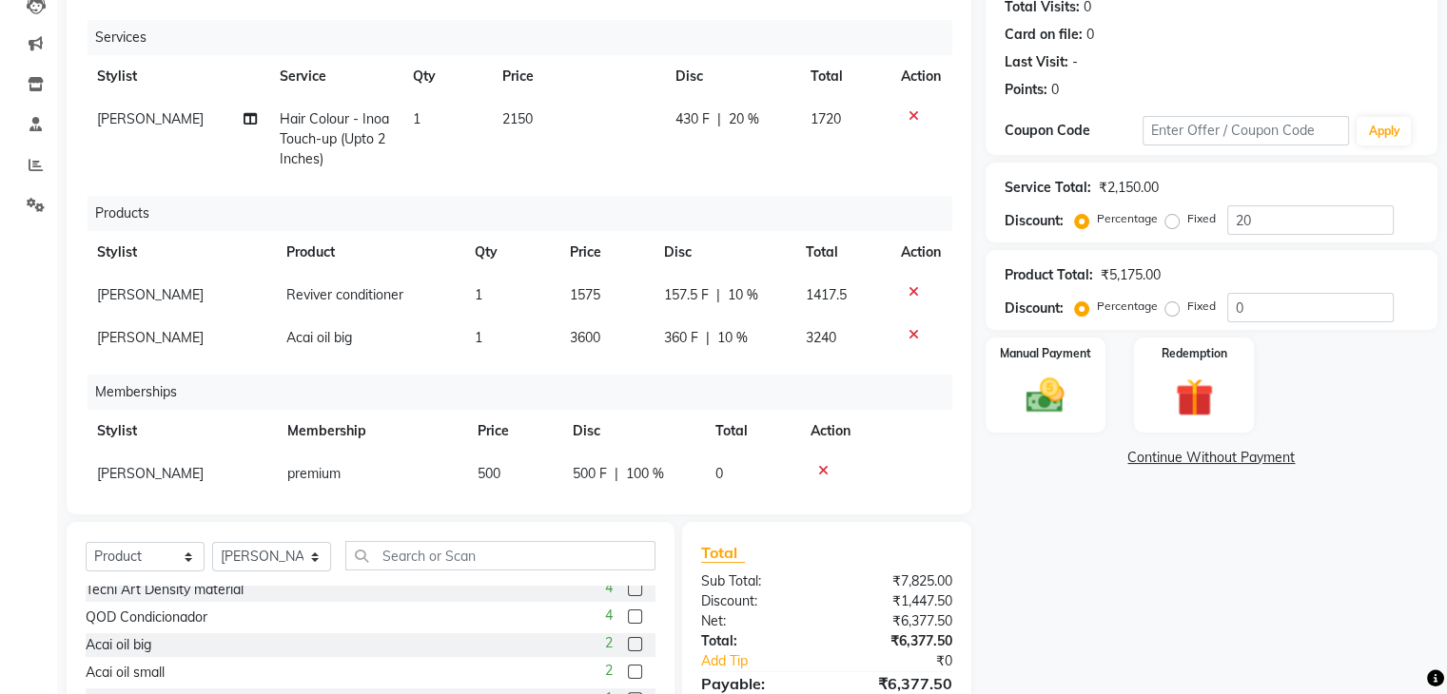
click at [841, 342] on td "3240" at bounding box center [841, 338] width 95 height 43
select select "74577"
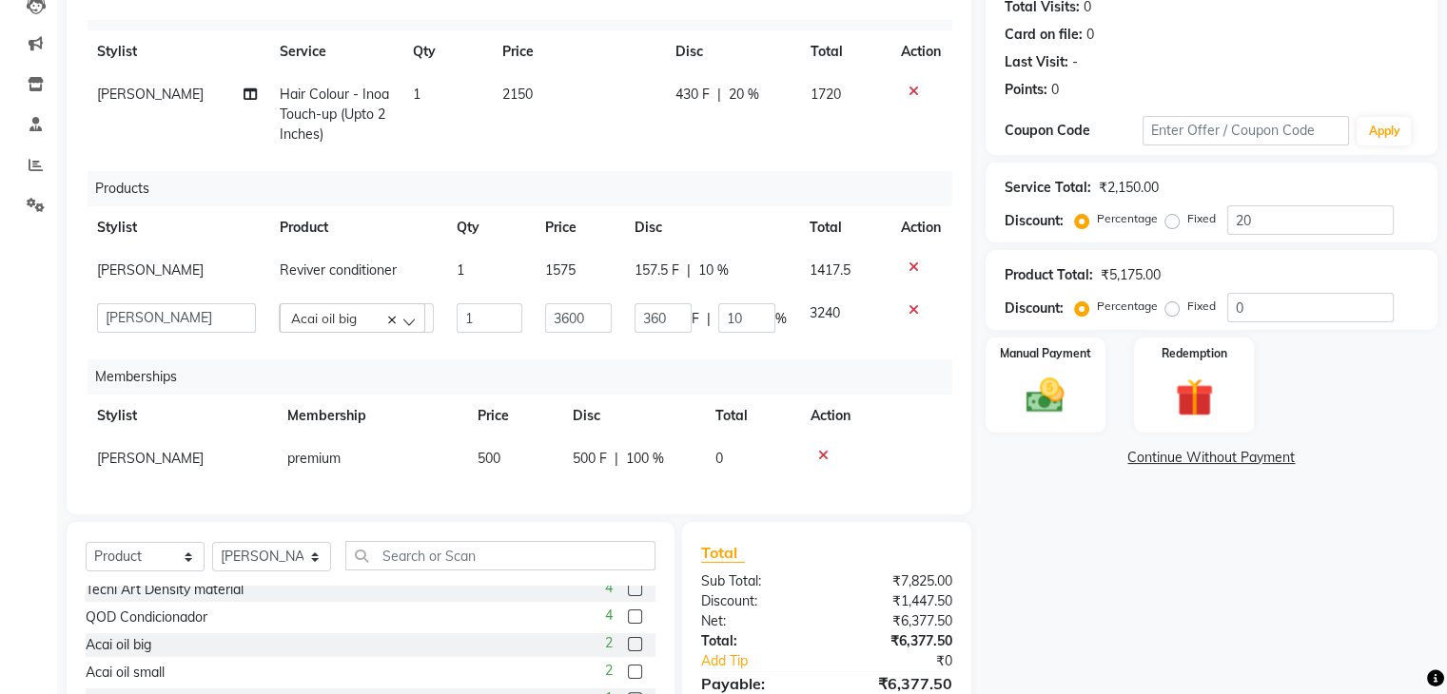
scroll to position [354, 0]
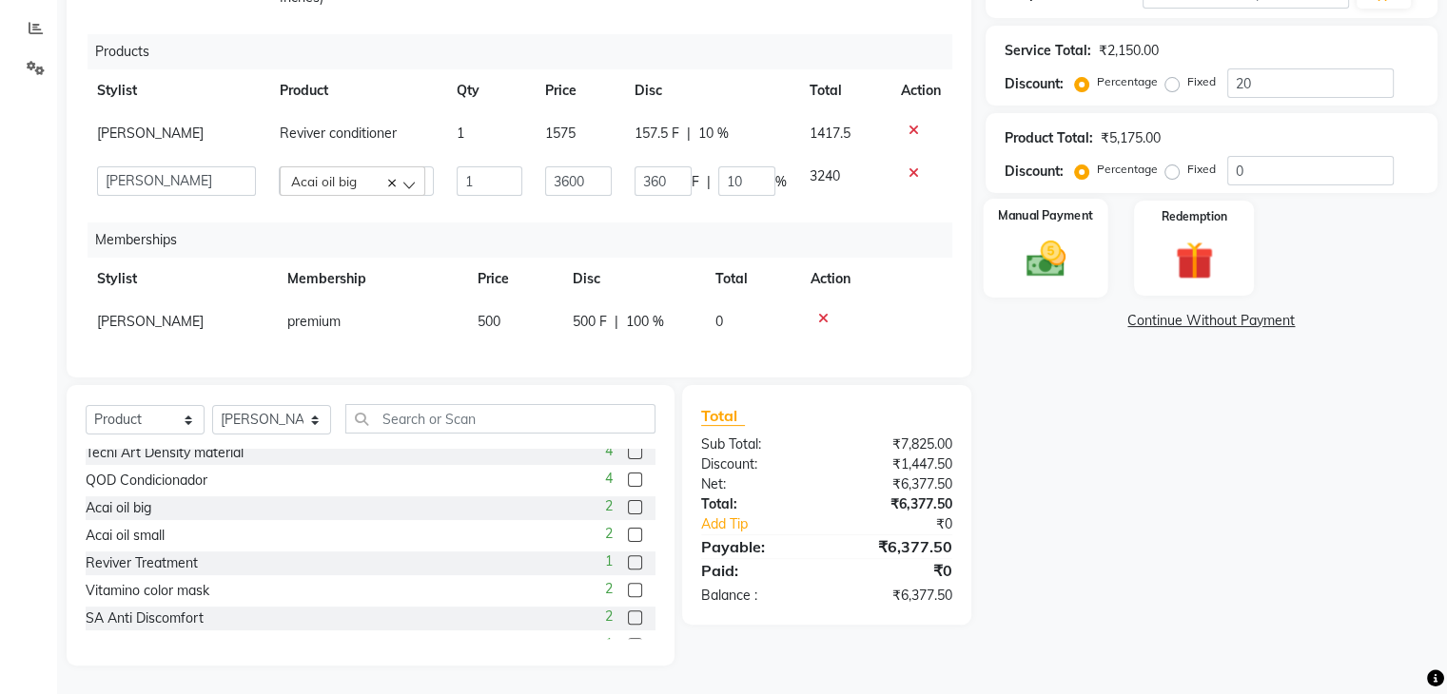
click at [1043, 225] on div "Manual Payment" at bounding box center [1045, 248] width 125 height 98
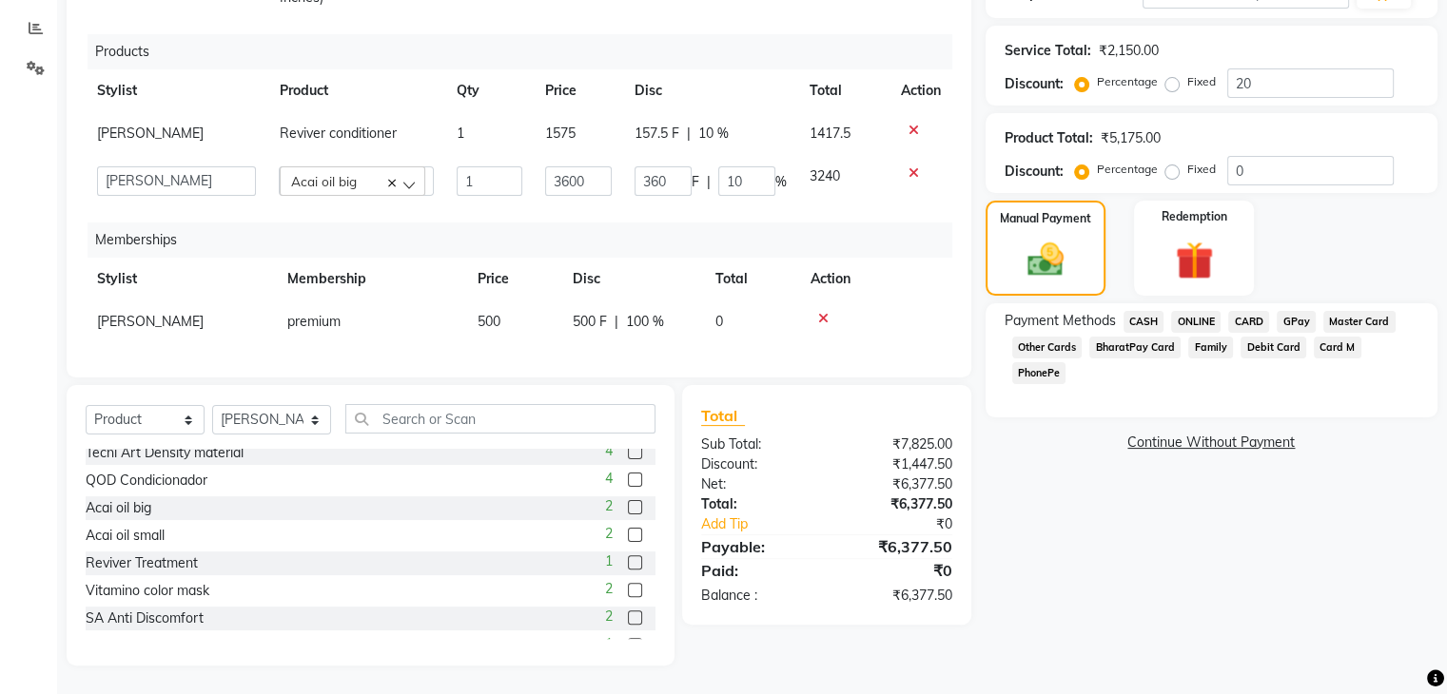
click at [1284, 321] on span "GPay" at bounding box center [1296, 322] width 39 height 22
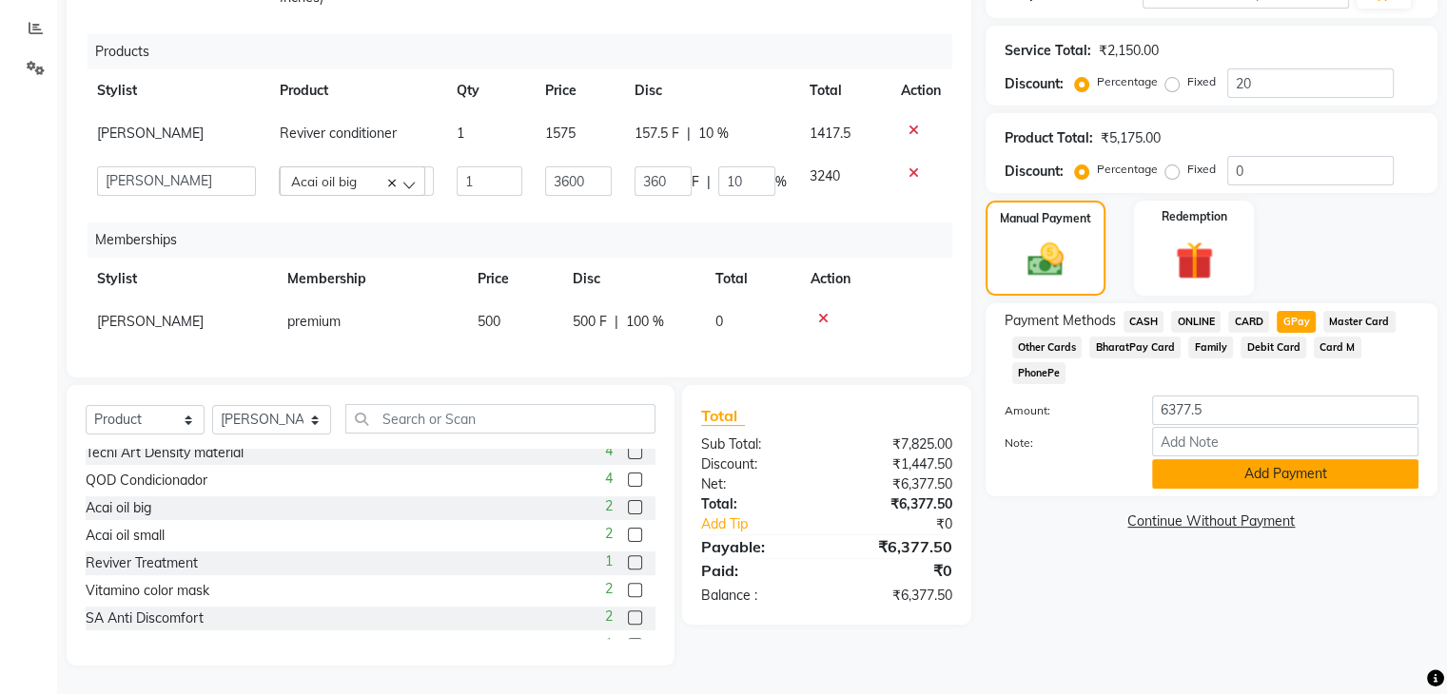
click at [1221, 459] on button "Add Payment" at bounding box center [1285, 473] width 266 height 29
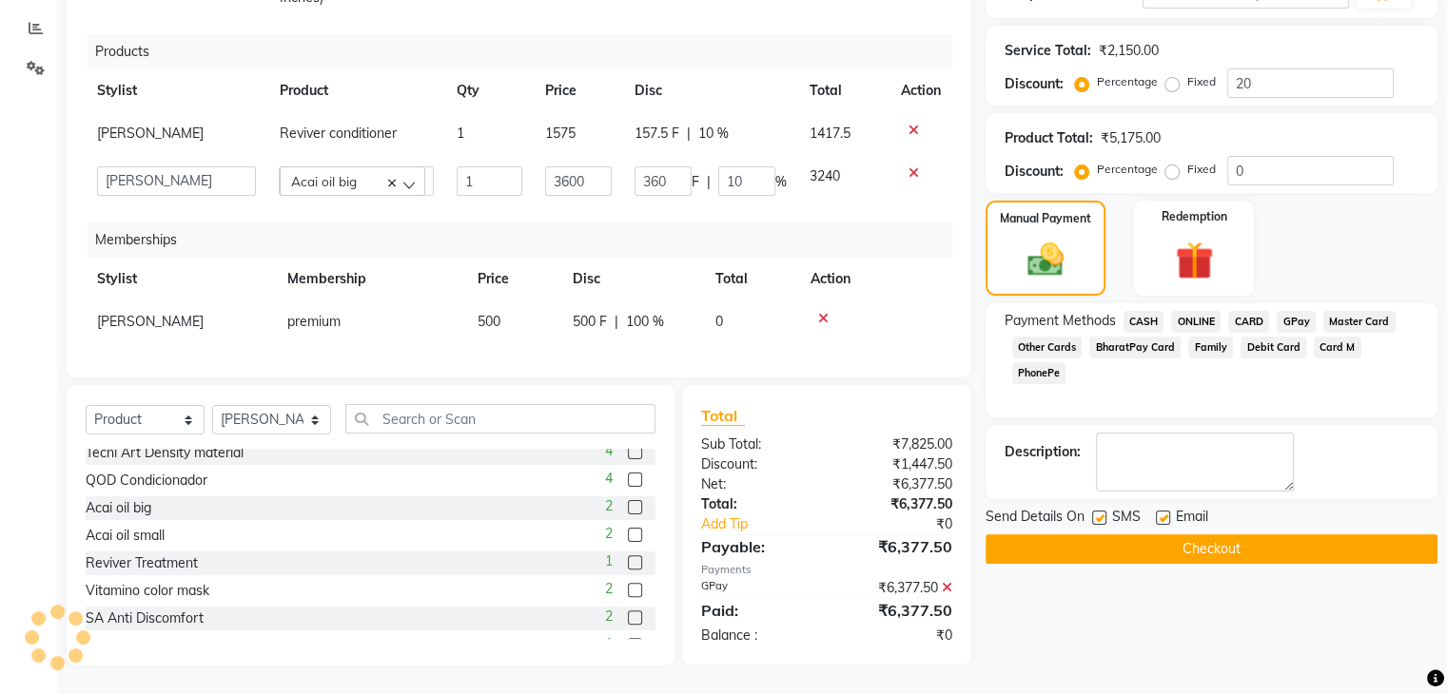
click at [1112, 549] on button "Checkout" at bounding box center [1212, 549] width 452 height 29
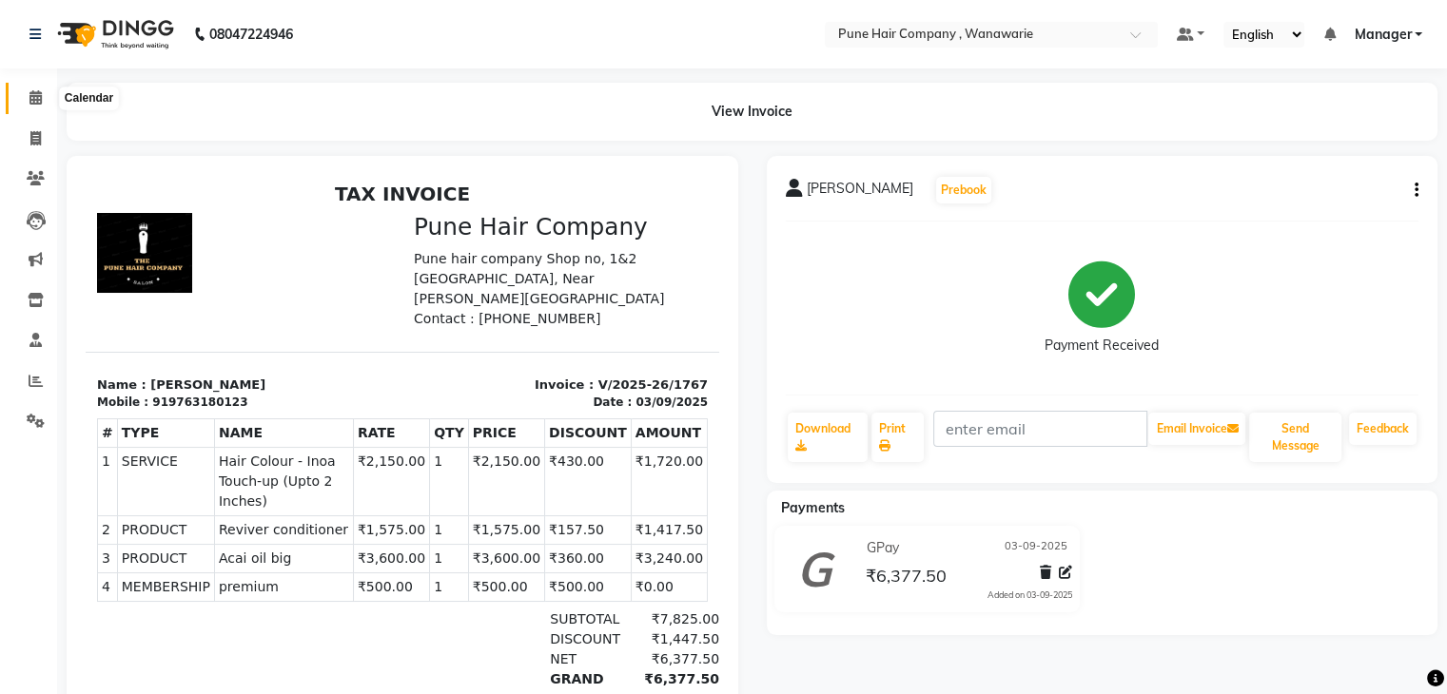
click at [37, 100] on icon at bounding box center [35, 97] width 12 height 14
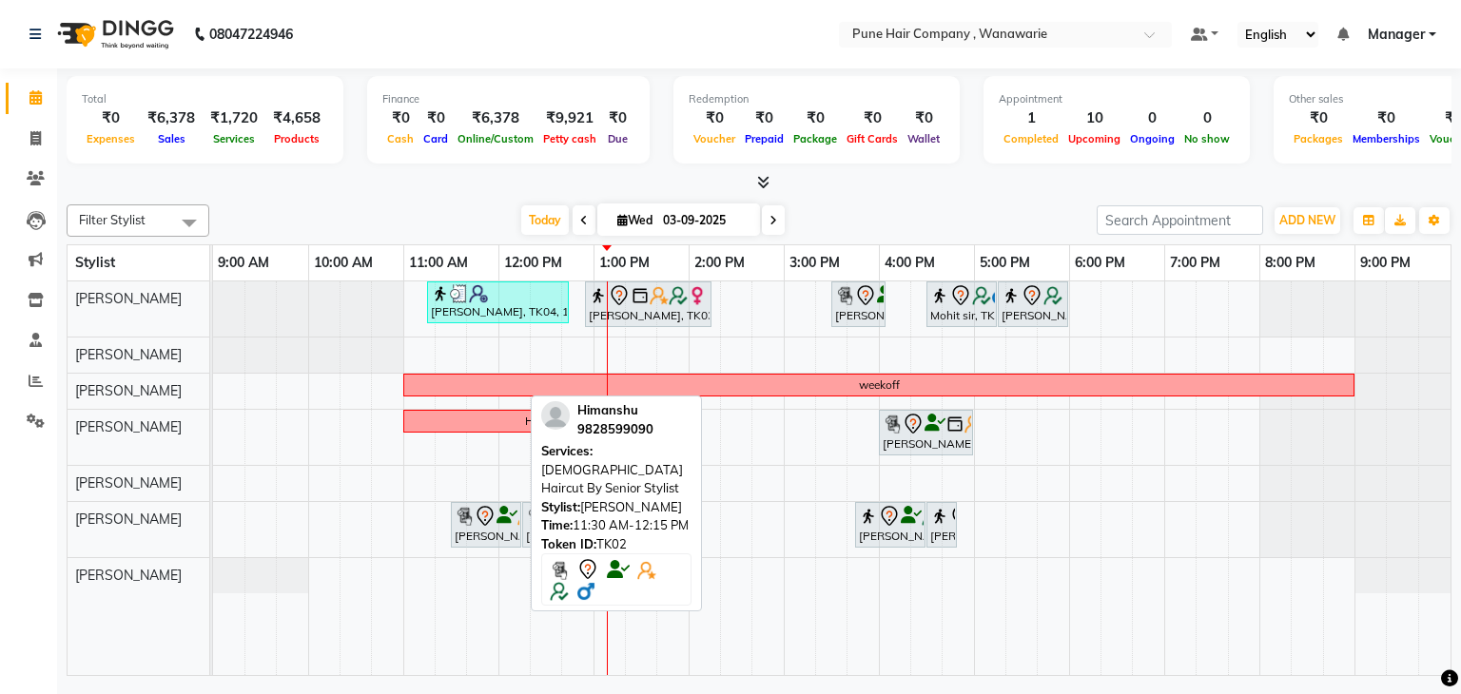
click at [504, 527] on div "[PERSON_NAME], TK02, 11:30 AM-12:15 PM, [DEMOGRAPHIC_DATA] Haircut By Senior St…" at bounding box center [486, 525] width 67 height 40
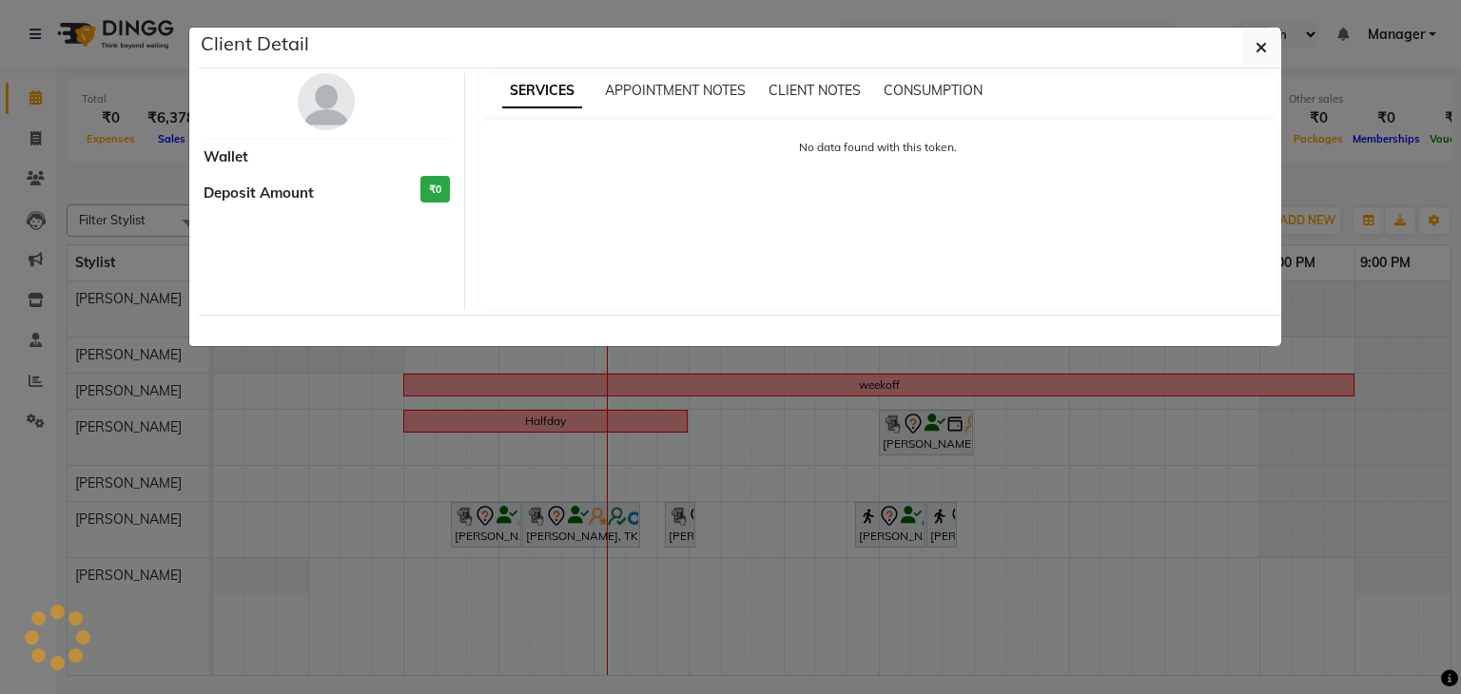
select select "7"
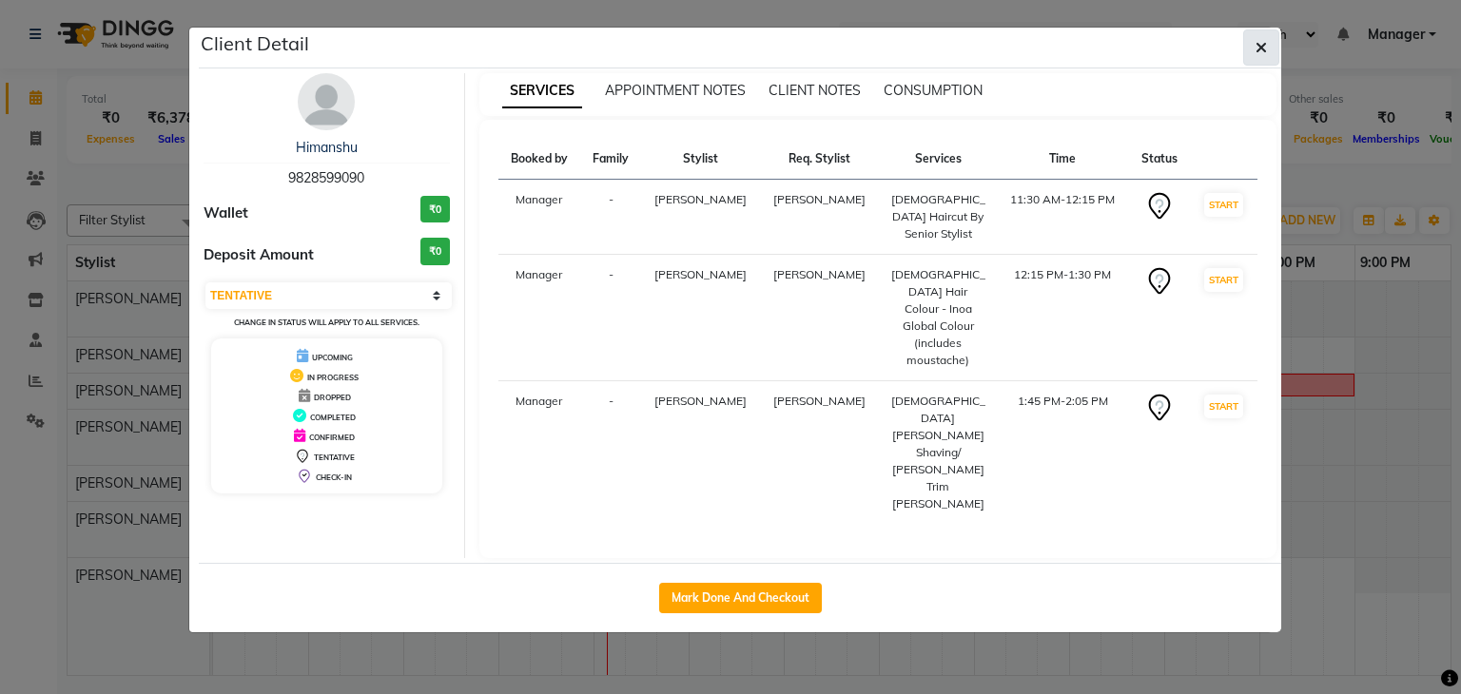
click at [1257, 53] on icon "button" at bounding box center [1261, 47] width 11 height 15
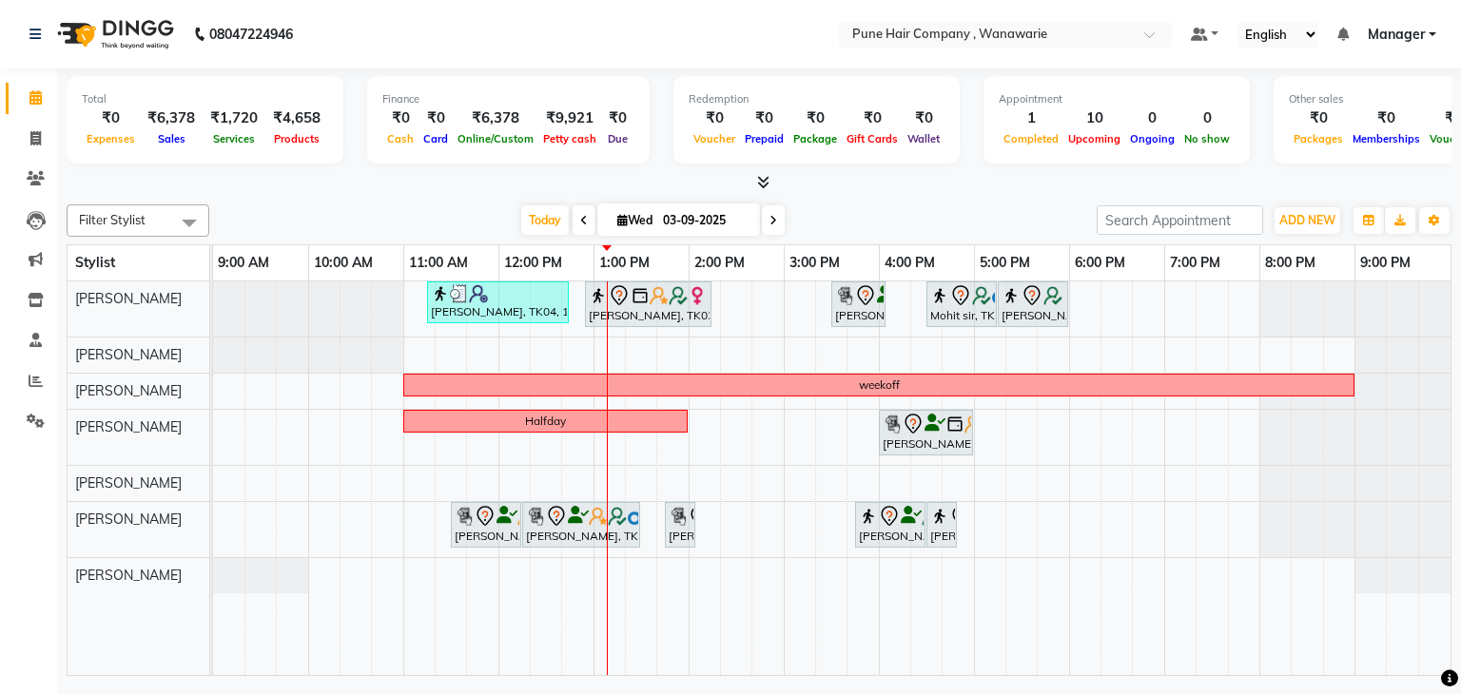
click at [758, 183] on icon at bounding box center [763, 182] width 12 height 14
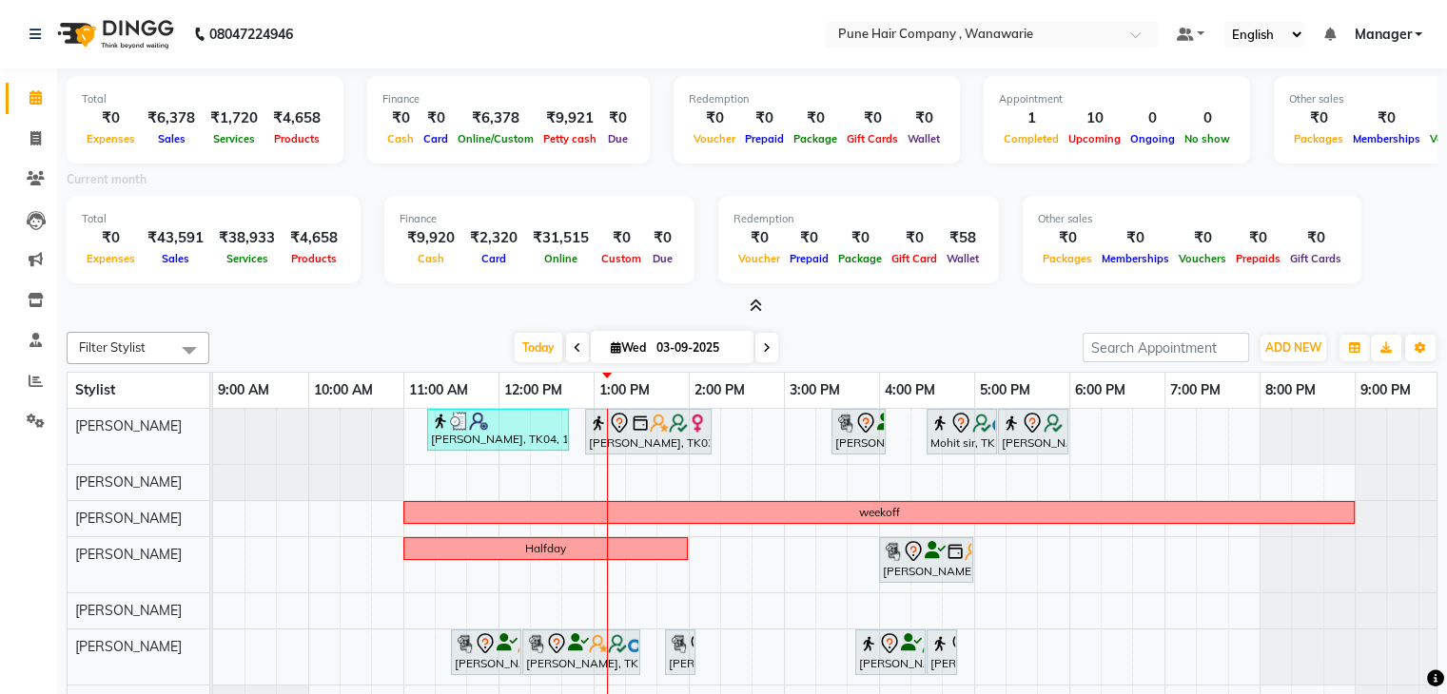
click at [746, 294] on div "Total ₹0 Expenses ₹6,378 Sales ₹1,720 Services ₹4,658 Products Finance ₹0 Cash …" at bounding box center [752, 192] width 1371 height 248
click at [751, 299] on icon at bounding box center [756, 306] width 12 height 14
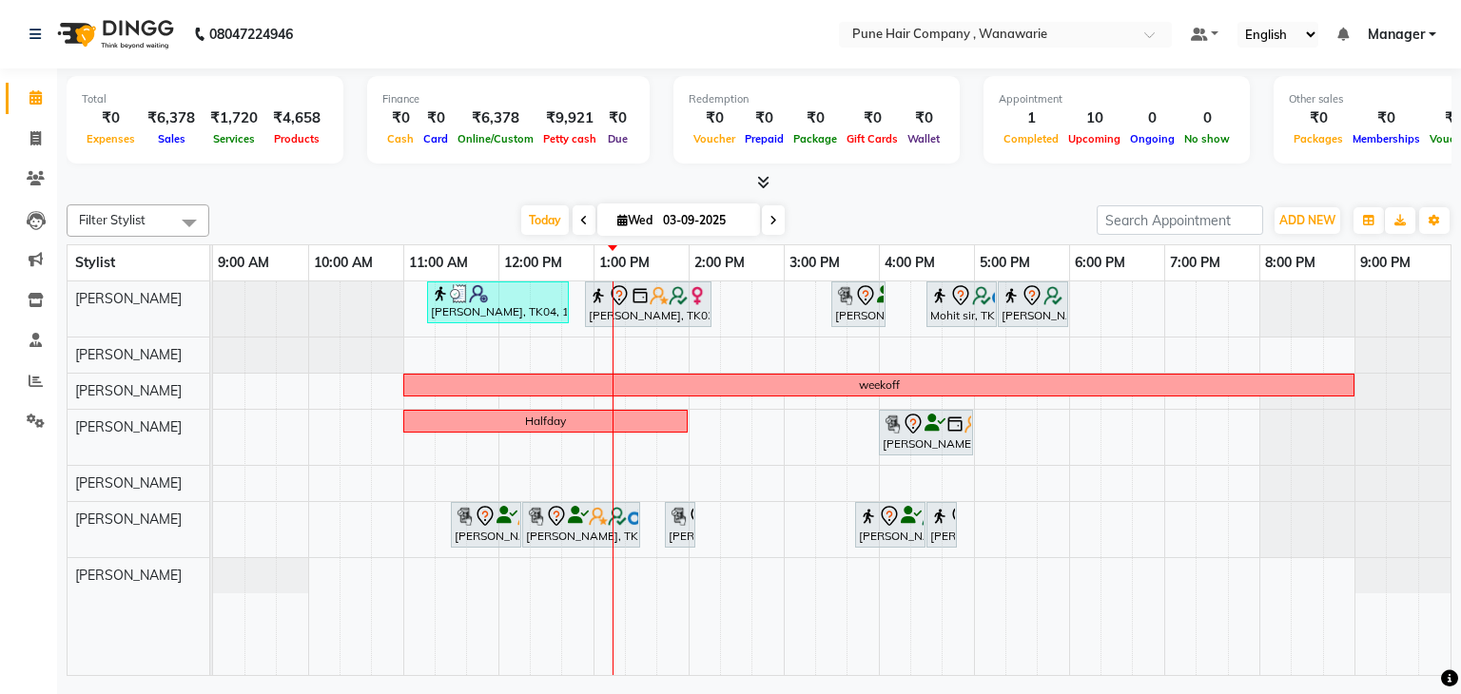
click at [767, 213] on span at bounding box center [773, 219] width 23 height 29
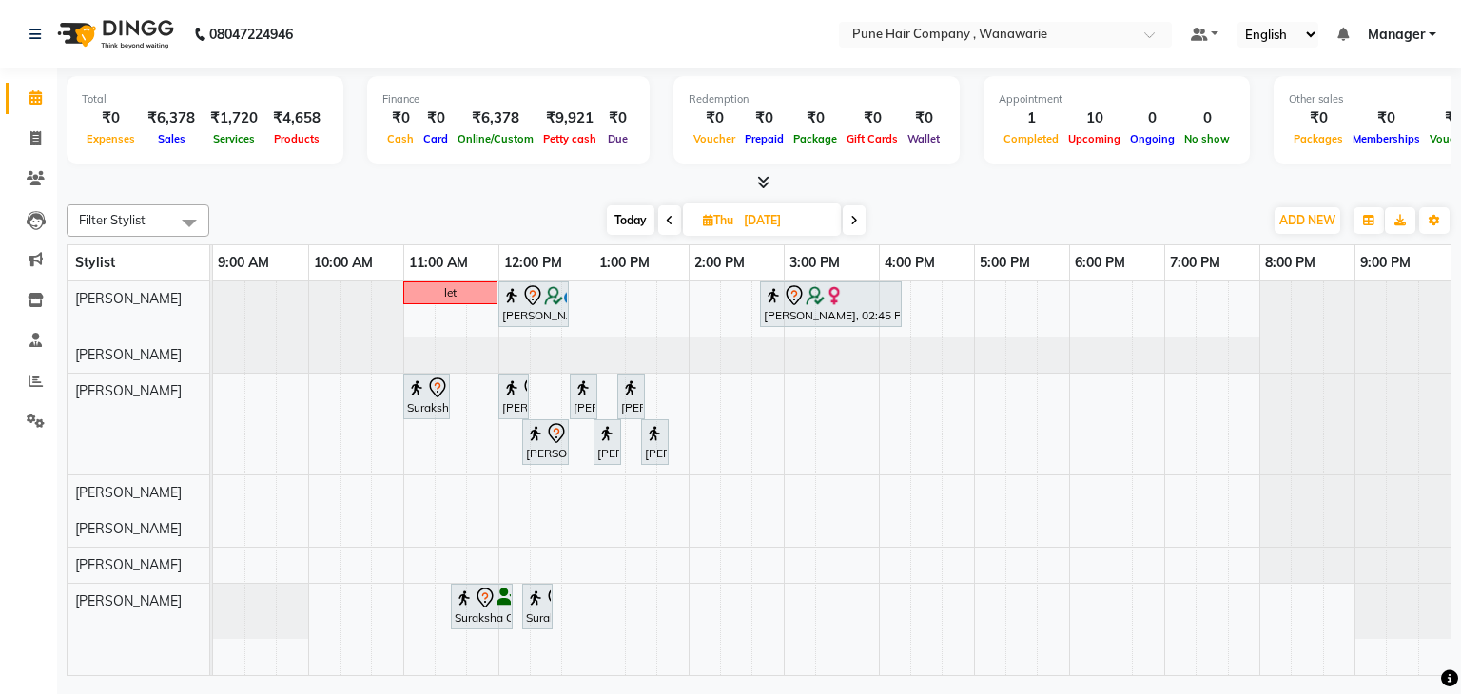
click at [850, 222] on span at bounding box center [854, 219] width 23 height 29
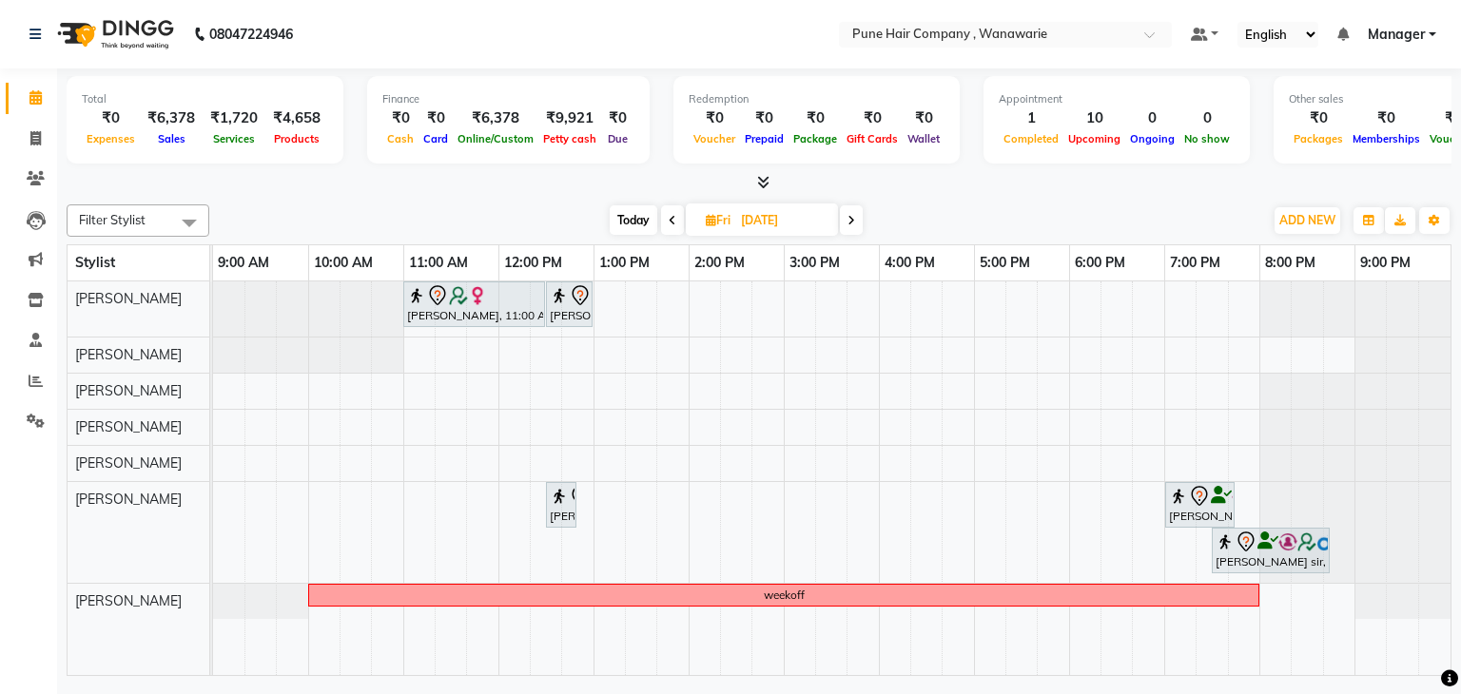
click at [628, 218] on span "Today" at bounding box center [634, 219] width 48 height 29
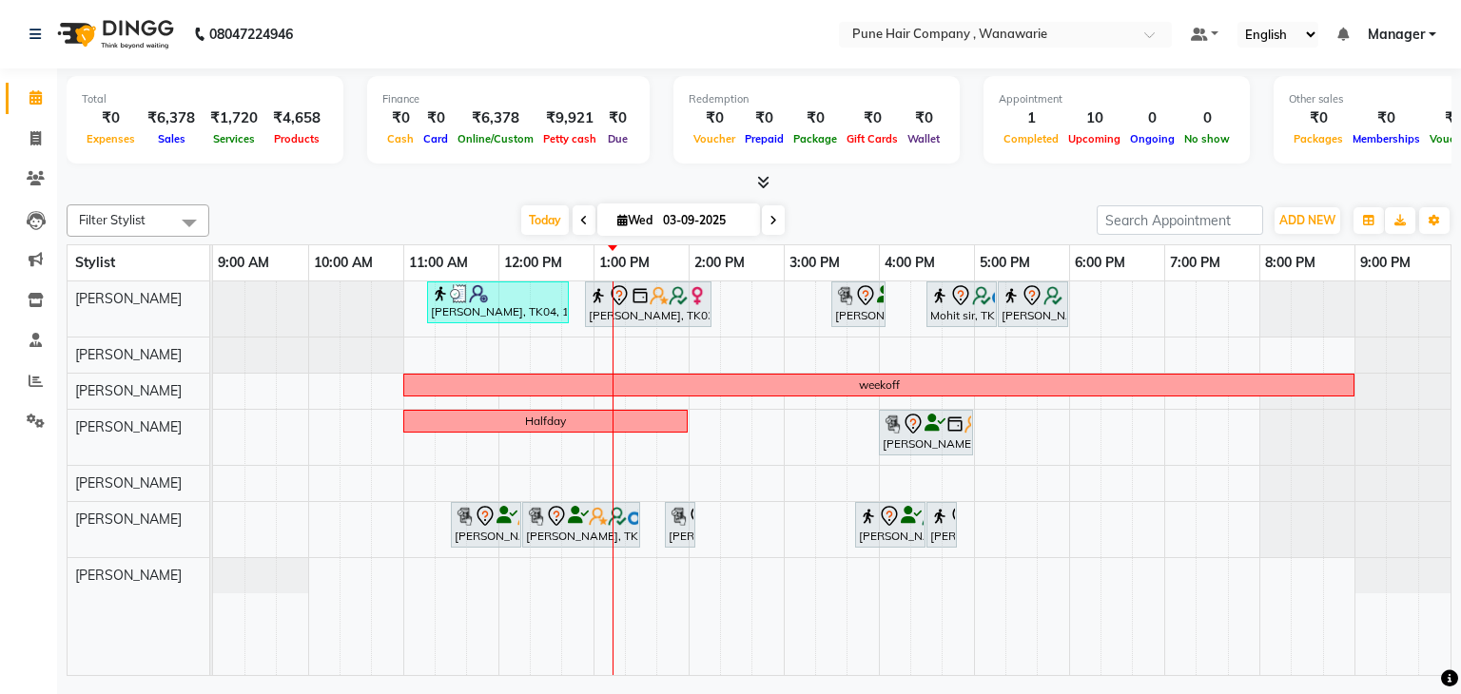
click at [779, 223] on span at bounding box center [773, 219] width 23 height 29
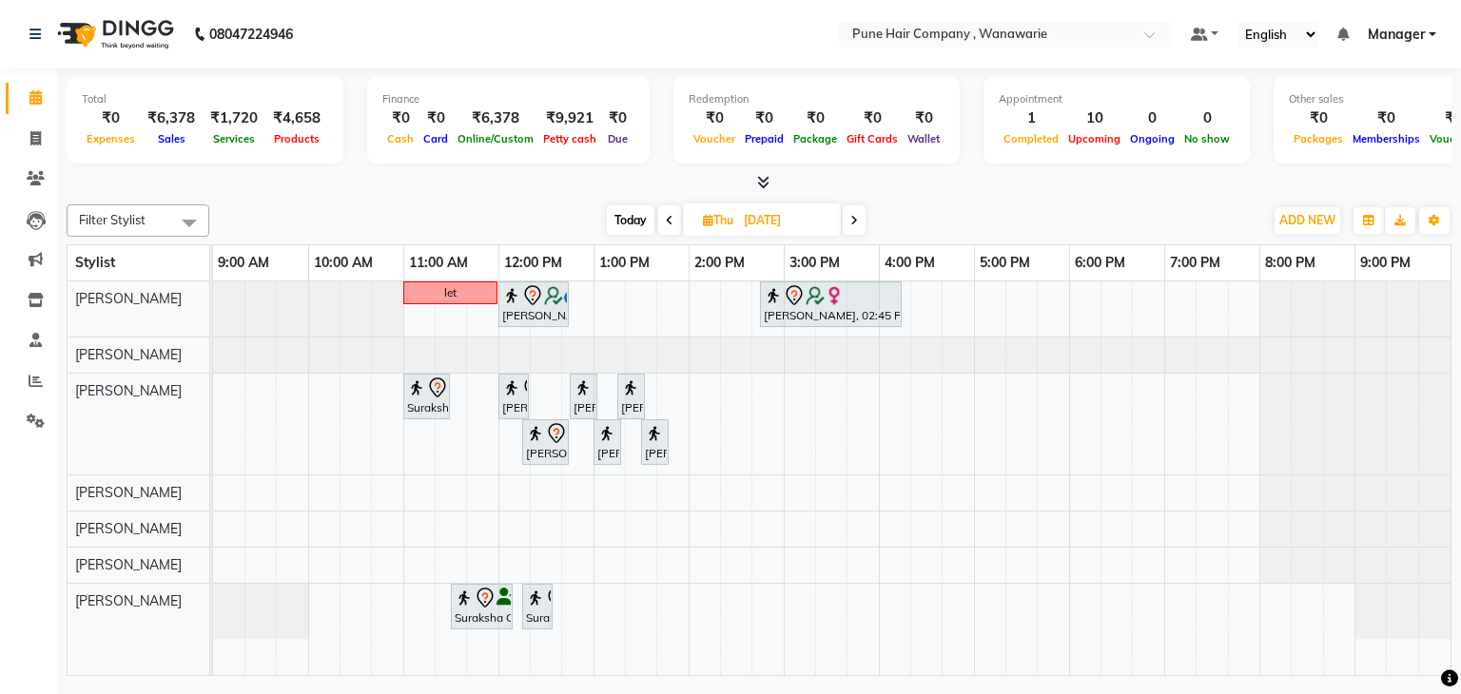
click at [854, 215] on icon at bounding box center [854, 220] width 8 height 11
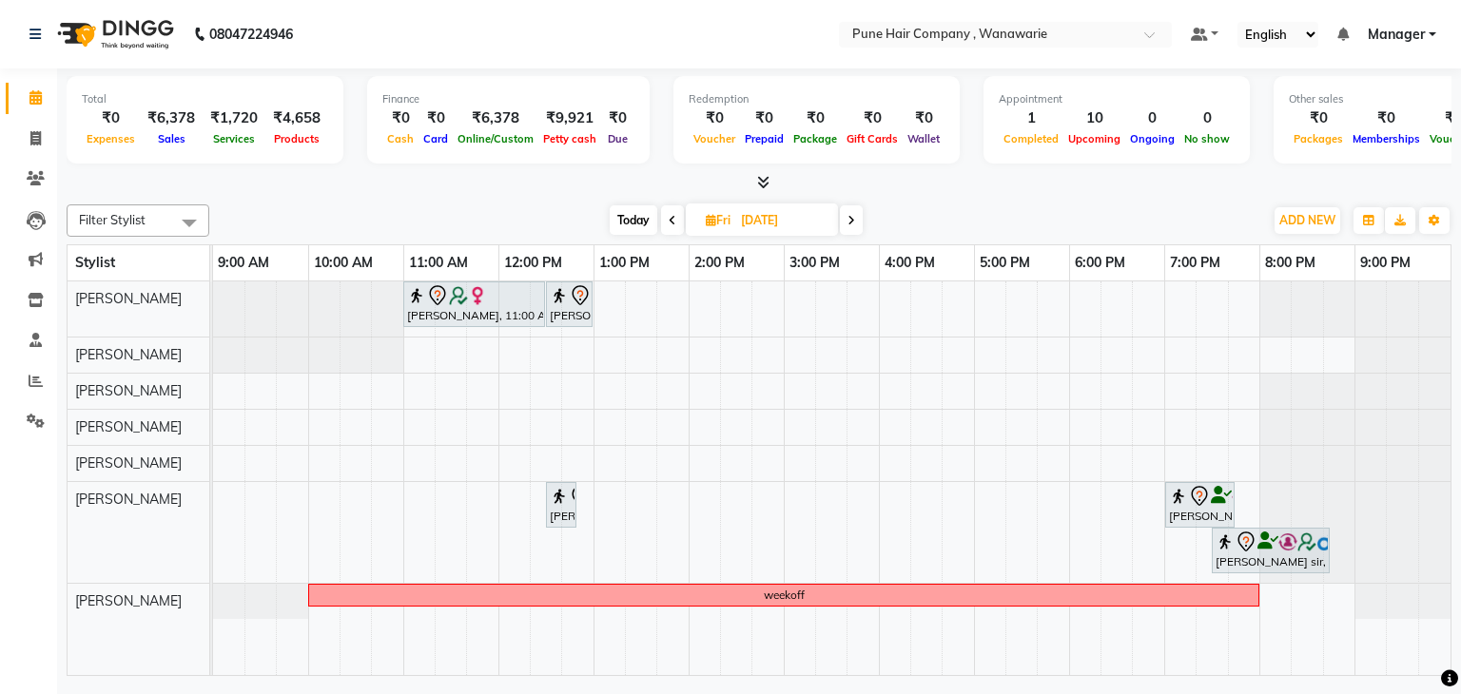
click at [622, 220] on span "Today" at bounding box center [634, 219] width 48 height 29
type input "03-09-2025"
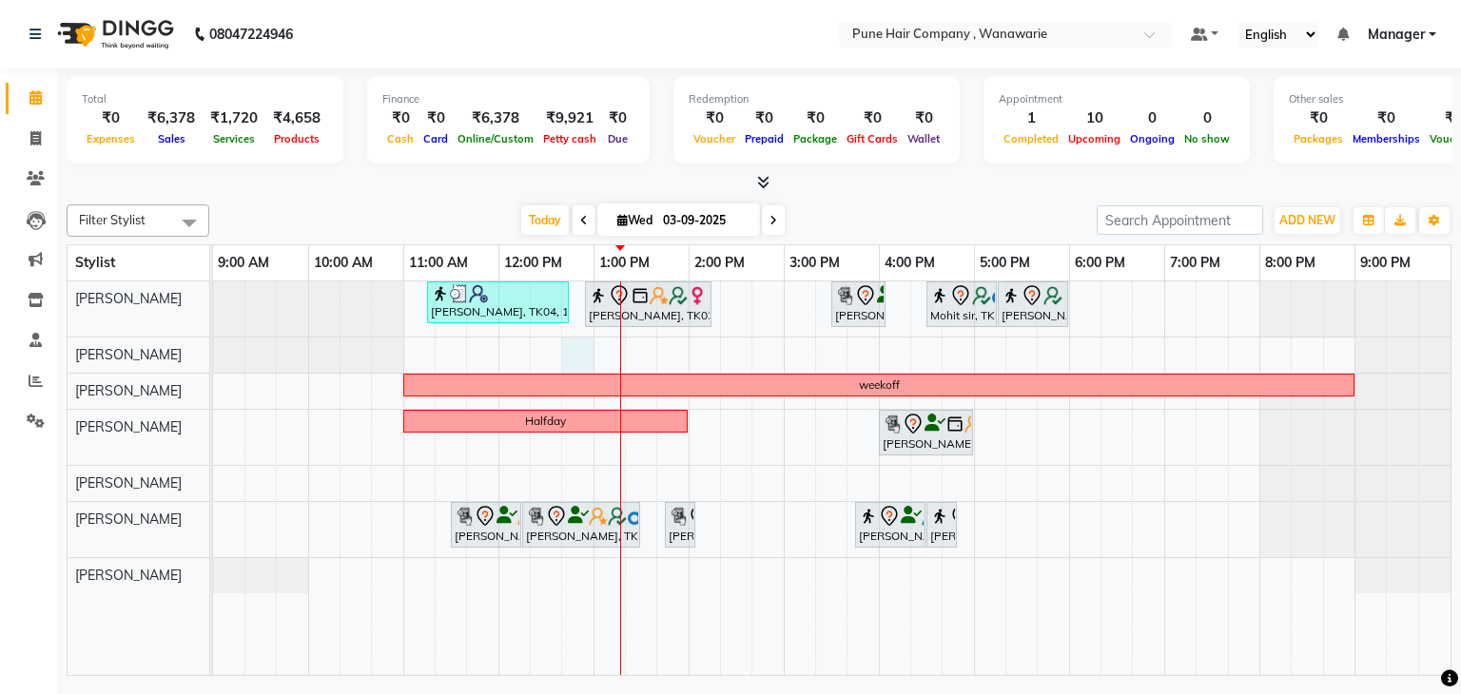
click at [586, 344] on div "Philomena Mendonsa, TK04, 11:15 AM-12:45 PM, Hair Colour - Inoa Touch-up (Upto …" at bounding box center [832, 479] width 1238 height 395
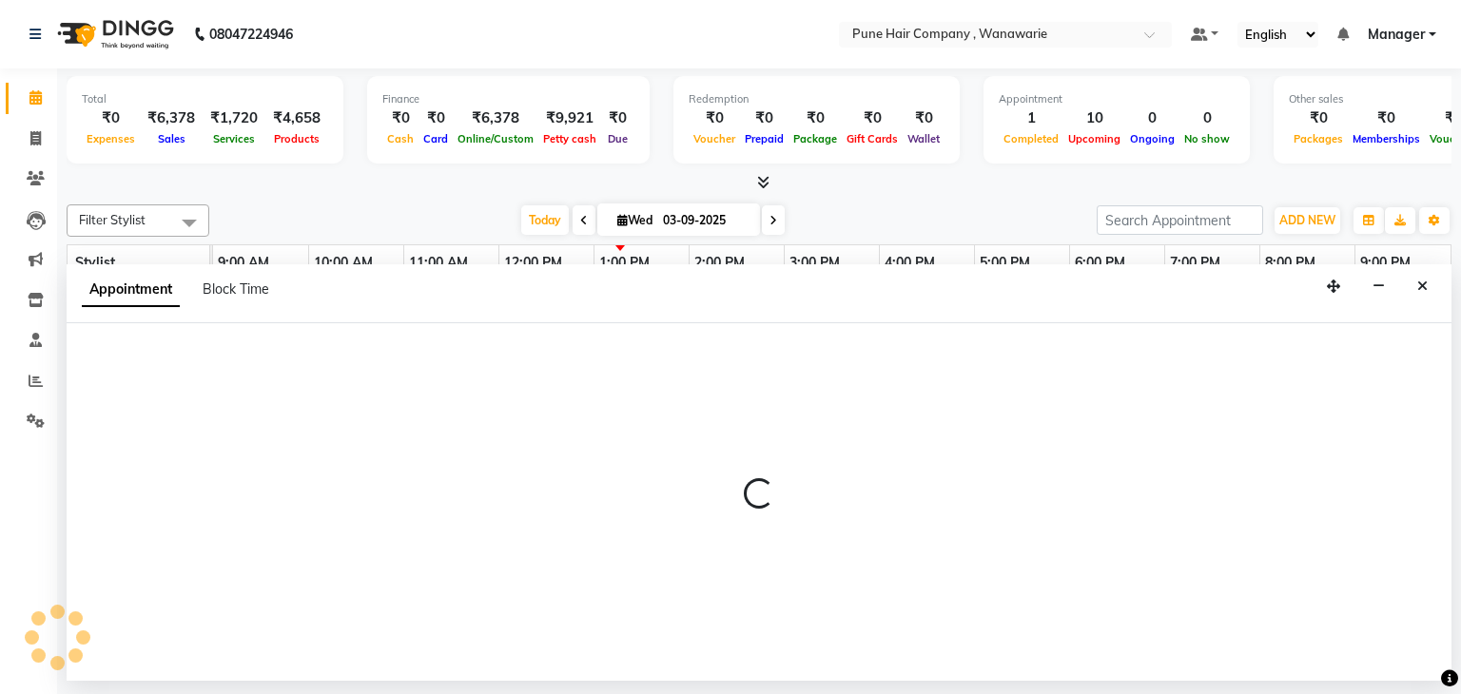
select select "74578"
select select "765"
select select "tentative"
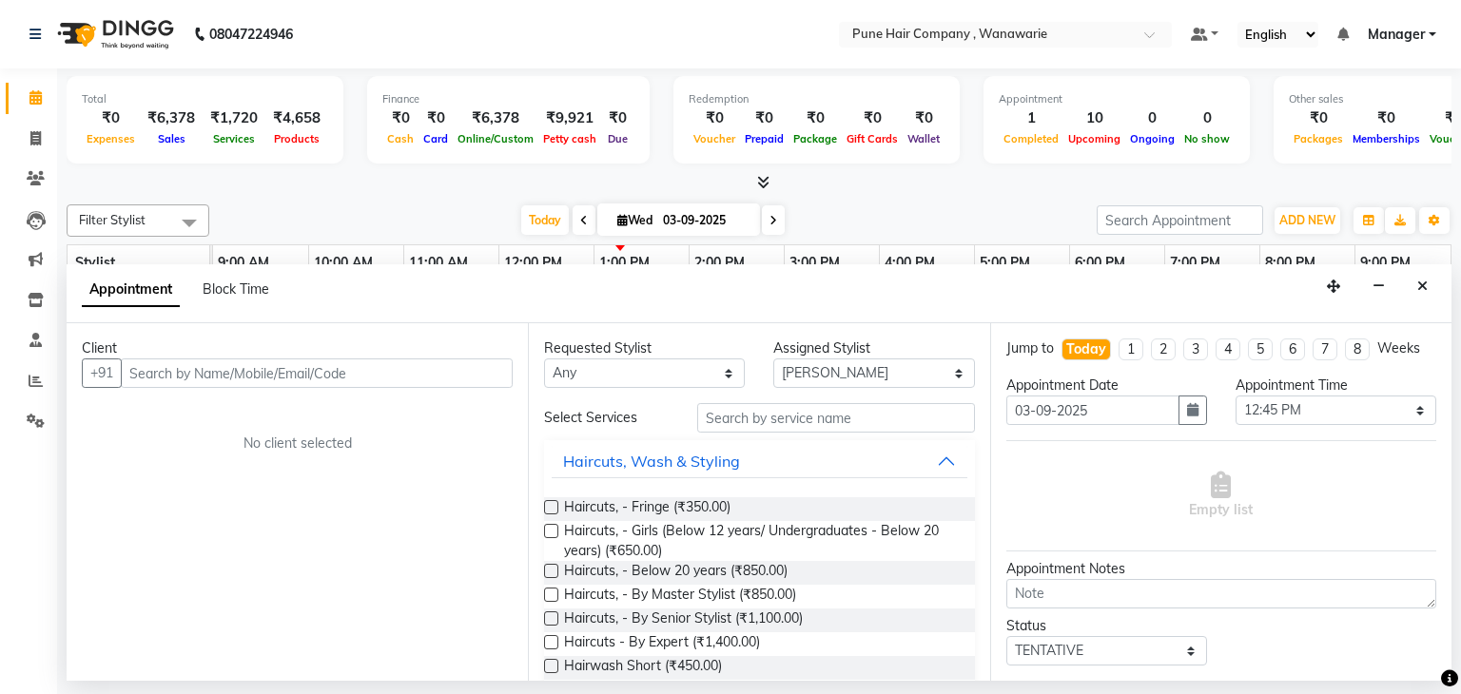
click at [285, 364] on input "text" at bounding box center [317, 373] width 392 height 29
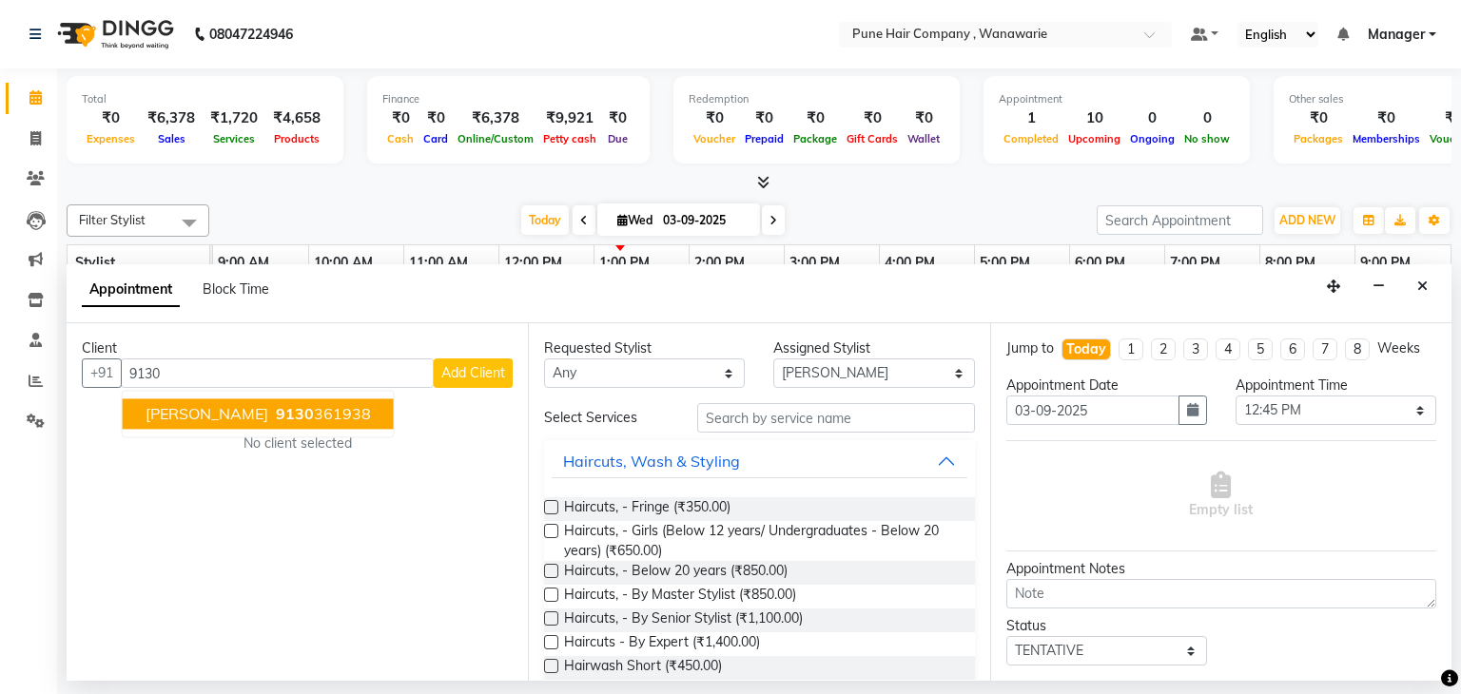
click at [236, 415] on span "Anas Sayyad" at bounding box center [207, 414] width 123 height 19
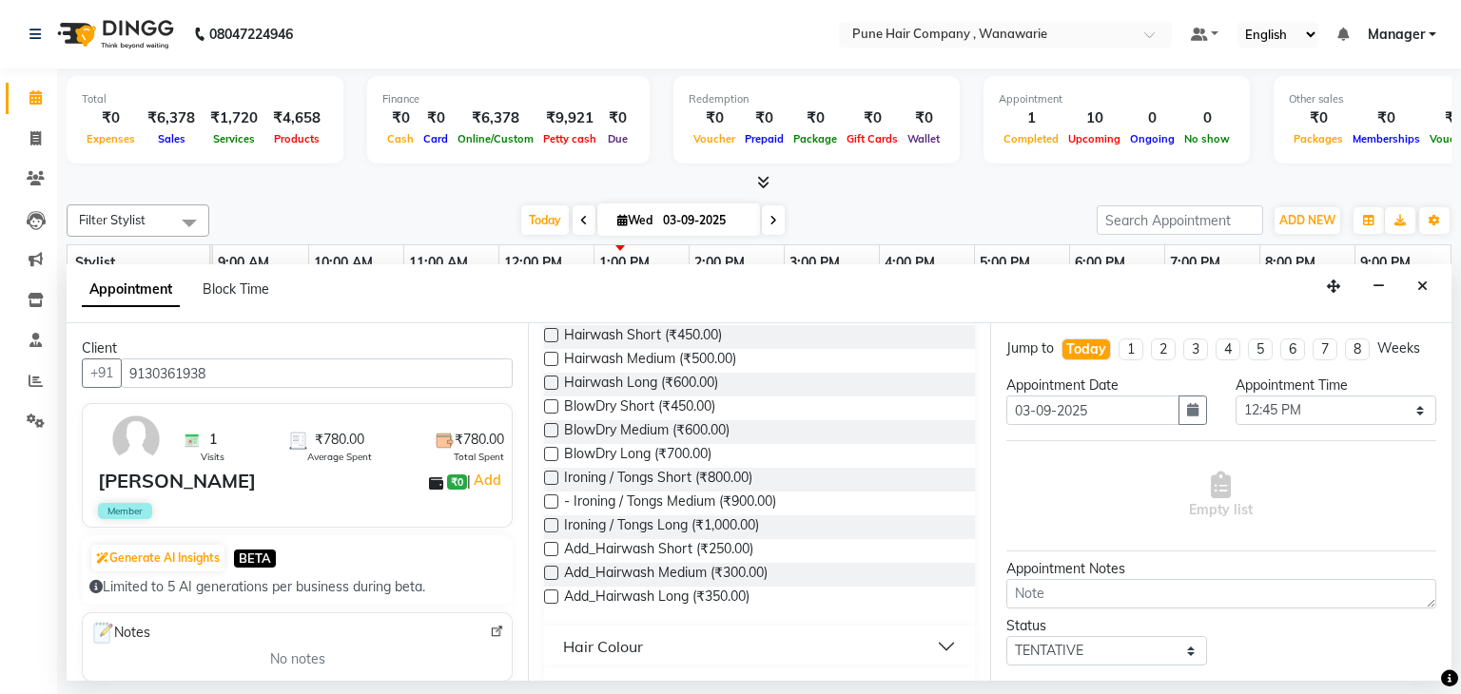
scroll to position [667, 0]
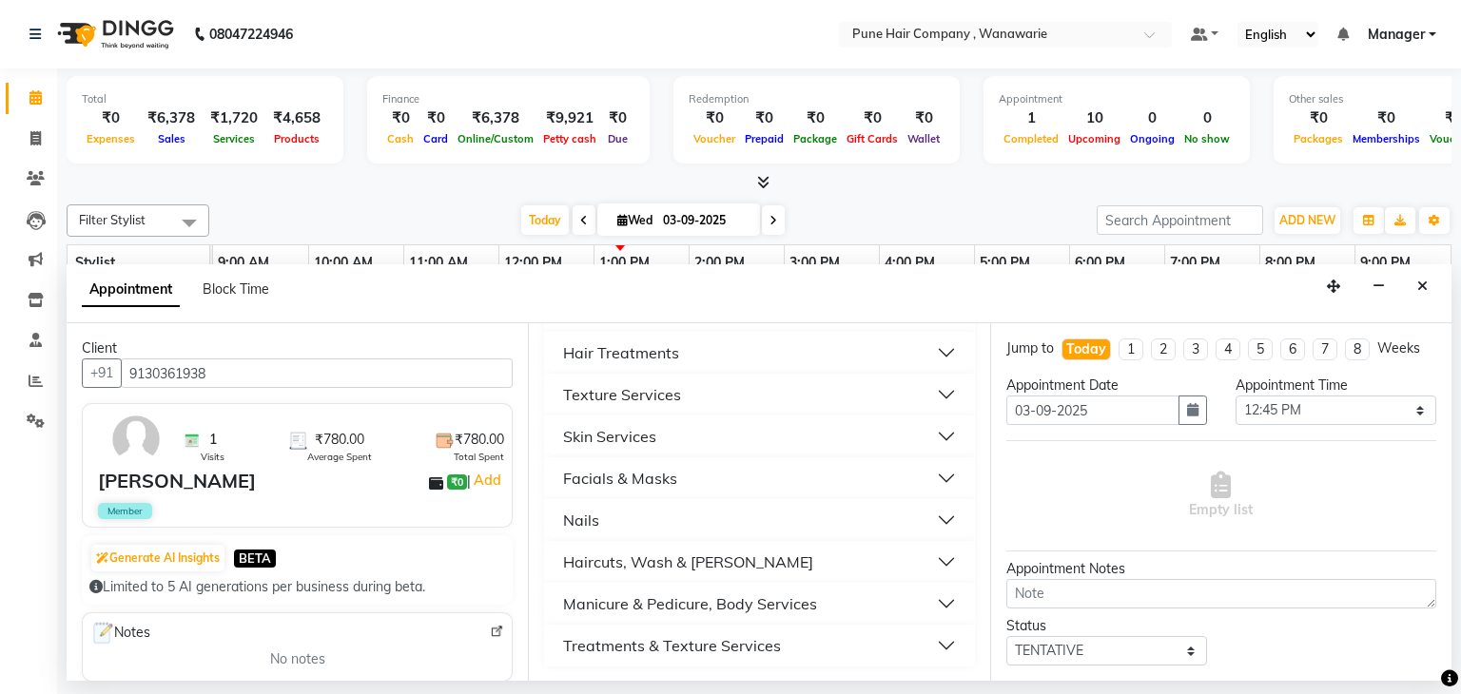
type input "9130361938"
click at [657, 555] on div "Haircuts, Wash & [PERSON_NAME]" at bounding box center [688, 562] width 250 height 23
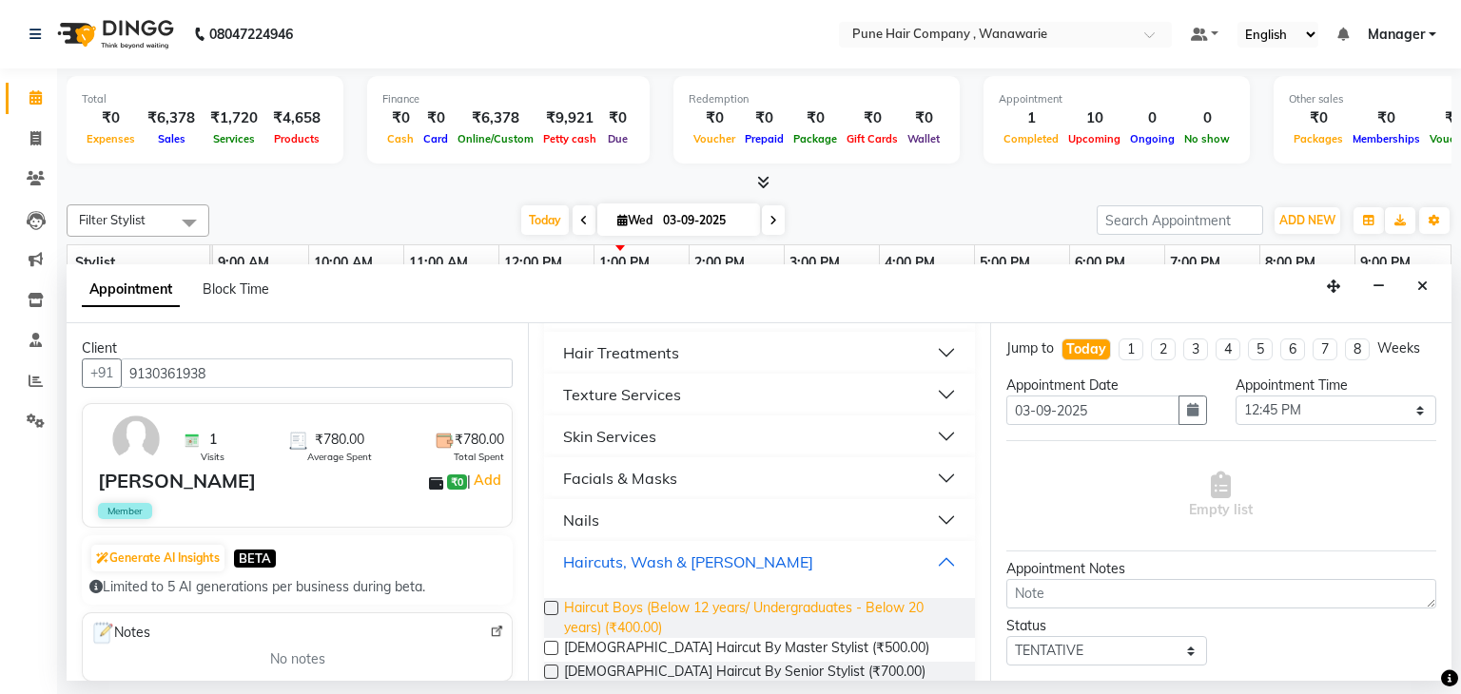
scroll to position [951, 0]
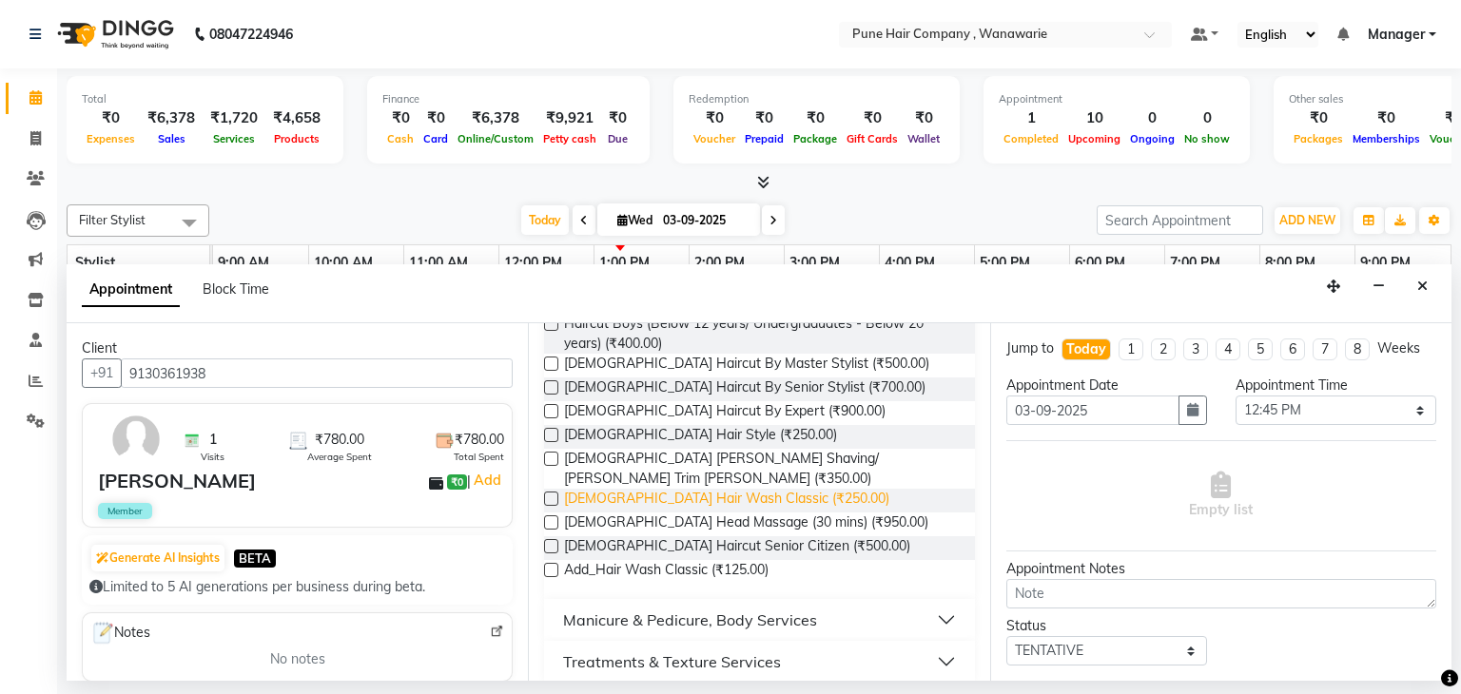
click at [635, 489] on span "Male Hair Wash Classic (₹250.00)" at bounding box center [726, 501] width 325 height 24
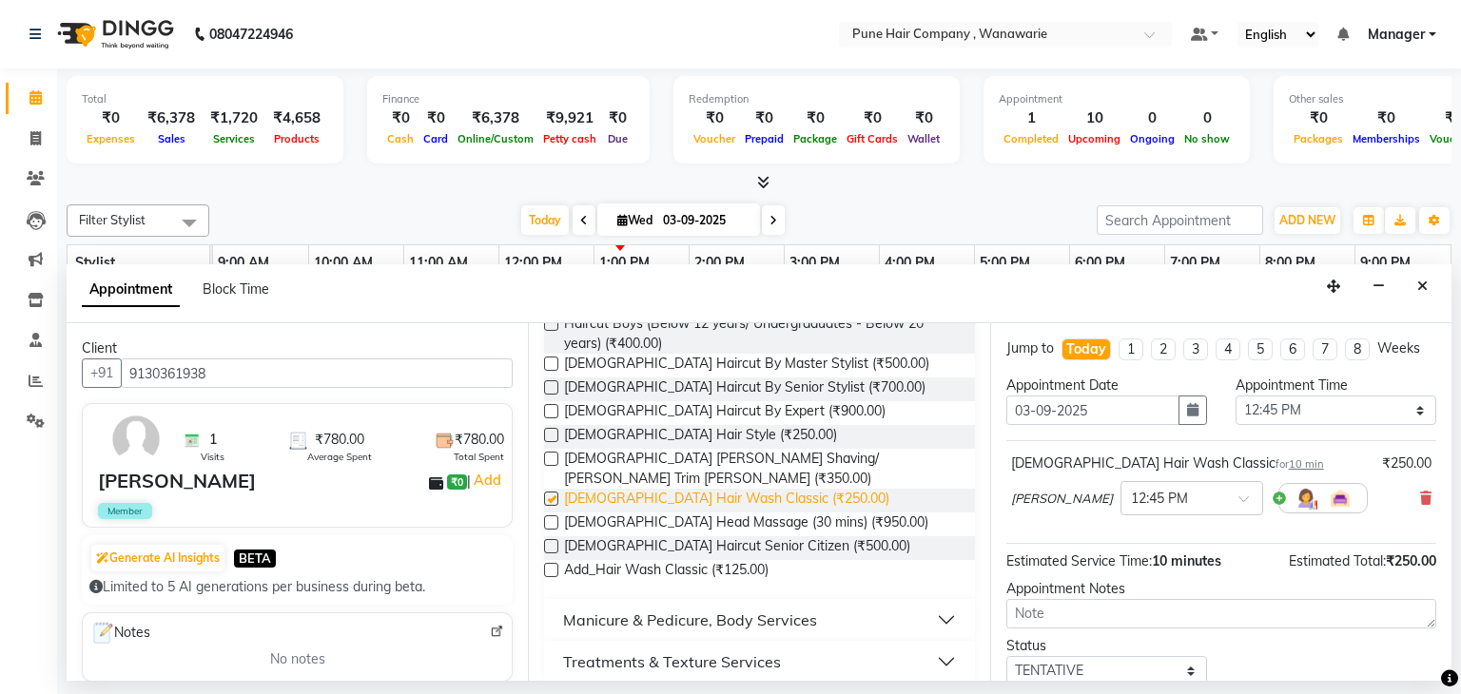
checkbox input "false"
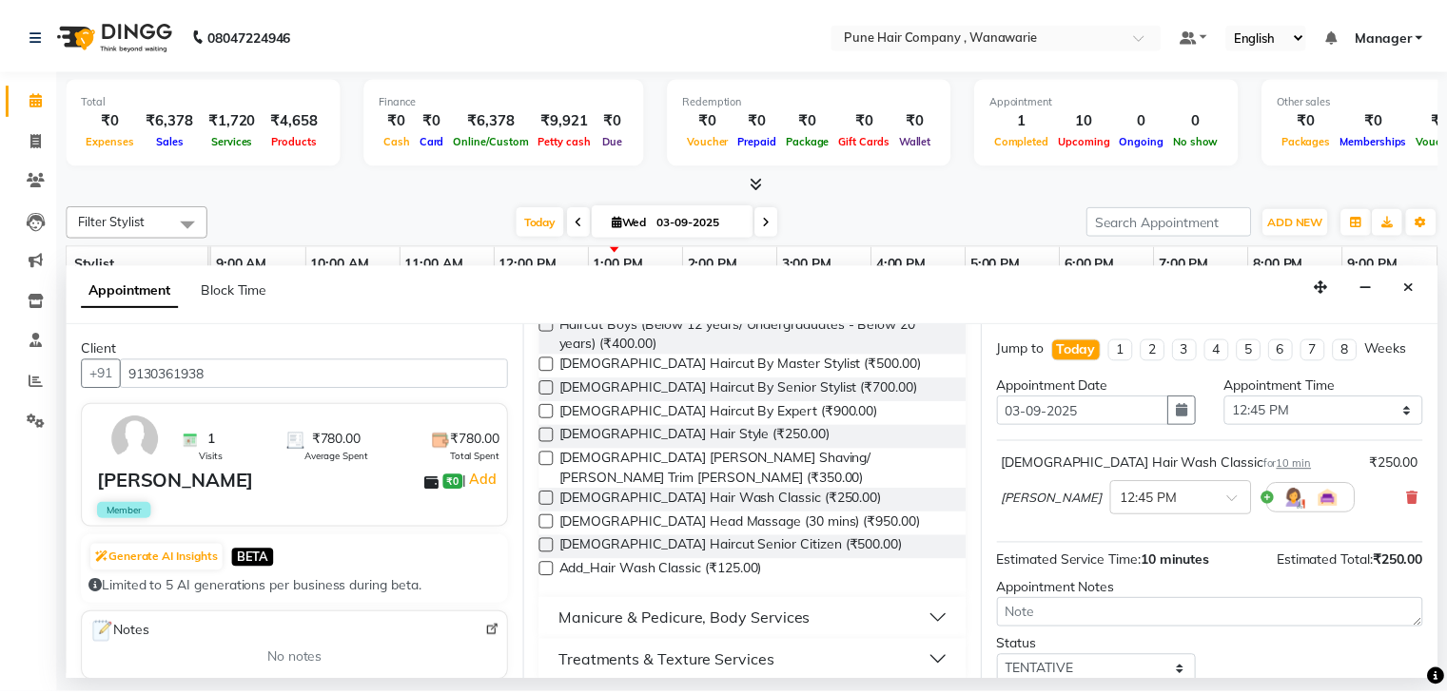
scroll to position [124, 0]
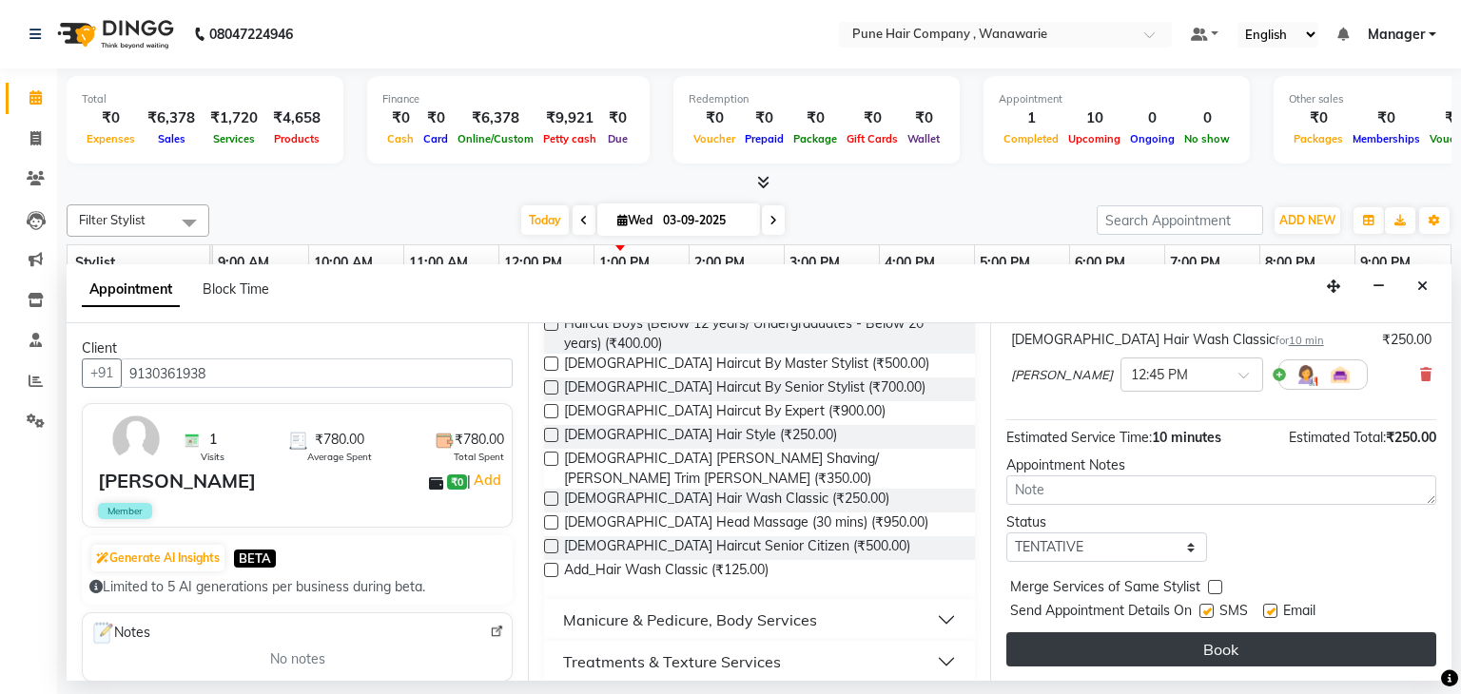
click at [1199, 648] on button "Book" at bounding box center [1222, 650] width 430 height 34
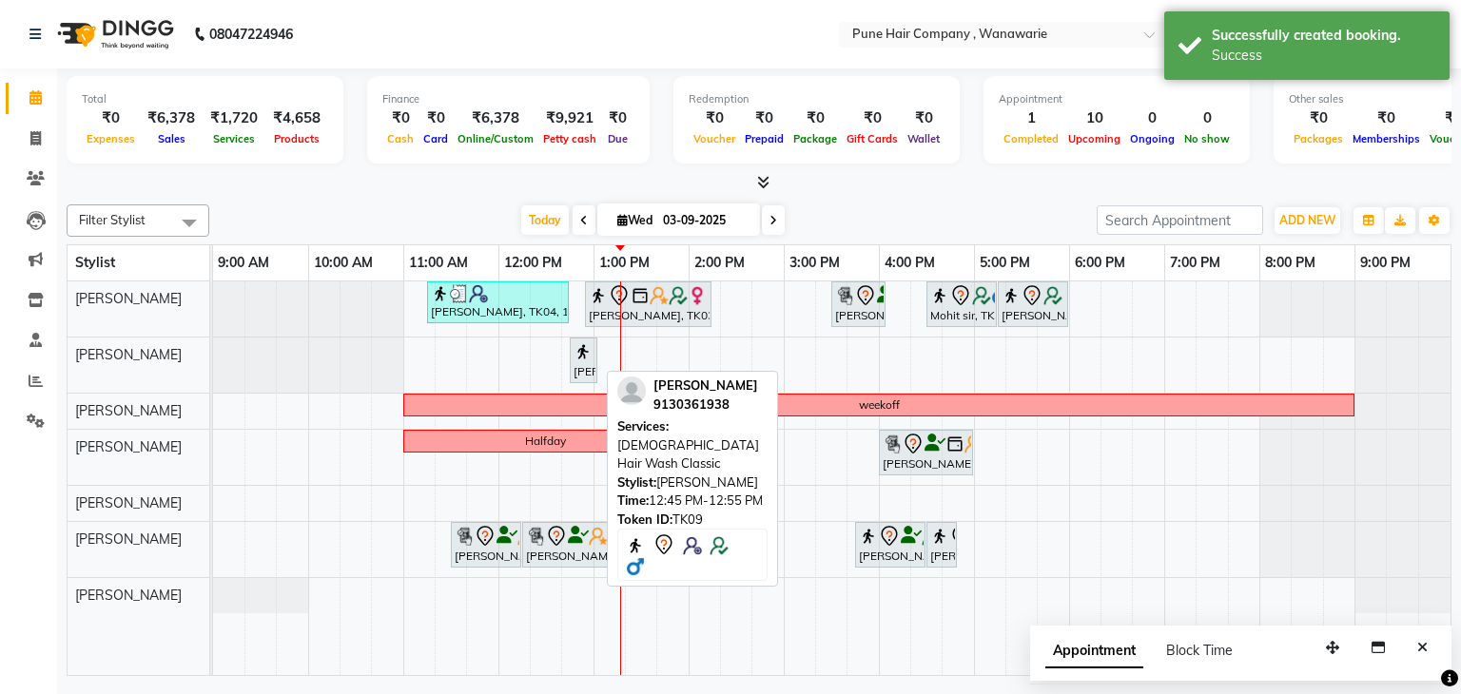
click at [582, 361] on div "Anas Sayyad, TK09, 12:45 PM-12:55 PM, Male Hair Wash Classic" at bounding box center [584, 361] width 24 height 40
select select "7"
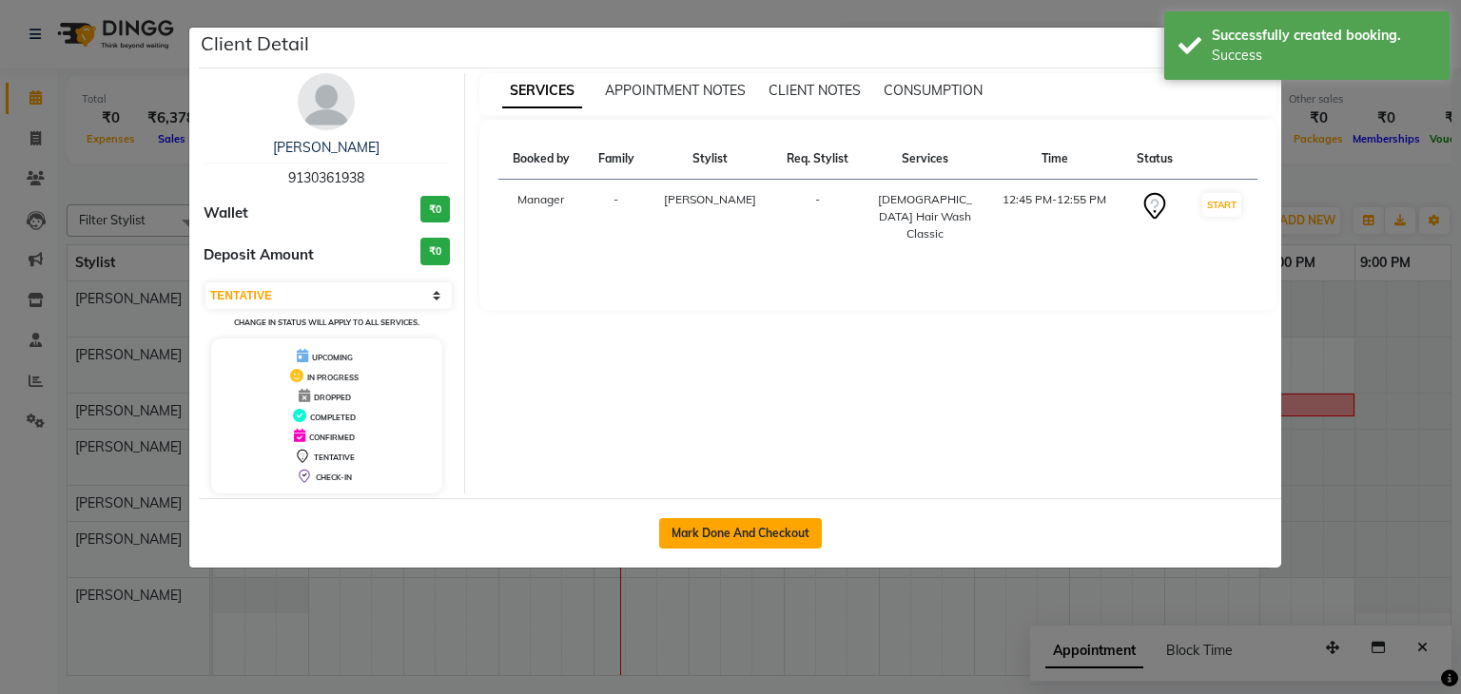
click at [709, 533] on button "Mark Done And Checkout" at bounding box center [740, 533] width 163 height 30
select select "service"
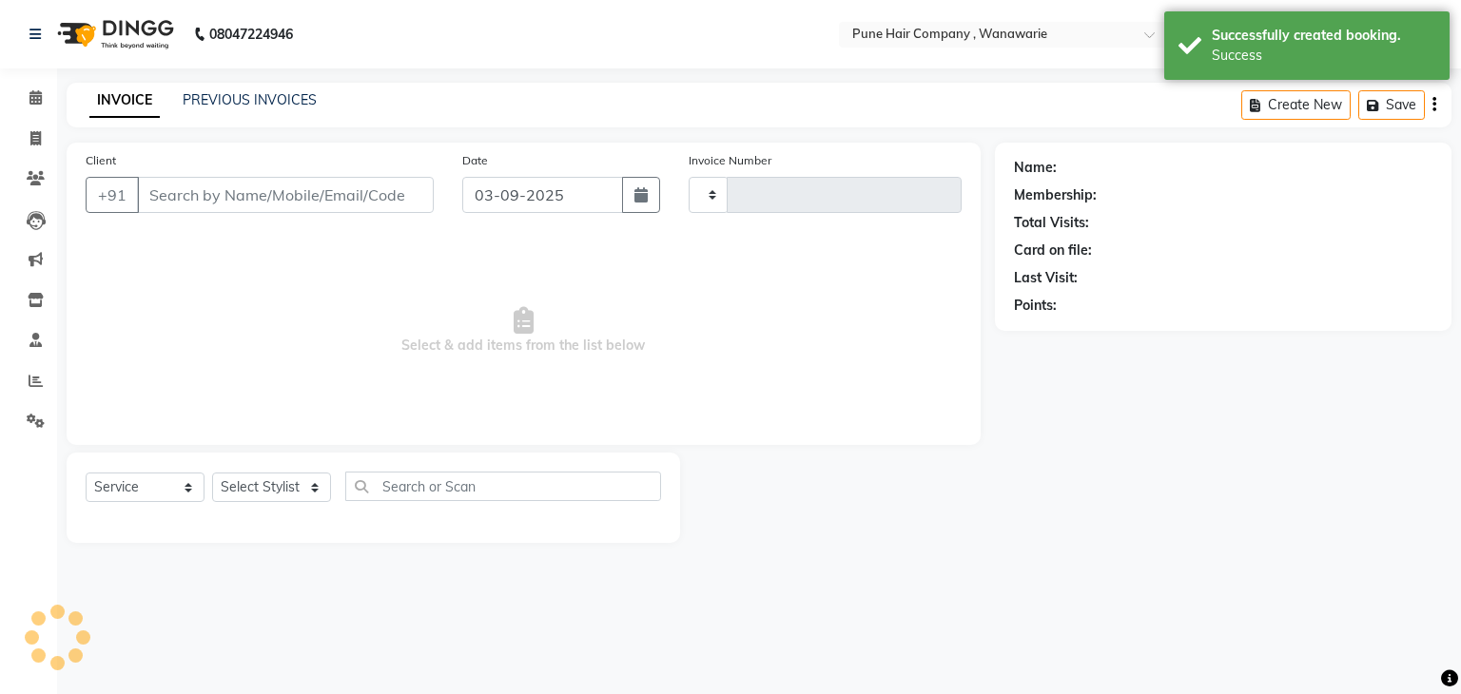
type input "1768"
select select "8072"
type input "9130361938"
select select "74578"
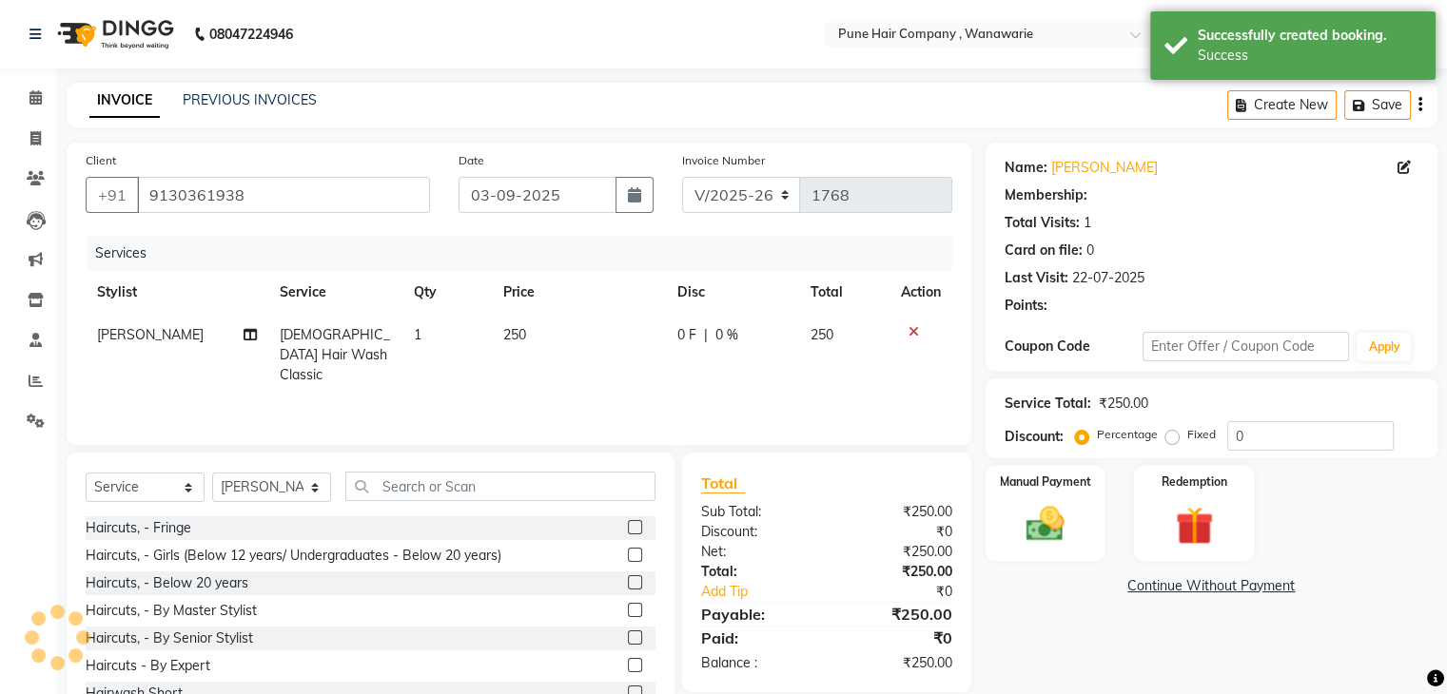
select select "1: Object"
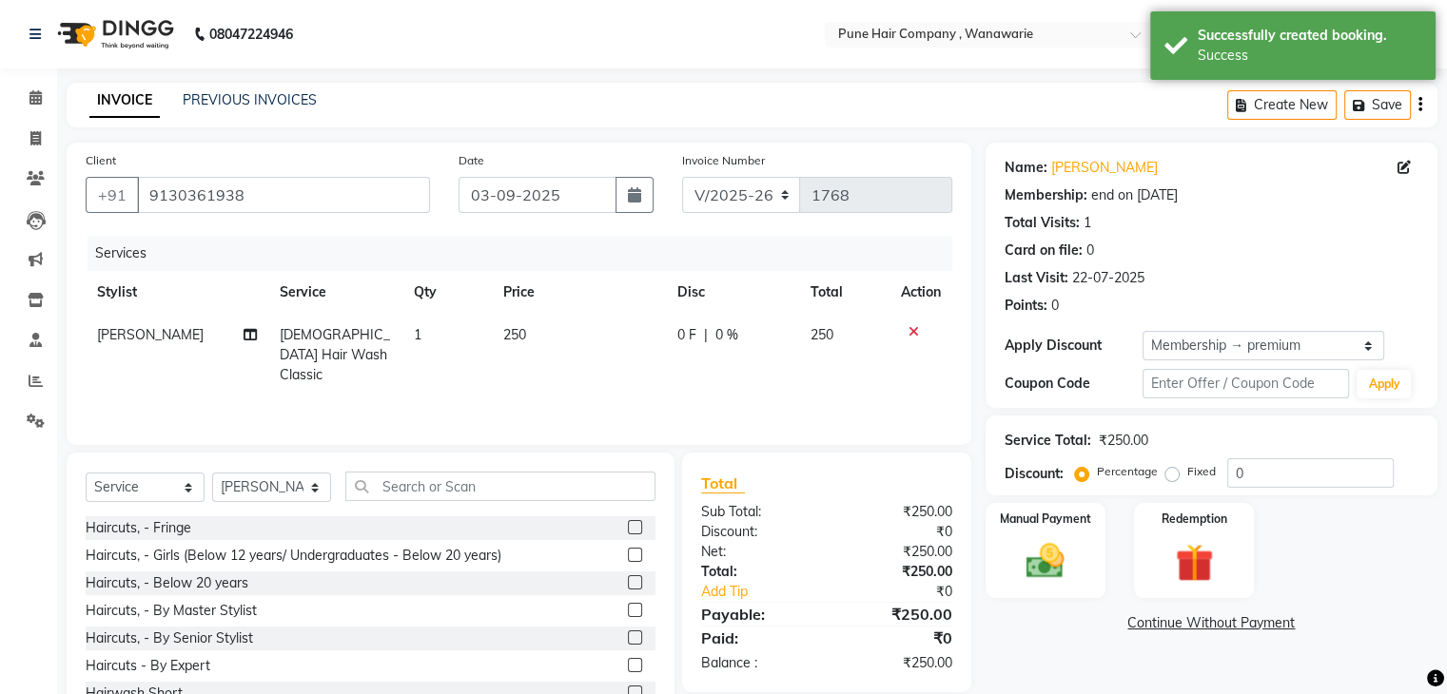
type input "20"
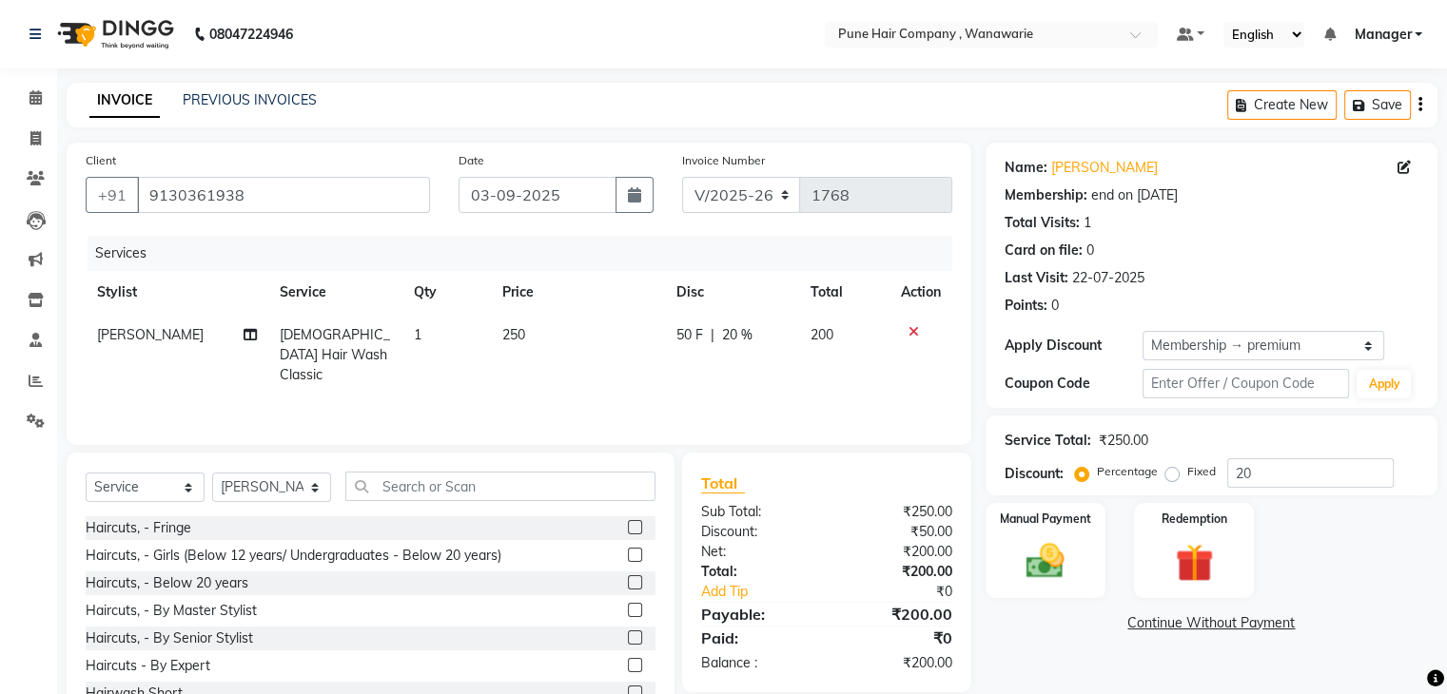
scroll to position [68, 0]
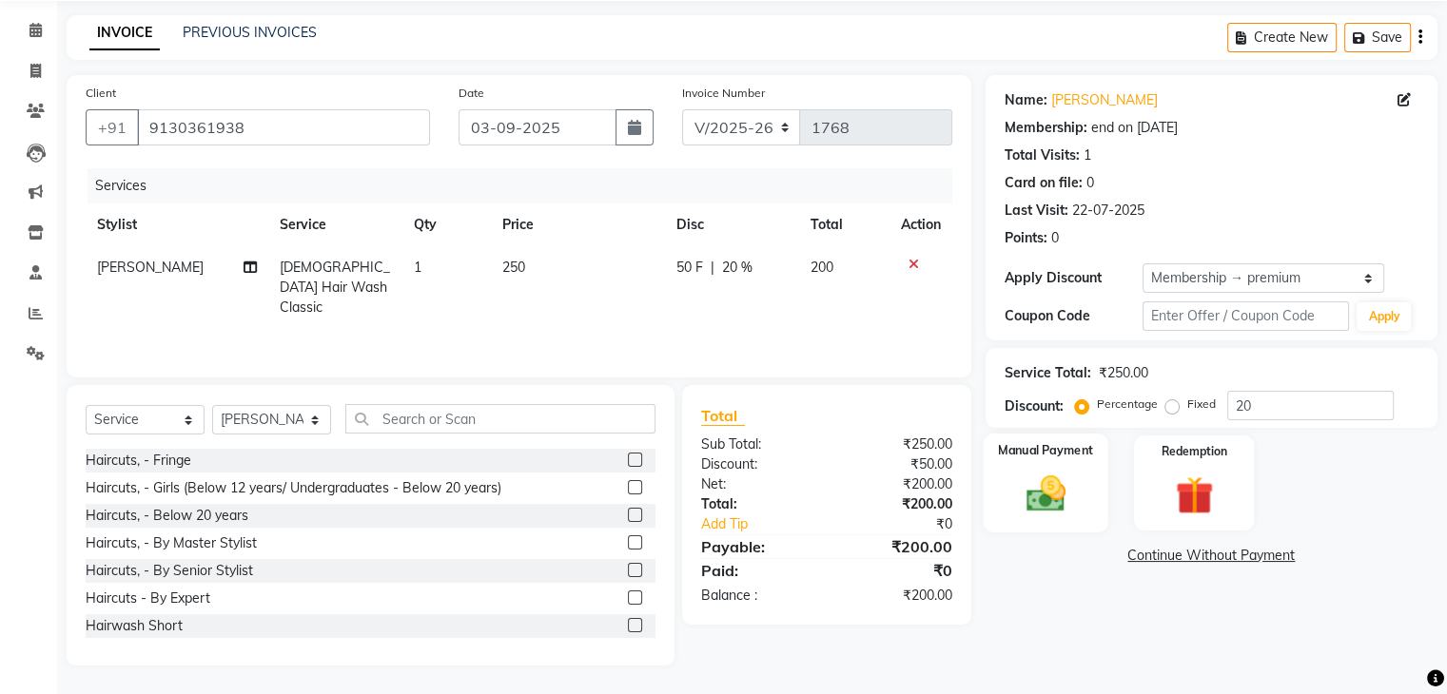
click at [997, 487] on div "Manual Payment" at bounding box center [1045, 483] width 125 height 98
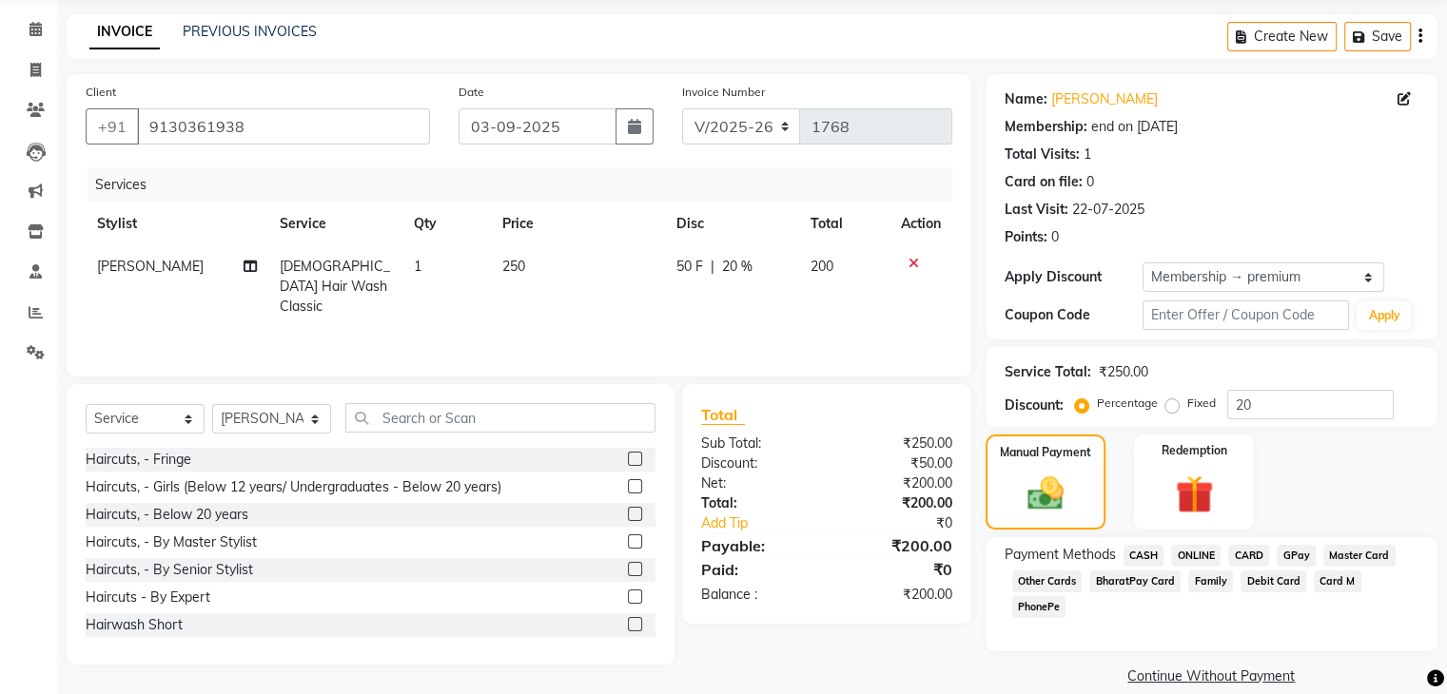
click at [1294, 557] on span "GPay" at bounding box center [1296, 556] width 39 height 22
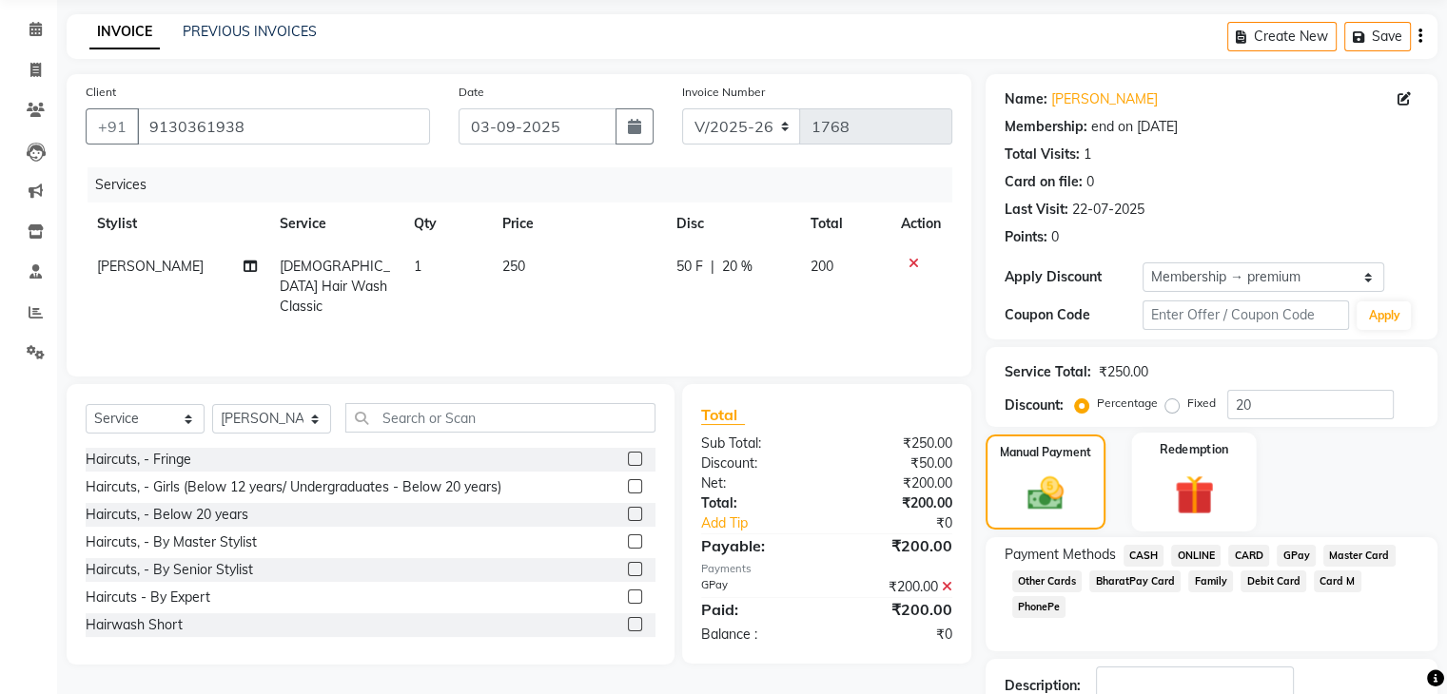
scroll to position [199, 0]
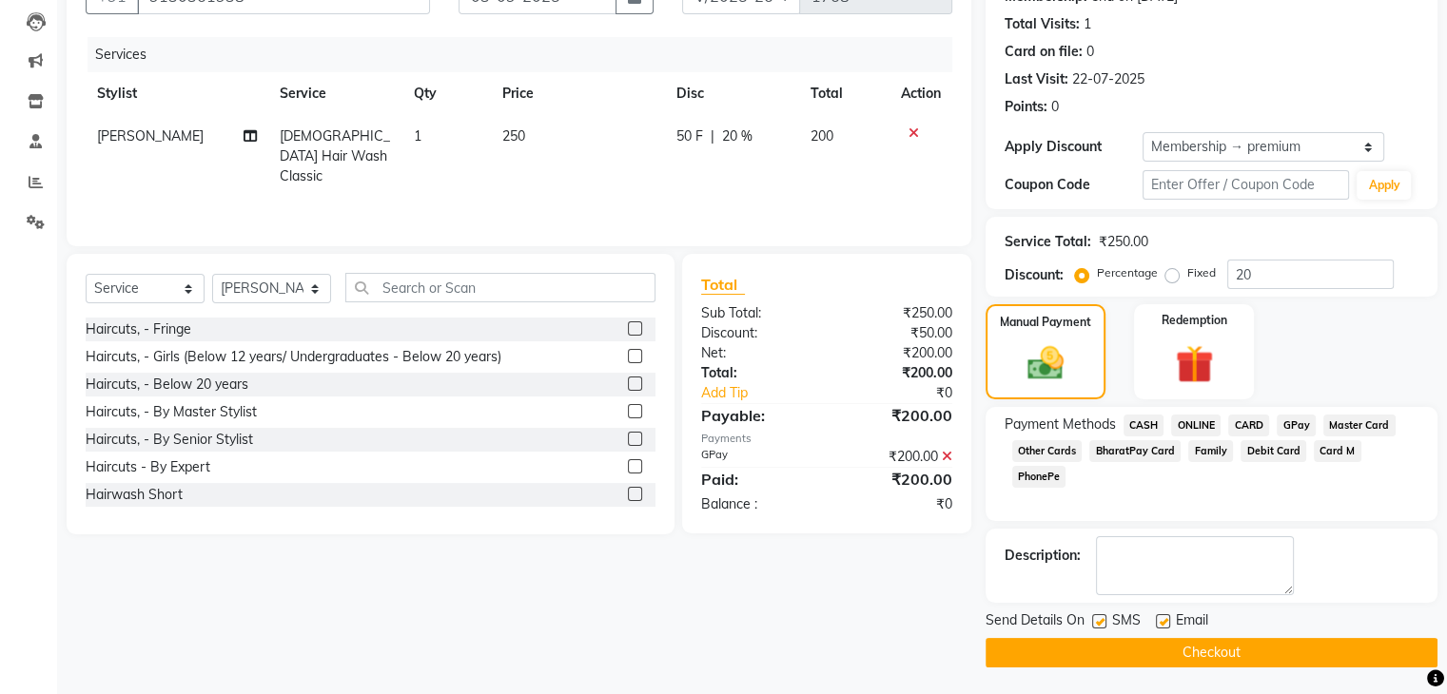
click at [1150, 640] on button "Checkout" at bounding box center [1212, 652] width 452 height 29
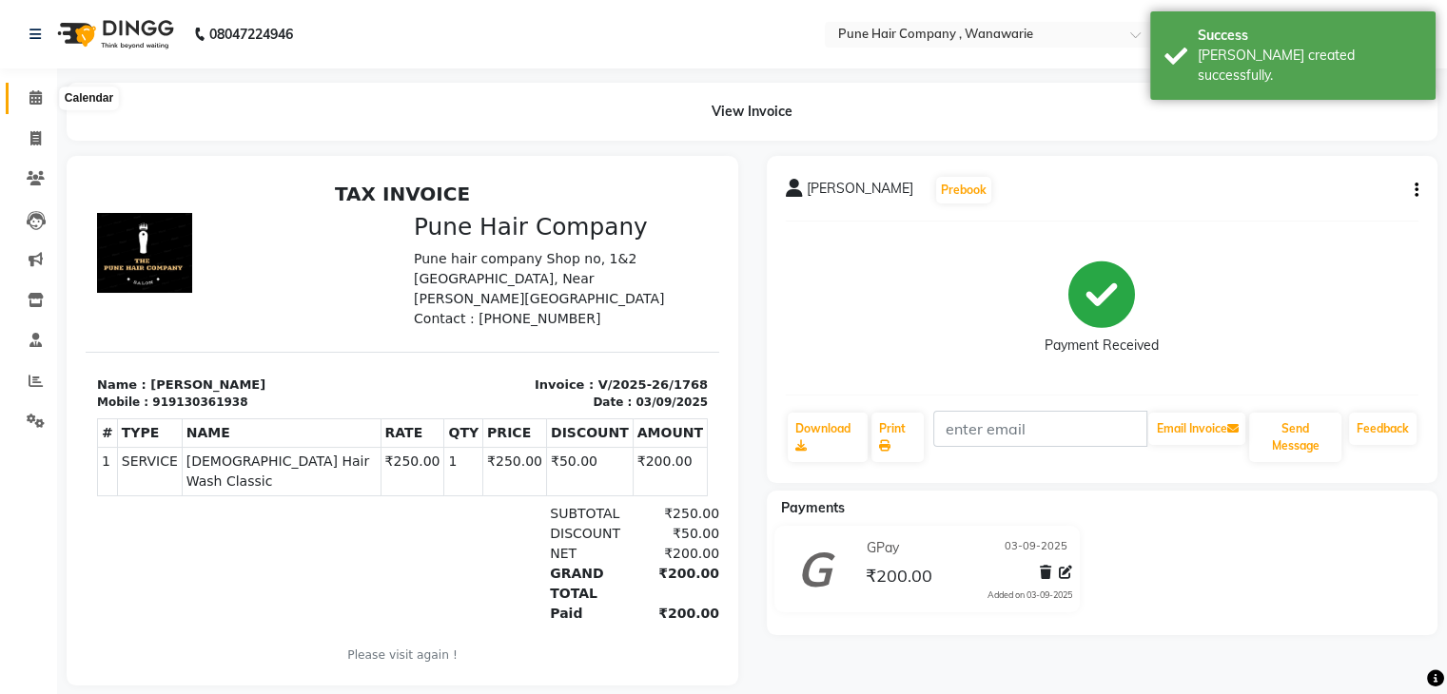
click at [37, 98] on icon at bounding box center [35, 97] width 12 height 14
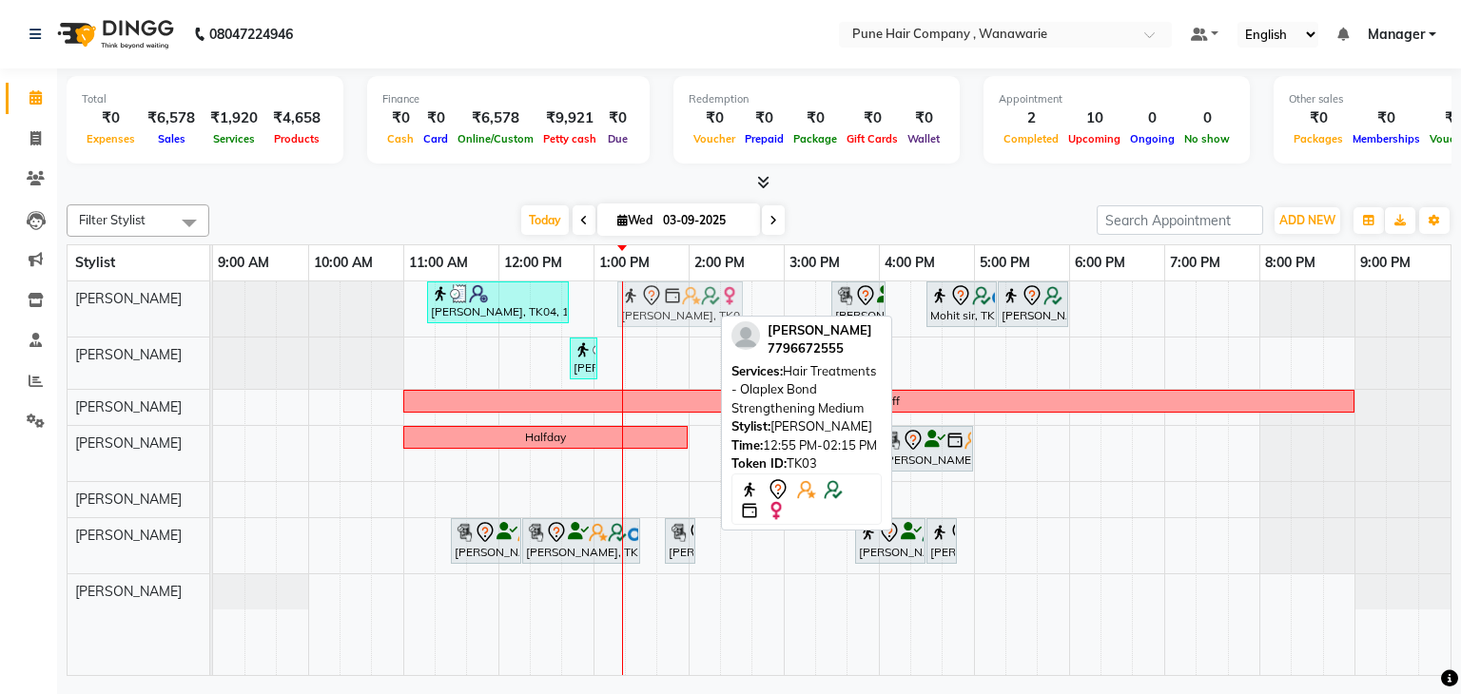
drag, startPoint x: 656, startPoint y: 298, endPoint x: 696, endPoint y: 301, distance: 40.1
click at [213, 301] on div "Philomena Mendonsa, TK04, 11:15 AM-12:45 PM, Hair Colour - Inoa Touch-up (Upto …" at bounding box center [213, 309] width 0 height 55
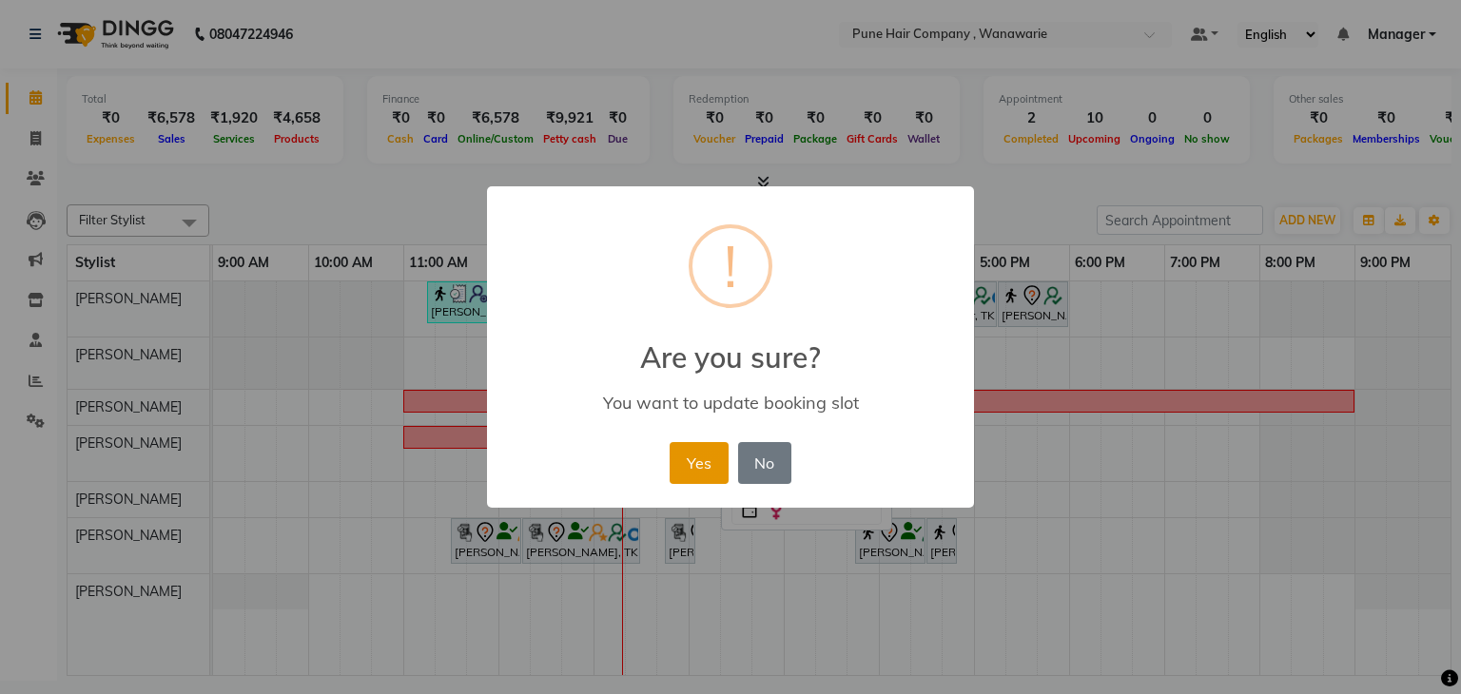
click at [693, 456] on button "Yes" at bounding box center [699, 463] width 58 height 42
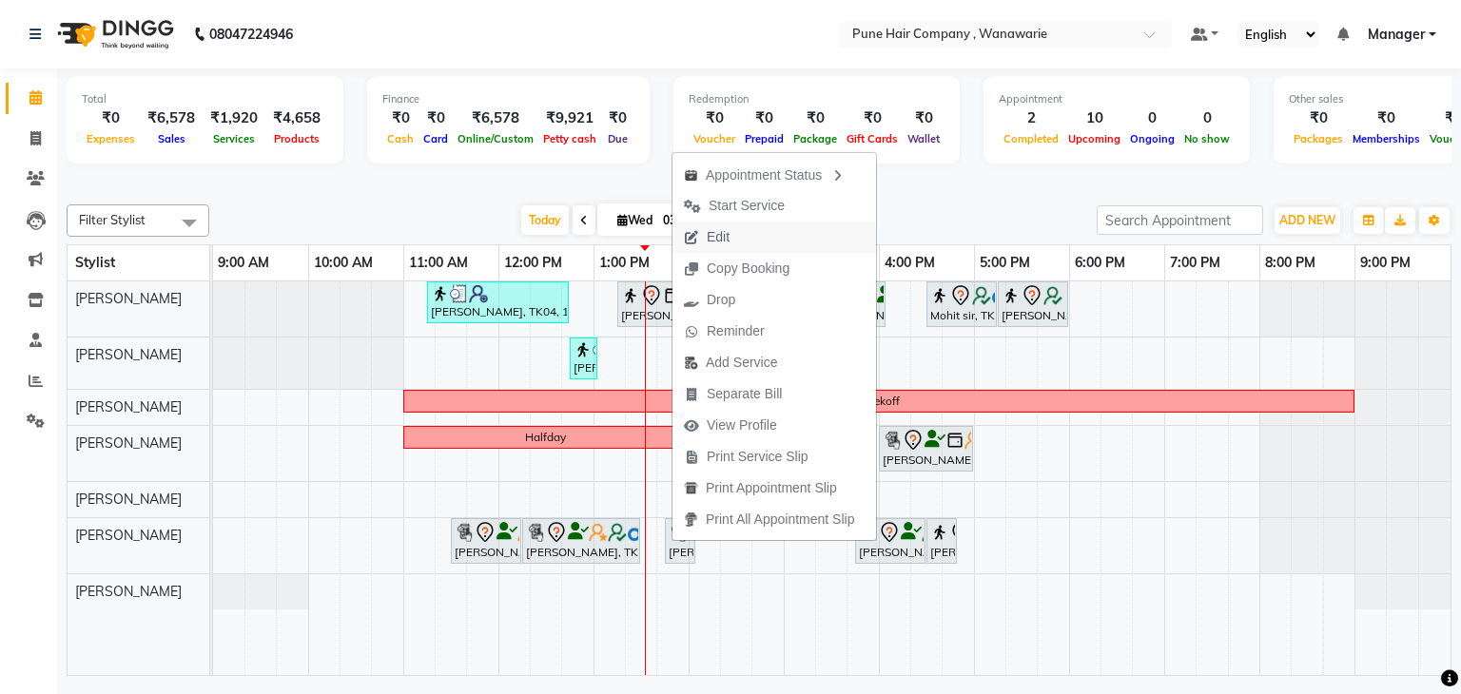
click at [739, 239] on span "Edit" at bounding box center [707, 237] width 68 height 31
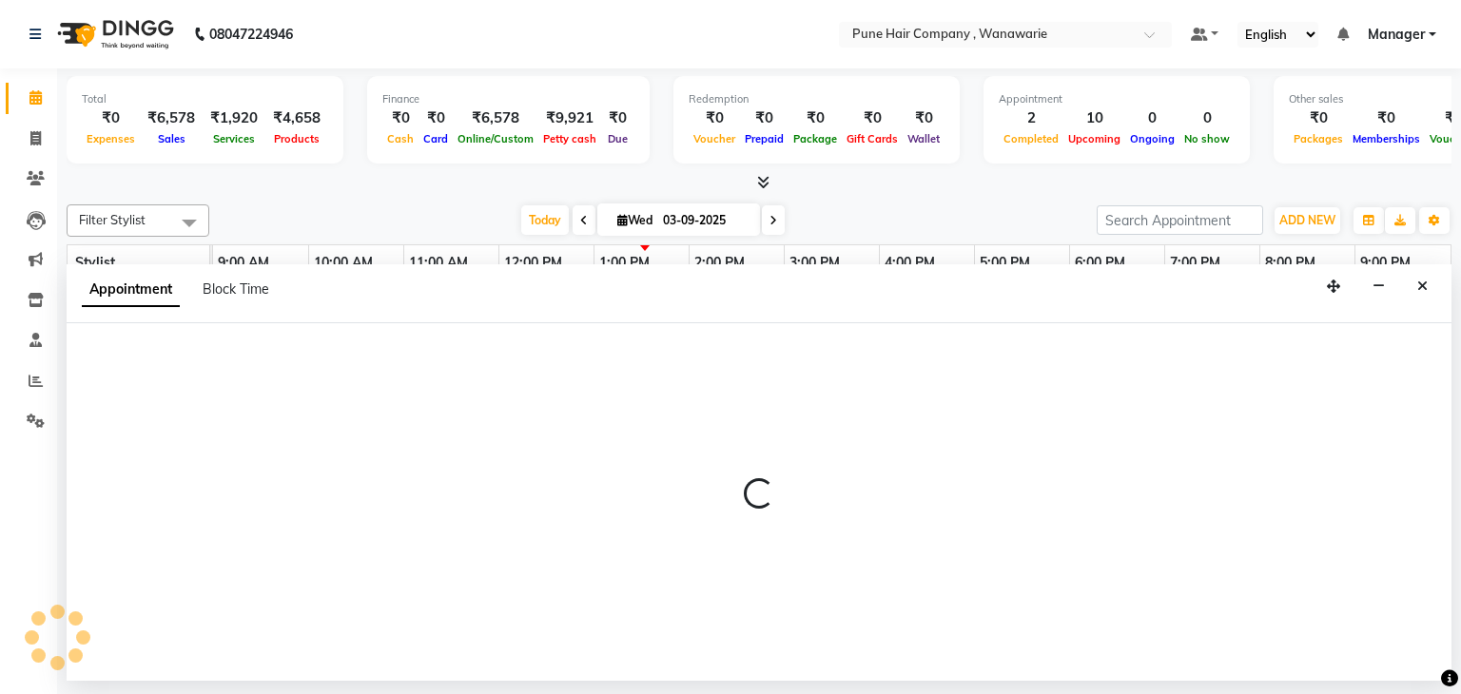
select select "74603"
select select "690"
select select "4060"
select select "tentative"
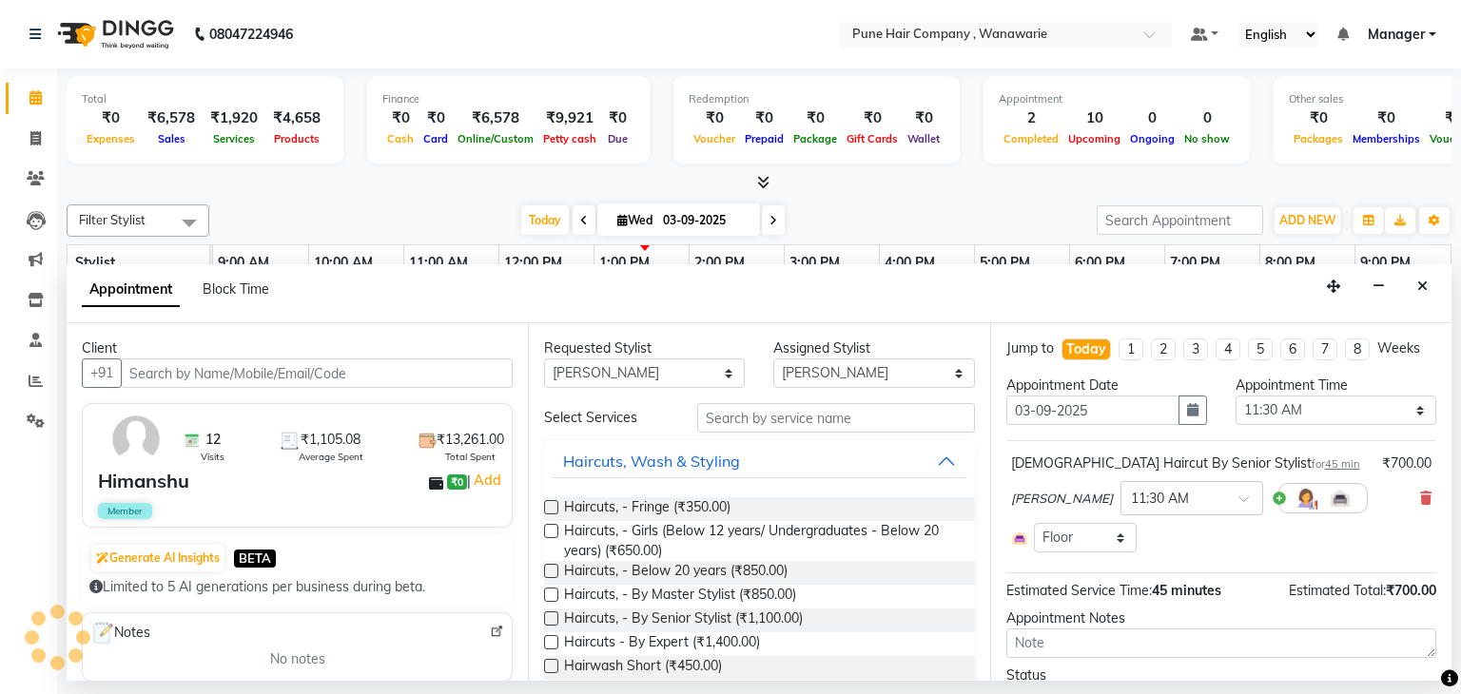
select select "4060"
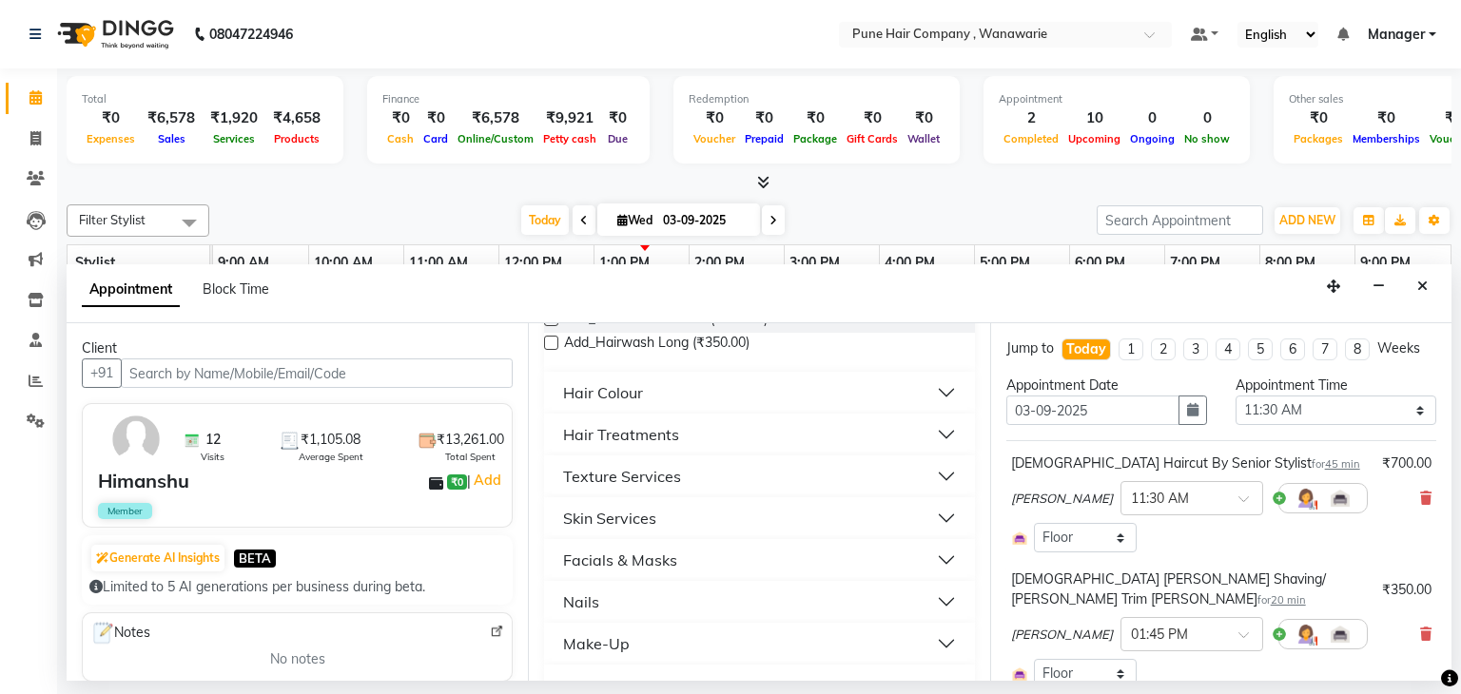
scroll to position [709, 0]
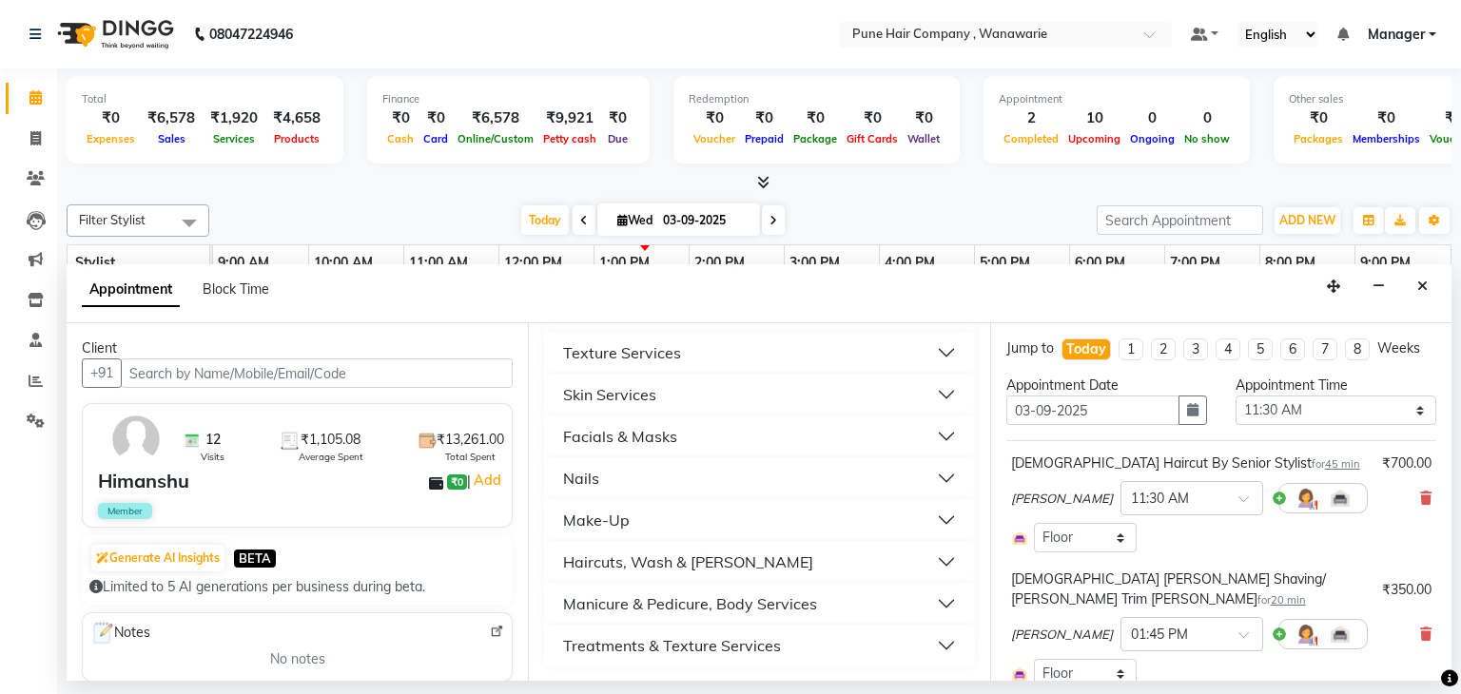
click at [624, 557] on div "Haircuts, Wash & [PERSON_NAME]" at bounding box center [688, 562] width 250 height 23
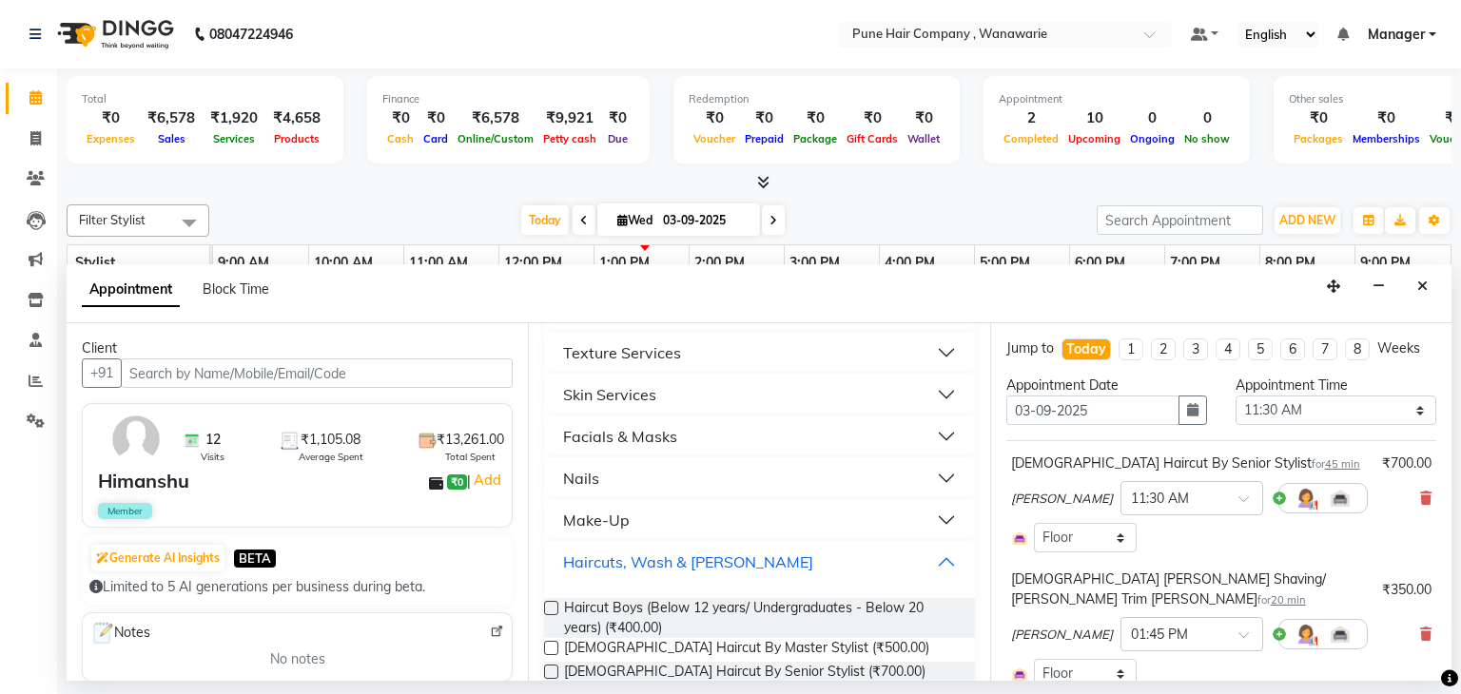
scroll to position [993, 0]
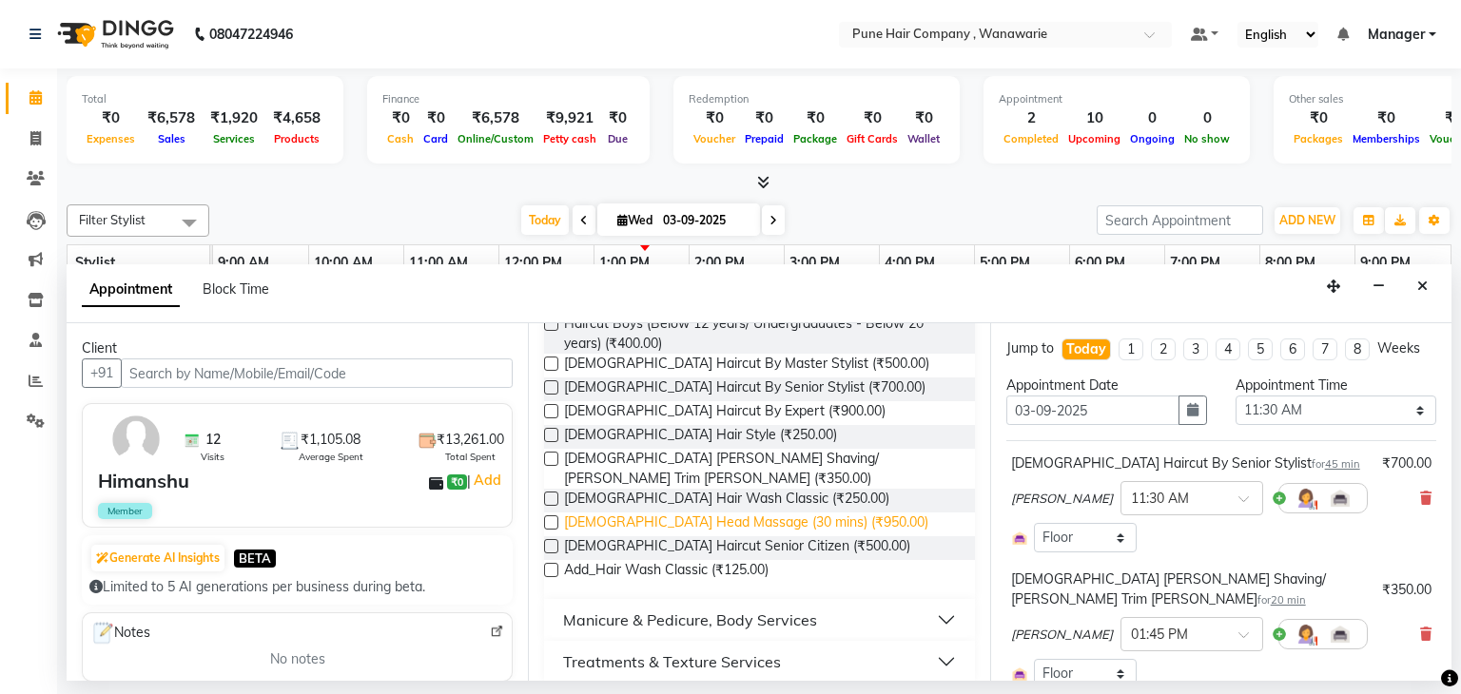
click at [695, 513] on span "Male Head Massage (30 mins) (₹950.00)" at bounding box center [746, 525] width 364 height 24
checkbox input "false"
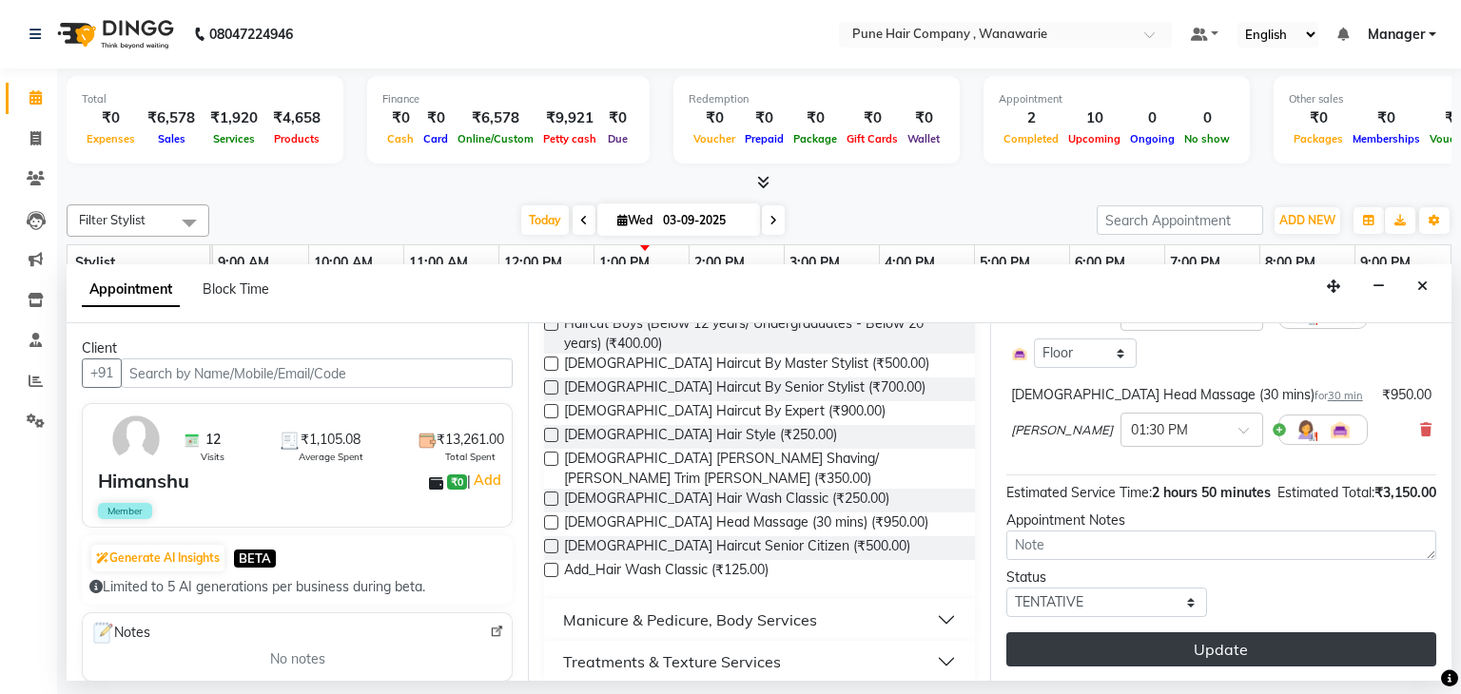
click at [1146, 663] on button "Update" at bounding box center [1222, 650] width 430 height 34
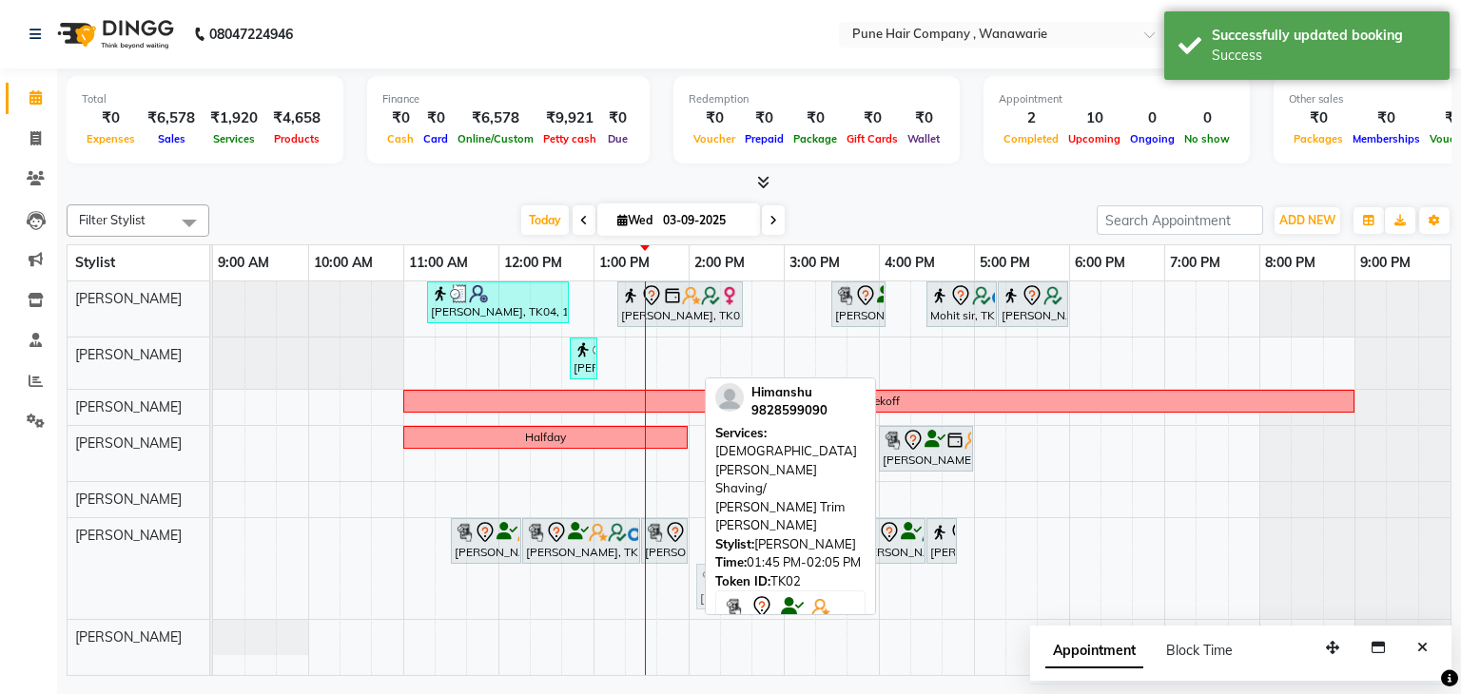
drag, startPoint x: 684, startPoint y: 583, endPoint x: 705, endPoint y: 579, distance: 21.3
click at [705, 579] on div "Filter Stylist Select All Faisal shaikh Kasturi bhandari Manoj Zambre Nasim Sha…" at bounding box center [759, 436] width 1385 height 479
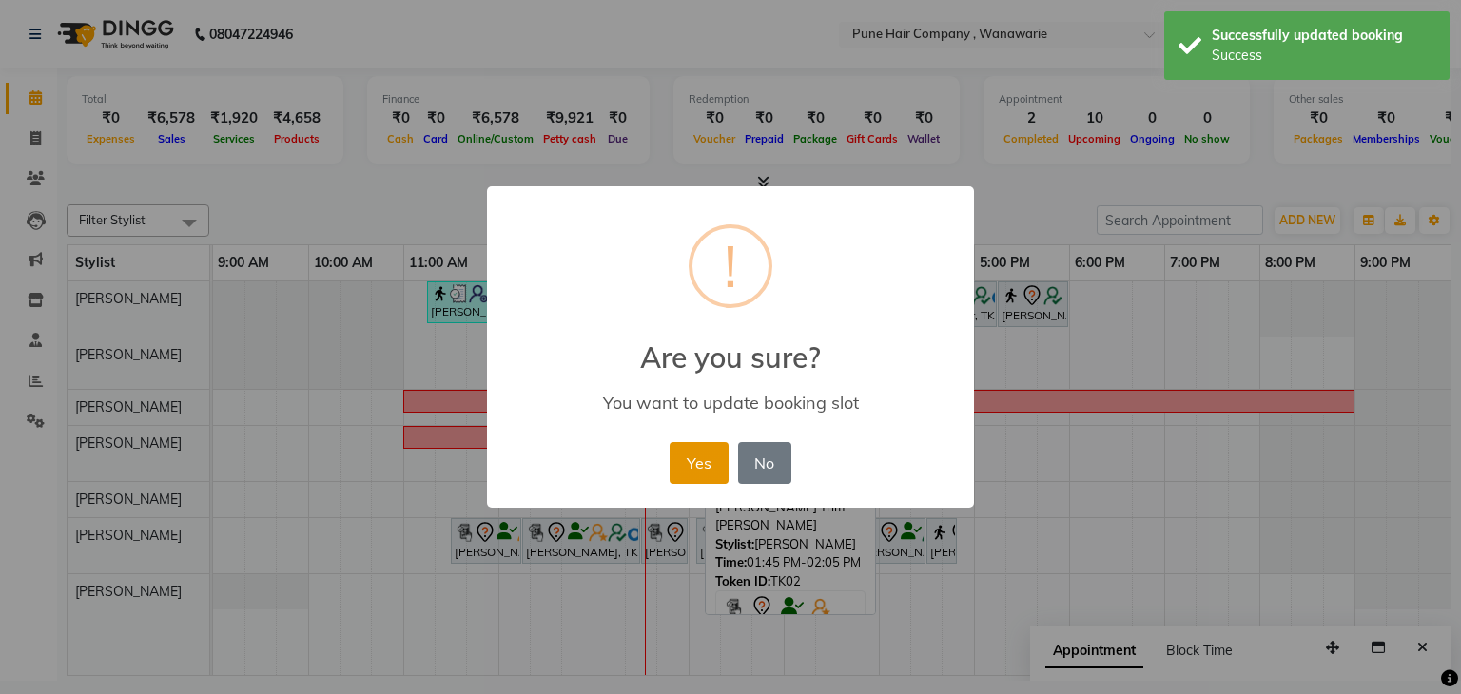
click at [694, 447] on button "Yes" at bounding box center [699, 463] width 58 height 42
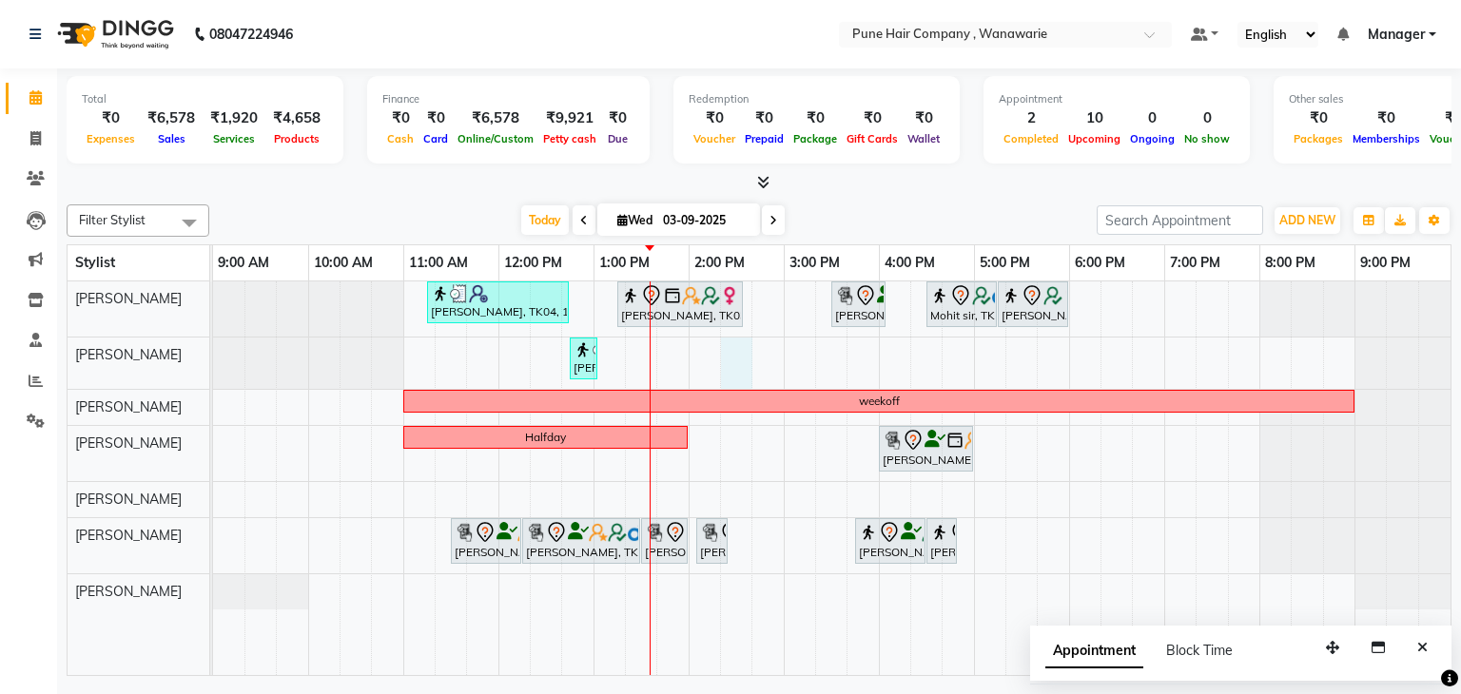
click at [752, 342] on div "Philomena Mendonsa, TK04, 11:15 AM-12:45 PM, Hair Colour - Inoa Touch-up (Upto …" at bounding box center [832, 479] width 1238 height 395
select select "74578"
select select "855"
select select "tentative"
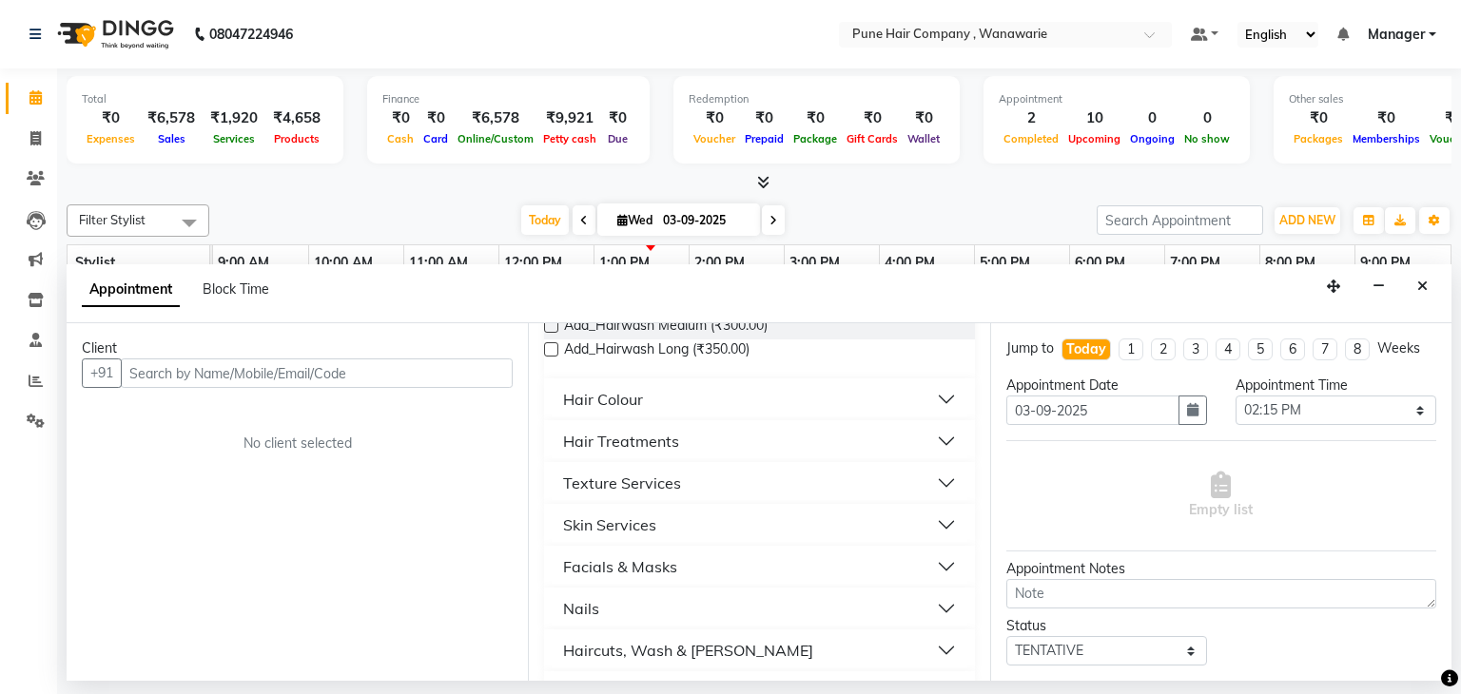
scroll to position [580, 0]
click at [672, 442] on div "Hair Treatments" at bounding box center [621, 439] width 116 height 23
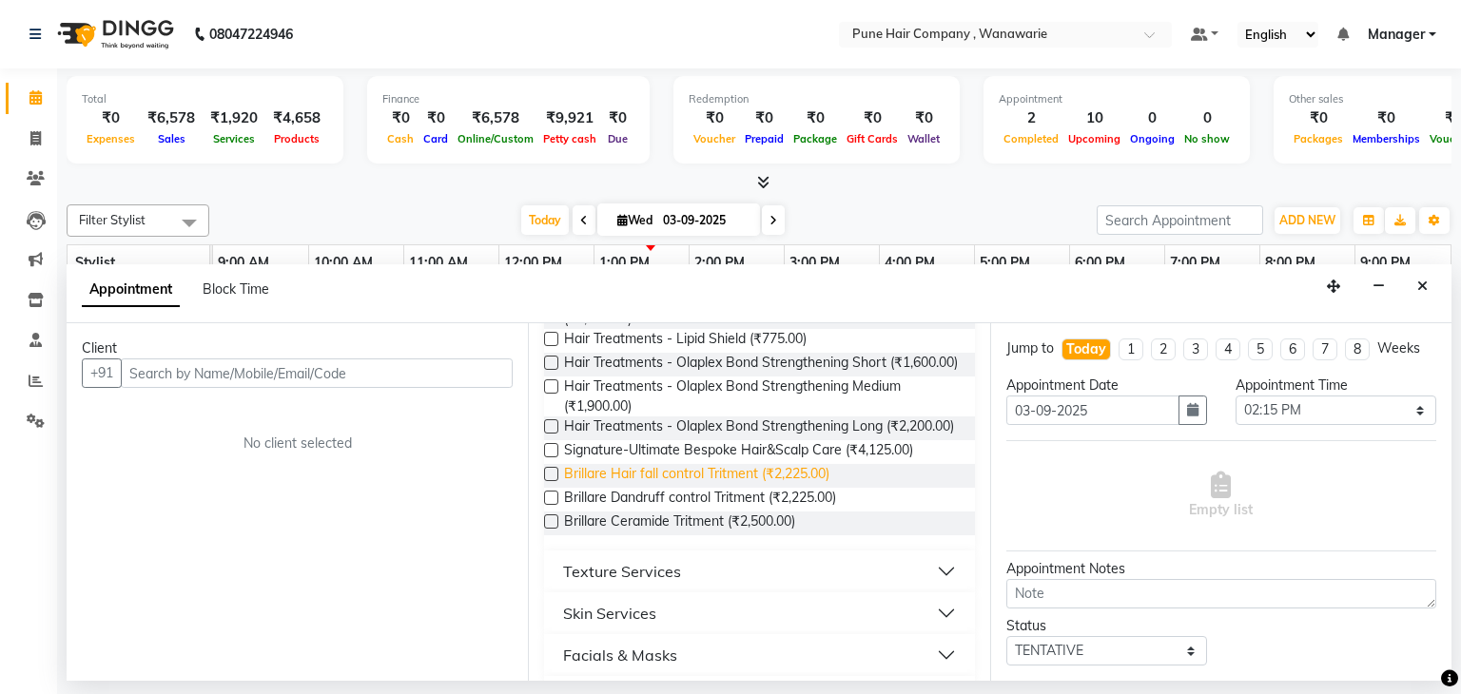
scroll to position [1168, 0]
click at [1423, 280] on icon "Close" at bounding box center [1422, 286] width 10 height 13
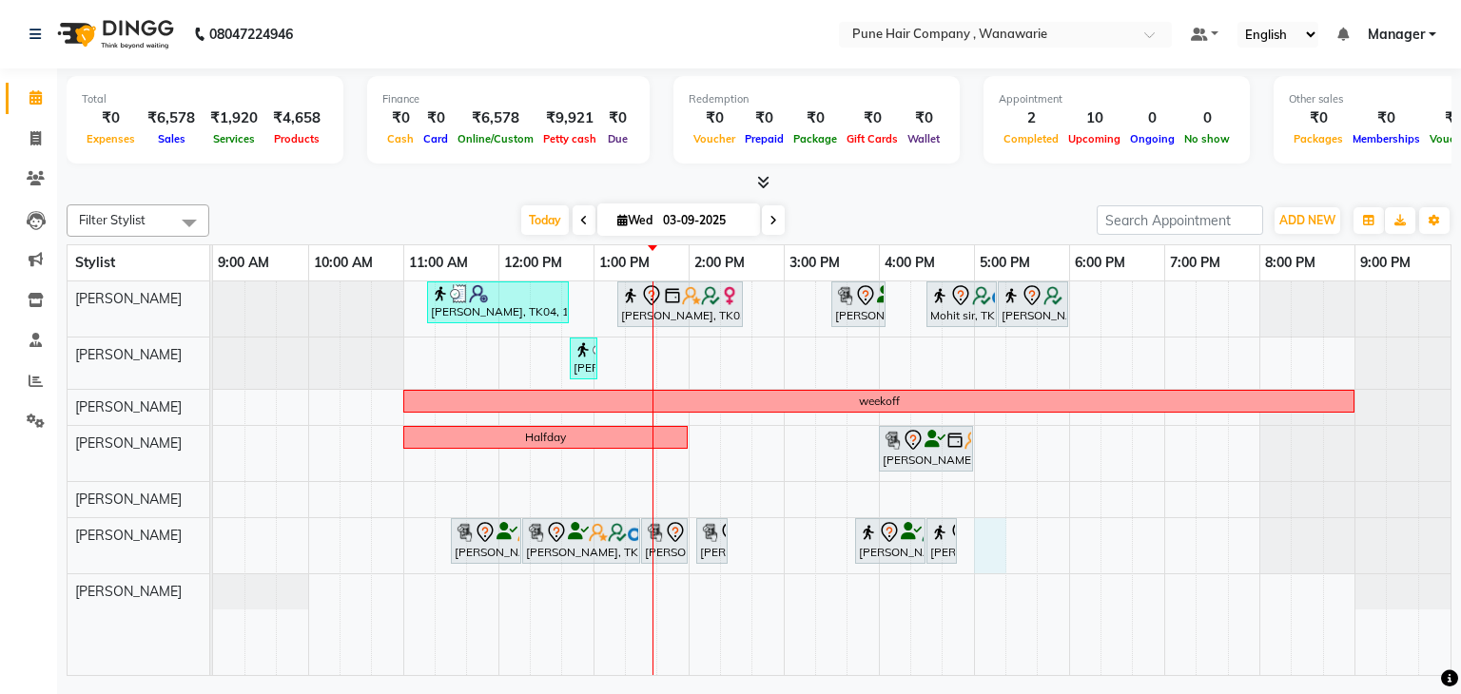
click at [986, 529] on div "Philomena Mendonsa, TK04, 11:15 AM-12:45 PM, Hair Colour - Inoa Touch-up (Upto …" at bounding box center [832, 479] width 1238 height 395
select select "74603"
select select "tentative"
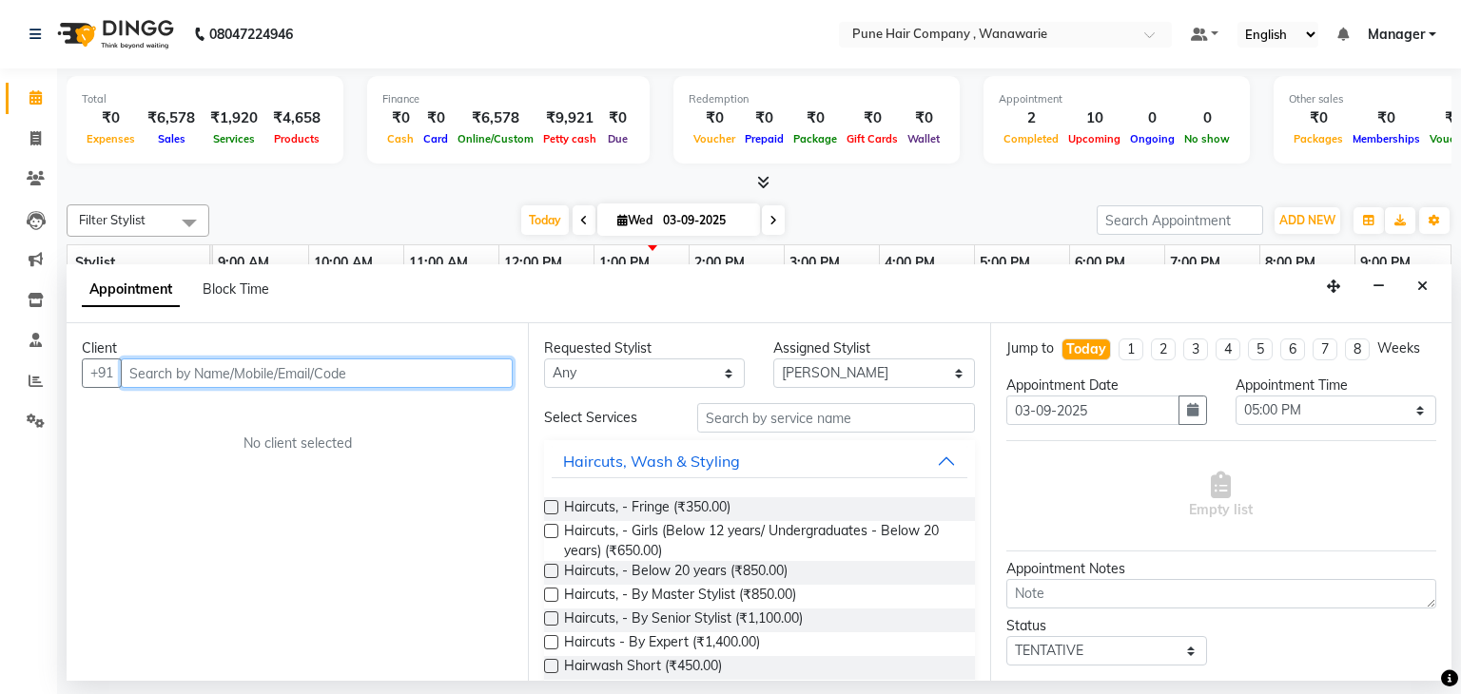
click at [214, 374] on input "text" at bounding box center [317, 373] width 392 height 29
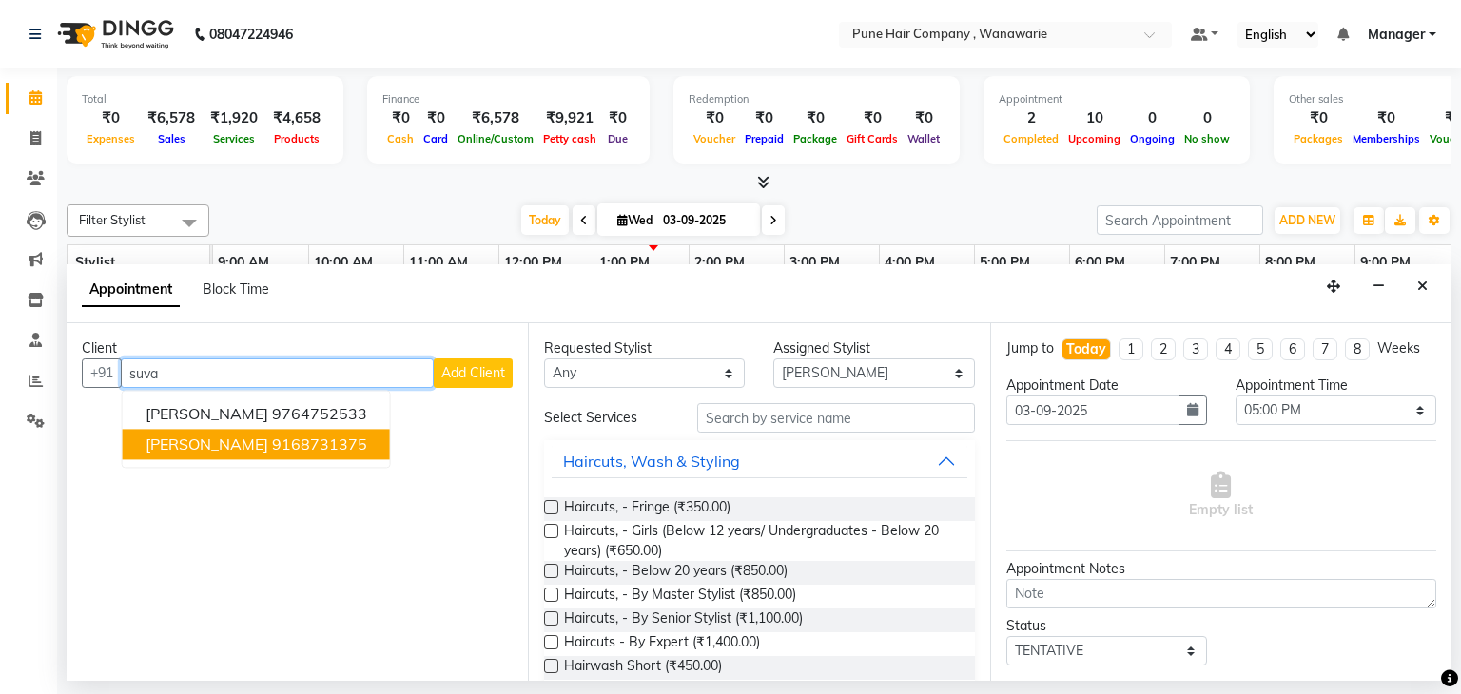
click at [293, 443] on ngb-highlight "9168731375" at bounding box center [319, 445] width 95 height 19
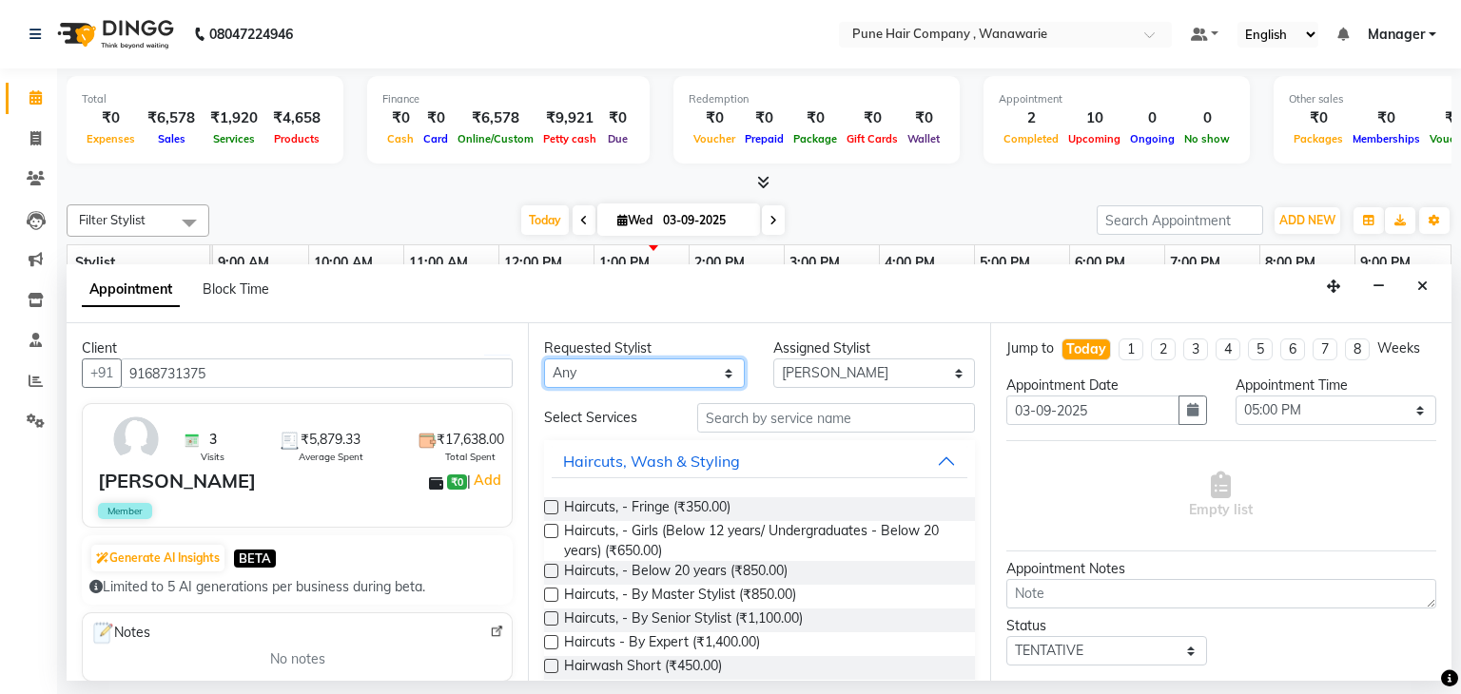
click at [726, 370] on select "Any Faisal shaikh Kasturi bhandari Manoj Zambre Nasim Shaikh Prasad wagh Ranjee…" at bounding box center [644, 373] width 201 height 29
click at [544, 359] on select "Any Faisal shaikh Kasturi bhandari Manoj Zambre Nasim Shaikh Prasad wagh Ranjee…" at bounding box center [644, 373] width 201 height 29
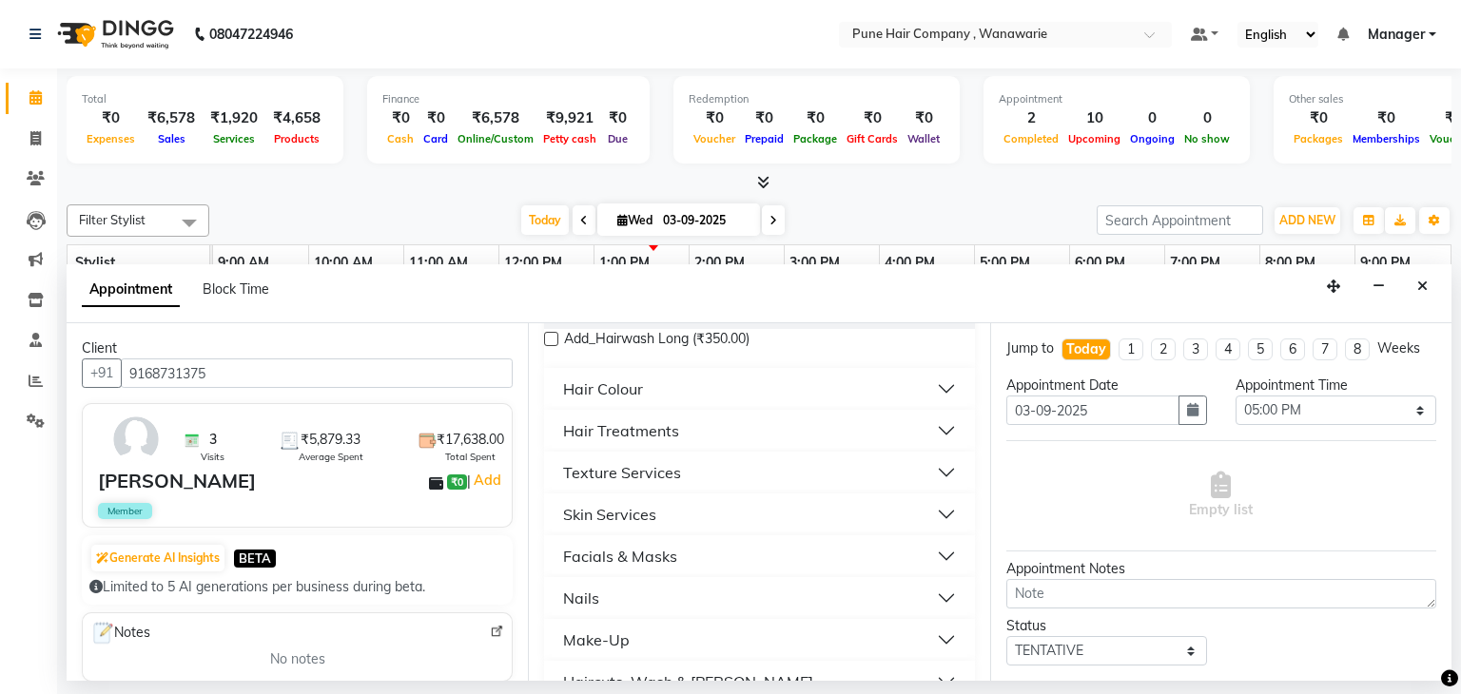
scroll to position [590, 0]
click at [635, 384] on div "Hair Colour" at bounding box center [603, 388] width 80 height 23
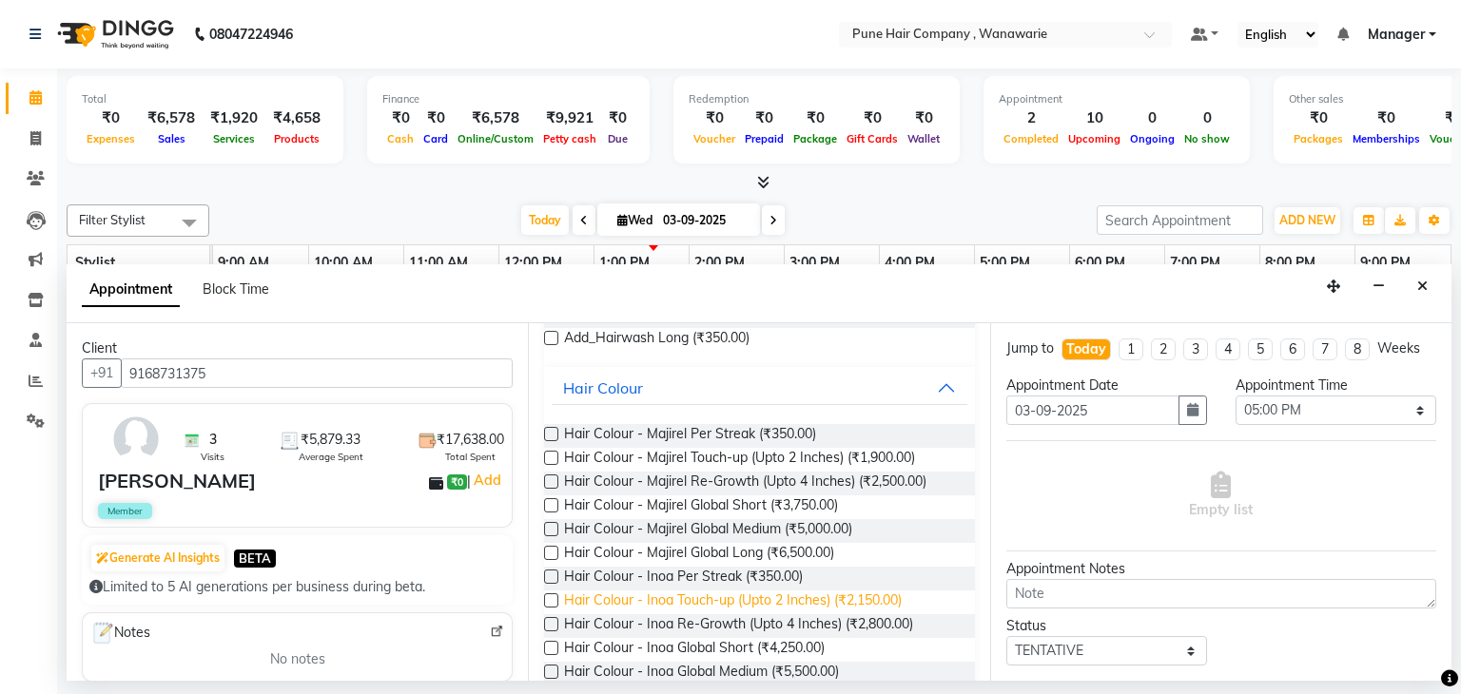
click at [679, 603] on span "Hair Colour - Inoa Touch-up (Upto 2 Inches) (₹2,150.00)" at bounding box center [733, 603] width 338 height 24
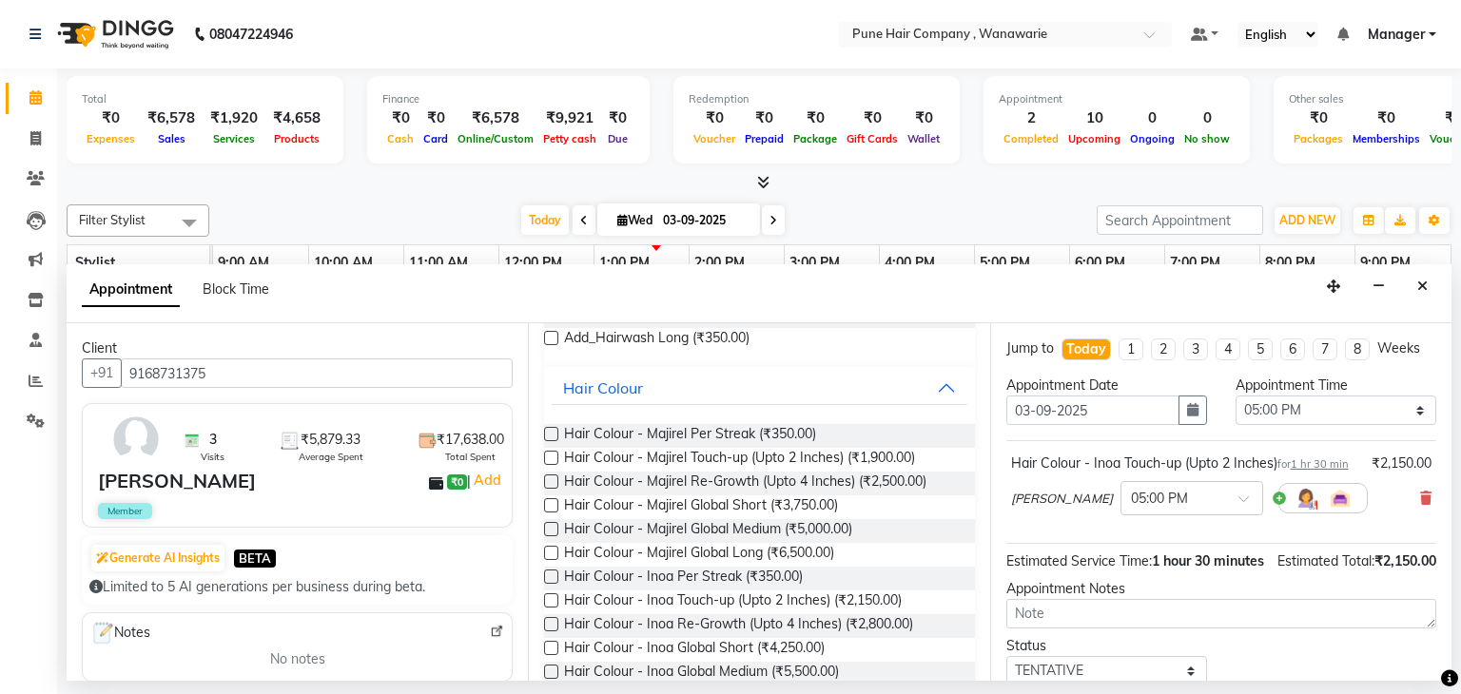
scroll to position [164, 0]
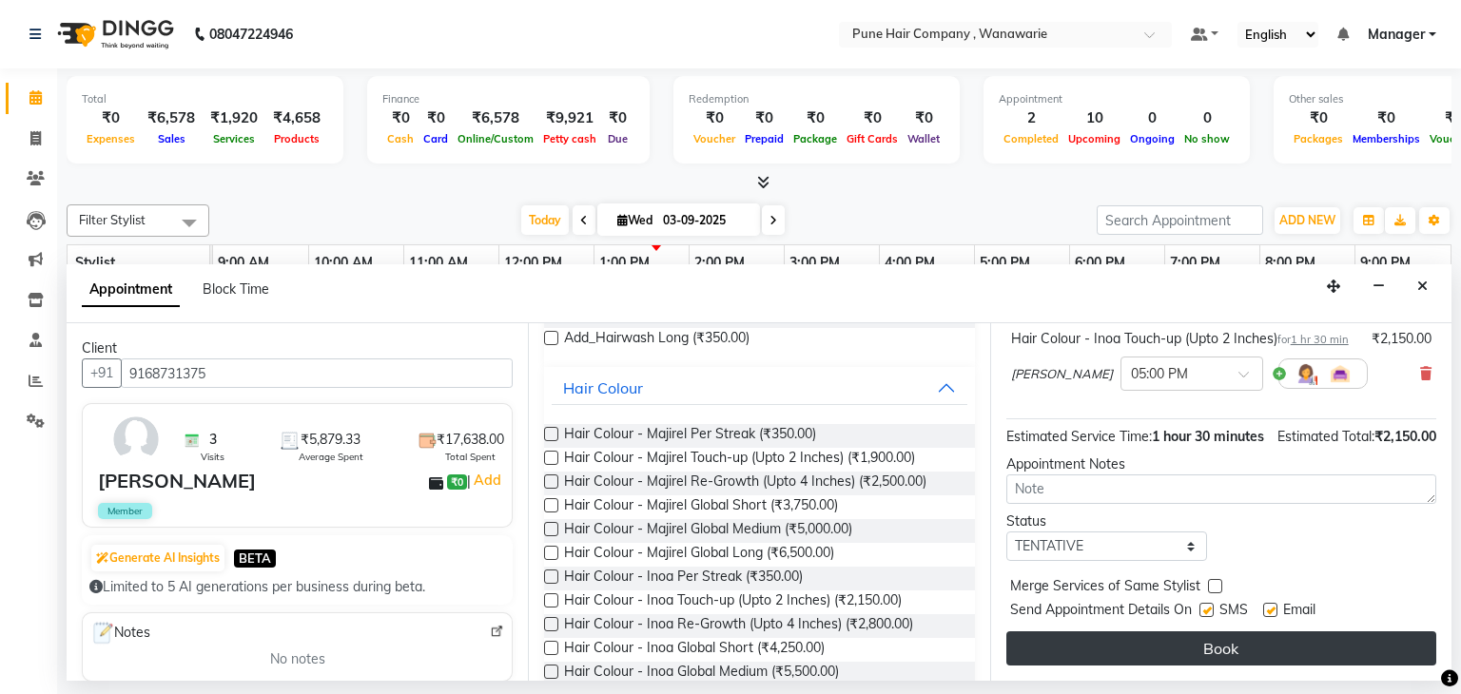
click at [1208, 646] on button "Book" at bounding box center [1222, 649] width 430 height 34
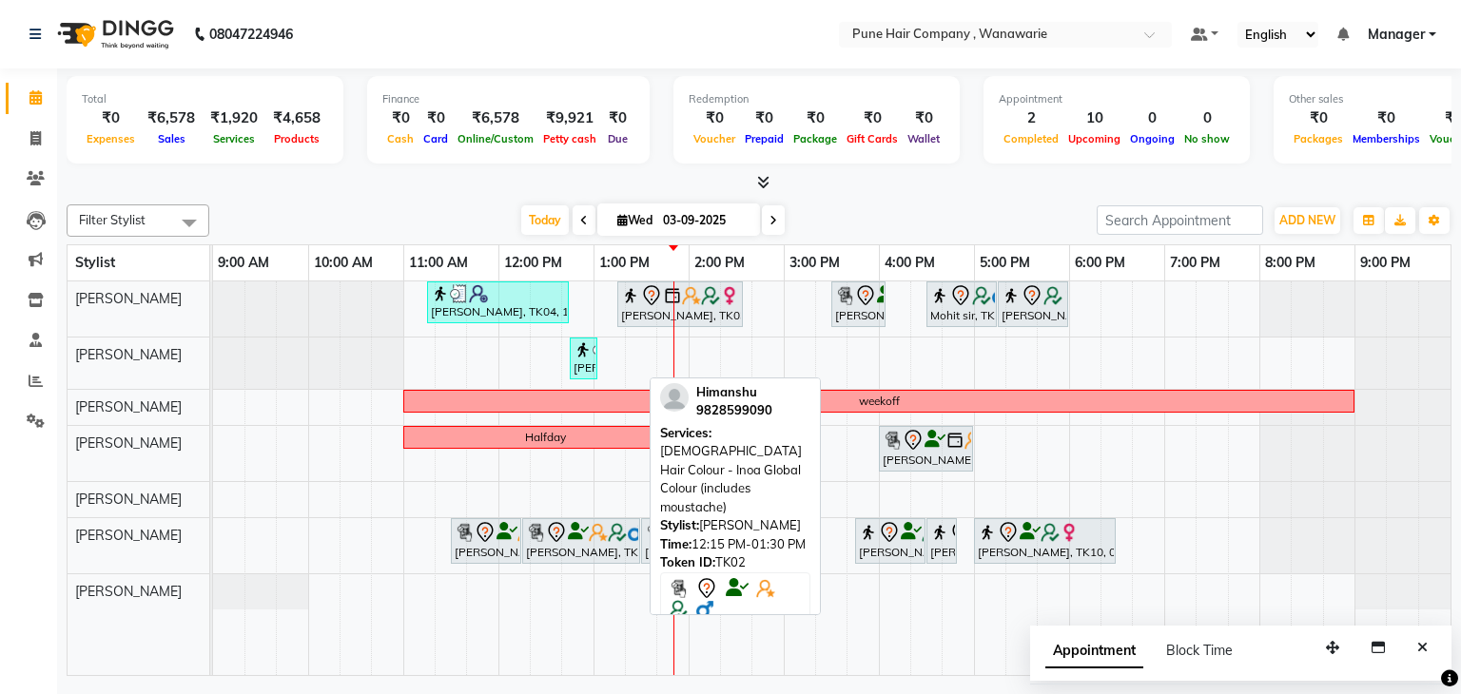
click at [565, 545] on div "[PERSON_NAME], TK02, 12:15 PM-01:30 PM, [DEMOGRAPHIC_DATA] Hair Colour - Inoa G…" at bounding box center [581, 541] width 114 height 40
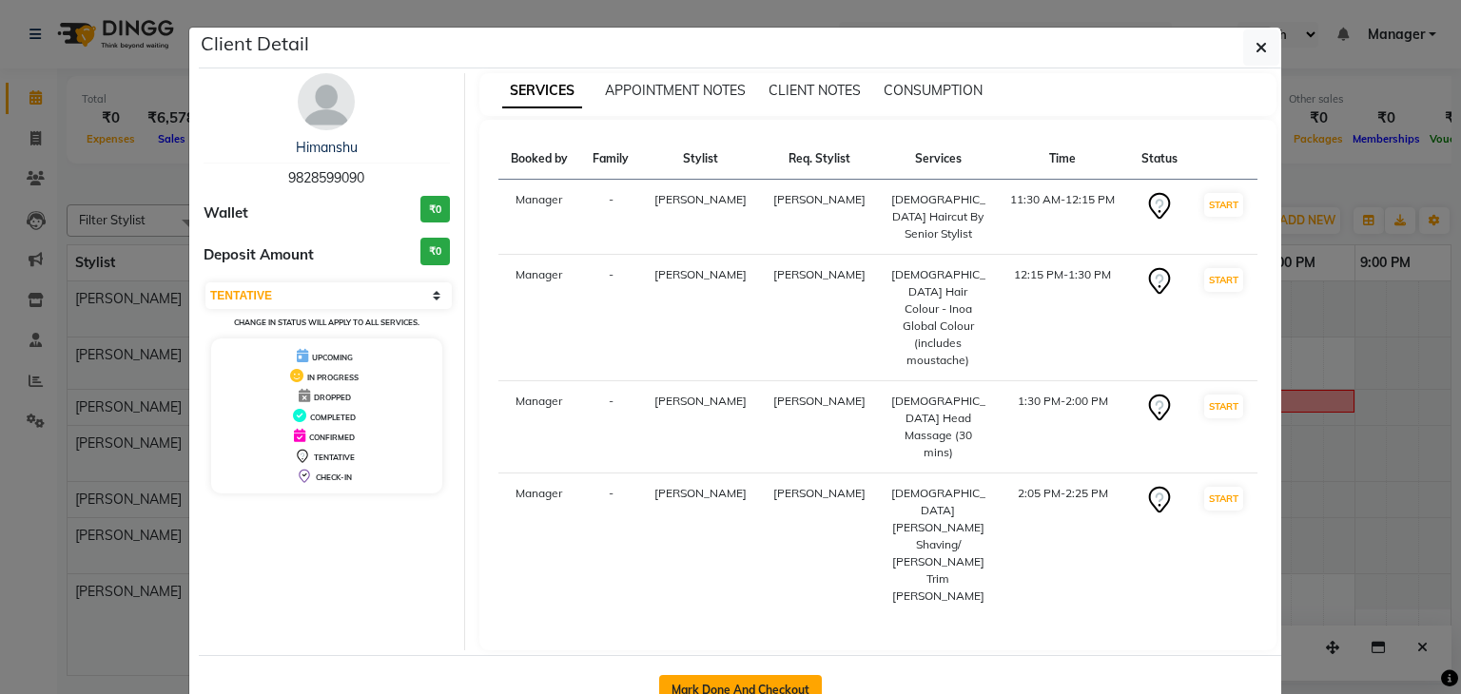
click at [784, 675] on button "Mark Done And Checkout" at bounding box center [740, 690] width 163 height 30
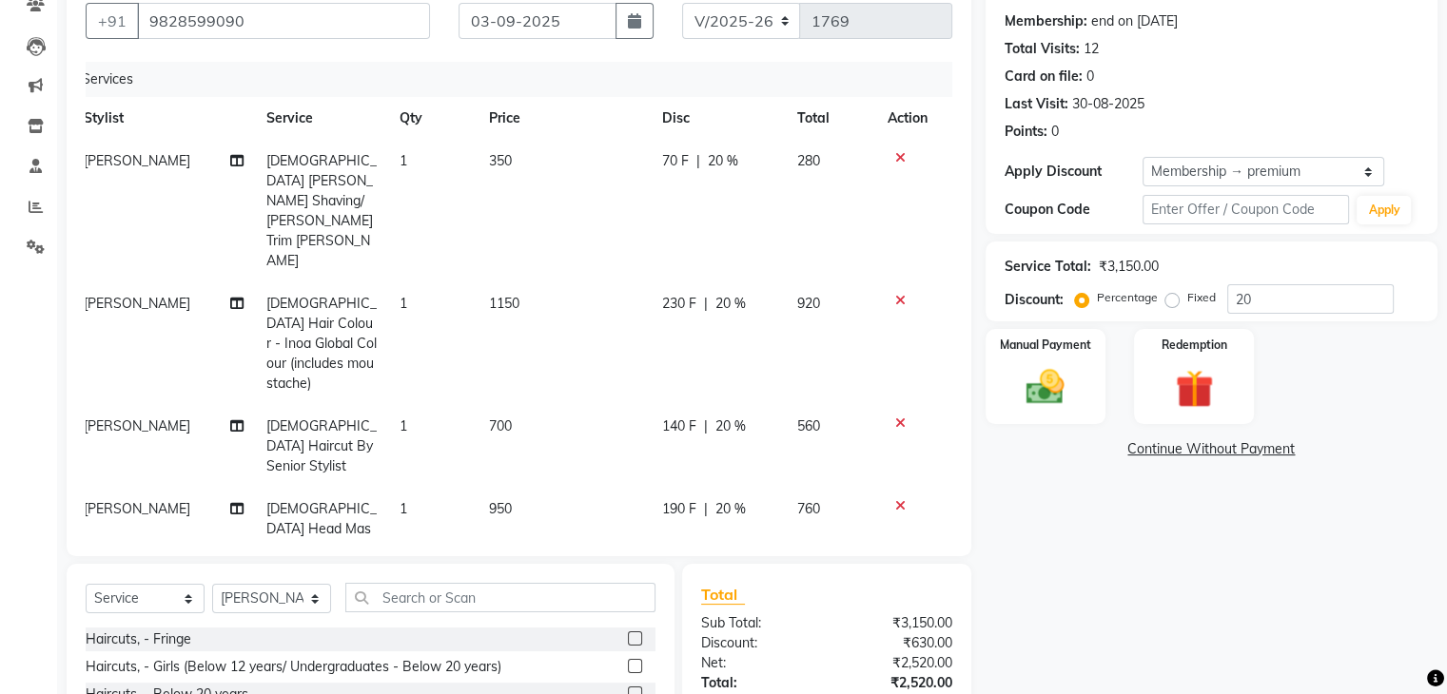
scroll to position [297, 0]
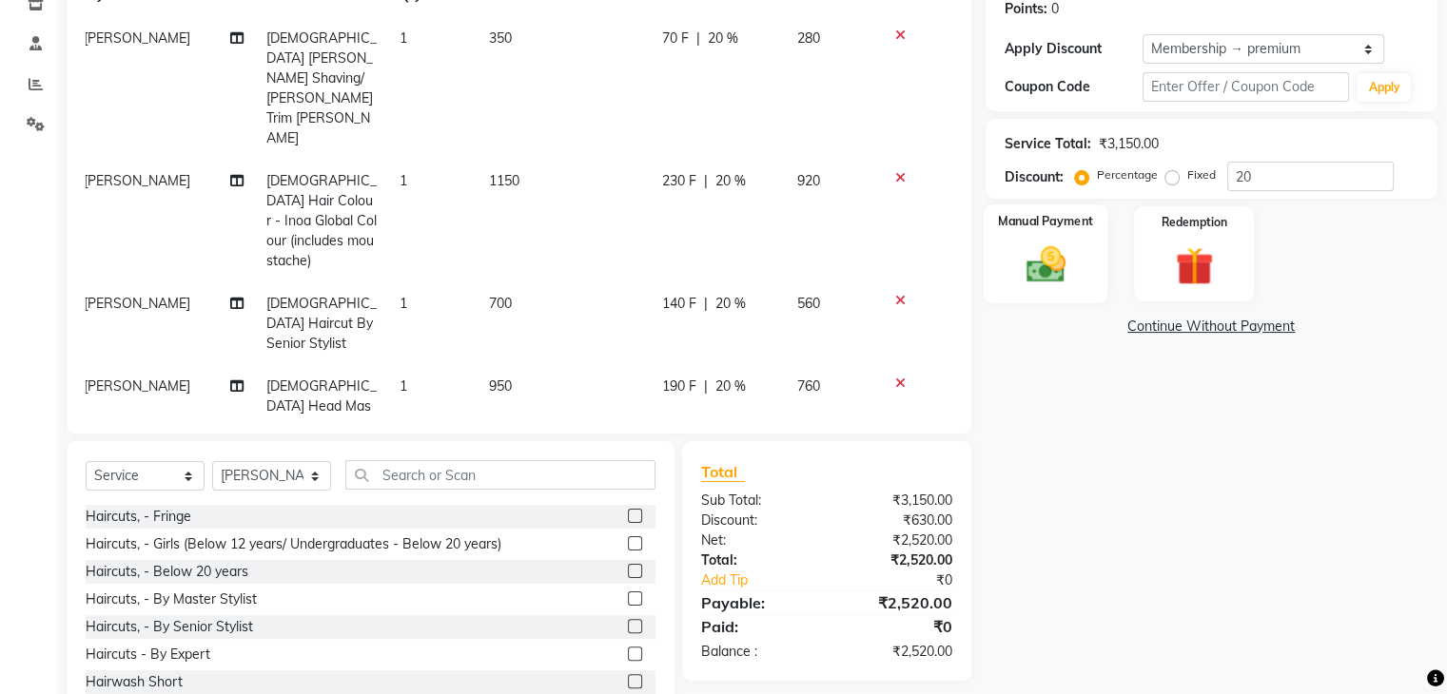
click at [1038, 276] on img at bounding box center [1045, 266] width 64 height 46
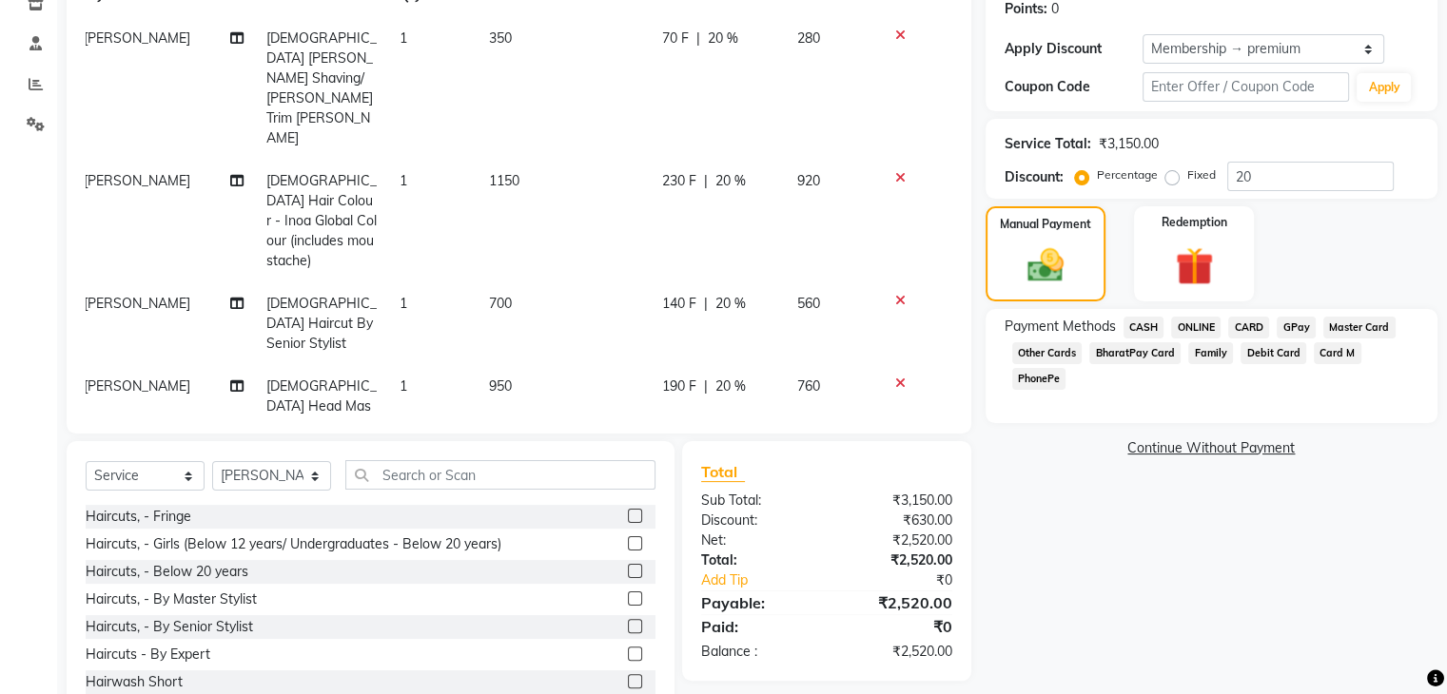
click at [1241, 321] on span "CARD" at bounding box center [1248, 328] width 41 height 22
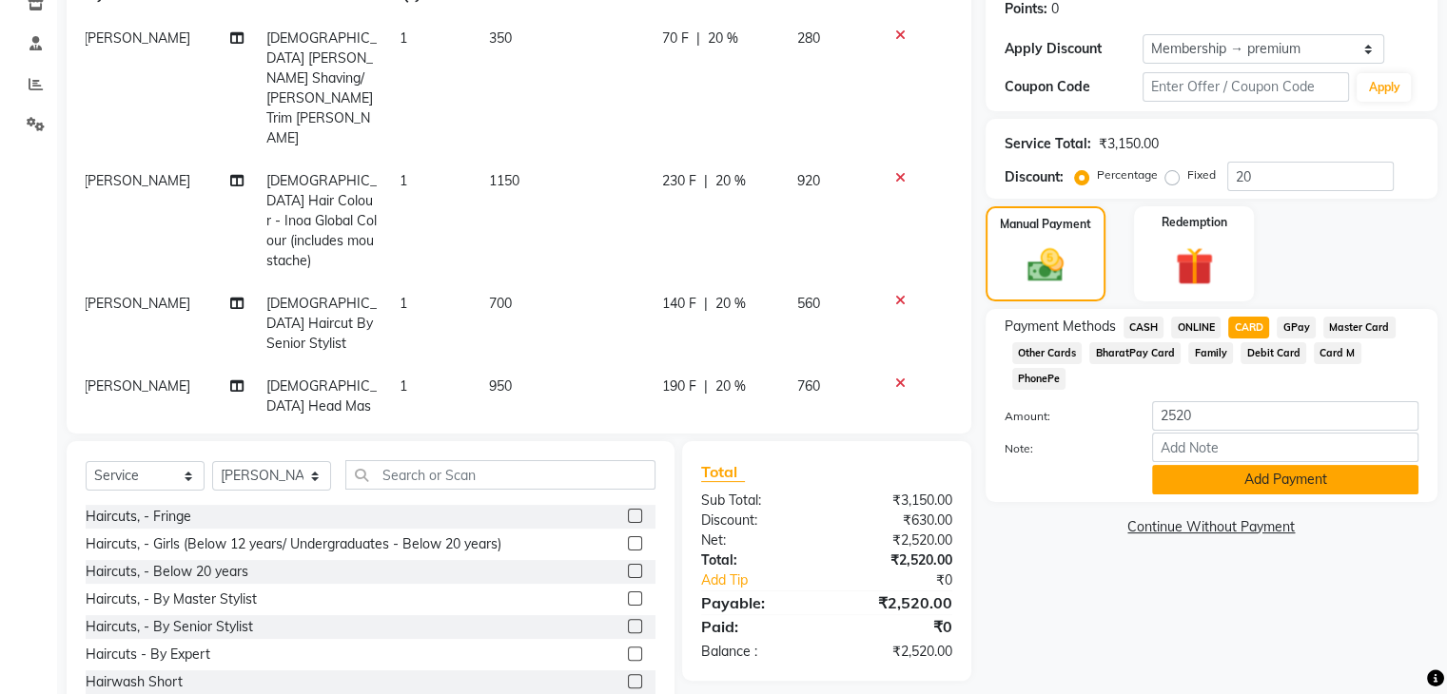
click at [1308, 465] on button "Add Payment" at bounding box center [1285, 479] width 266 height 29
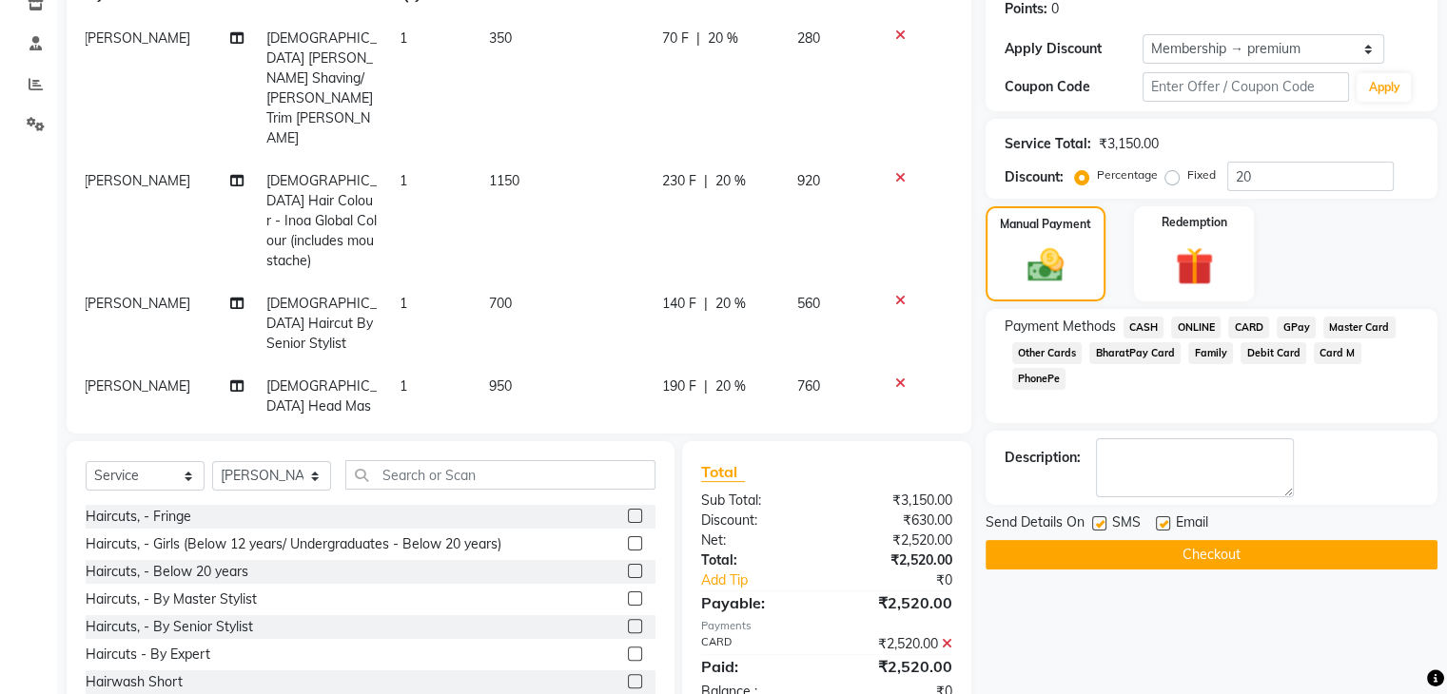
click at [1196, 553] on button "Checkout" at bounding box center [1212, 554] width 452 height 29
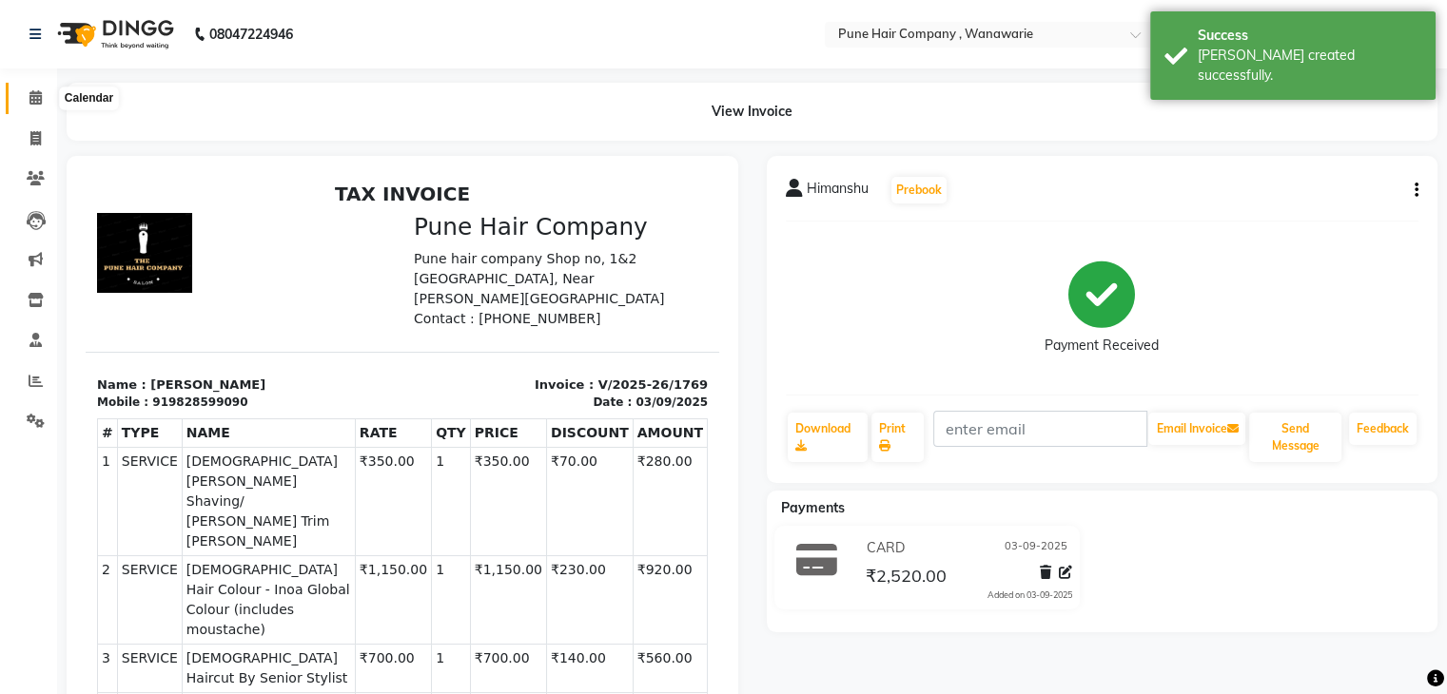
click at [29, 95] on icon at bounding box center [35, 97] width 12 height 14
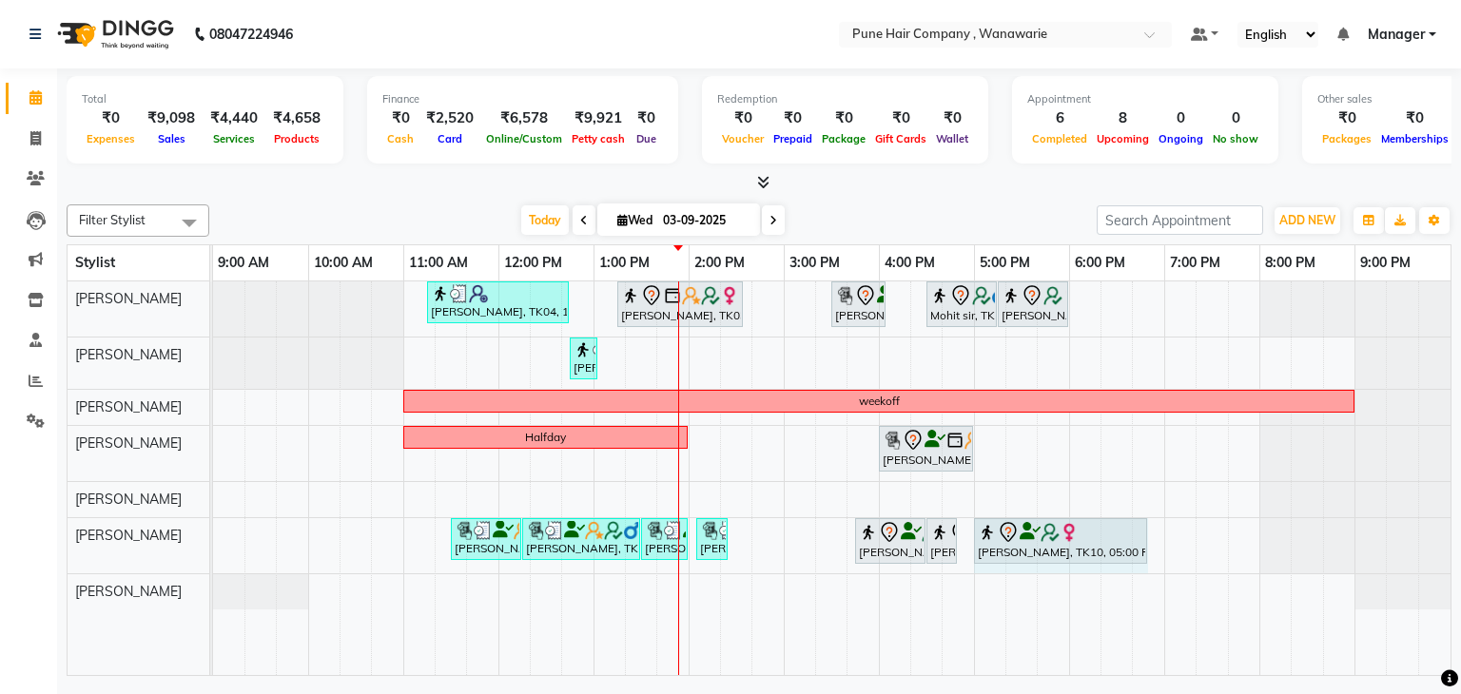
drag, startPoint x: 1111, startPoint y: 530, endPoint x: 1156, endPoint y: 531, distance: 44.7
click at [1156, 531] on div "Philomena Mendonsa, TK04, 11:15 AM-12:45 PM, Hair Colour - Inoa Touch-up (Upto …" at bounding box center [832, 479] width 1238 height 395
click at [551, 218] on span "Today" at bounding box center [545, 219] width 48 height 29
click at [1170, 434] on div "Philomena Mendonsa, TK04, 11:15 AM-12:45 PM, Hair Colour - Inoa Touch-up (Upto …" at bounding box center [832, 479] width 1238 height 395
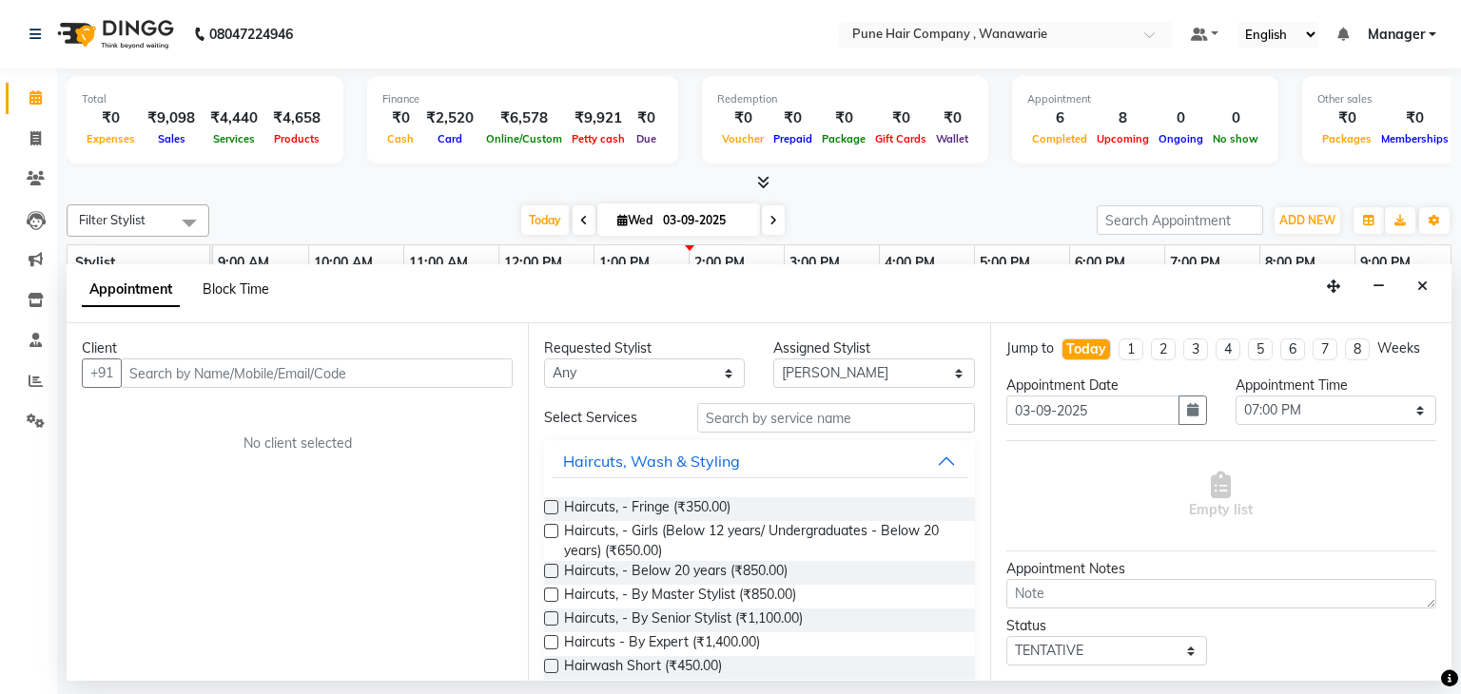
click at [229, 294] on span "Block Time" at bounding box center [236, 289] width 67 height 17
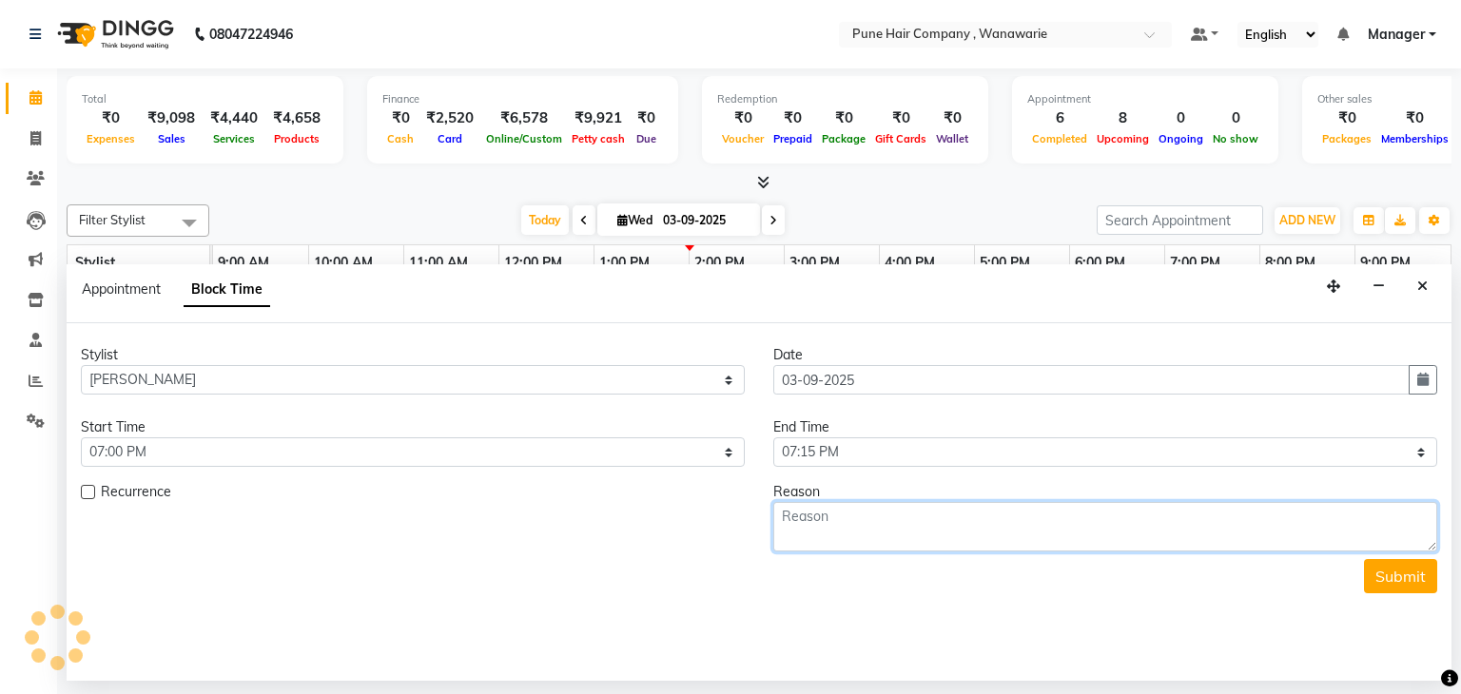
click at [907, 532] on textarea at bounding box center [1105, 526] width 664 height 49
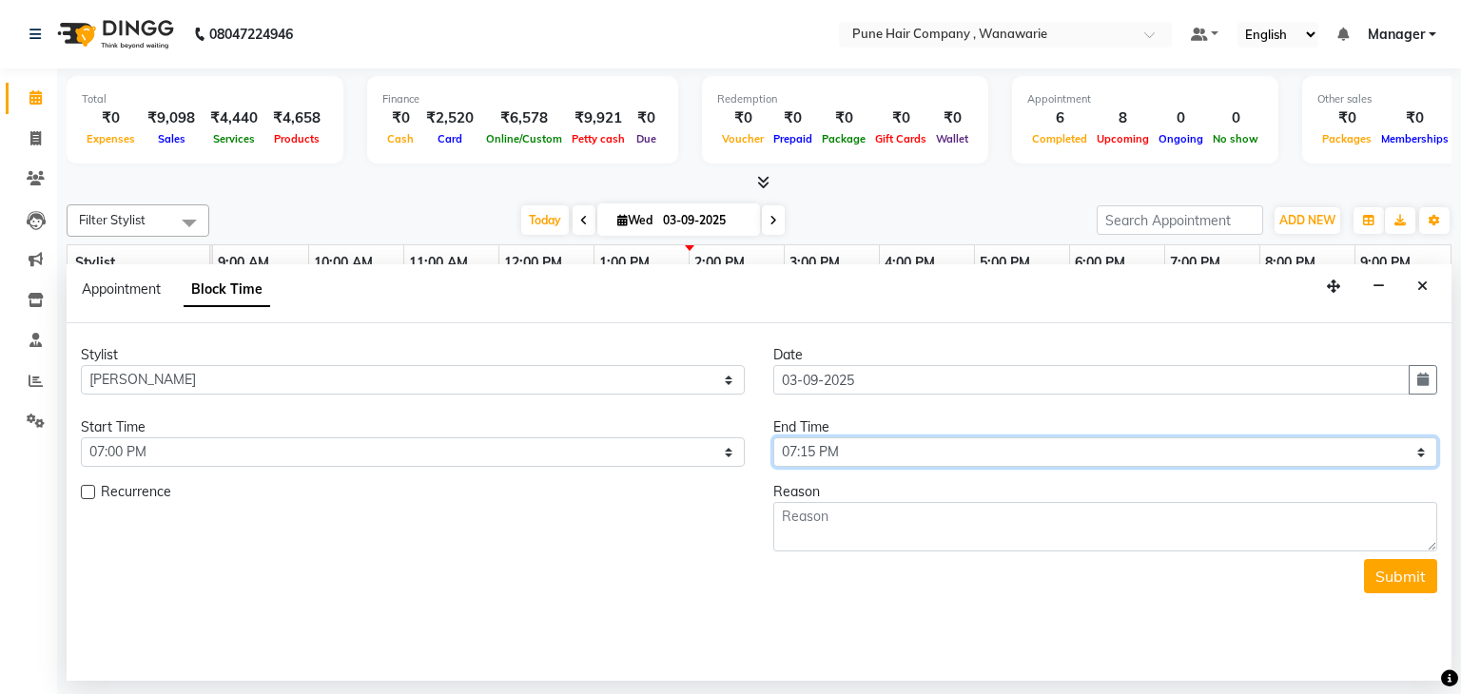
click at [1423, 454] on select "Select 10:00 AM 10:15 AM 10:30 AM 10:45 AM 11:00 AM 11:15 AM 11:30 AM 11:45 AM …" at bounding box center [1105, 452] width 664 height 29
click at [773, 438] on select "Select 10:00 AM 10:15 AM 10:30 AM 10:45 AM 11:00 AM 11:15 AM 11:30 AM 11:45 AM …" at bounding box center [1105, 452] width 664 height 29
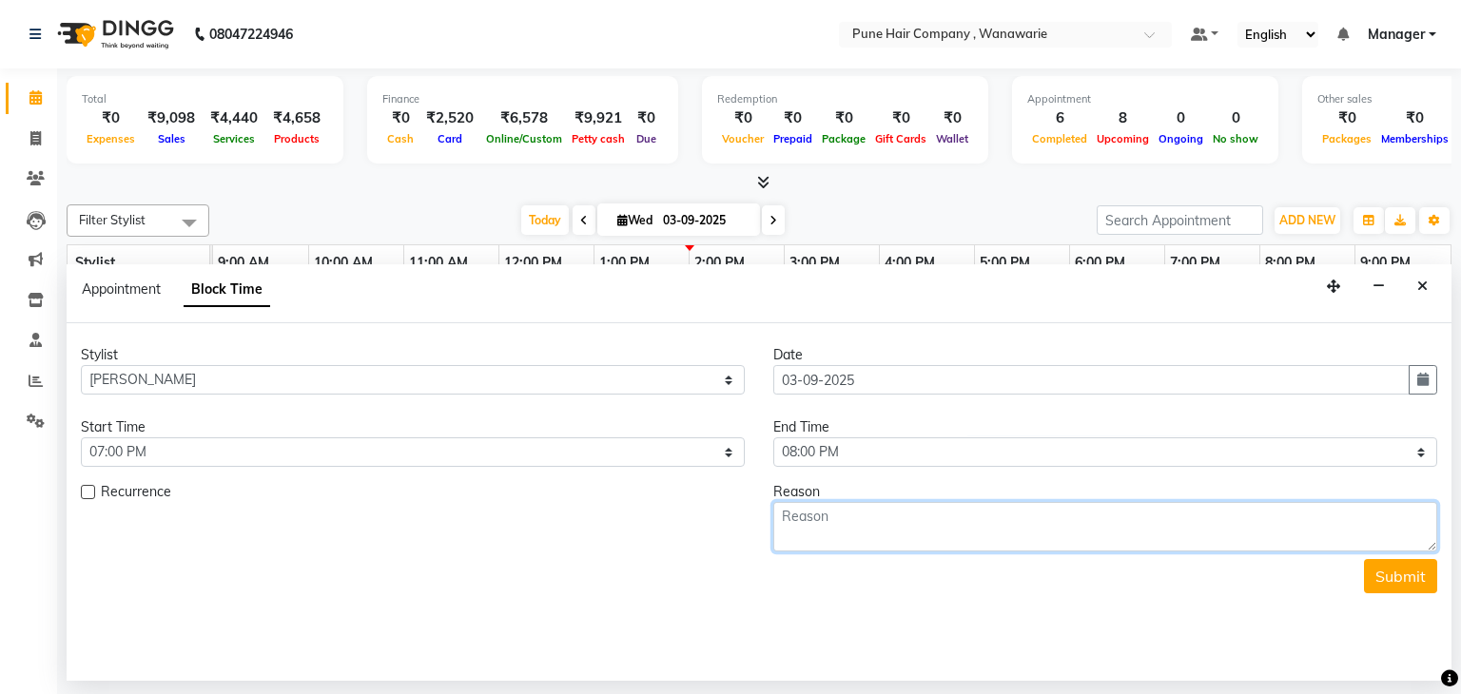
click at [922, 527] on textarea at bounding box center [1105, 526] width 664 height 49
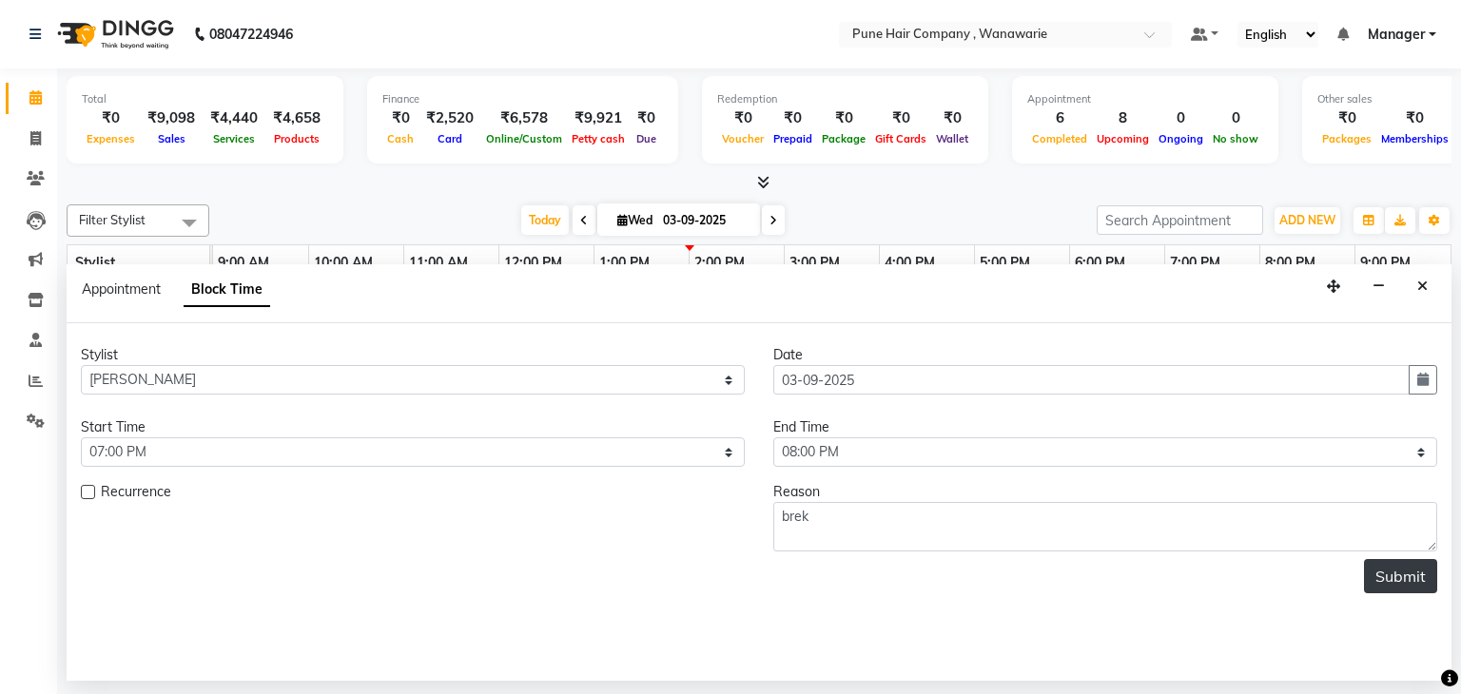
click at [1404, 575] on button "Submit" at bounding box center [1400, 576] width 73 height 34
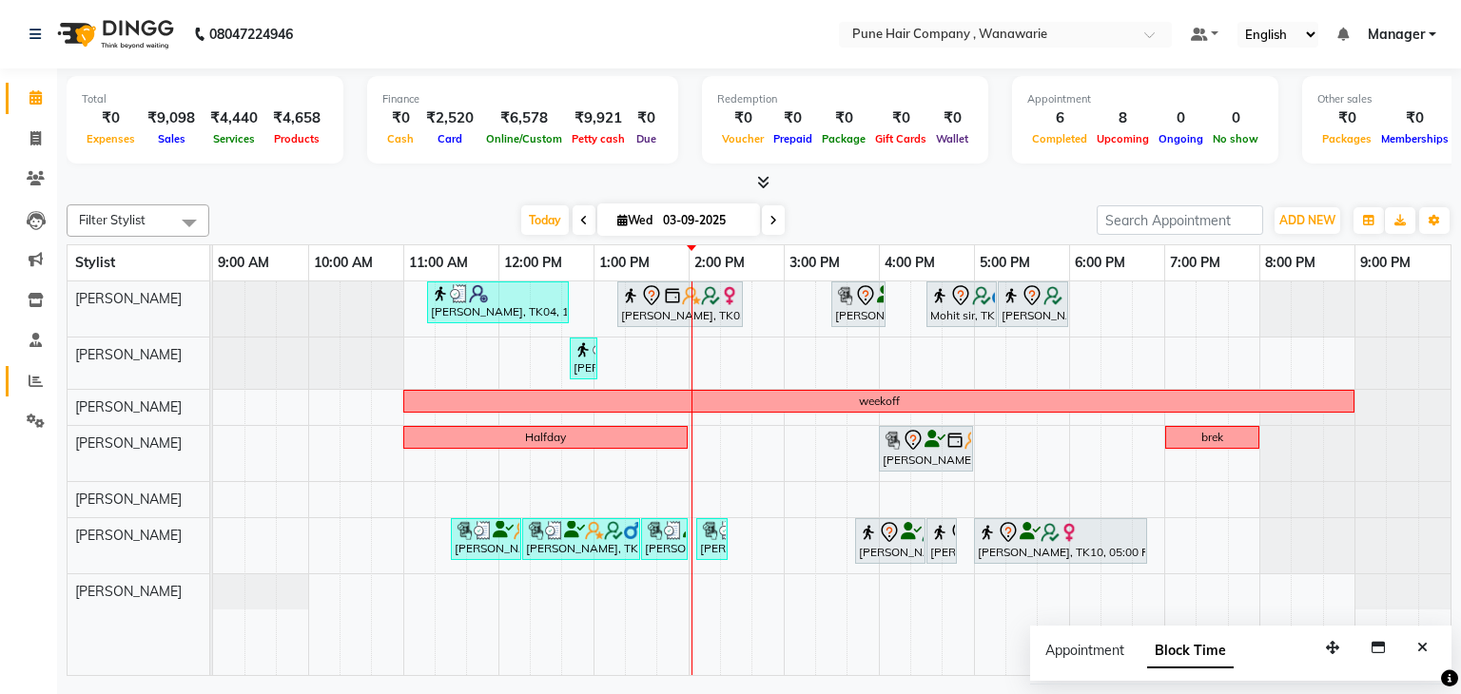
click at [22, 385] on span at bounding box center [35, 382] width 33 height 22
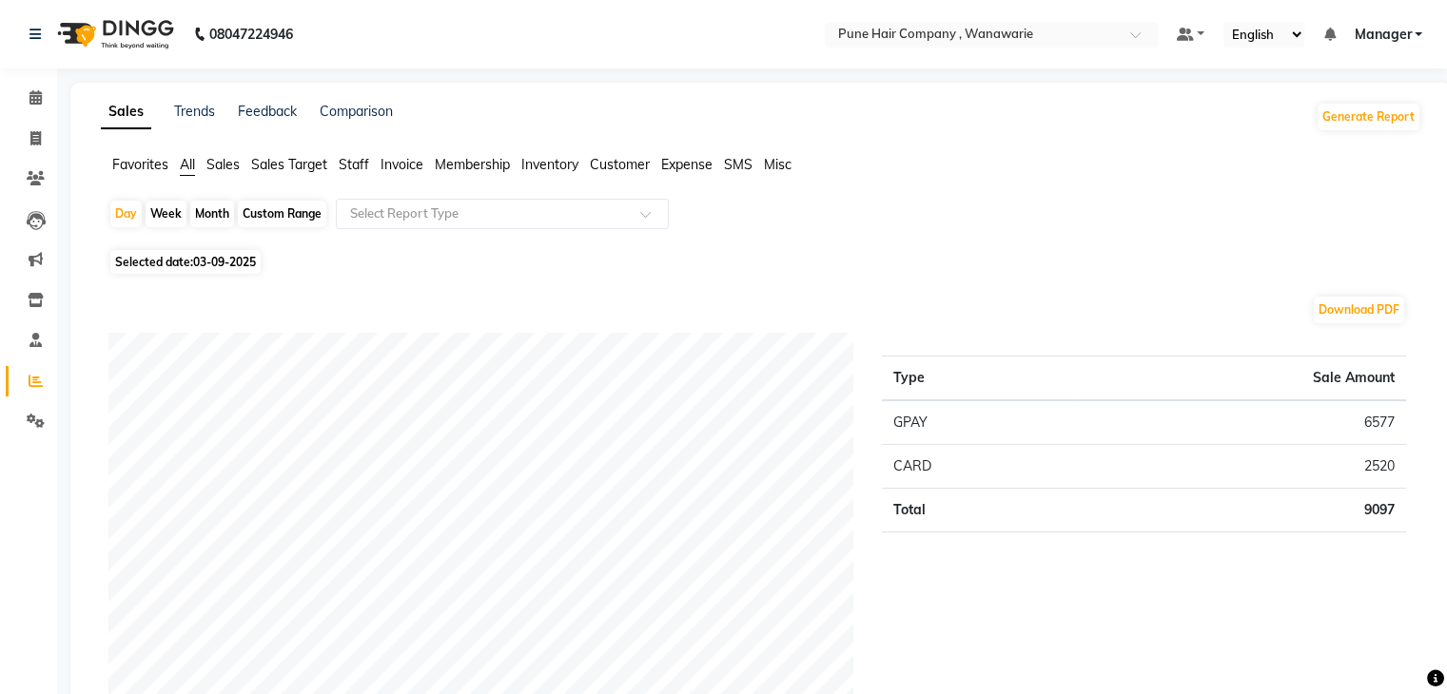
click at [217, 216] on div "Month" at bounding box center [212, 214] width 44 height 27
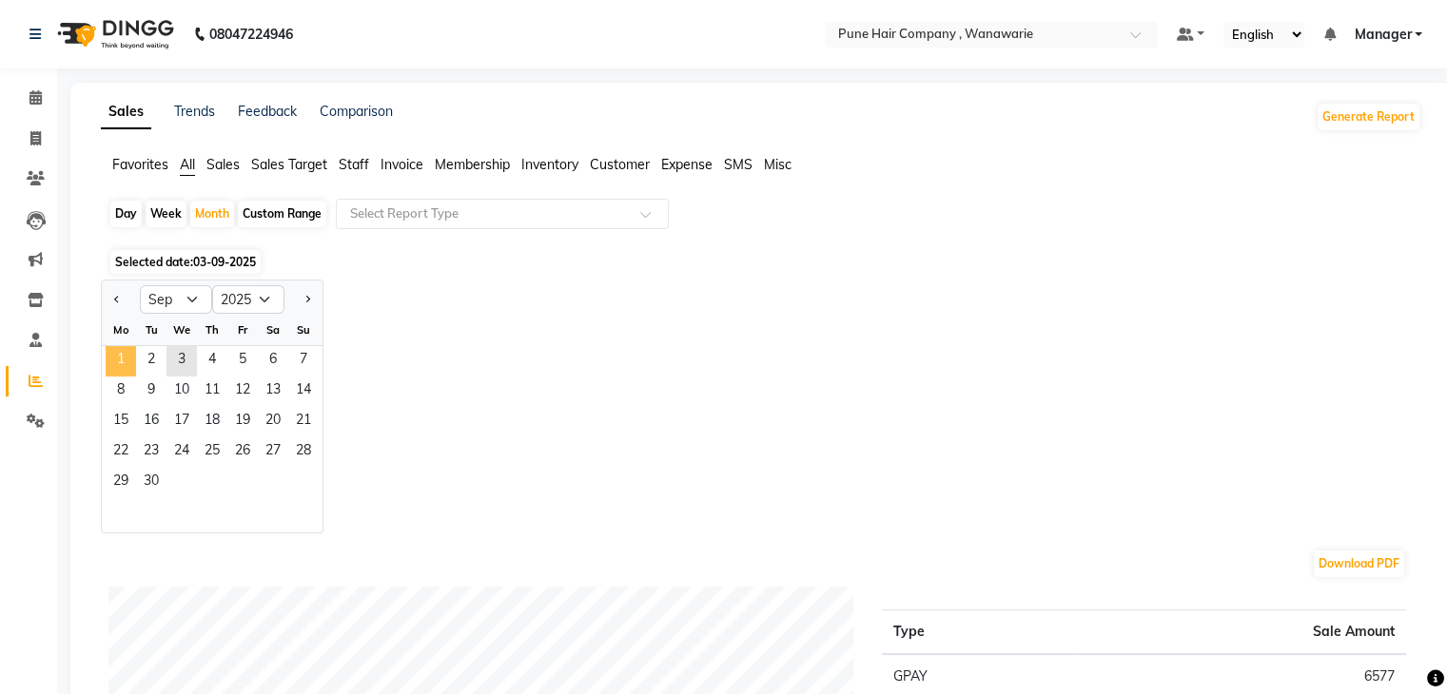
click at [126, 351] on span "1" at bounding box center [121, 361] width 30 height 30
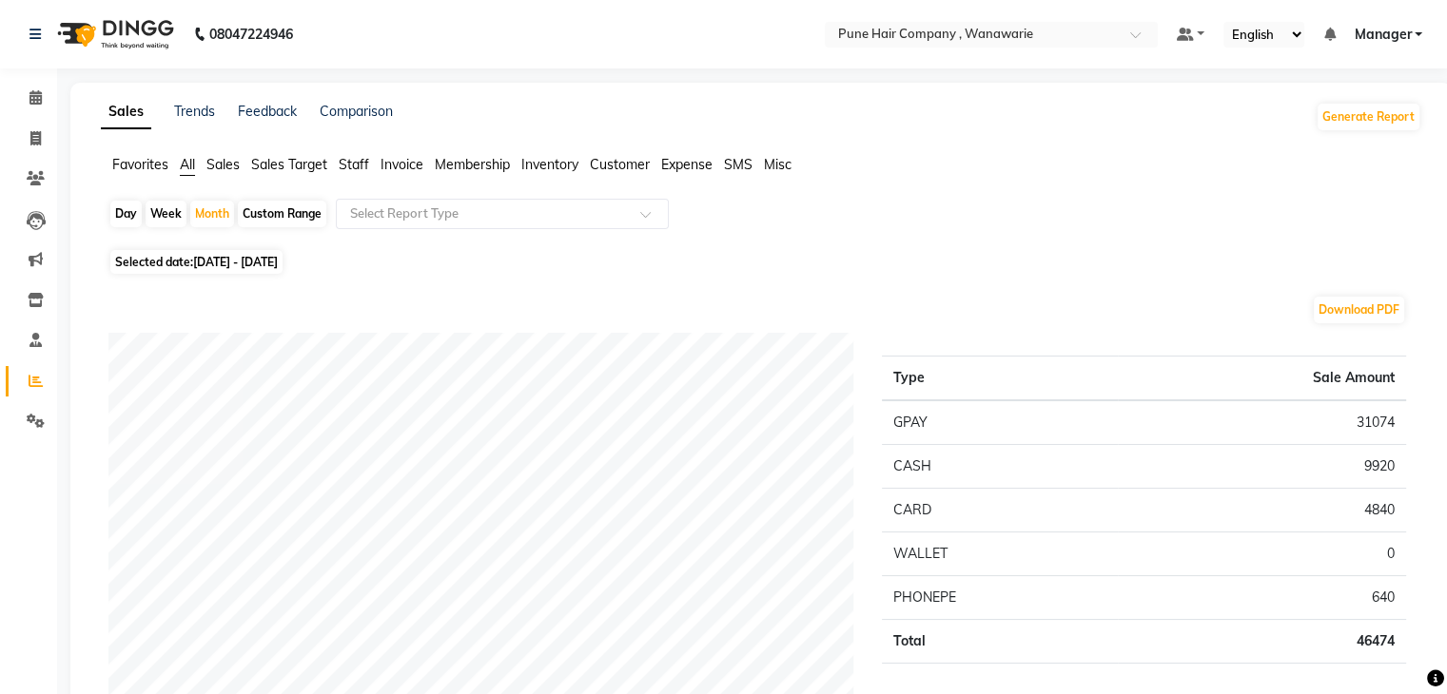
click at [353, 164] on span "Staff" at bounding box center [354, 164] width 30 height 17
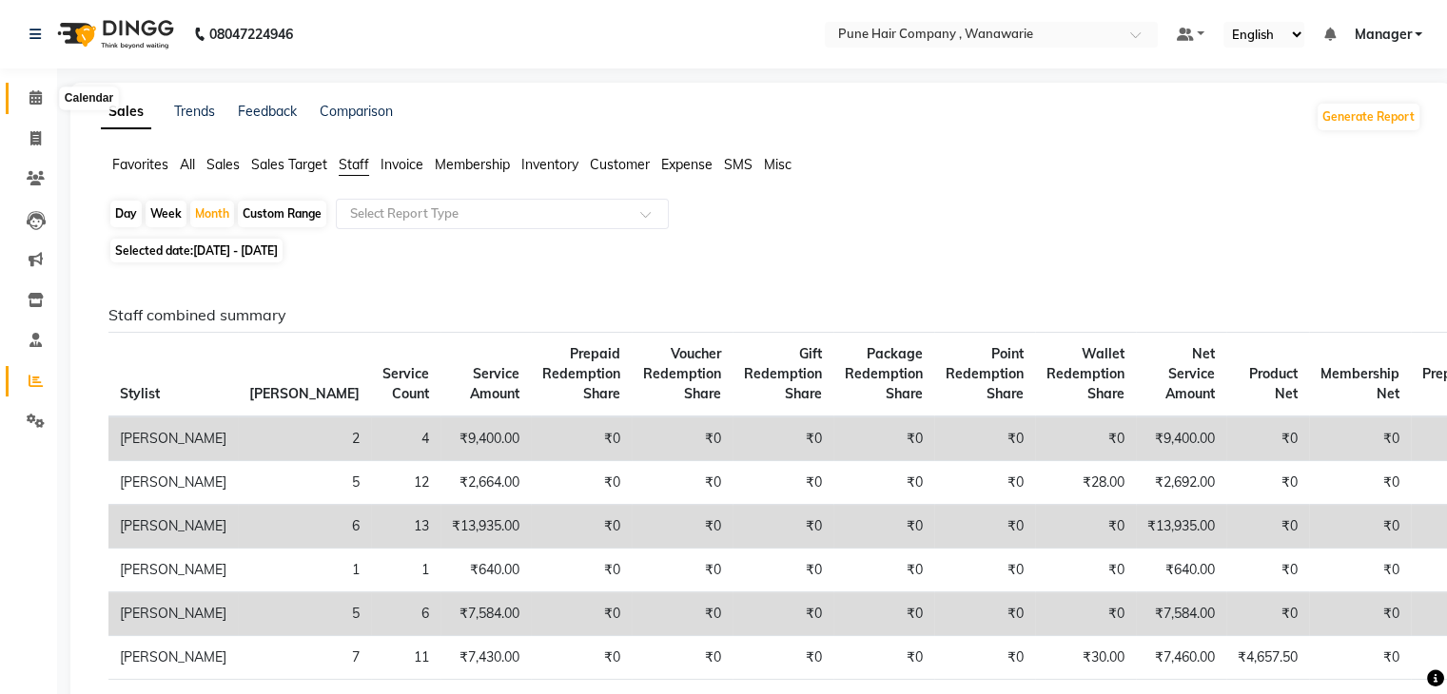
click at [38, 100] on icon at bounding box center [35, 97] width 12 height 14
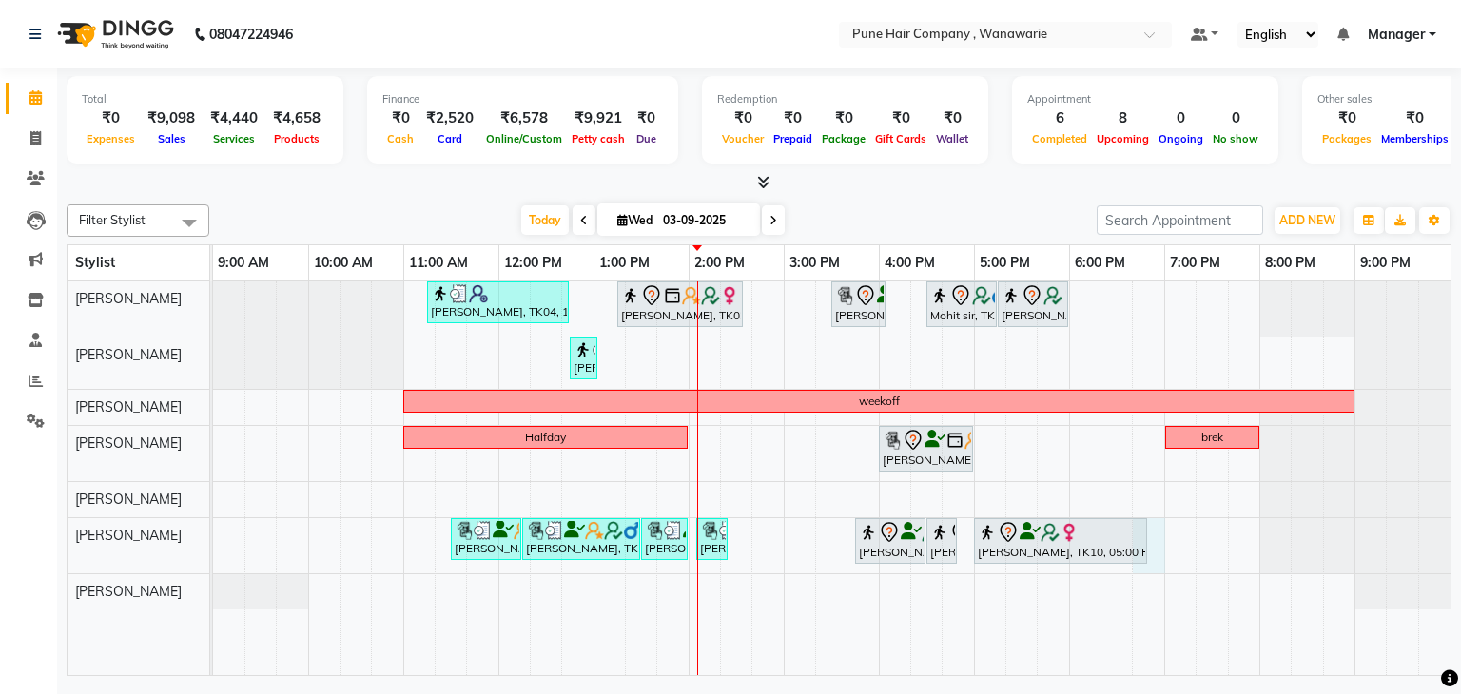
click at [1142, 565] on div "Philomena Mendonsa, TK04, 11:15 AM-12:45 PM, Hair Colour - Inoa Touch-up (Upto …" at bounding box center [832, 479] width 1238 height 395
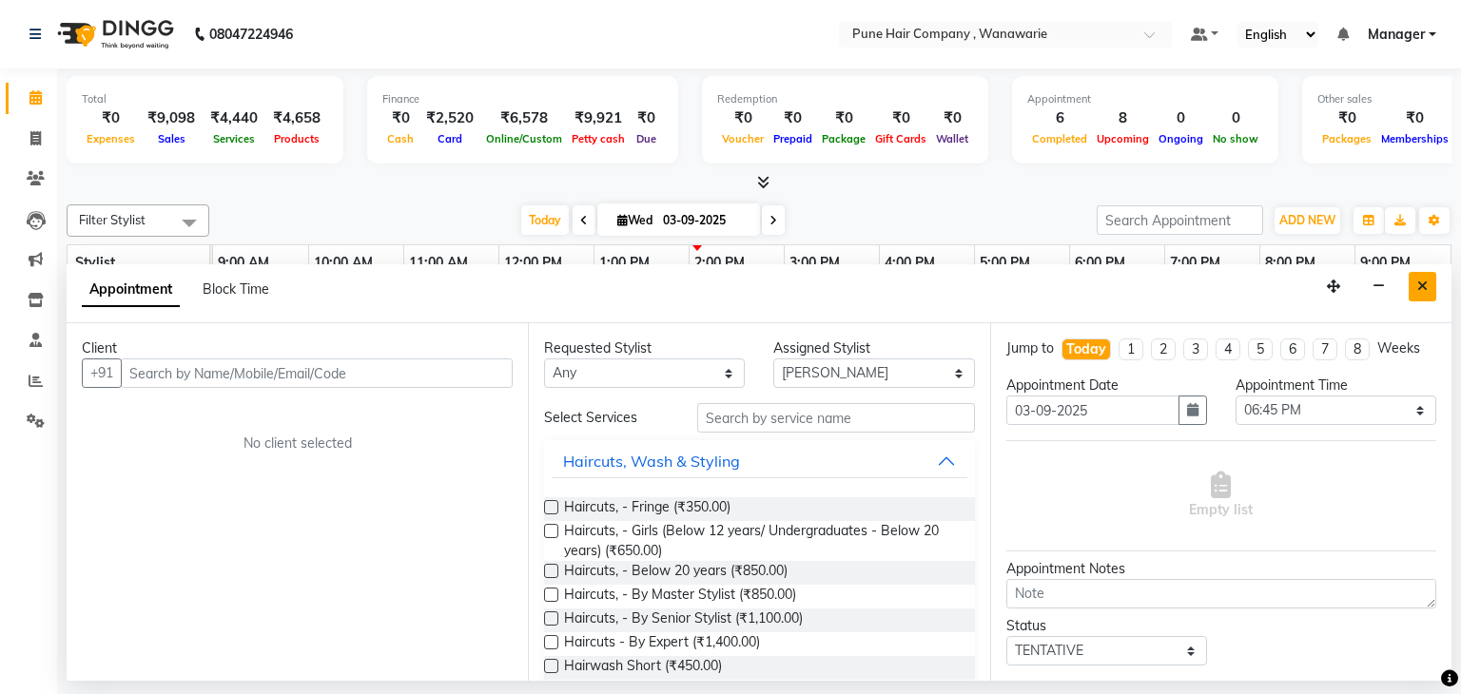
click at [1424, 280] on icon "Close" at bounding box center [1422, 286] width 10 height 13
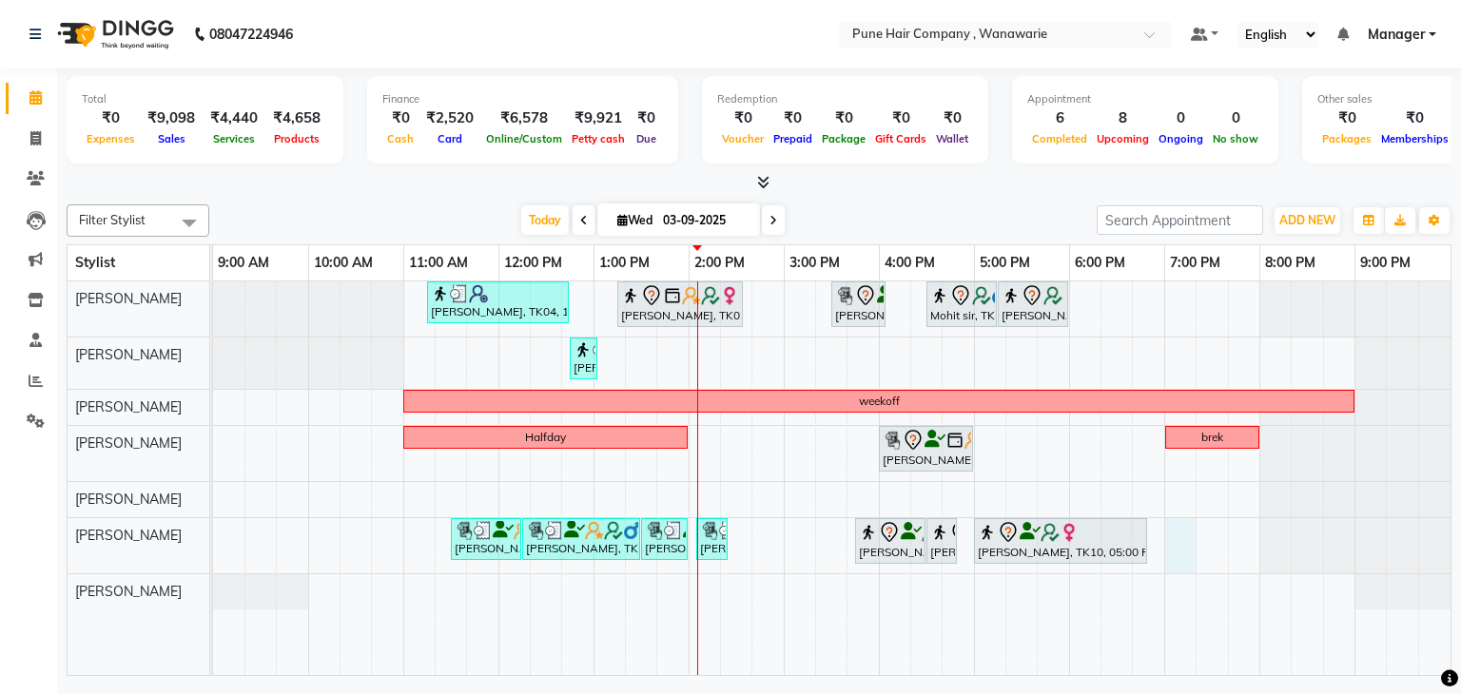
click at [1166, 525] on div "Philomena Mendonsa, TK04, 11:15 AM-12:45 PM, Hair Colour - Inoa Touch-up (Upto …" at bounding box center [832, 479] width 1238 height 395
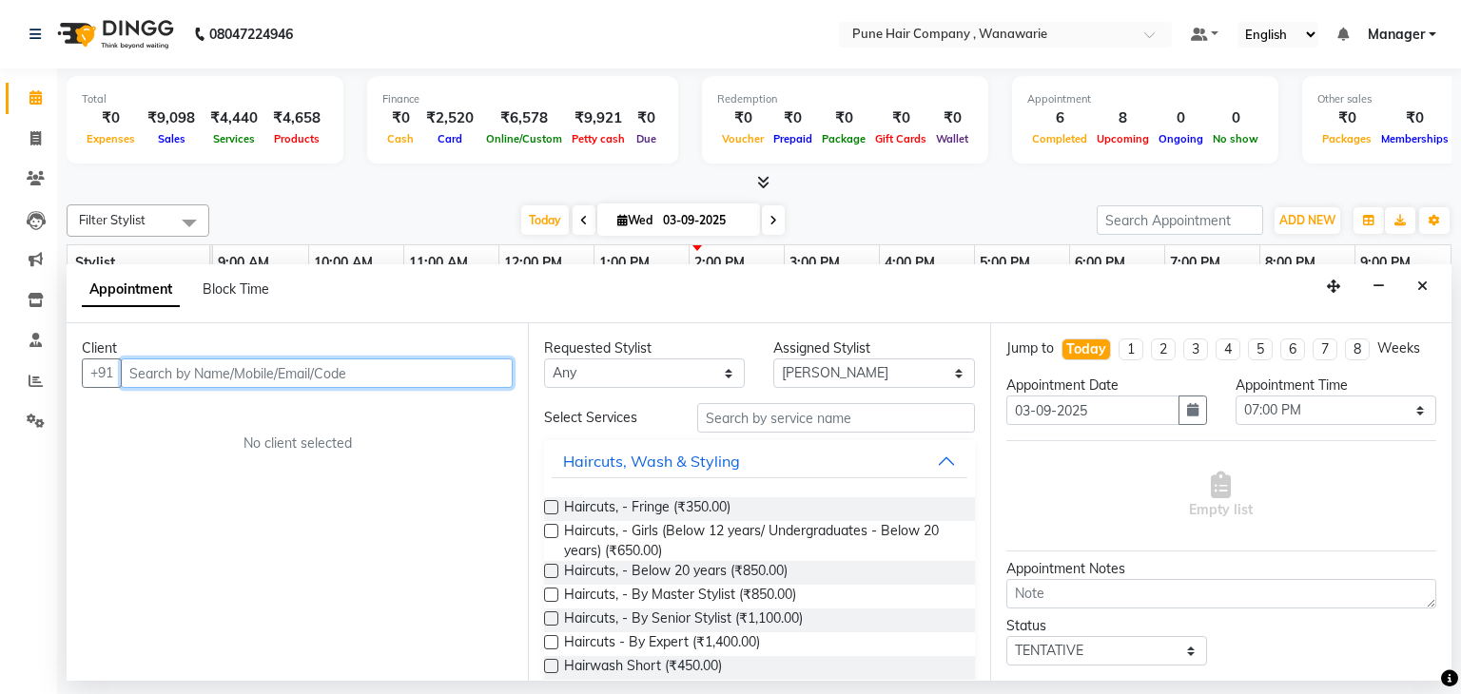
click at [396, 369] on input "text" at bounding box center [317, 373] width 392 height 29
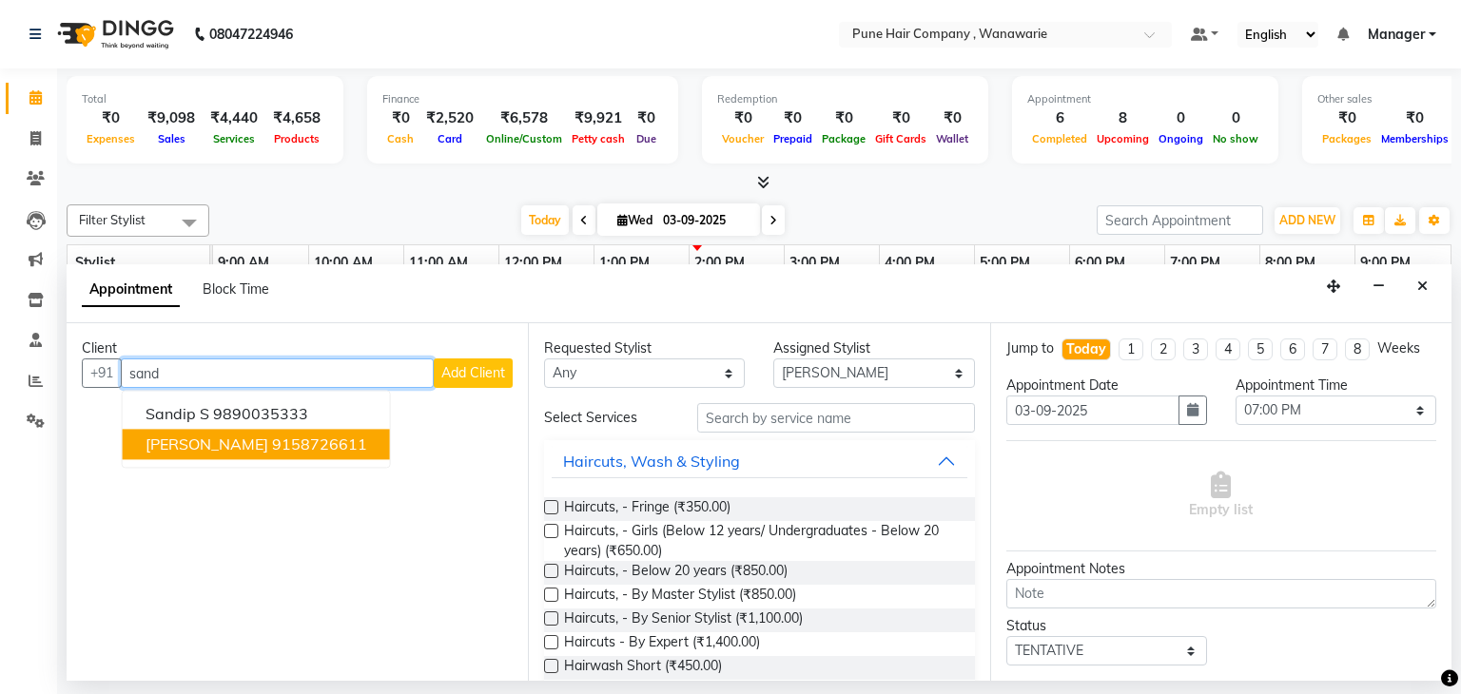
click at [272, 439] on ngb-highlight "9158726611" at bounding box center [319, 445] width 95 height 19
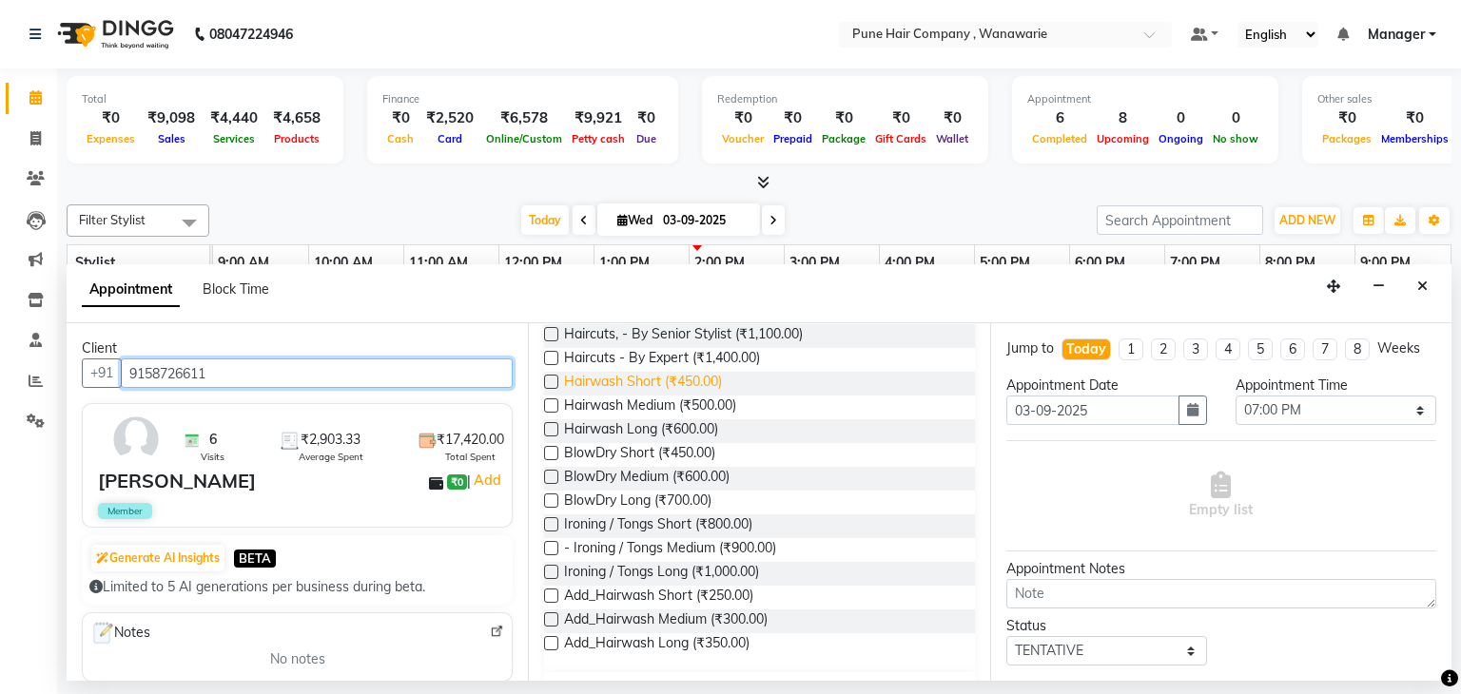
scroll to position [289, 0]
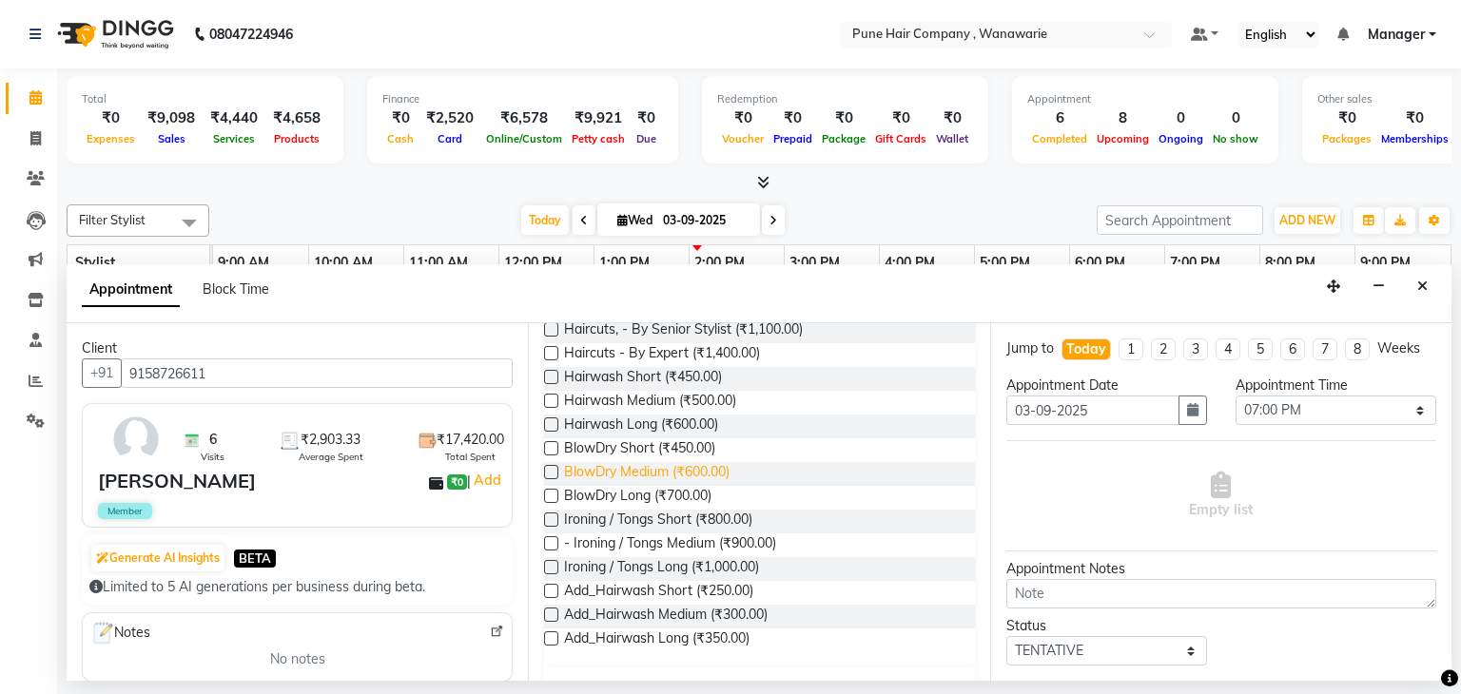
click at [671, 470] on span "BlowDry Medium (₹600.00)" at bounding box center [647, 474] width 166 height 24
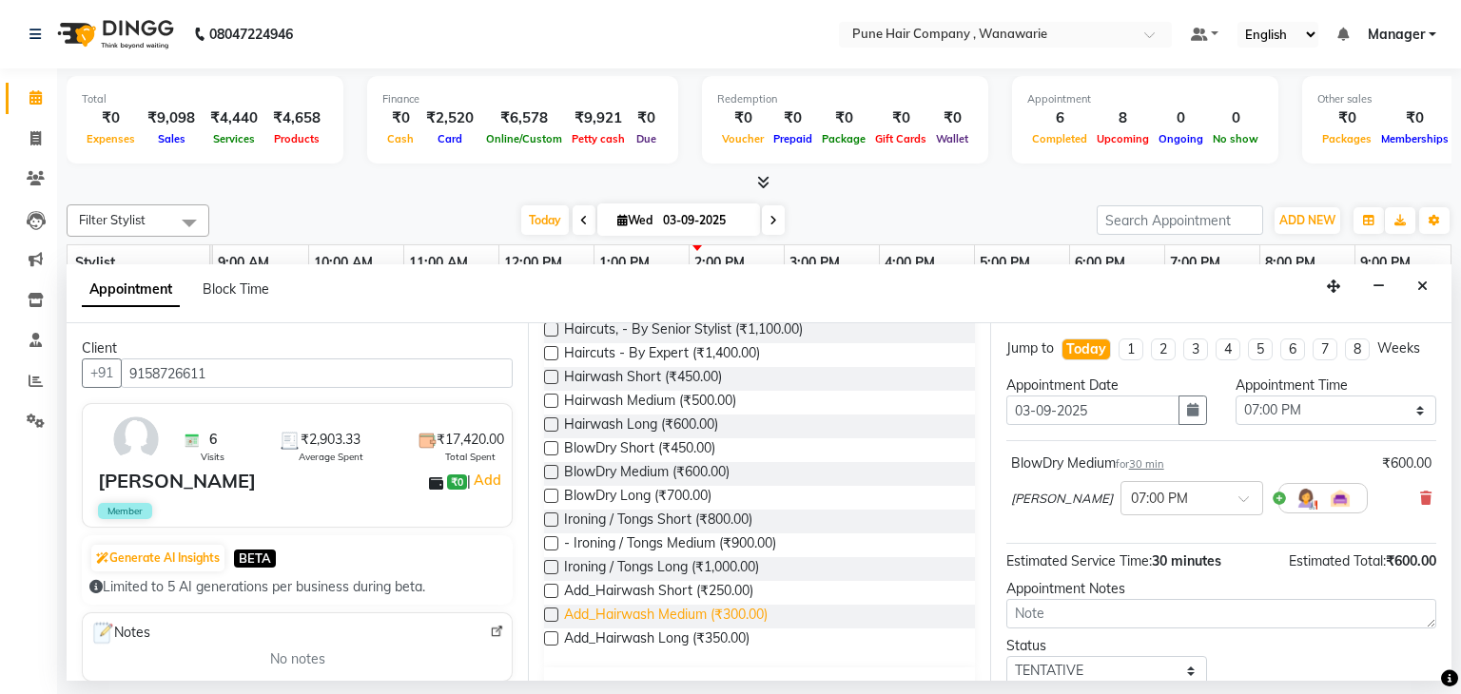
click at [740, 616] on span "Add_Hairwash Medium (₹300.00)" at bounding box center [666, 617] width 204 height 24
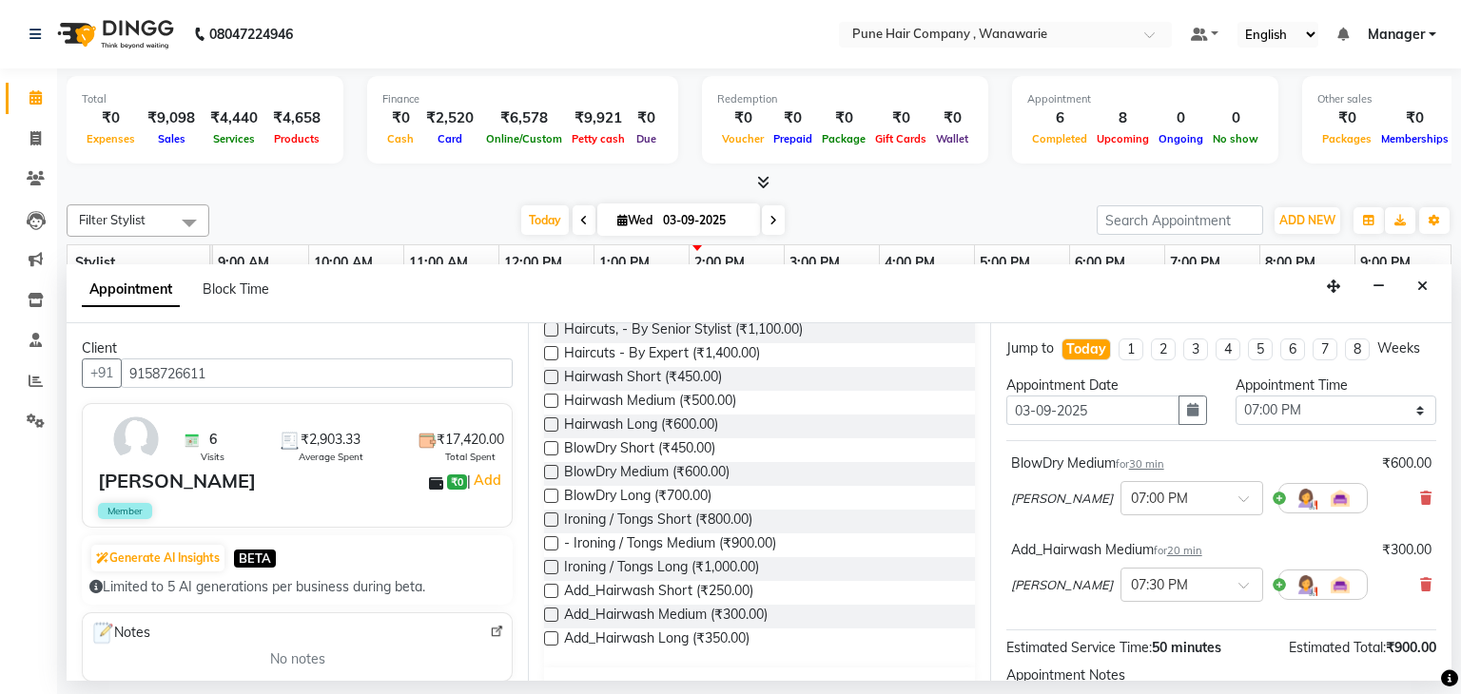
scroll to position [0, 0]
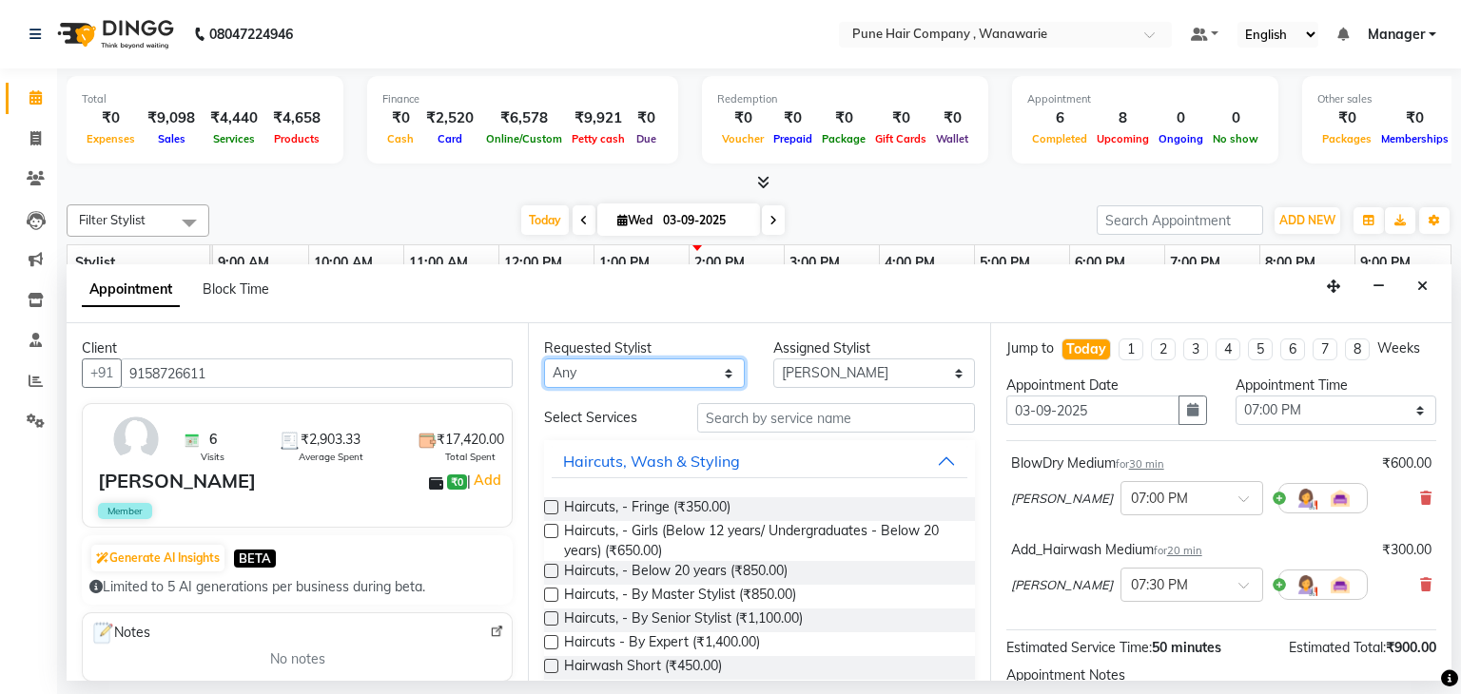
click at [712, 372] on select "Any Faisal shaikh Kasturi bhandari Manoj Zambre Nasim Shaikh Prasad wagh Ranjee…" at bounding box center [644, 373] width 201 height 29
click at [544, 359] on select "Any Faisal shaikh Kasturi bhandari Manoj Zambre Nasim Shaikh Prasad wagh Ranjee…" at bounding box center [644, 373] width 201 height 29
click at [824, 459] on button "Haircuts, Wash & Styling" at bounding box center [759, 461] width 415 height 34
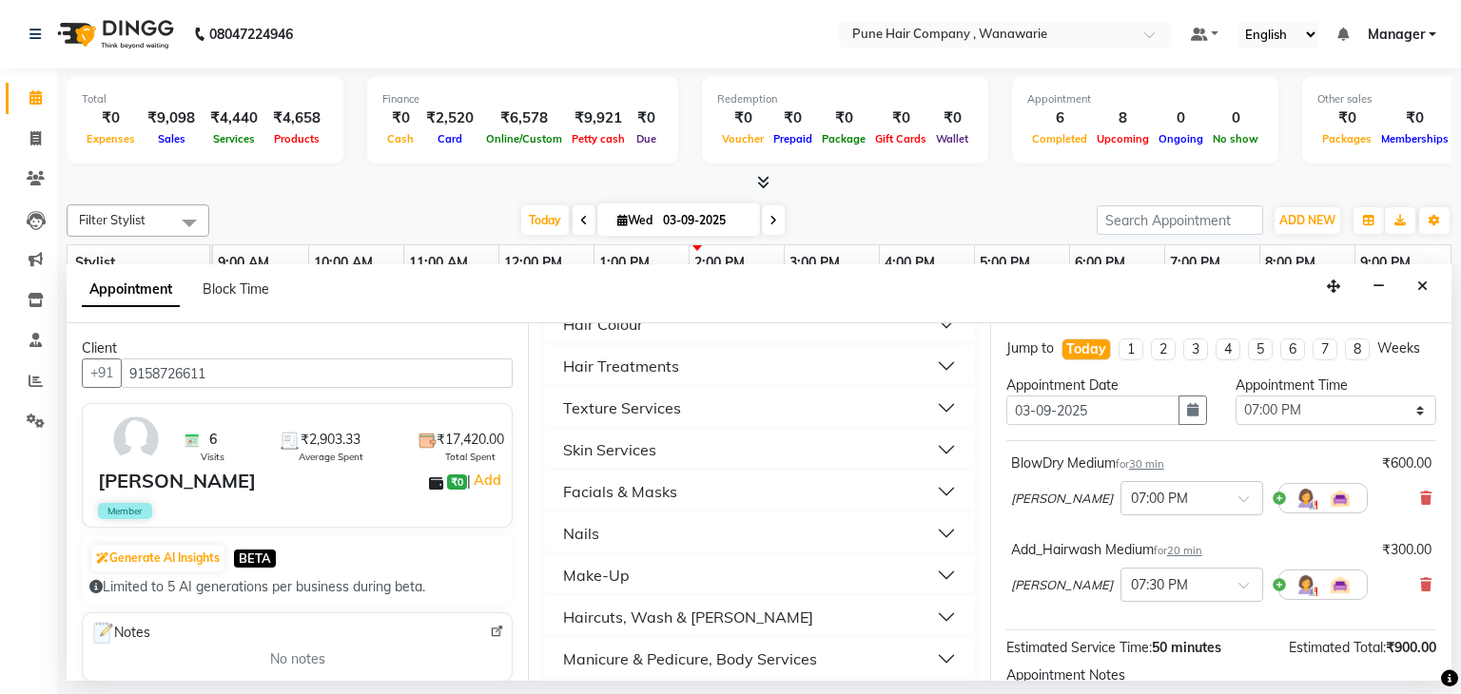
scroll to position [235, 0]
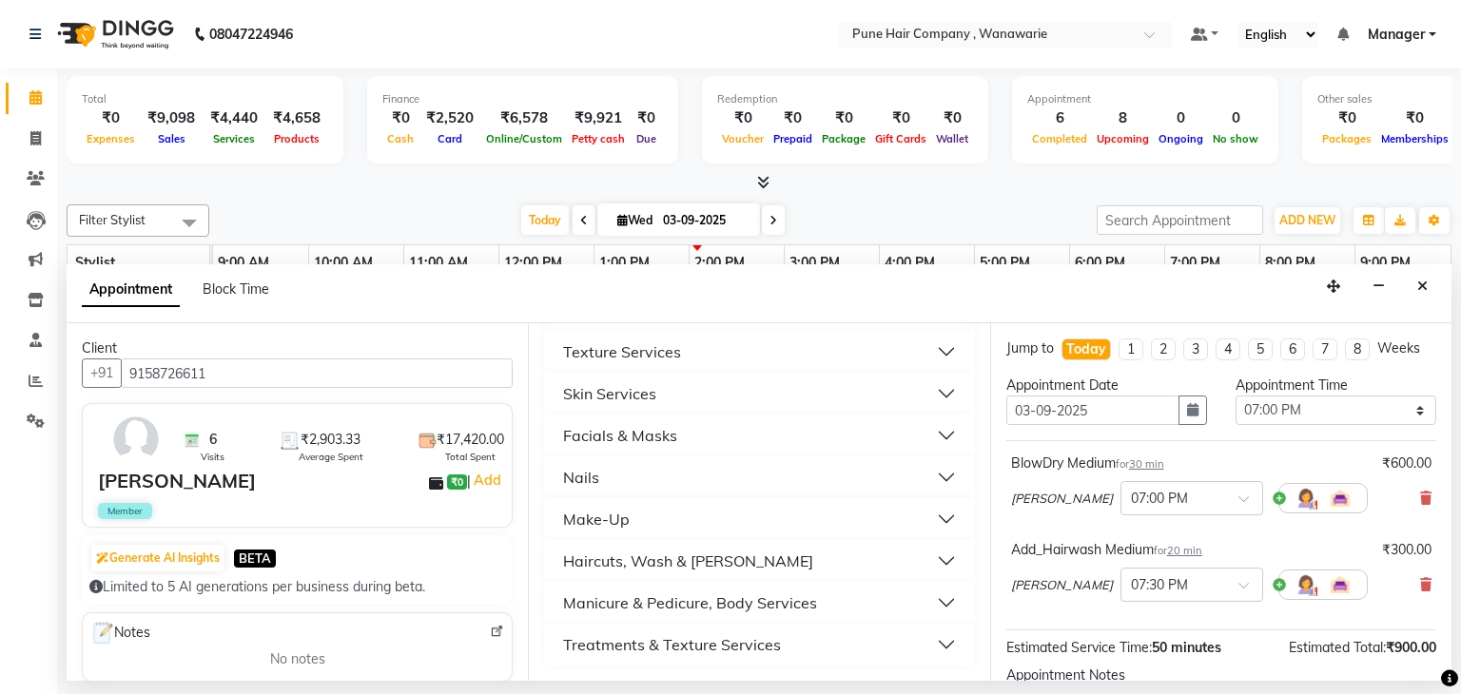
click at [698, 400] on button "Skin Services" at bounding box center [759, 394] width 415 height 34
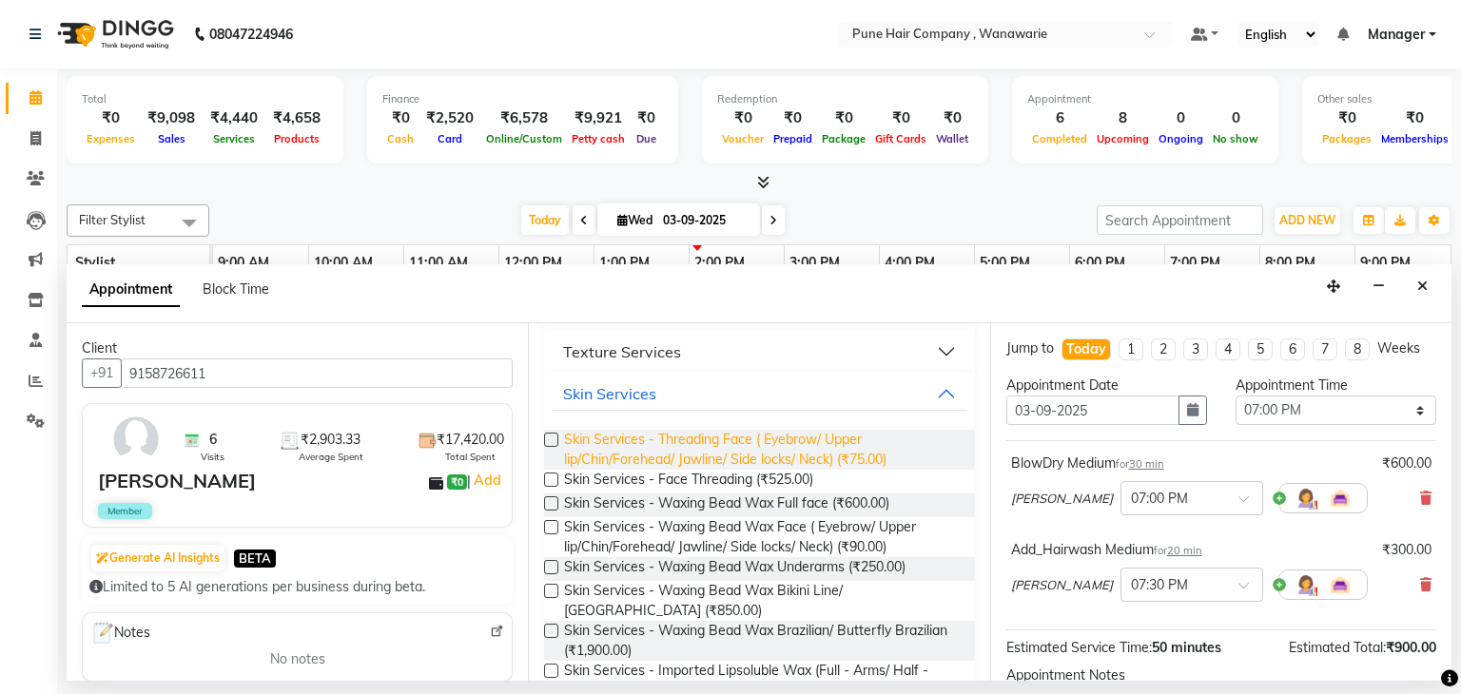
click at [657, 459] on span "Skin Services - Threading Face ( Eyebrow/ Upper lip/Chin/Forehead/ Jawline/ Sid…" at bounding box center [761, 450] width 395 height 40
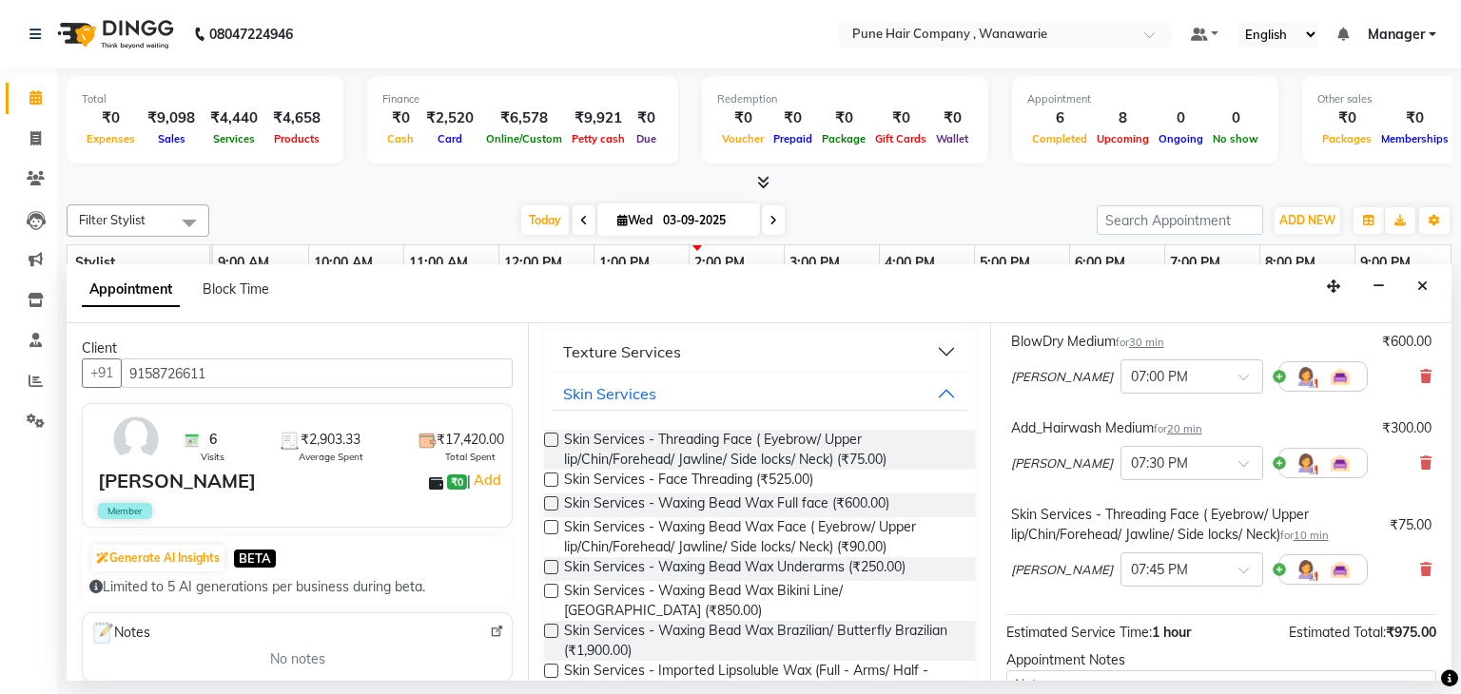
scroll to position [316, 0]
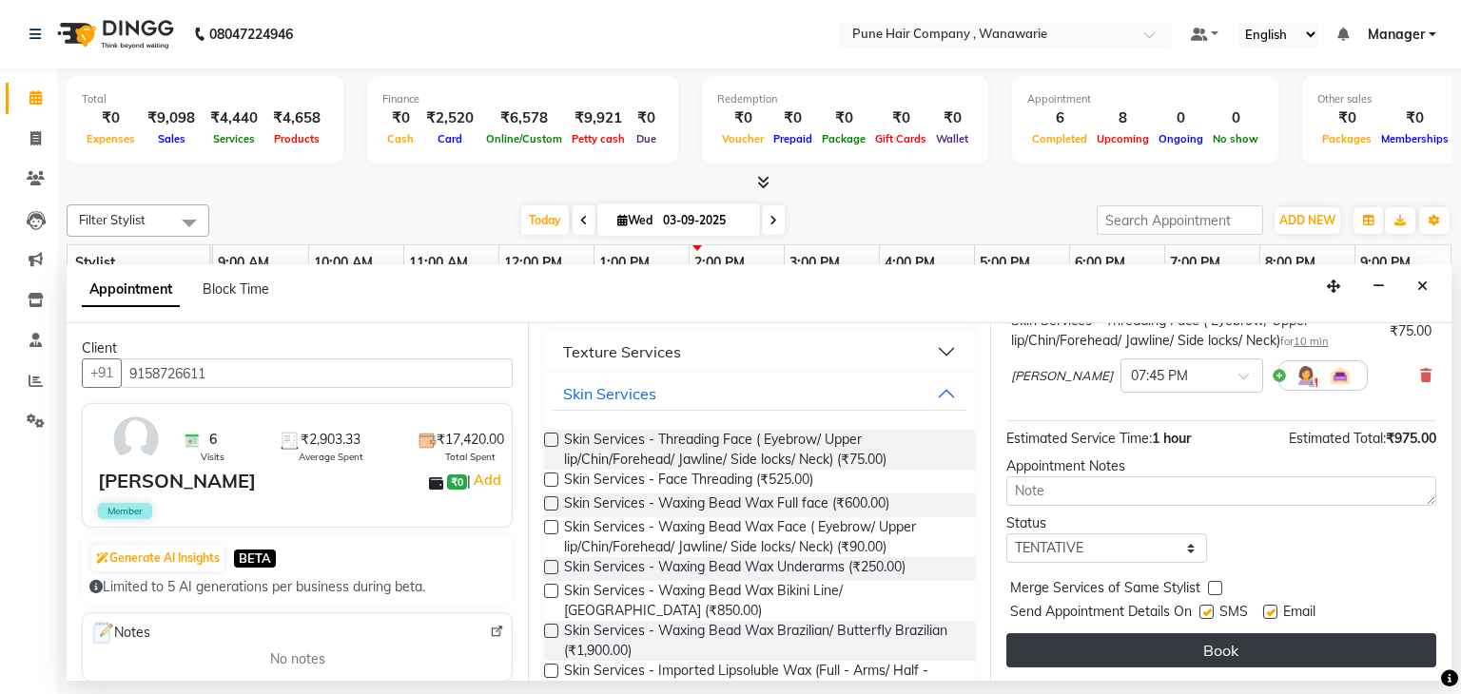
click at [1162, 654] on button "Book" at bounding box center [1222, 651] width 430 height 34
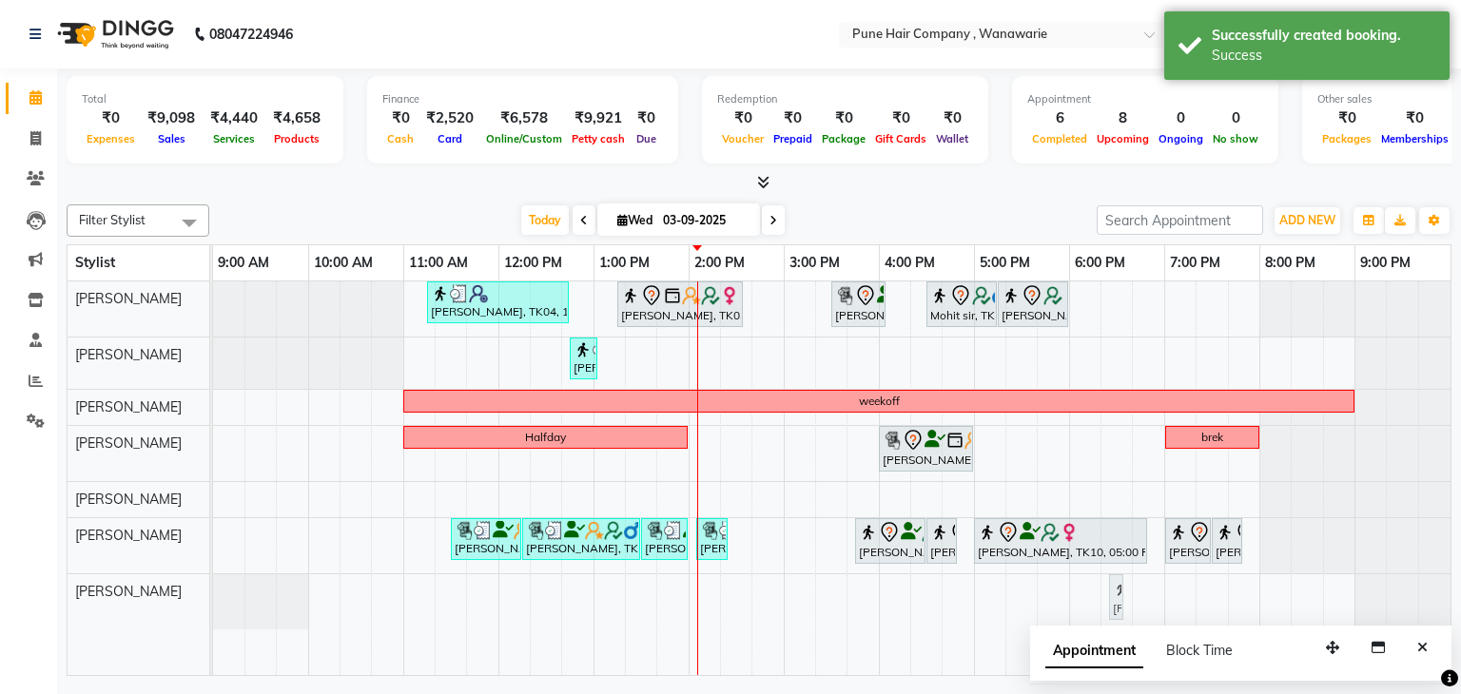
drag, startPoint x: 1244, startPoint y: 601, endPoint x: 1100, endPoint y: 617, distance: 145.5
click at [1100, 617] on div "Philomena Mendonsa, TK04, 11:15 AM-12:45 PM, Hair Colour - Inoa Touch-up (Upto …" at bounding box center [832, 479] width 1238 height 395
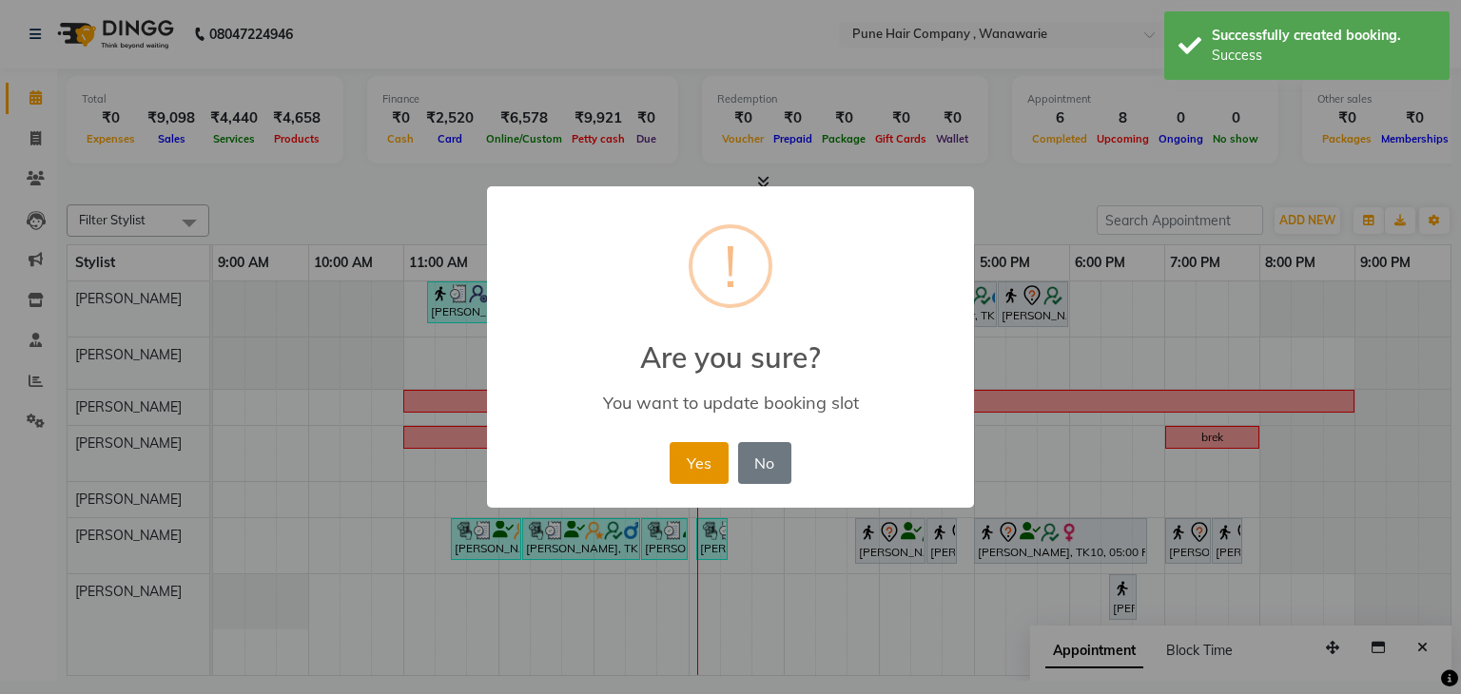
click at [693, 461] on button "Yes" at bounding box center [699, 463] width 58 height 42
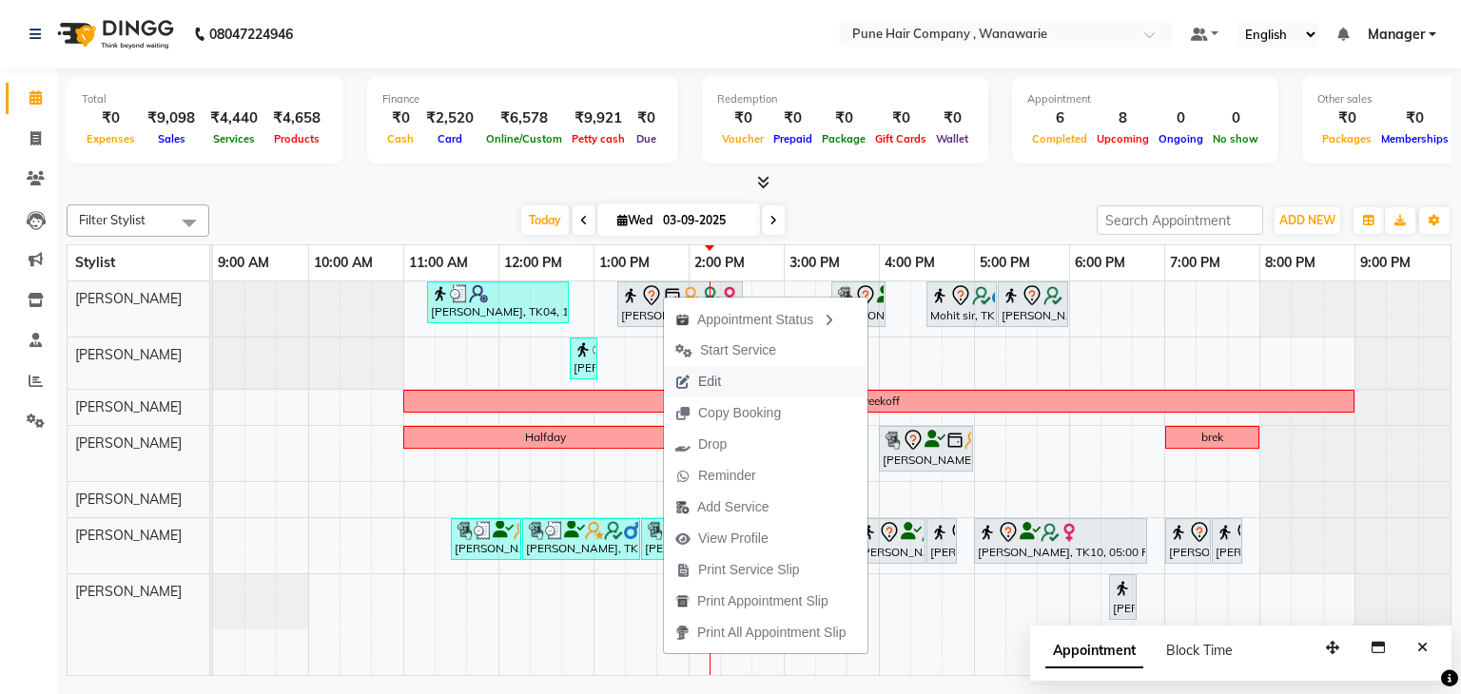
click at [710, 378] on span "Edit" at bounding box center [709, 382] width 23 height 20
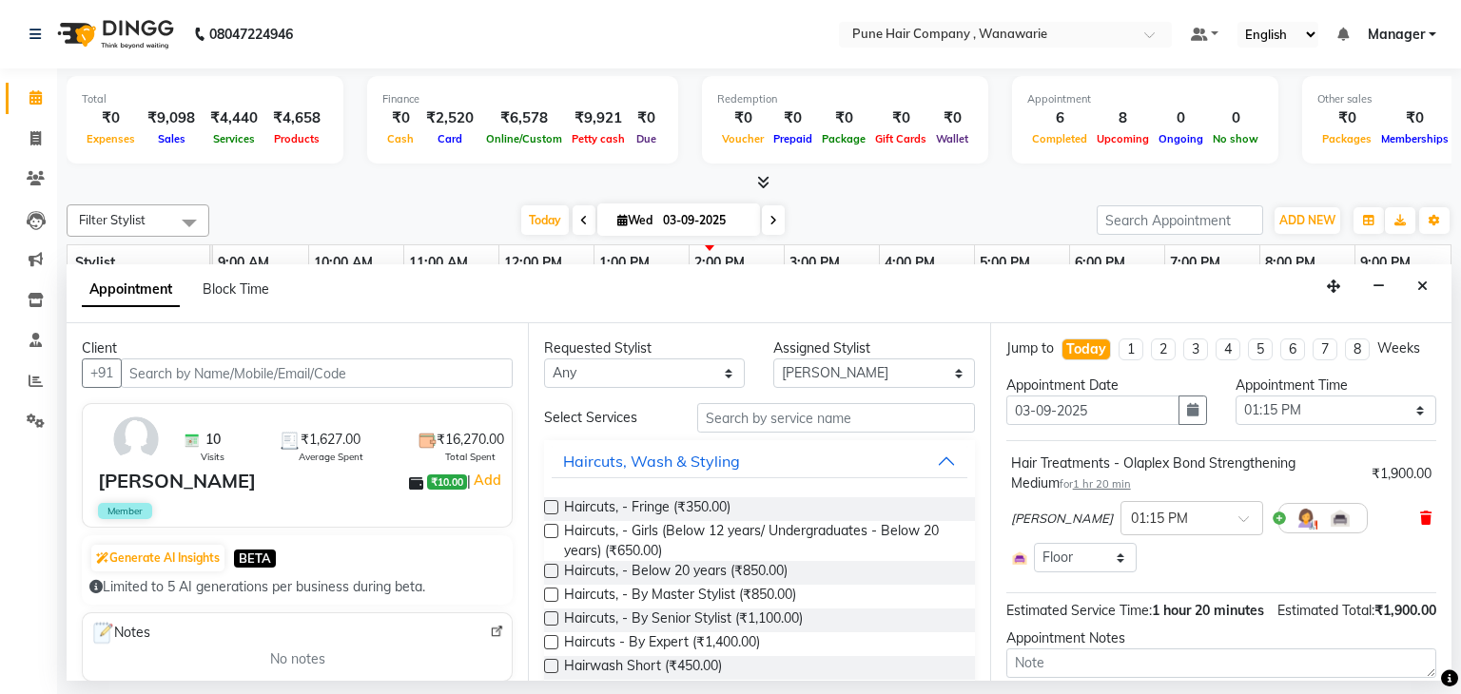
click at [1420, 515] on icon at bounding box center [1425, 518] width 11 height 13
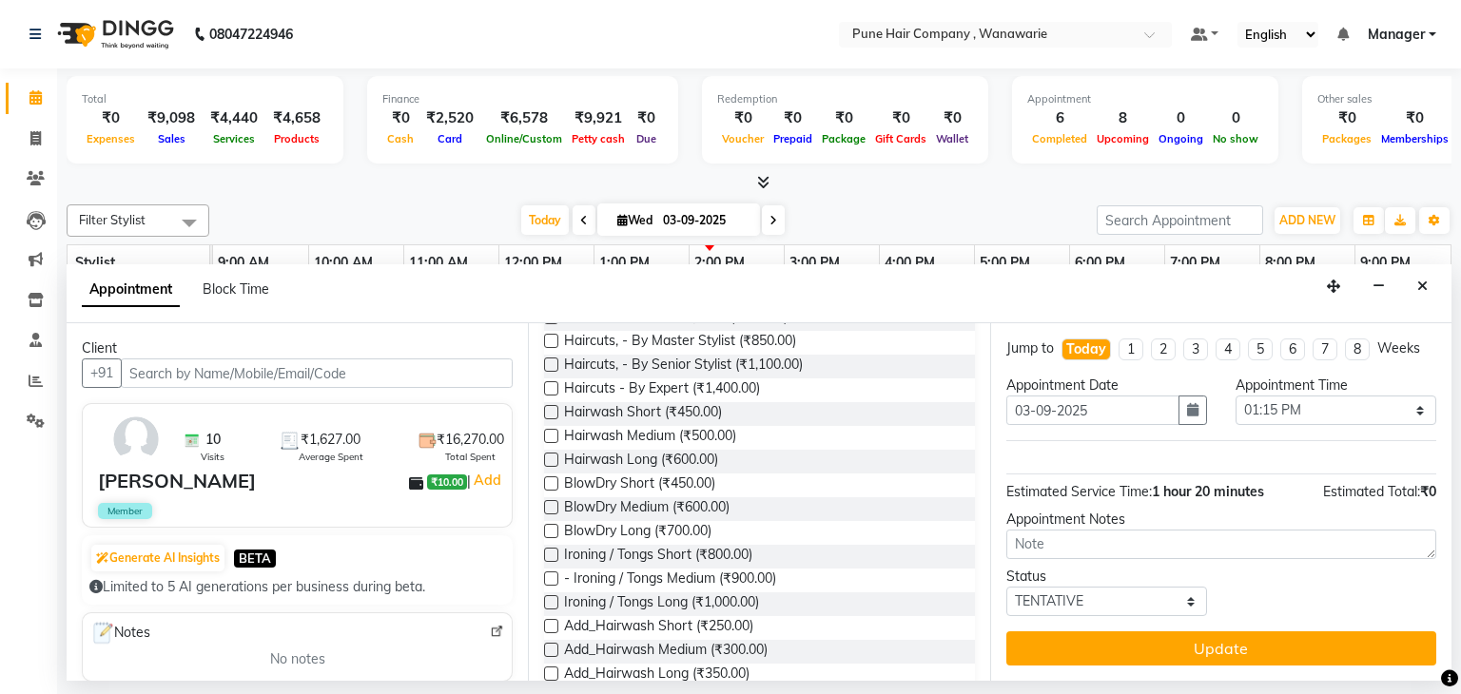
scroll to position [255, 0]
click at [658, 641] on span "Add_Hairwash Medium (₹300.00)" at bounding box center [666, 651] width 204 height 24
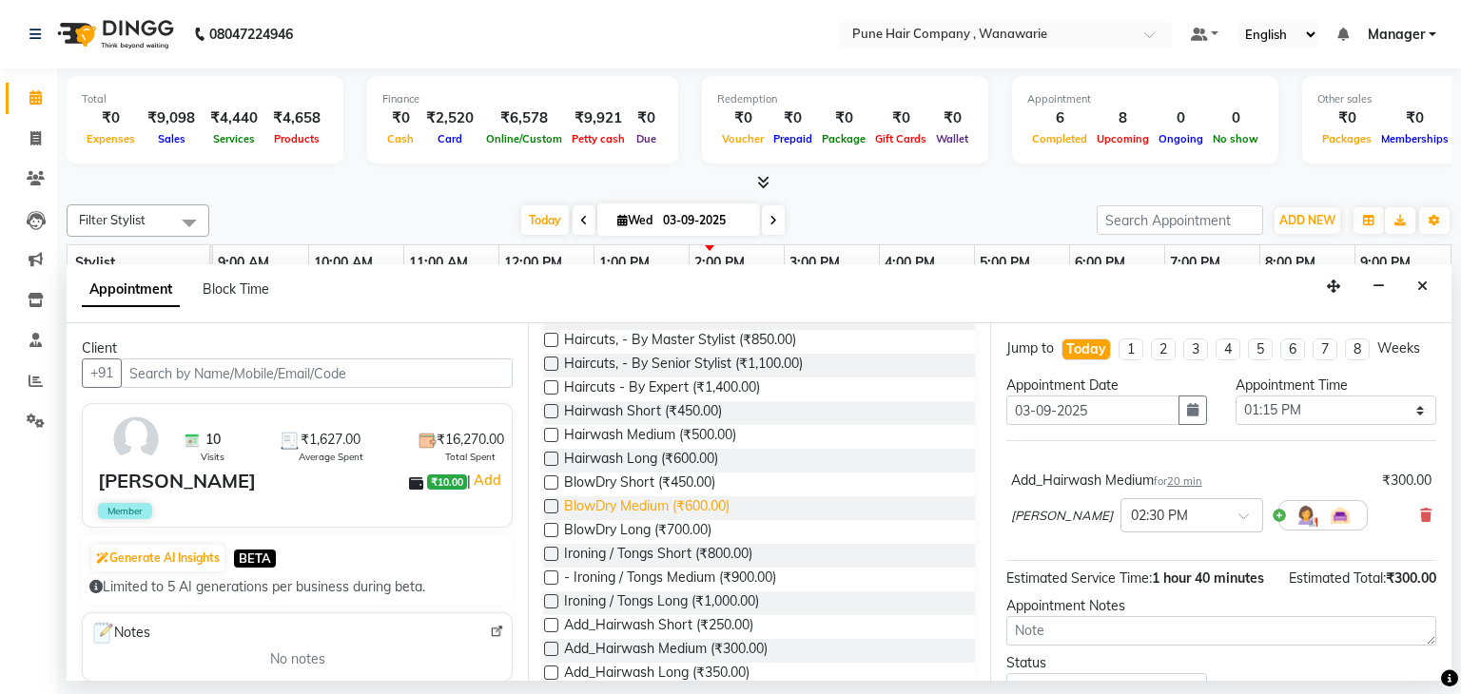
click at [639, 511] on span "BlowDry Medium (₹600.00)" at bounding box center [647, 509] width 166 height 24
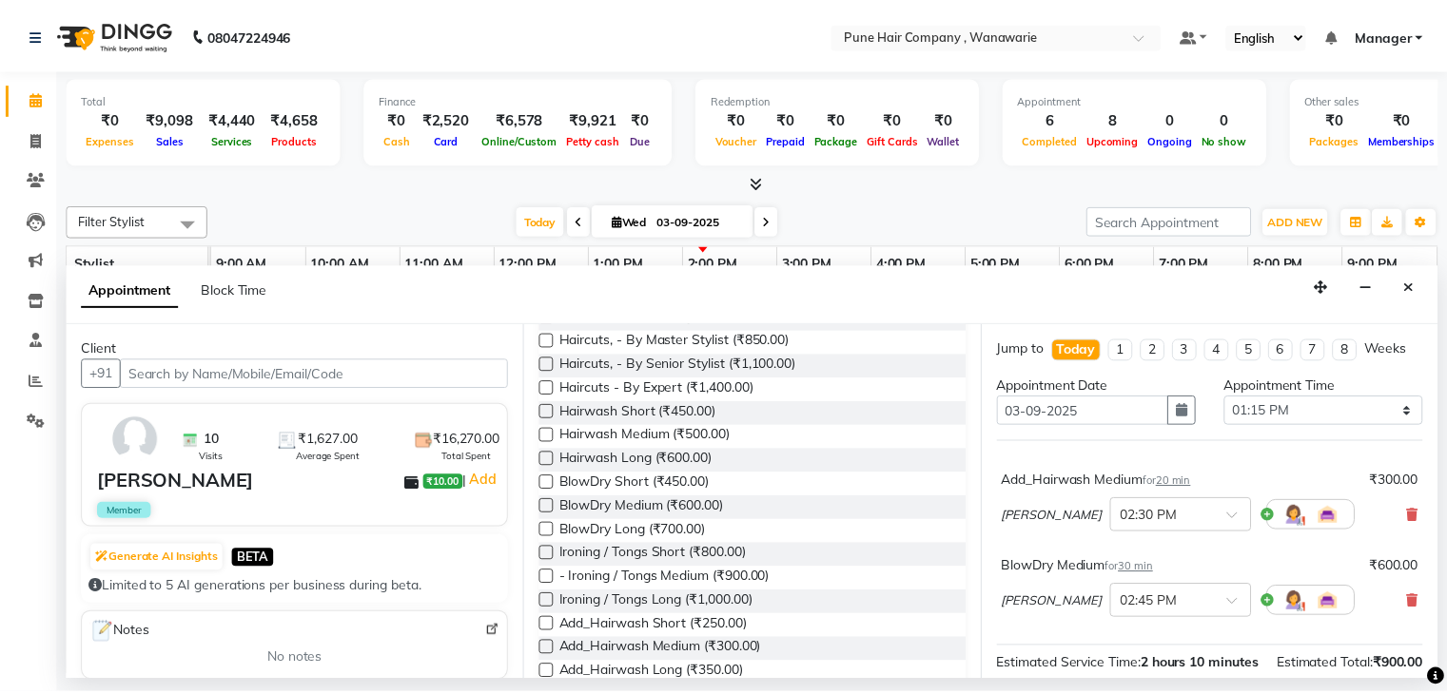
scroll to position [192, 0]
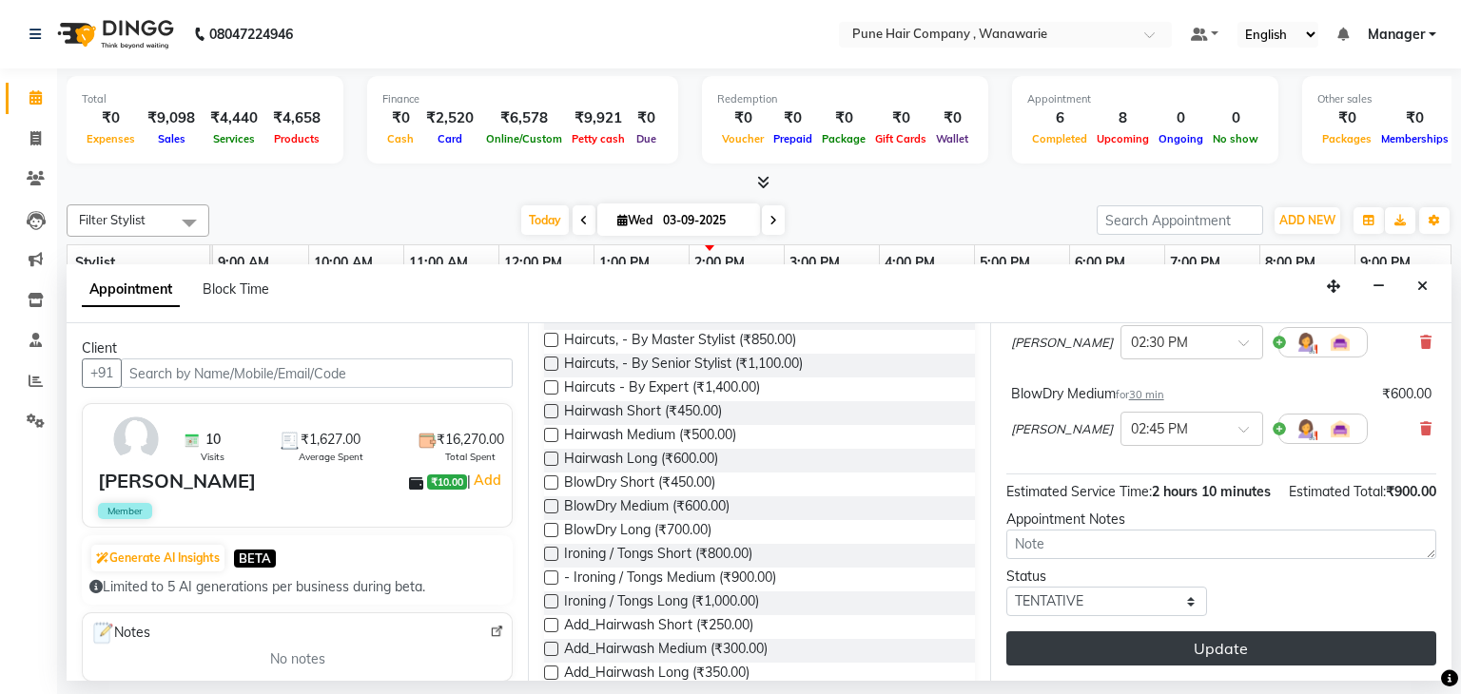
click at [1146, 648] on button "Update" at bounding box center [1222, 649] width 430 height 34
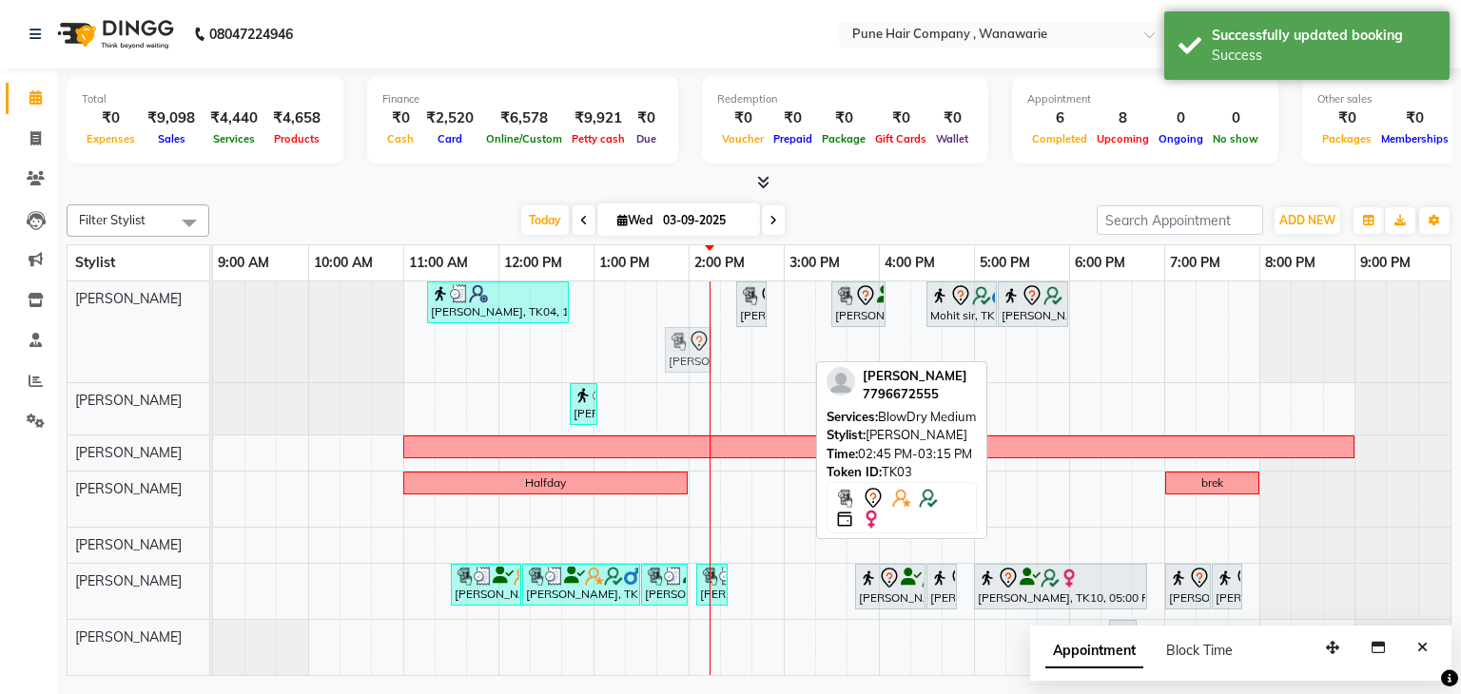
drag, startPoint x: 772, startPoint y: 351, endPoint x: 687, endPoint y: 357, distance: 84.9
click at [213, 357] on div "Philomena Mendonsa, TK04, 11:15 AM-12:45 PM, Hair Colour - Inoa Touch-up (Upto …" at bounding box center [213, 332] width 0 height 101
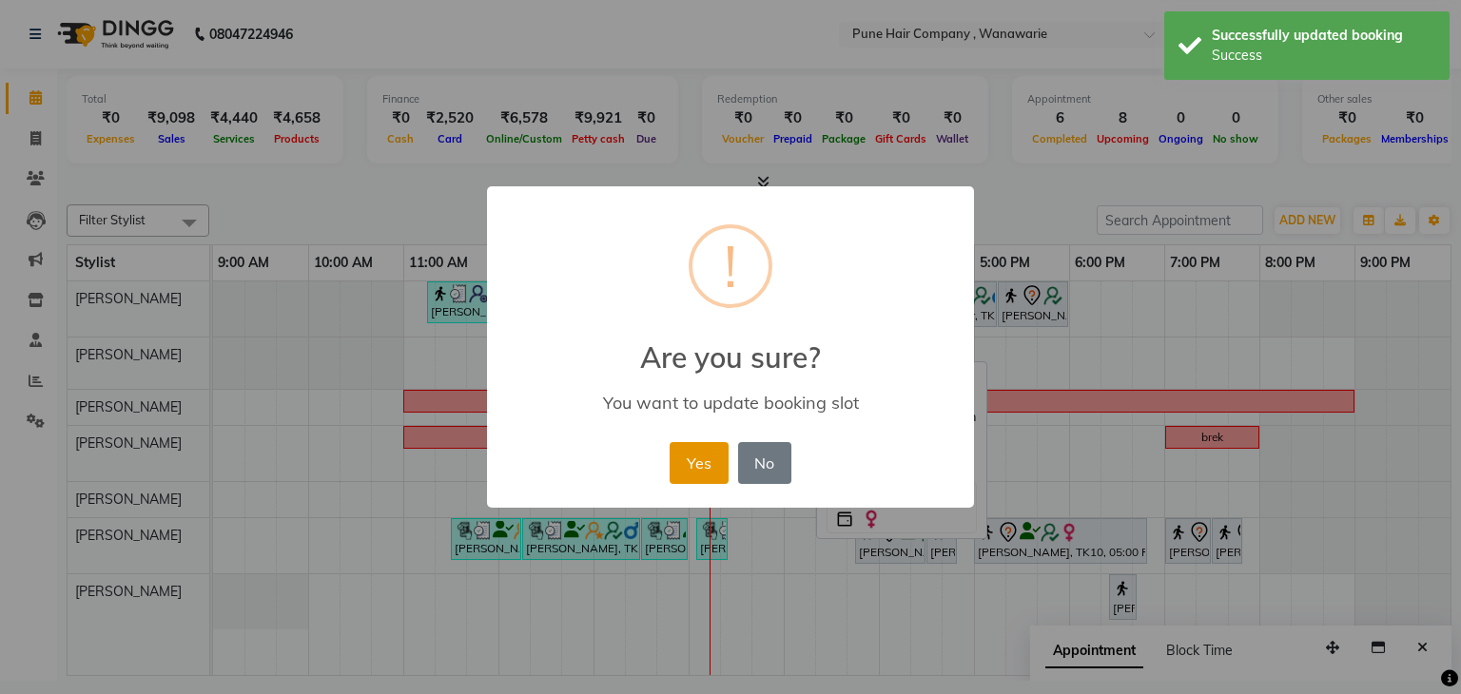
click at [694, 460] on button "Yes" at bounding box center [699, 463] width 58 height 42
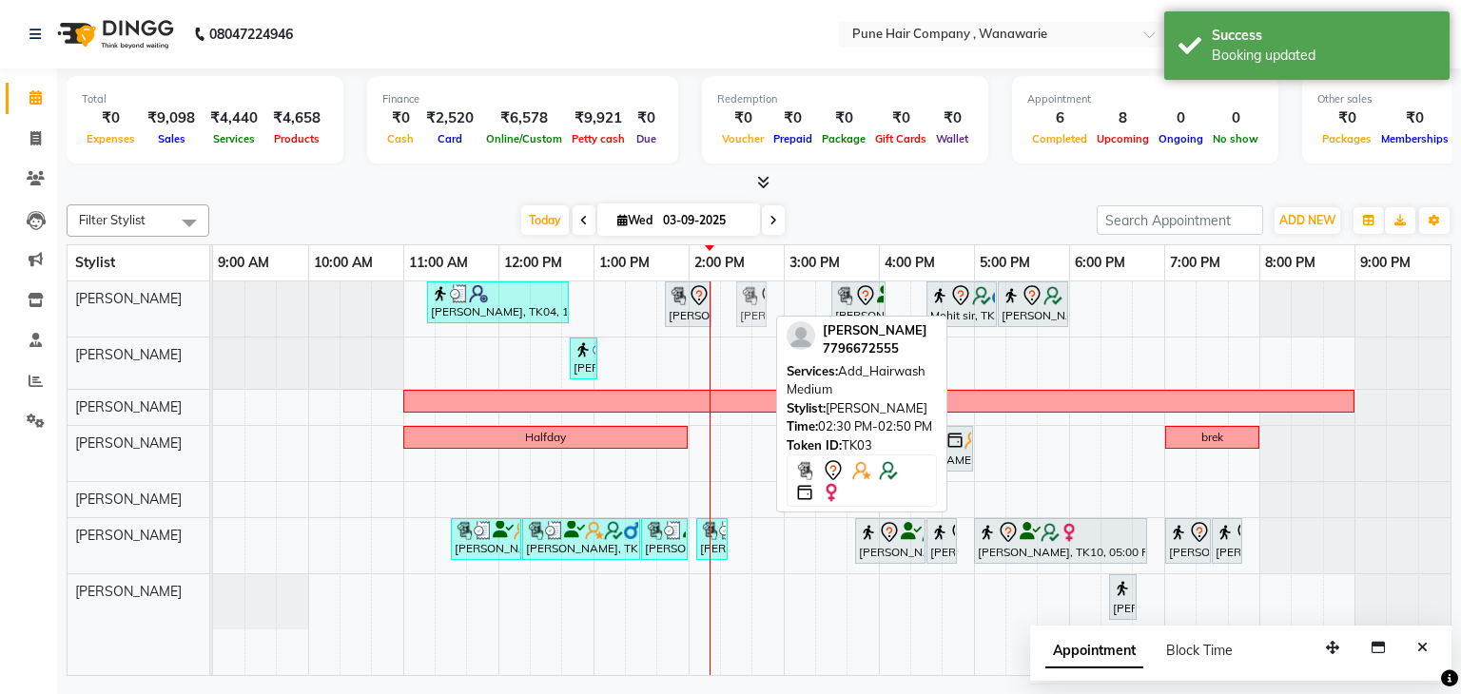
click at [213, 307] on div "Philomena Mendonsa, TK04, 11:15 AM-12:45 PM, Hair Colour - Inoa Touch-up (Upto …" at bounding box center [213, 309] width 0 height 55
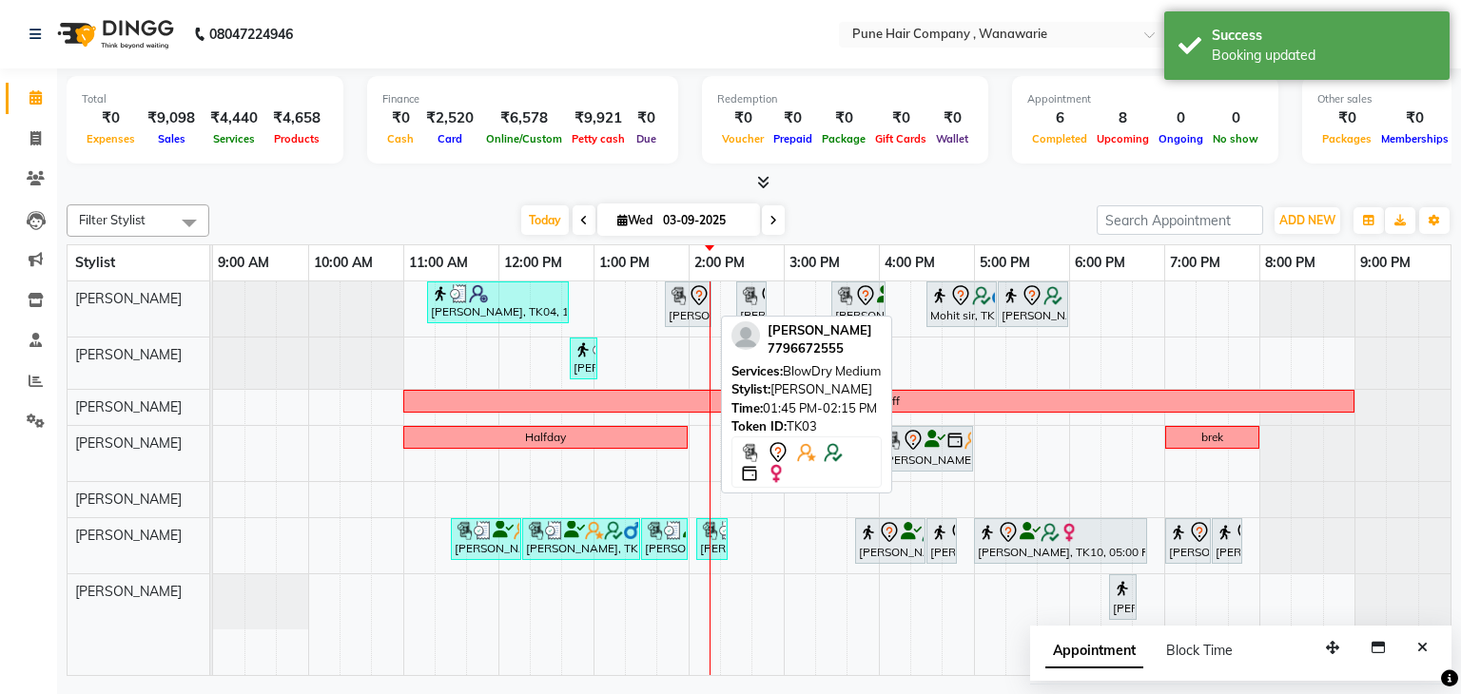
click at [681, 309] on div "Manjusha Mulik, TK03, 01:45 PM-02:15 PM, BlowDry Medium" at bounding box center [688, 304] width 43 height 40
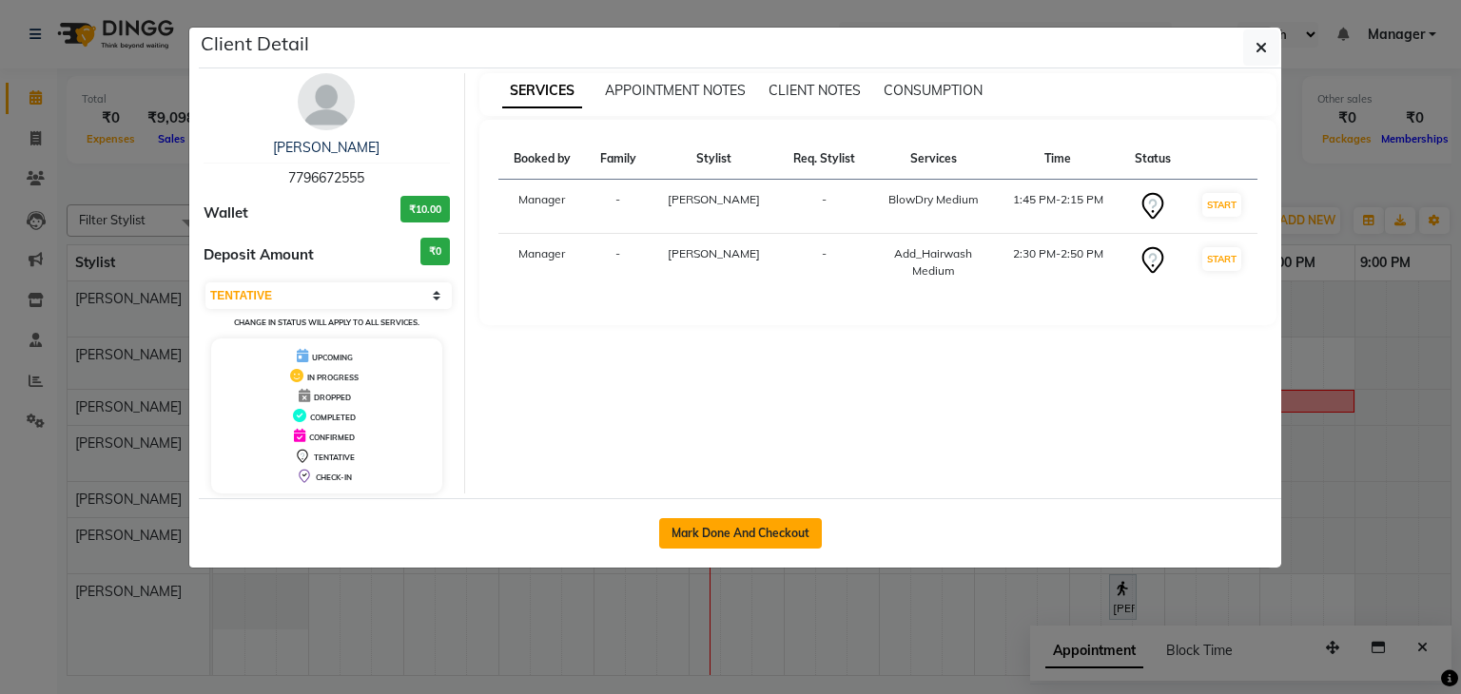
click at [697, 525] on button "Mark Done And Checkout" at bounding box center [740, 533] width 163 height 30
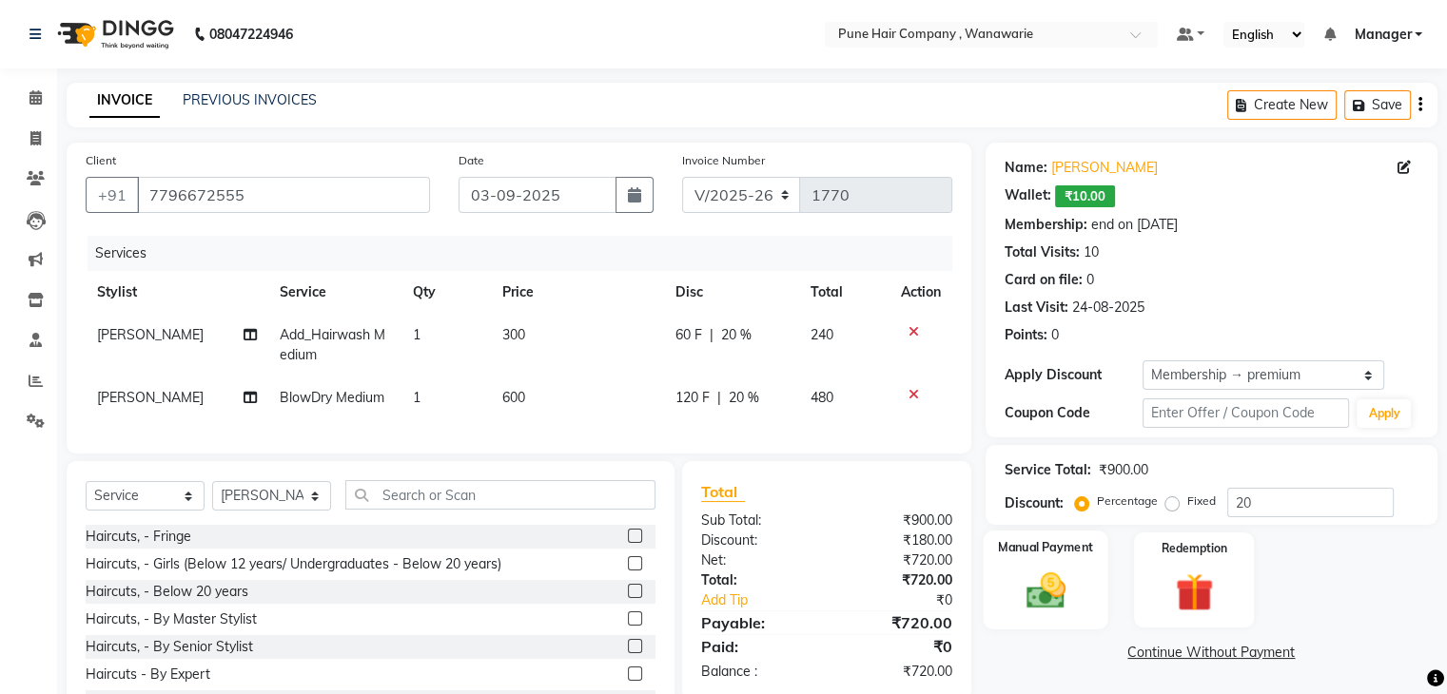
scroll to position [91, 0]
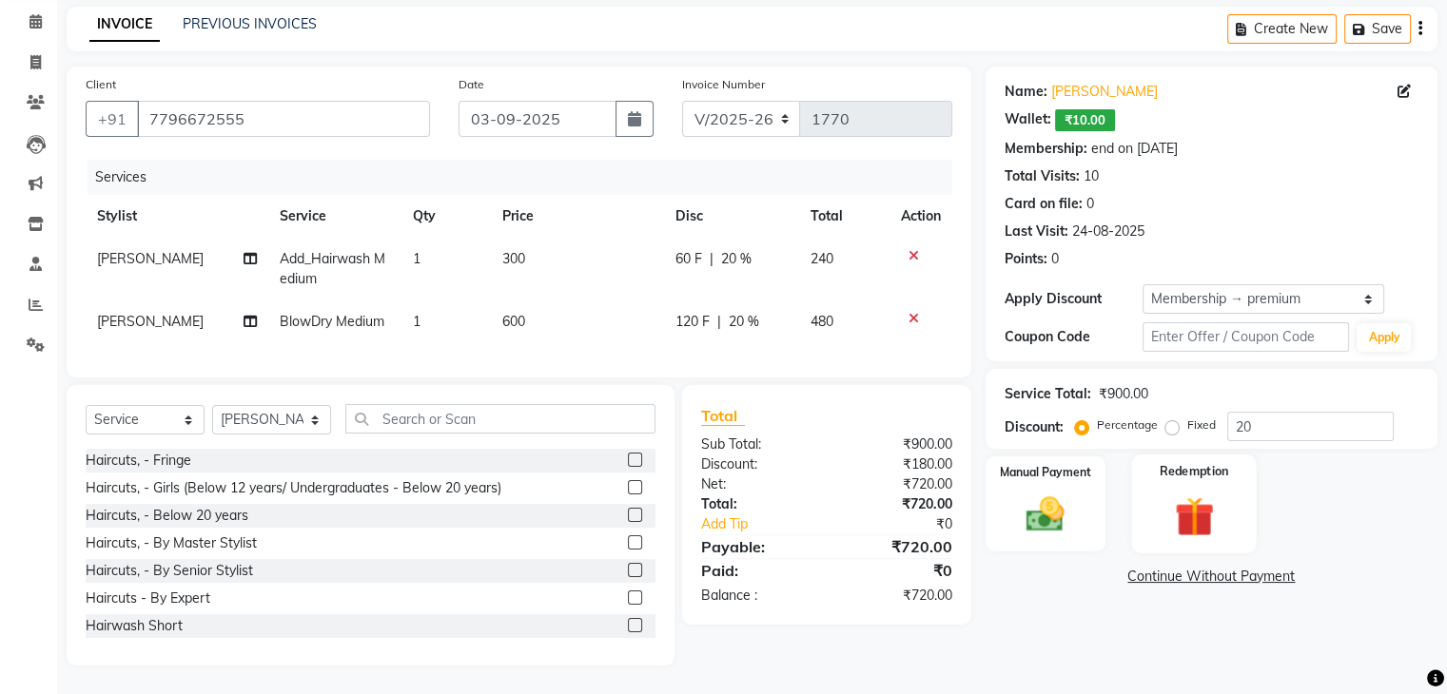
click at [1191, 493] on img at bounding box center [1194, 517] width 64 height 49
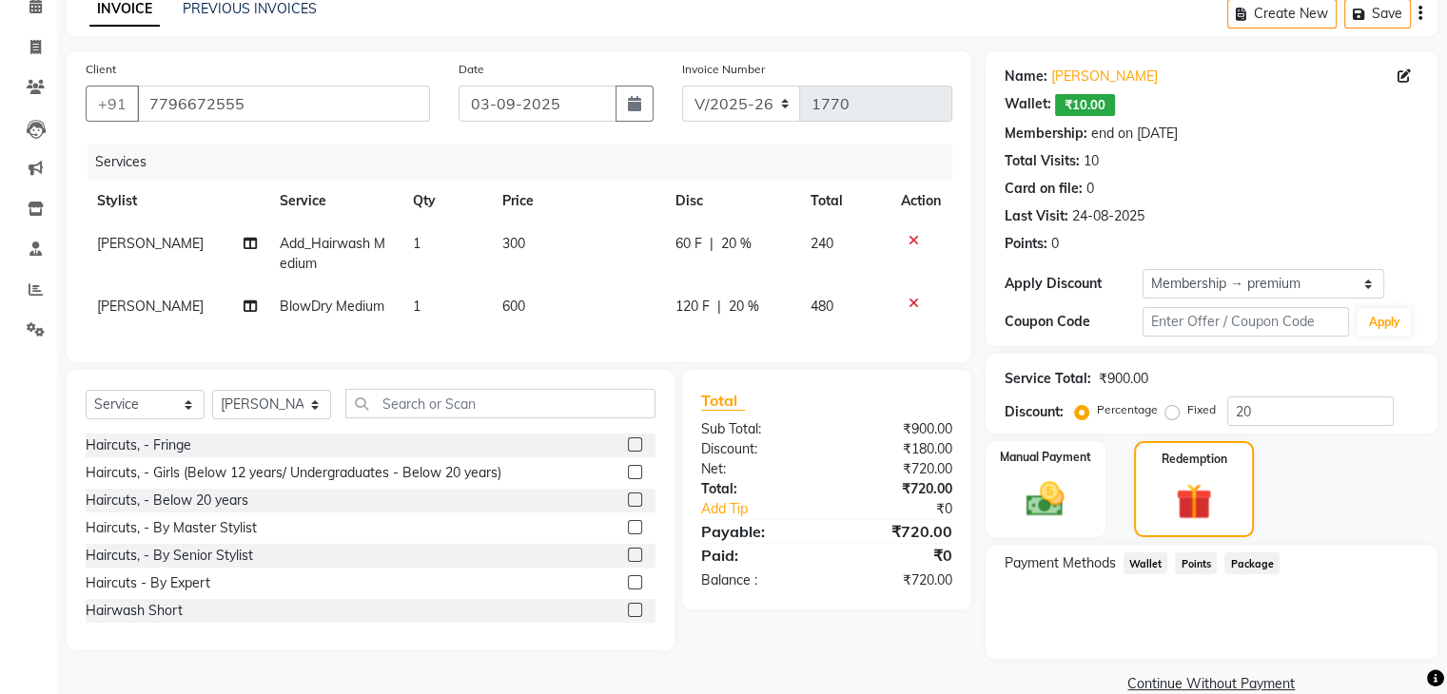
scroll to position [124, 0]
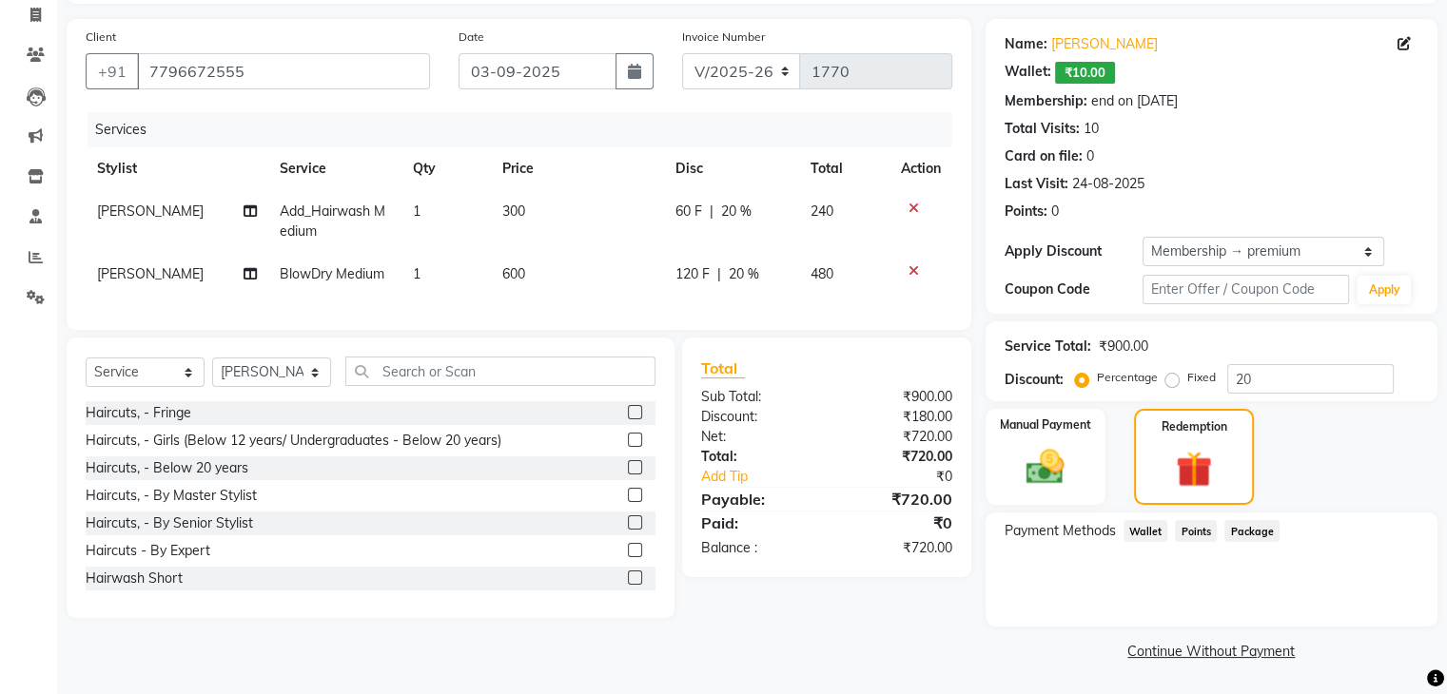
click at [1141, 528] on span "Wallet" at bounding box center [1146, 531] width 45 height 22
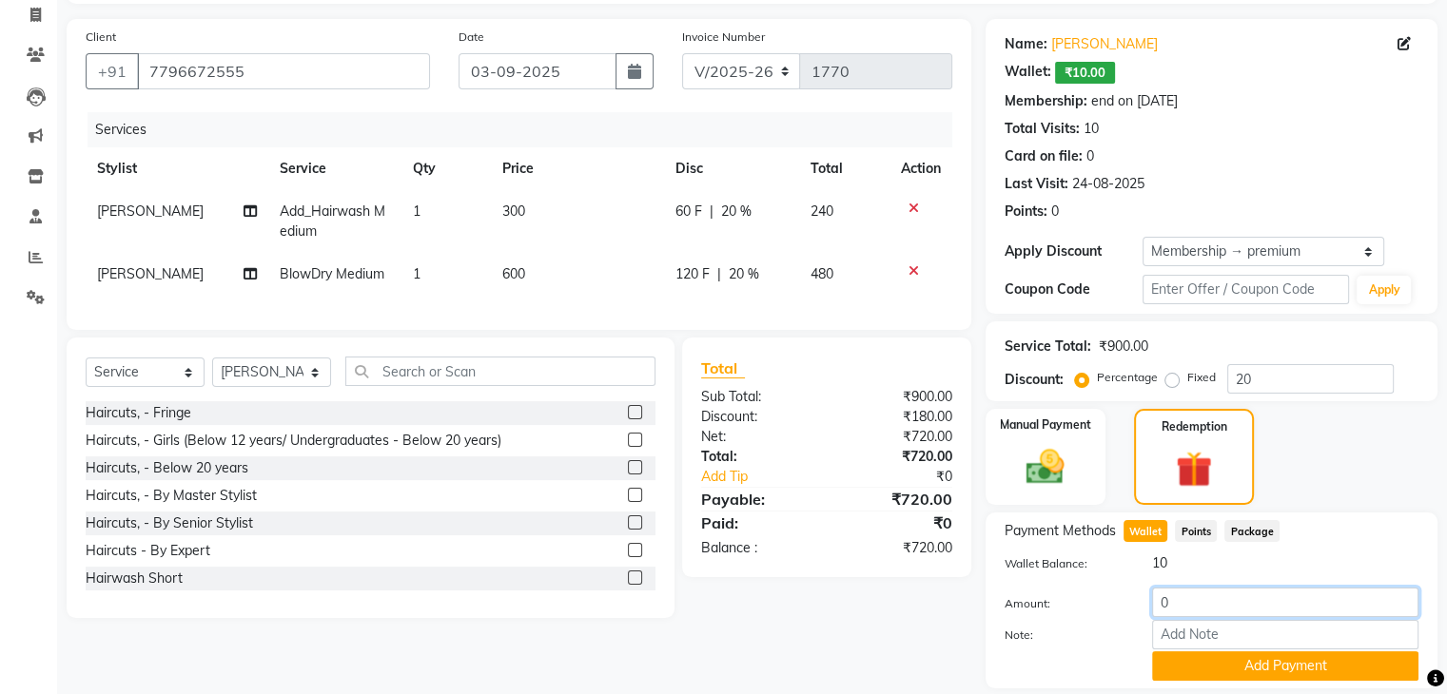
click at [1184, 615] on input "0" at bounding box center [1285, 602] width 266 height 29
click at [1256, 667] on button "Add Payment" at bounding box center [1285, 666] width 266 height 29
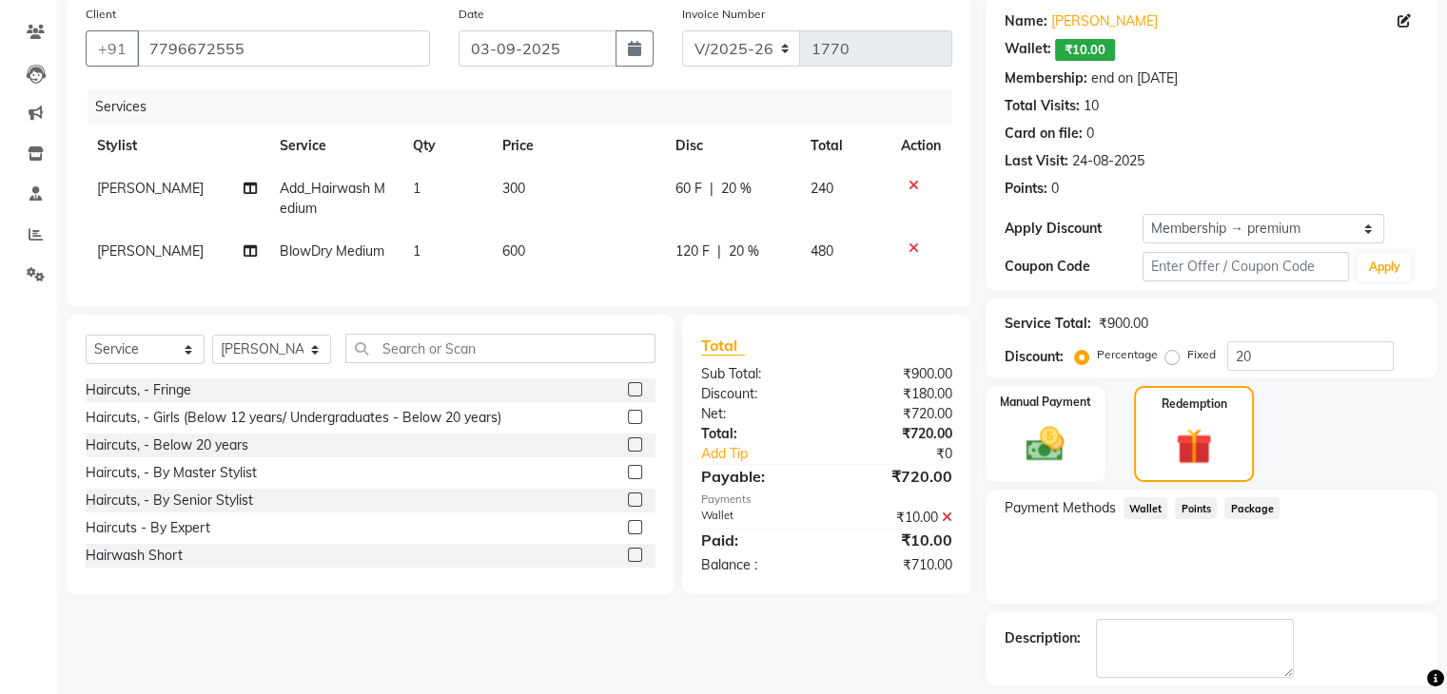
scroll to position [230, 0]
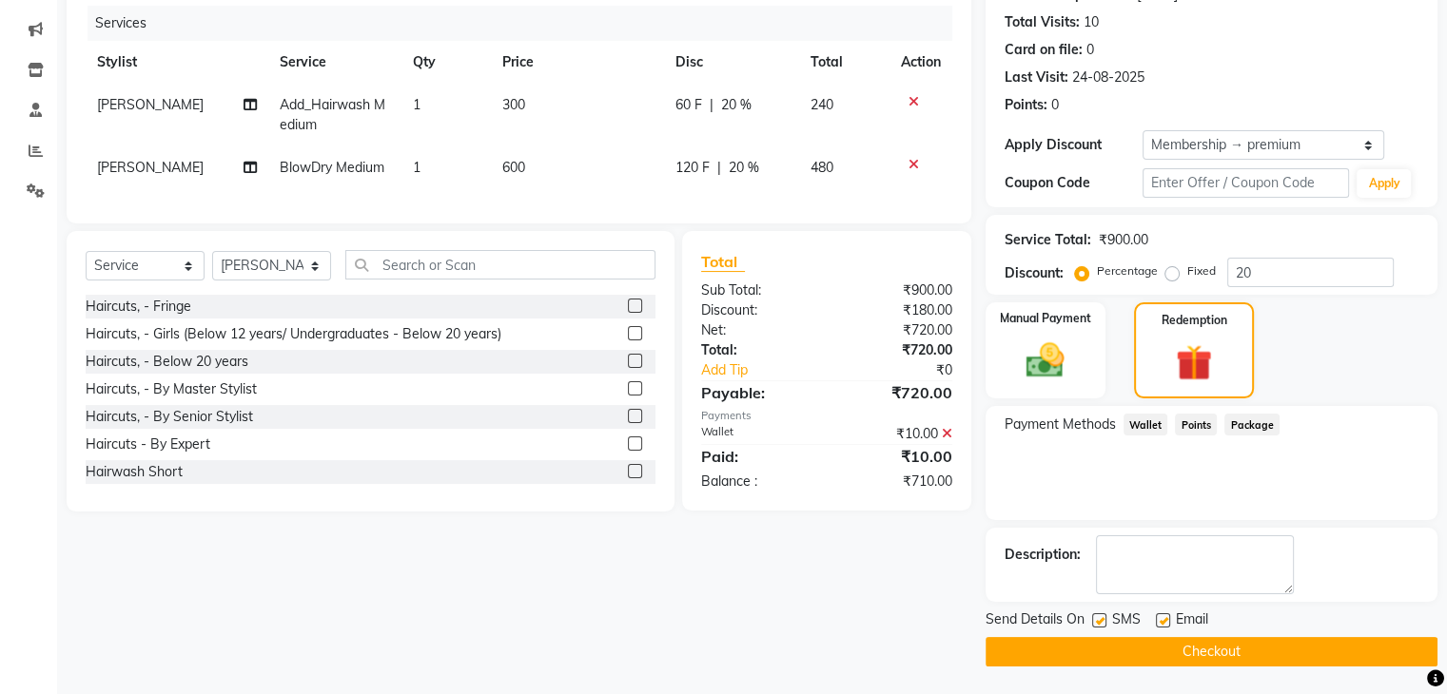
click at [1144, 430] on span "Wallet" at bounding box center [1146, 425] width 45 height 22
click at [1062, 362] on img at bounding box center [1045, 361] width 64 height 46
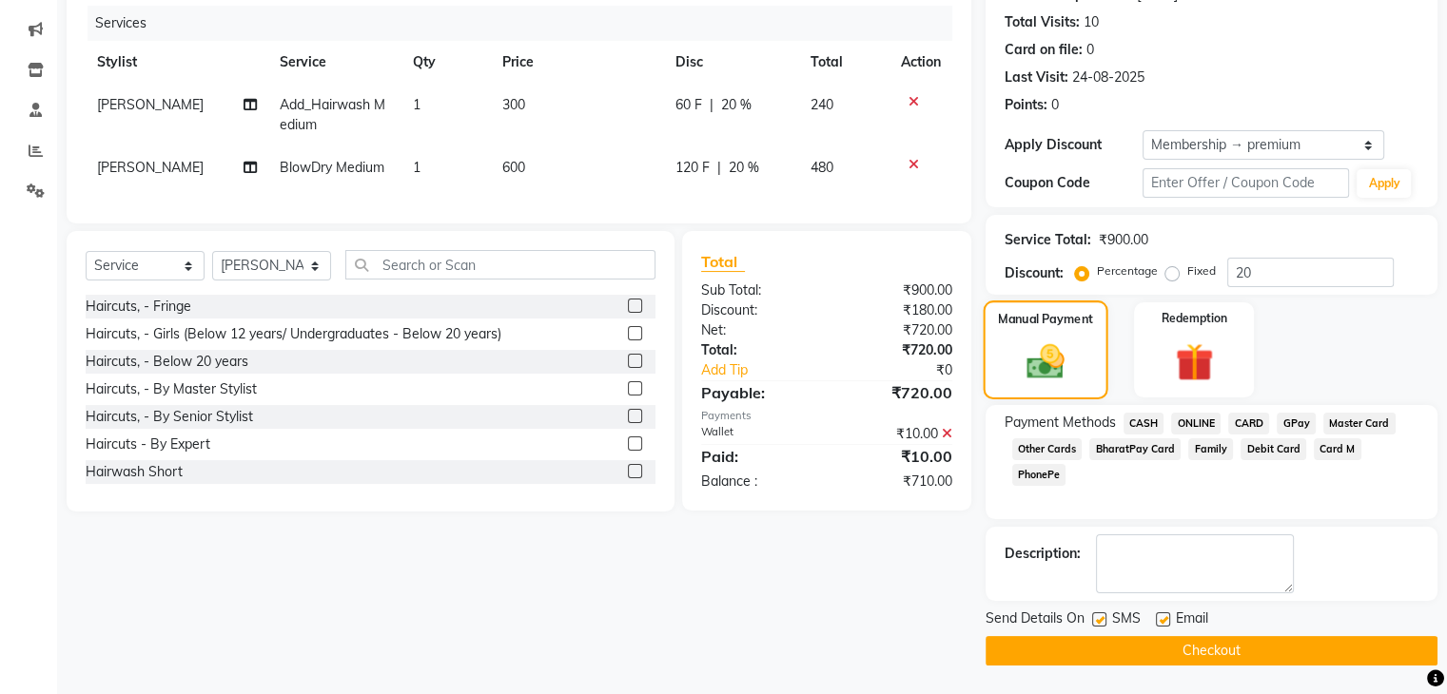
scroll to position [228, 0]
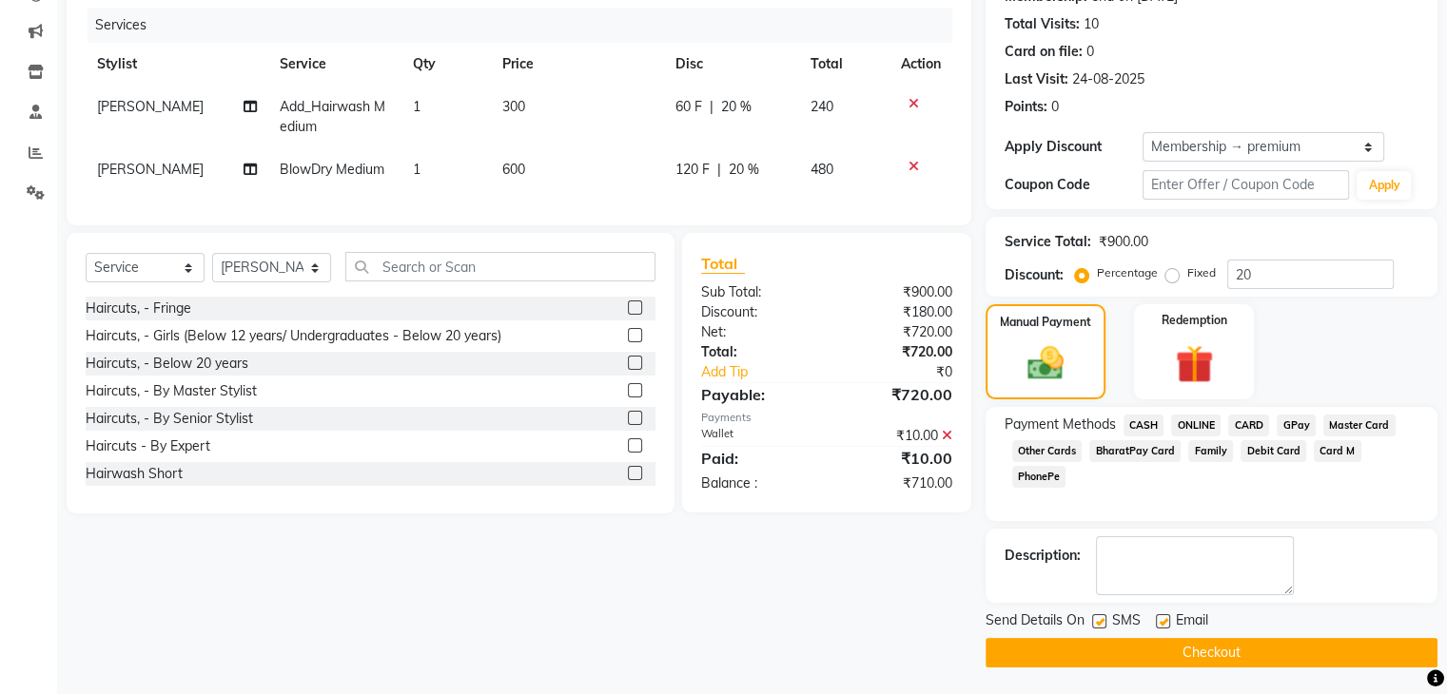
click at [1138, 416] on span "CASH" at bounding box center [1144, 426] width 41 height 22
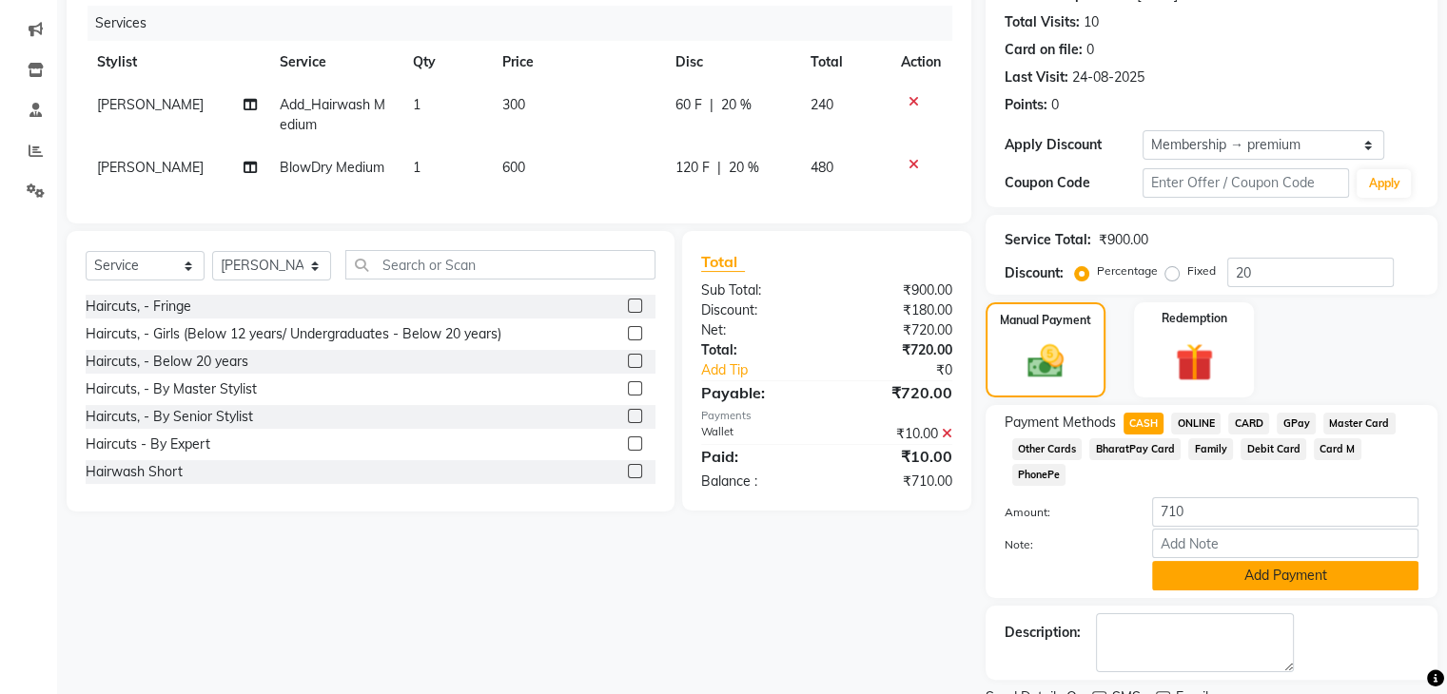
click at [1243, 561] on button "Add Payment" at bounding box center [1285, 575] width 266 height 29
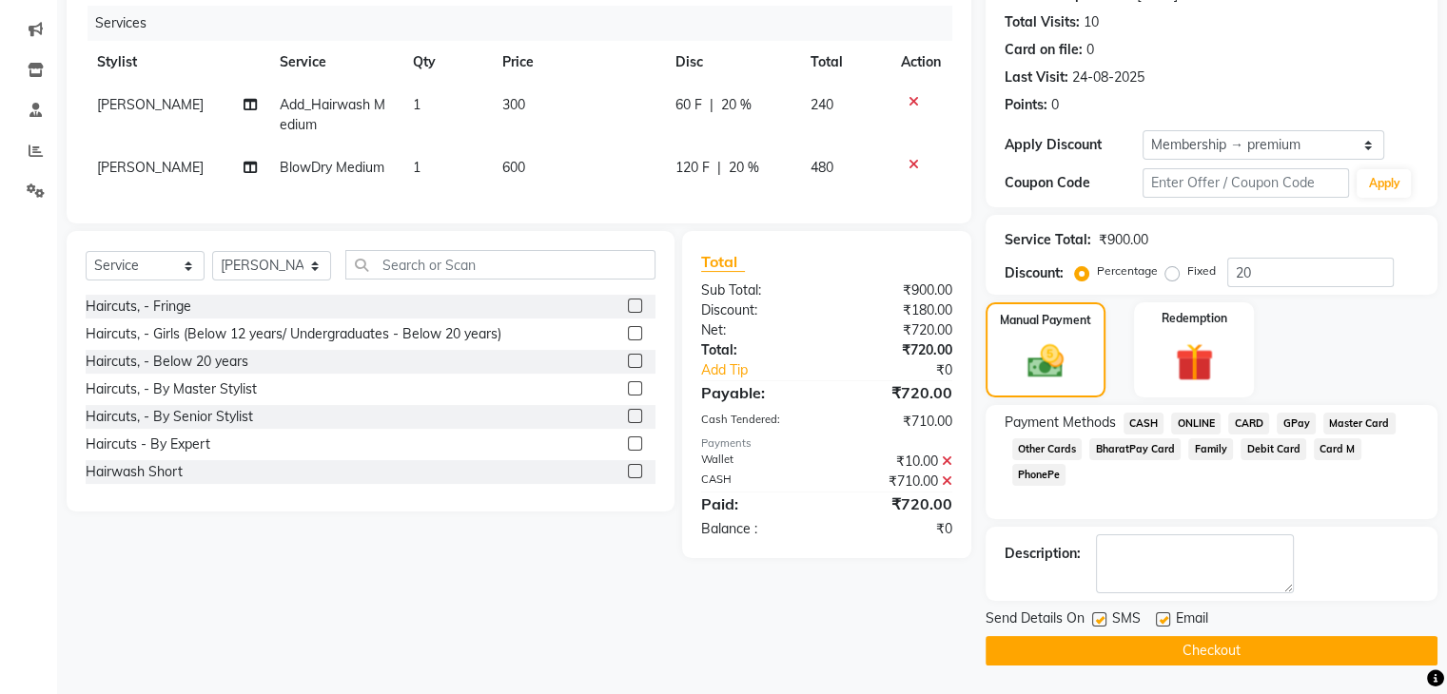
scroll to position [228, 0]
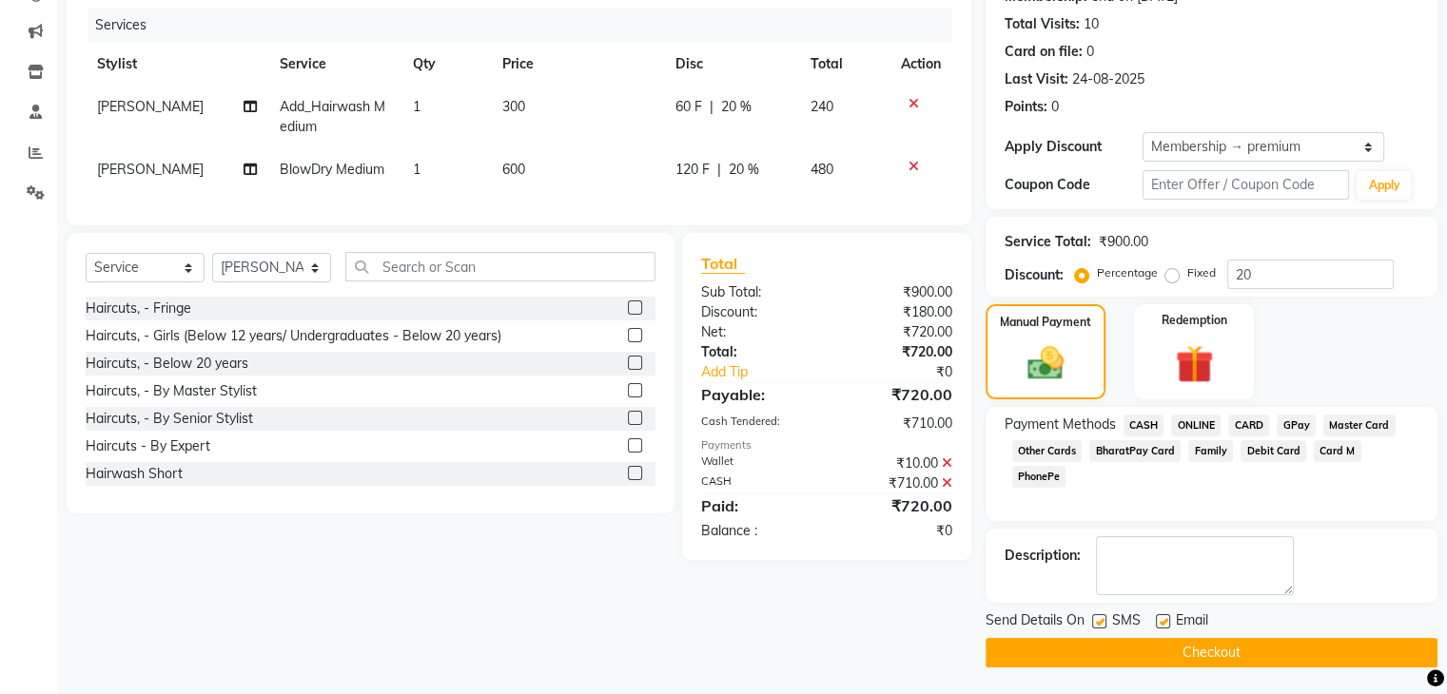
click at [1152, 653] on button "Checkout" at bounding box center [1212, 652] width 452 height 29
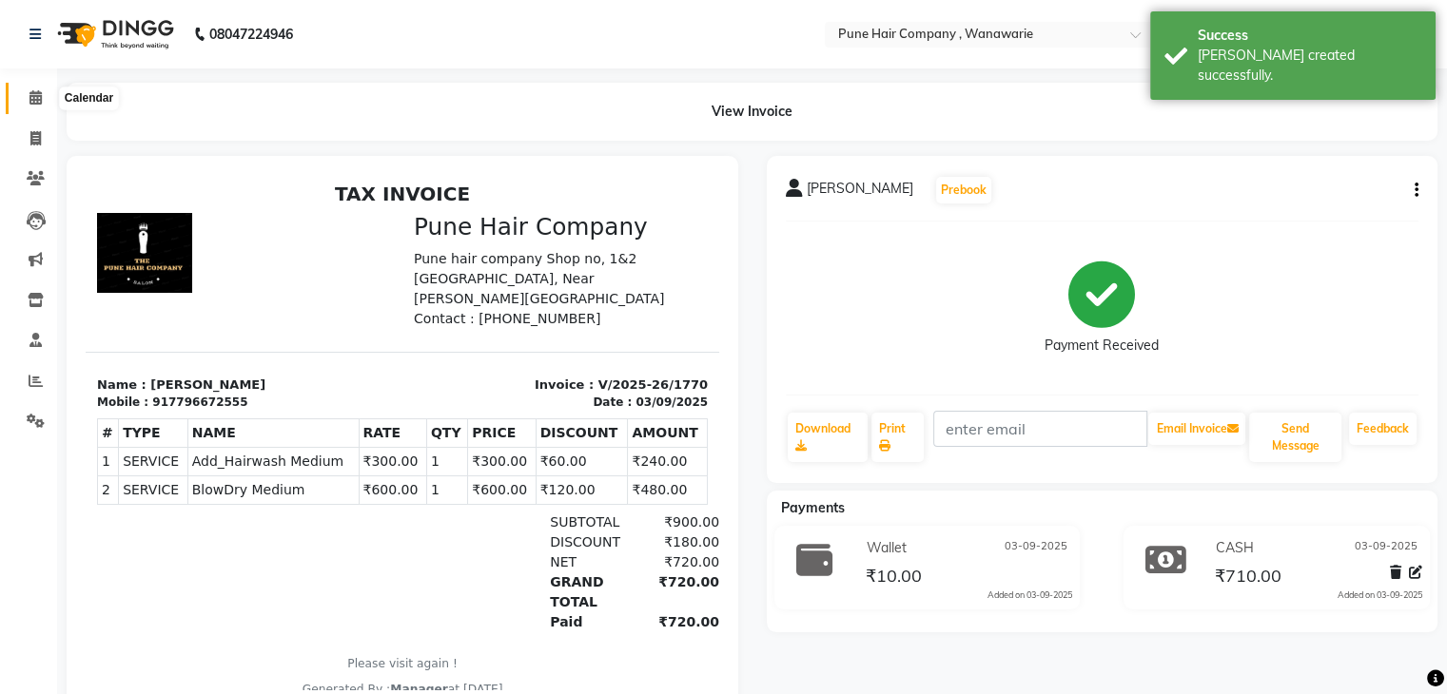
click at [35, 100] on icon at bounding box center [35, 97] width 12 height 14
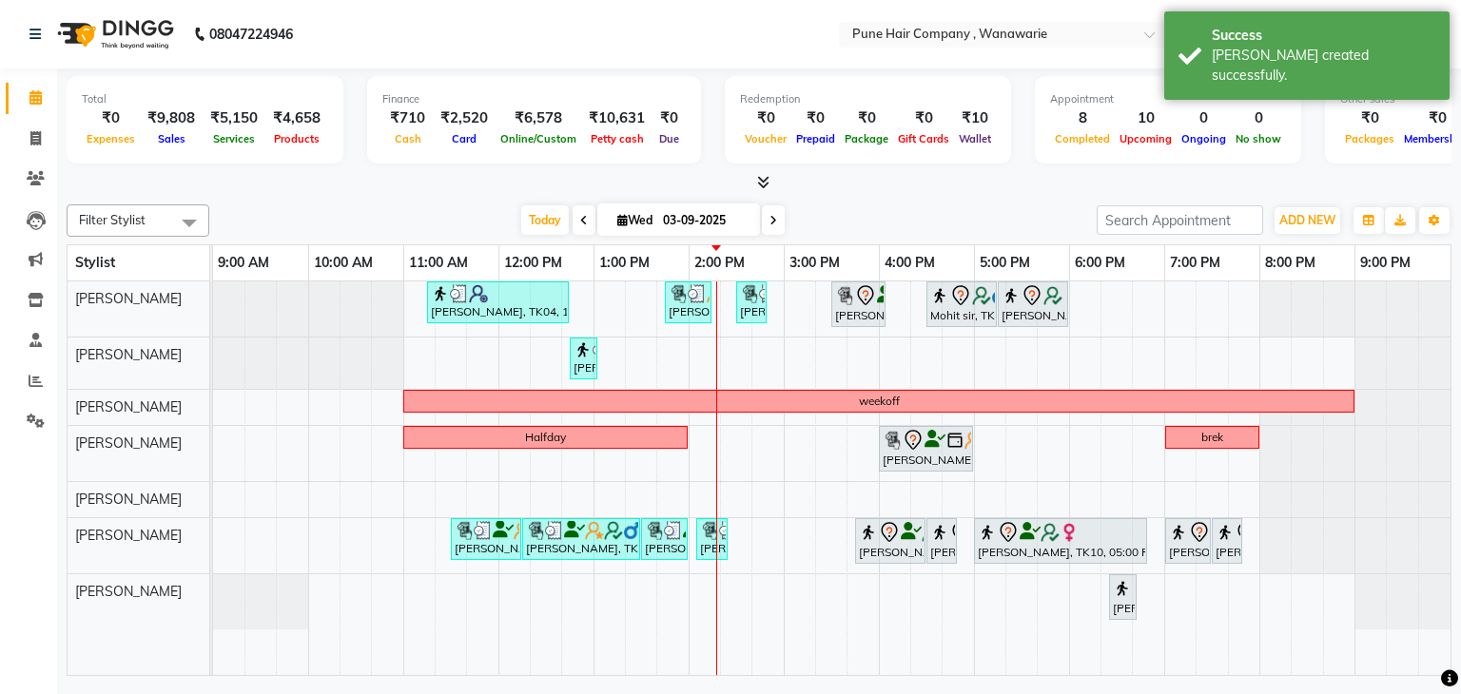
click at [764, 220] on span at bounding box center [773, 219] width 23 height 29
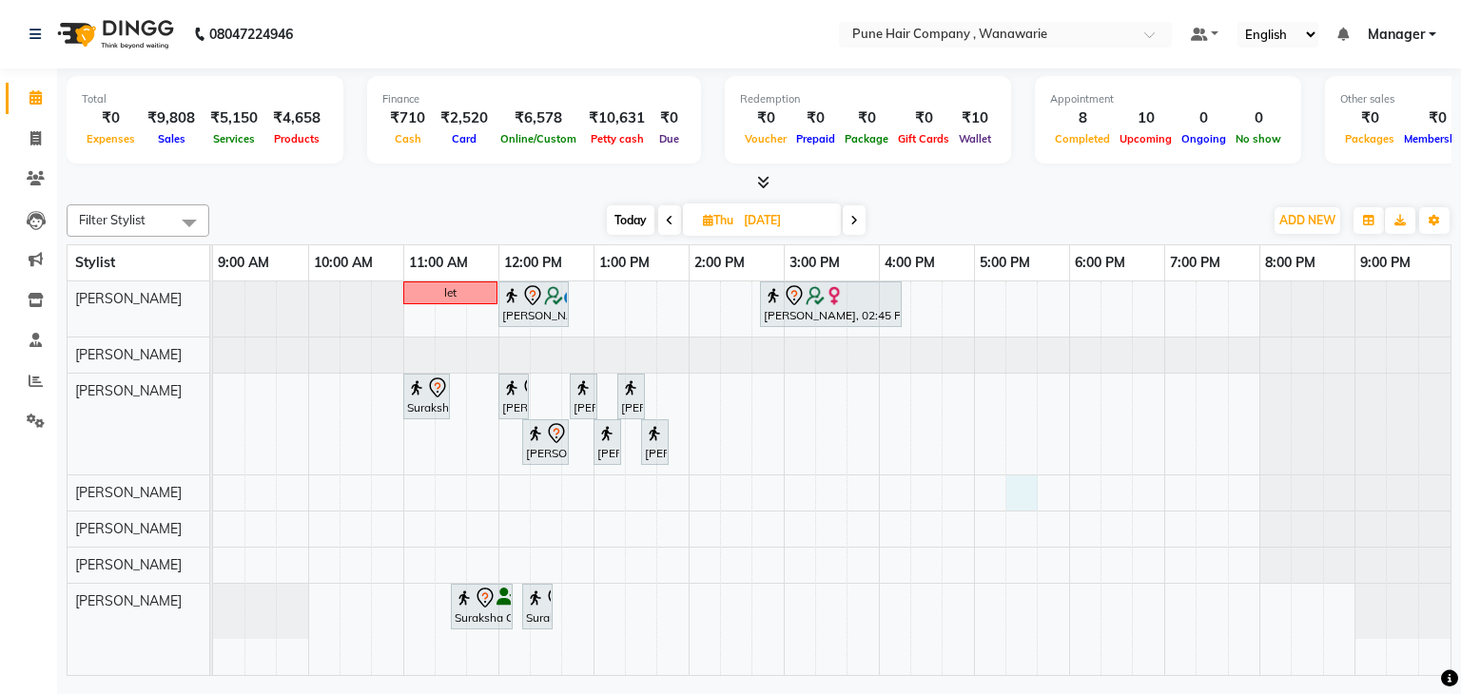
click at [1024, 491] on div "let Bhushan Desai, 12:00 PM-12:45 PM, Male Haircut By Senior Stylist Rita Chadh…" at bounding box center [832, 479] width 1238 height 395
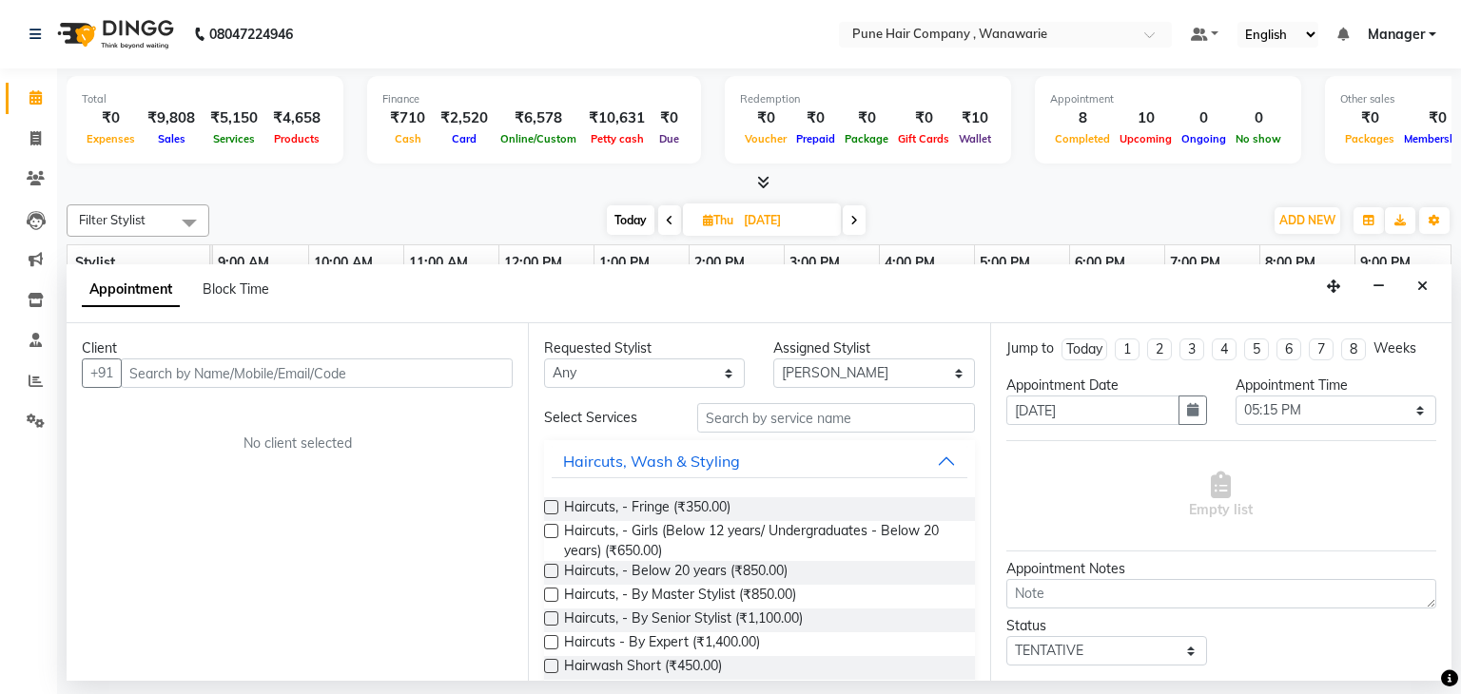
click at [460, 362] on input "text" at bounding box center [317, 373] width 392 height 29
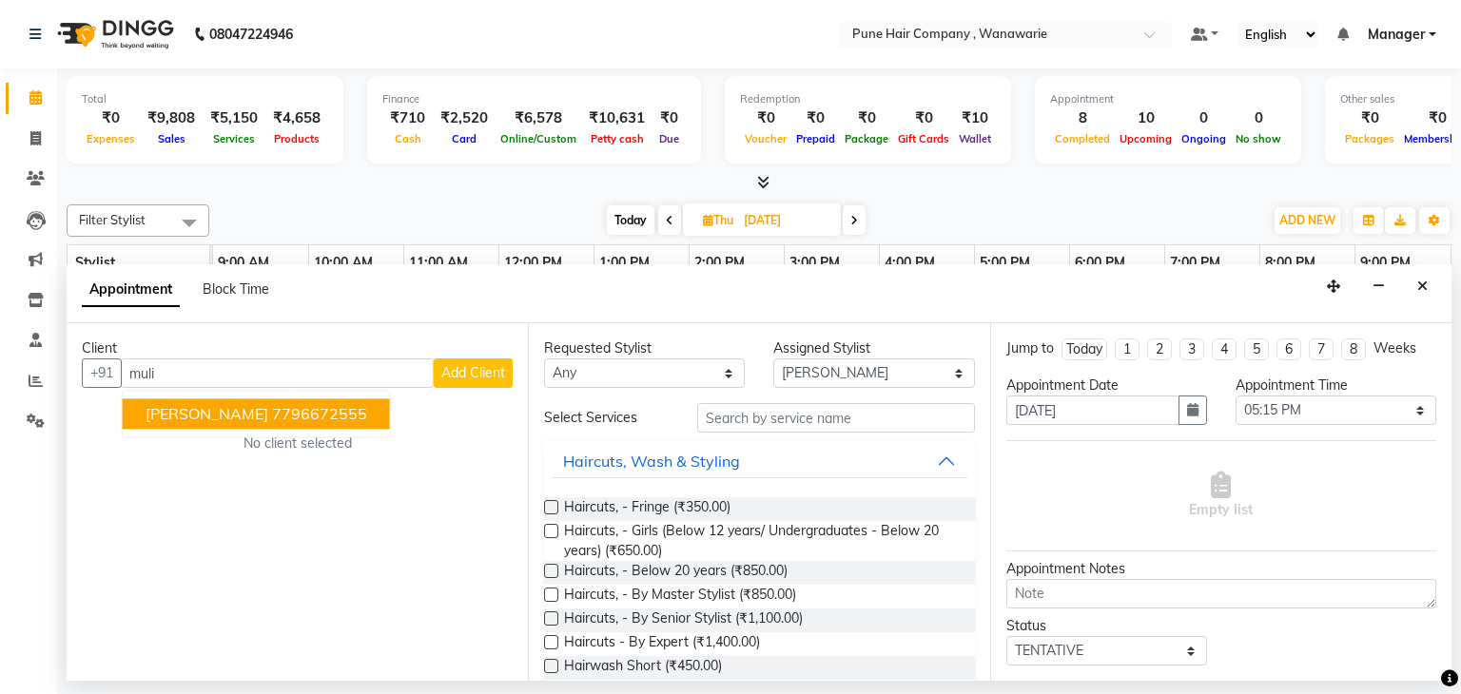
click at [342, 412] on ngb-highlight "7796672555" at bounding box center [319, 414] width 95 height 19
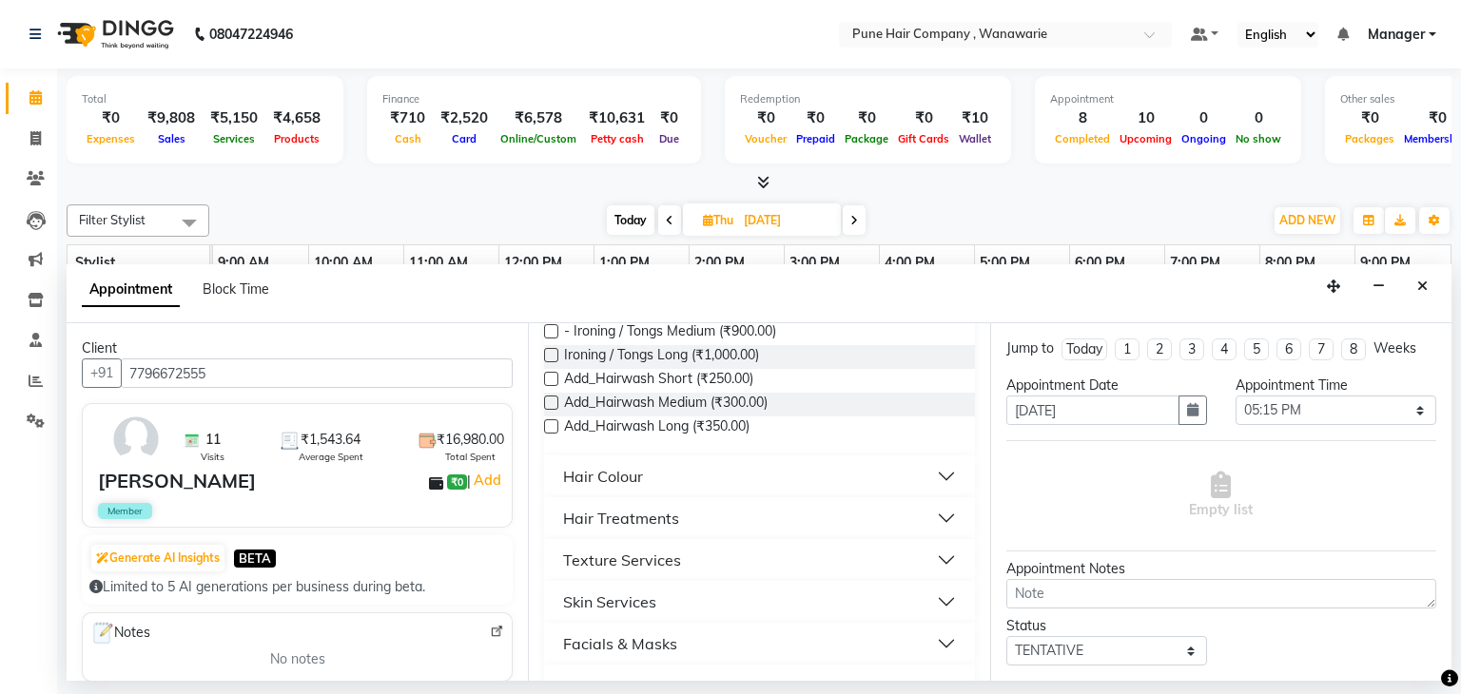
scroll to position [709, 0]
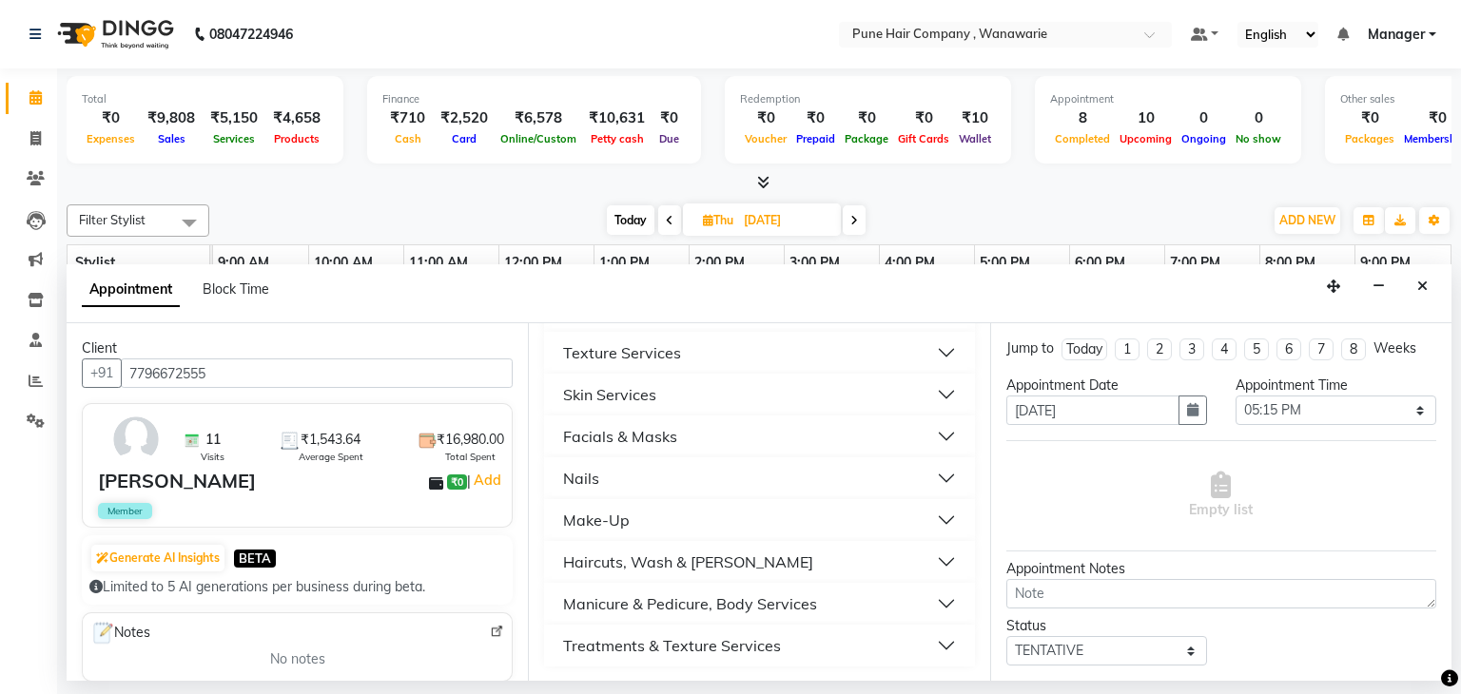
click at [731, 606] on div "Manicure & Pedicure, Body Services" at bounding box center [690, 604] width 254 height 23
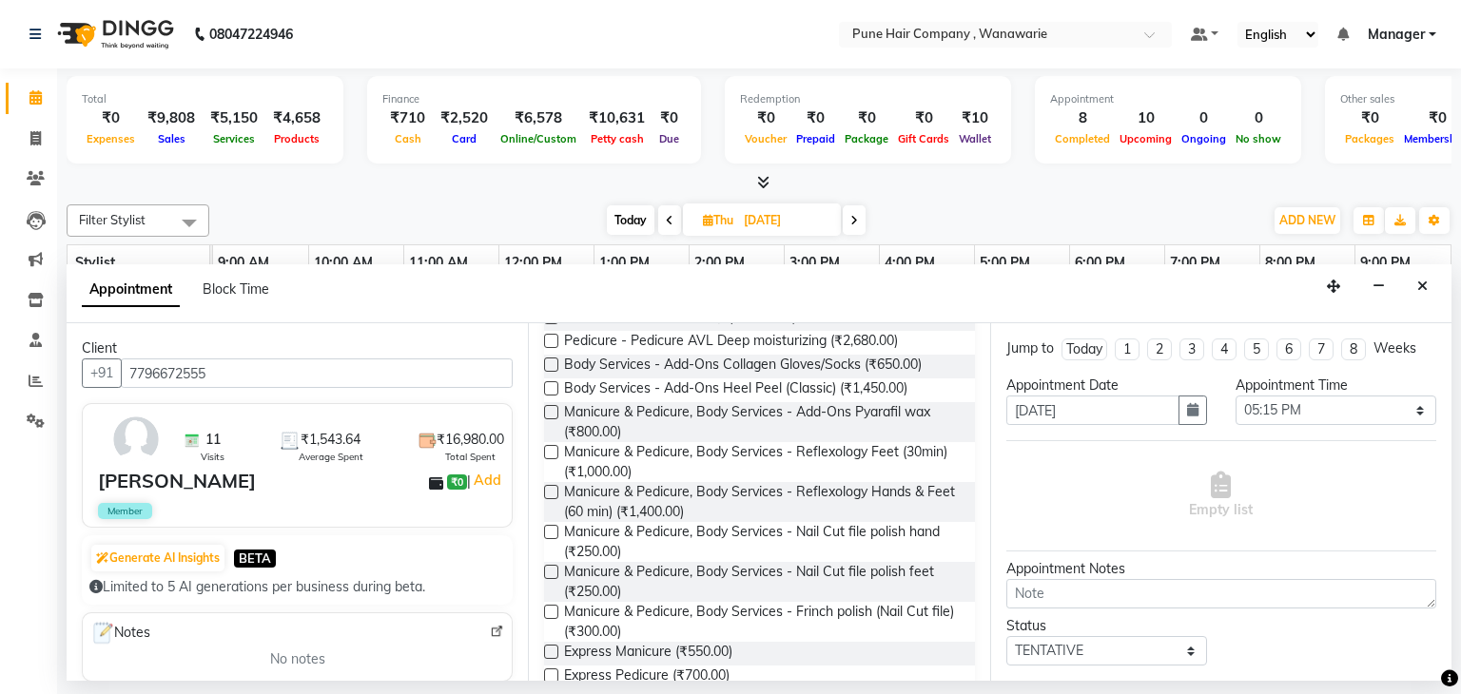
scroll to position [1264, 0]
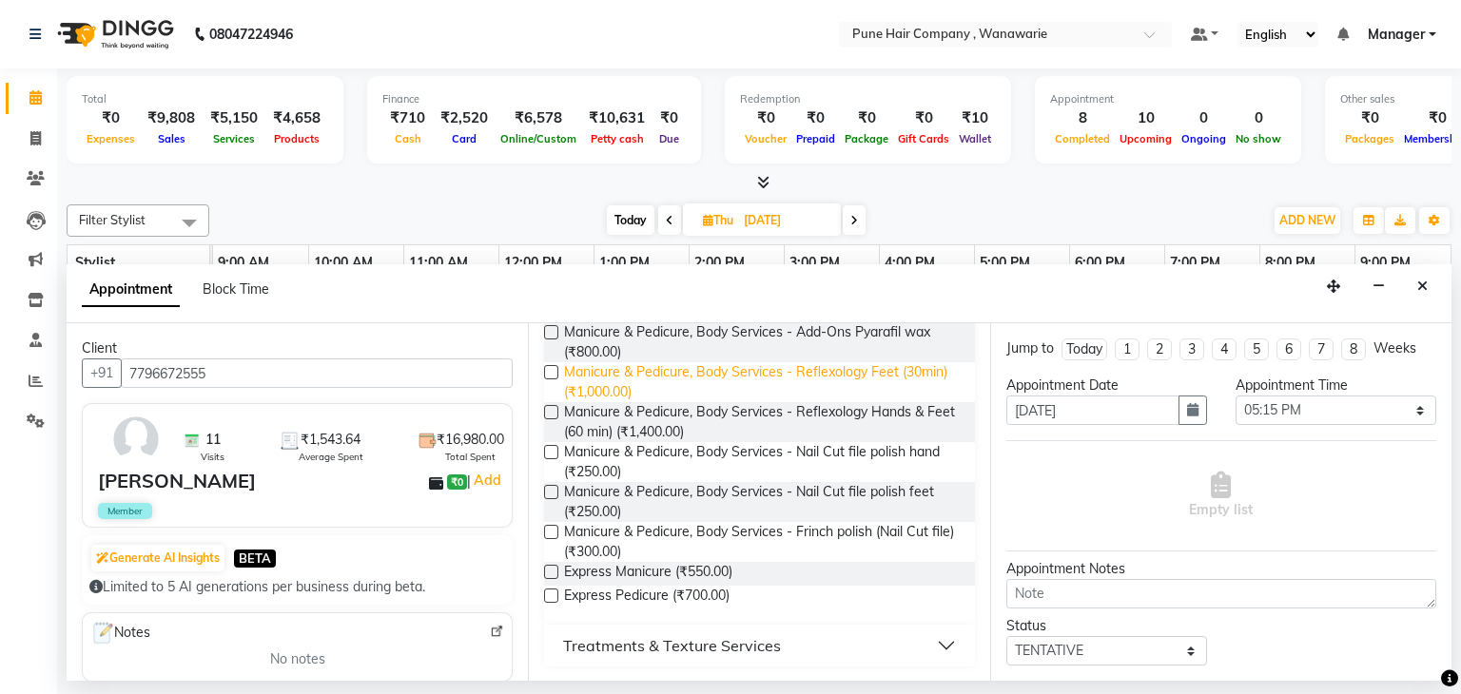
click at [766, 378] on span "Manicure & Pedicure, Body Services - Reflexology Feet (30min) (₹1,000.00)" at bounding box center [761, 382] width 395 height 40
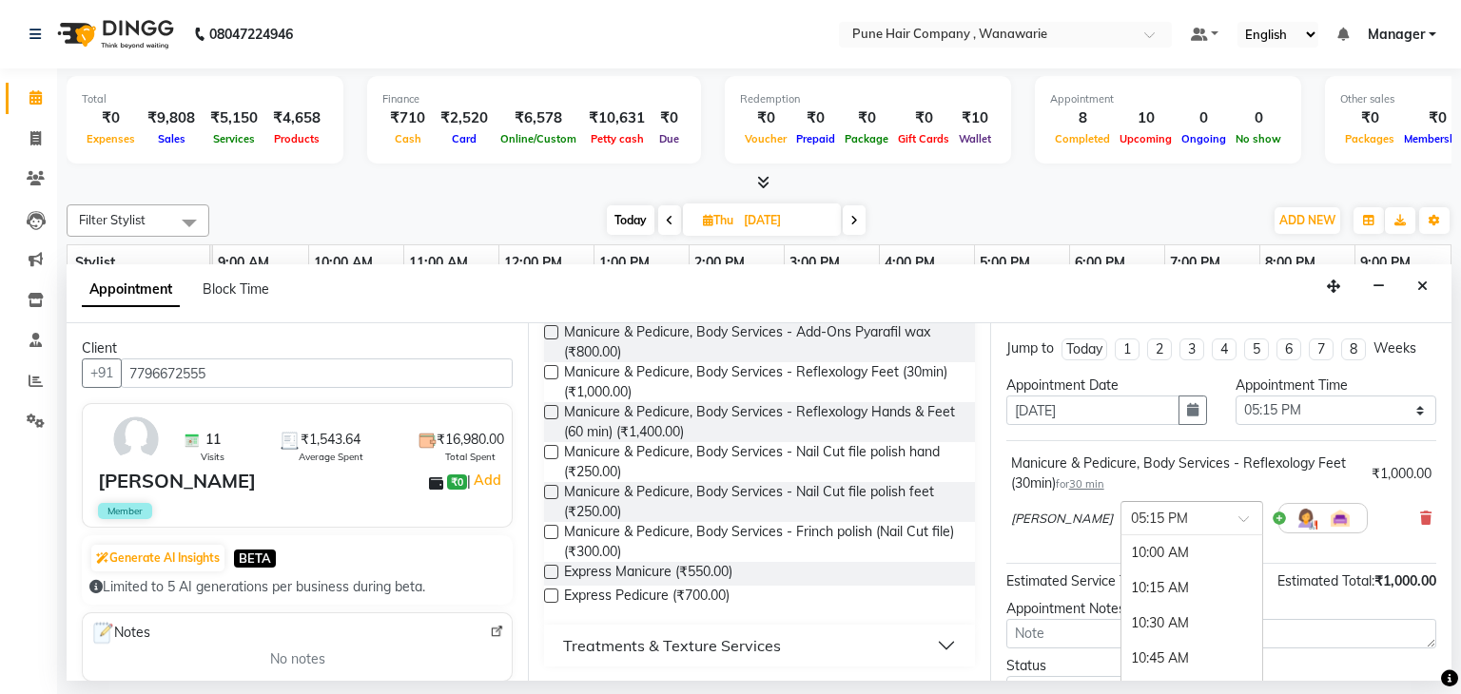
click at [1222, 518] on div at bounding box center [1192, 517] width 141 height 20
click at [1173, 583] on div "05:30 PM" at bounding box center [1192, 589] width 141 height 35
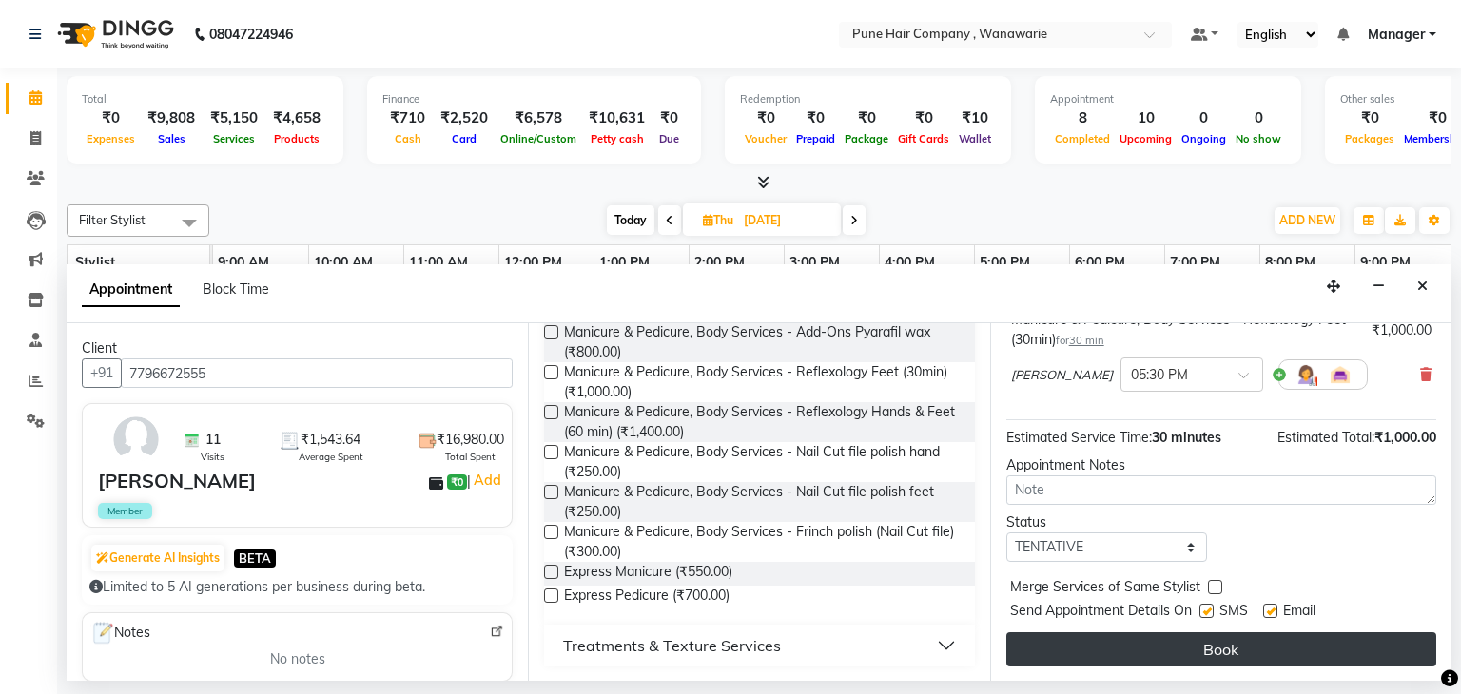
click at [1145, 660] on button "Book" at bounding box center [1222, 650] width 430 height 34
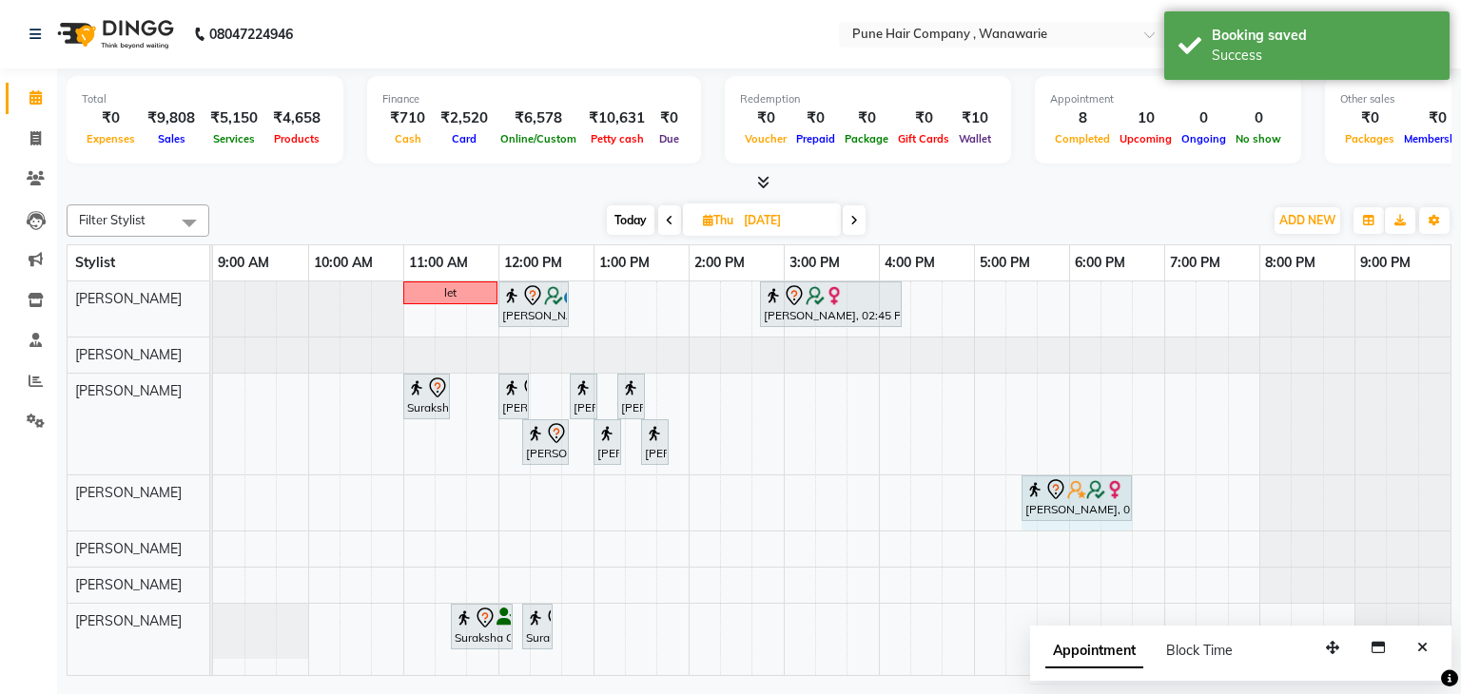
drag, startPoint x: 1067, startPoint y: 490, endPoint x: 1123, endPoint y: 484, distance: 55.5
click at [213, 484] on div "Manjusha Mulik, 05:30 PM-06:00 PM, Manicure & Pedicure, Body Services - Reflexo…" at bounding box center [213, 503] width 0 height 55
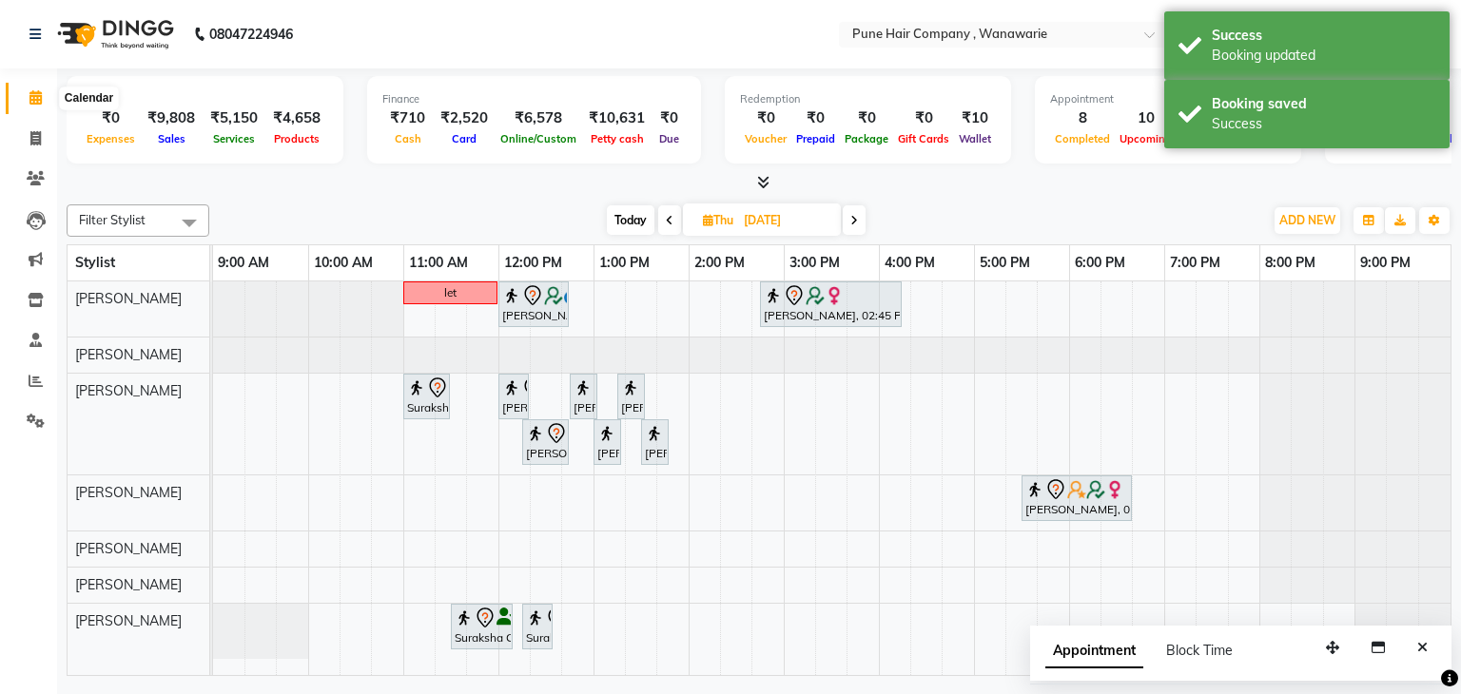
click at [38, 100] on icon at bounding box center [35, 97] width 12 height 14
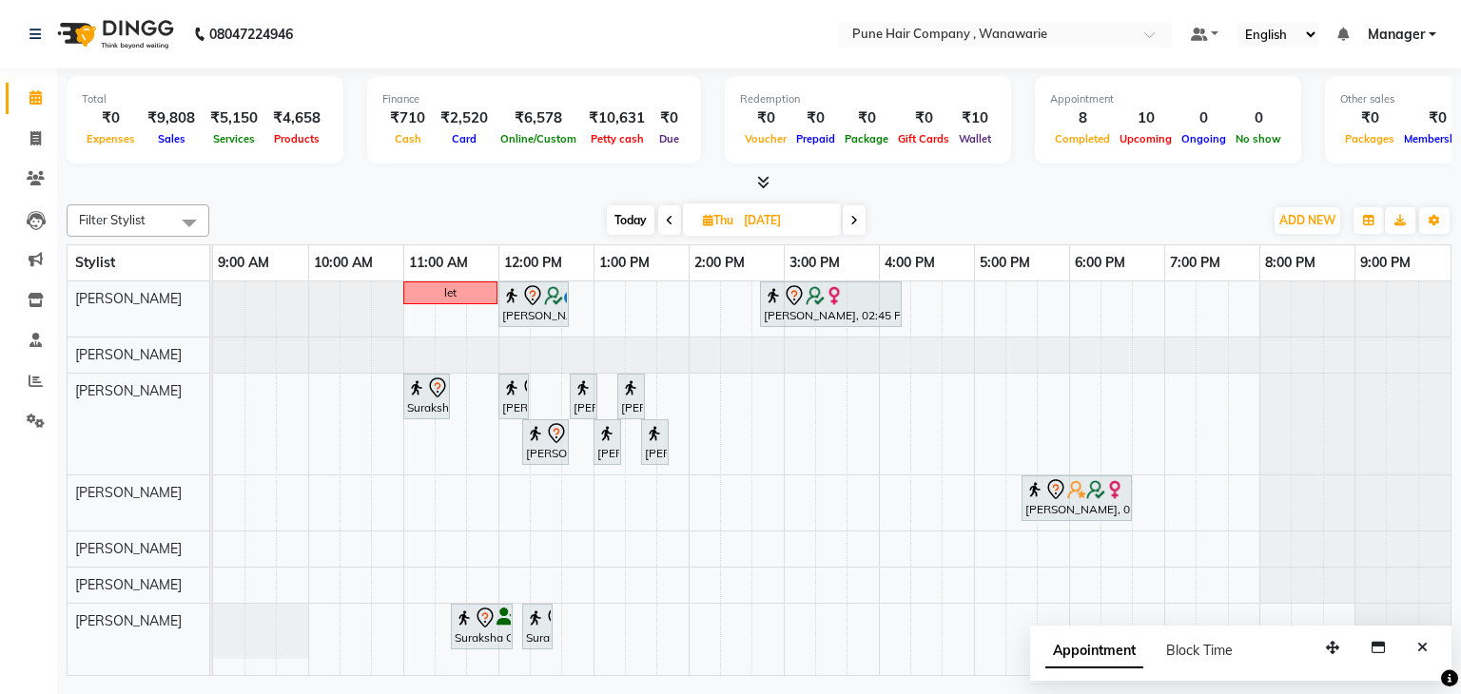
click at [631, 207] on span "Today" at bounding box center [631, 219] width 48 height 29
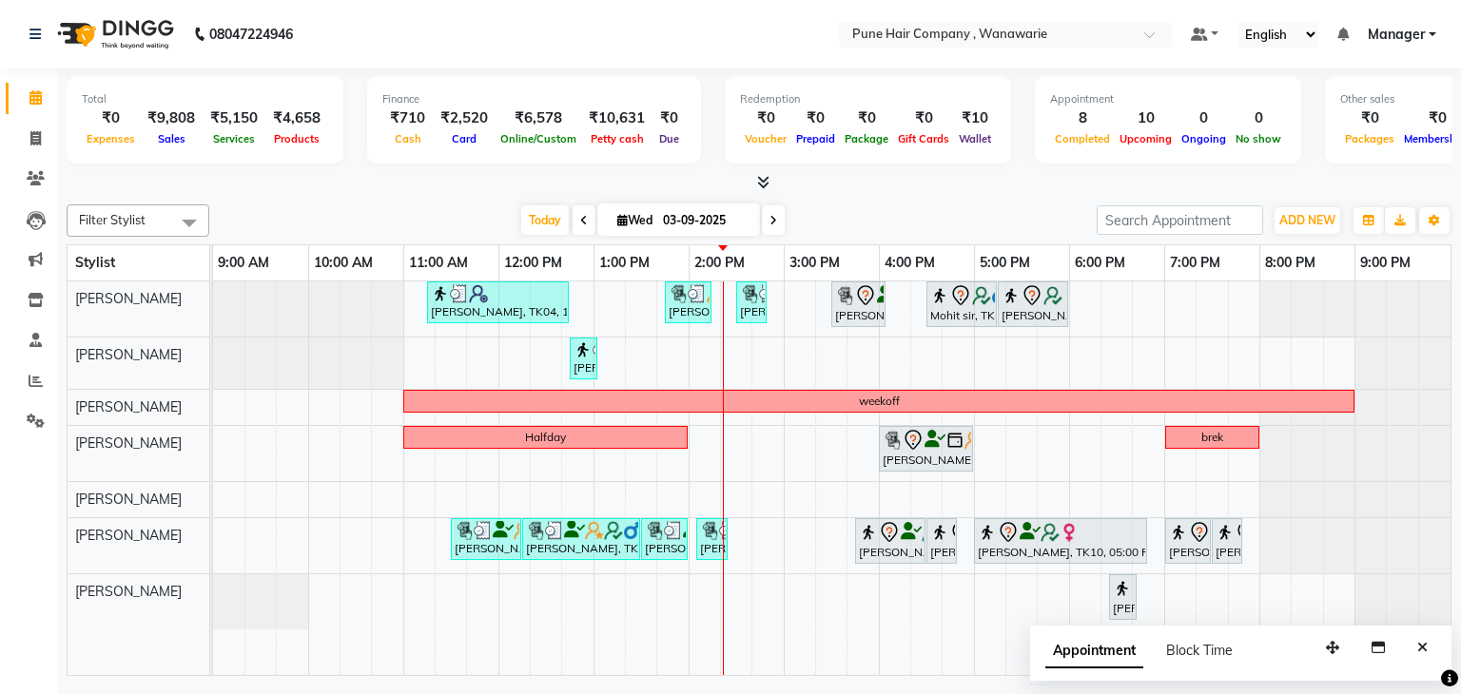
click at [986, 351] on div "Philomena Mendonsa, TK04, 11:15 AM-12:45 PM, Hair Colour - Inoa Touch-up (Upto …" at bounding box center [832, 479] width 1238 height 395
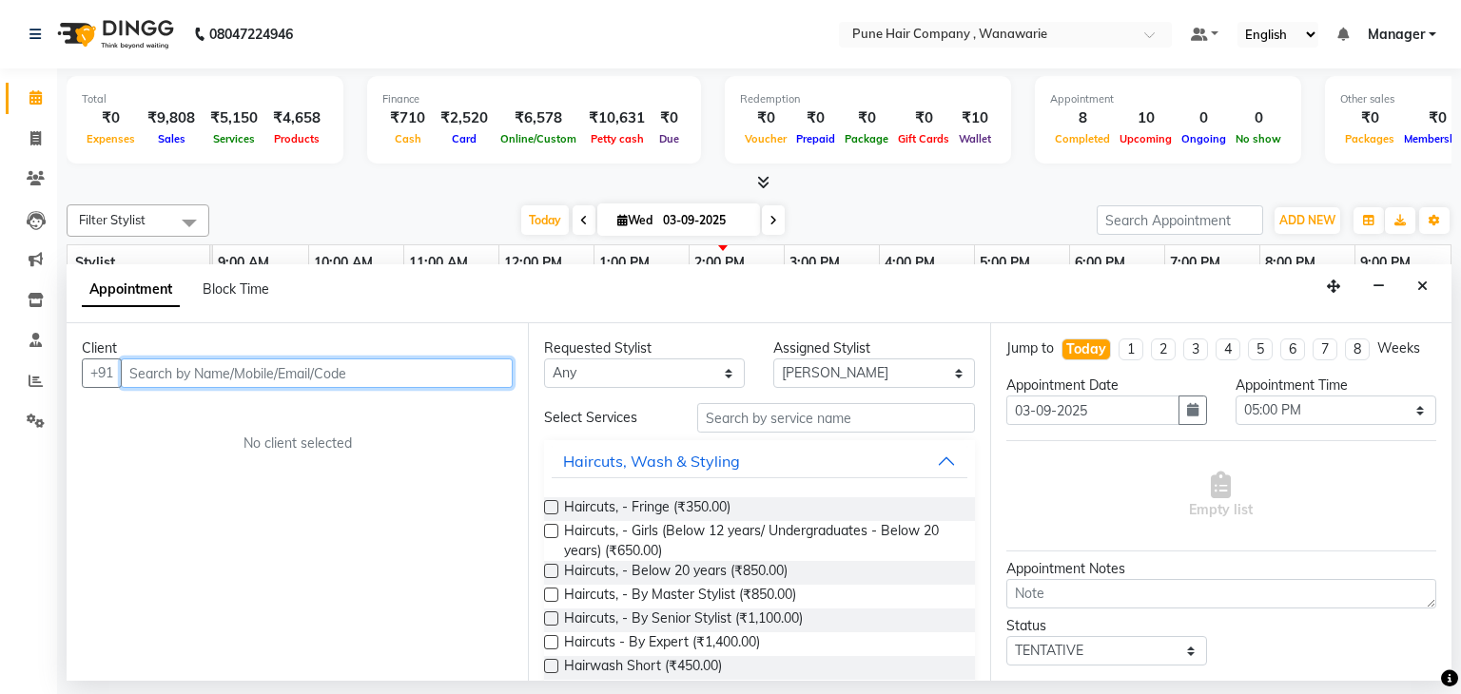
click at [495, 370] on input "text" at bounding box center [317, 373] width 392 height 29
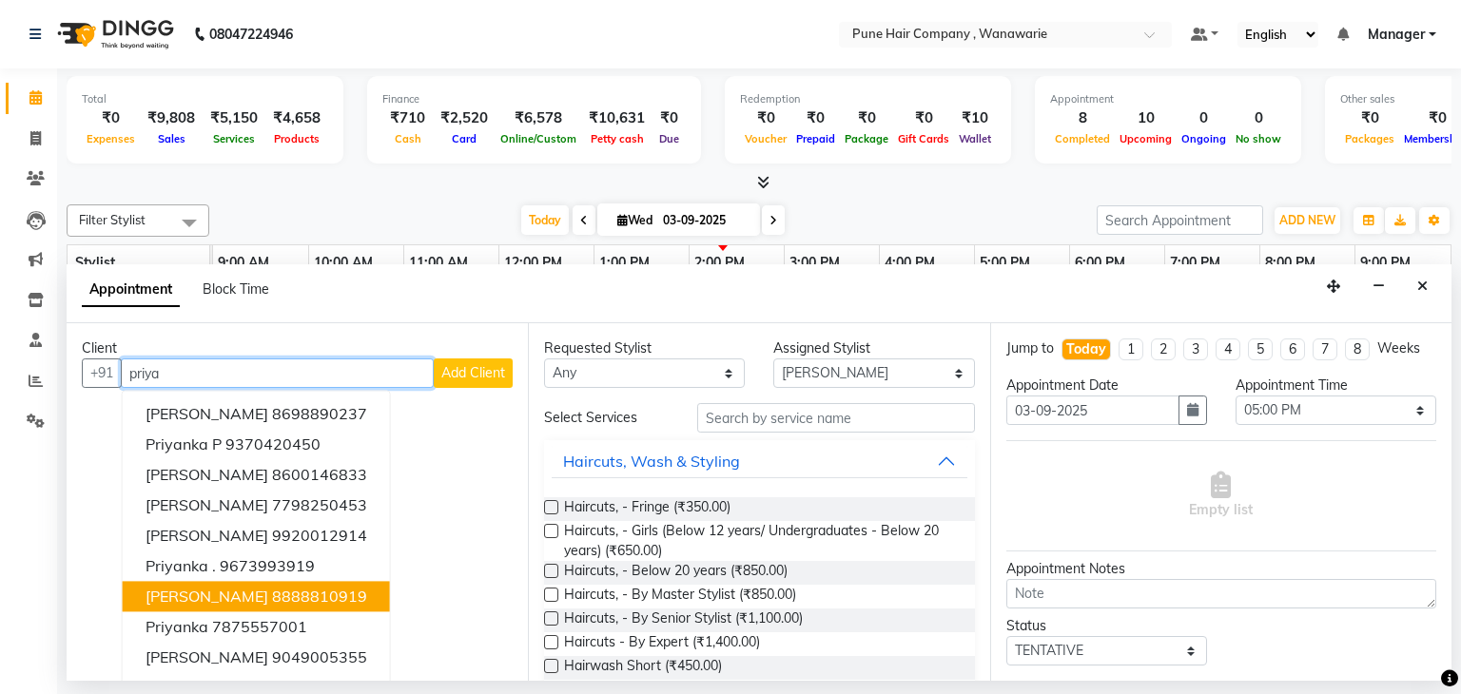
click at [239, 591] on button "Priyanka Jain 8888810919" at bounding box center [256, 597] width 267 height 30
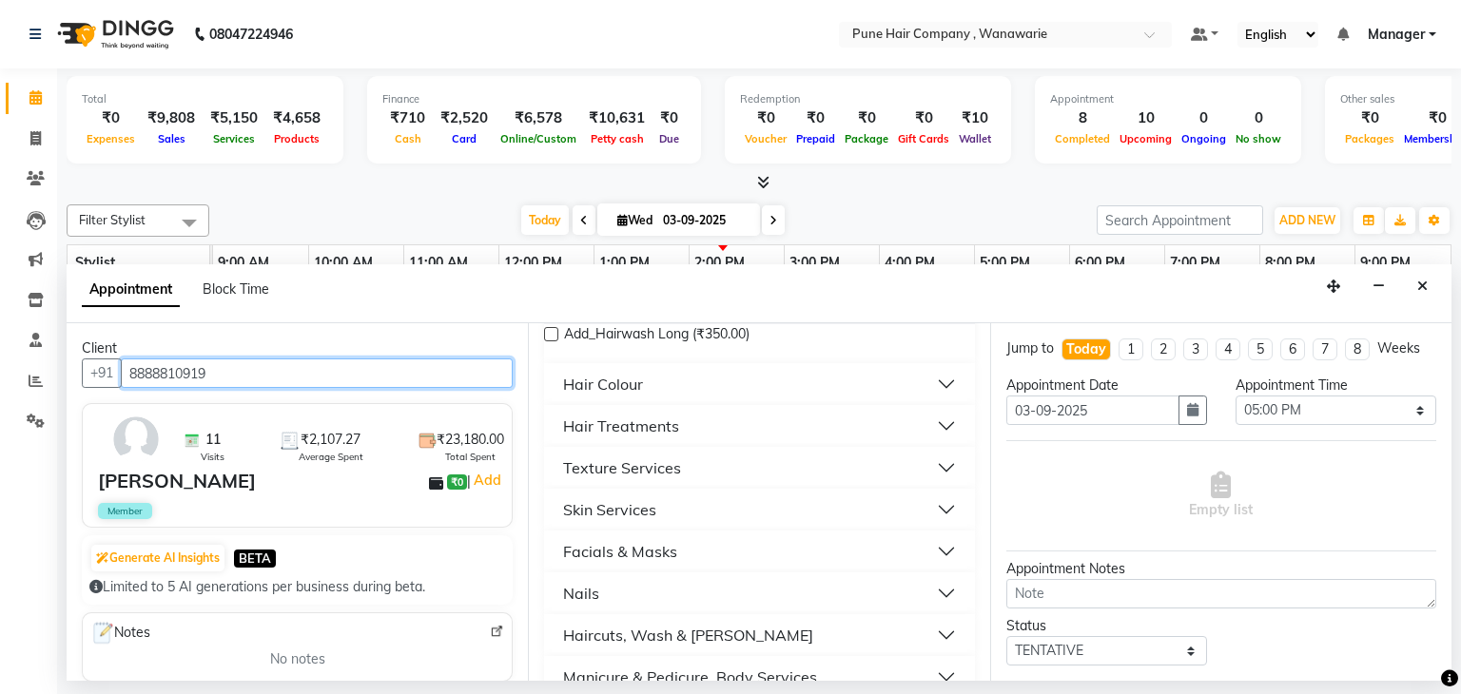
scroll to position [597, 0]
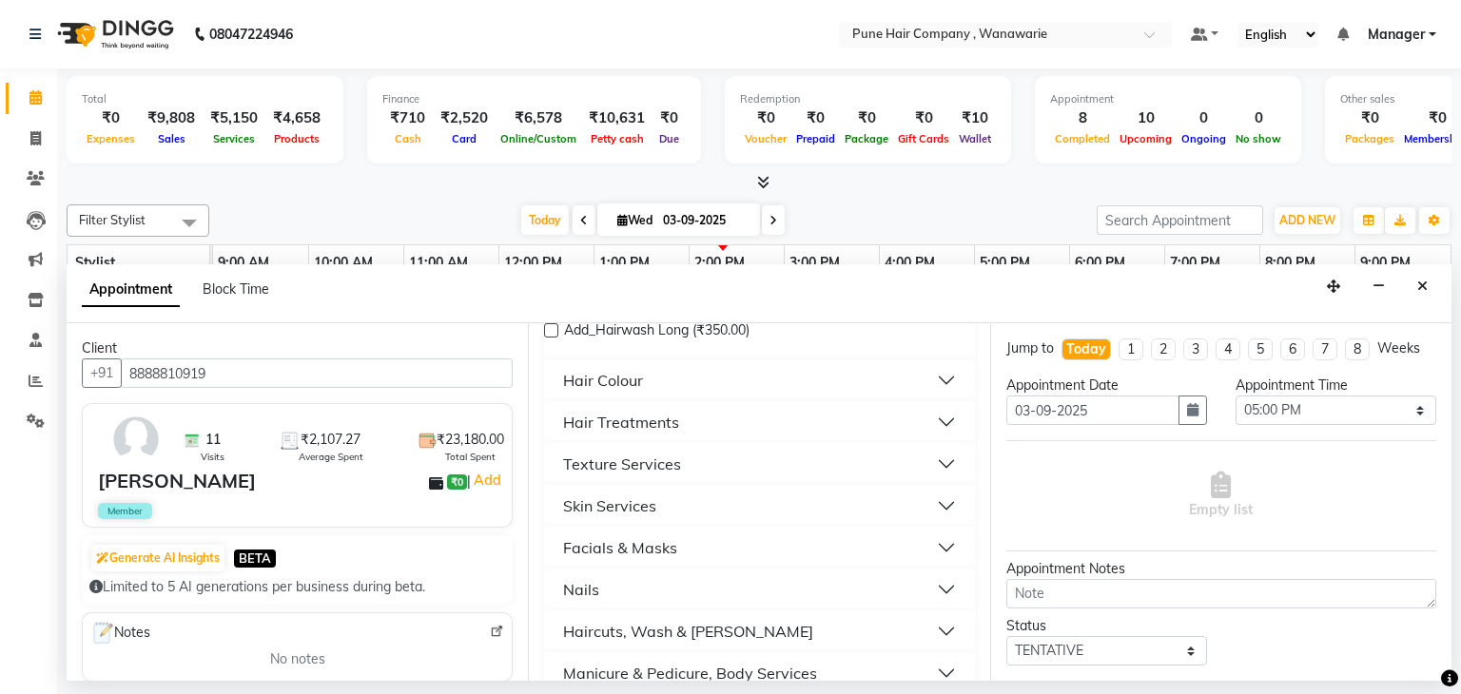
click at [648, 412] on div "Hair Treatments" at bounding box center [621, 422] width 116 height 23
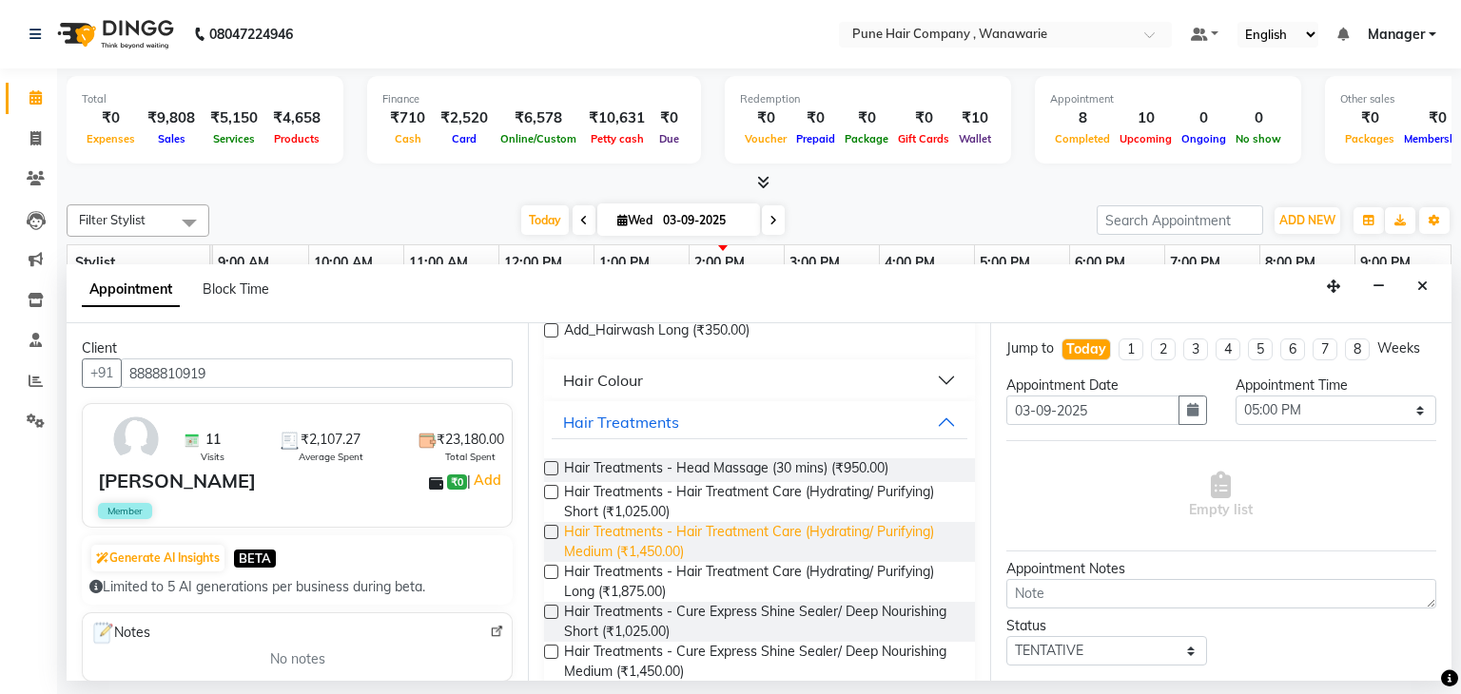
click at [674, 539] on span "Hair Treatments - Hair Treatment Care (Hydrating/ Purifying) Medium (₹1,450.00)" at bounding box center [761, 542] width 395 height 40
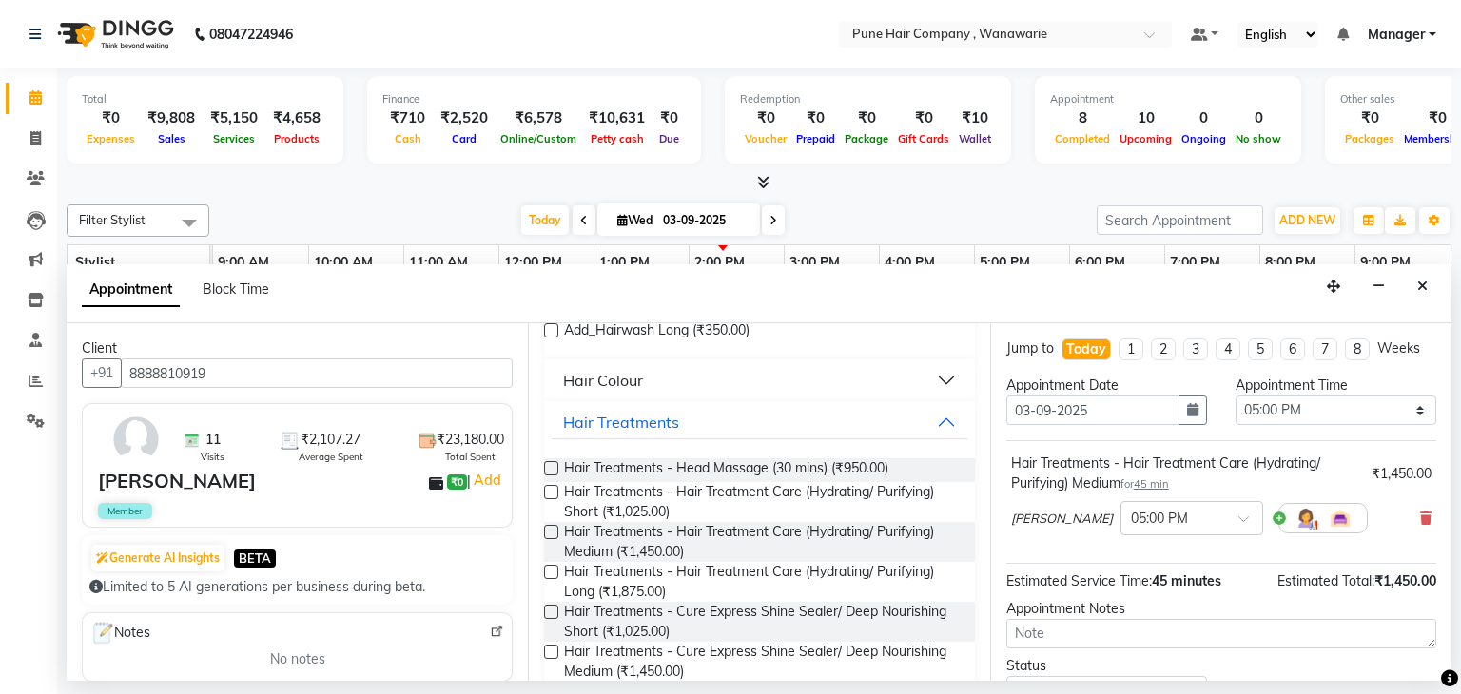
scroll to position [144, 0]
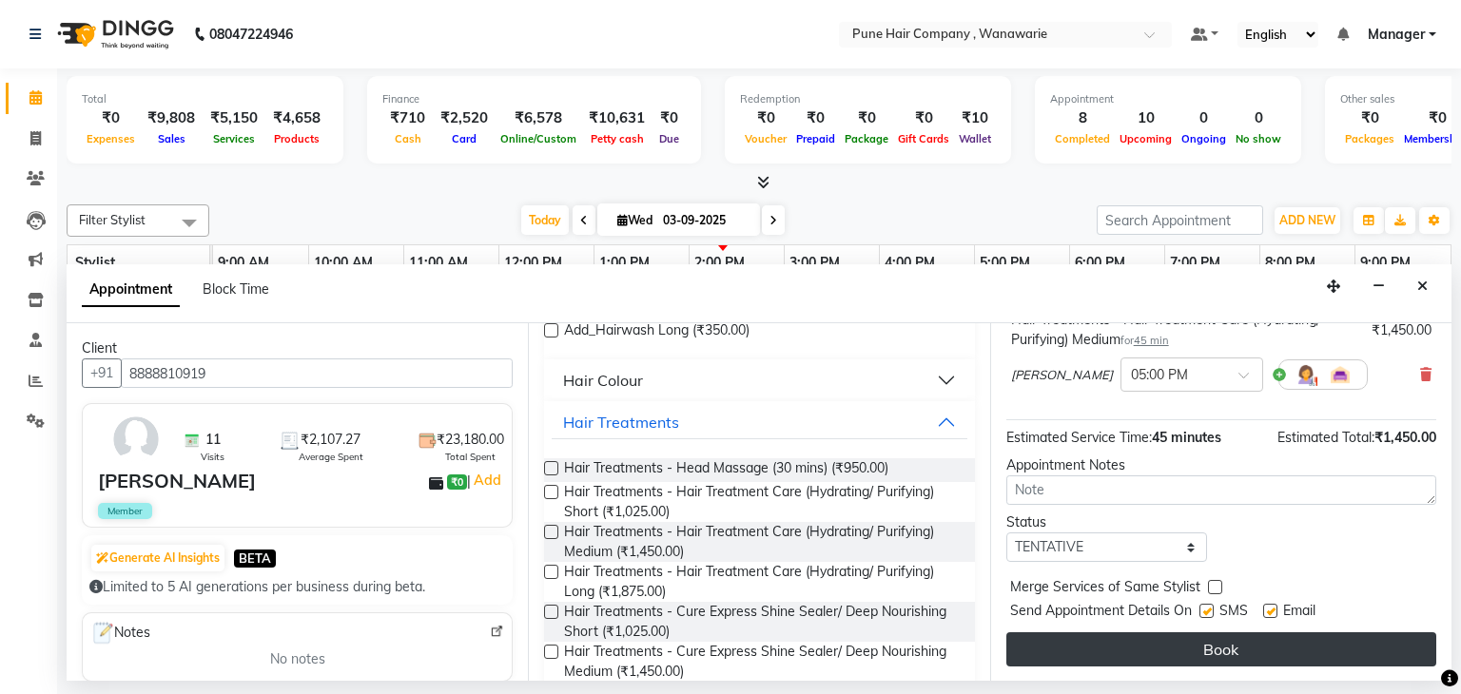
click at [1145, 637] on button "Book" at bounding box center [1222, 650] width 430 height 34
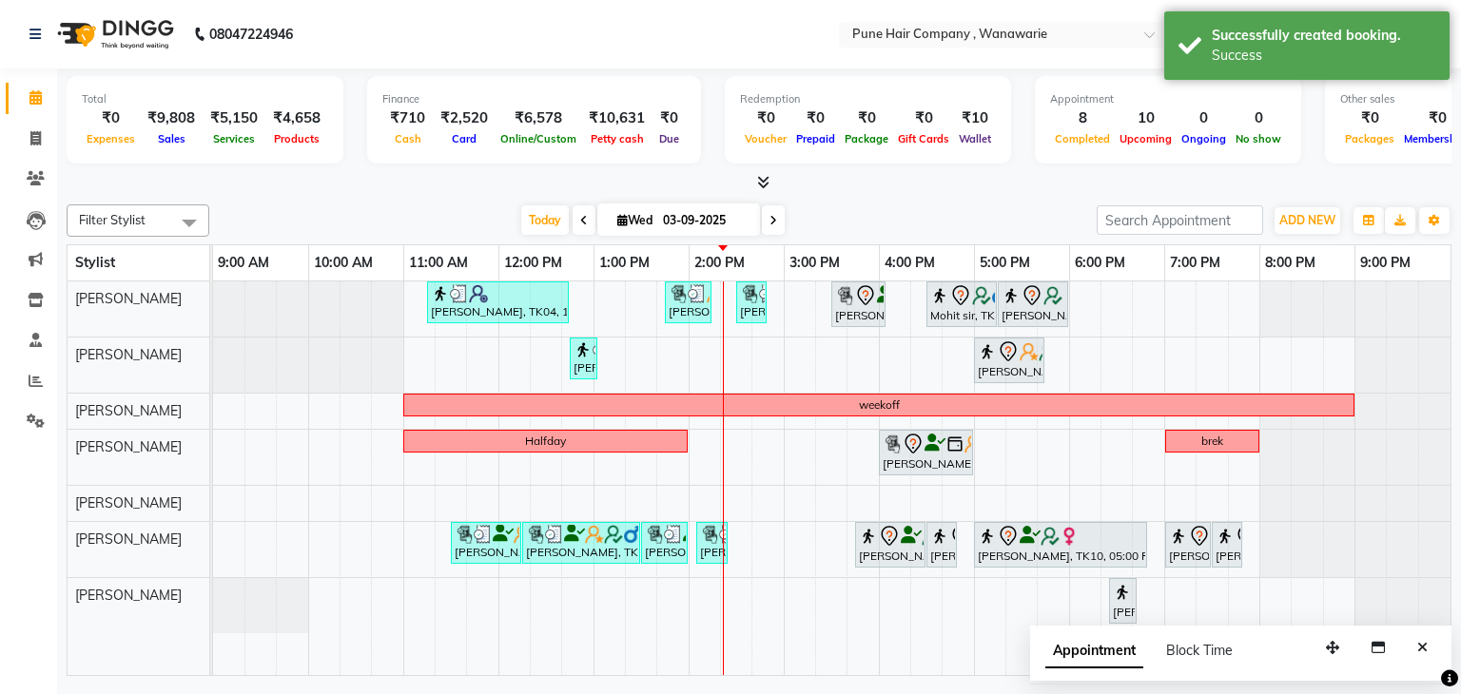
click at [768, 225] on span at bounding box center [773, 219] width 23 height 29
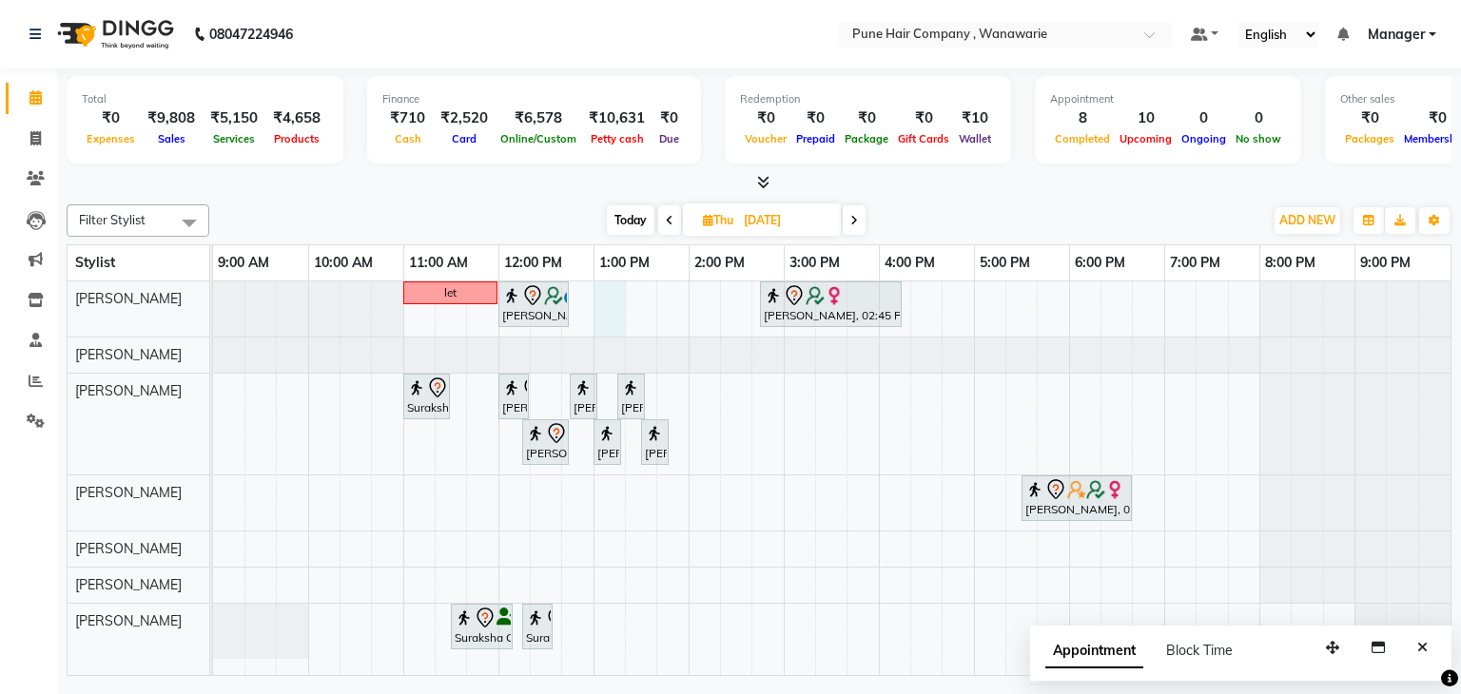
click at [605, 288] on div "let Bhushan Desai, 12:00 PM-12:45 PM, Male Haircut By Senior Stylist Rita Chadh…" at bounding box center [832, 479] width 1238 height 395
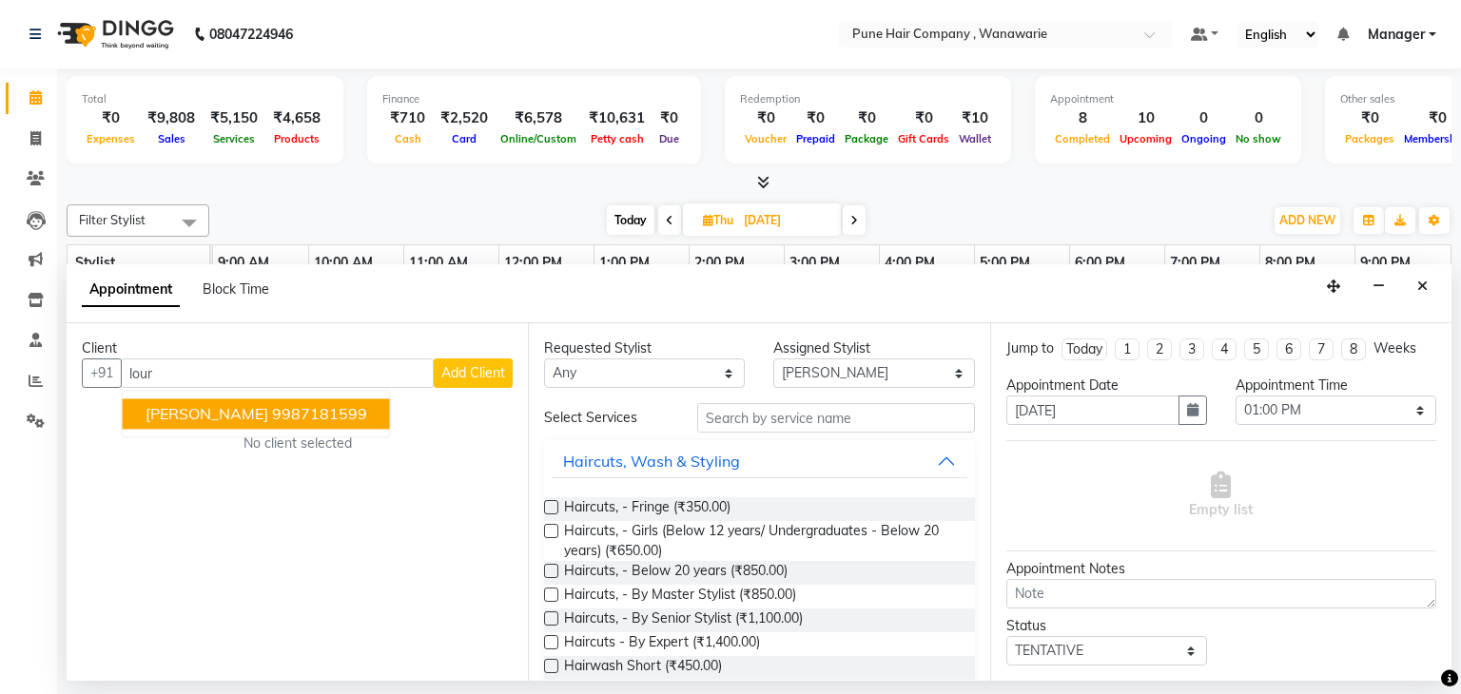
click at [228, 405] on span "Lourdes mam" at bounding box center [207, 414] width 123 height 19
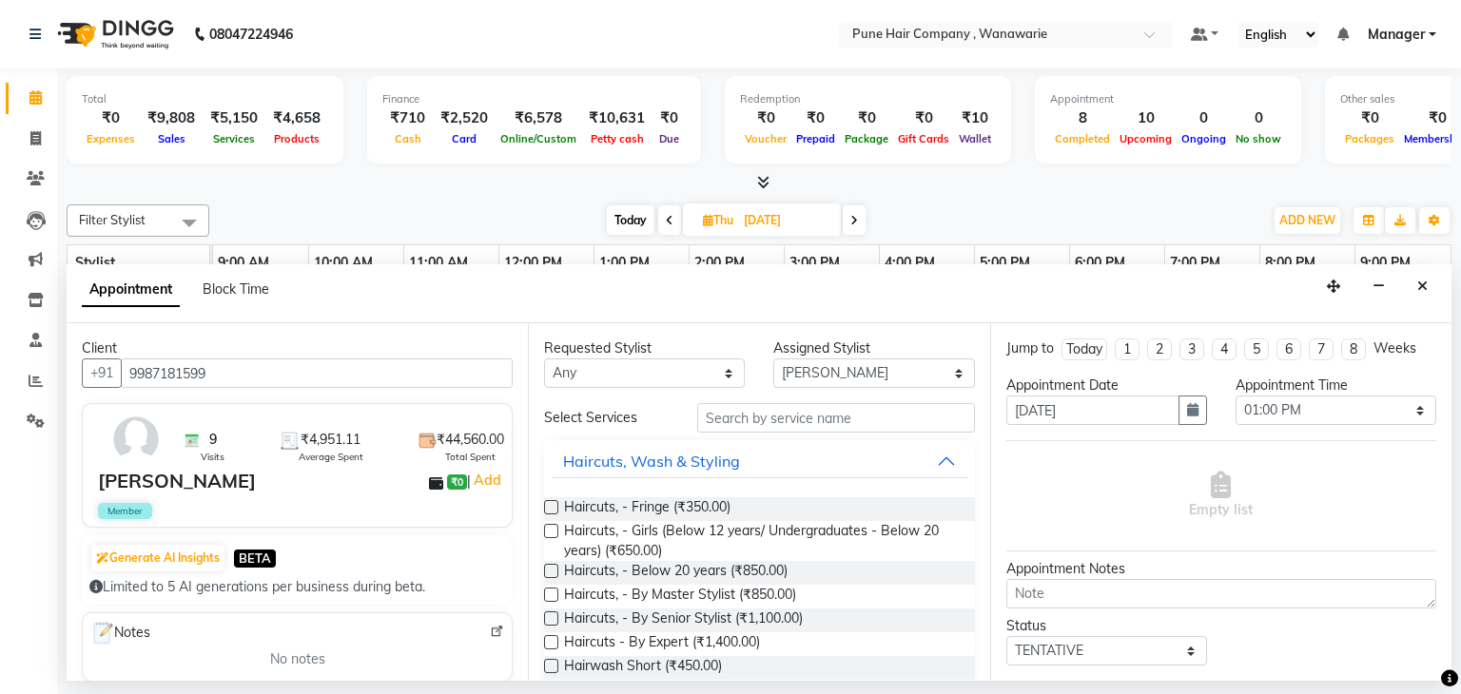
scroll to position [709, 0]
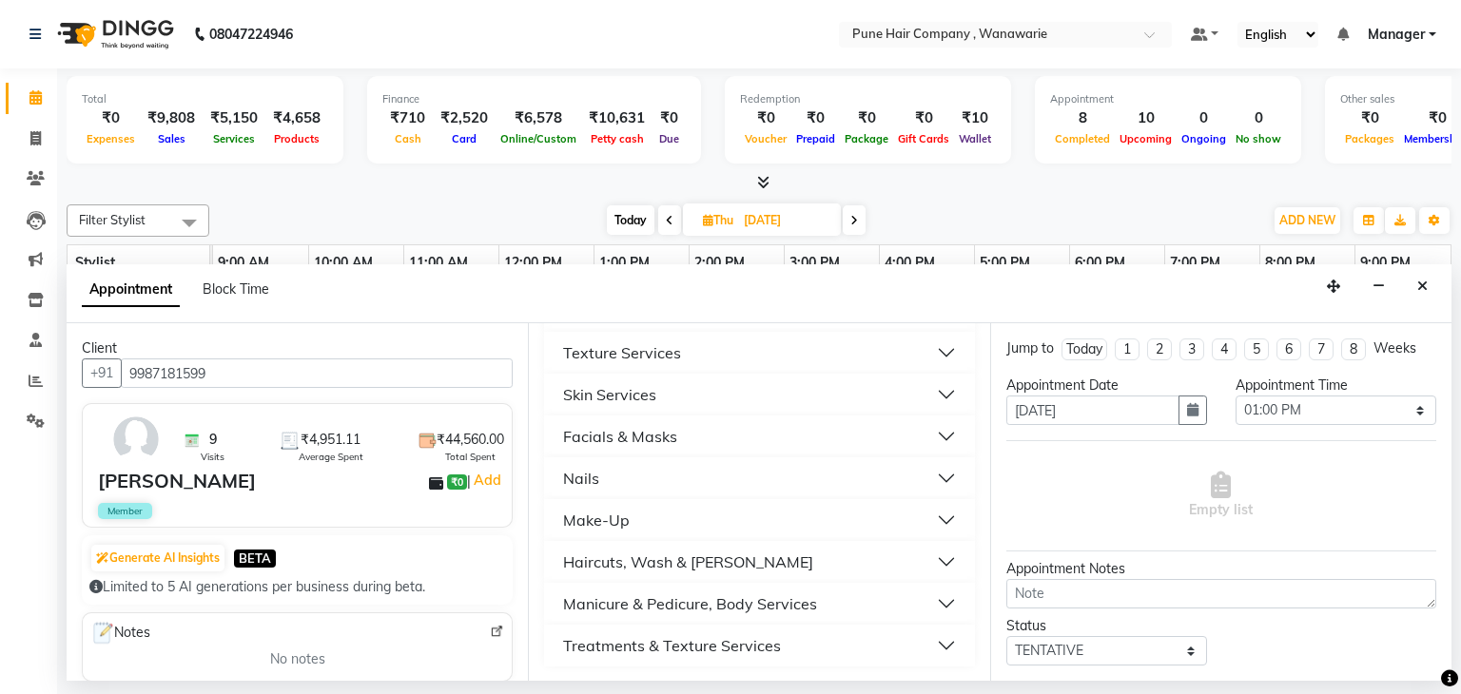
click at [677, 566] on div "Haircuts, Wash & [PERSON_NAME]" at bounding box center [688, 562] width 250 height 23
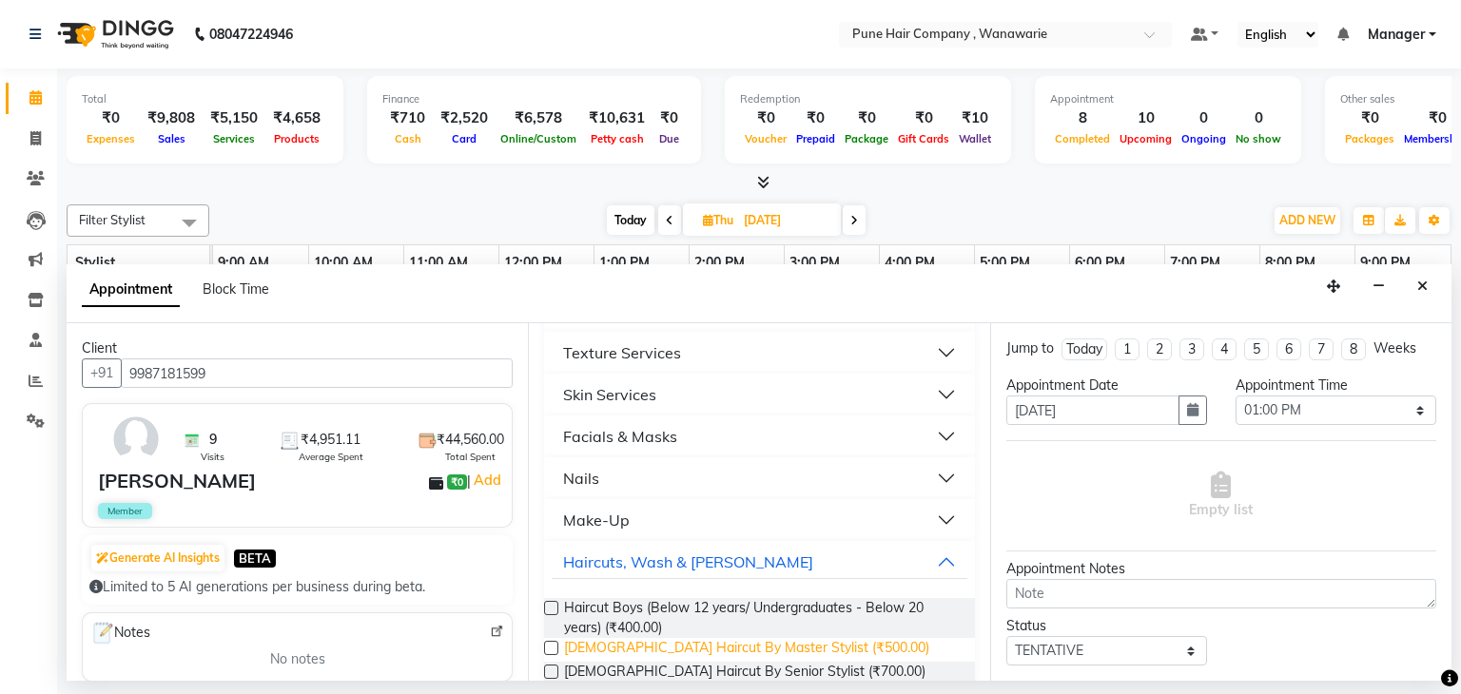
click at [678, 645] on span "Male Haircut By Master Stylist (₹500.00)" at bounding box center [746, 650] width 365 height 24
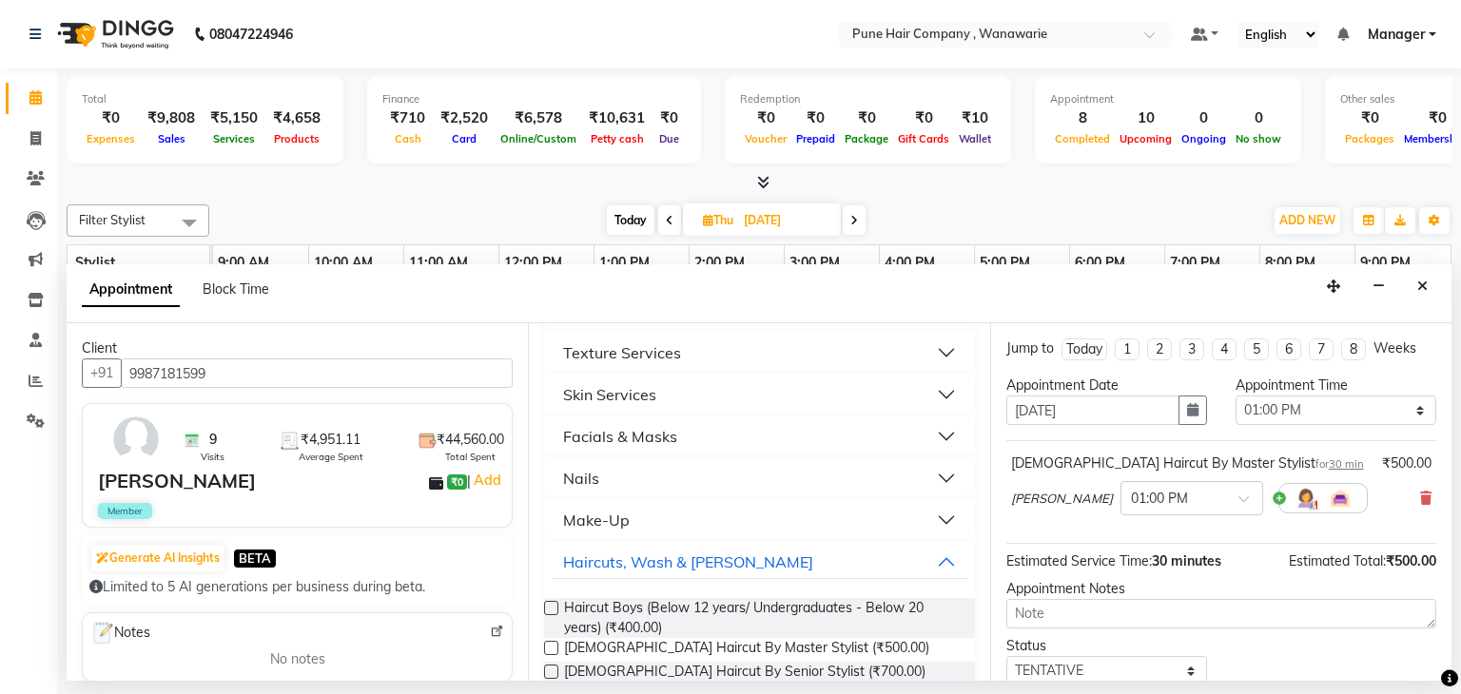
scroll to position [124, 0]
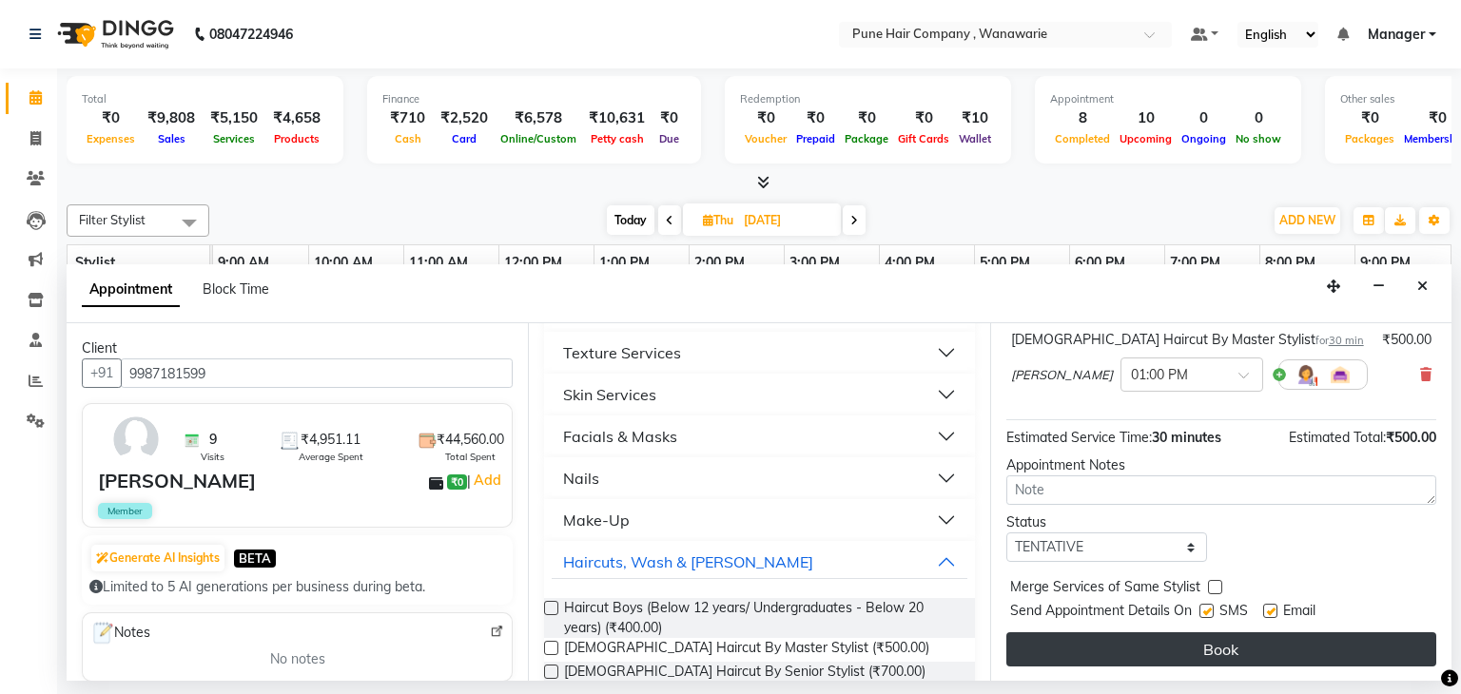
click at [1153, 652] on button "Book" at bounding box center [1222, 650] width 430 height 34
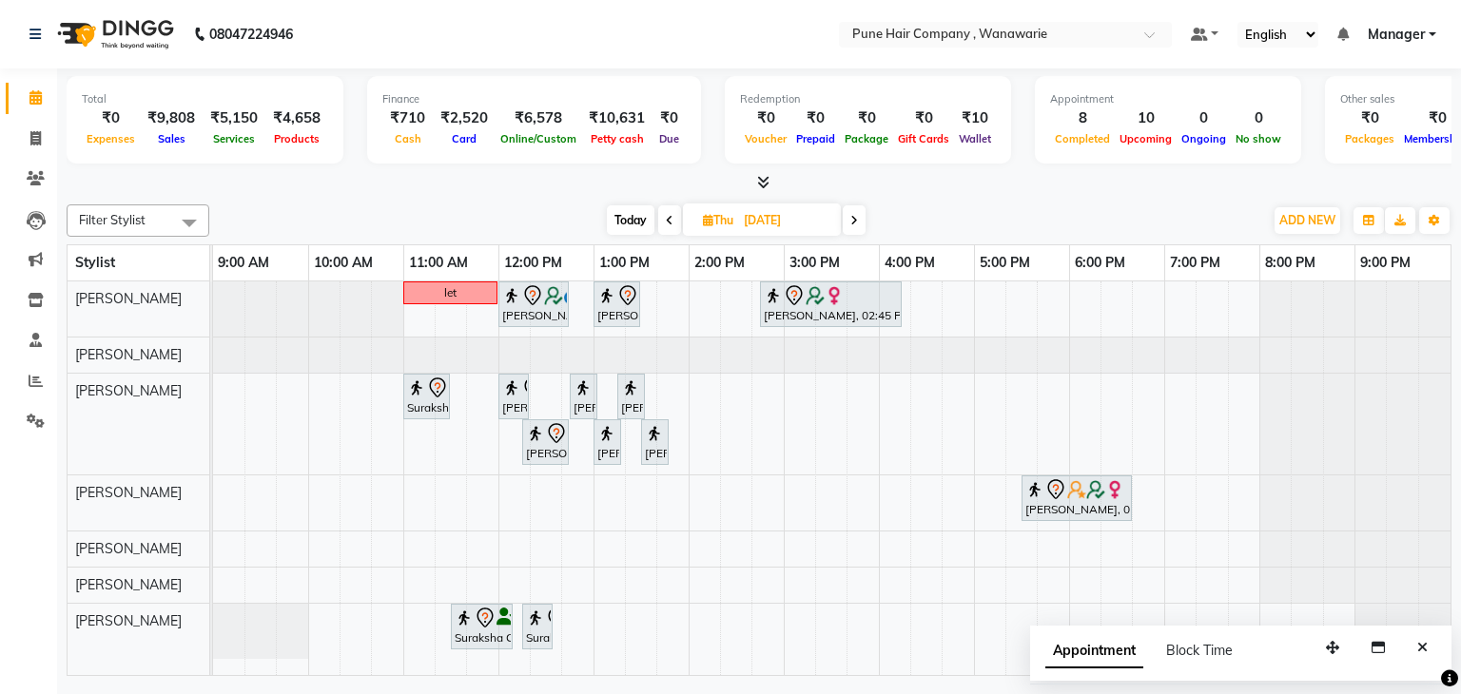
click at [771, 215] on input "[DATE]" at bounding box center [785, 220] width 95 height 29
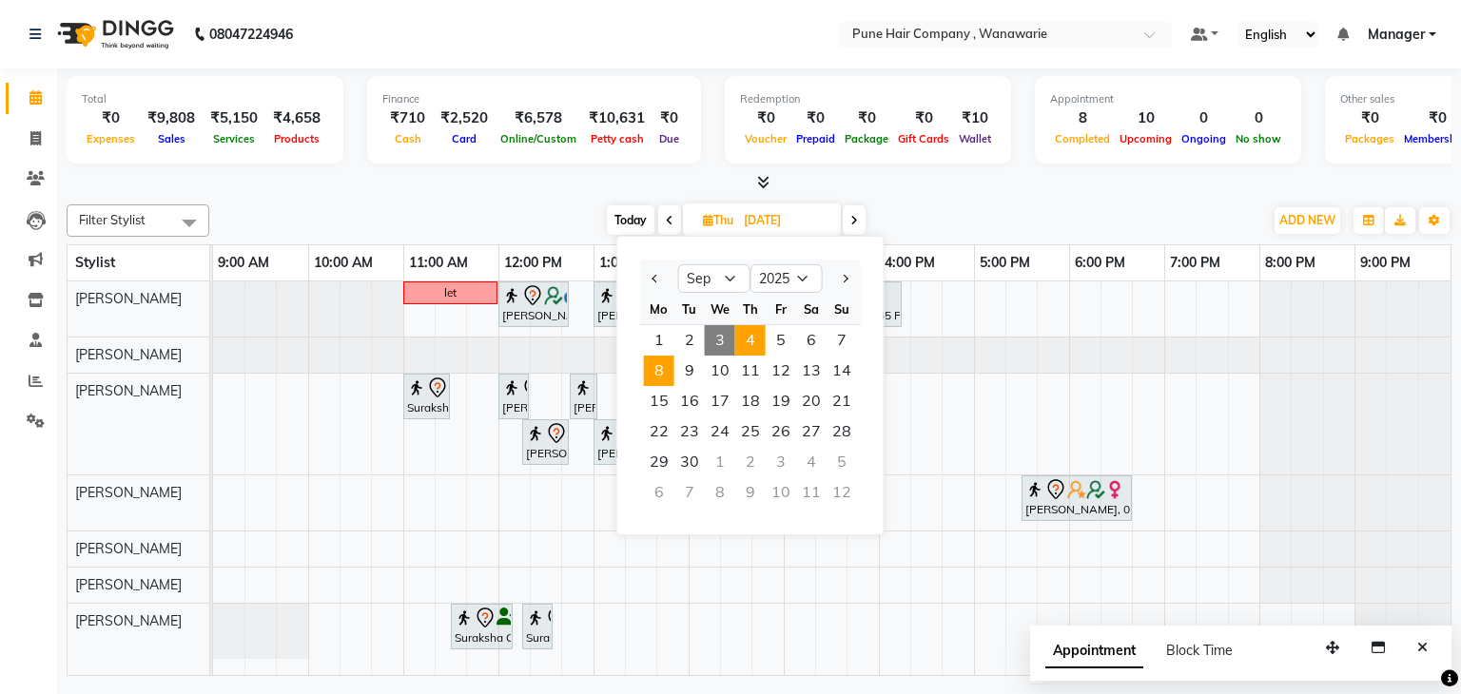
click at [667, 366] on span "8" at bounding box center [659, 371] width 30 height 30
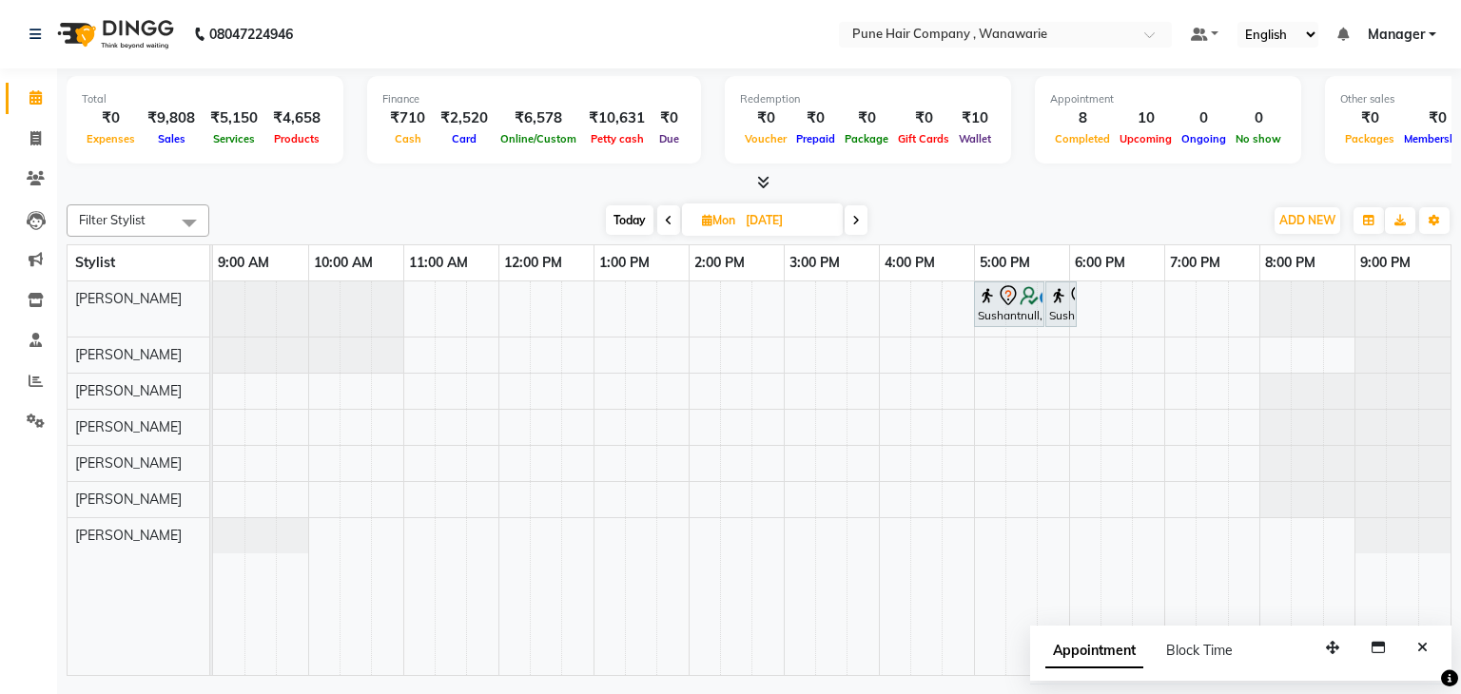
click at [666, 222] on icon at bounding box center [669, 220] width 8 height 11
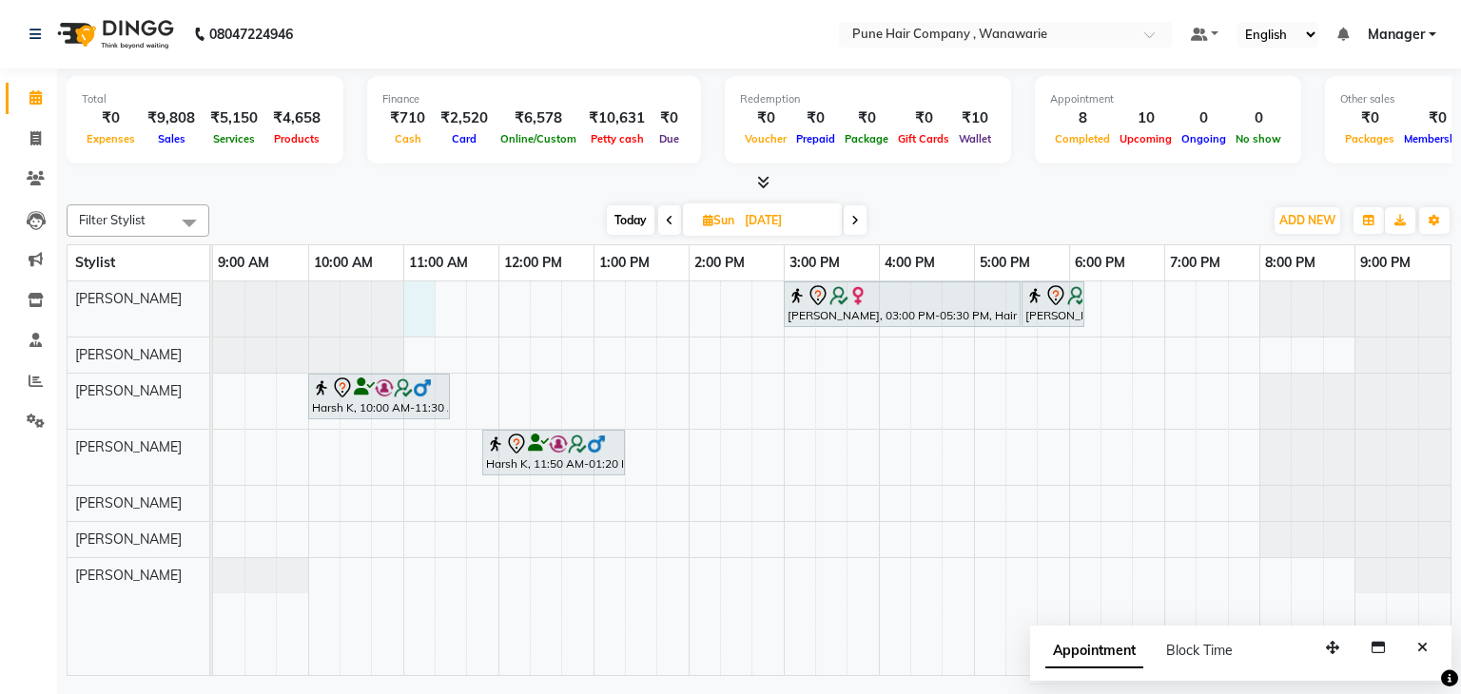
click at [417, 298] on div "Manju gupata, 03:00 PM-05:30 PM, Hair Colour - Inoa Global Medium Manju gupata,…" at bounding box center [832, 479] width 1238 height 395
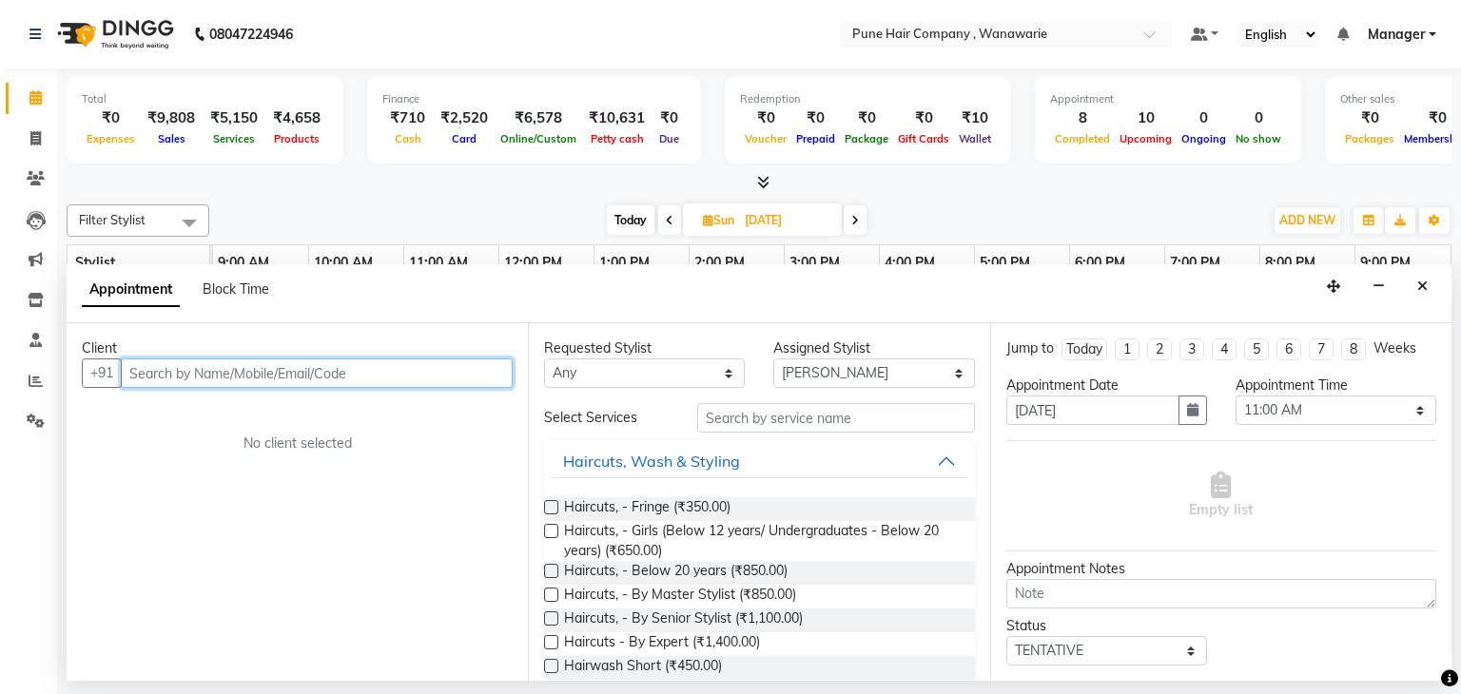
click at [189, 363] on input "text" at bounding box center [317, 373] width 392 height 29
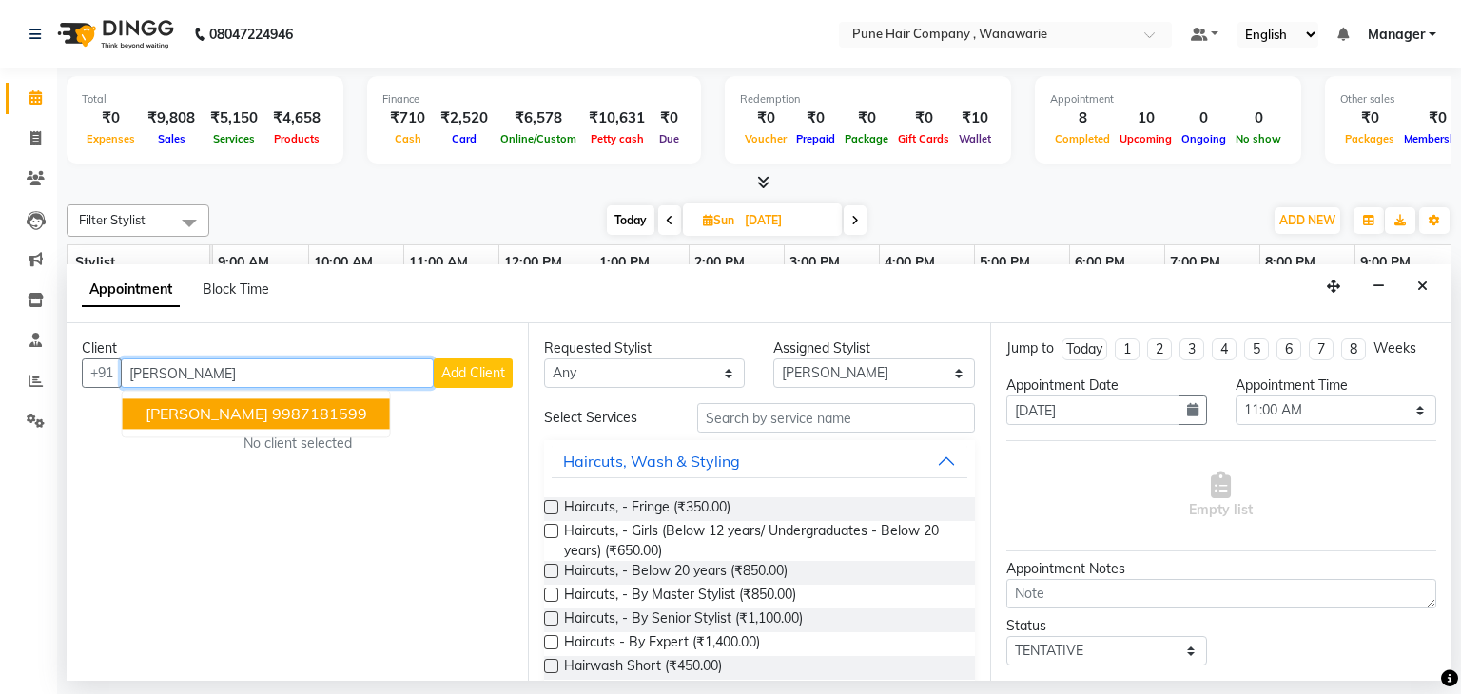
click at [170, 418] on span "Lourdes mam" at bounding box center [207, 414] width 123 height 19
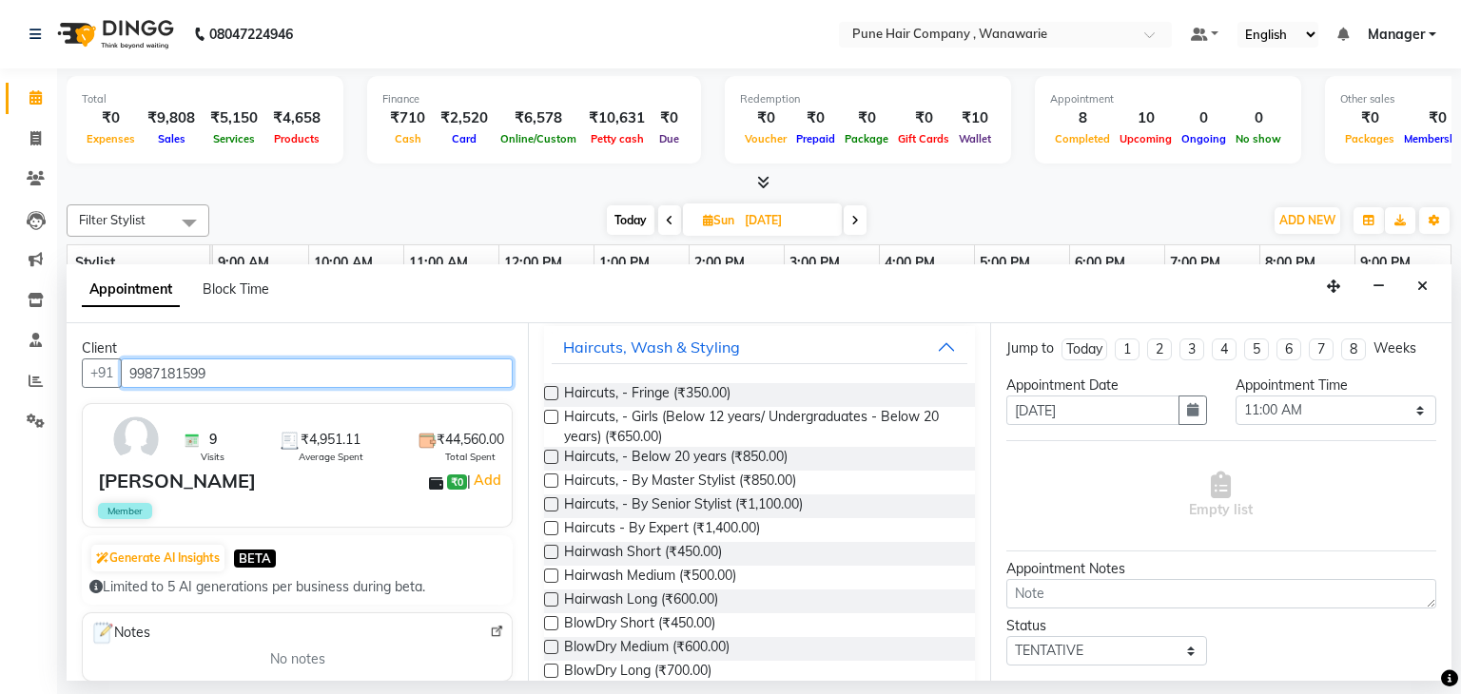
scroll to position [0, 0]
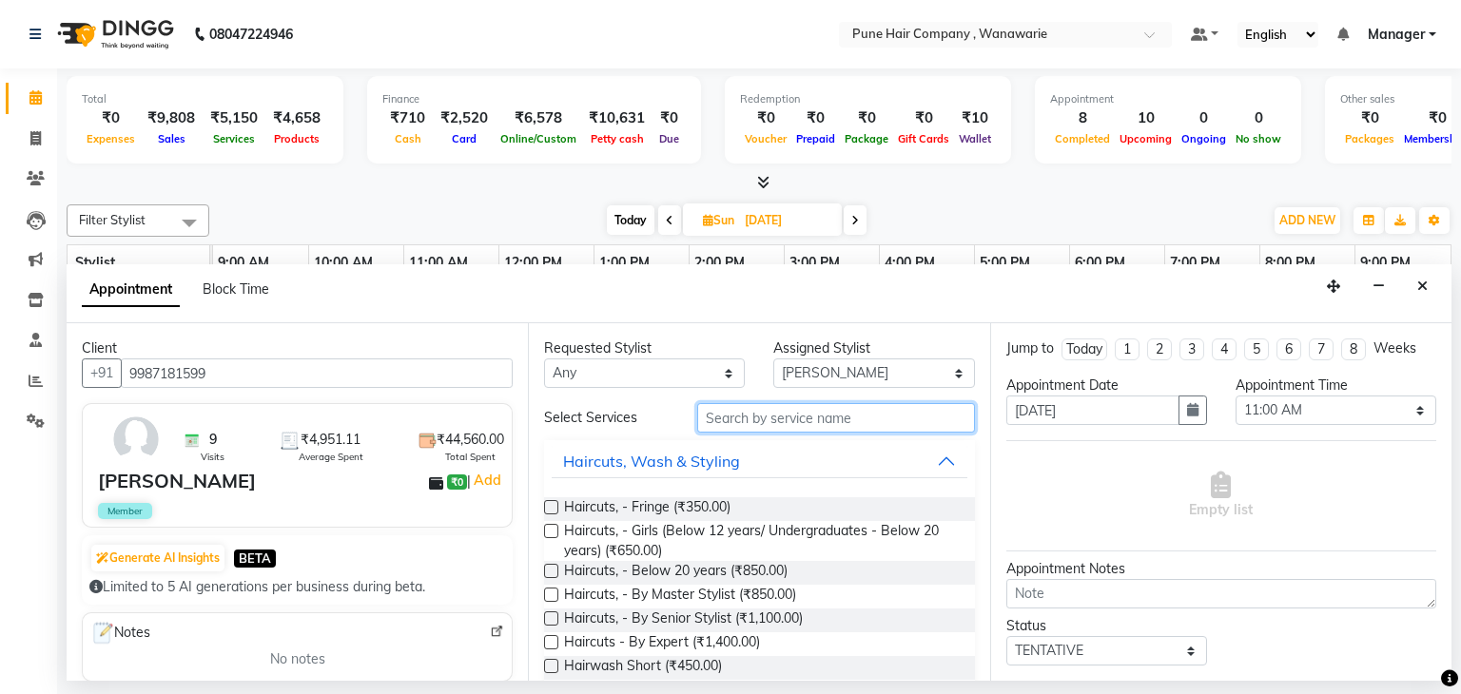
click at [779, 421] on input "text" at bounding box center [836, 417] width 278 height 29
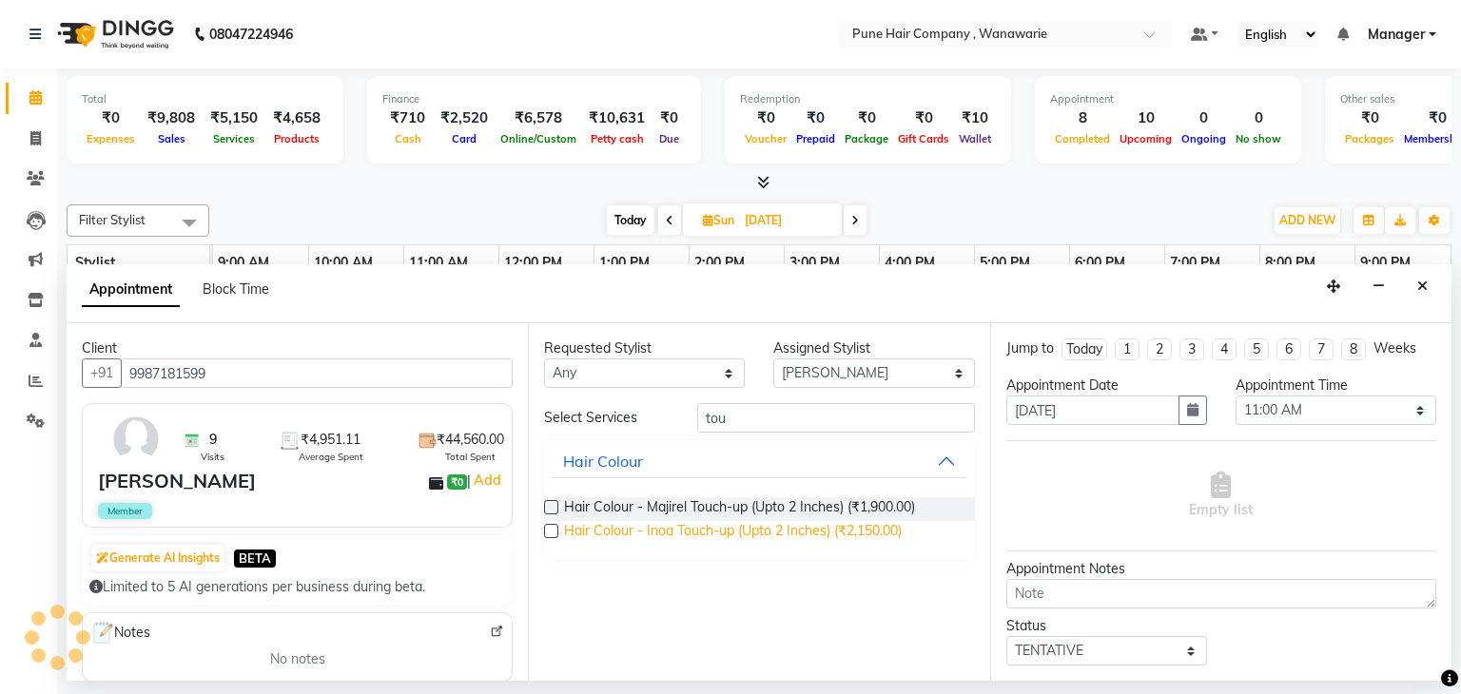
click at [745, 526] on span "Hair Colour - Inoa Touch-up (Upto 2 Inches) (₹2,150.00)" at bounding box center [733, 533] width 338 height 24
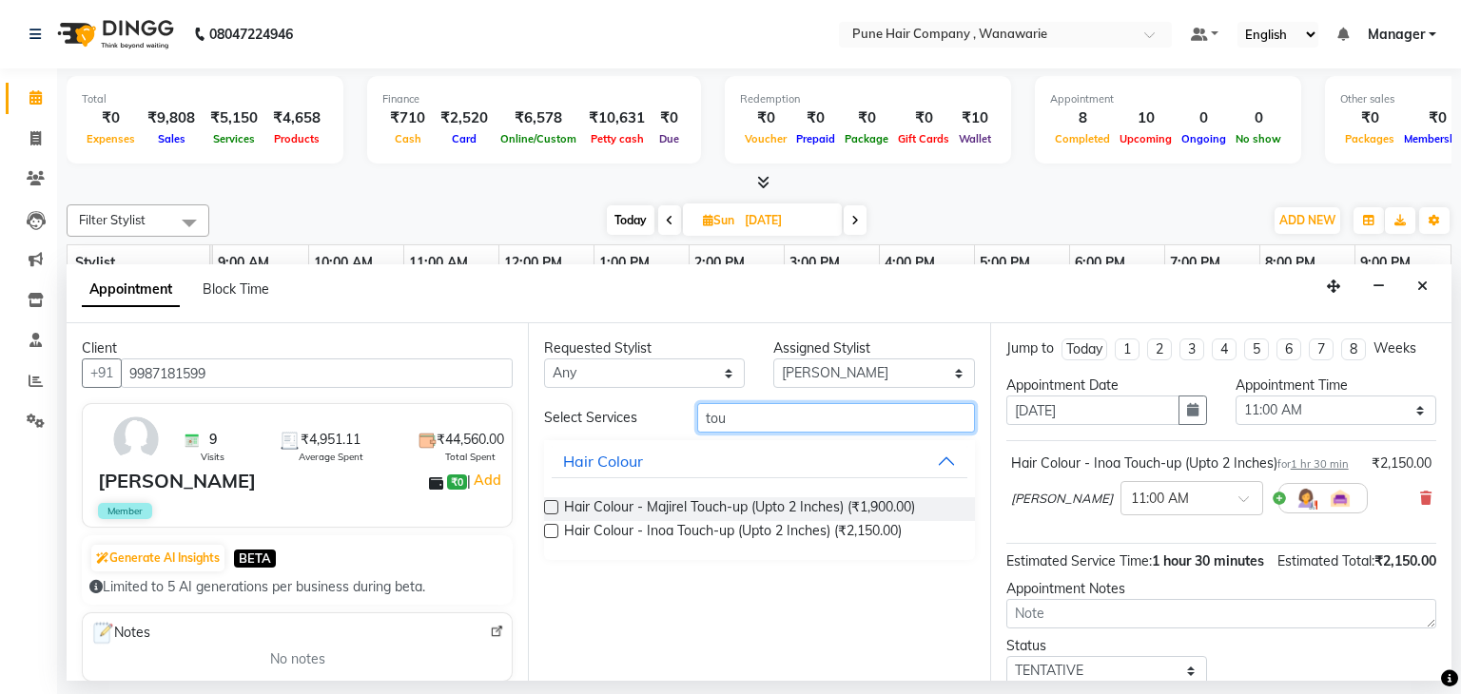
click at [856, 423] on input "tou" at bounding box center [836, 417] width 278 height 29
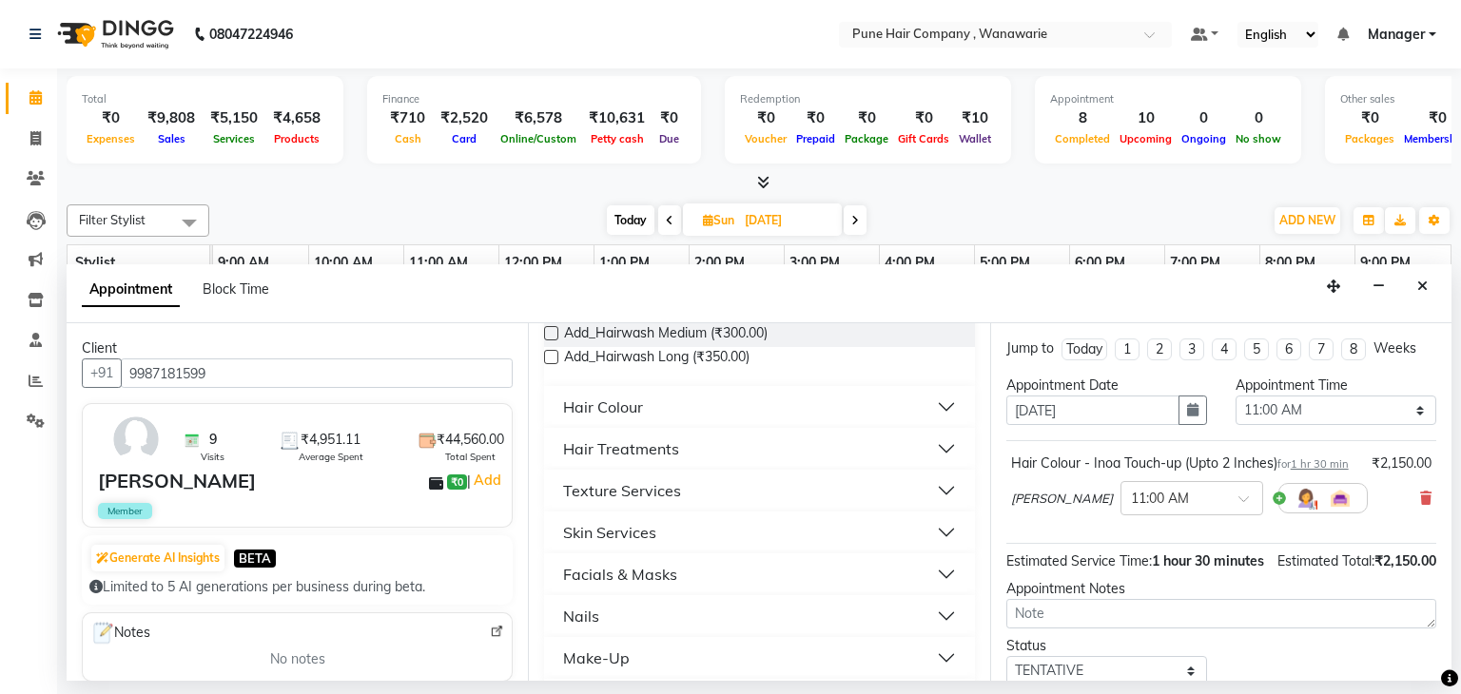
scroll to position [573, 0]
click at [678, 445] on button "Hair Treatments" at bounding box center [759, 447] width 415 height 34
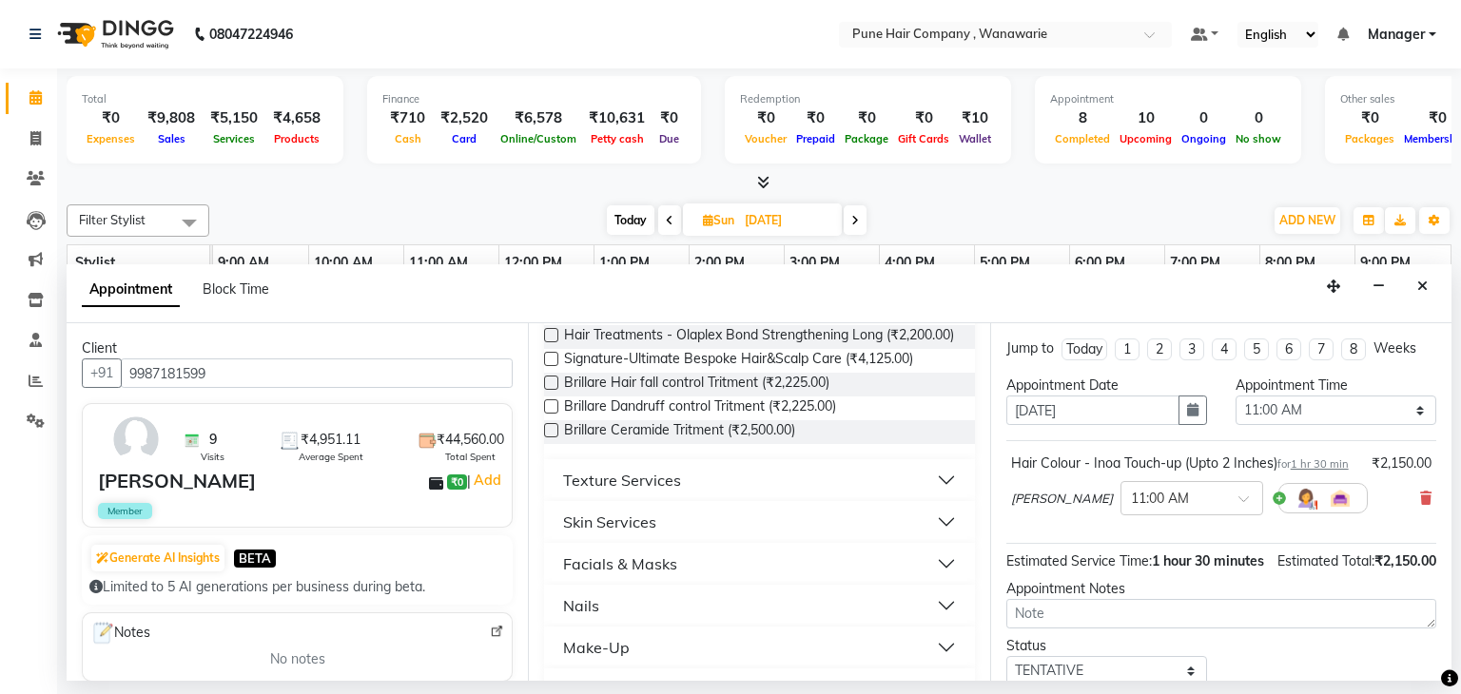
scroll to position [1261, 0]
click at [680, 445] on span "Brillare Ceramide Tritment (₹2,500.00)" at bounding box center [679, 433] width 231 height 24
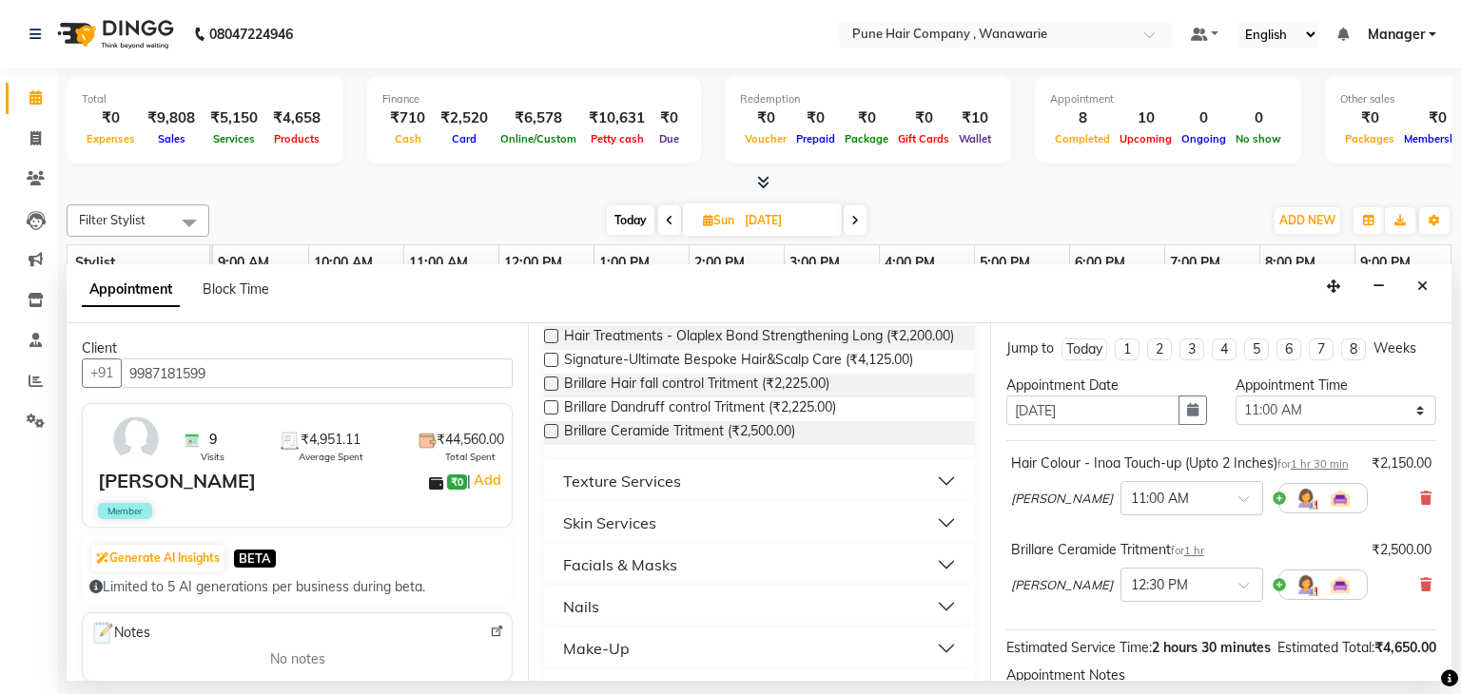
scroll to position [250, 0]
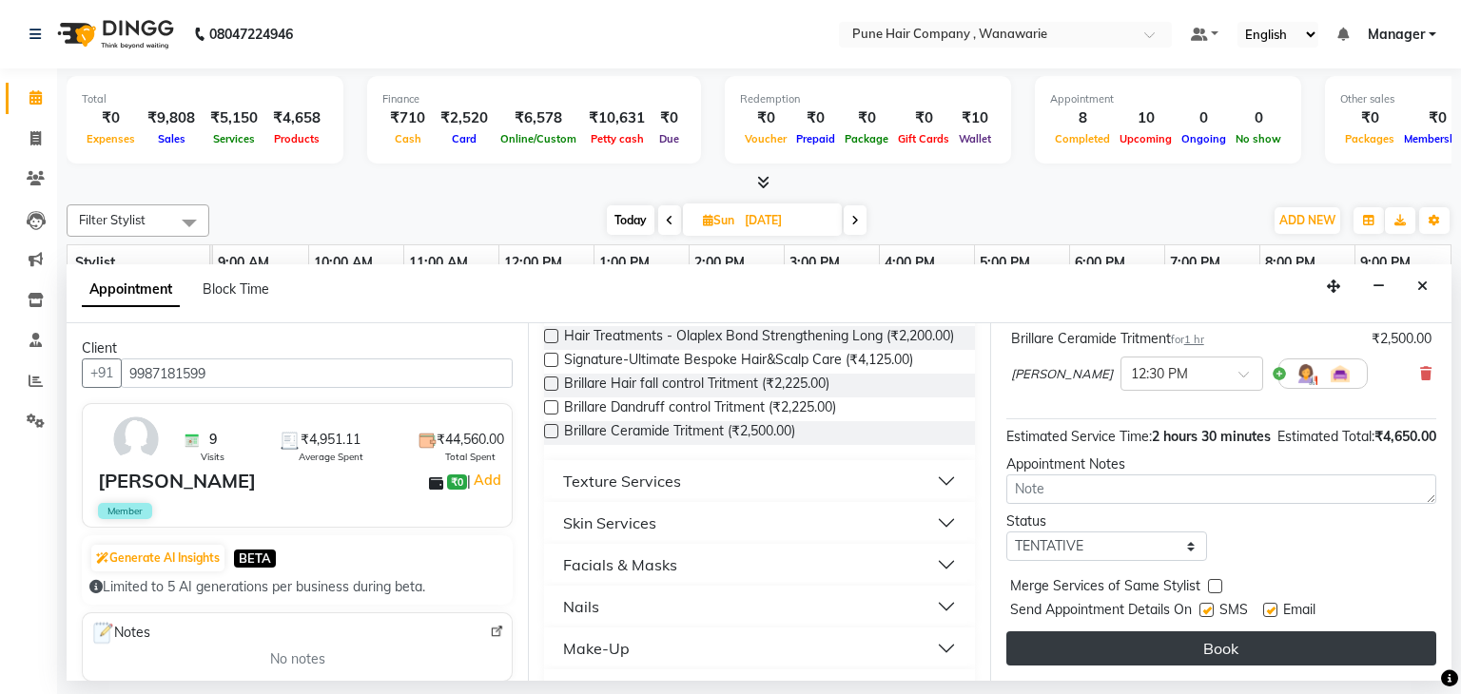
click at [1183, 654] on button "Book" at bounding box center [1222, 649] width 430 height 34
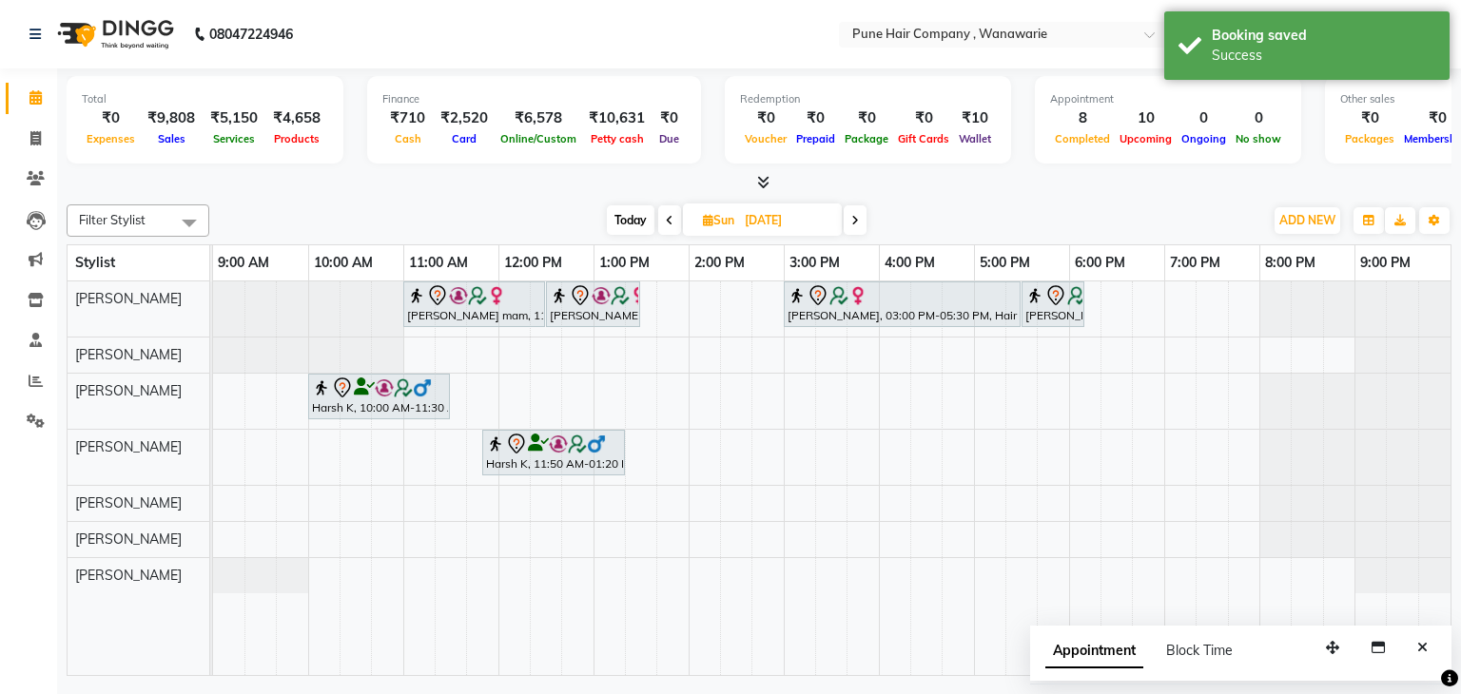
click at [638, 214] on span "Today" at bounding box center [631, 219] width 48 height 29
